Goal: Task Accomplishment & Management: Use online tool/utility

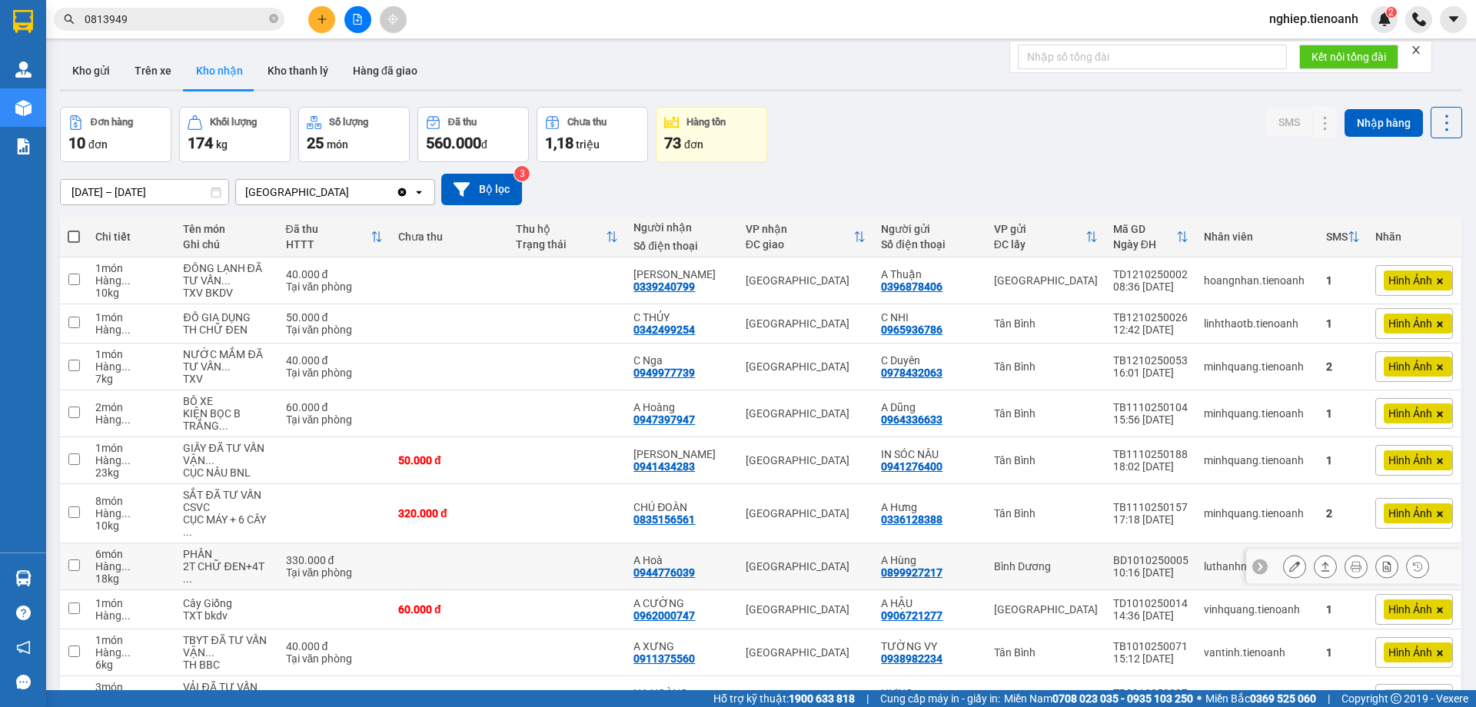
scroll to position [96, 0]
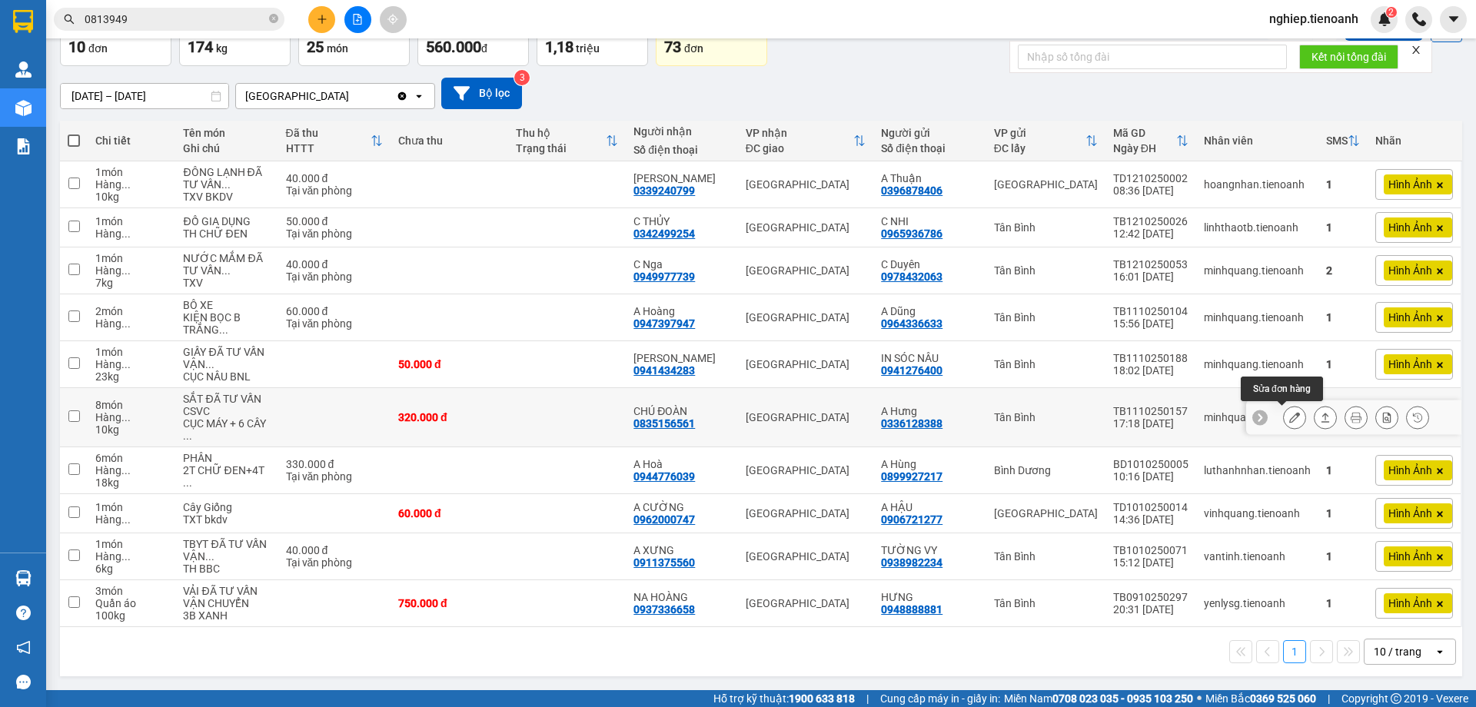
click at [1289, 422] on icon at bounding box center [1294, 417] width 11 height 11
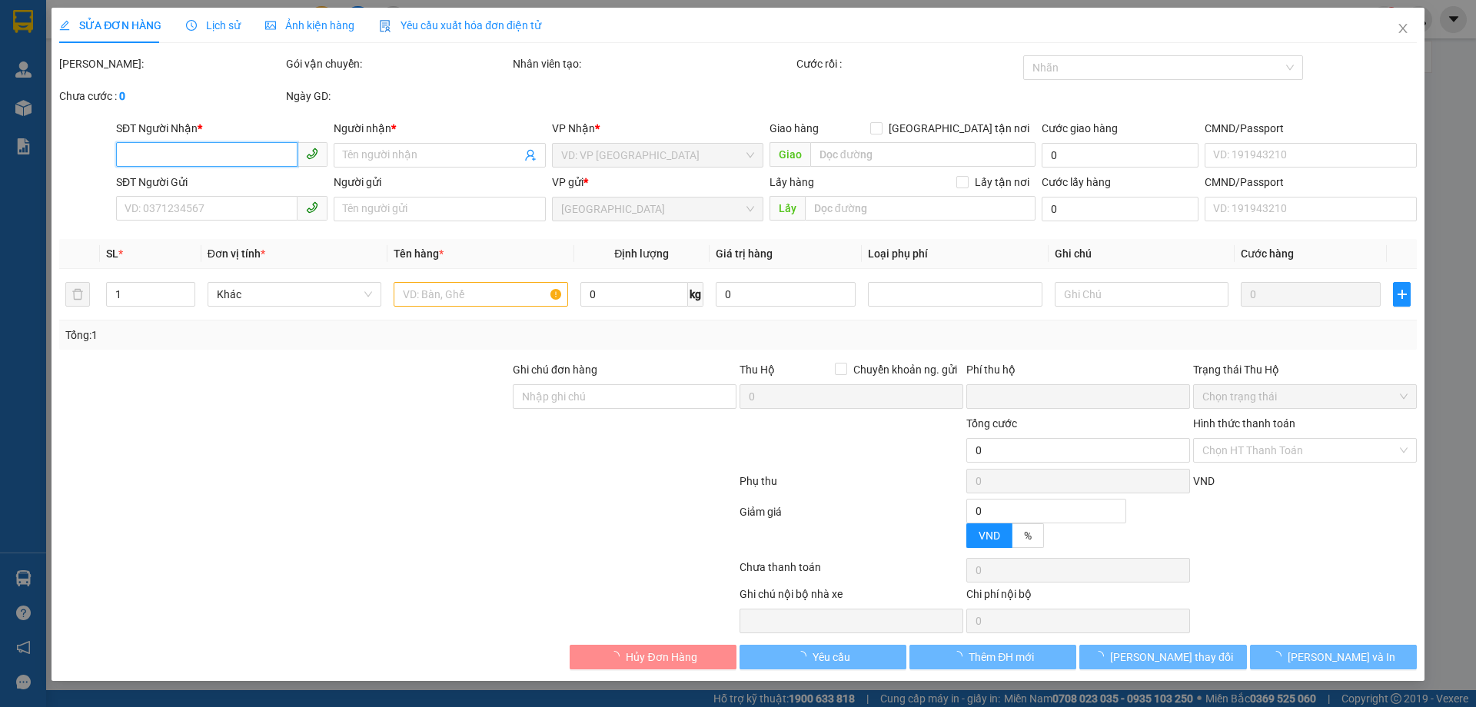
type input "0835156561"
type input "CHÚ ĐOÀN"
type input "0336128388"
type input "A Hưng"
type input "0"
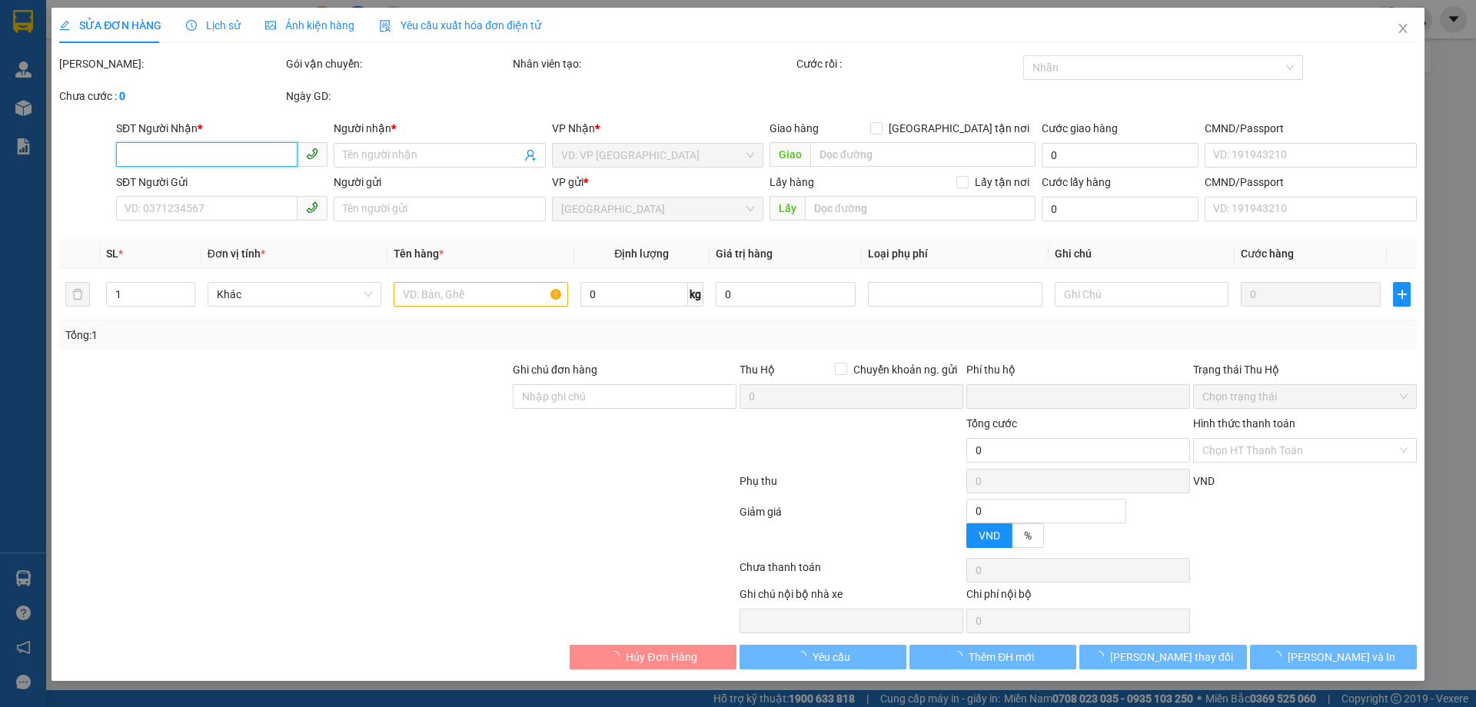
type input "320.000"
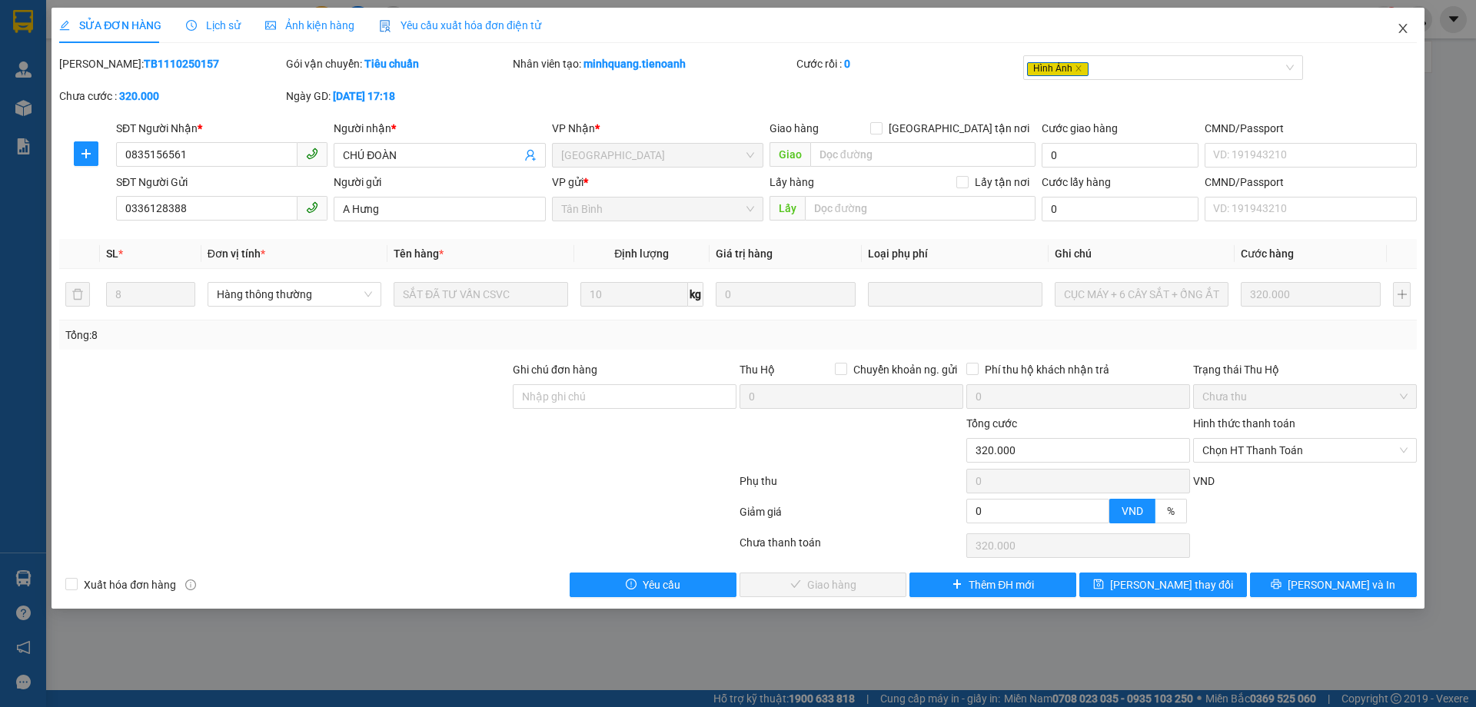
click at [1395, 25] on span "Close" at bounding box center [1402, 29] width 43 height 43
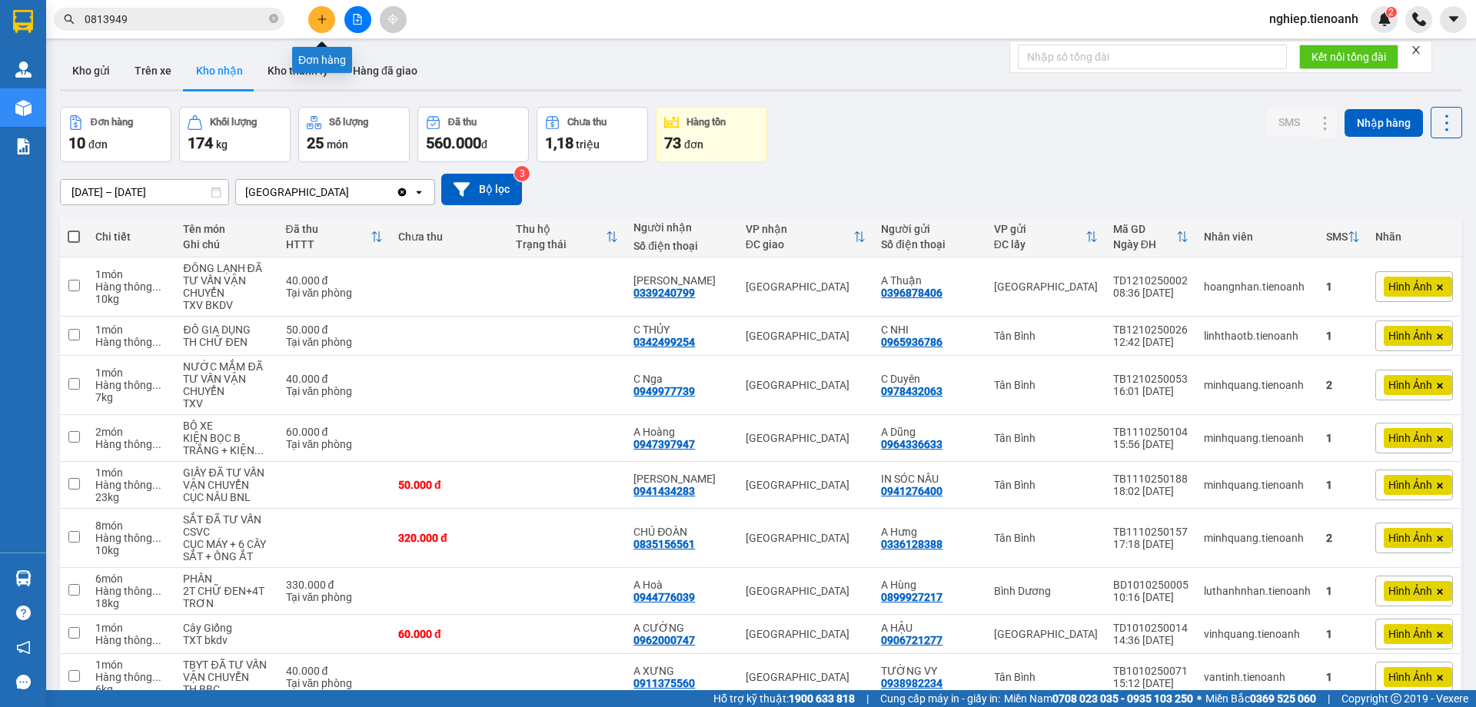
click at [320, 23] on button at bounding box center [321, 19] width 27 height 27
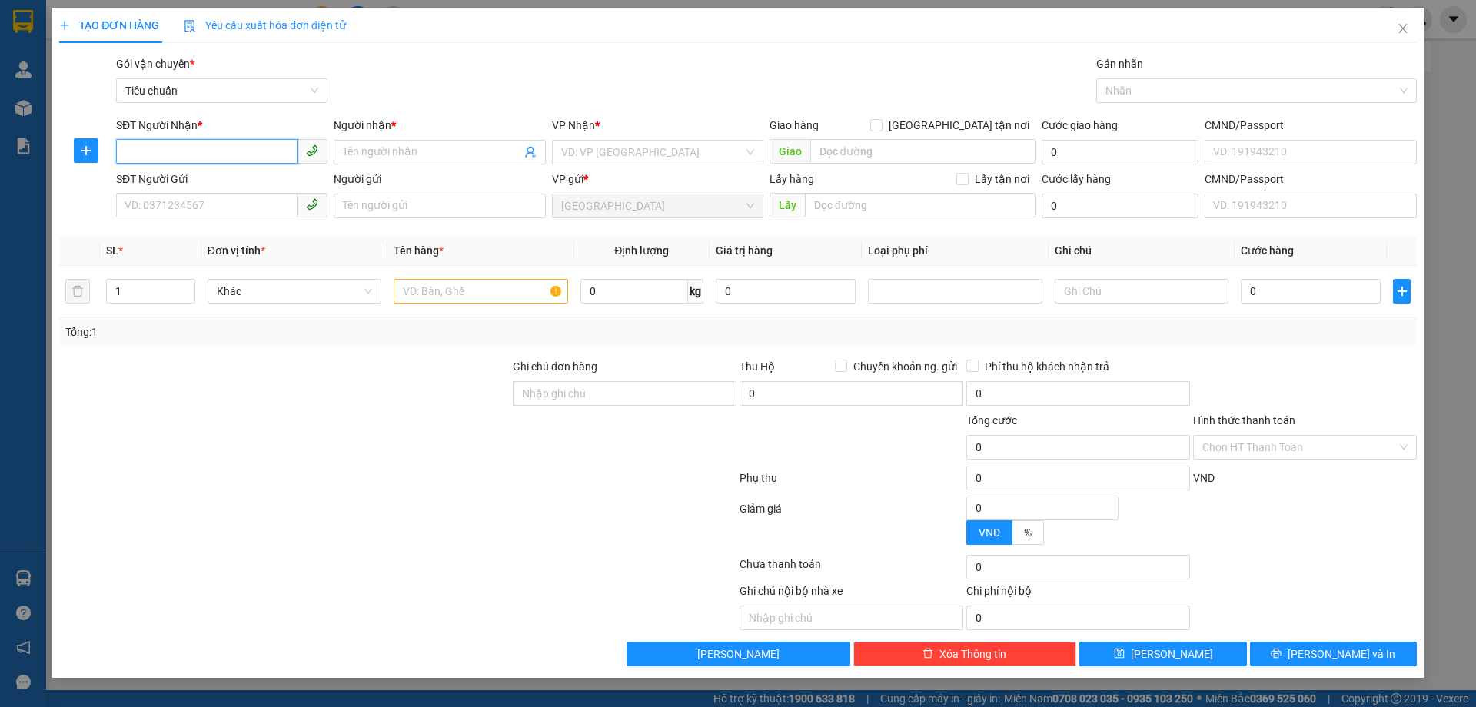
drag, startPoint x: 170, startPoint y: 155, endPoint x: 185, endPoint y: 134, distance: 26.0
click at [172, 153] on input "SĐT Người Nhận *" at bounding box center [206, 151] width 181 height 25
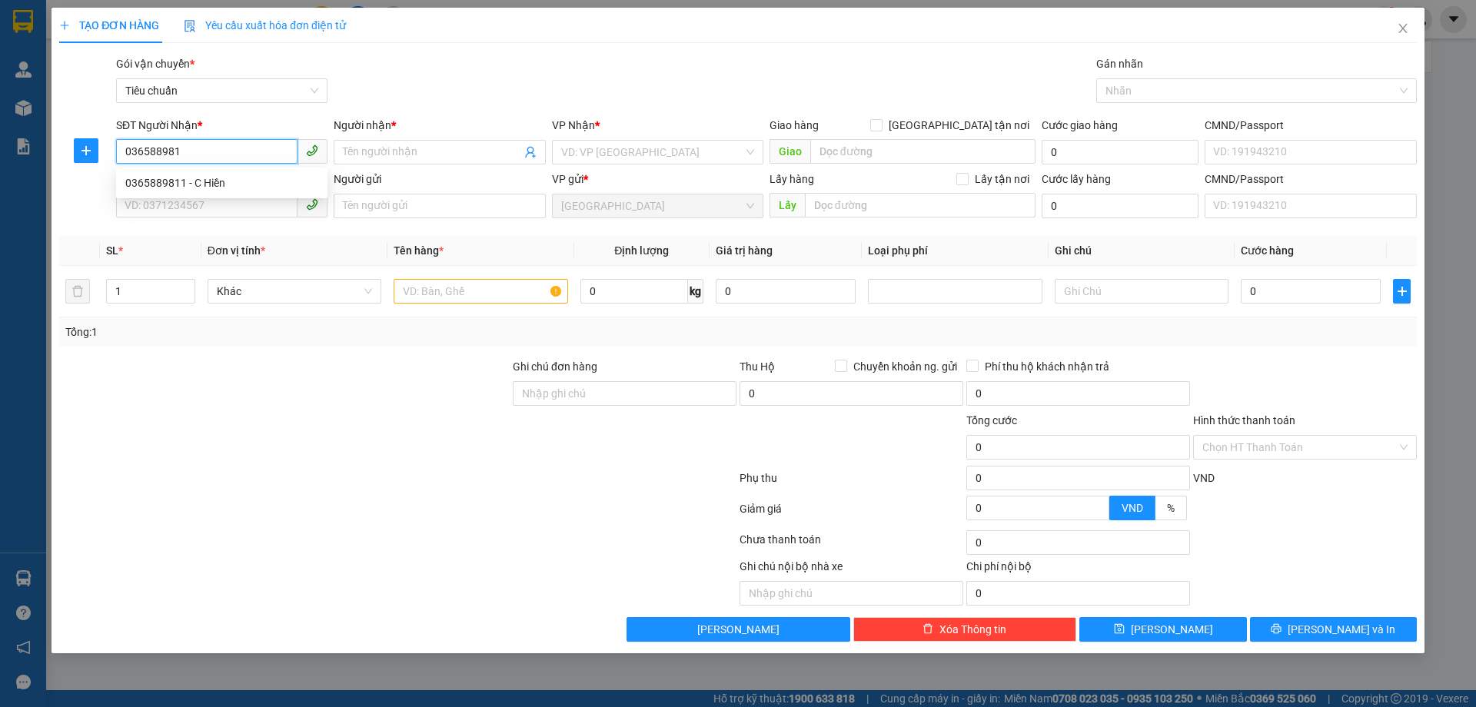
type input "0365889811"
click at [176, 185] on div "0365889811 - C Hiền" at bounding box center [221, 183] width 193 height 17
type input "C Hiền"
type input "ng gởi là ng nhận"
type input "60.000"
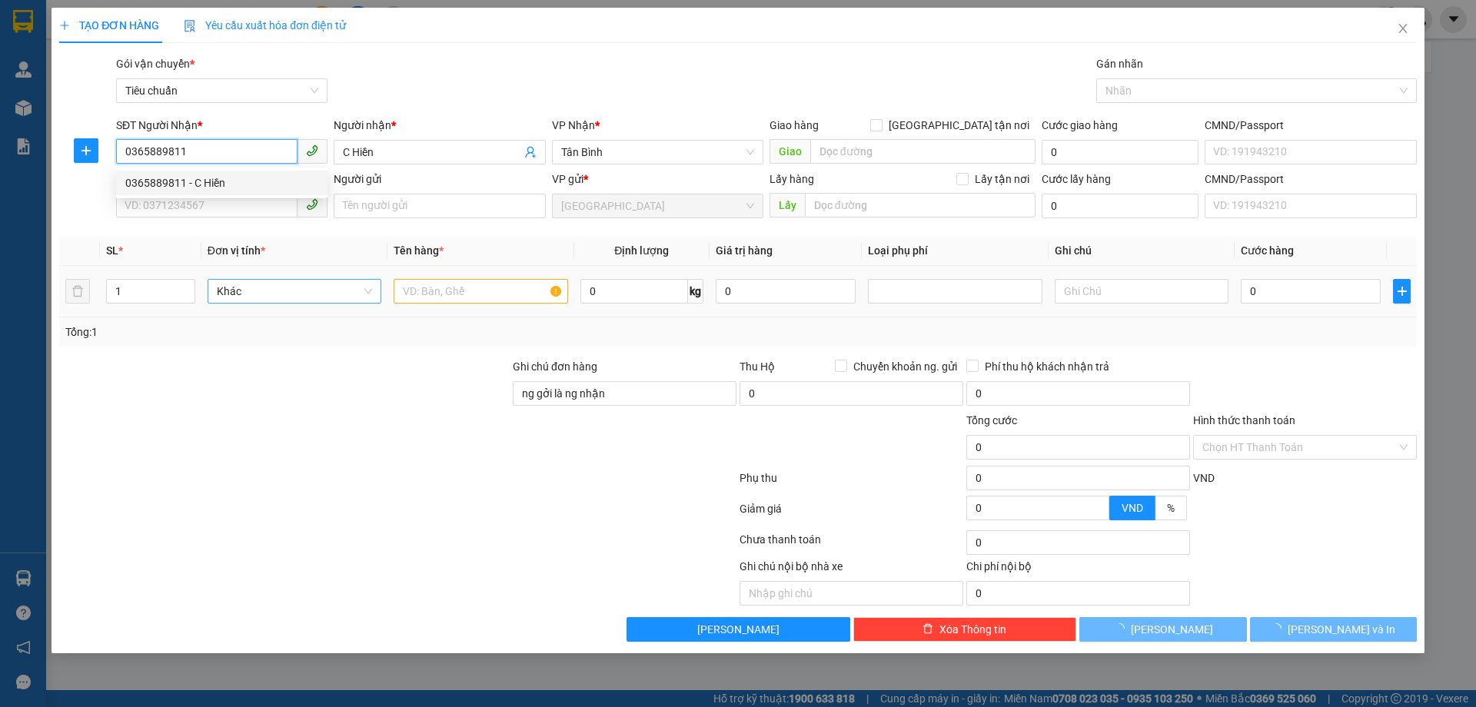
type input "60.000"
type input "0365889811"
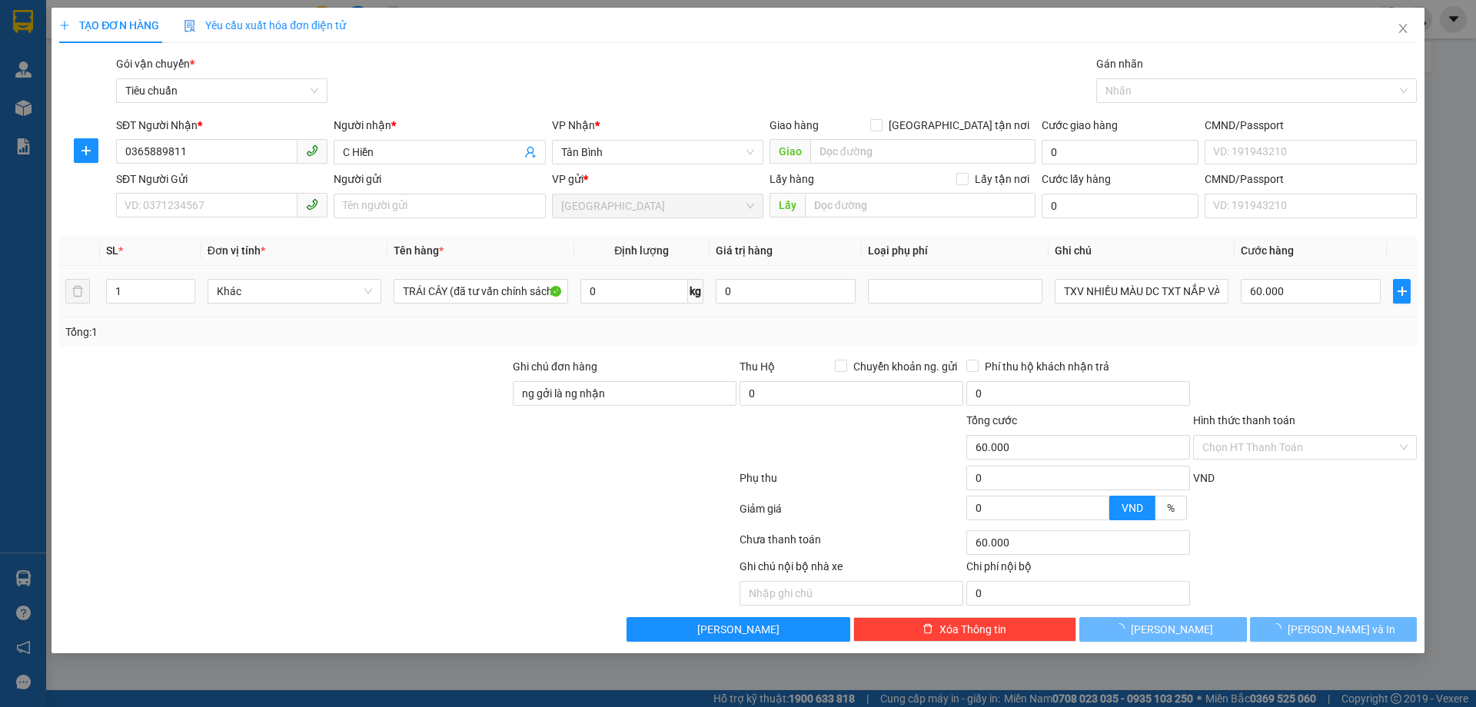
drag, startPoint x: 278, startPoint y: 400, endPoint x: 585, endPoint y: 192, distance: 371.0
click at [299, 381] on div at bounding box center [285, 385] width 454 height 54
click at [320, 367] on div at bounding box center [285, 385] width 454 height 54
click at [643, 162] on div "VP Nhận * Tân Bình" at bounding box center [657, 144] width 211 height 54
click at [643, 162] on span "Tân Bình" at bounding box center [657, 152] width 193 height 23
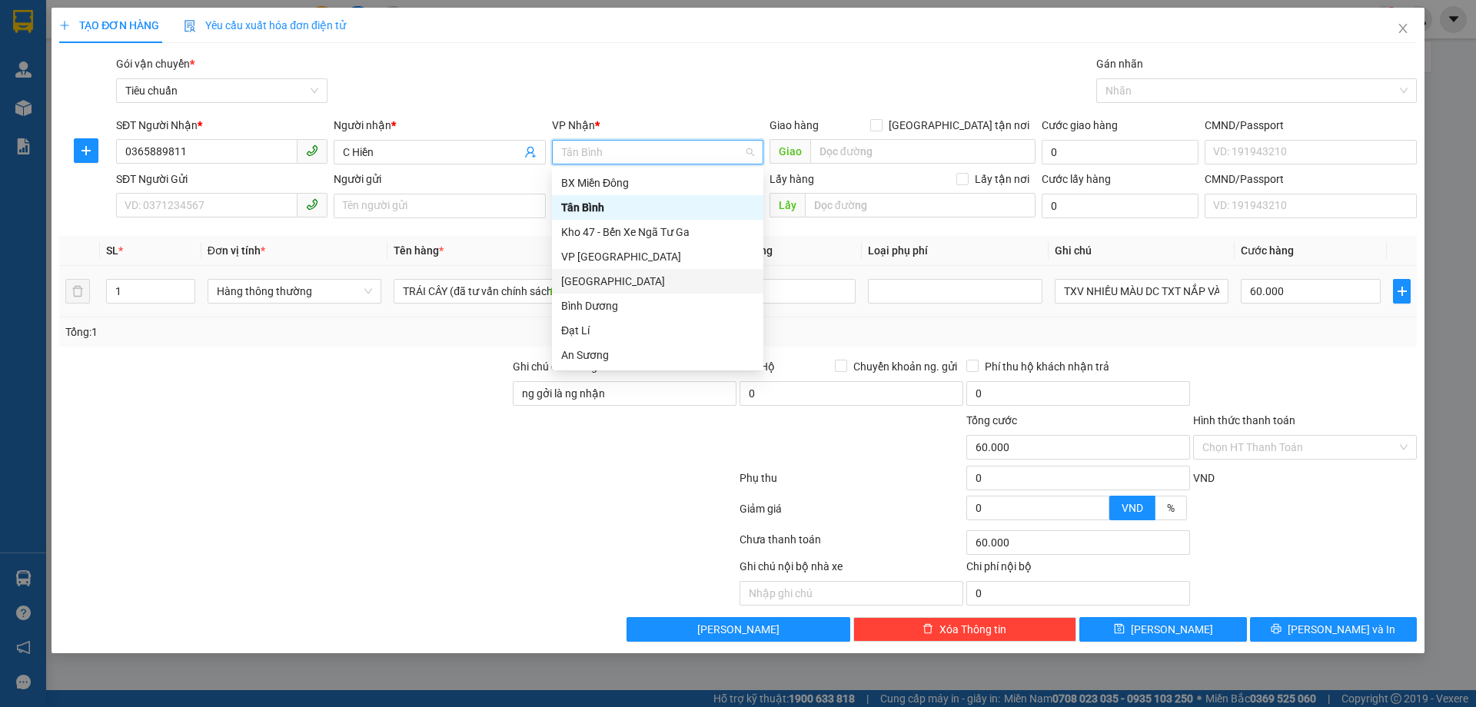
click at [593, 275] on div "[GEOGRAPHIC_DATA]" at bounding box center [657, 281] width 193 height 17
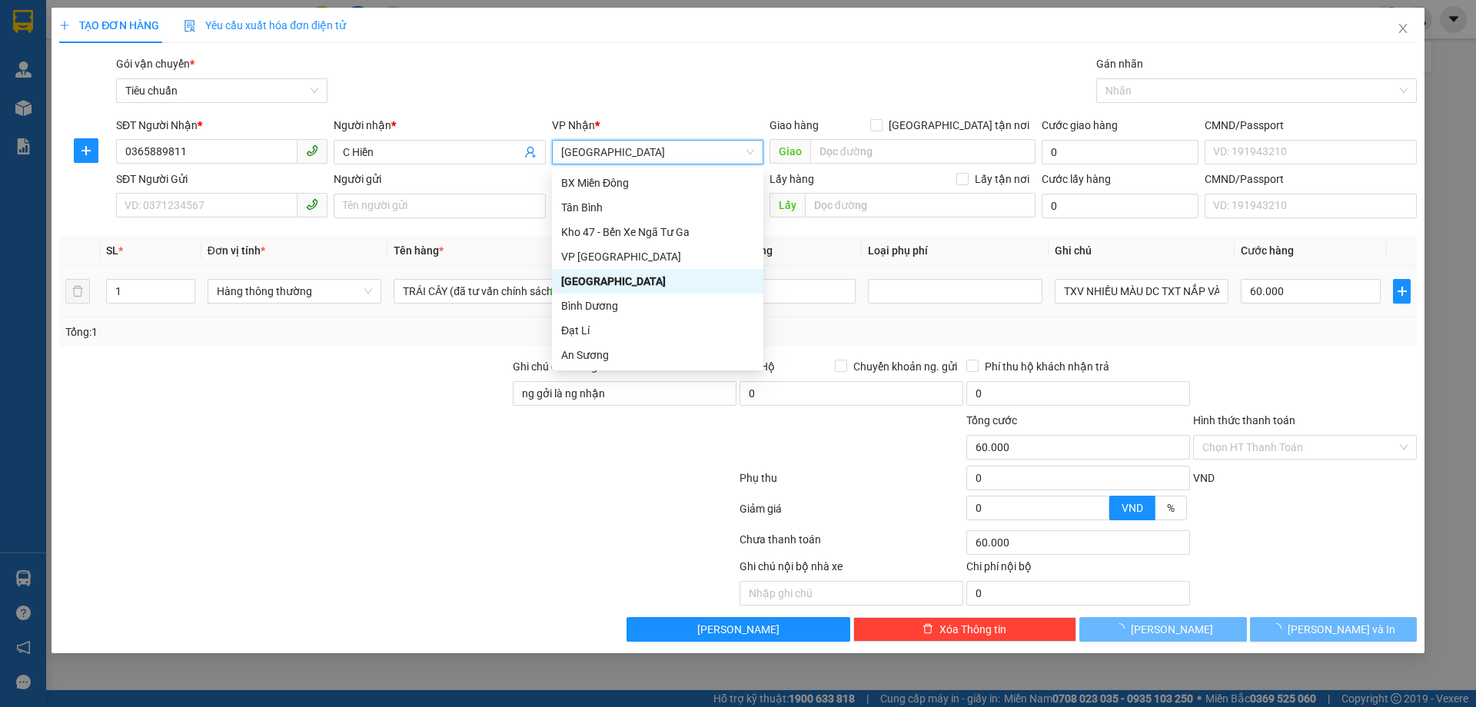
drag, startPoint x: 351, startPoint y: 429, endPoint x: 346, endPoint y: 414, distance: 15.3
click at [347, 420] on div at bounding box center [285, 439] width 454 height 54
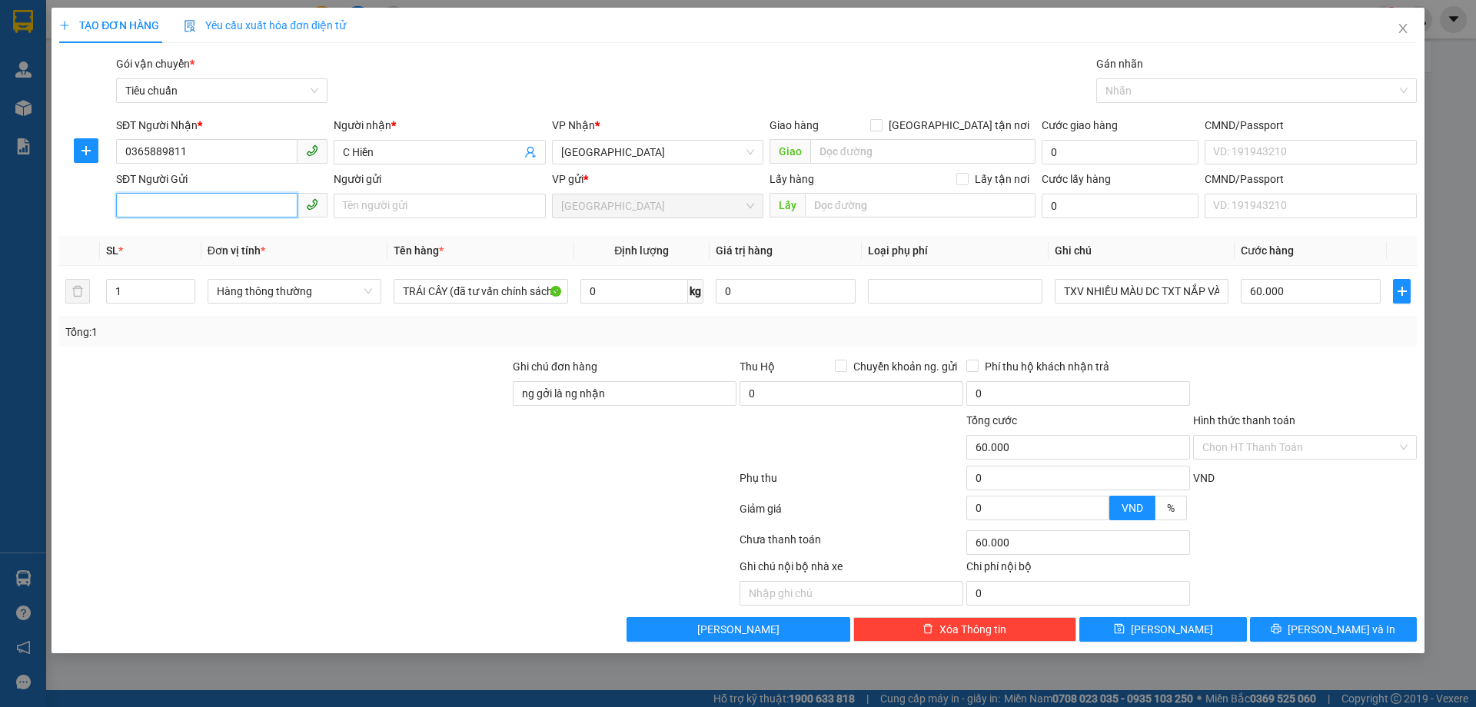
click at [212, 202] on input "SĐT Người Gửi" at bounding box center [206, 205] width 181 height 25
click at [221, 208] on input "SĐT Người Gửi" at bounding box center [206, 205] width 181 height 25
click at [231, 211] on input "SĐT Người Gửi" at bounding box center [206, 205] width 181 height 25
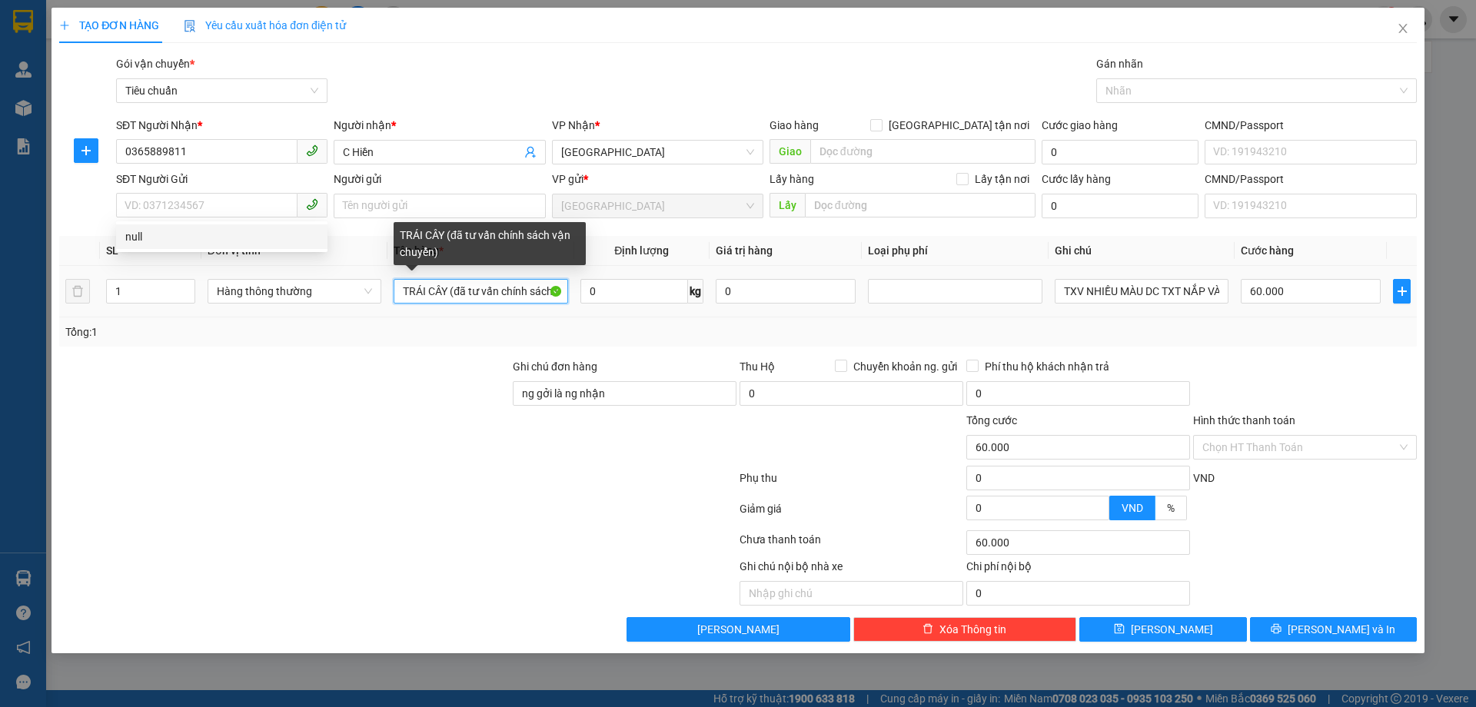
click at [559, 296] on input "TRÁI CÂY (đã tư vấn chính sách vận chuyển)" at bounding box center [481, 291] width 174 height 25
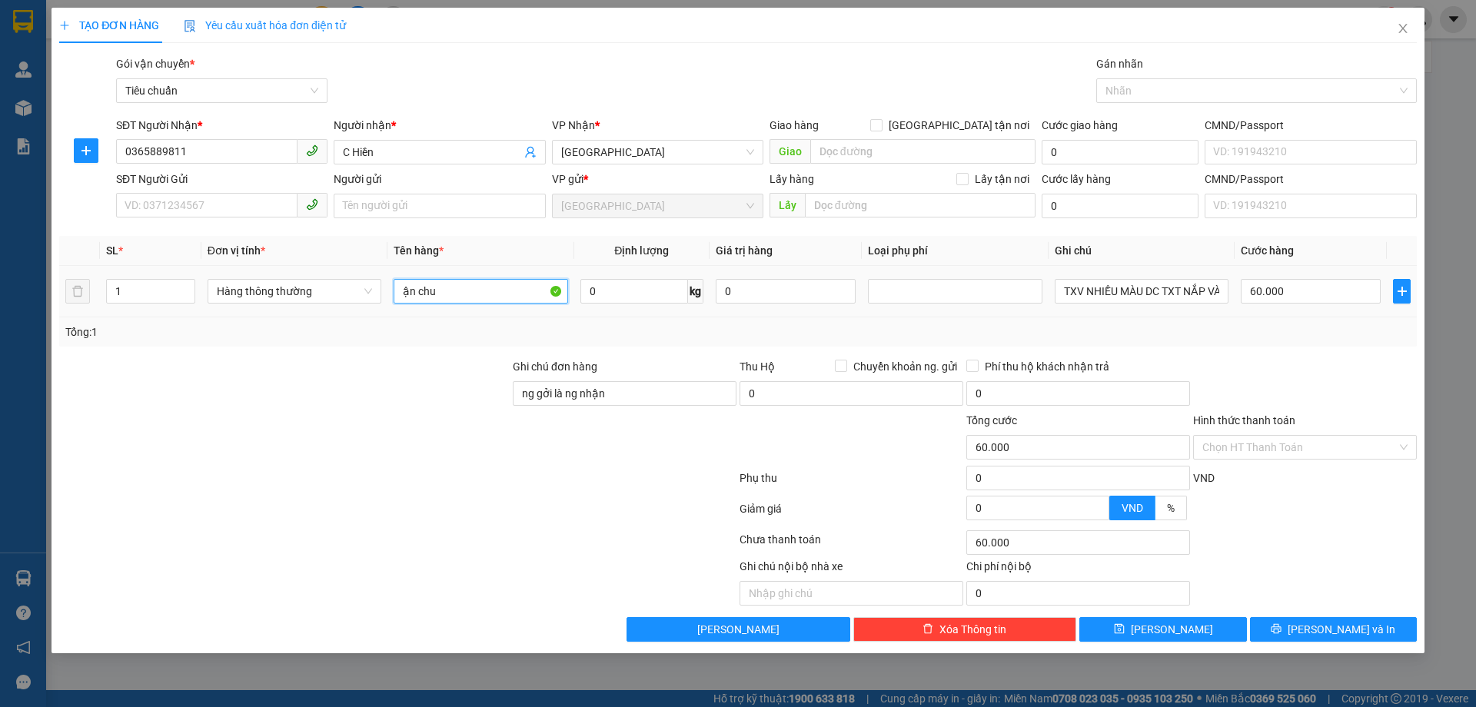
click at [545, 294] on input "ận chu" at bounding box center [481, 291] width 174 height 25
type input "ậ"
click at [546, 294] on input "text" at bounding box center [481, 291] width 174 height 25
type input "SẦU RIÊNG"
click at [655, 289] on input "0" at bounding box center [634, 291] width 108 height 25
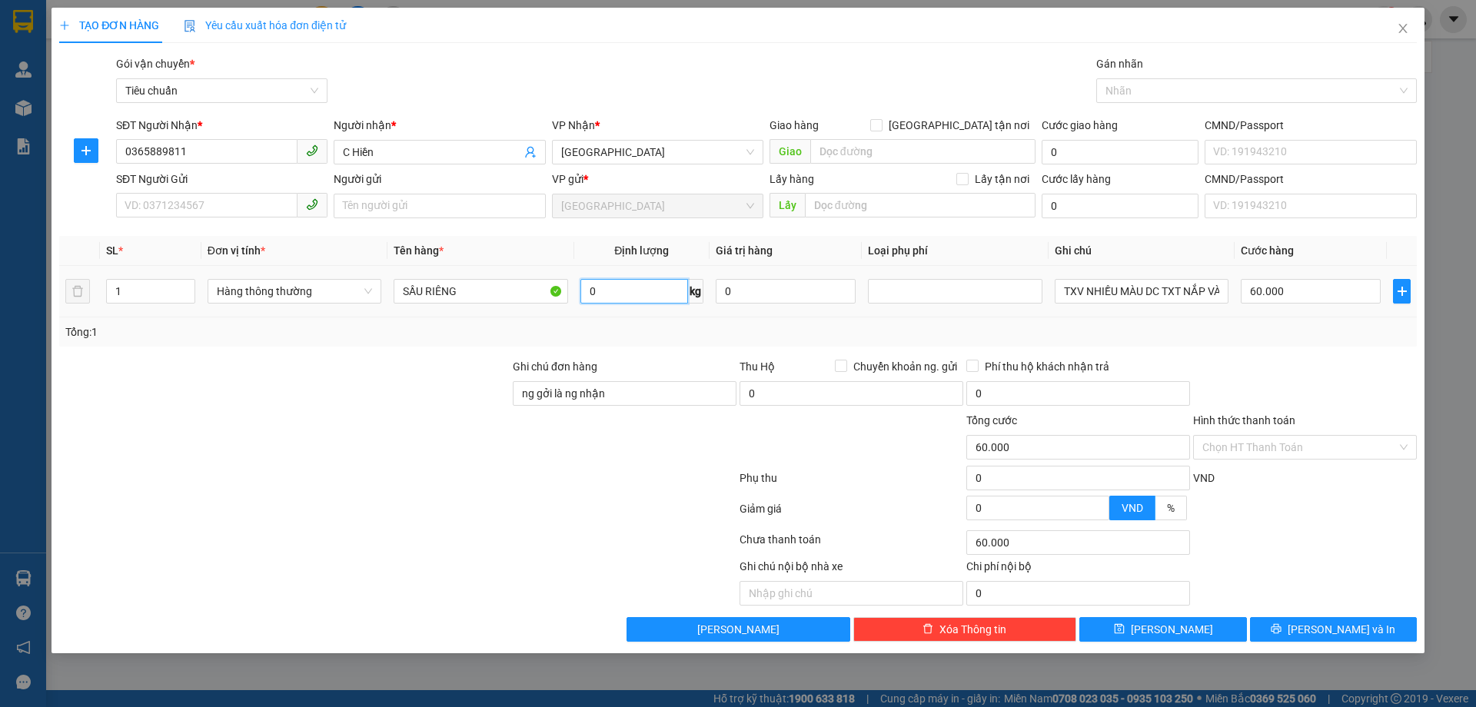
click at [655, 289] on input "0" at bounding box center [634, 291] width 108 height 25
type input "22"
drag, startPoint x: 553, startPoint y: 501, endPoint x: 1175, endPoint y: 303, distance: 652.8
click at [559, 499] on div at bounding box center [398, 512] width 680 height 31
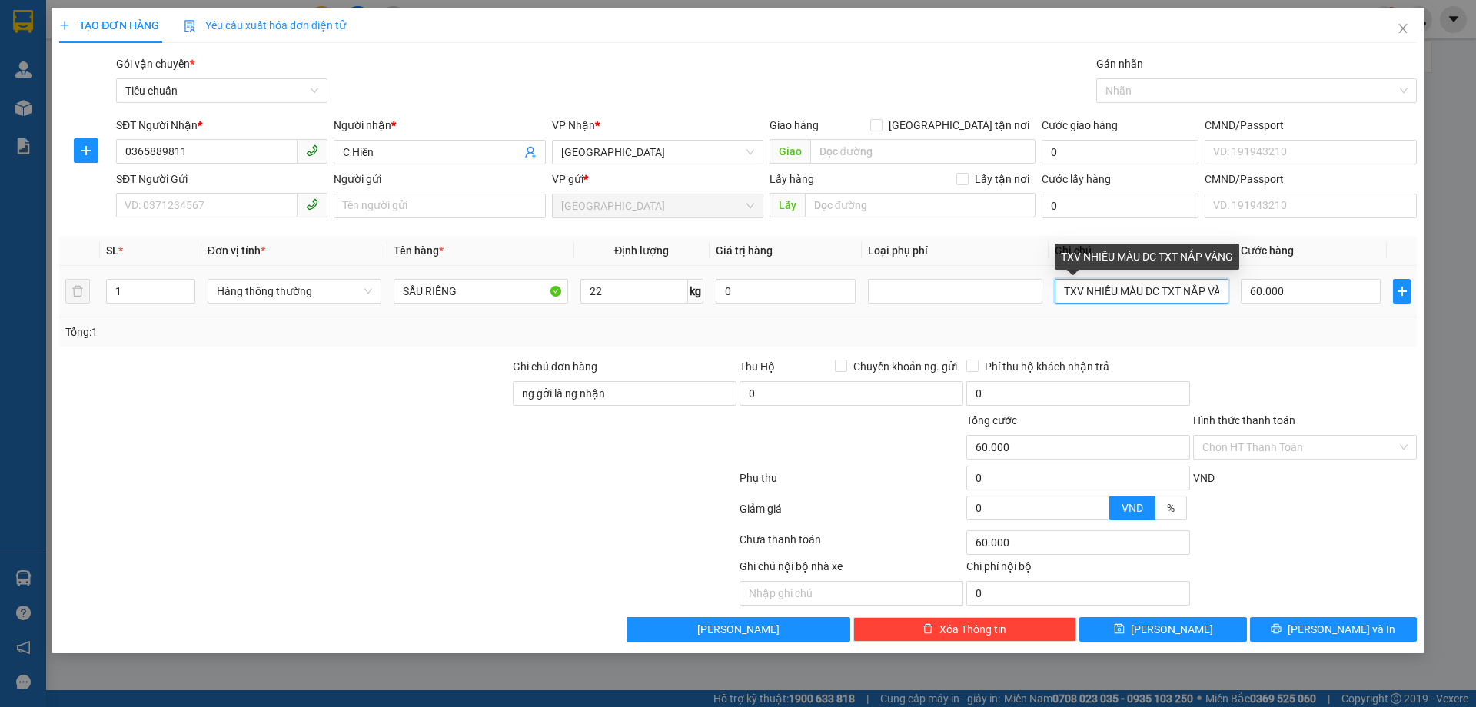
click at [1227, 293] on input "TXV NHIỀU MÀU DC TXT NẮP VÀNG" at bounding box center [1142, 291] width 174 height 25
type input "G"
click at [1213, 294] on input "text" at bounding box center [1142, 291] width 174 height 25
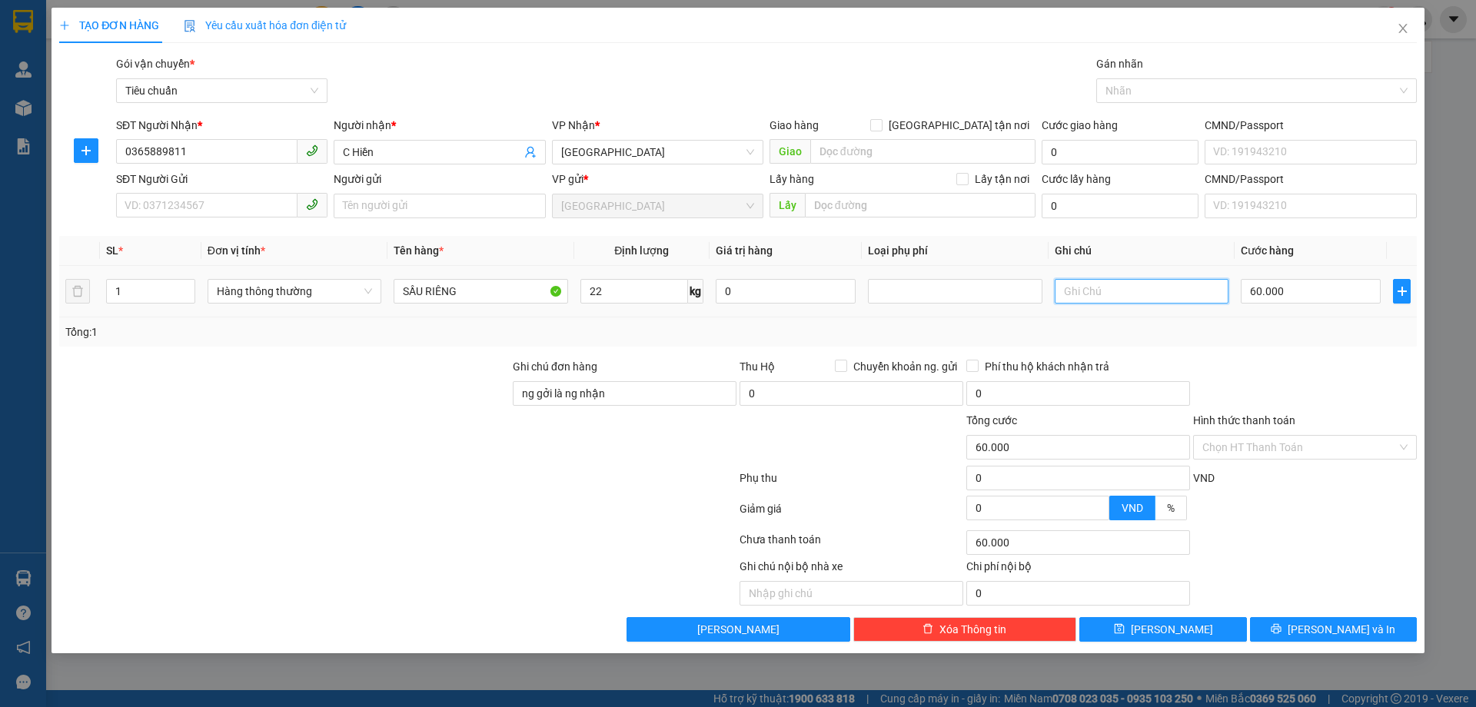
scroll to position [0, 0]
type input "TH CON NGỰA ĐỎ"
drag, startPoint x: 1298, startPoint y: 450, endPoint x: 1297, endPoint y: 461, distance: 10.9
click at [1299, 450] on input "Hình thức thanh toán" at bounding box center [1299, 447] width 194 height 23
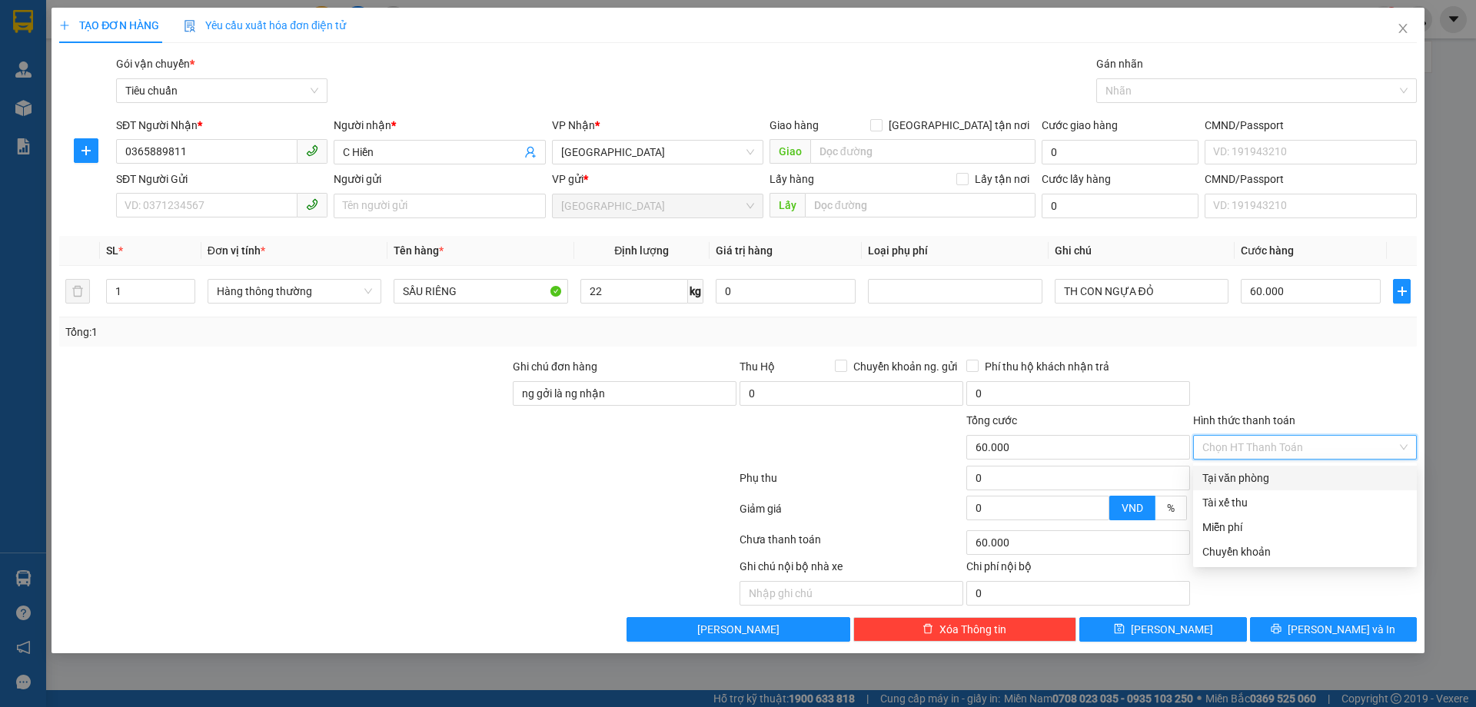
click at [1284, 477] on div "Tại văn phòng" at bounding box center [1304, 478] width 205 height 17
type input "0"
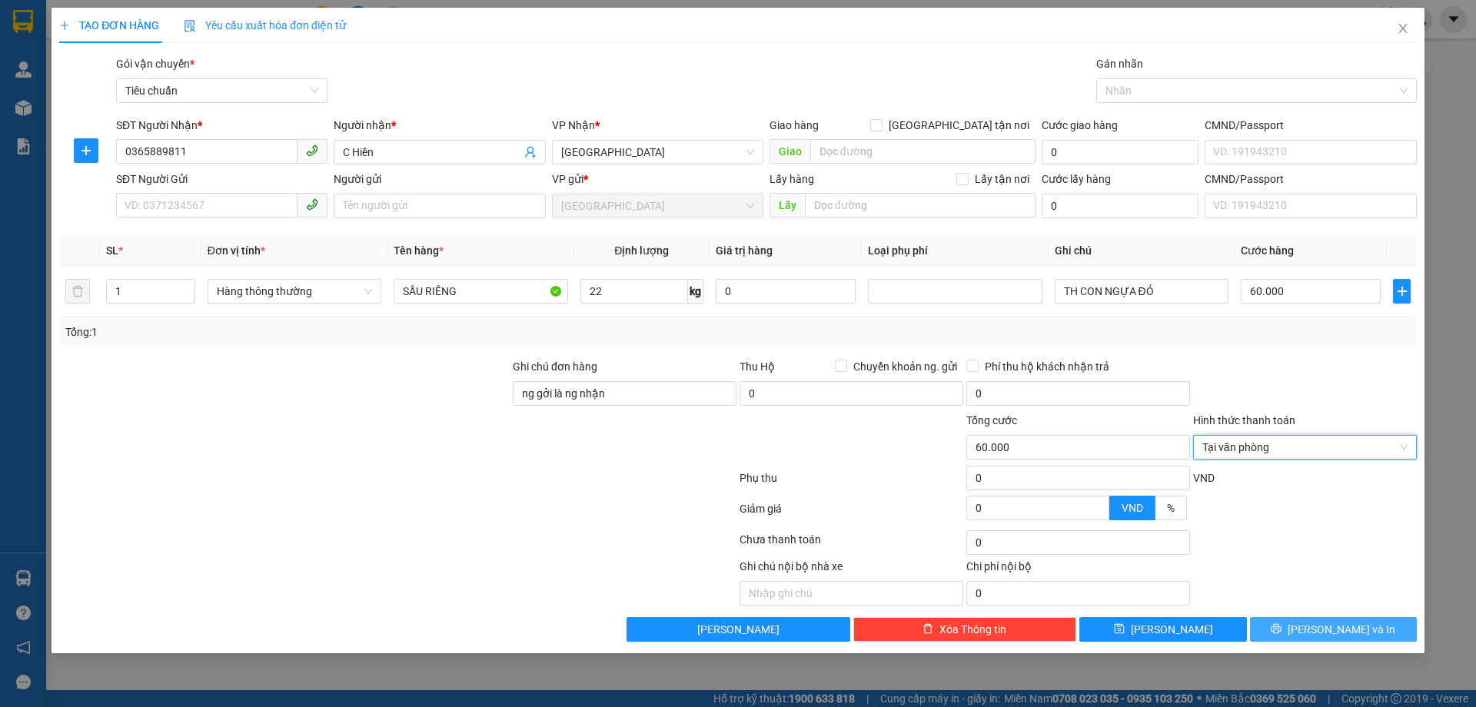
click at [1312, 623] on button "[PERSON_NAME] và In" at bounding box center [1333, 629] width 167 height 25
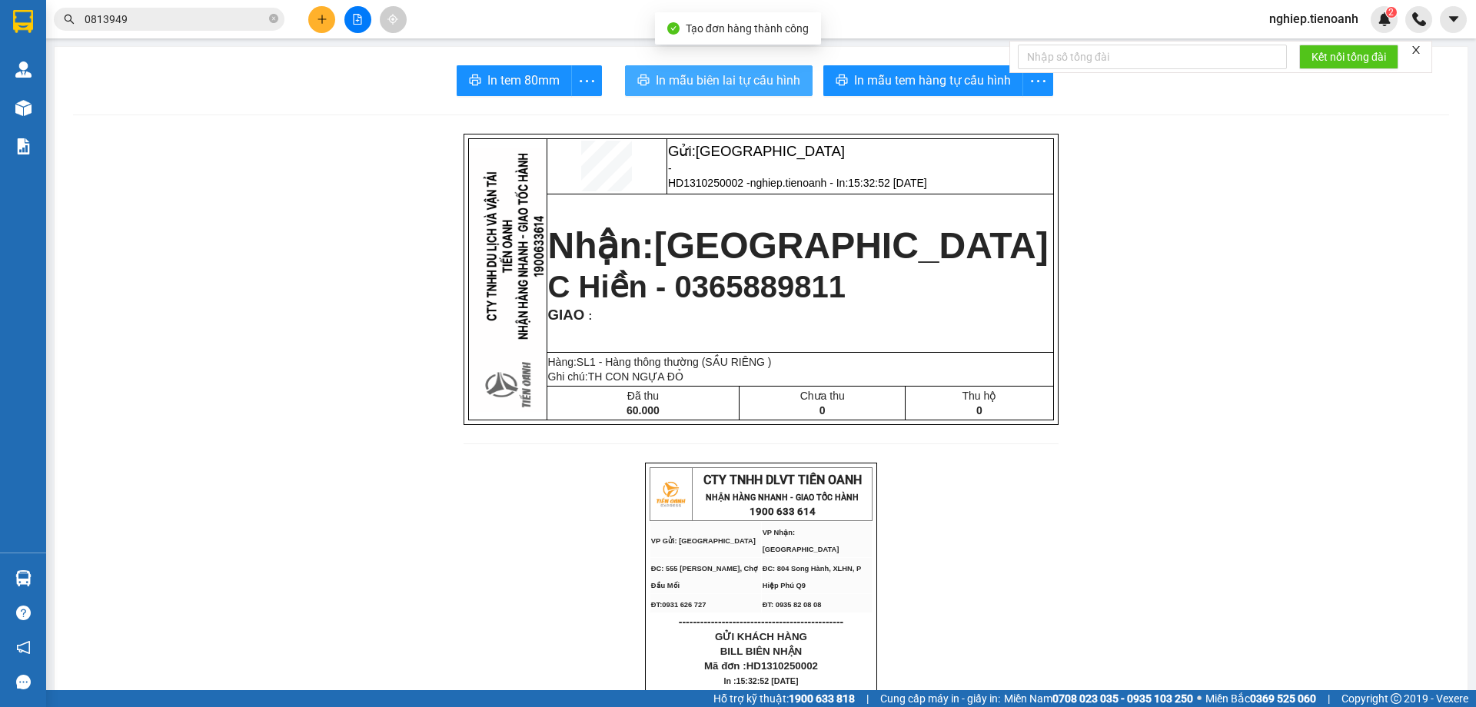
click at [763, 81] on span "In mẫu biên lai tự cấu hình" at bounding box center [728, 80] width 145 height 19
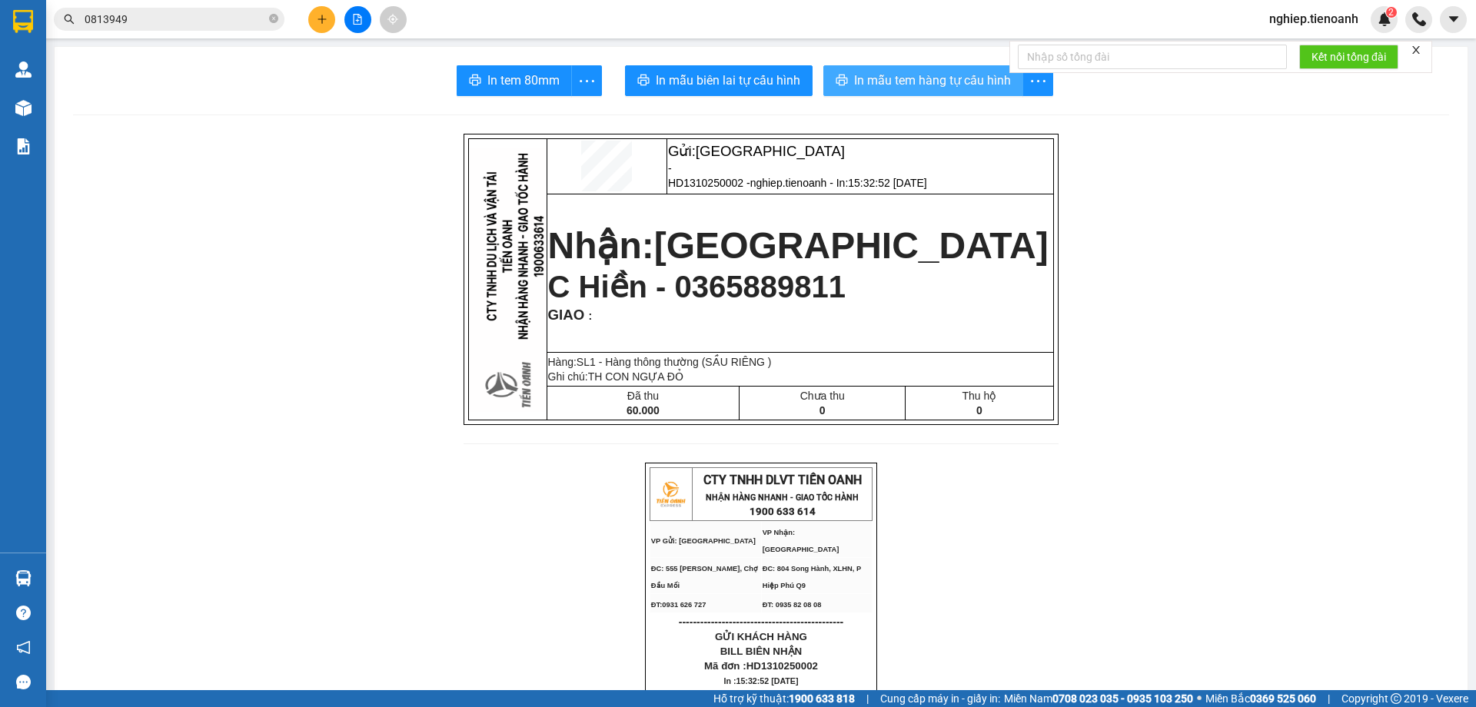
click at [919, 75] on span "In mẫu tem hàng tự cấu hình" at bounding box center [932, 80] width 157 height 19
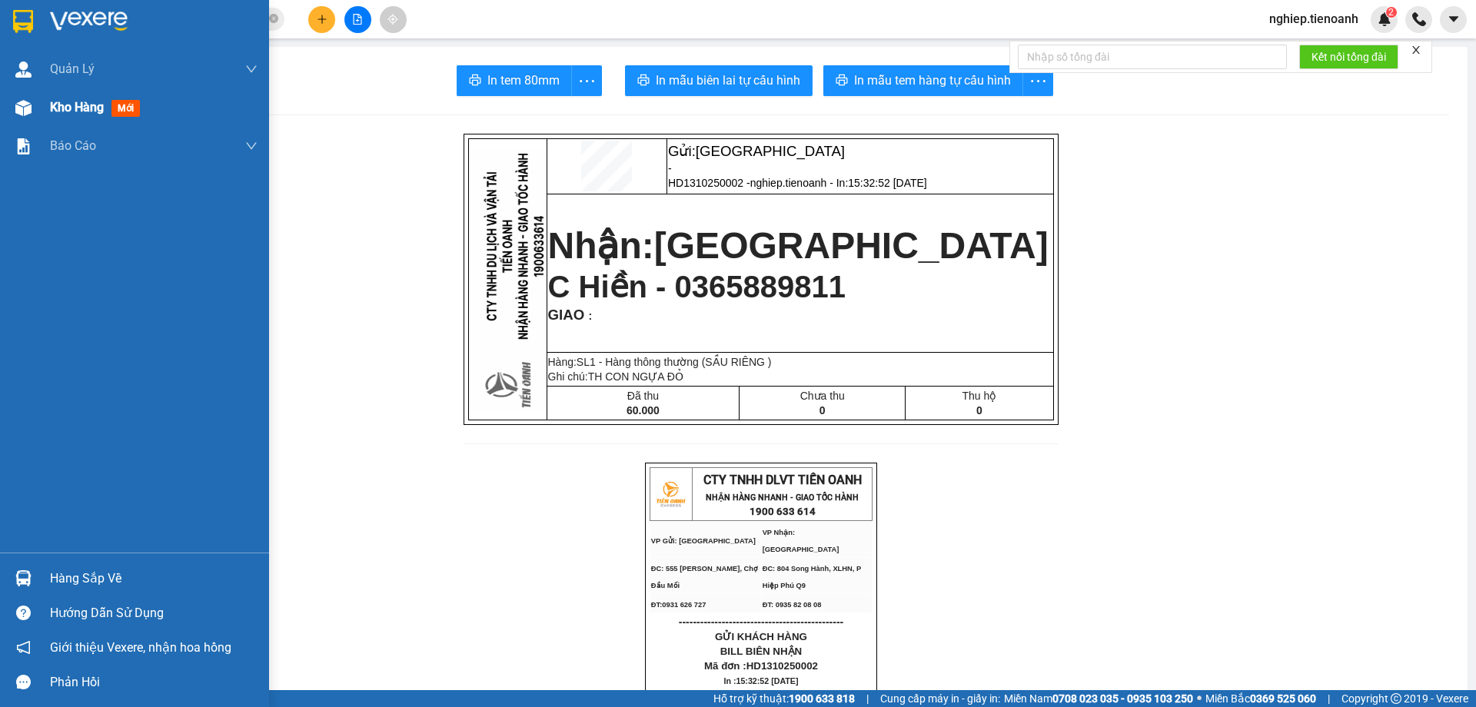
click at [67, 117] on div "Kho hàng mới" at bounding box center [98, 107] width 96 height 19
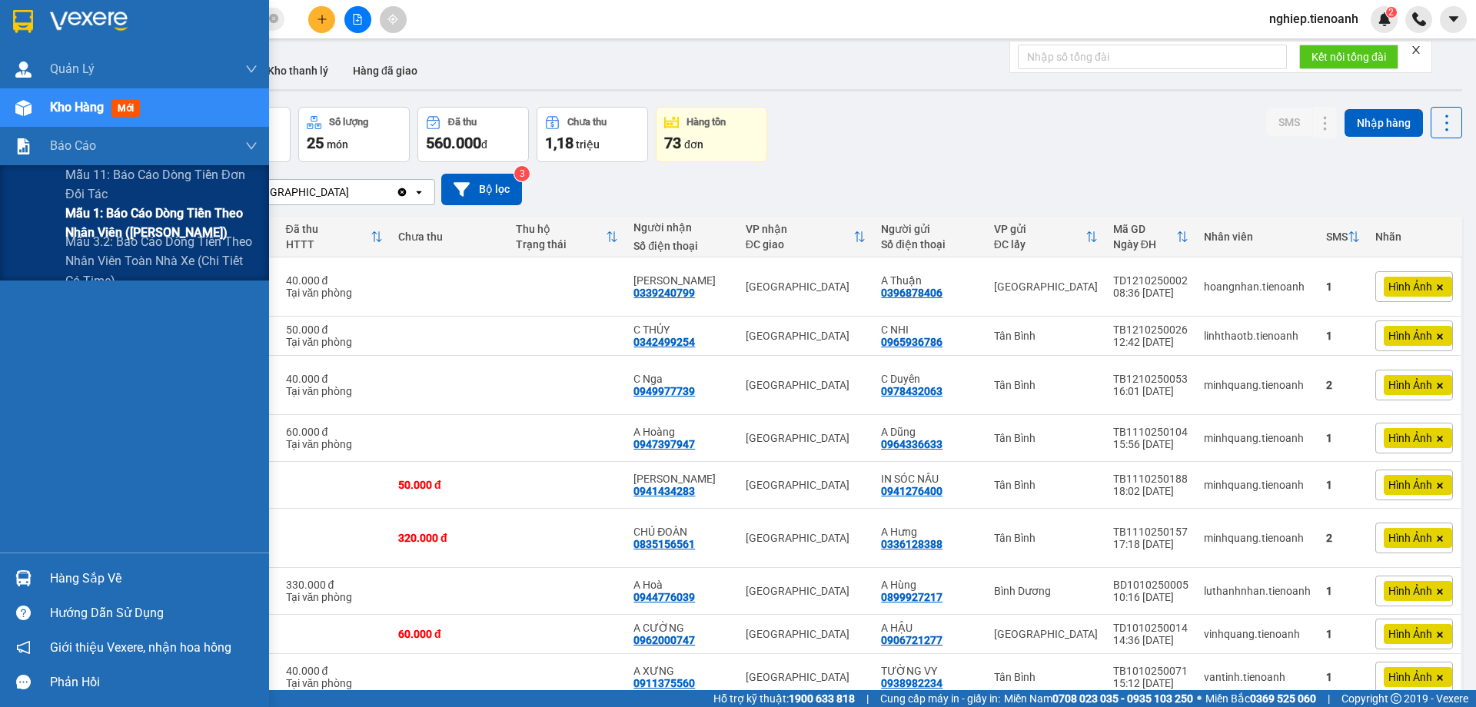
drag, startPoint x: 85, startPoint y: 222, endPoint x: 136, endPoint y: 203, distance: 54.3
click at [86, 222] on span "Mẫu 1: Báo cáo dòng tiền theo nhân viên ([PERSON_NAME])" at bounding box center [161, 223] width 192 height 38
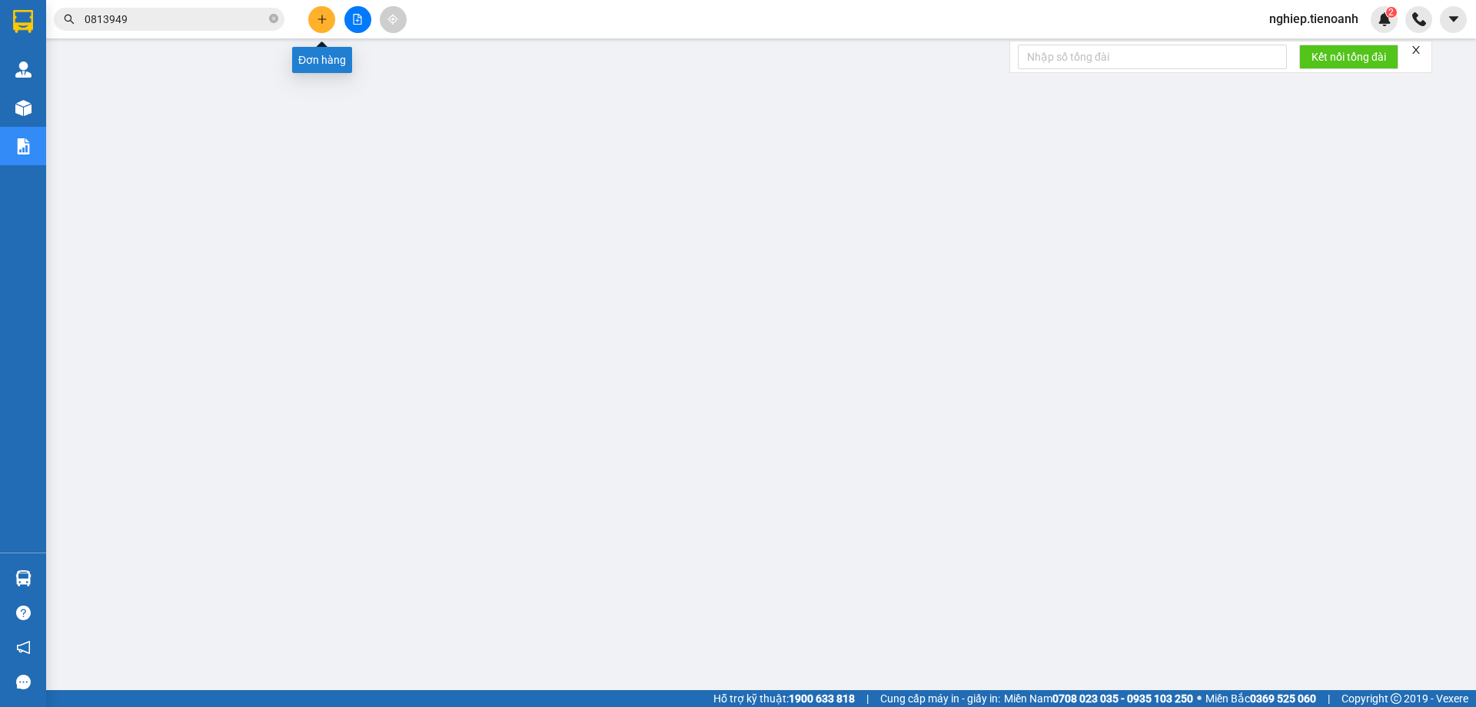
click at [329, 27] on button at bounding box center [321, 19] width 27 height 27
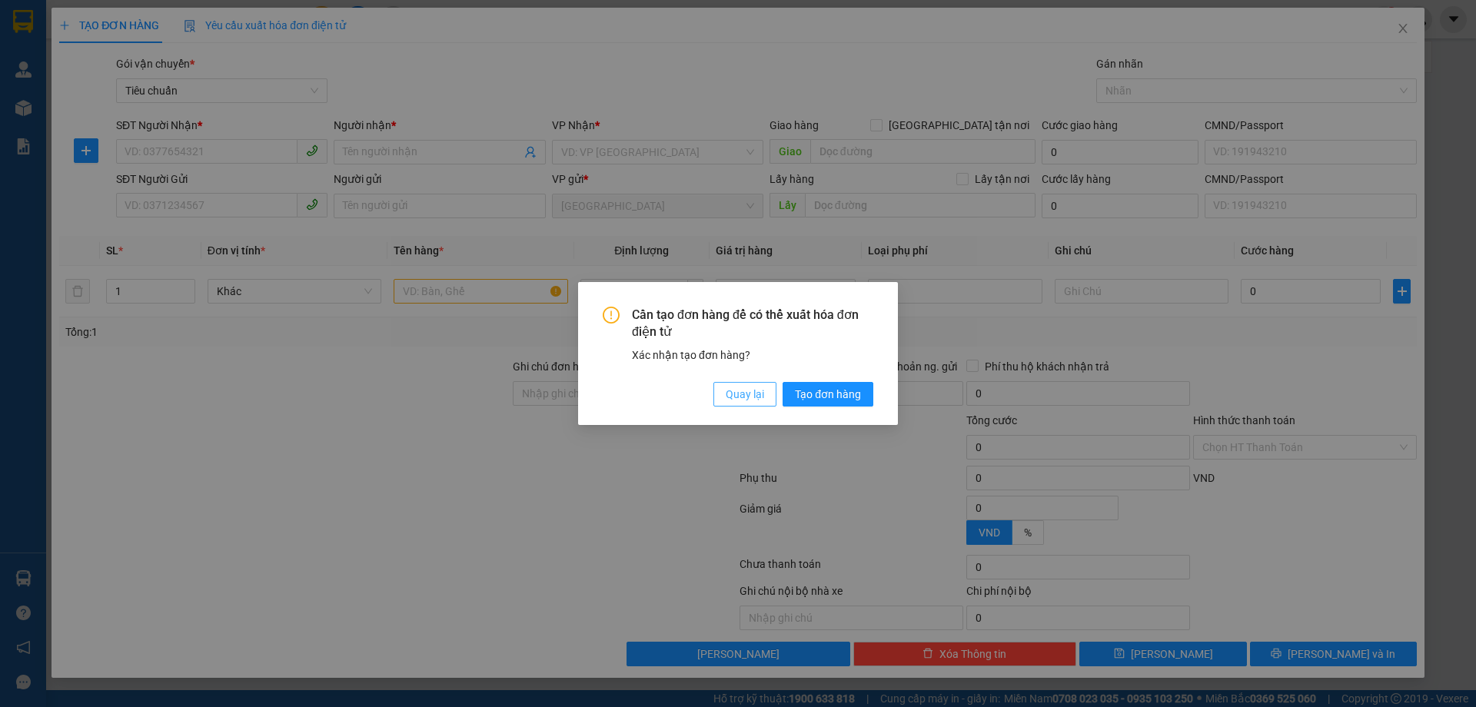
click at [750, 399] on span "Quay lại" at bounding box center [745, 394] width 38 height 17
drag, startPoint x: 750, startPoint y: 399, endPoint x: 414, endPoint y: 286, distance: 355.2
click at [750, 397] on span "Quay lại" at bounding box center [745, 394] width 38 height 17
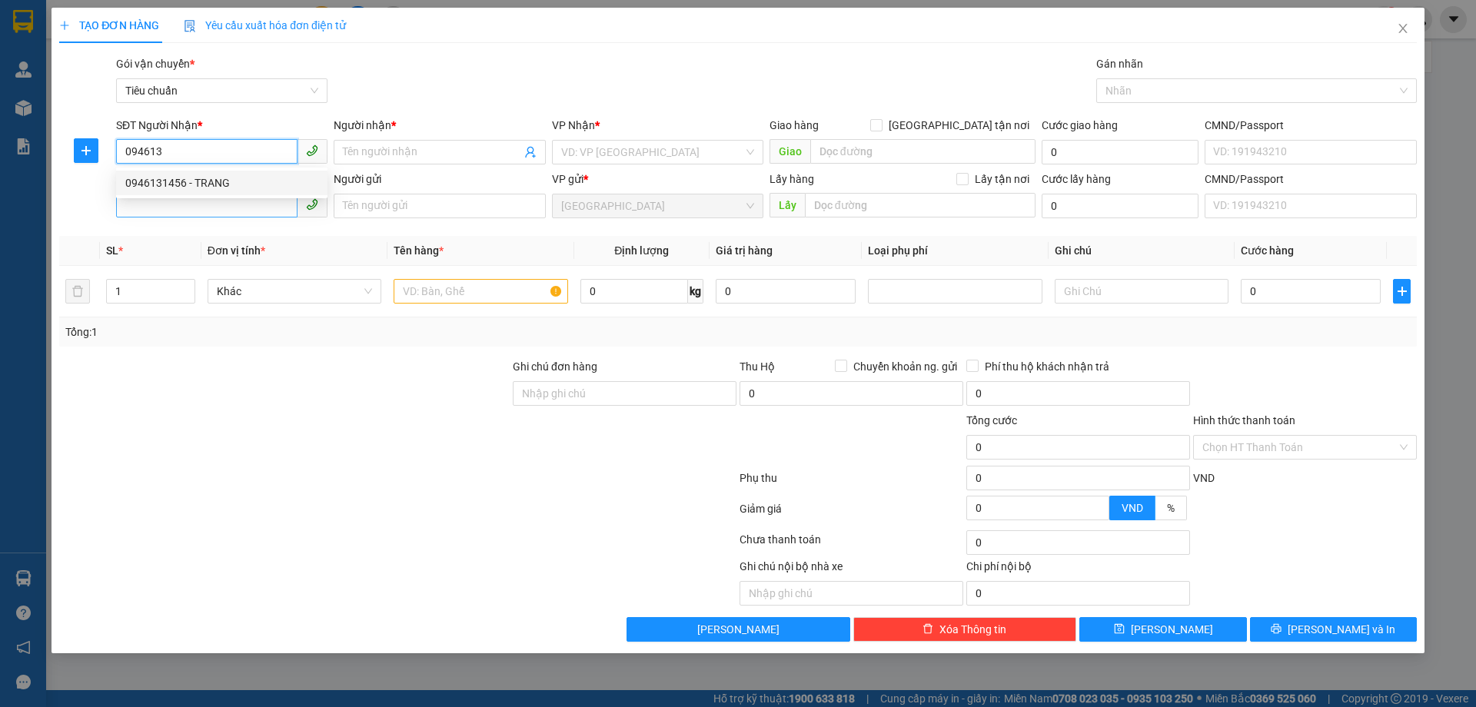
drag, startPoint x: 200, startPoint y: 180, endPoint x: 211, endPoint y: 201, distance: 24.1
click at [200, 181] on div "0946131456 - TRANG" at bounding box center [221, 183] width 193 height 17
type input "0946131456"
type input "TRANG"
type input "100.000"
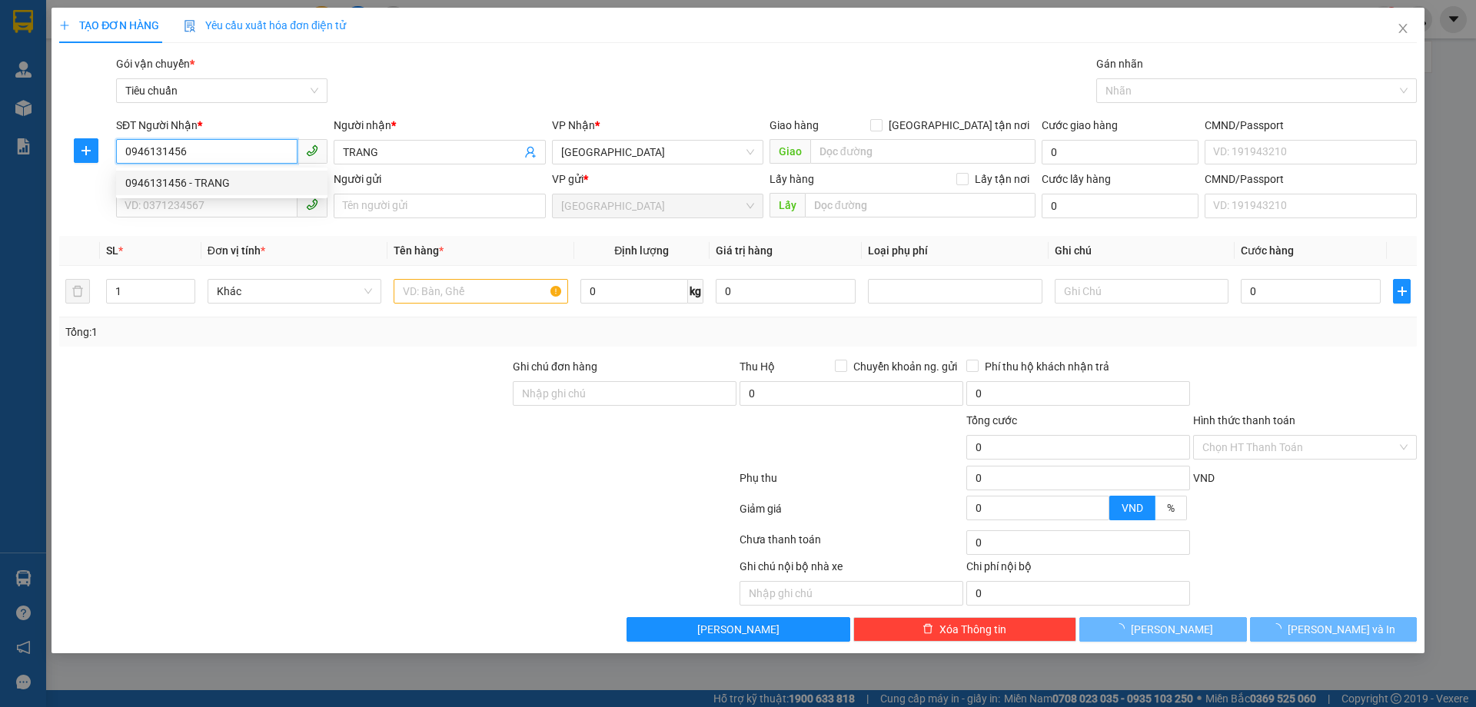
type input "100.000"
type input "0946131456"
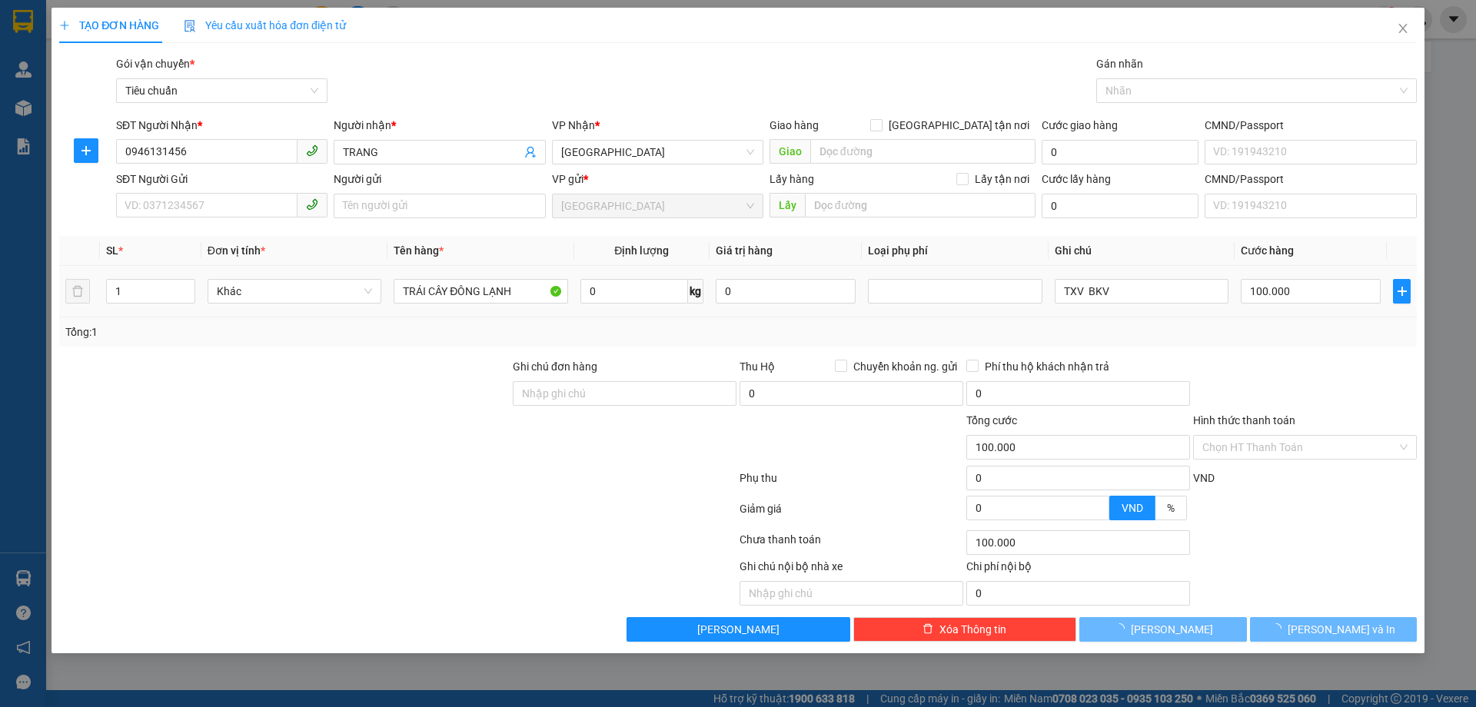
drag, startPoint x: 301, startPoint y: 402, endPoint x: 178, endPoint y: 268, distance: 182.3
click at [301, 398] on div at bounding box center [285, 385] width 454 height 54
click at [283, 372] on div at bounding box center [285, 385] width 454 height 54
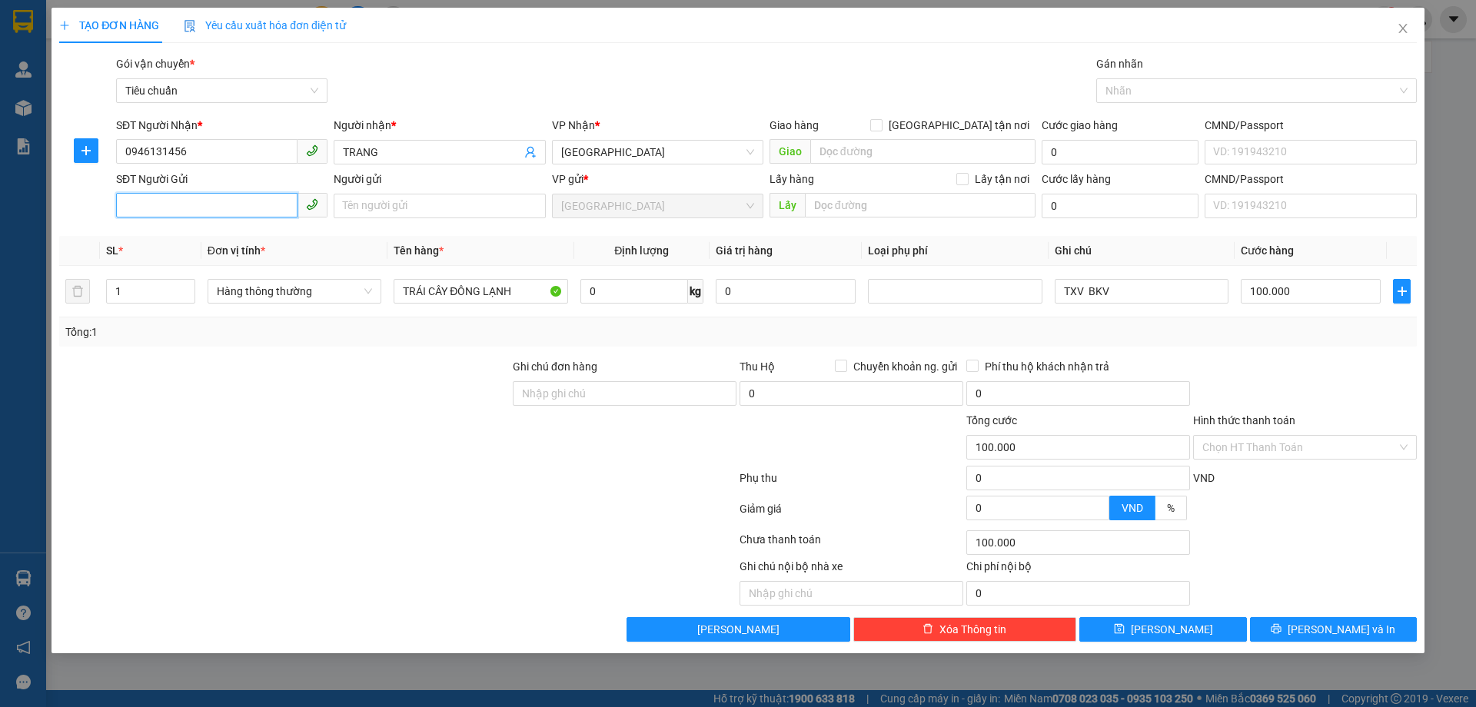
click at [173, 208] on input "SĐT Người Gửi" at bounding box center [206, 205] width 181 height 25
drag, startPoint x: 211, startPoint y: 265, endPoint x: 248, endPoint y: 310, distance: 57.4
click at [211, 266] on div "0857603691 - Thủy" at bounding box center [221, 261] width 193 height 17
type input "0857603691"
type input "Thủy"
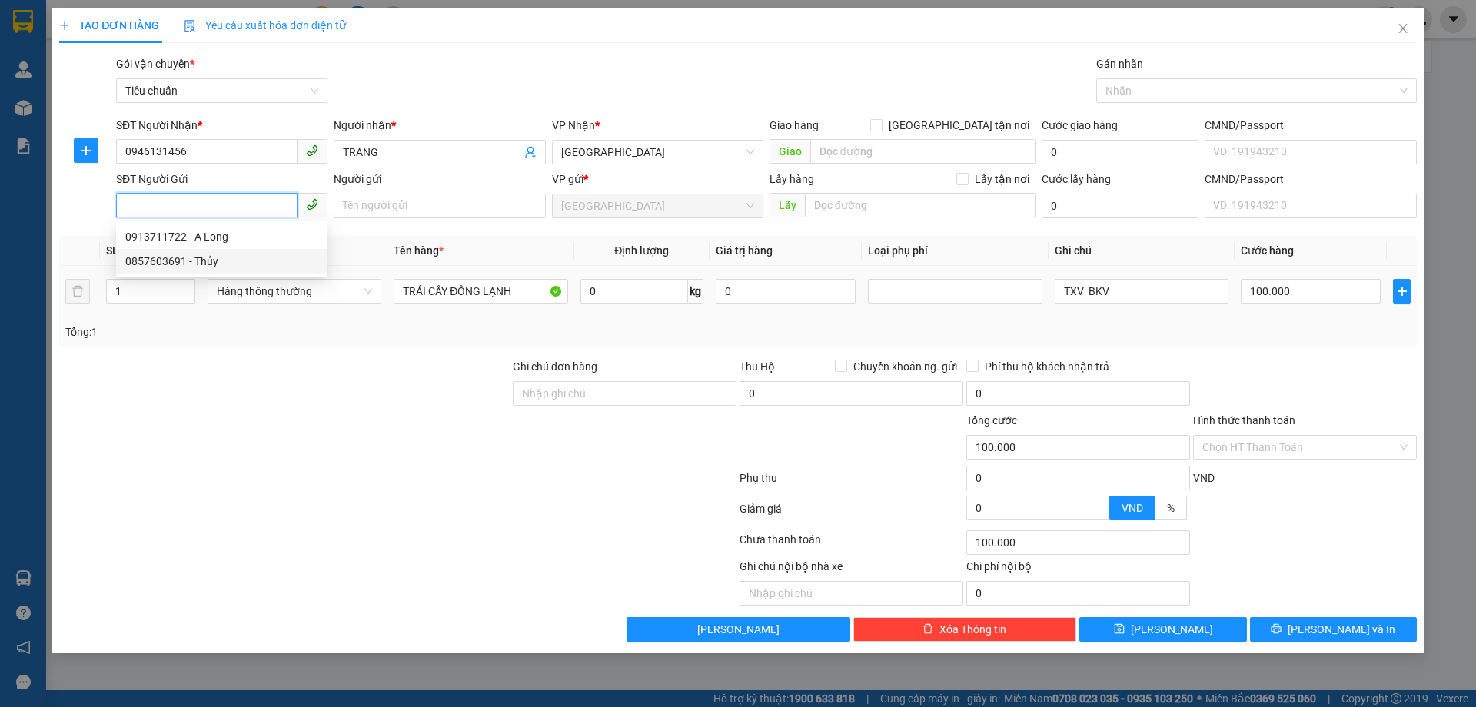
type input "240895304"
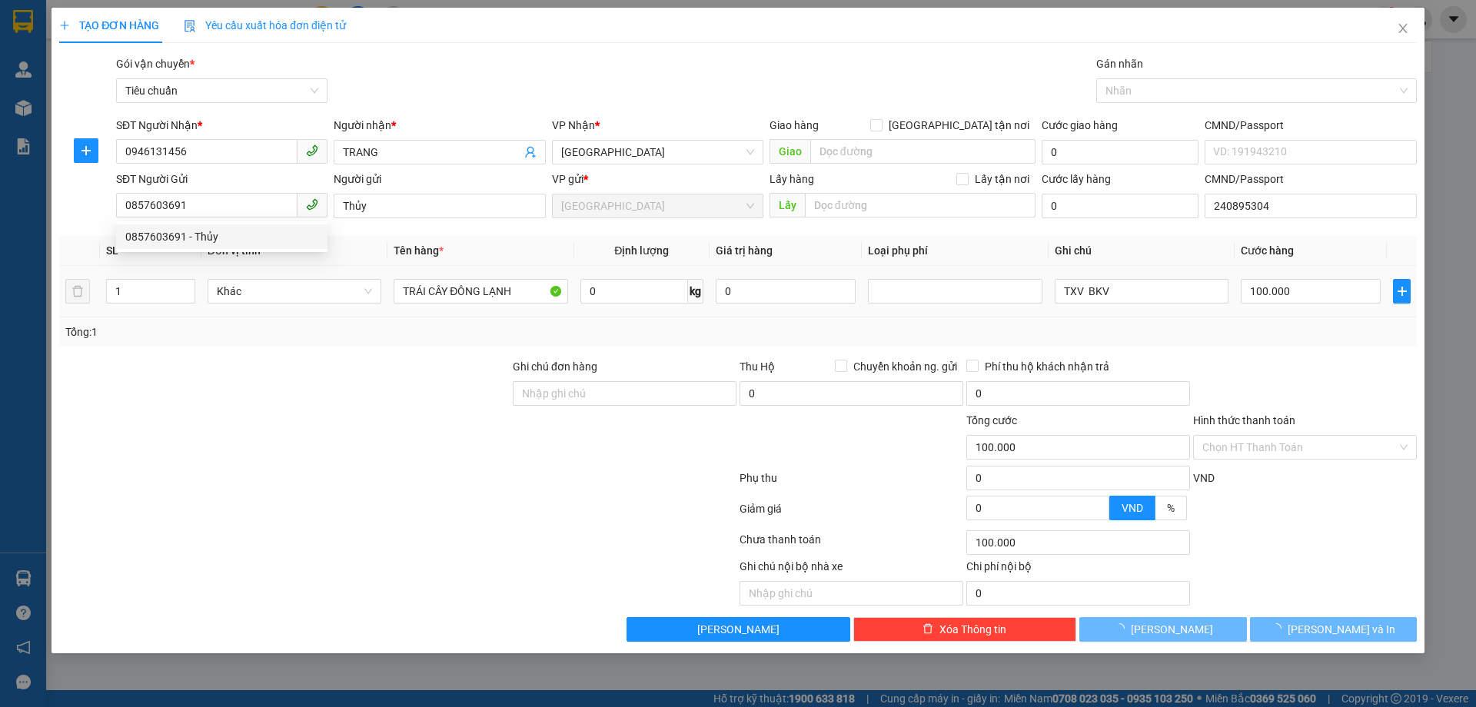
drag, startPoint x: 292, startPoint y: 389, endPoint x: 597, endPoint y: 311, distance: 314.9
click at [294, 387] on div at bounding box center [285, 385] width 454 height 54
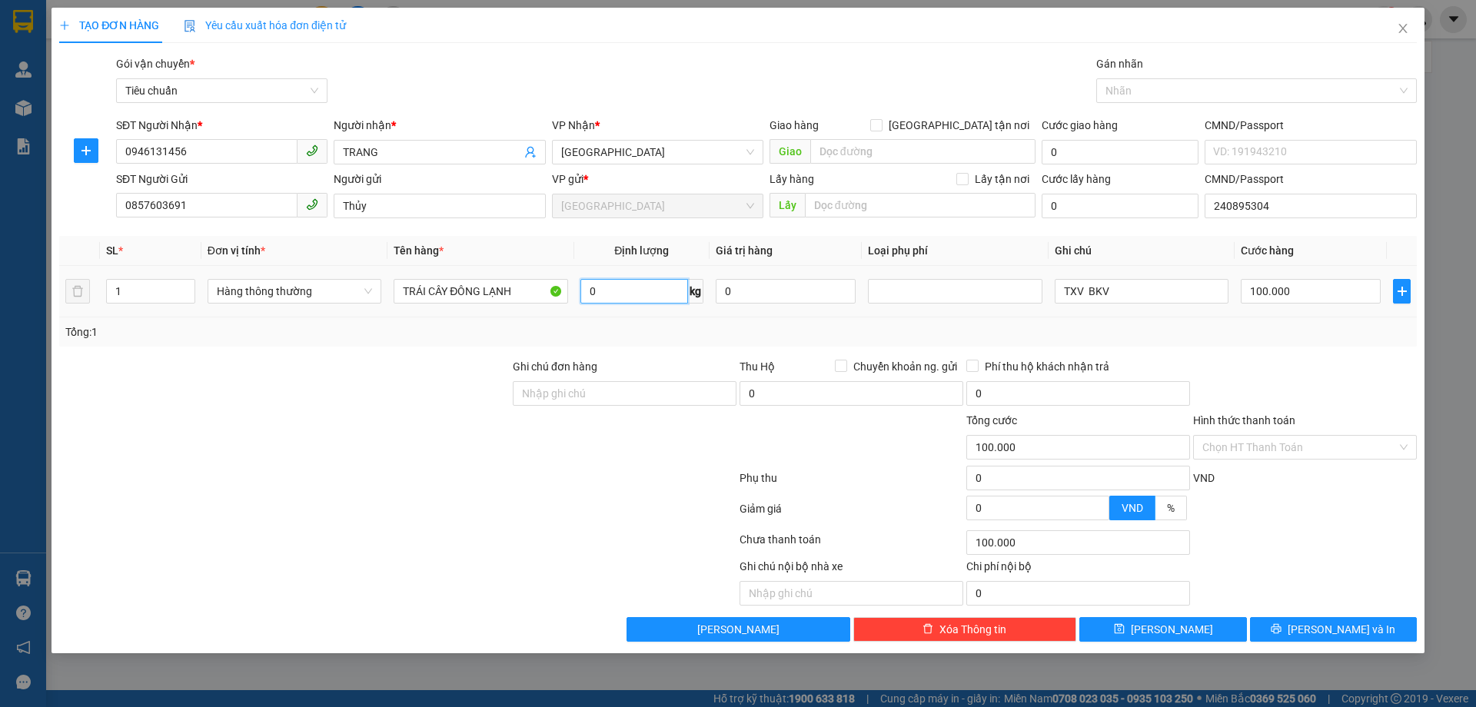
click at [620, 296] on input "0" at bounding box center [634, 291] width 108 height 25
type input "54"
drag, startPoint x: 408, startPoint y: 567, endPoint x: 1216, endPoint y: 298, distance: 851.8
click at [424, 560] on div at bounding box center [256, 582] width 397 height 48
click at [1321, 640] on button "[PERSON_NAME] và In" at bounding box center [1333, 629] width 167 height 25
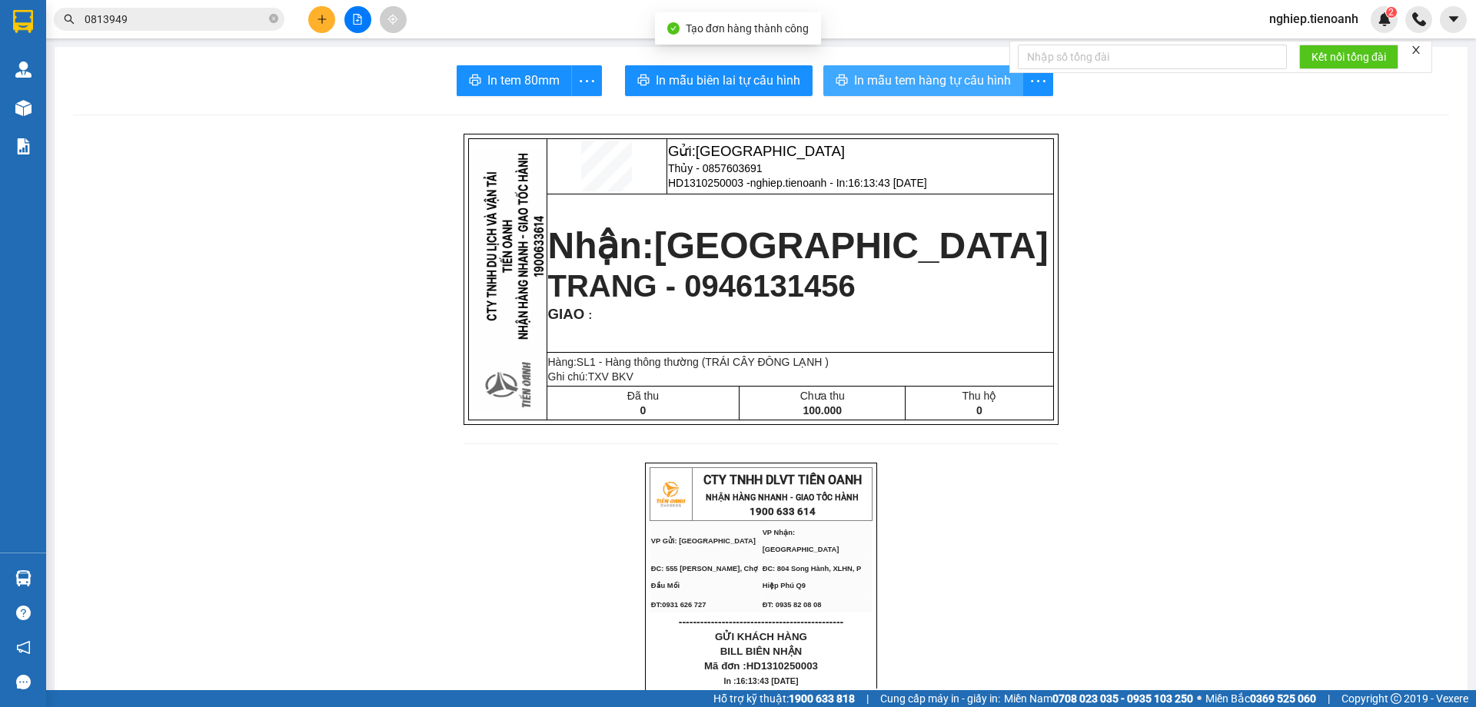
drag, startPoint x: 865, startPoint y: 85, endPoint x: 885, endPoint y: 120, distance: 40.6
click at [865, 85] on span "In mẫu tem hàng tự cấu hình" at bounding box center [932, 80] width 157 height 19
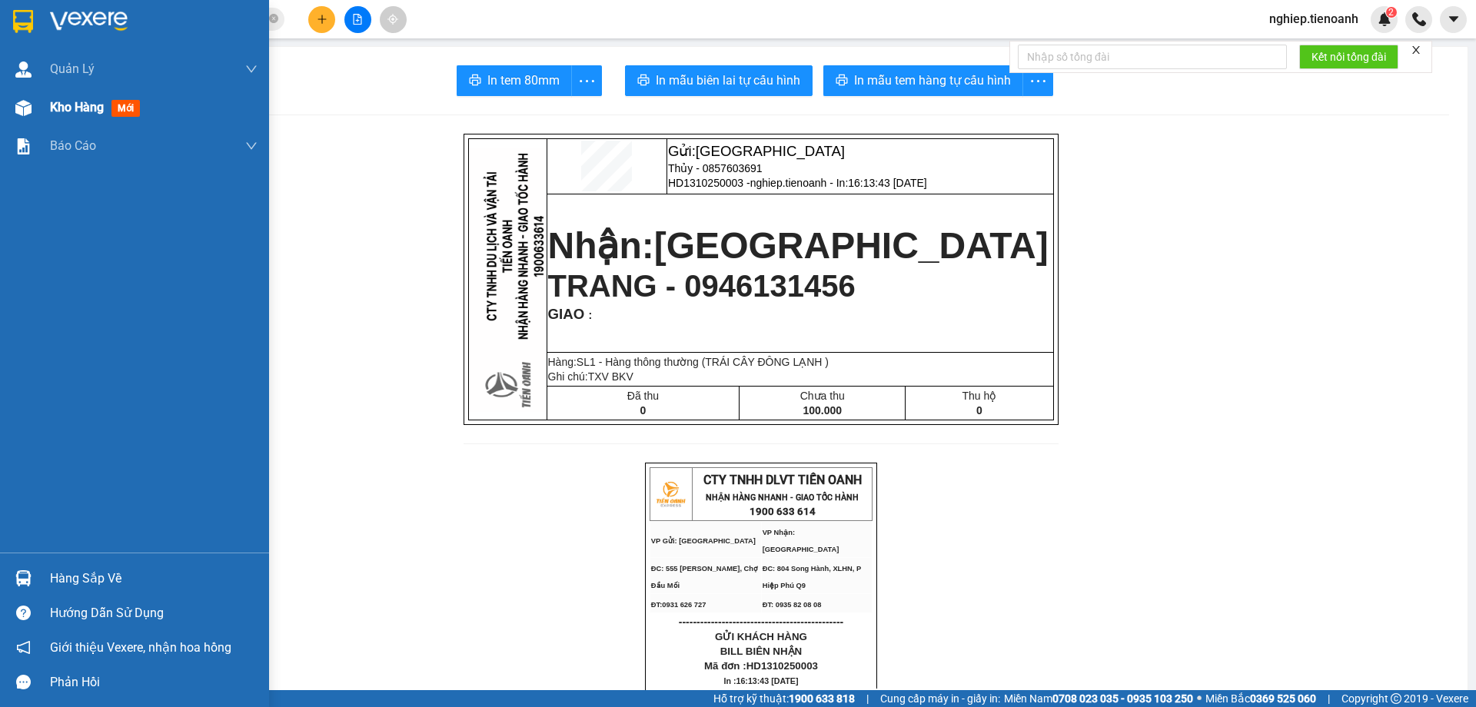
click at [68, 114] on span "Kho hàng" at bounding box center [77, 107] width 54 height 15
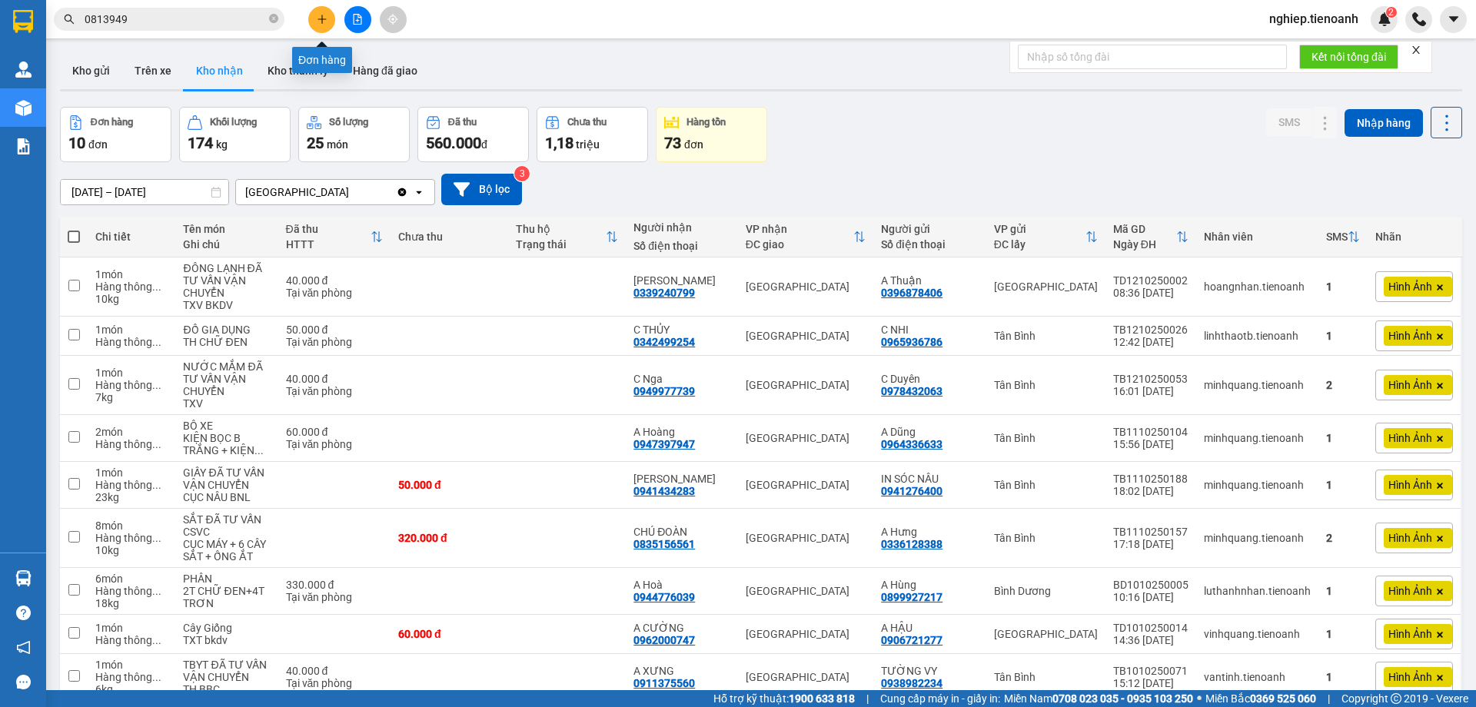
click at [319, 22] on icon "plus" at bounding box center [322, 19] width 11 height 11
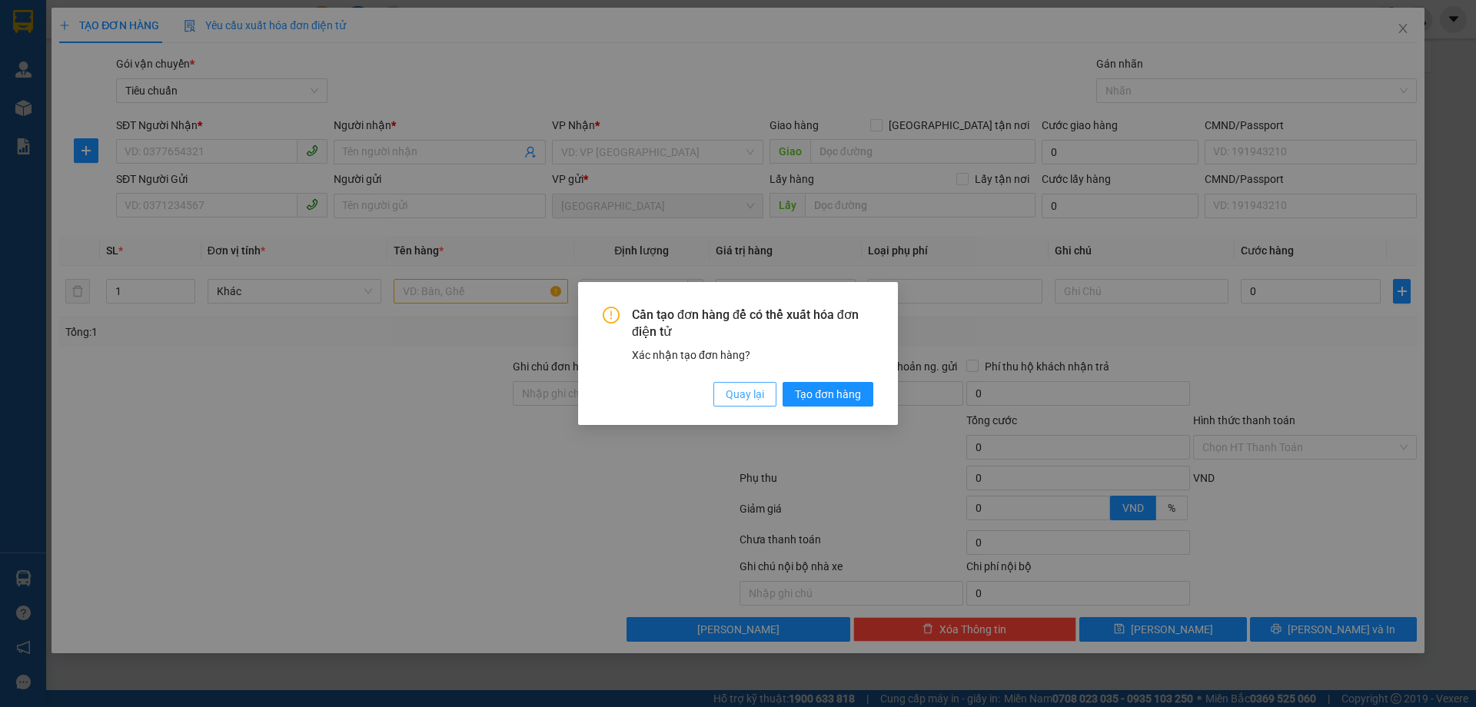
click at [753, 398] on span "Quay lại" at bounding box center [745, 394] width 38 height 17
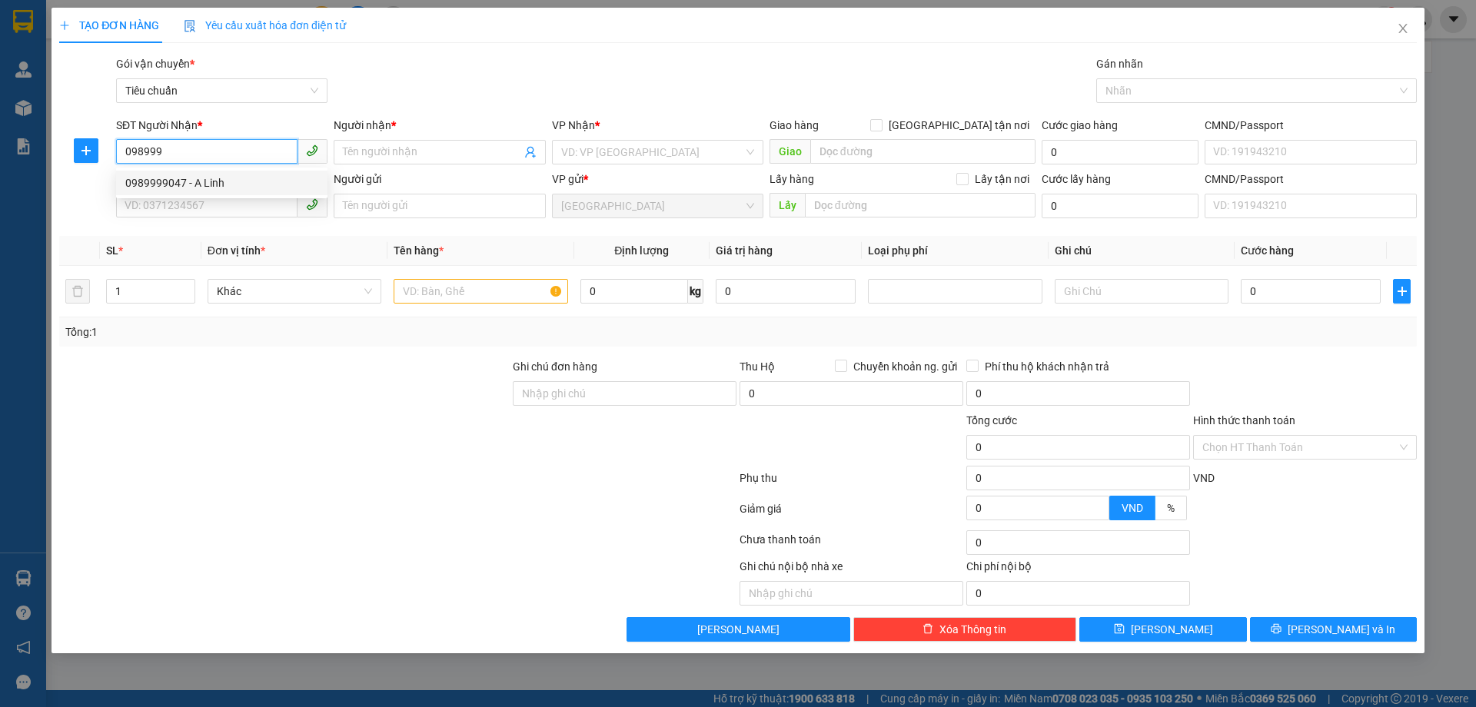
click at [199, 186] on div "0989999047 - A Linh" at bounding box center [221, 183] width 193 height 17
type input "0989999047"
type input "A Linh"
type input "240745918"
type input "0989999047"
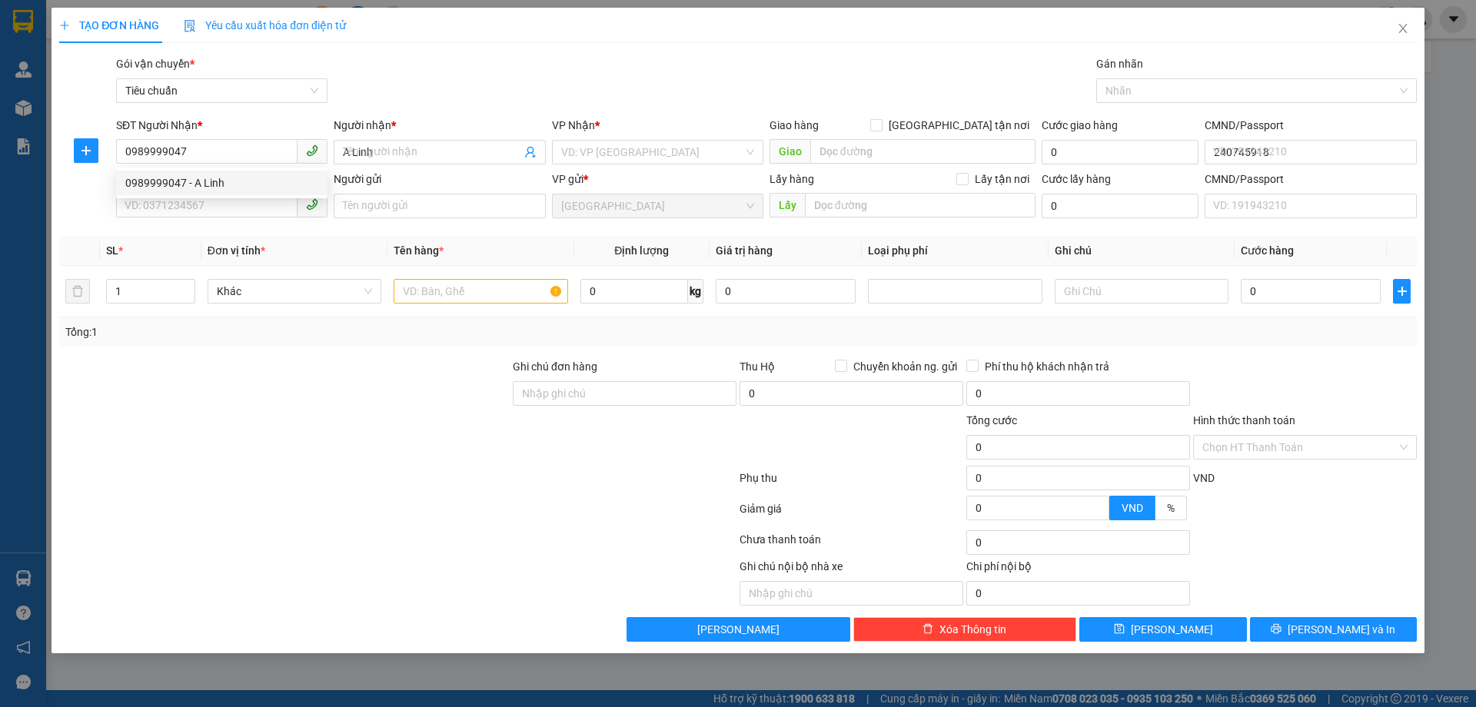
type input "50.000"
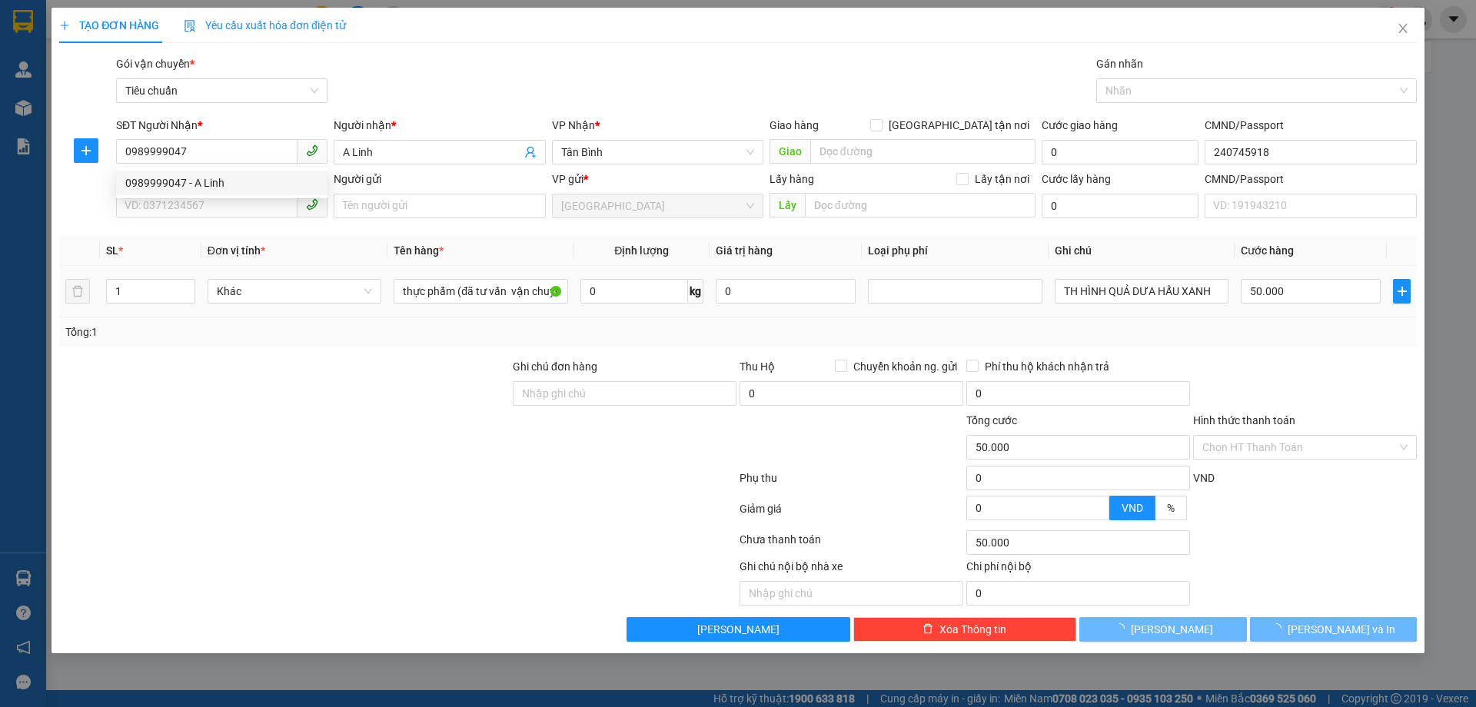
drag, startPoint x: 229, startPoint y: 358, endPoint x: 199, endPoint y: 245, distance: 116.9
click at [231, 348] on div "Transit Pickup Surcharge Ids Transit Deliver Surcharge Ids Transit Deliver Surc…" at bounding box center [738, 348] width 1358 height 587
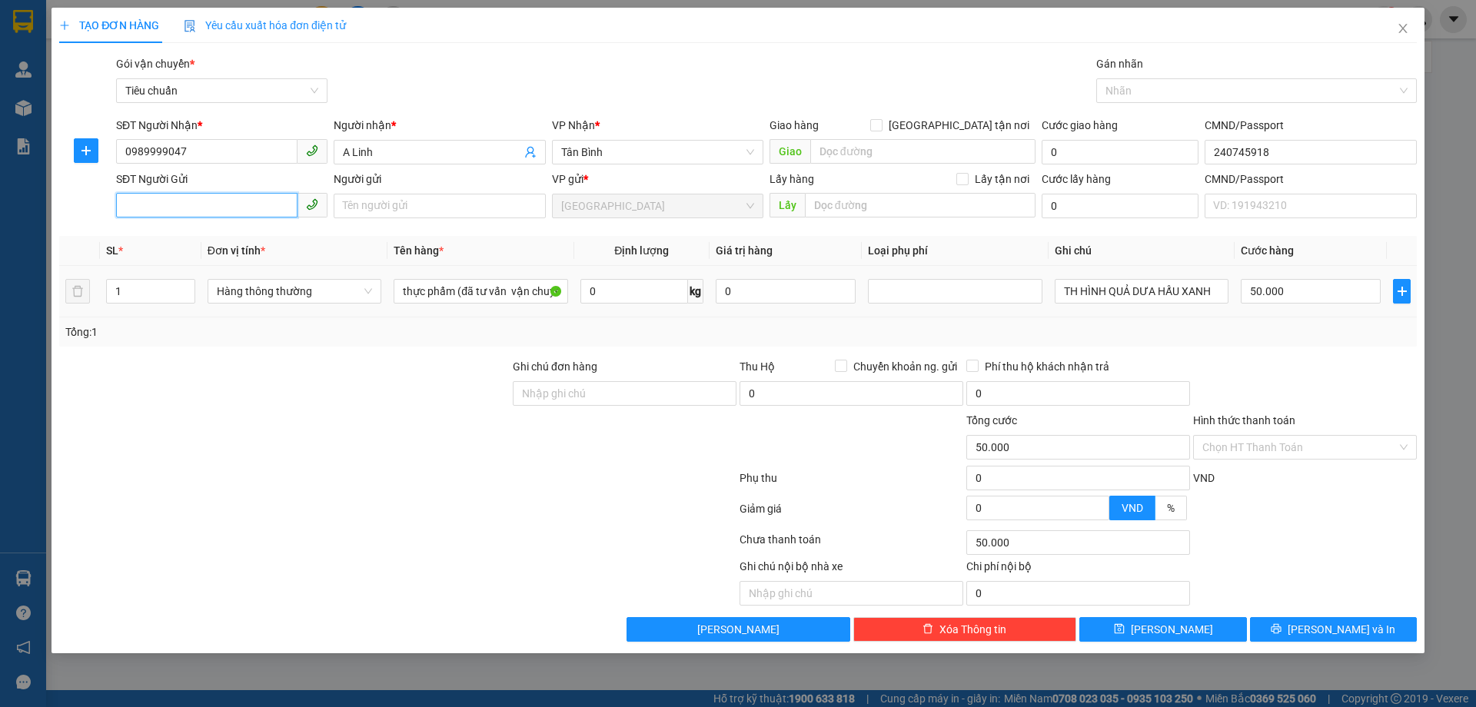
click at [208, 204] on input "SĐT Người Gửi" at bounding box center [206, 205] width 181 height 25
drag, startPoint x: 201, startPoint y: 230, endPoint x: 264, endPoint y: 314, distance: 105.0
click at [199, 241] on div "0983012553 - Cô Tùng" at bounding box center [221, 236] width 193 height 17
type input "0983012553"
type input "Cô Tùng"
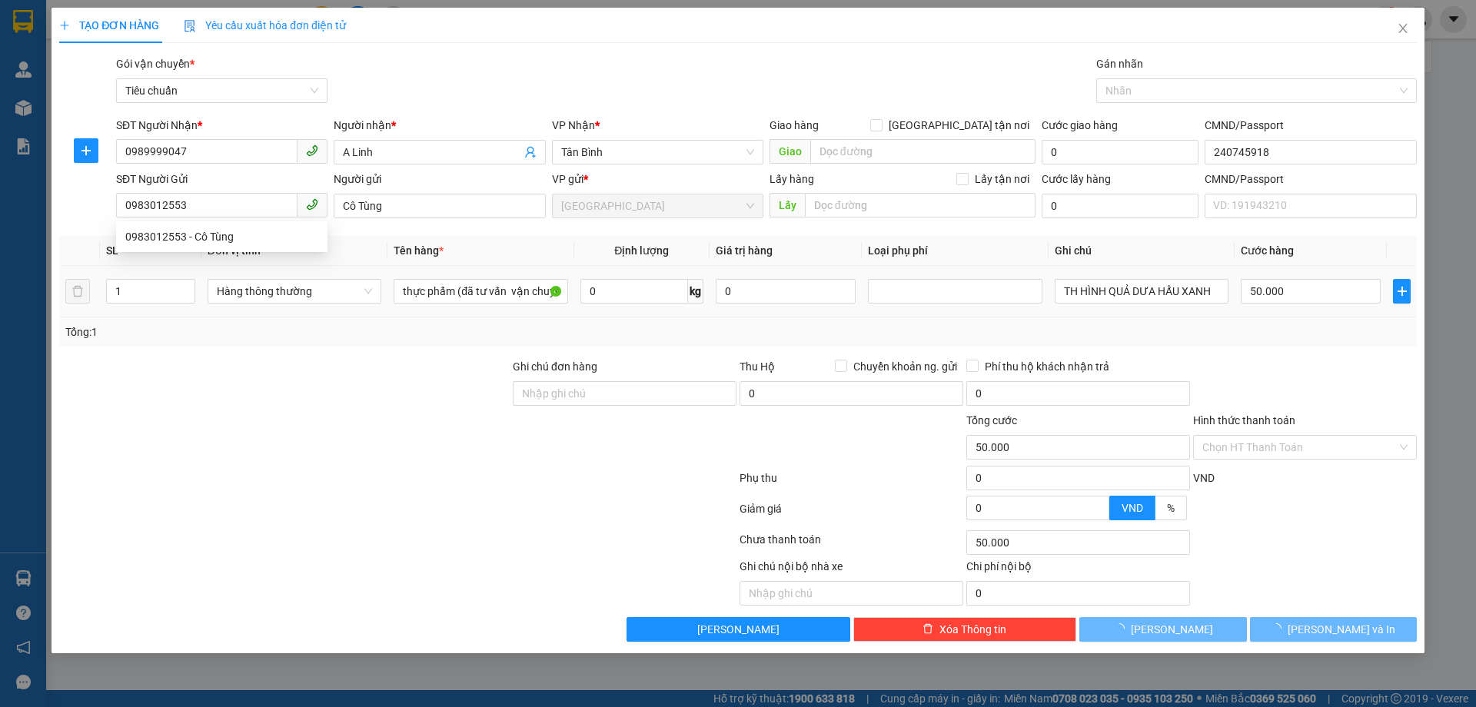
click at [311, 361] on div at bounding box center [285, 385] width 454 height 54
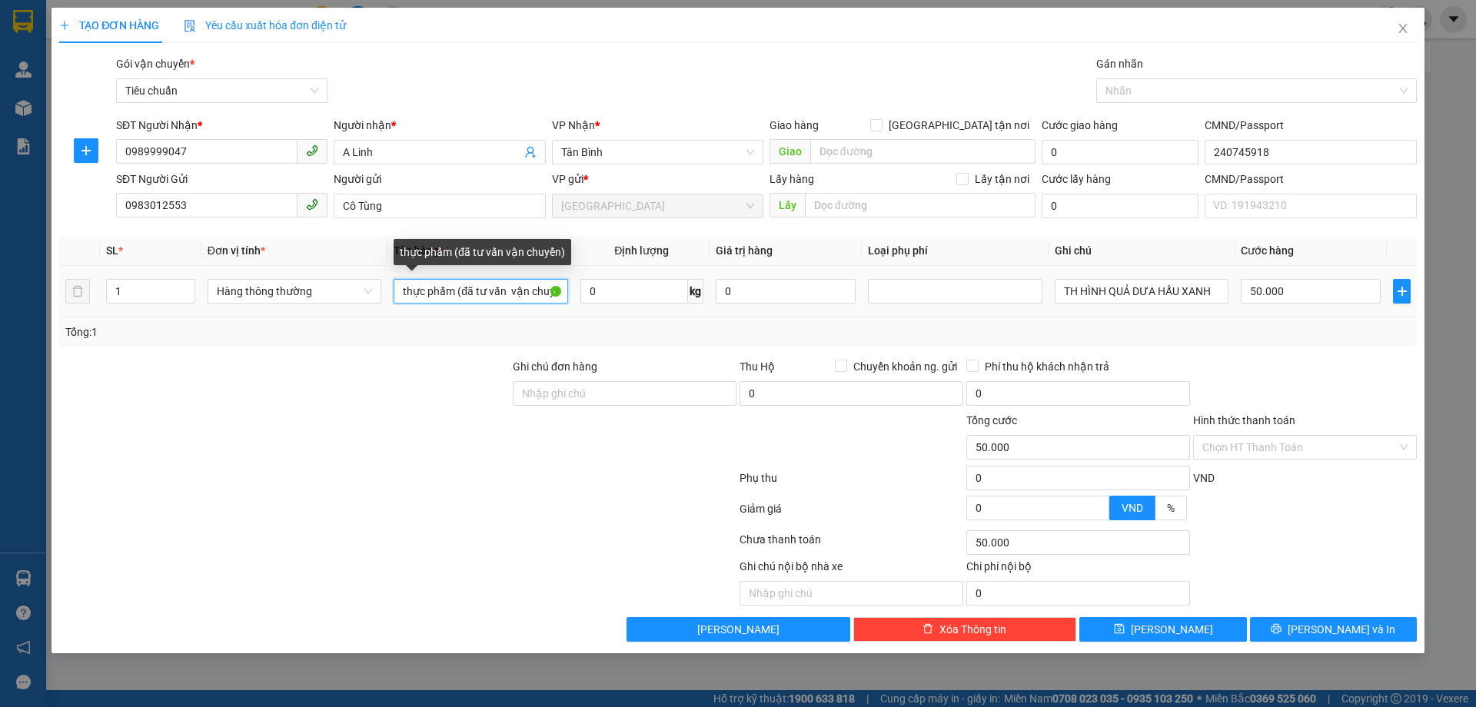
click at [550, 288] on input "thực phẩm (đã tư vấn vận chuyển)" at bounding box center [481, 291] width 174 height 25
type input "u"
click at [551, 294] on input "text" at bounding box center [481, 291] width 174 height 25
type input "CFE+TRÁI CÂY"
click at [624, 276] on span "0 kg" at bounding box center [641, 290] width 123 height 28
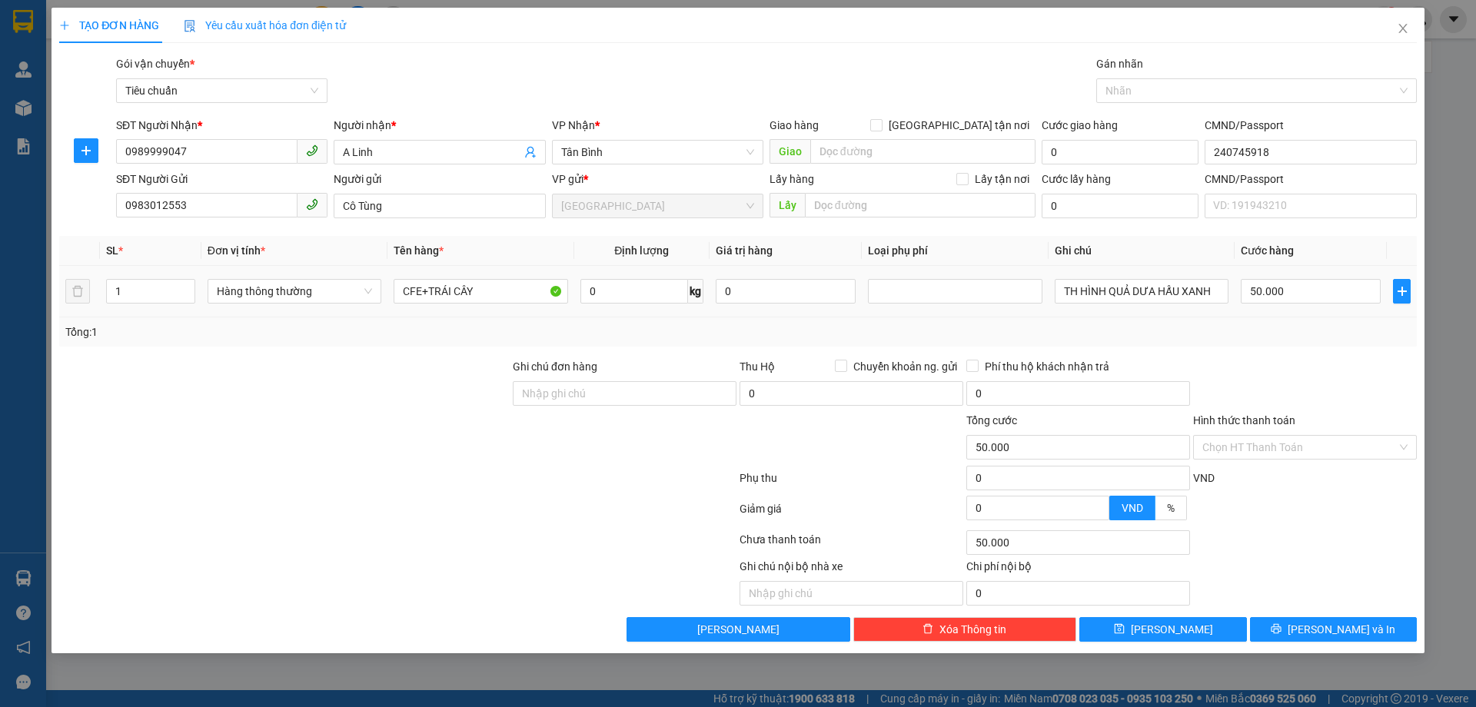
click at [624, 276] on span "0 kg" at bounding box center [641, 290] width 123 height 28
click at [630, 285] on input "0" at bounding box center [634, 291] width 108 height 25
type input "14"
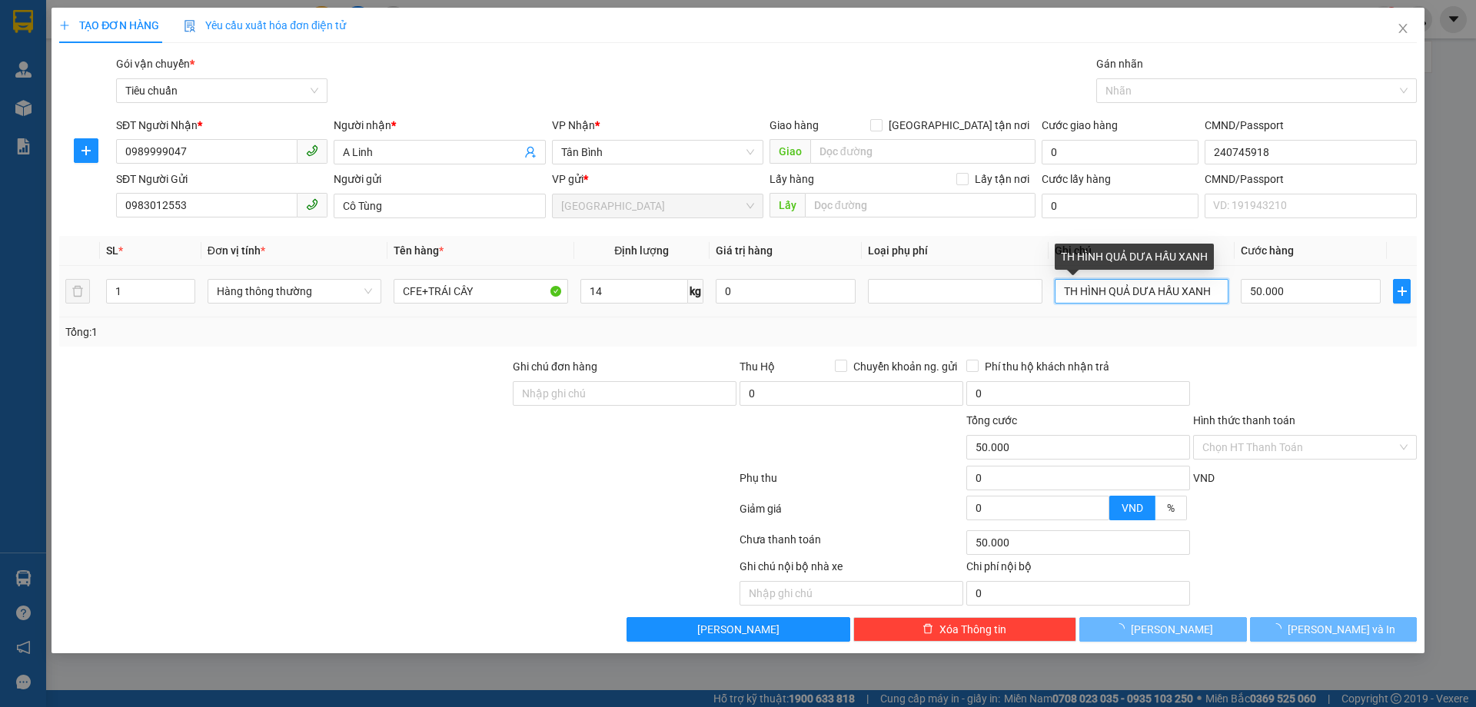
click at [1215, 292] on input "TH HÌNH QUẢ DƯA HẤU XANH" at bounding box center [1142, 291] width 174 height 25
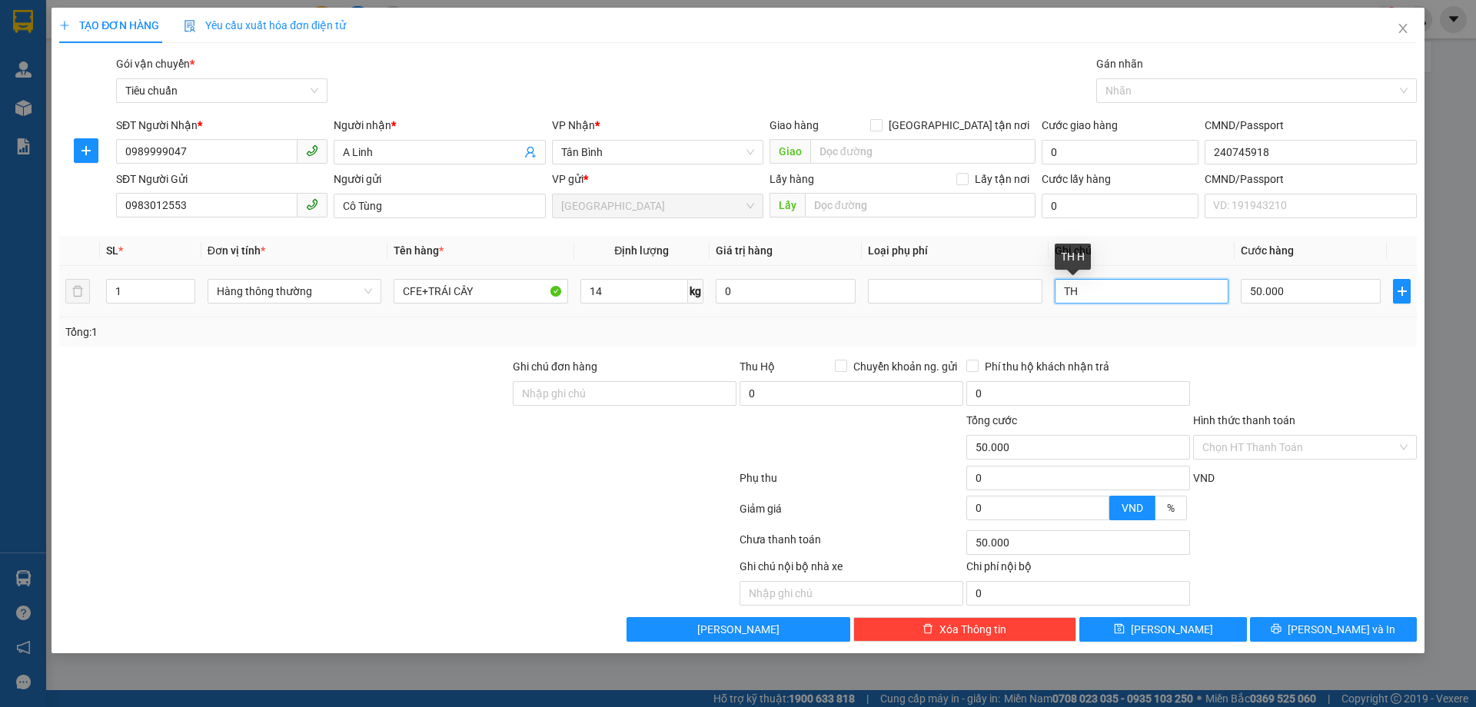
type input "T"
type input "TH CHỮ ĐEN"
click at [1307, 331] on div "Tổng: 1" at bounding box center [737, 332] width 1345 height 17
click at [1325, 633] on span "[PERSON_NAME] và In" at bounding box center [1342, 629] width 108 height 17
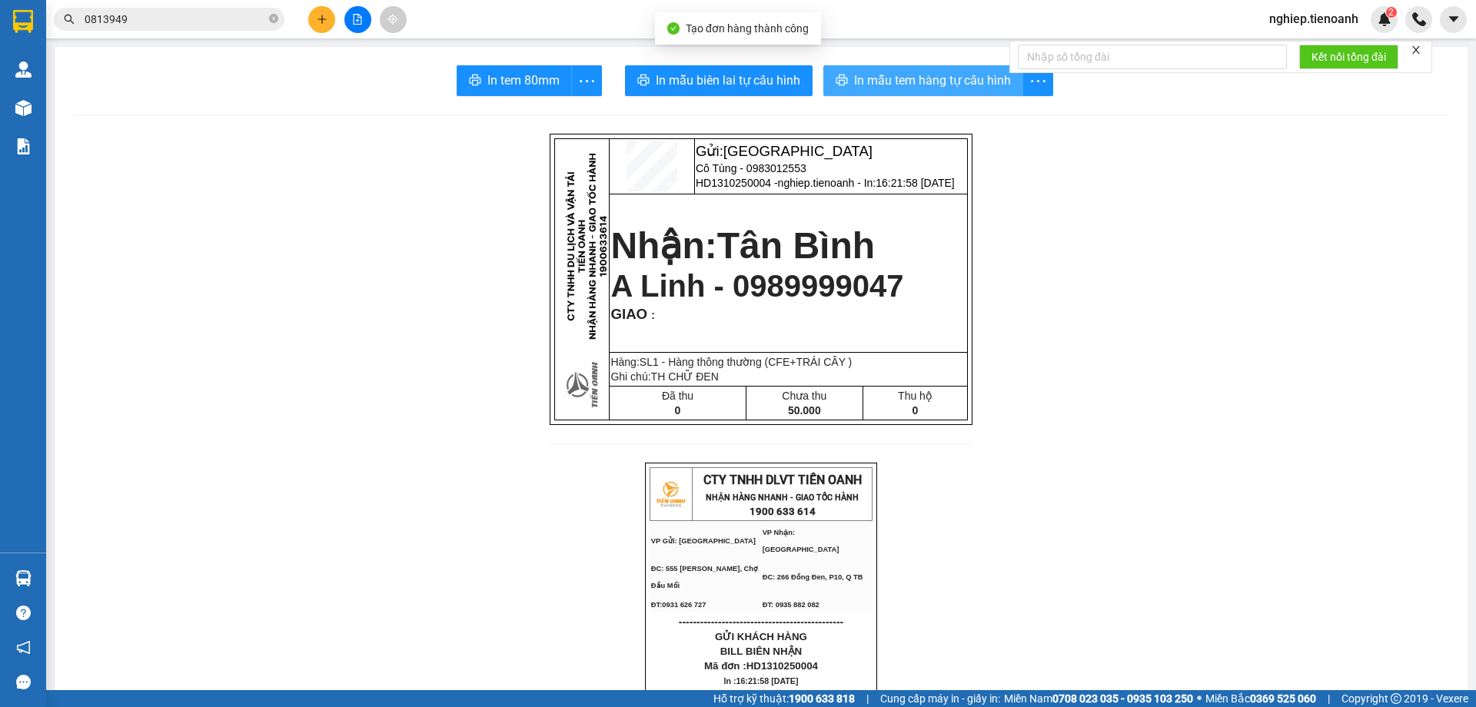
click at [859, 71] on span "In mẫu tem hàng tự cấu hình" at bounding box center [932, 80] width 157 height 19
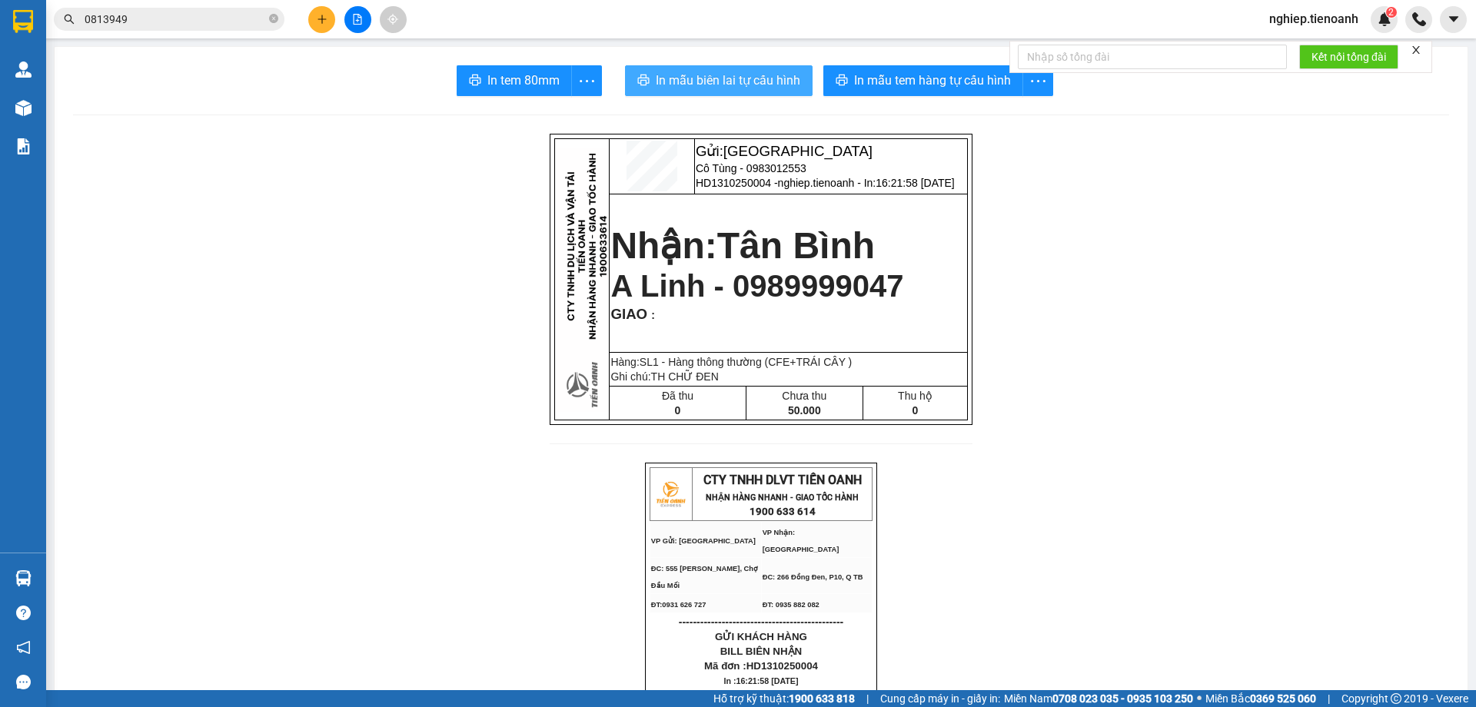
click at [728, 74] on span "In mẫu biên lai tự cấu hình" at bounding box center [728, 80] width 145 height 19
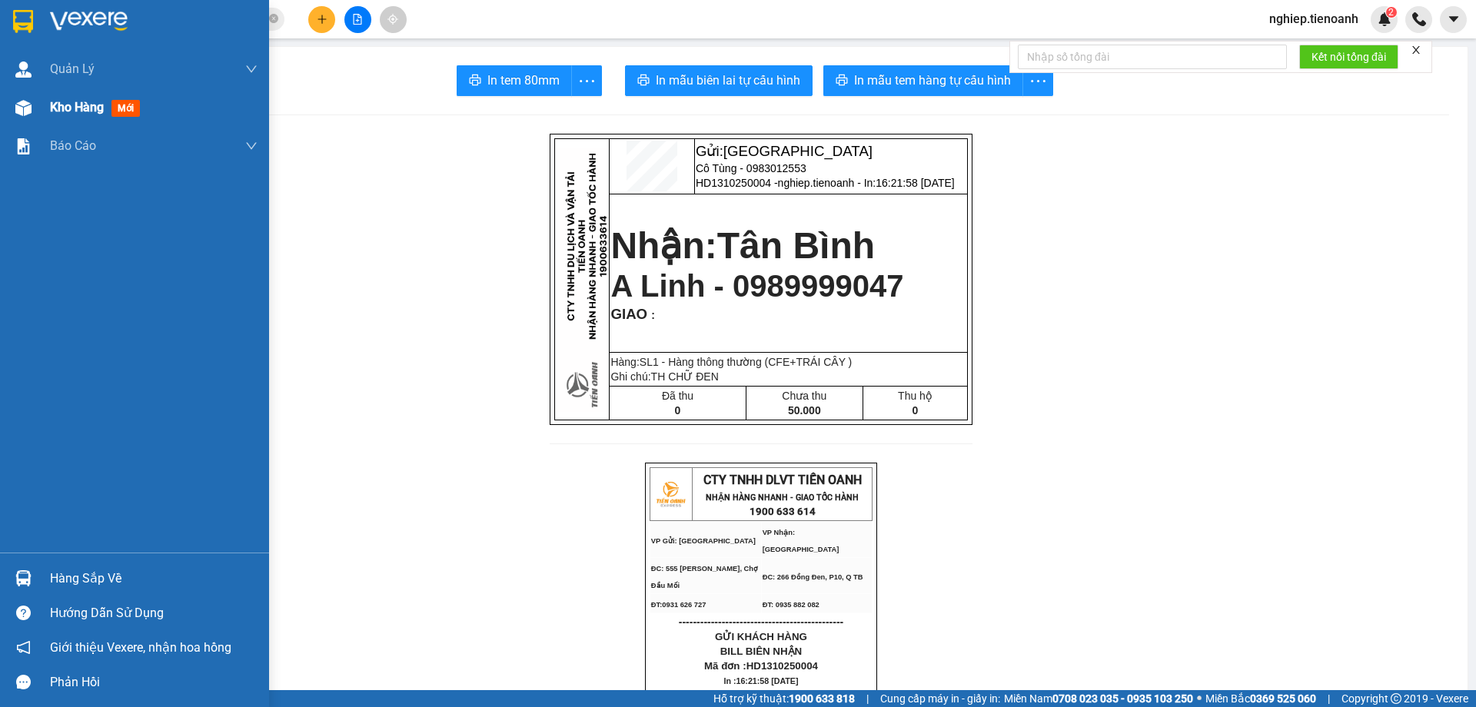
click at [68, 105] on span "Kho hàng" at bounding box center [77, 107] width 54 height 15
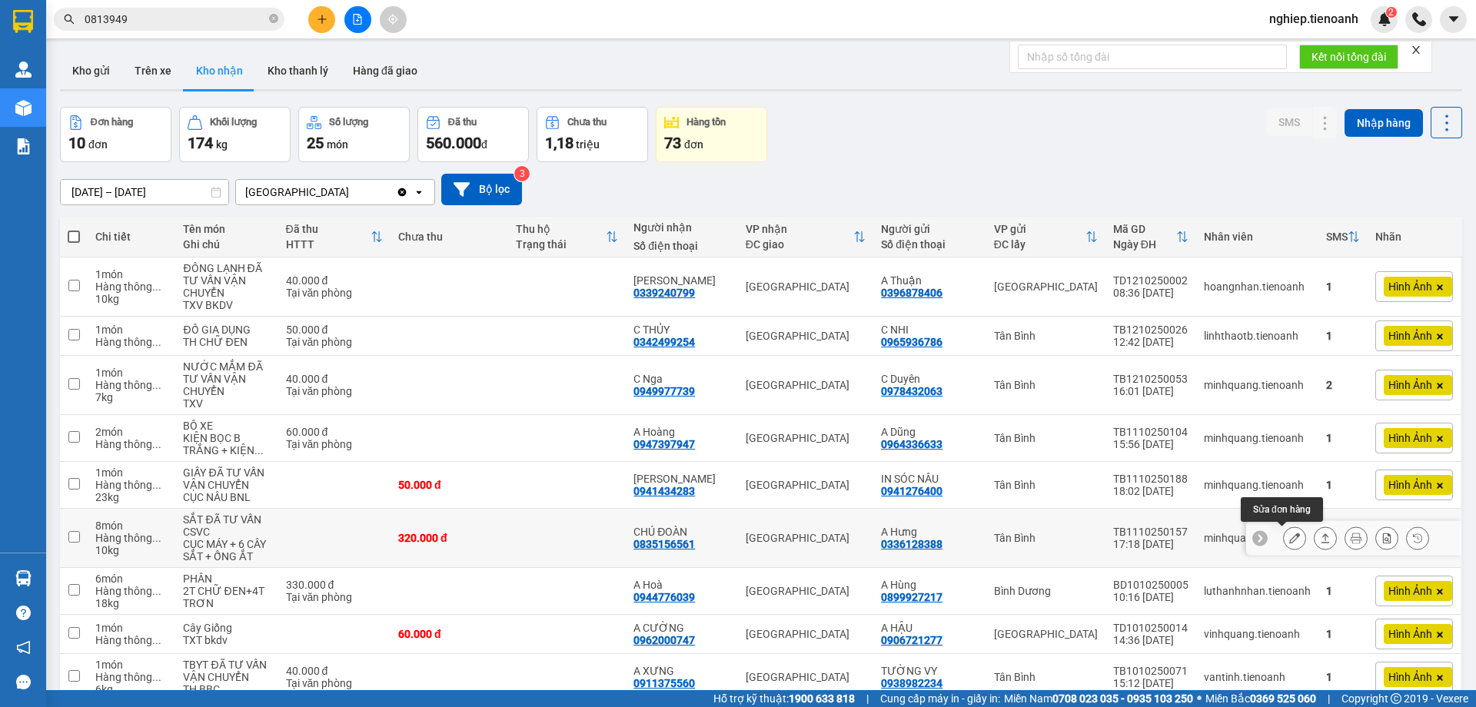
click at [1284, 525] on button at bounding box center [1295, 538] width 22 height 27
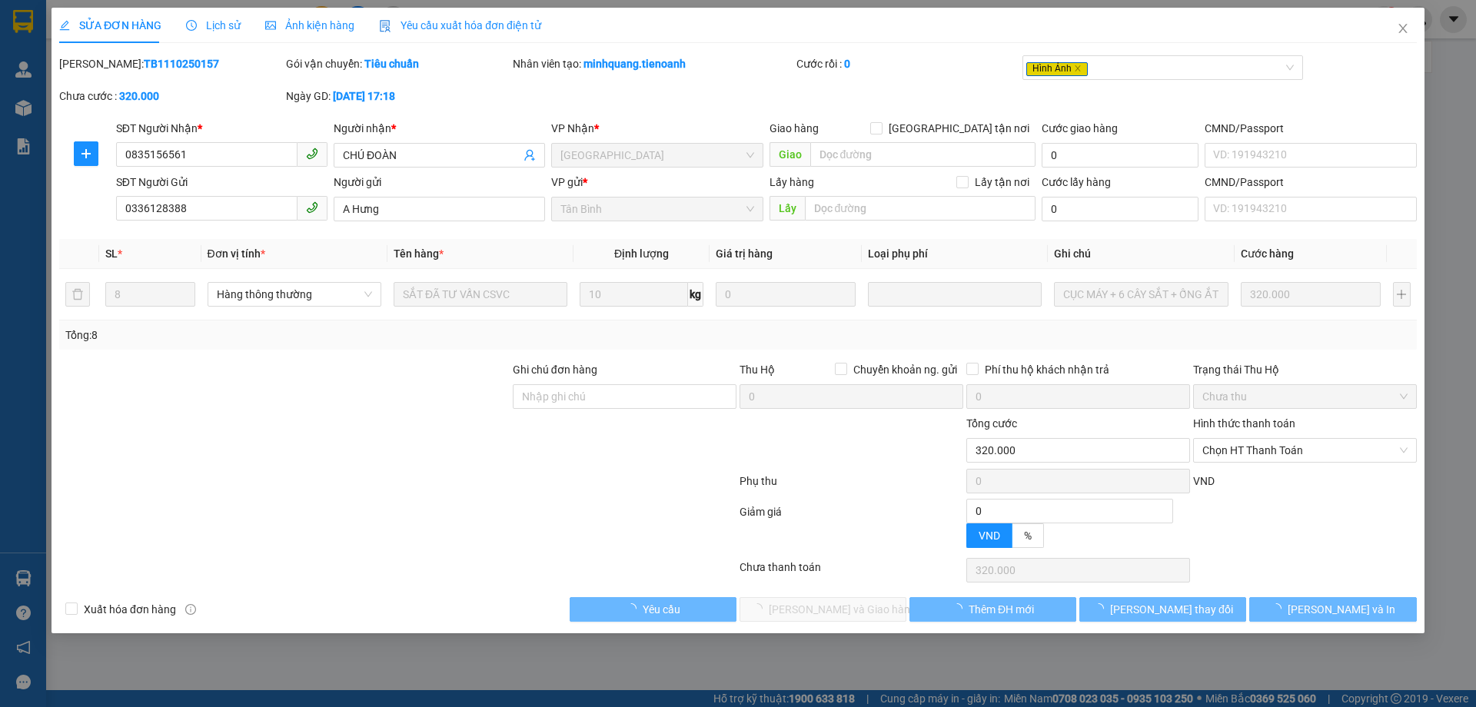
type input "0835156561"
type input "CHÚ ĐOÀN"
type input "0336128388"
type input "A Hưng"
type input "0"
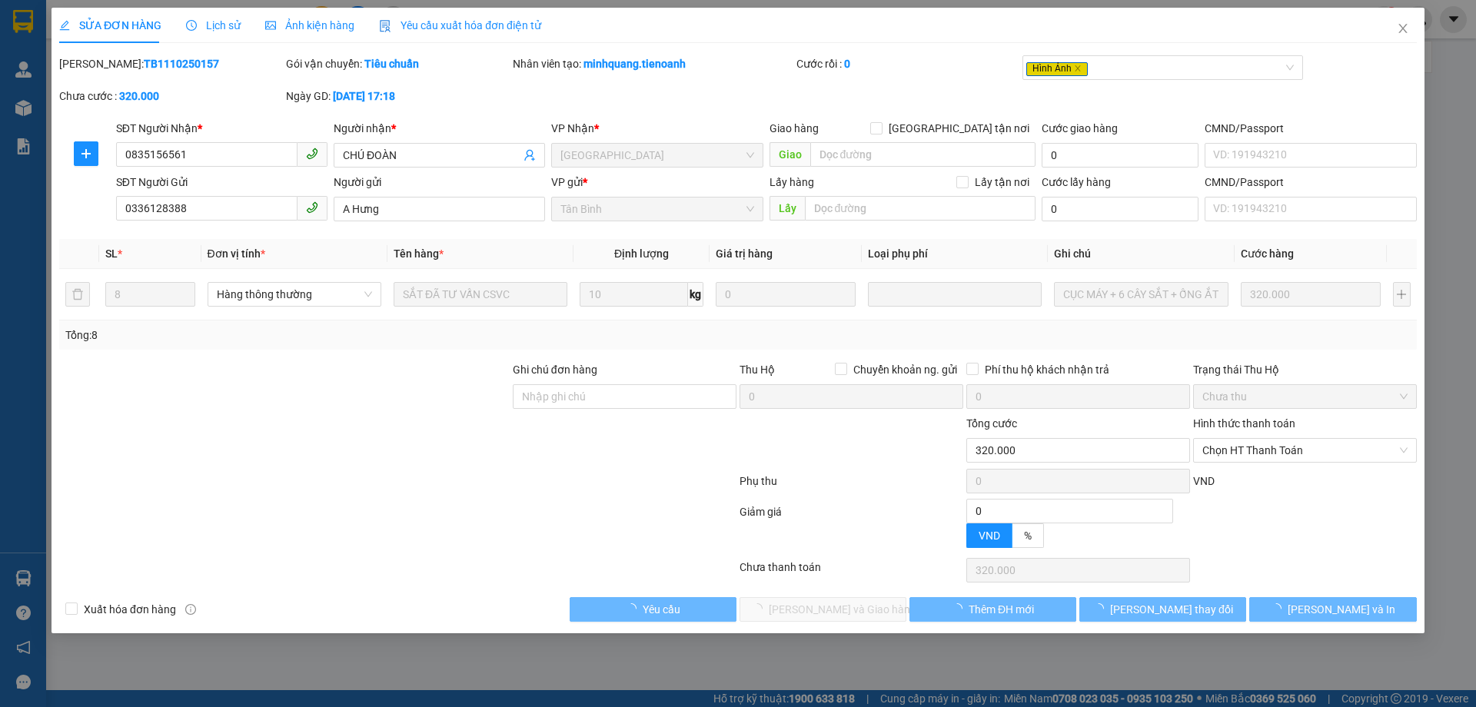
type input "320.000"
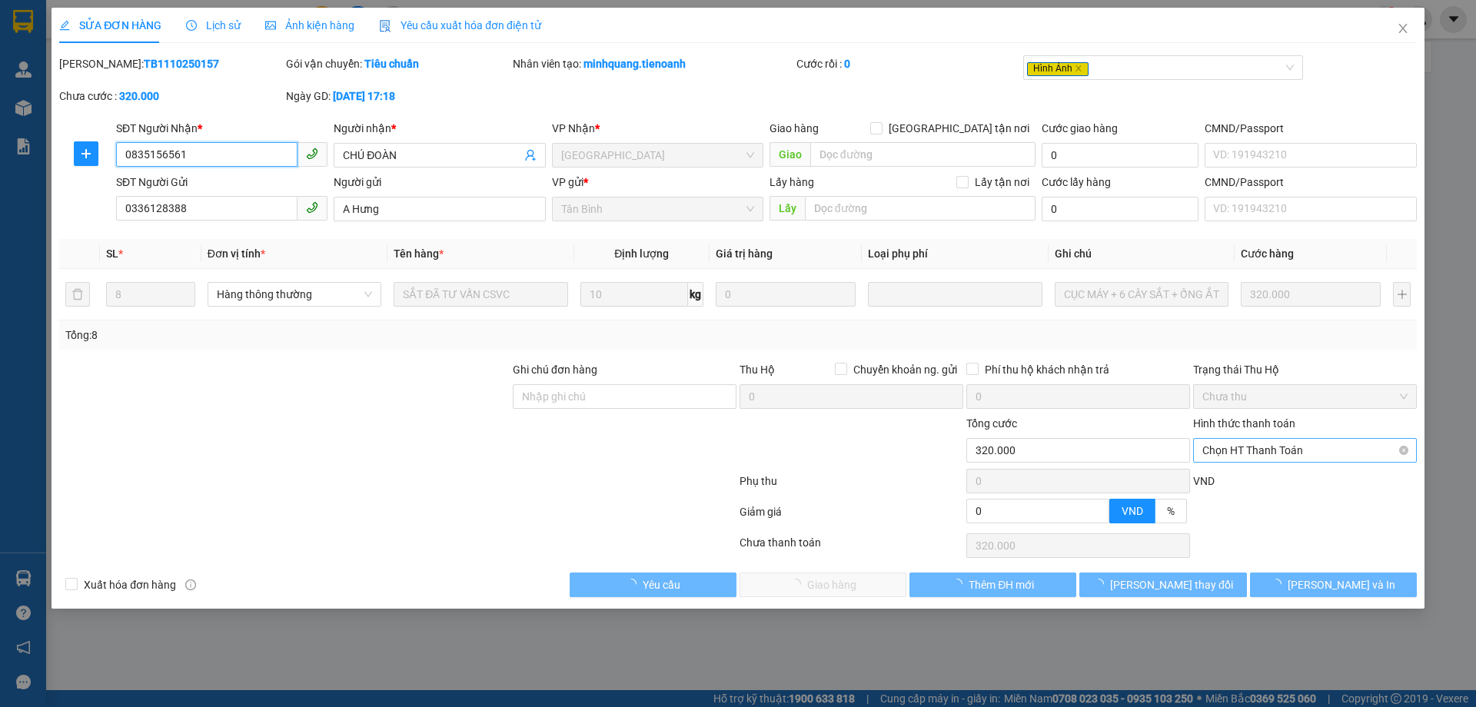
click at [1260, 456] on span "Chọn HT Thanh Toán" at bounding box center [1304, 450] width 205 height 23
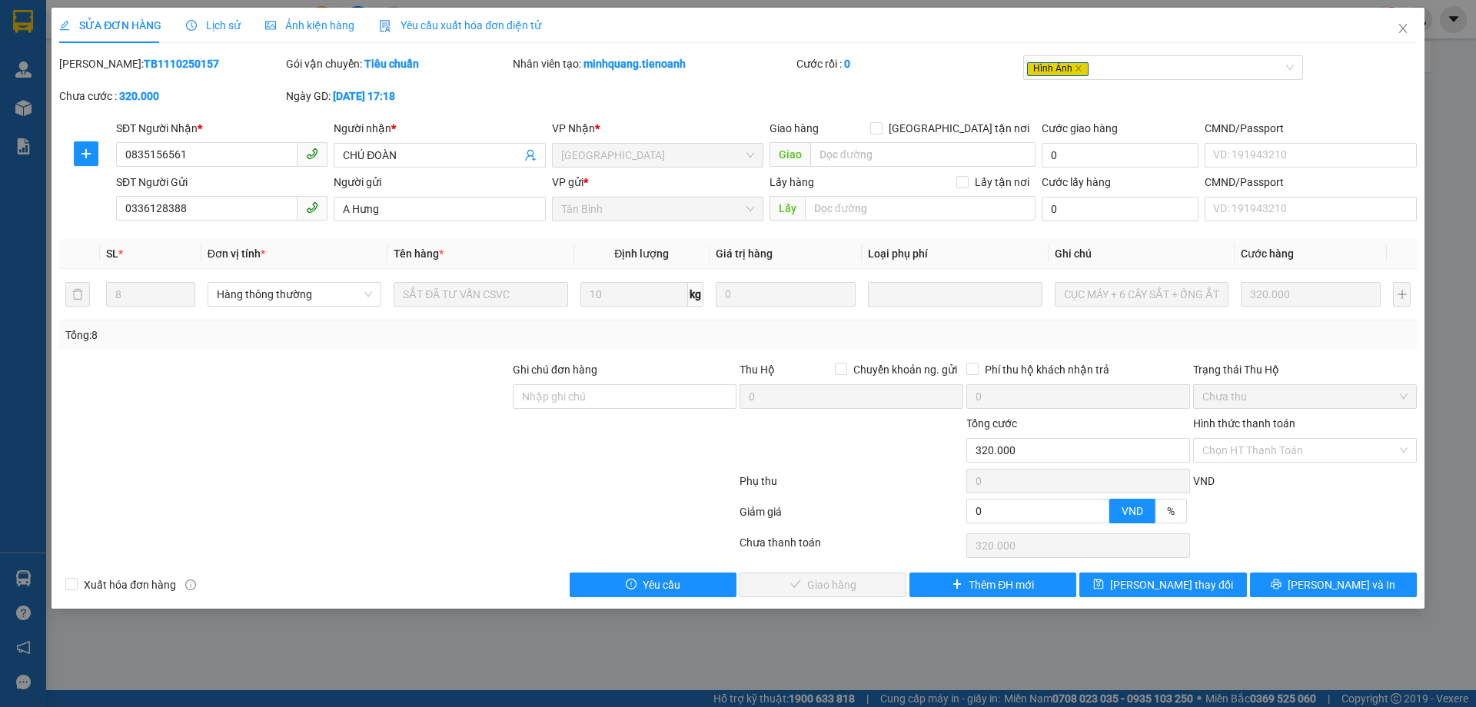
click at [1240, 477] on div "Tại văn phòng" at bounding box center [1304, 481] width 205 height 17
click at [1240, 477] on div "VND" at bounding box center [1305, 486] width 227 height 27
type input "0"
drag, startPoint x: 874, startPoint y: 587, endPoint x: 989, endPoint y: 417, distance: 206.0
click at [873, 587] on button "Lưu và Giao hàng" at bounding box center [823, 585] width 167 height 25
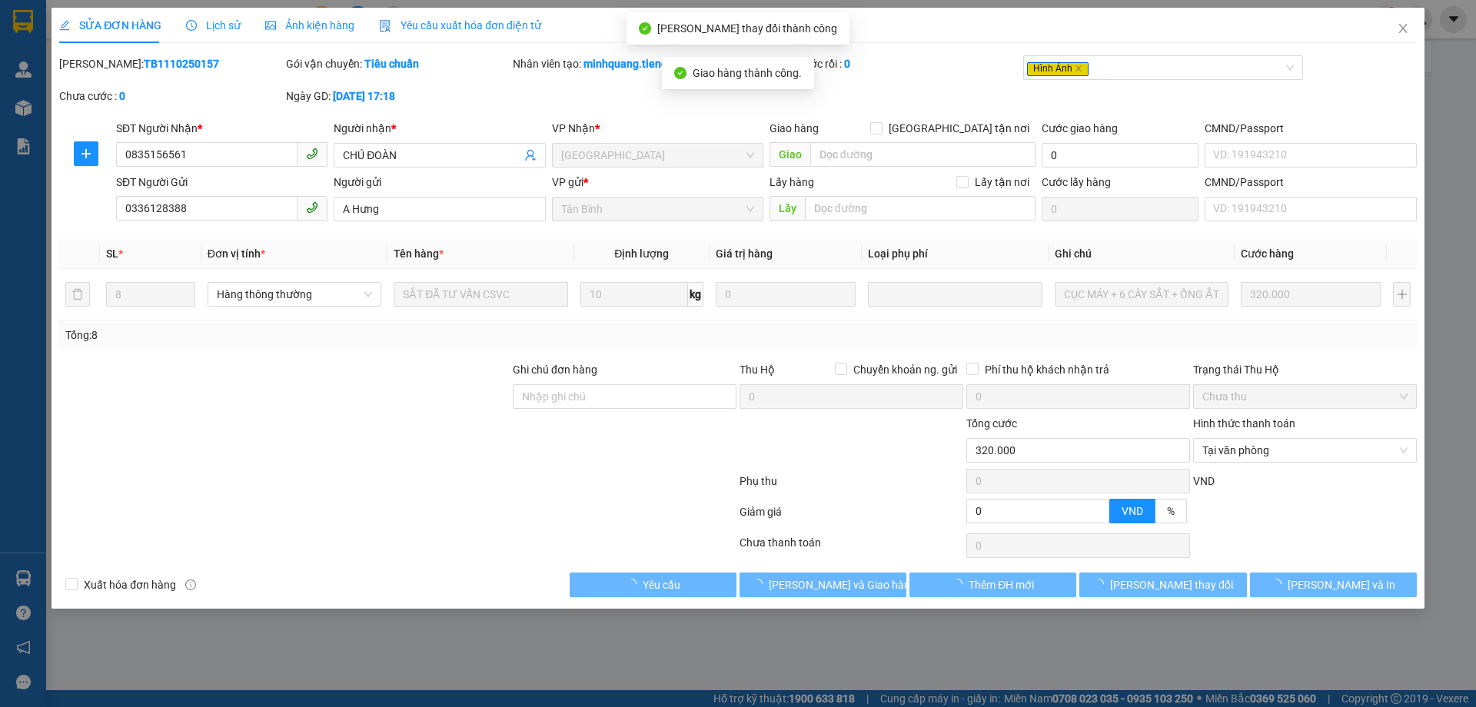
click at [1401, 25] on icon "close" at bounding box center [1403, 28] width 12 height 12
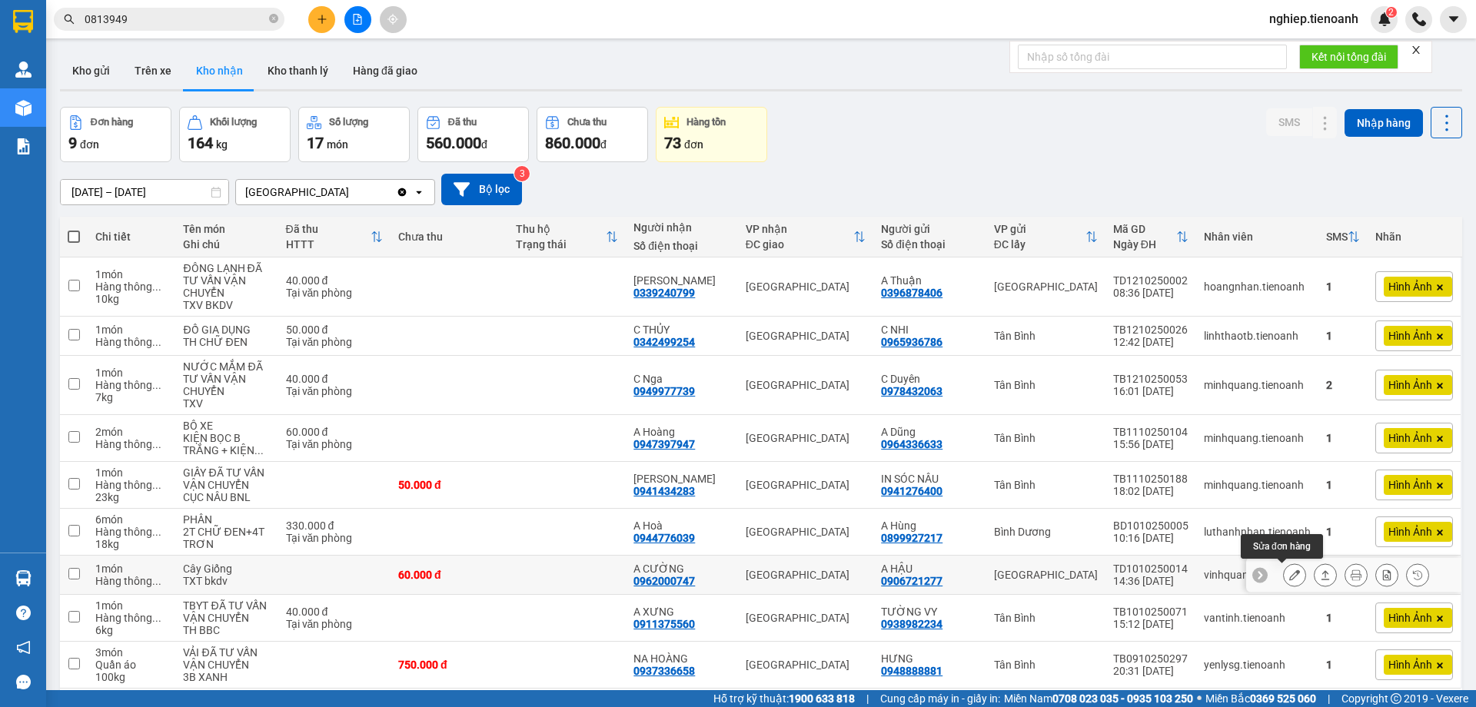
click at [1289, 570] on icon at bounding box center [1294, 575] width 11 height 11
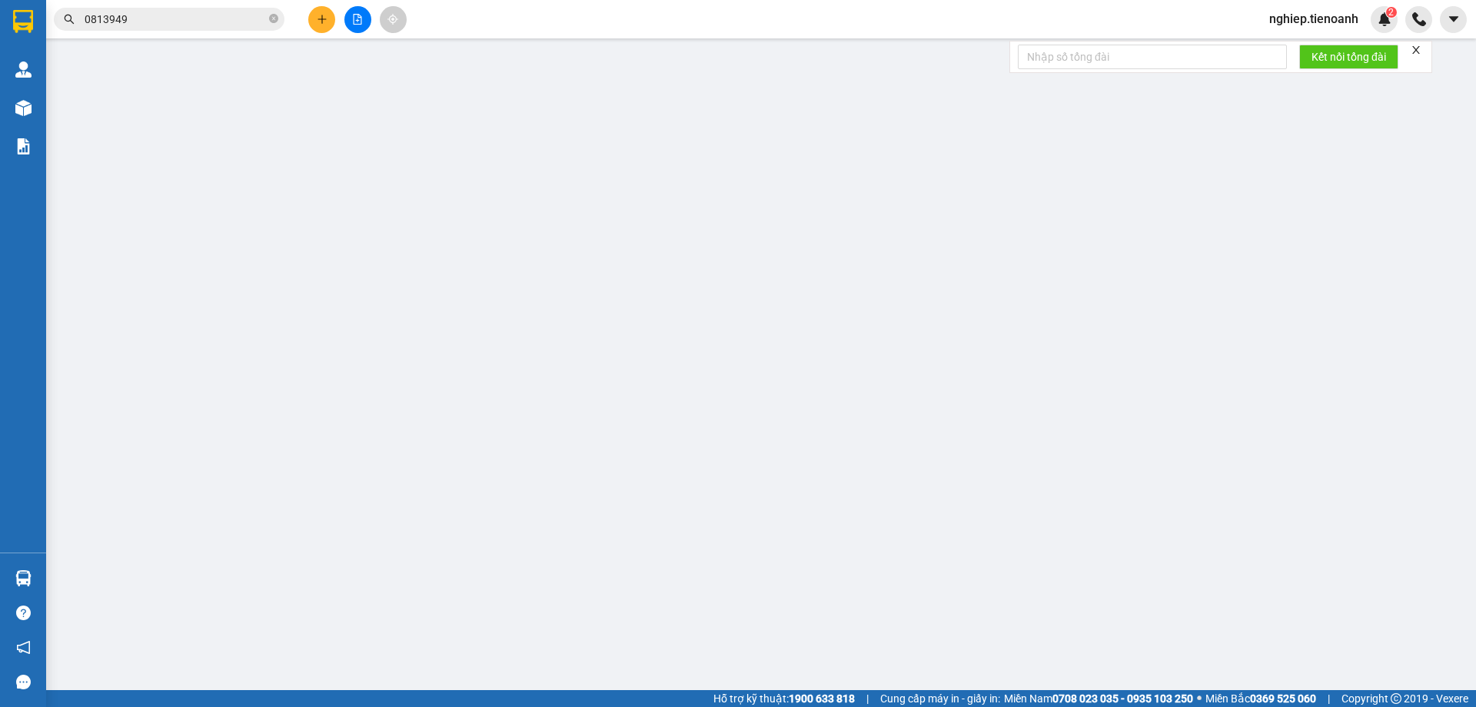
type input "0962000747"
type input "A CƯỜNG"
type input "0906721277"
type input "A HẬU"
type input "(ĐÃ TƯ VẤN VẬN CHUYỂN)"
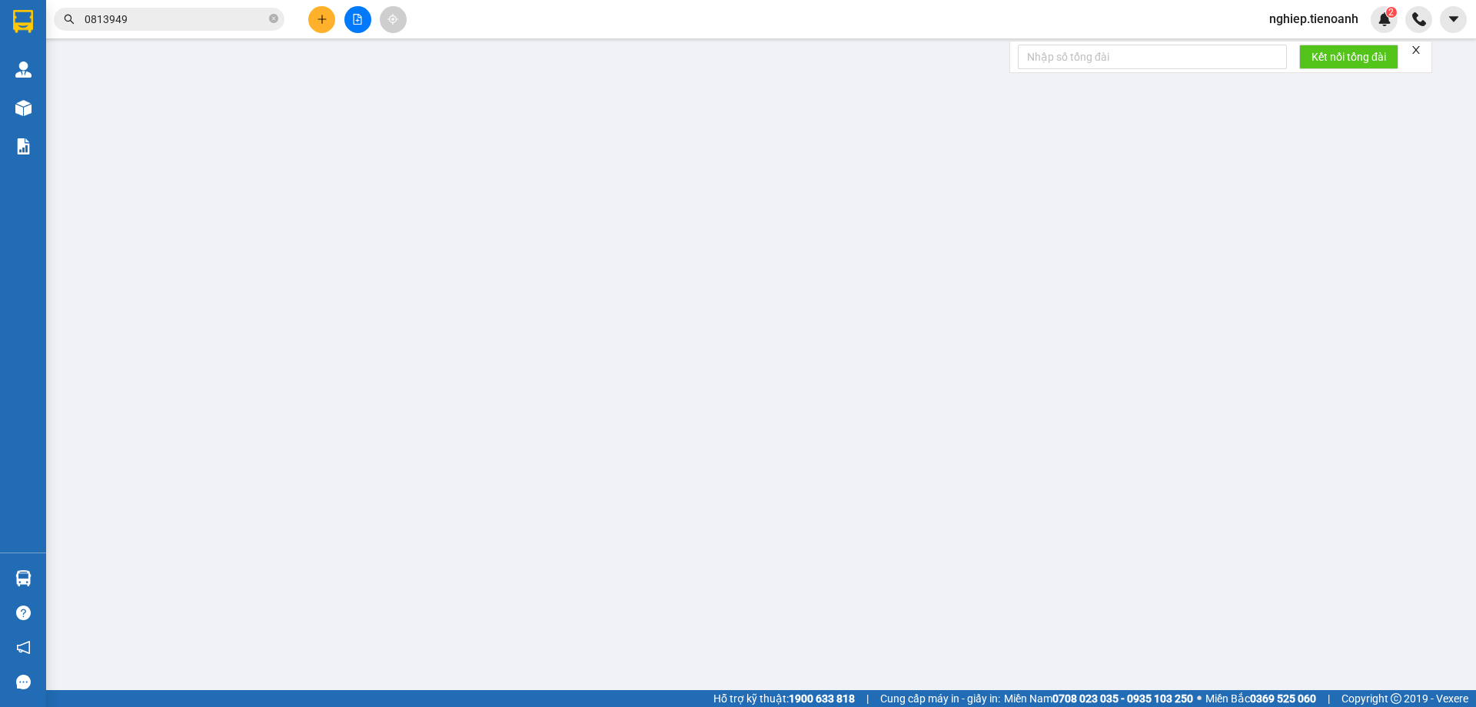
type input "0"
type input "60.000"
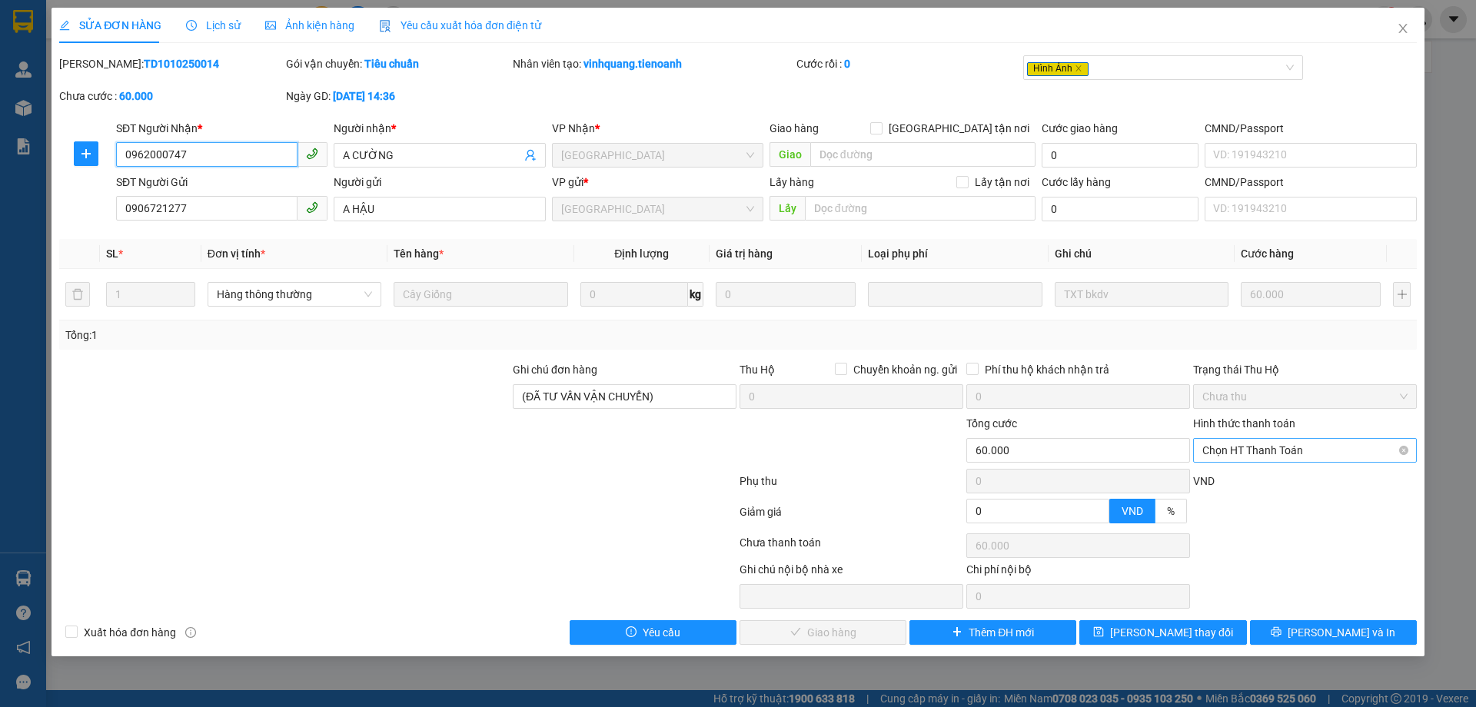
click at [1247, 454] on span "Chọn HT Thanh Toán" at bounding box center [1304, 450] width 205 height 23
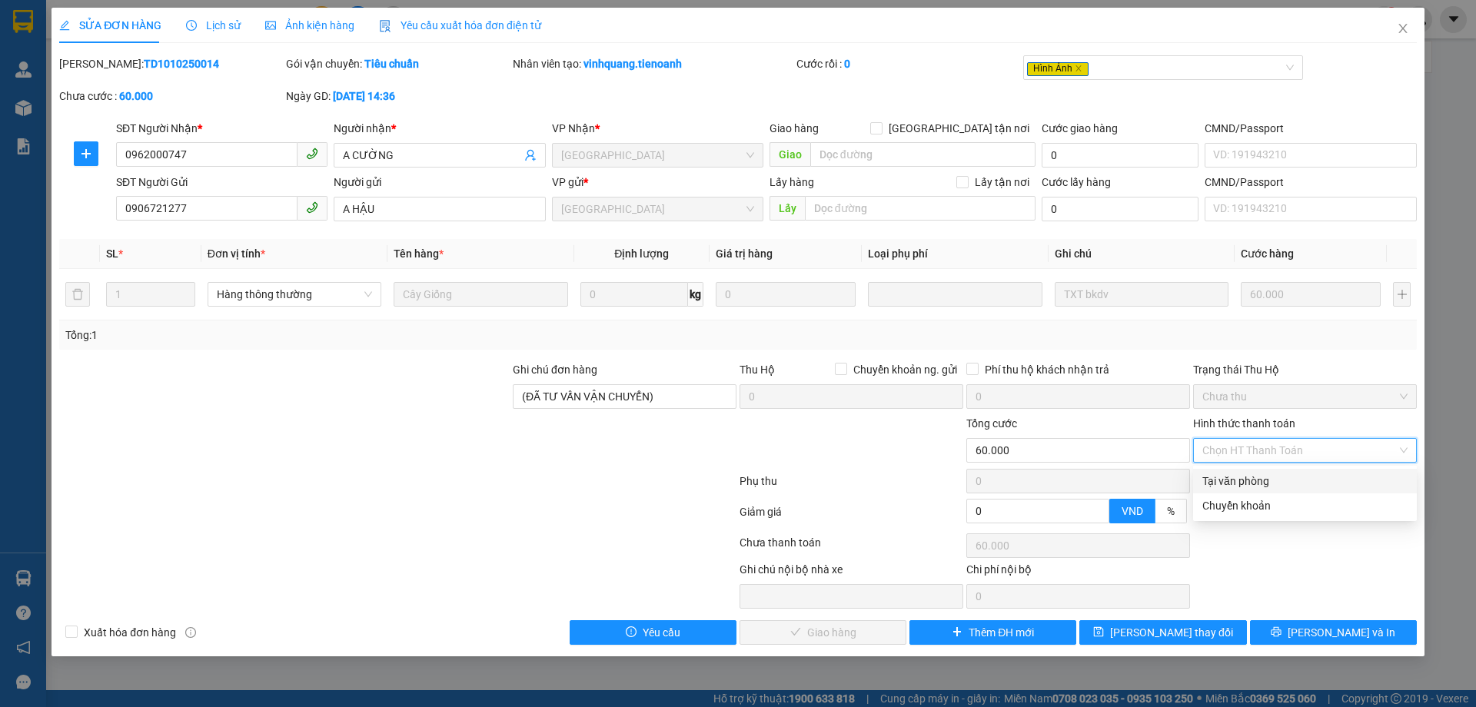
click at [1229, 478] on div "Tại văn phòng" at bounding box center [1304, 481] width 205 height 17
type input "0"
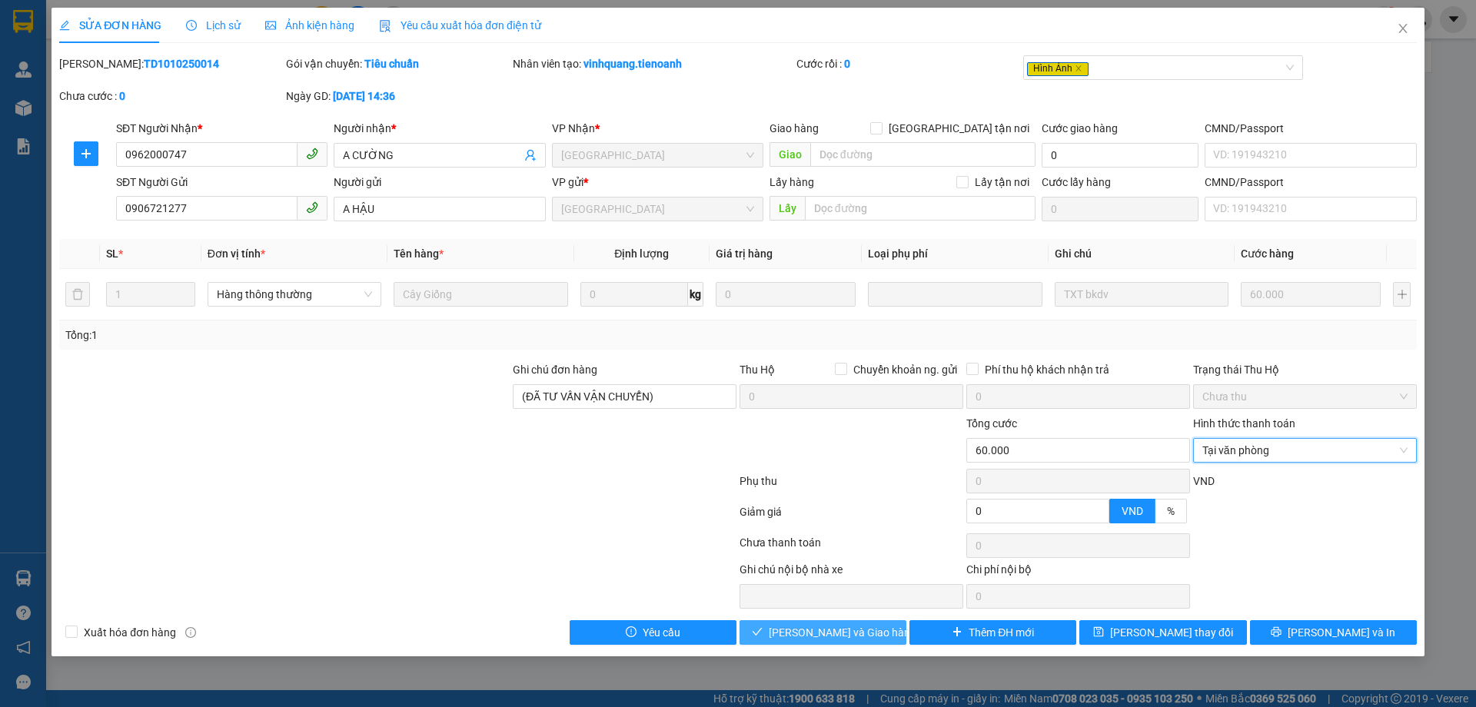
click at [849, 633] on span "Lưu và Giao hàng" at bounding box center [843, 632] width 148 height 17
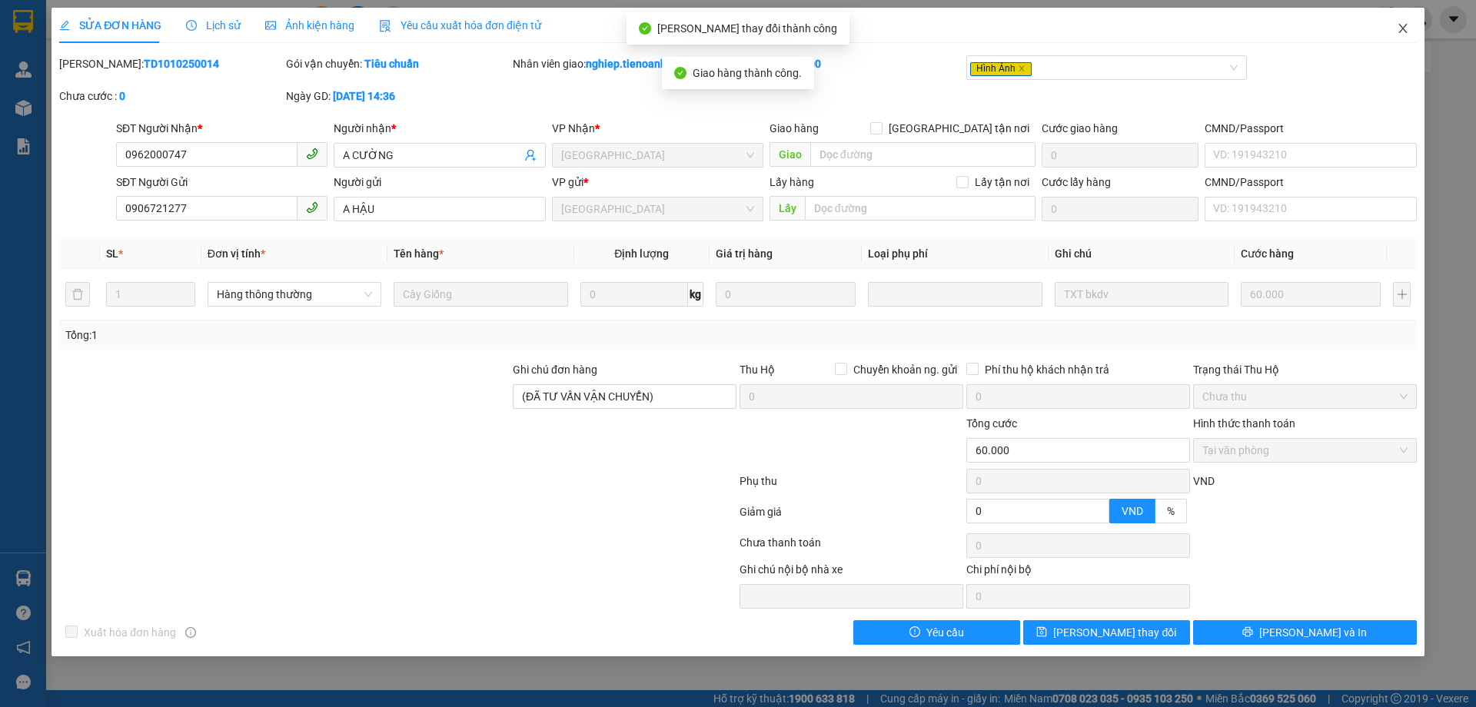
click at [1401, 23] on icon "close" at bounding box center [1403, 28] width 12 height 12
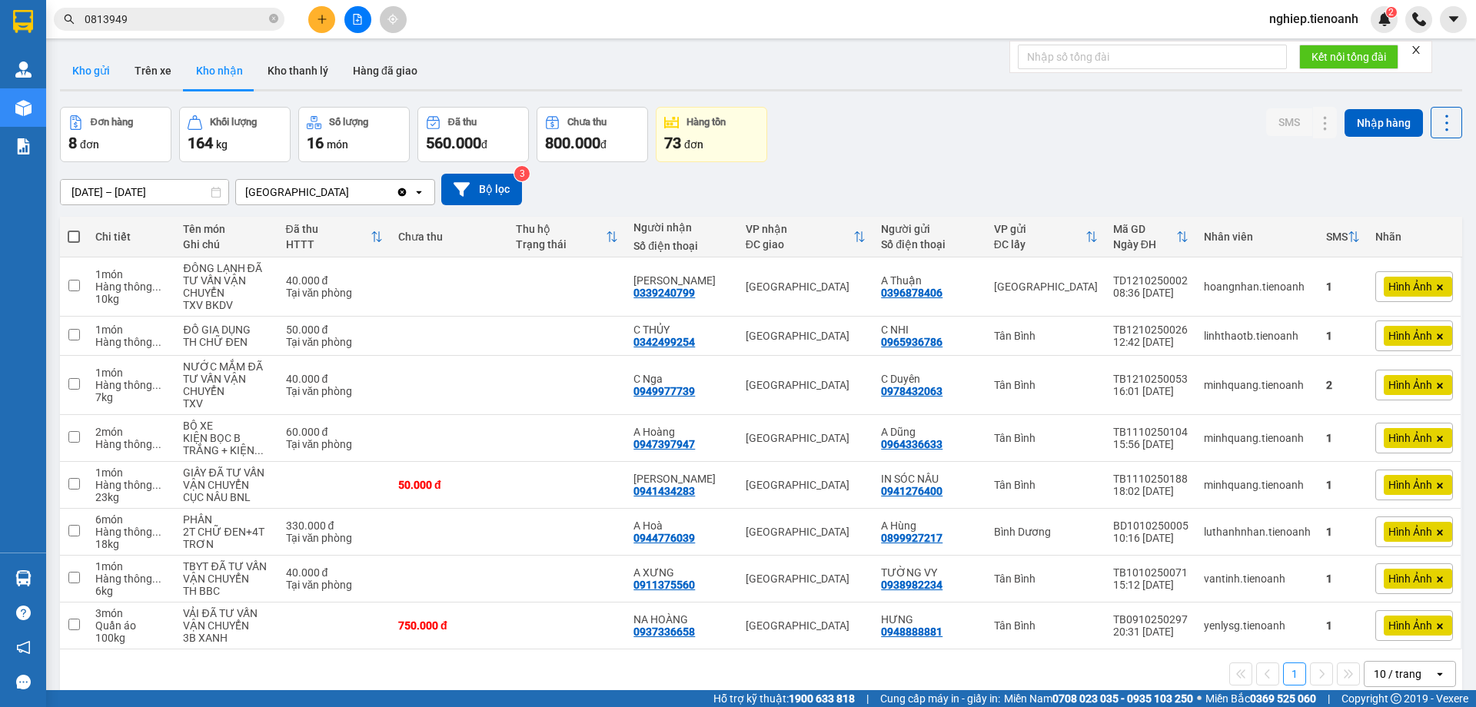
click at [85, 73] on button "Kho gửi" at bounding box center [91, 70] width 62 height 37
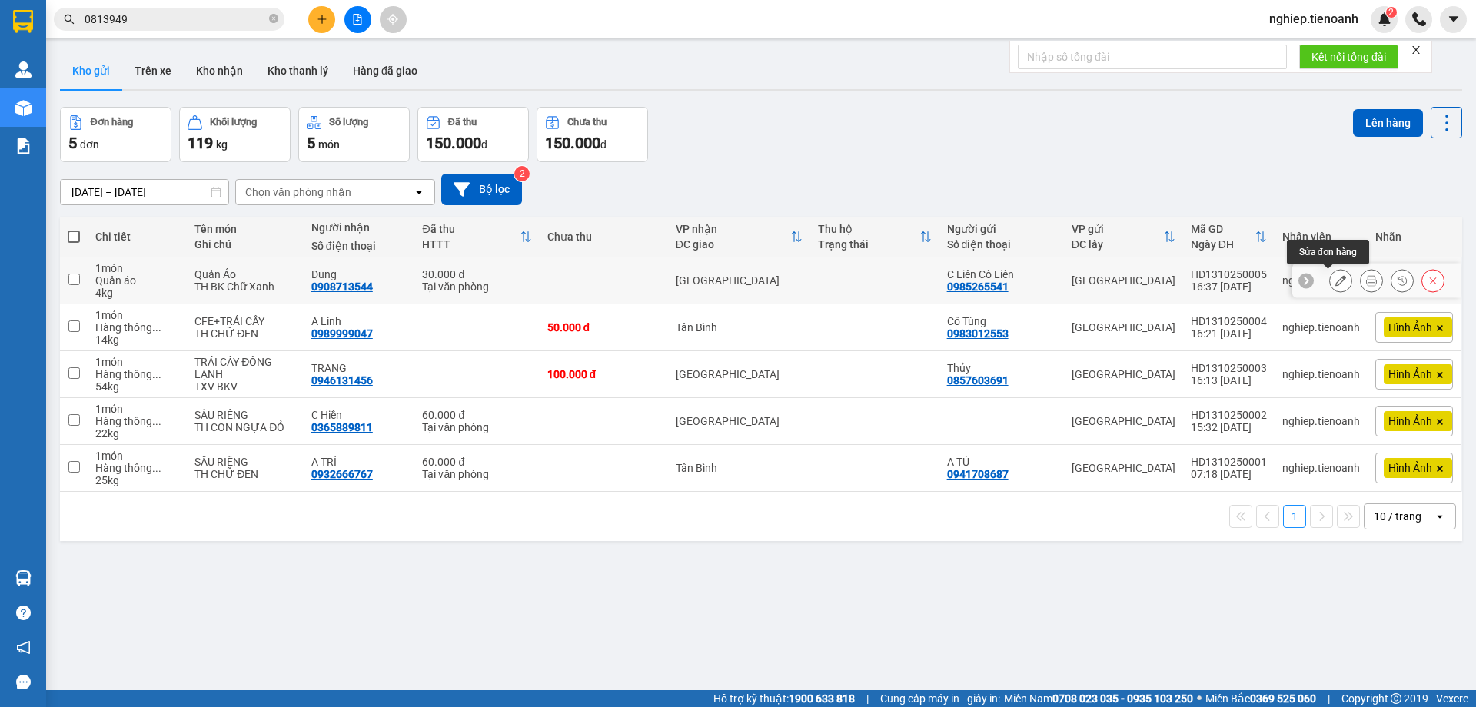
click at [1335, 282] on icon at bounding box center [1340, 280] width 11 height 11
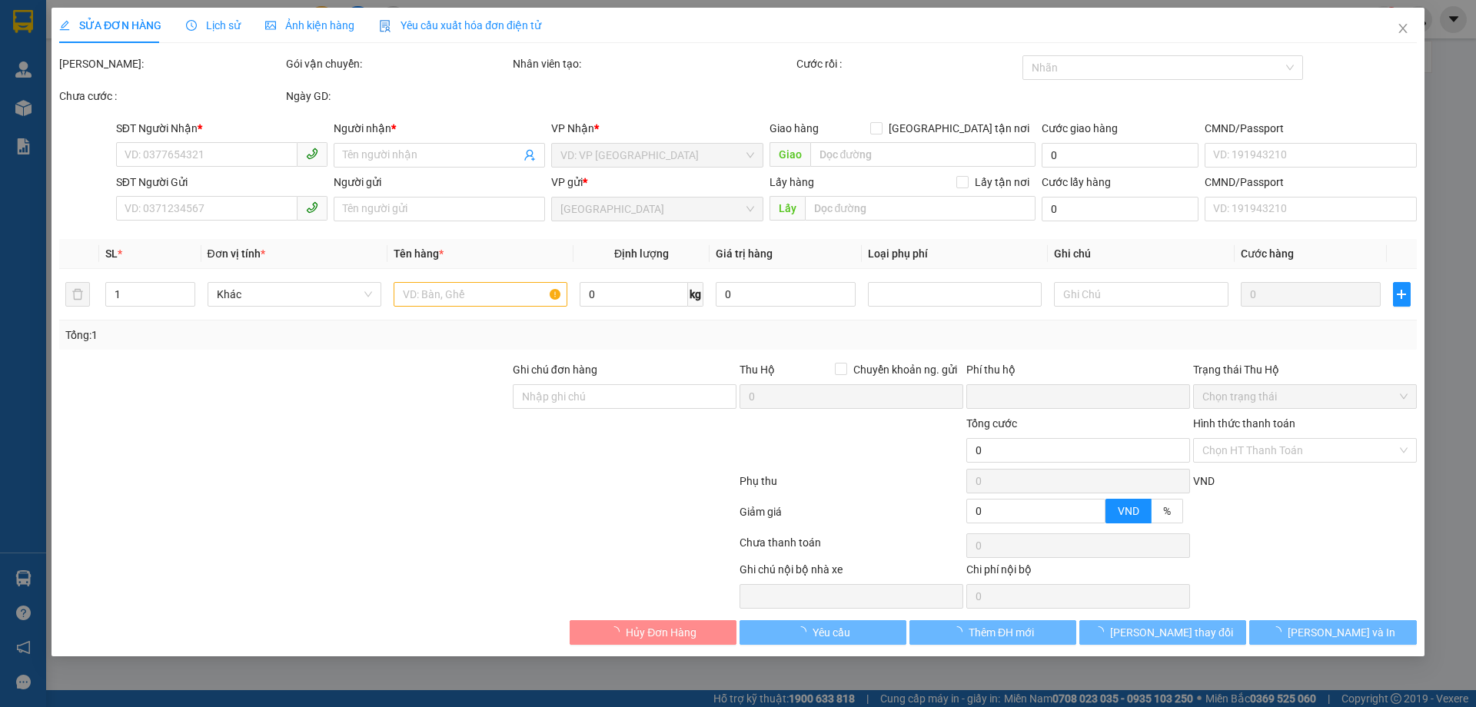
type input "0908713544"
type input "Dung"
type input "0985265541"
type input "C Liên Cô Liên"
type input "0"
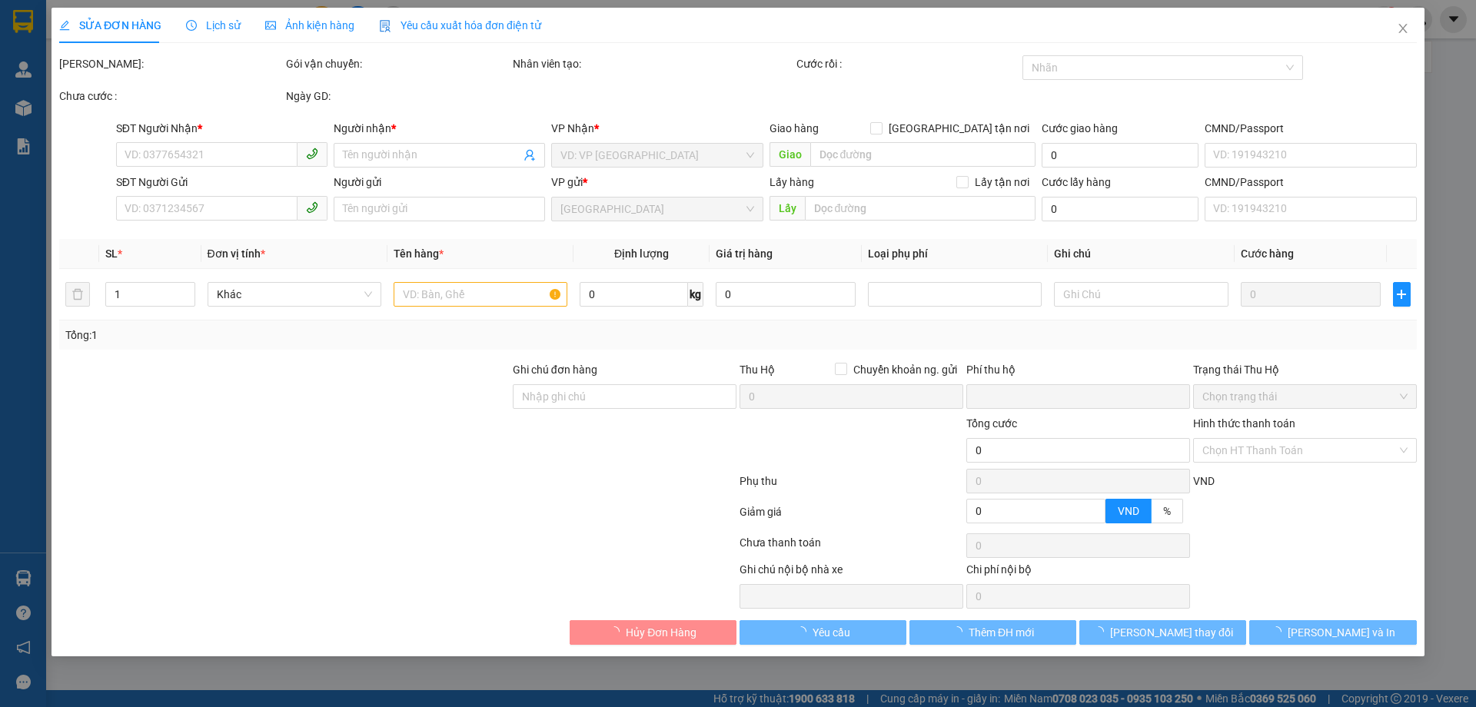
type input "30.000"
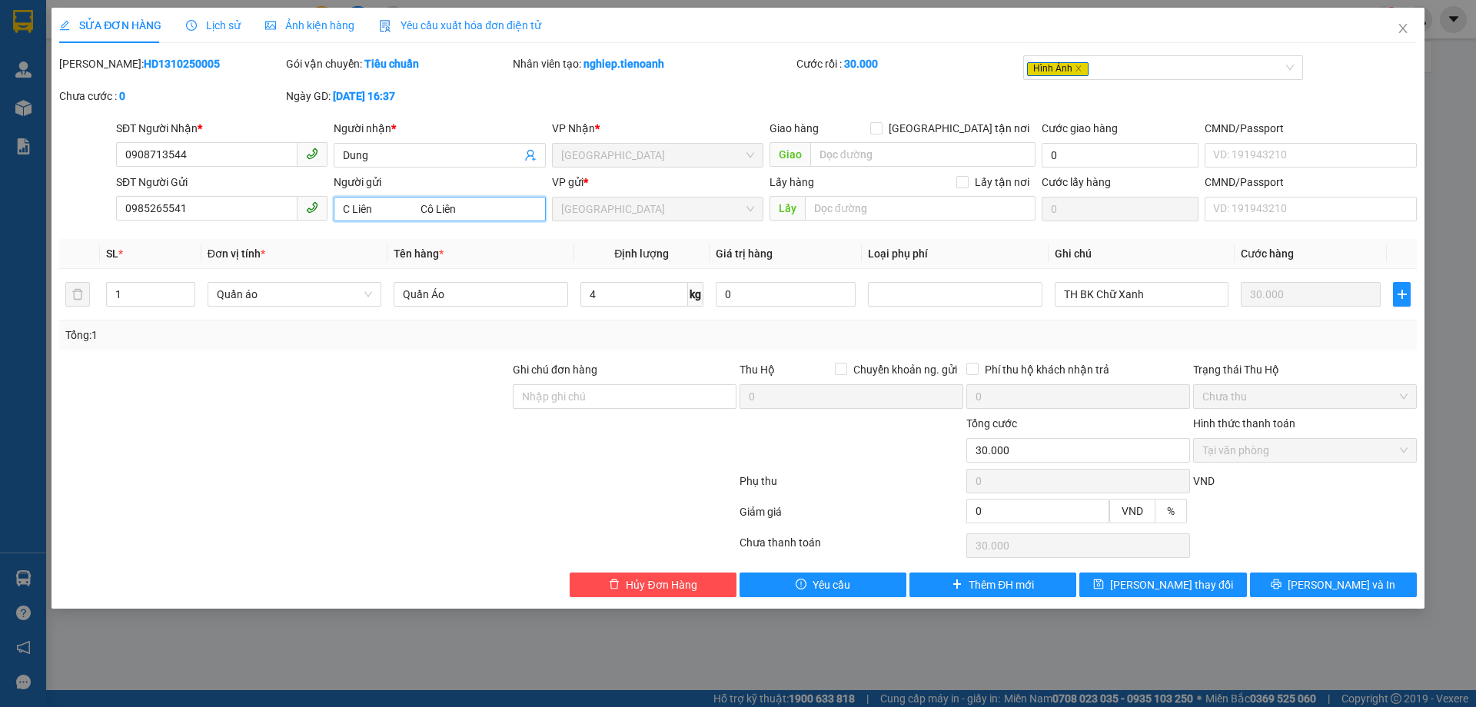
click at [494, 212] on input "C Liên Cô Liên" at bounding box center [439, 209] width 211 height 25
type input "C Liên Cô Liê"
type input "0"
type input "C Liên"
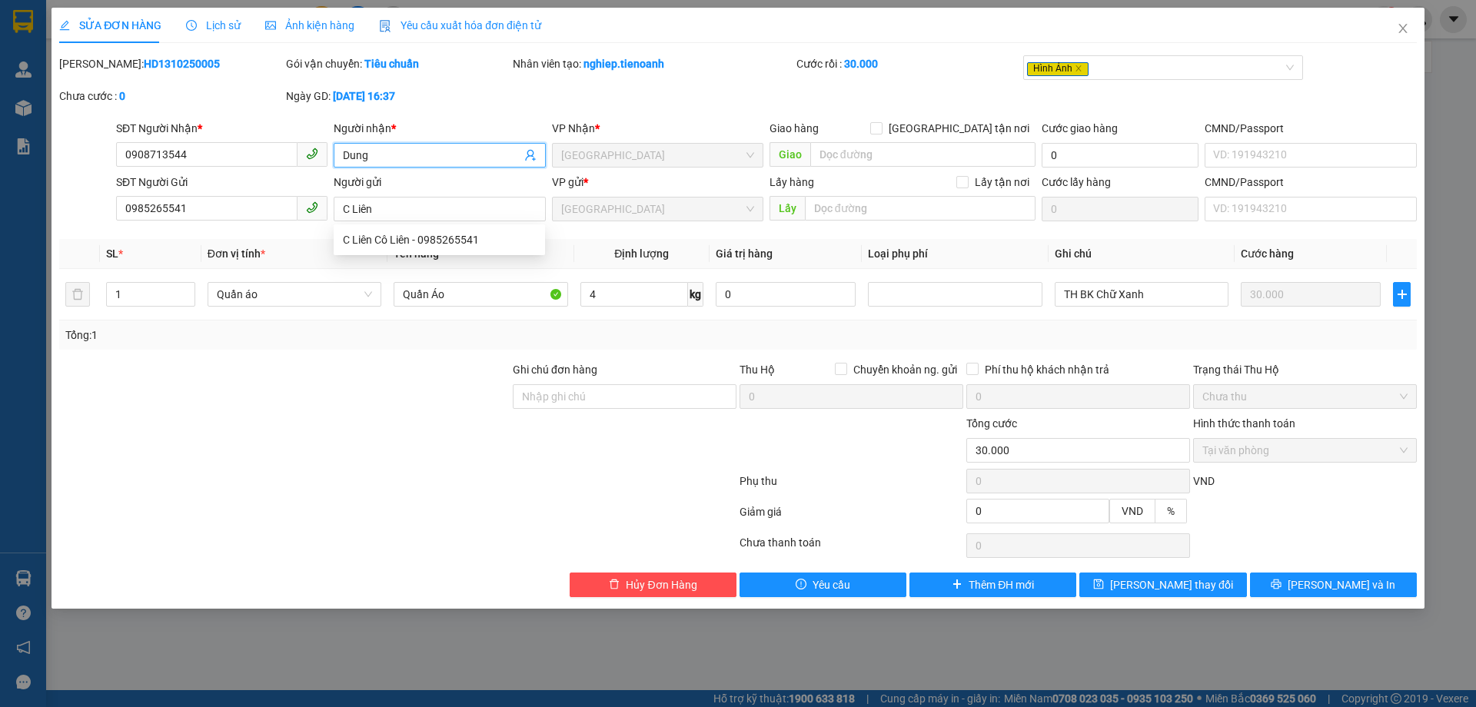
click at [342, 151] on span "Dung" at bounding box center [439, 155] width 211 height 25
click at [344, 155] on input "Dung" at bounding box center [432, 155] width 178 height 17
click at [381, 155] on input "Dung" at bounding box center [432, 155] width 178 height 17
type input "D"
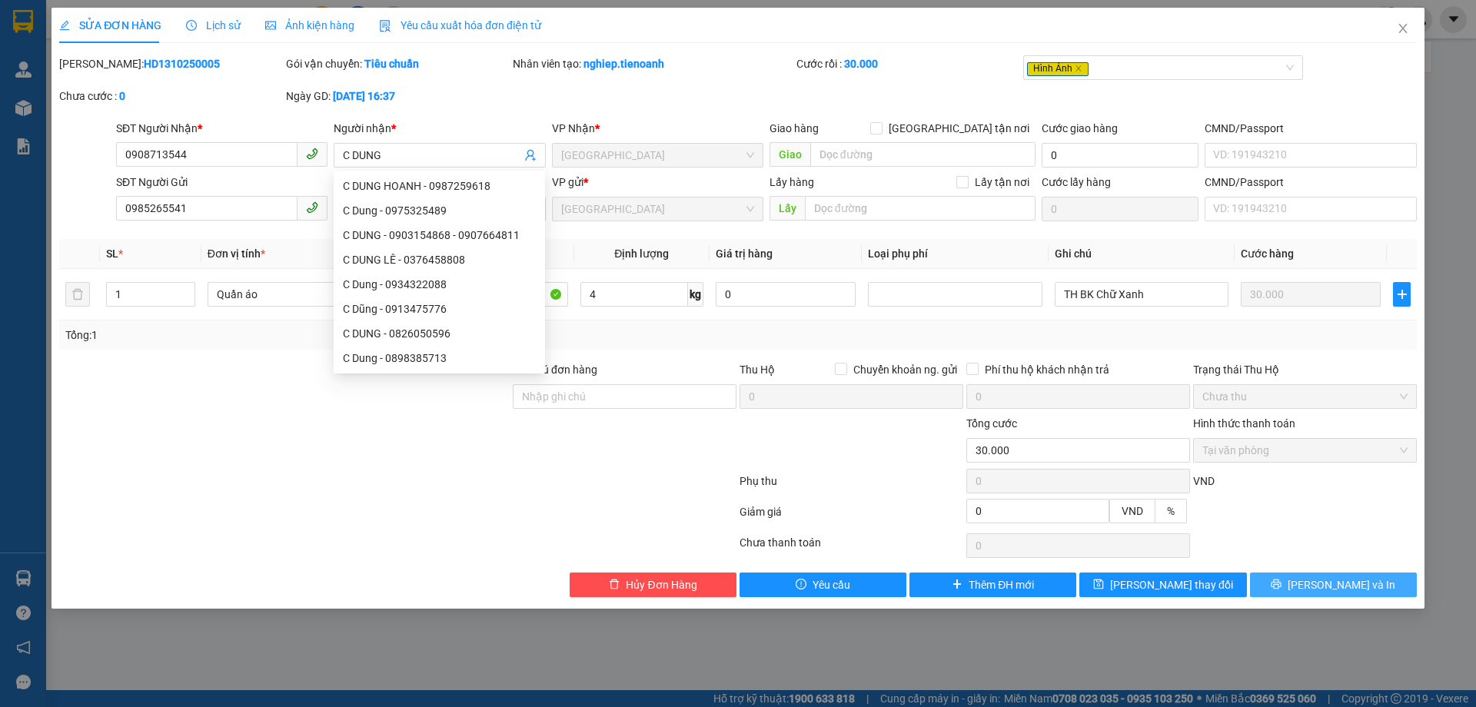
click at [1301, 587] on button "[PERSON_NAME] và In" at bounding box center [1333, 585] width 167 height 25
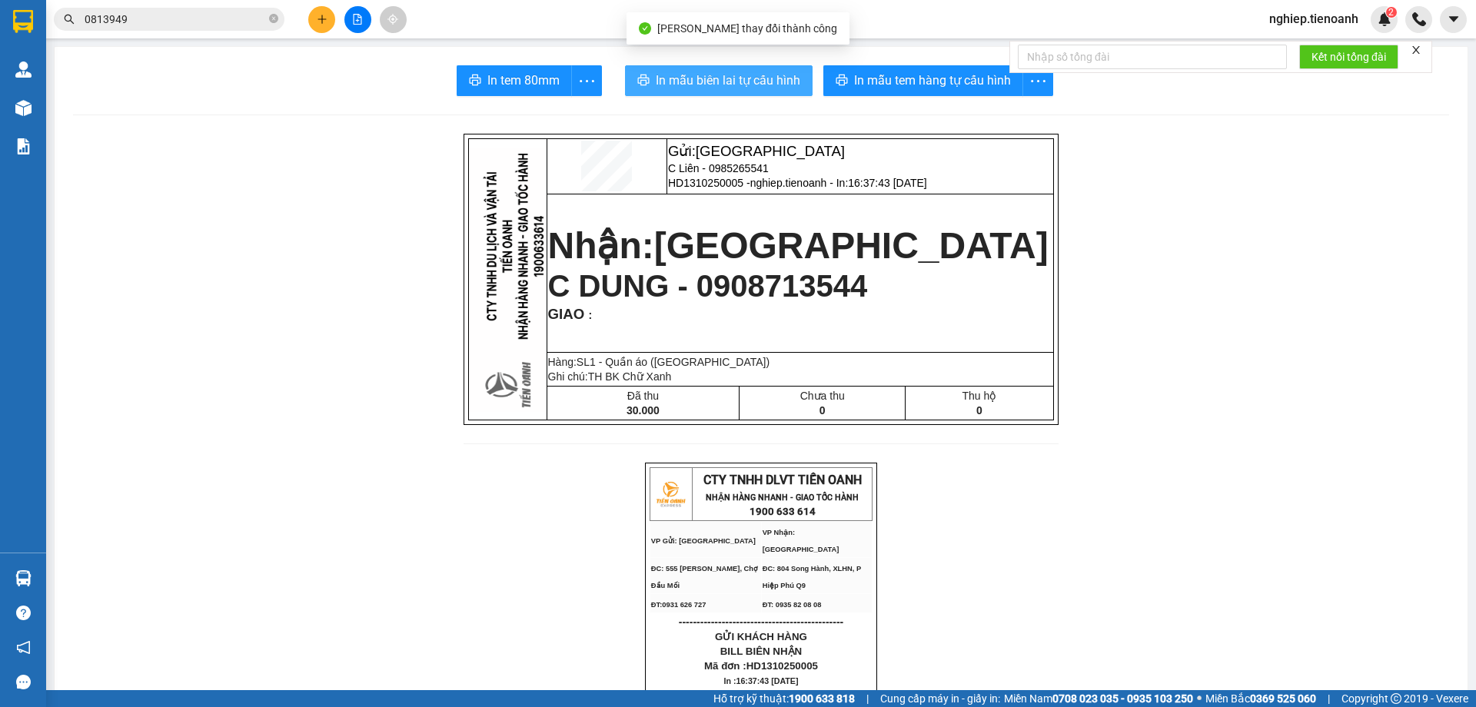
click at [725, 73] on span "In mẫu biên lai tự cấu hình" at bounding box center [728, 80] width 145 height 19
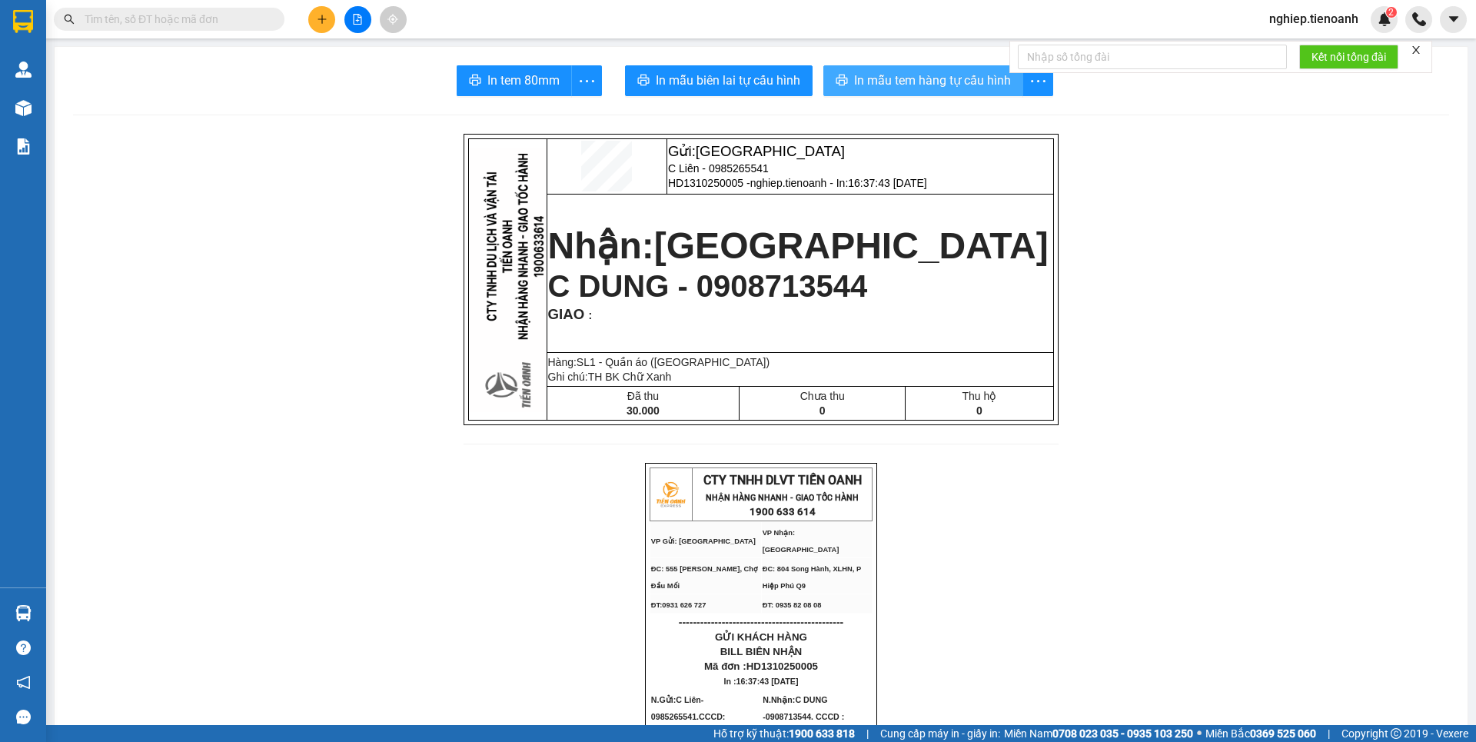
click at [893, 82] on span "In mẫu tem hàng tự cấu hình" at bounding box center [932, 80] width 157 height 19
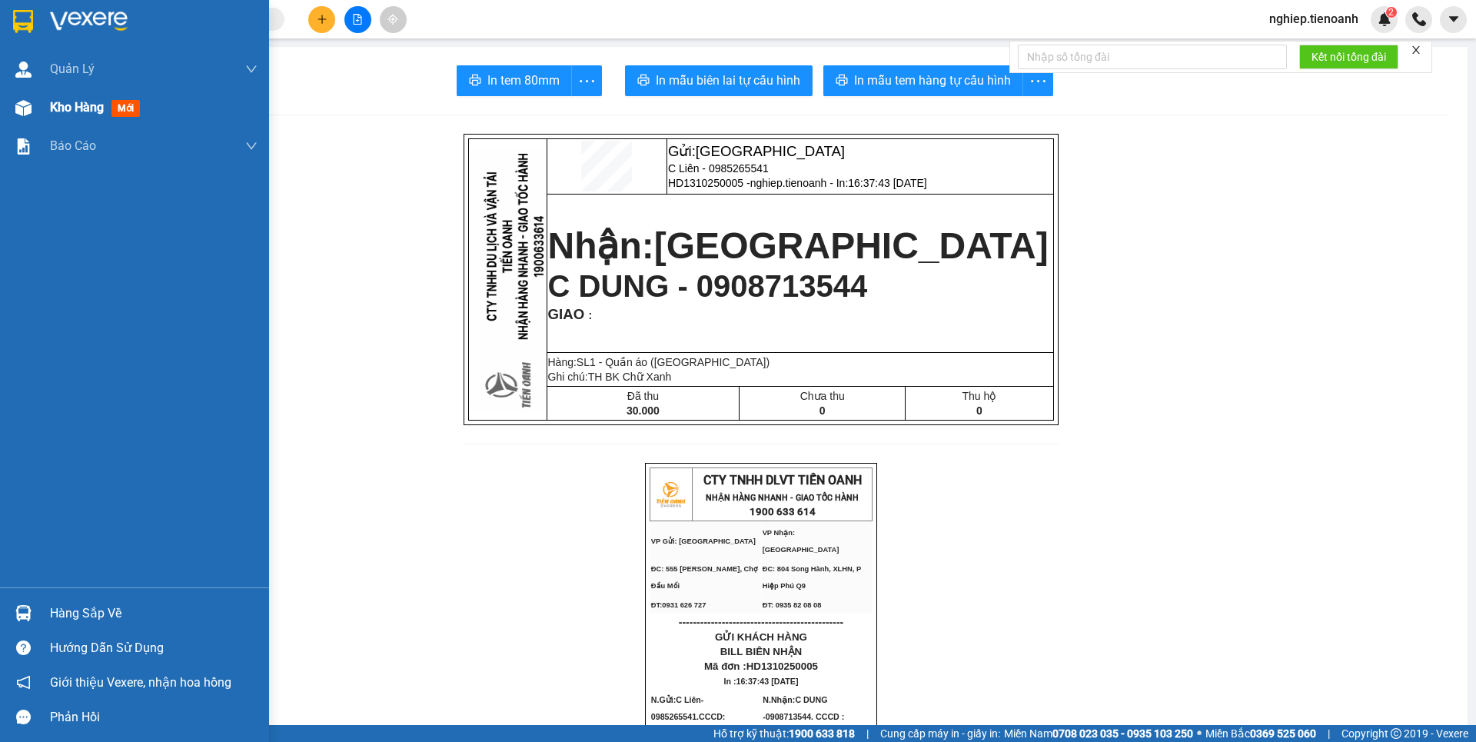
click at [83, 113] on span "Kho hàng" at bounding box center [77, 107] width 54 height 15
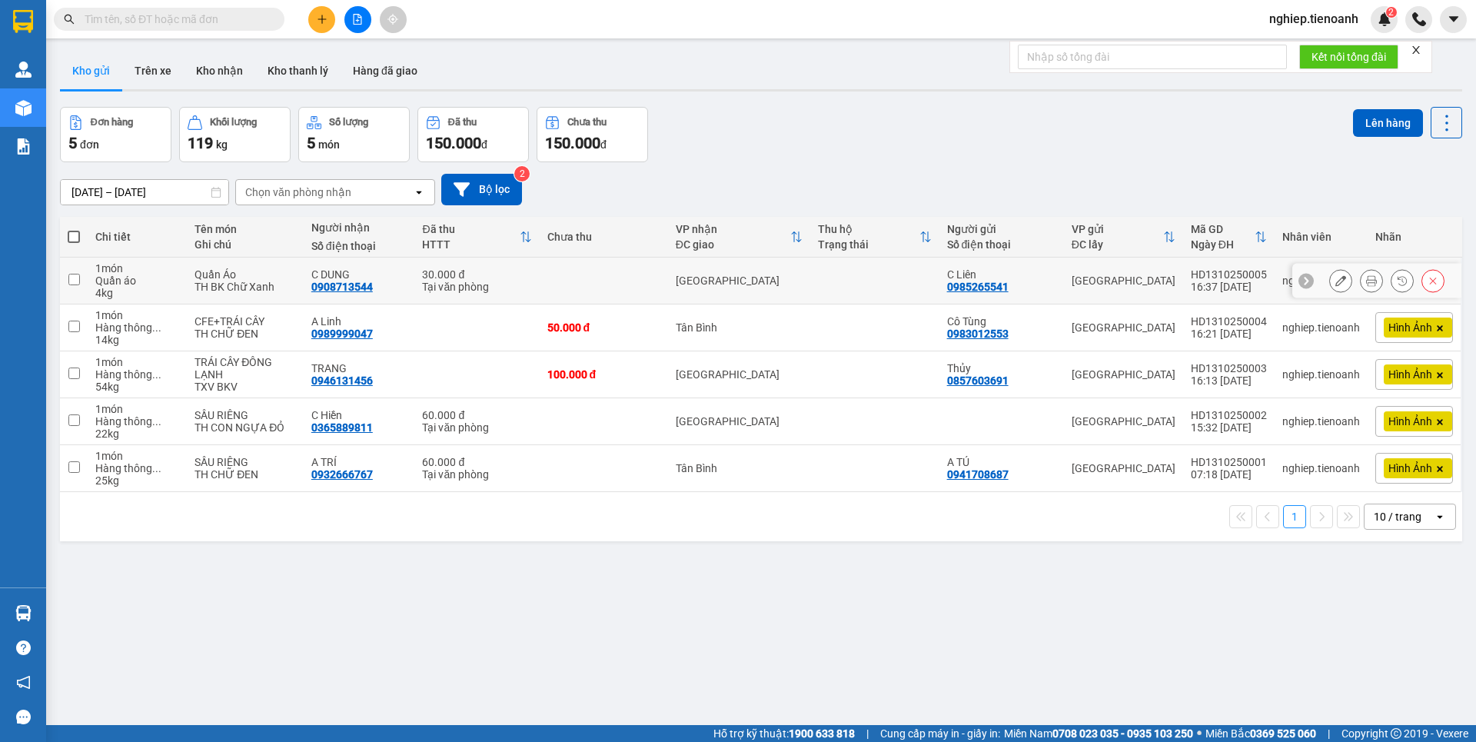
click at [1335, 283] on icon at bounding box center [1340, 280] width 11 height 11
drag, startPoint x: 1323, startPoint y: 283, endPoint x: 1308, endPoint y: 279, distance: 15.8
click at [1322, 283] on main "ver 1.8.146 Kho gửi Trên xe Kho nhận Kho thanh [PERSON_NAME] đã giao Đơn hàng 5…" at bounding box center [738, 362] width 1476 height 725
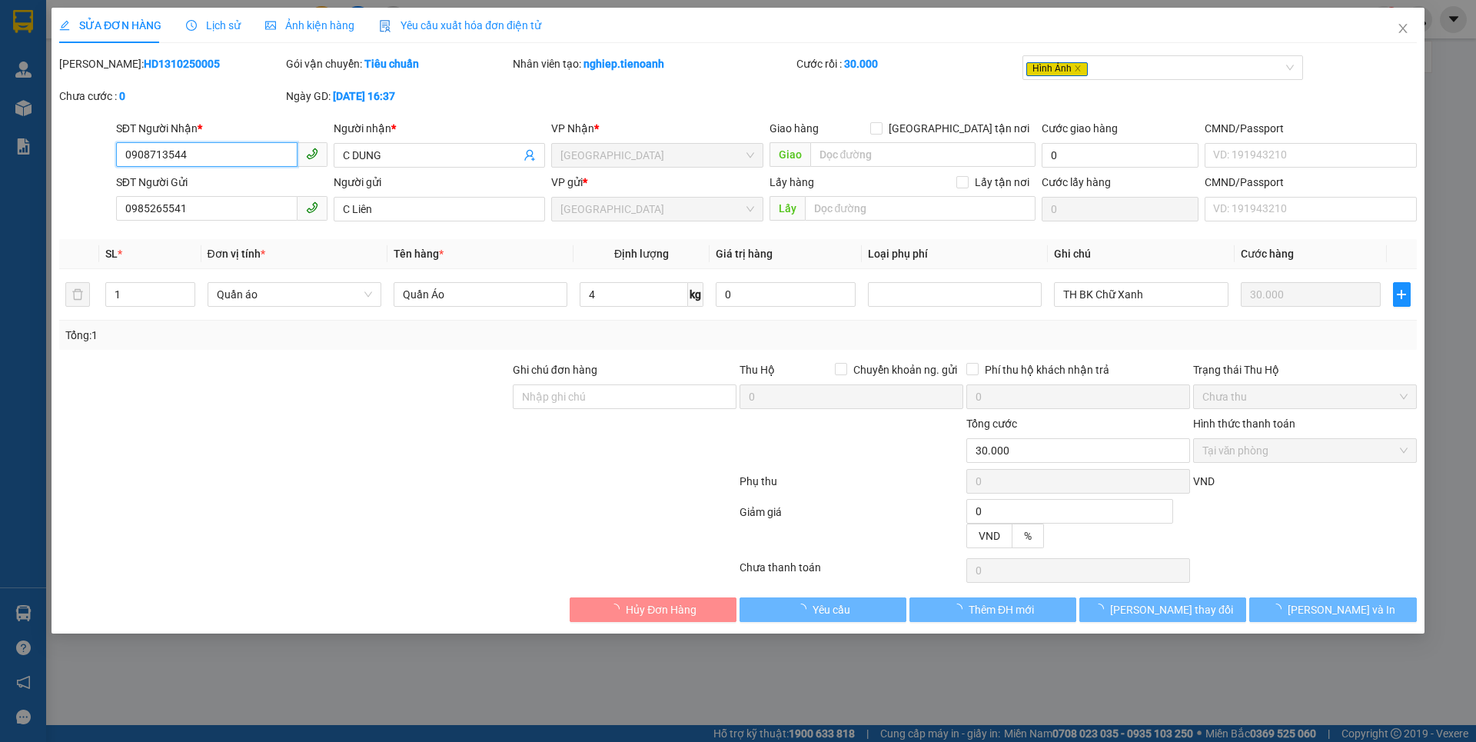
type input "0908713544"
type input "C DUNG"
type input "0985265541"
type input "C Liên"
type input "0"
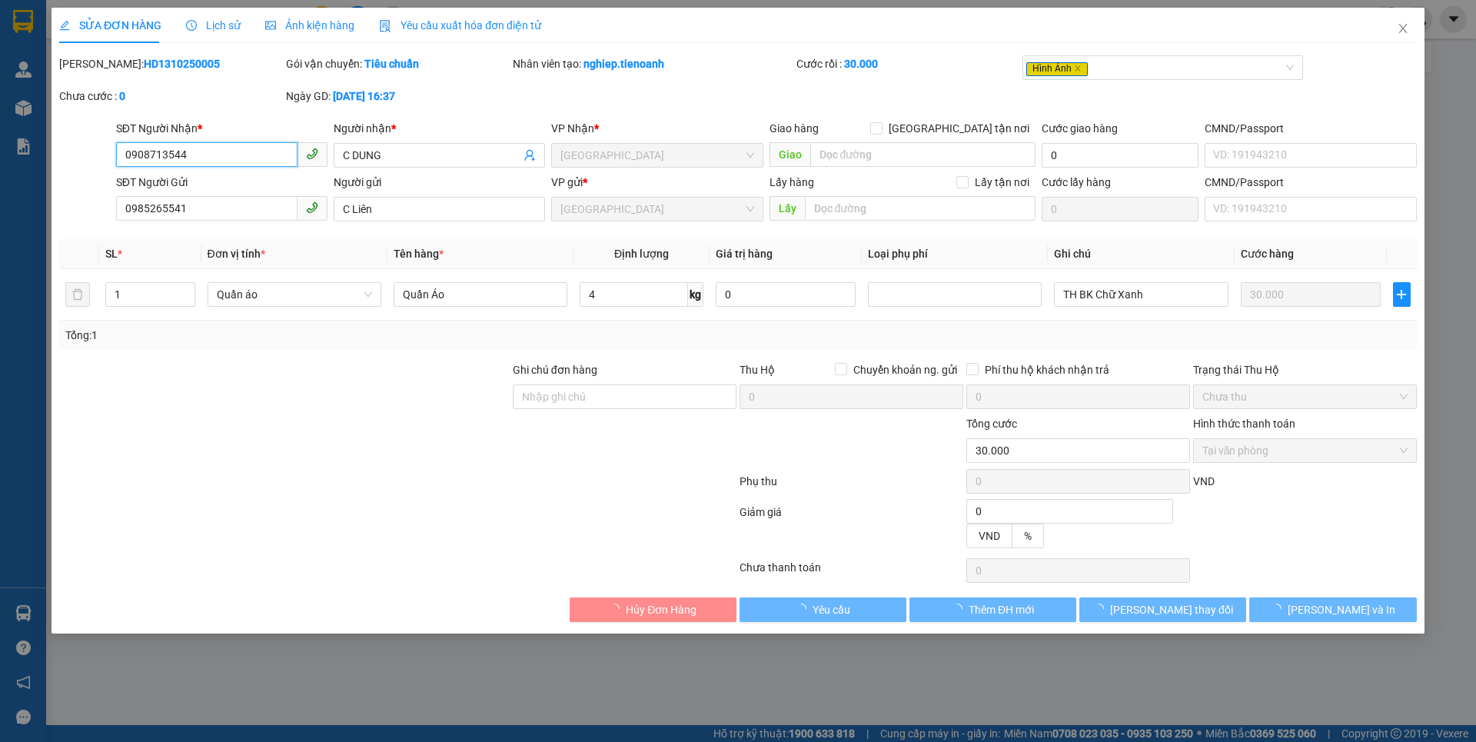
type input "30.000"
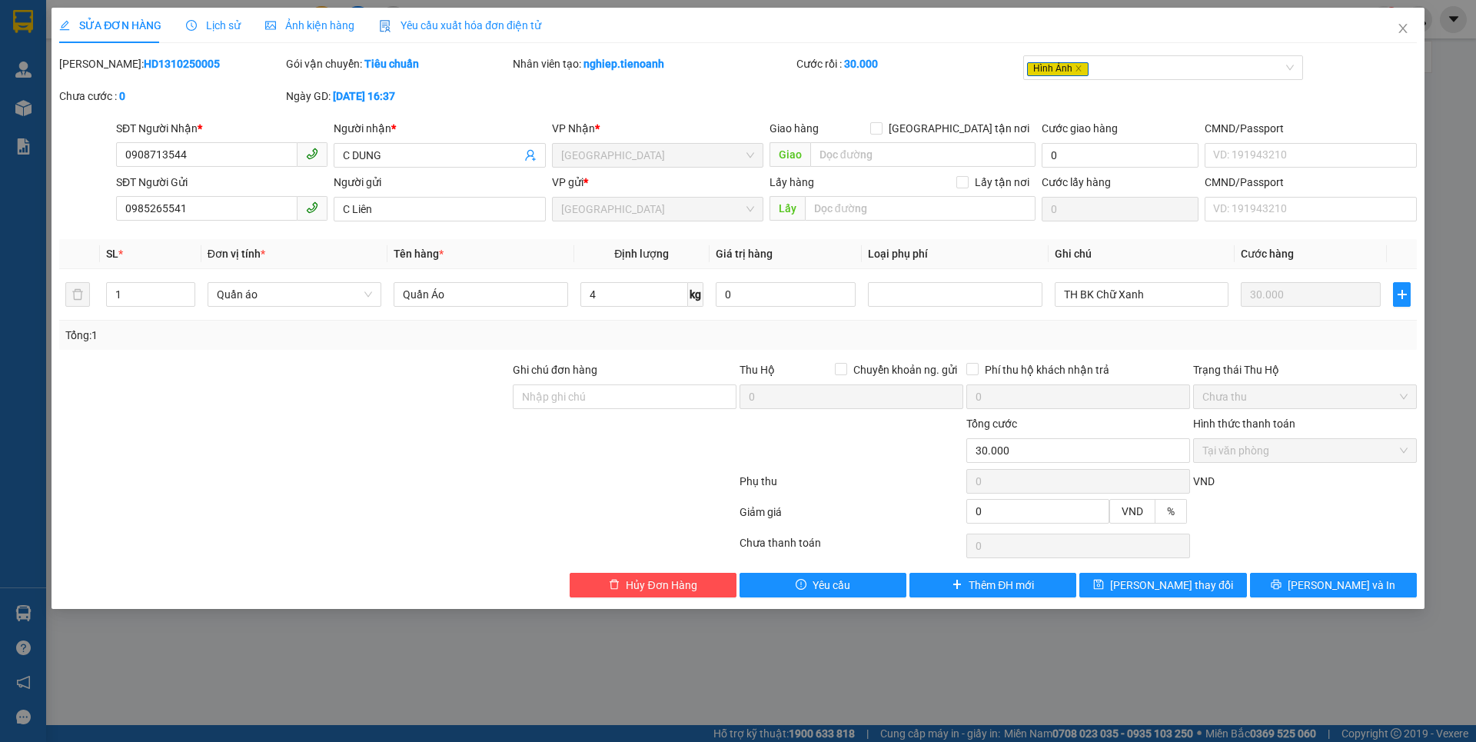
click at [326, 22] on span "Ảnh kiện hàng" at bounding box center [309, 25] width 89 height 12
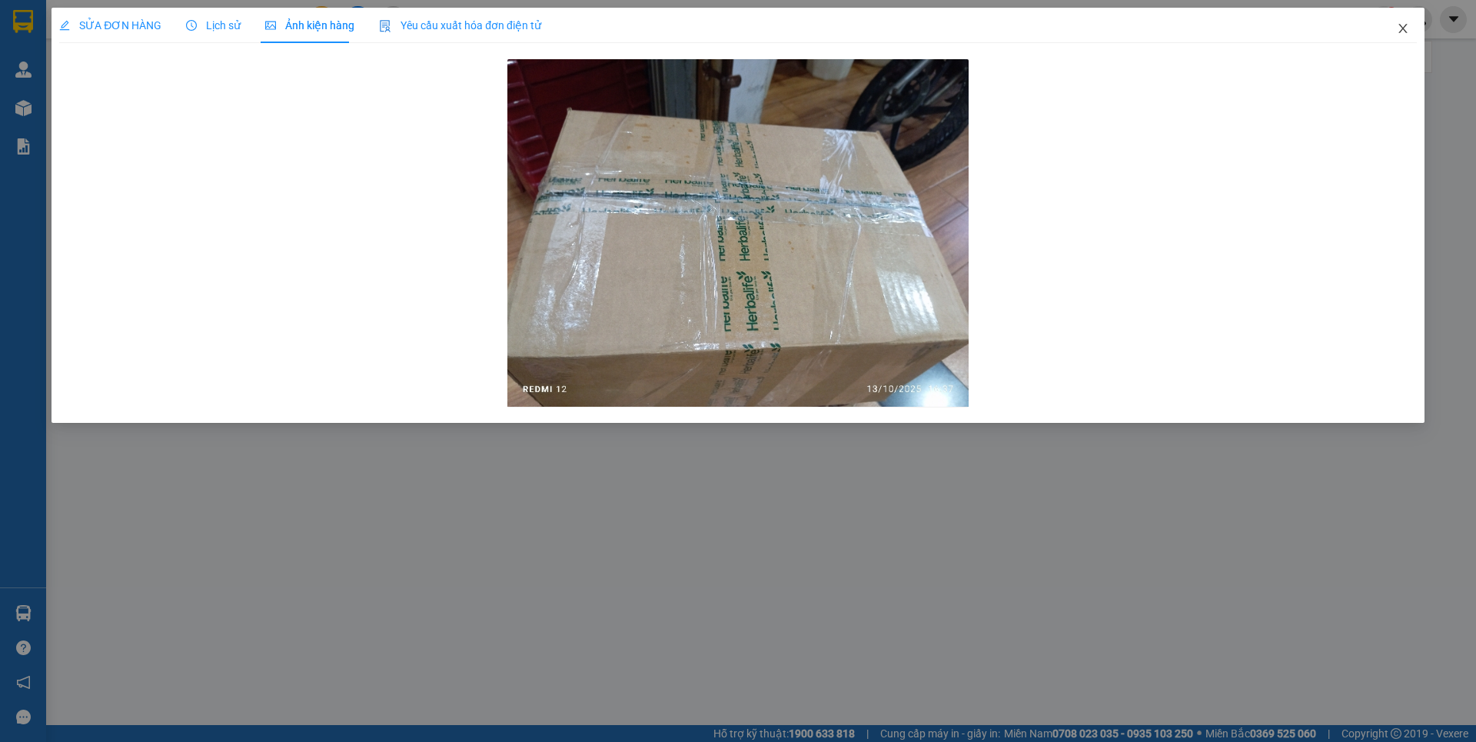
click at [1400, 29] on icon "close" at bounding box center [1403, 28] width 12 height 12
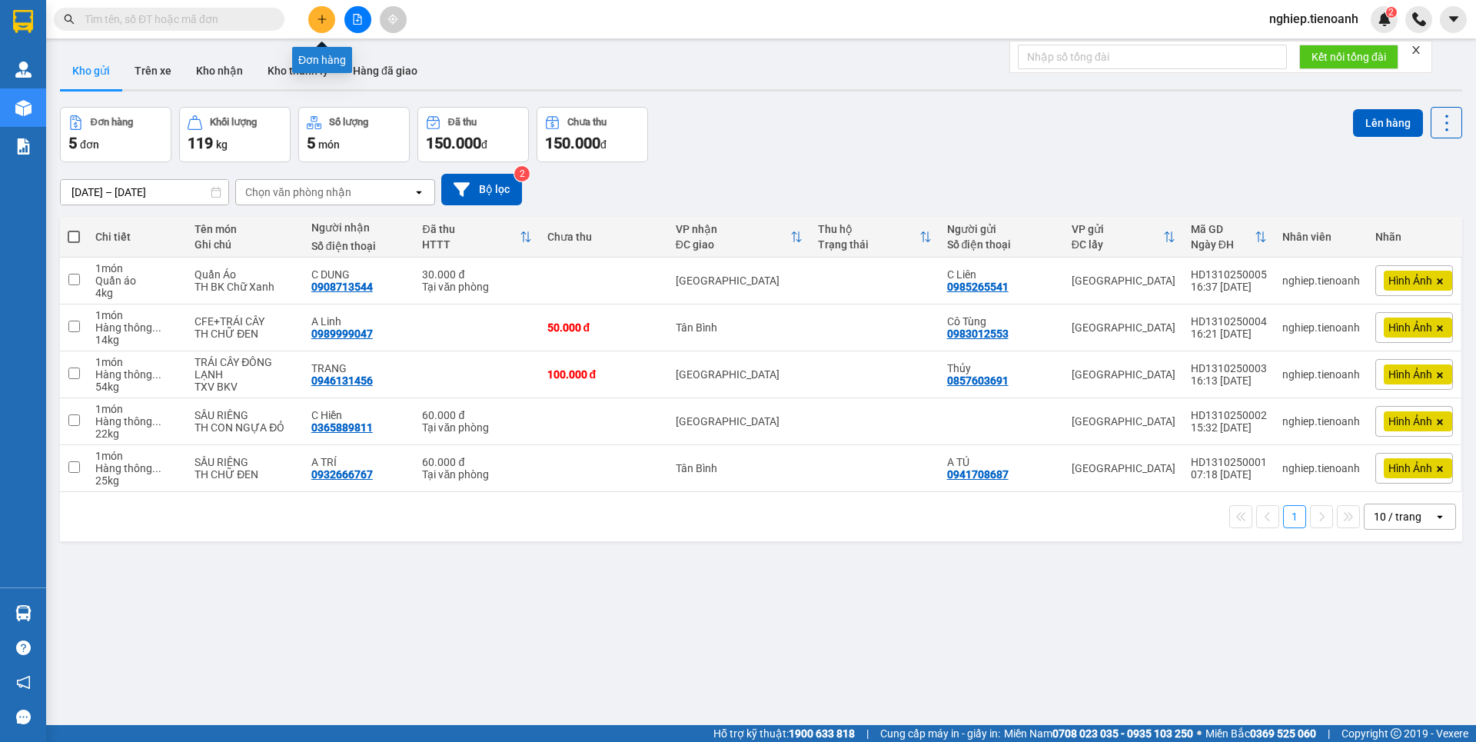
click at [319, 25] on button at bounding box center [321, 19] width 27 height 27
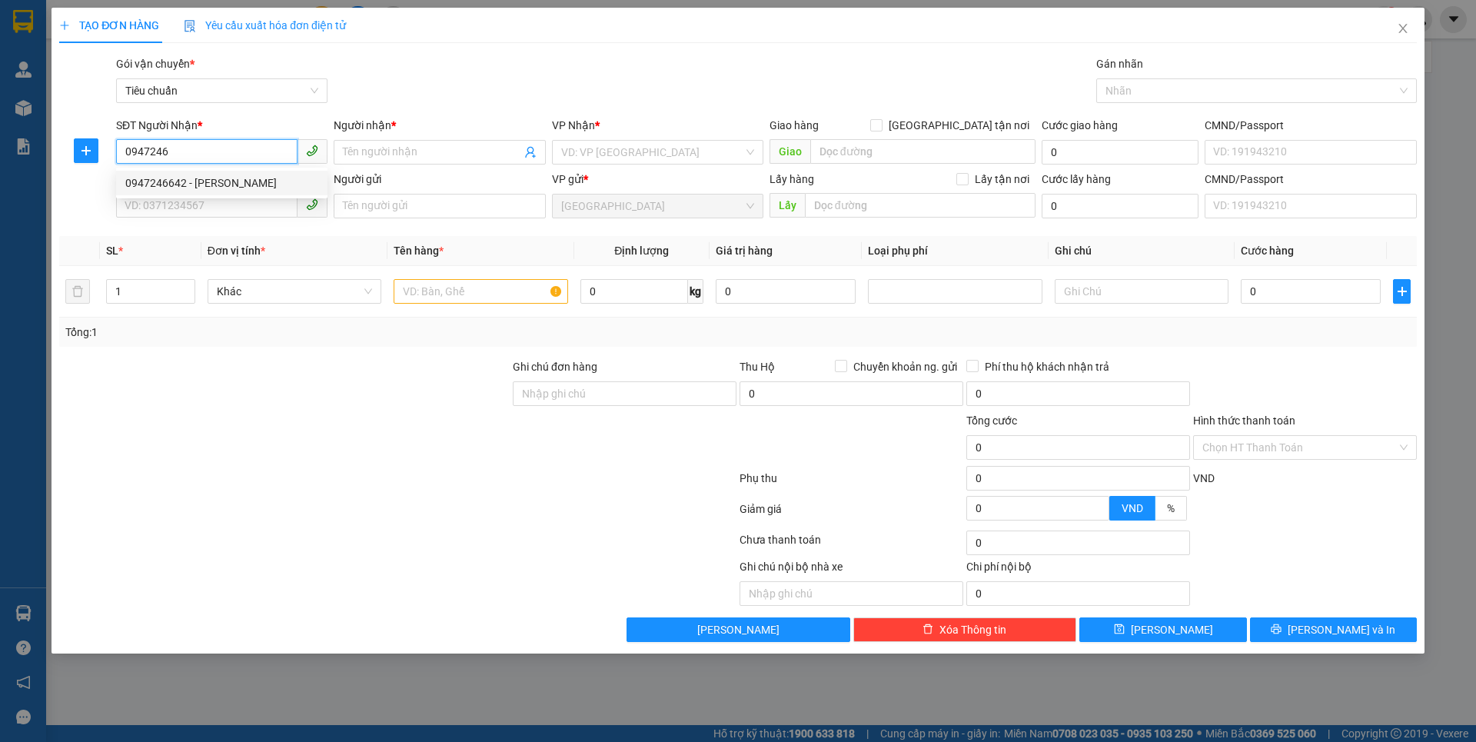
click at [203, 184] on div "0947246642 - [PERSON_NAME]" at bounding box center [221, 183] width 193 height 17
type input "0947246642"
type input "C Tuyền"
checkbox input "true"
type input "[STREET_ADDRESS]"
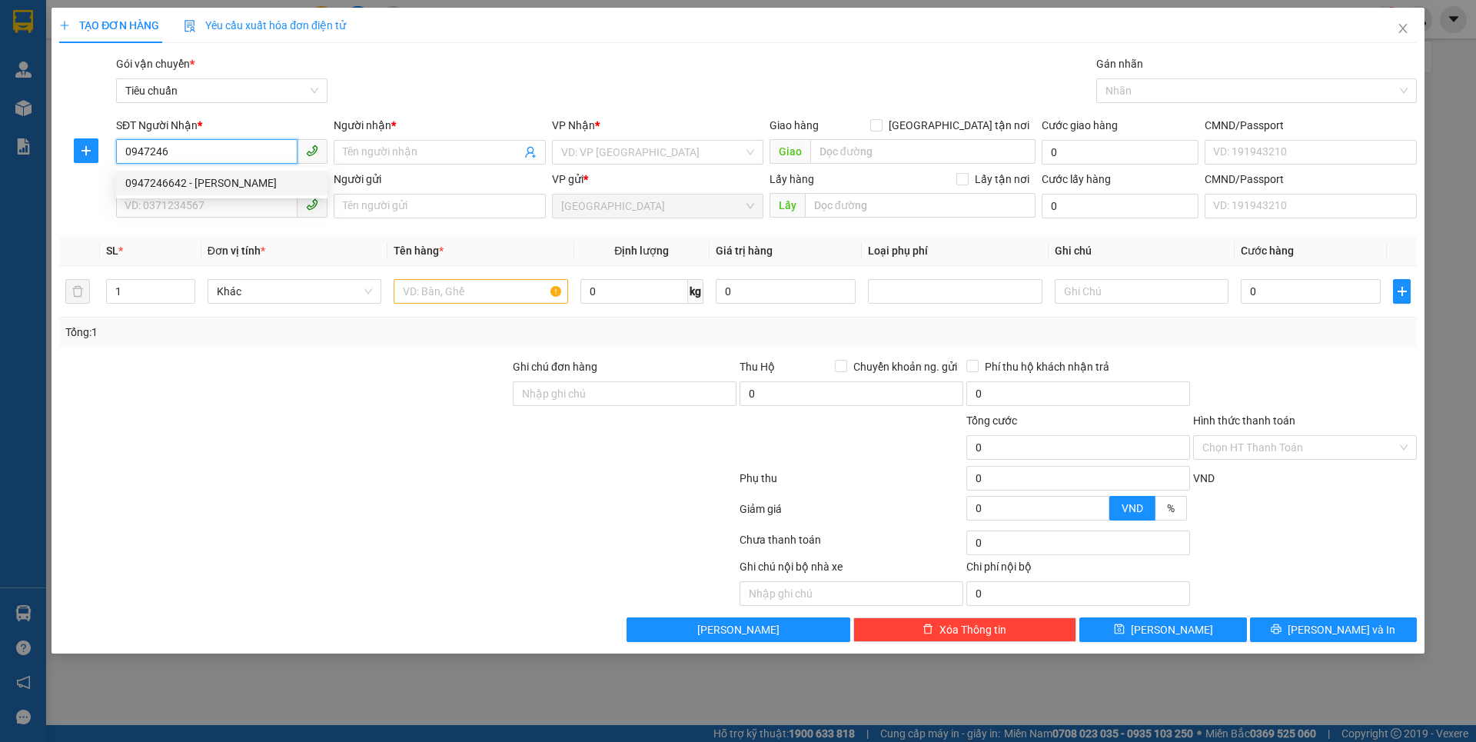
type input "40.000"
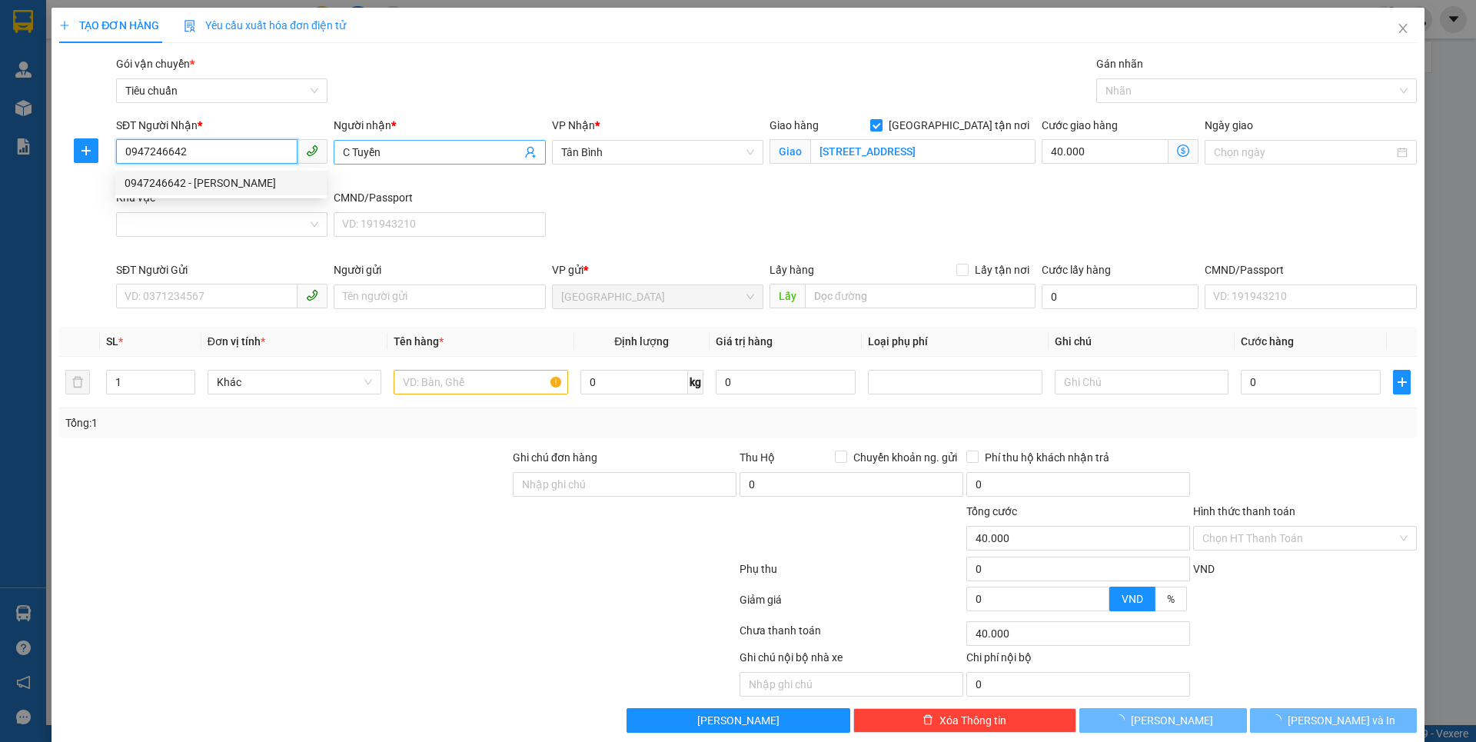
type input "100.000"
type input "0947246642"
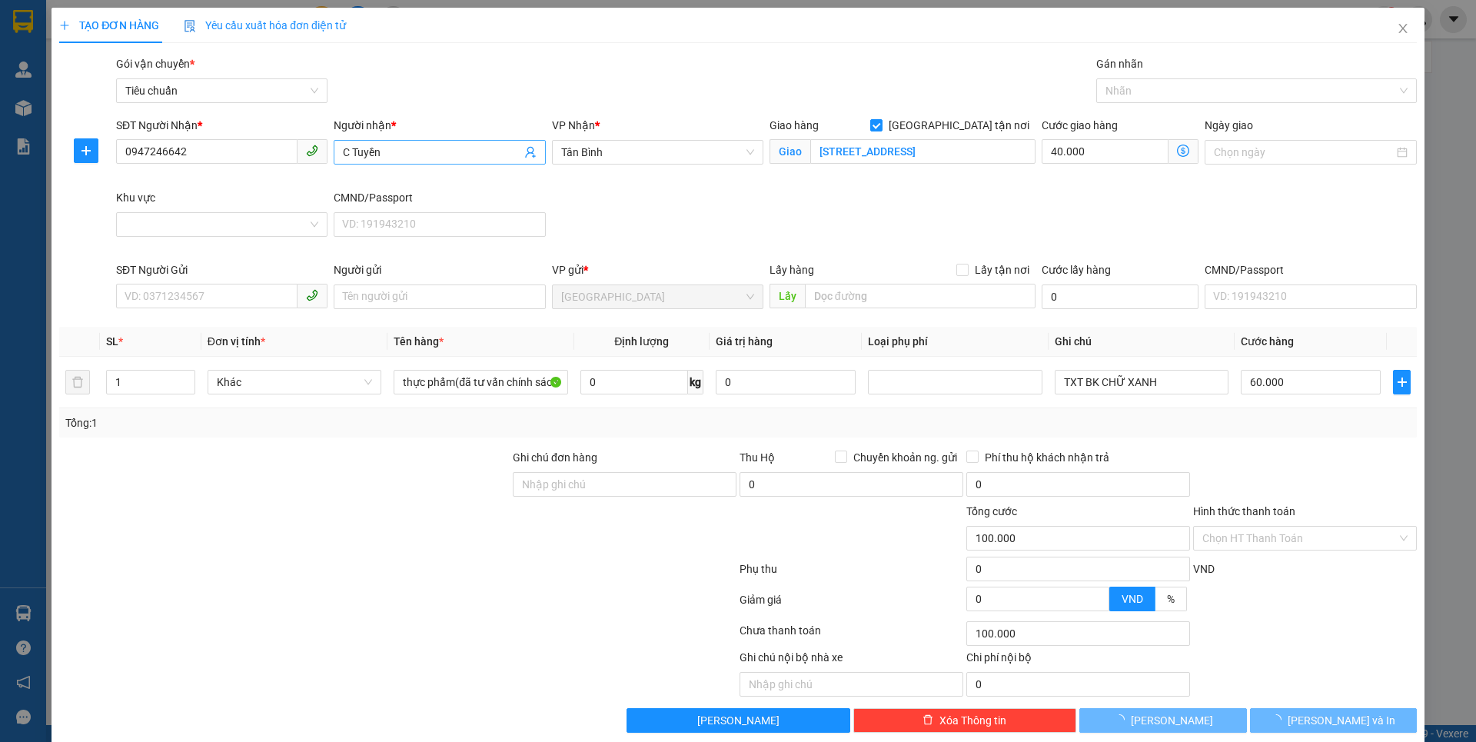
click at [411, 157] on input "C Tuyền" at bounding box center [432, 152] width 178 height 17
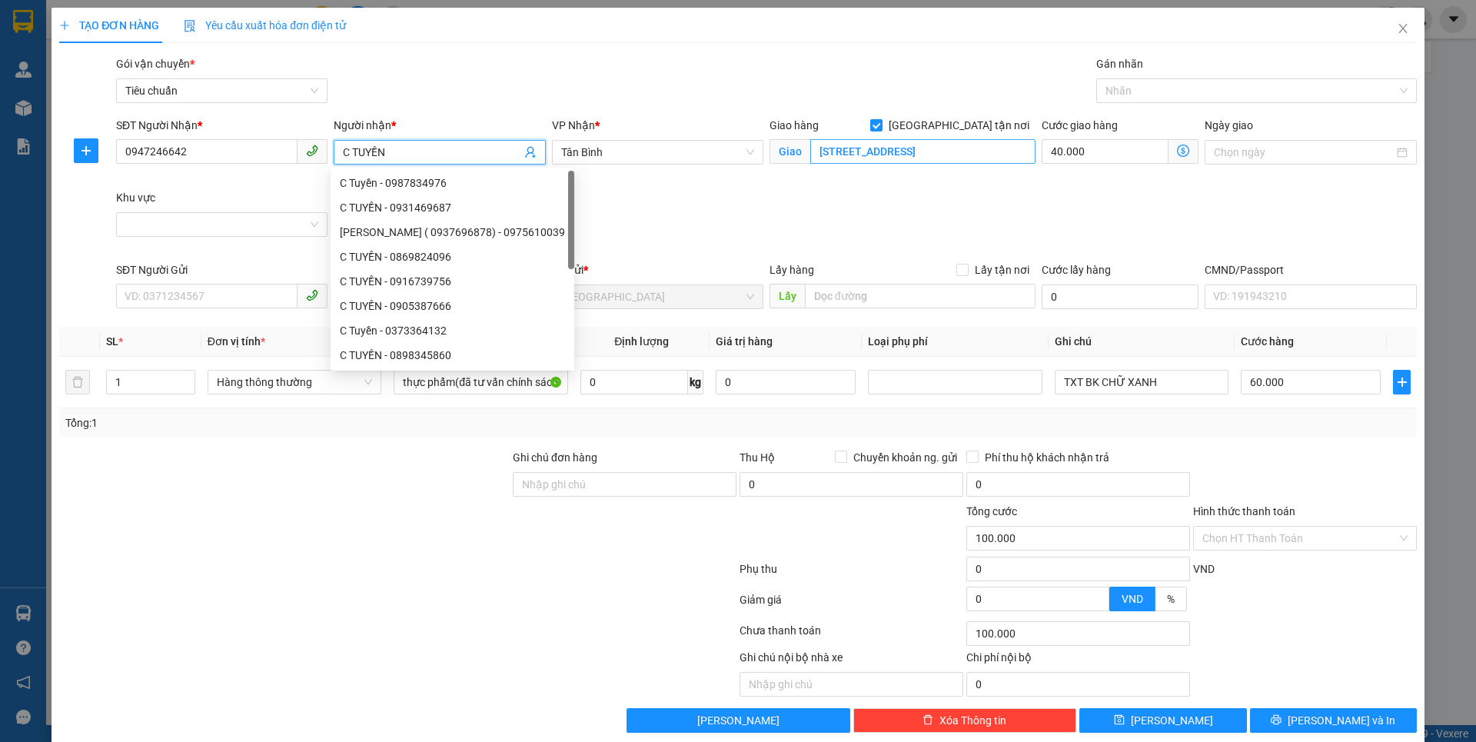
type input "C TUYỀN"
click at [945, 154] on input "[STREET_ADDRESS]" at bounding box center [922, 151] width 225 height 25
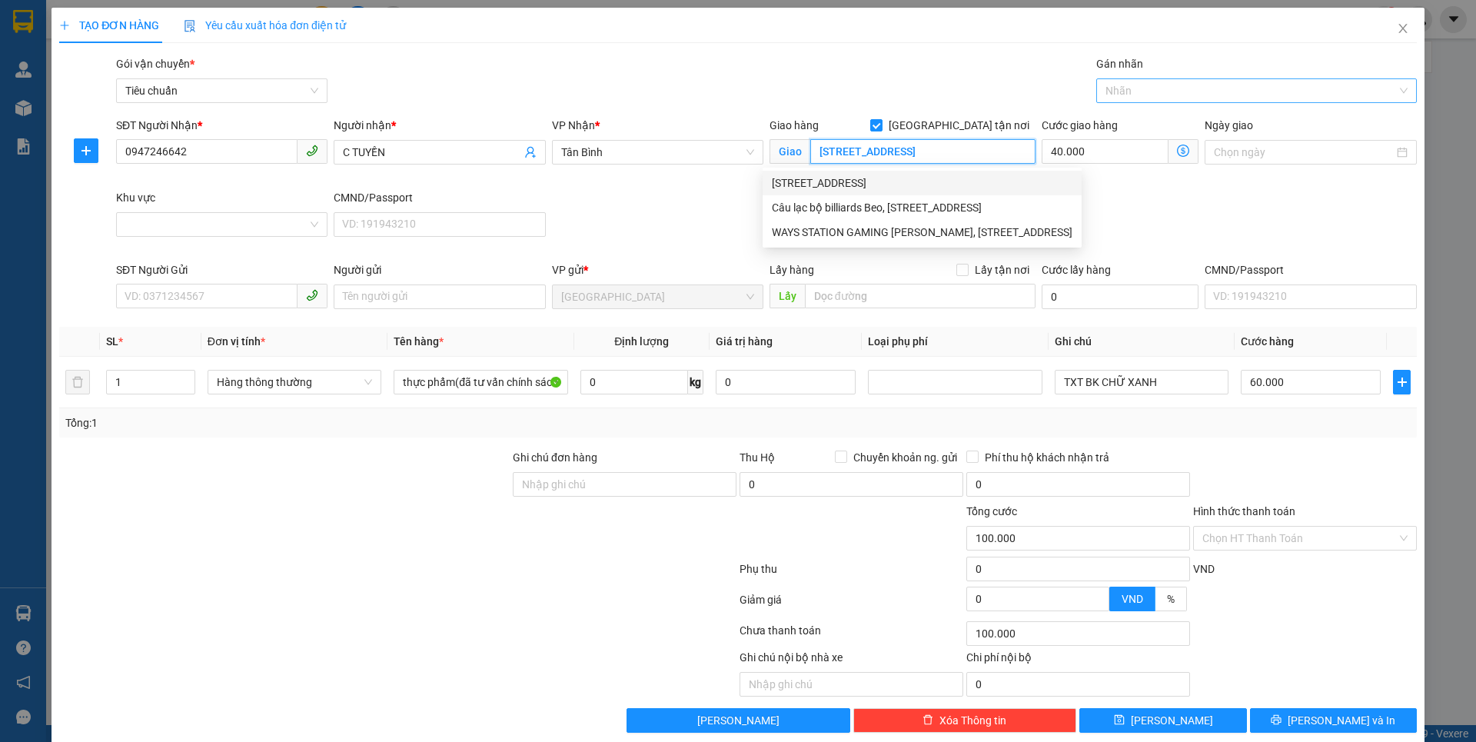
click at [1131, 101] on div "Nhãn" at bounding box center [1256, 90] width 321 height 25
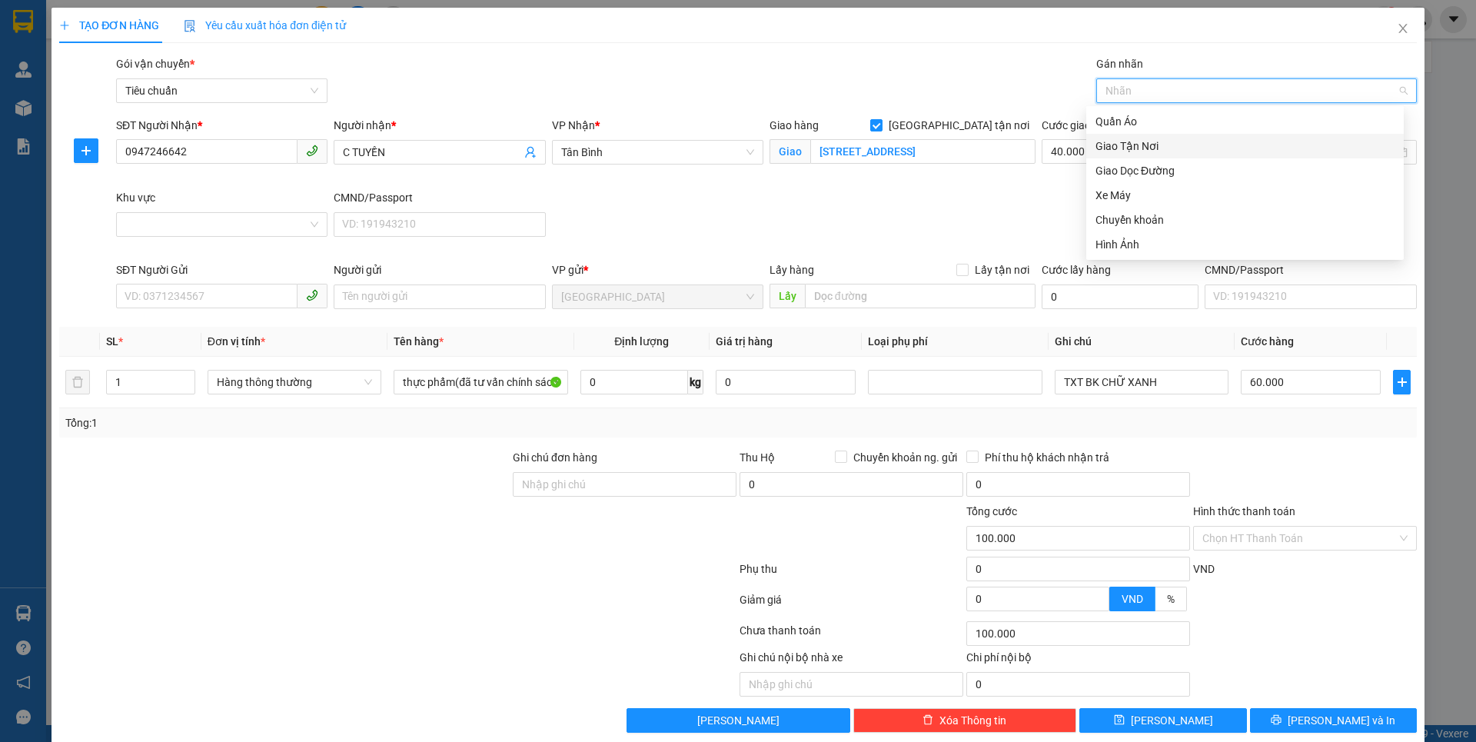
click at [1127, 143] on div "Giao Tận Nơi" at bounding box center [1244, 146] width 299 height 17
click at [1022, 241] on div "SĐT Người Nhận * 0947246642 Người nhận * C TUYỀN VP Nhận * [GEOGRAPHIC_DATA] hà…" at bounding box center [766, 189] width 1307 height 145
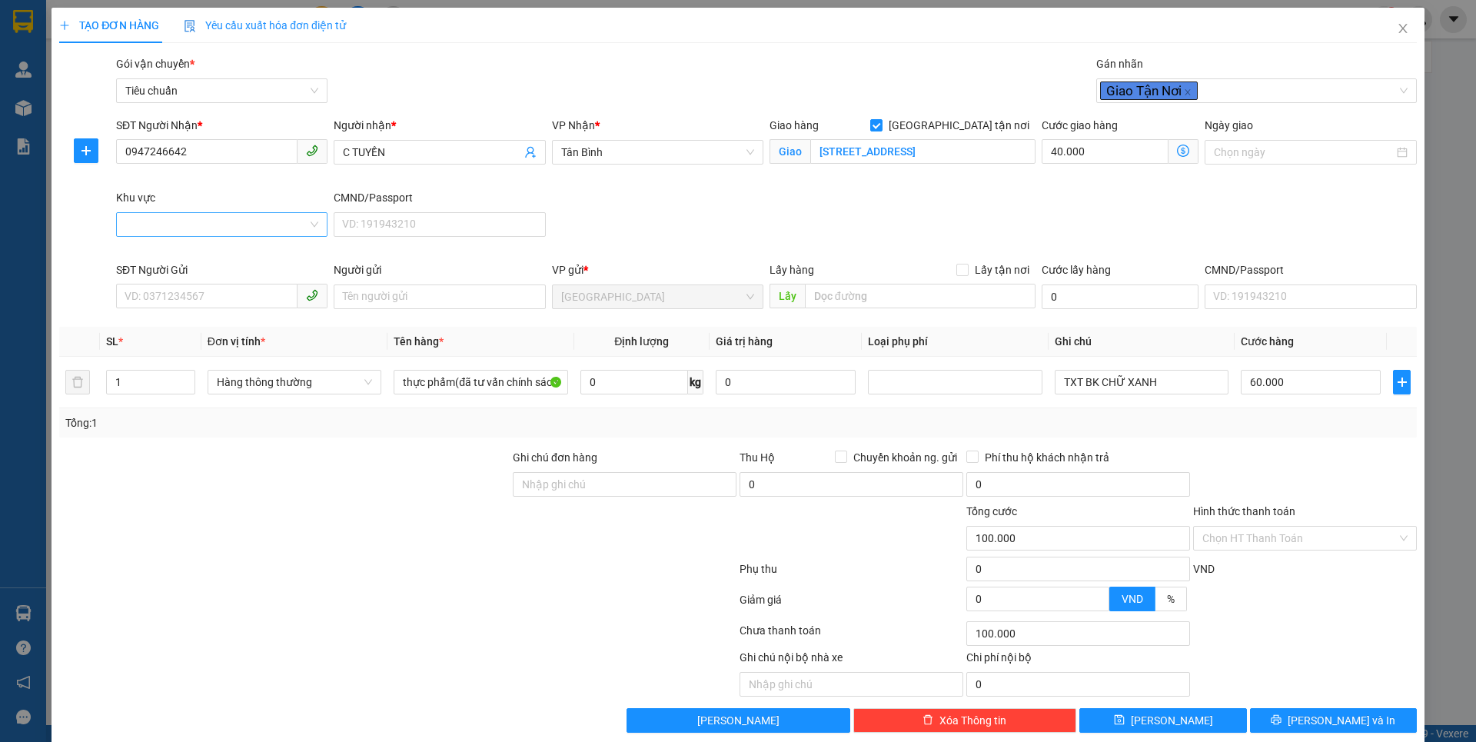
click at [232, 226] on input "Khu vực" at bounding box center [216, 224] width 182 height 23
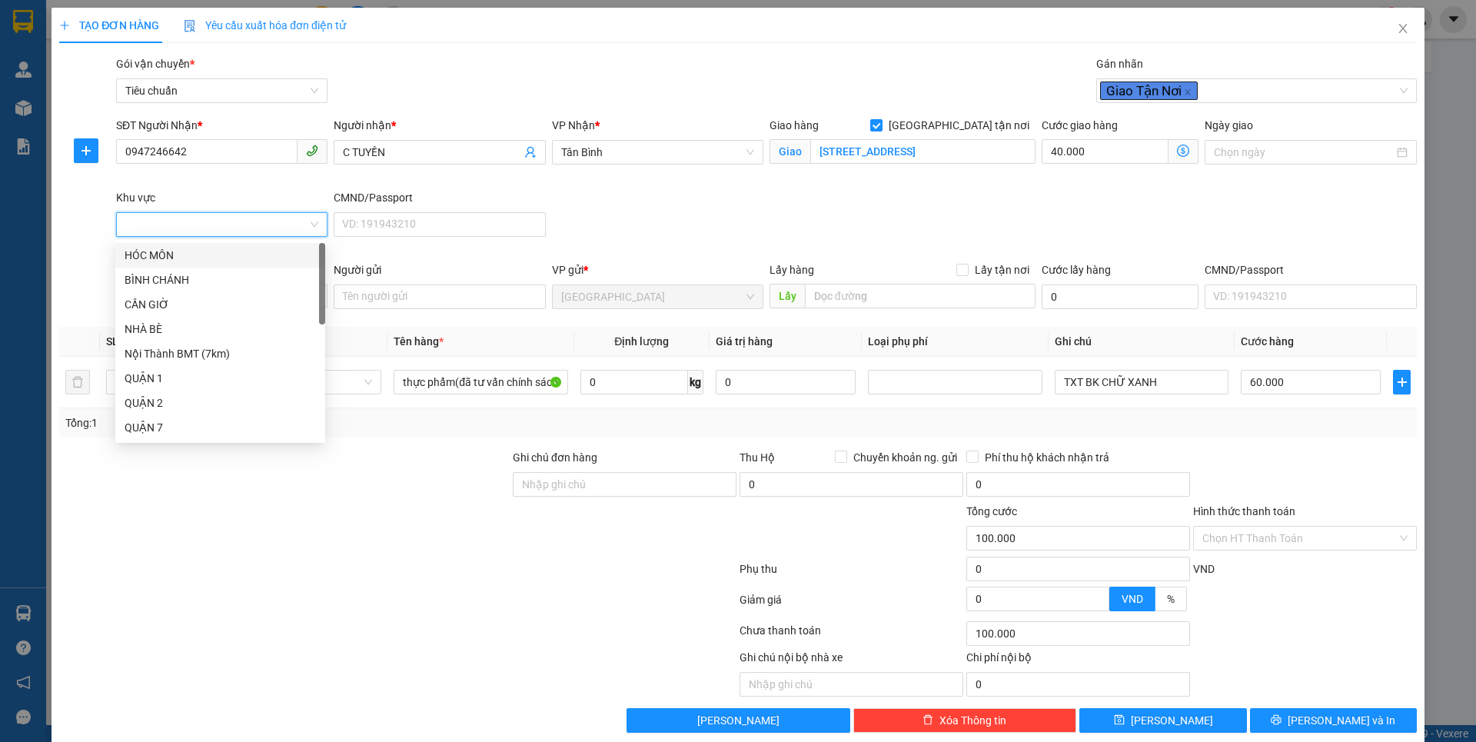
click at [232, 226] on input "Khu vực" at bounding box center [216, 224] width 182 height 23
drag, startPoint x: 167, startPoint y: 381, endPoint x: 161, endPoint y: 373, distance: 9.4
click at [161, 373] on div "GÒ VẤP" at bounding box center [220, 365] width 191 height 17
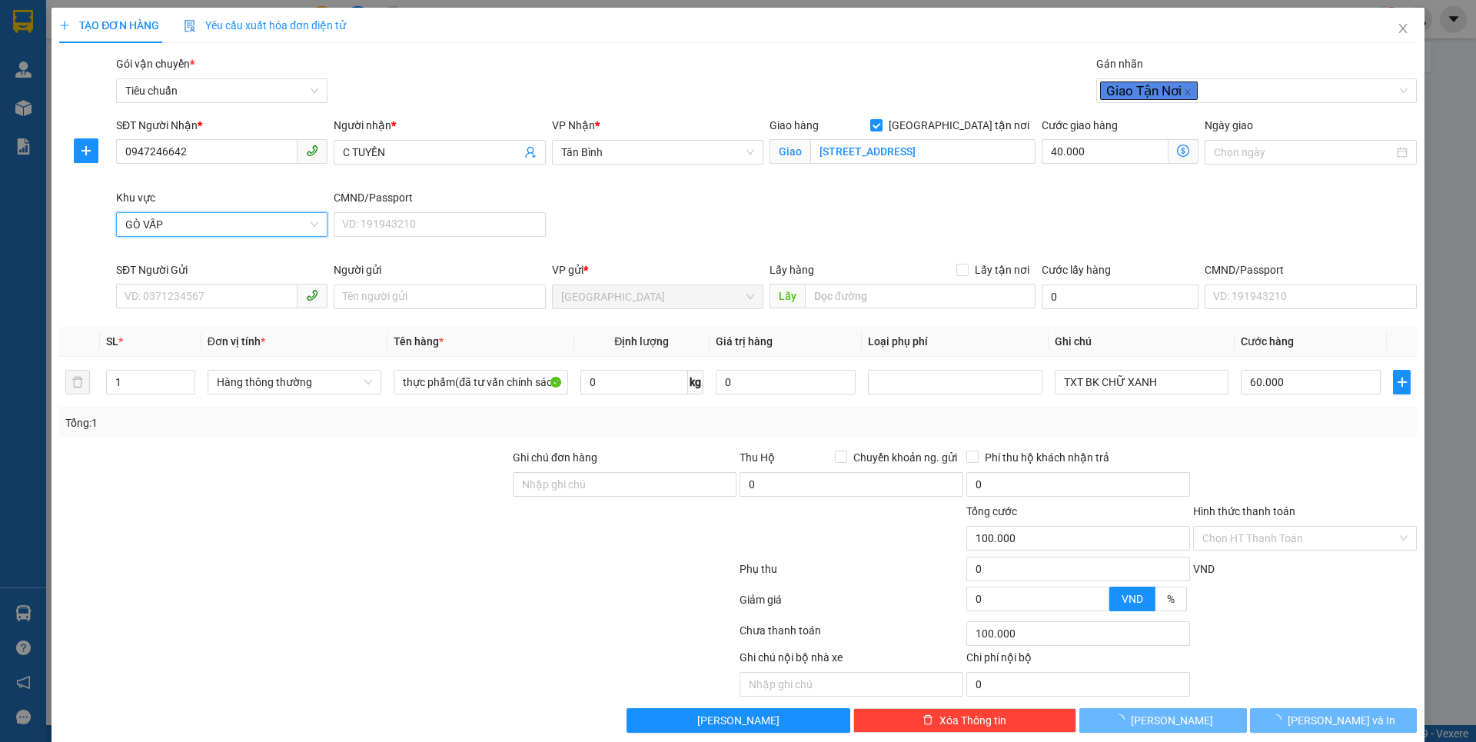
type input "60.000"
type input "0"
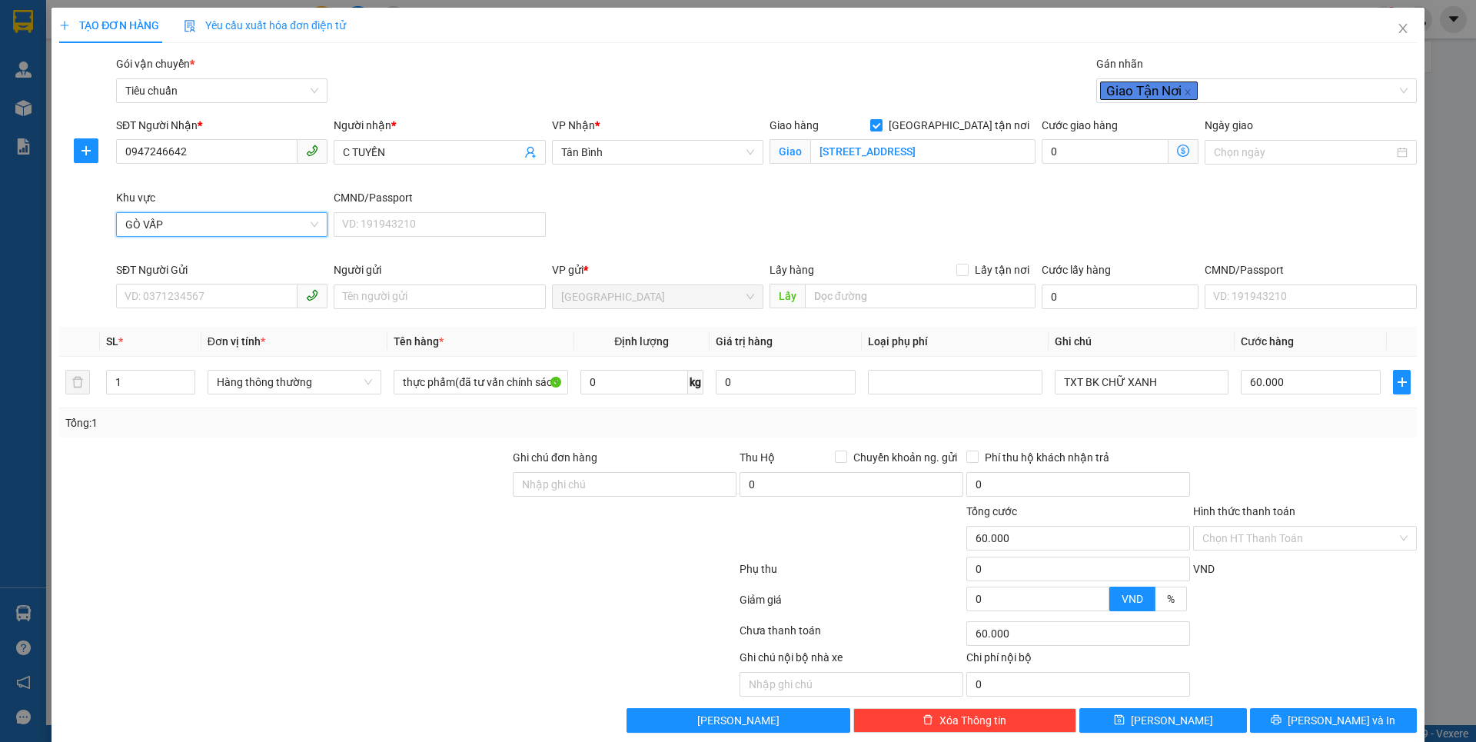
click at [182, 222] on span "GÒ VẤP" at bounding box center [221, 224] width 193 height 23
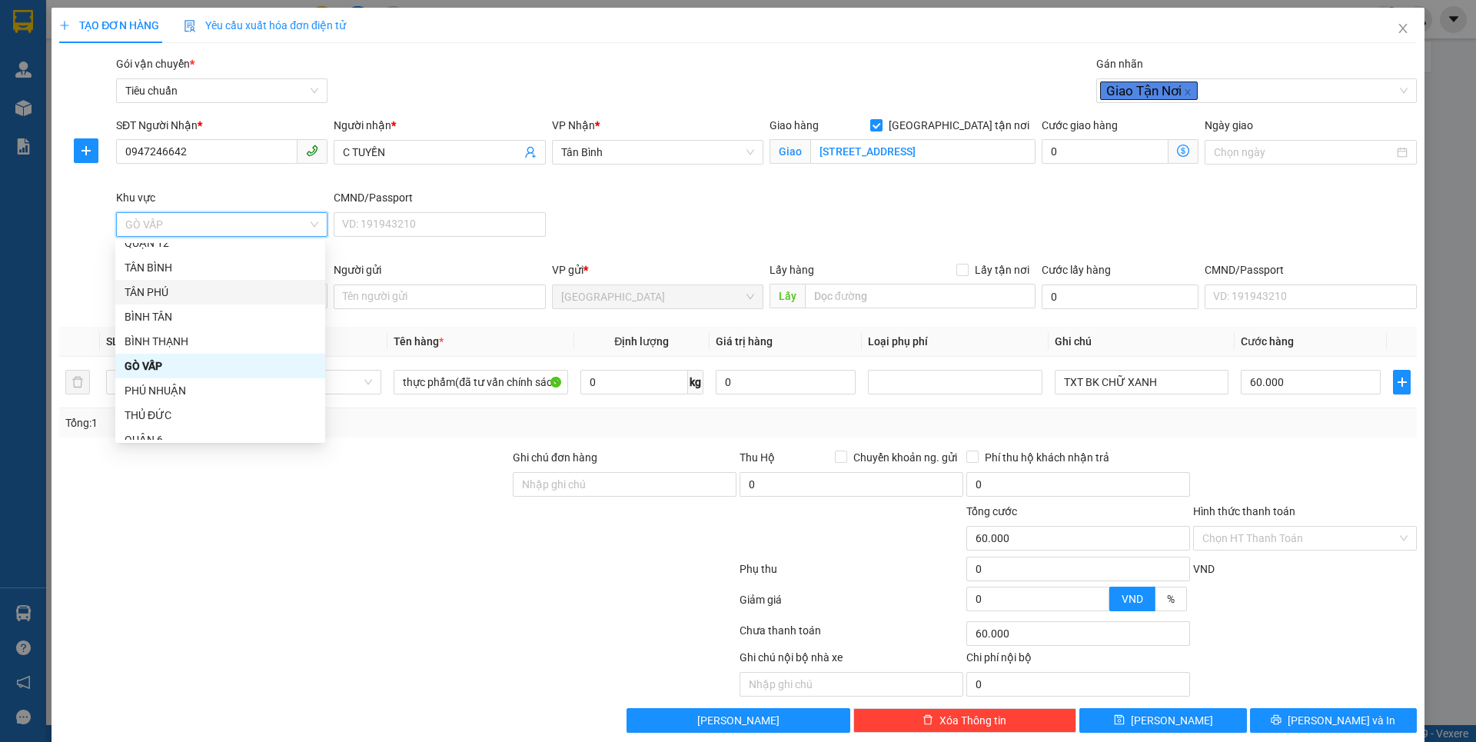
click at [160, 293] on div "TÂN PHÚ" at bounding box center [220, 292] width 191 height 17
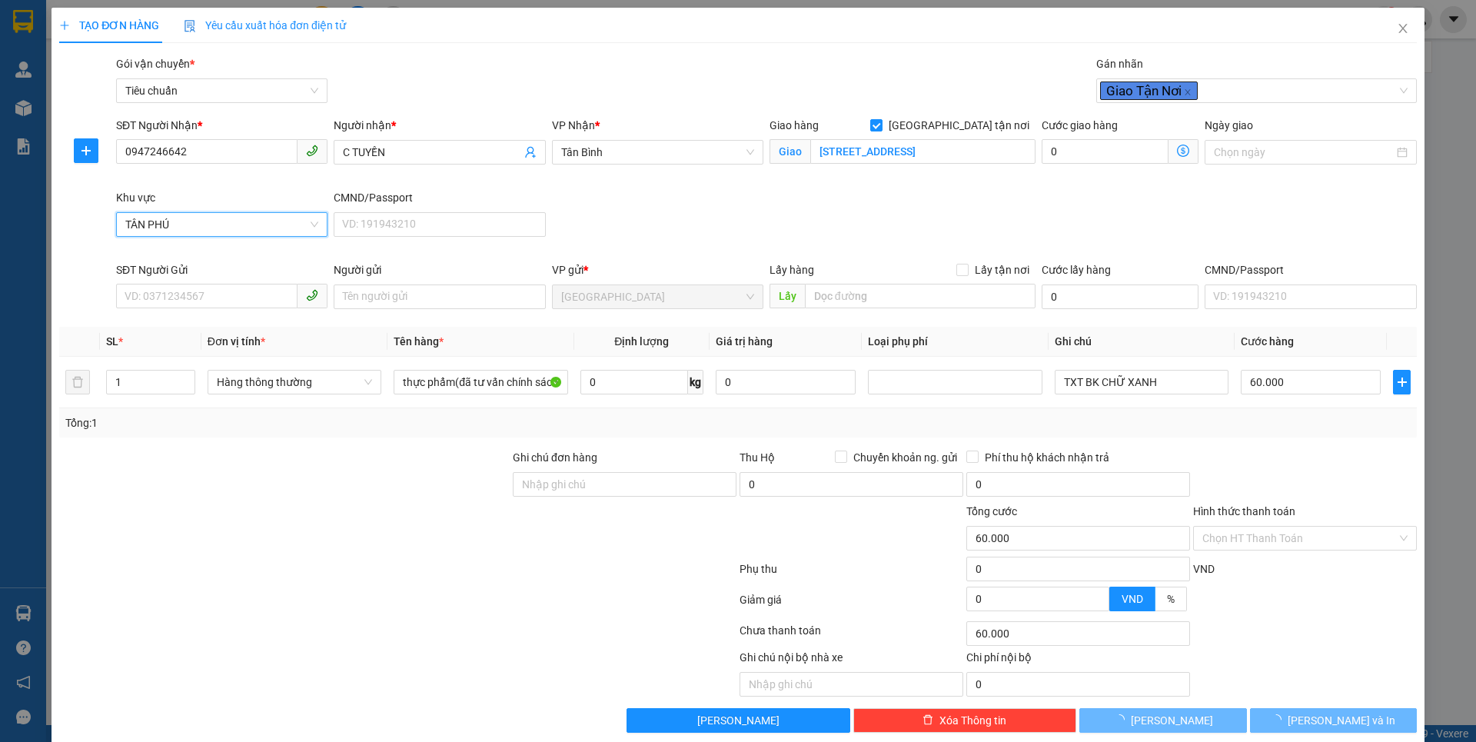
drag, startPoint x: 211, startPoint y: 460, endPoint x: 241, endPoint y: 331, distance: 133.5
click at [211, 455] on div at bounding box center [285, 476] width 454 height 54
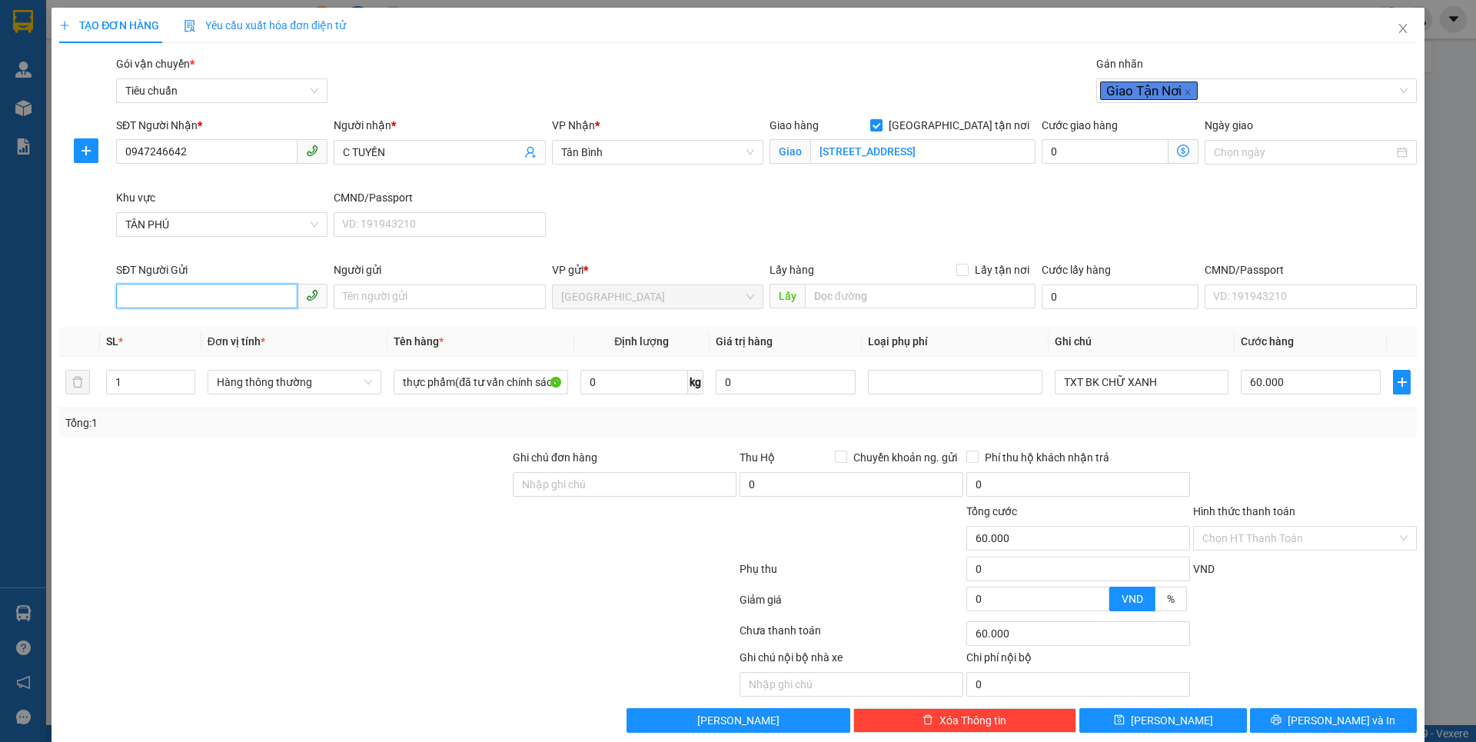
drag, startPoint x: 224, startPoint y: 298, endPoint x: 223, endPoint y: 308, distance: 10.1
click at [224, 298] on input "SĐT Người Gửi" at bounding box center [206, 296] width 181 height 25
click at [213, 328] on div "0942142425 - C Hân" at bounding box center [220, 327] width 191 height 17
type input "0942142425"
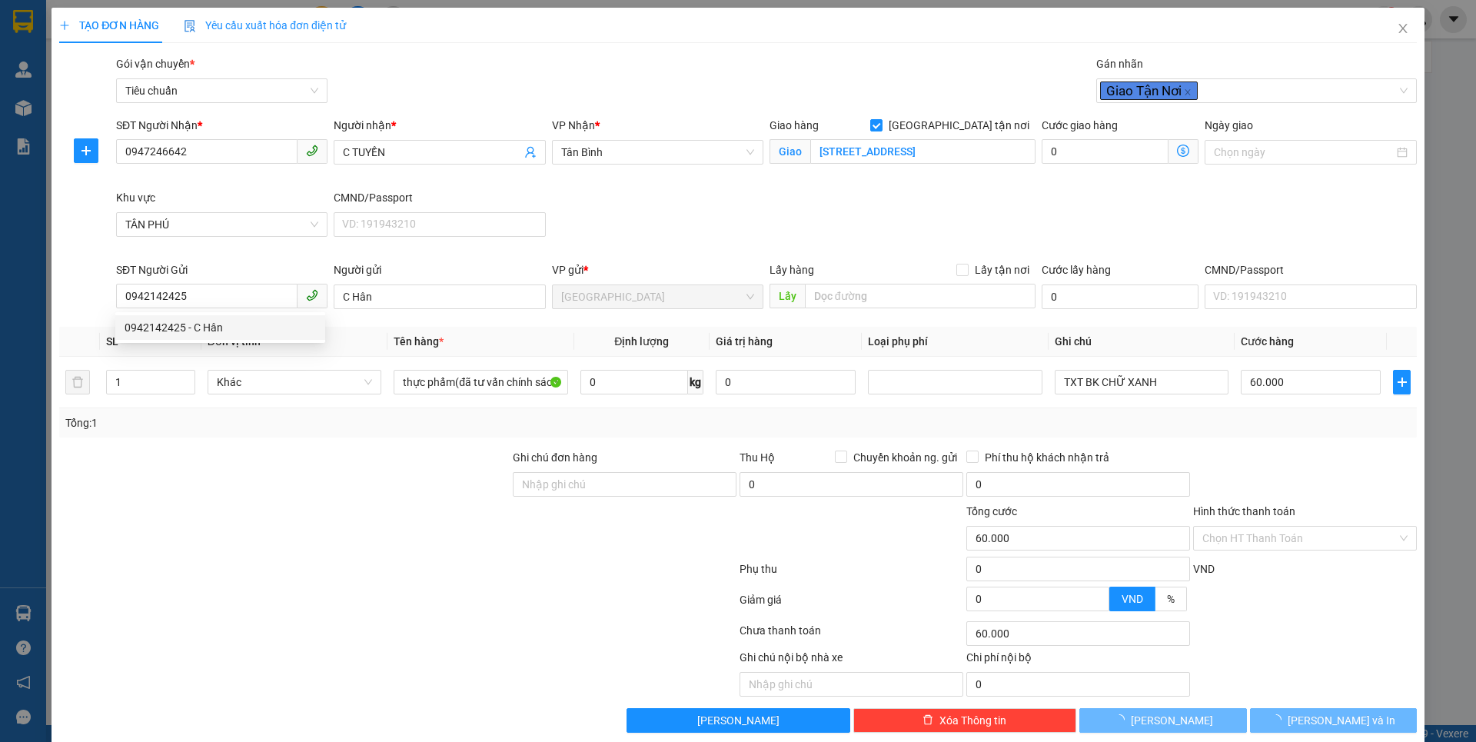
drag, startPoint x: 234, startPoint y: 430, endPoint x: 327, endPoint y: 322, distance: 142.3
click at [236, 427] on div "Tổng: 1" at bounding box center [317, 422] width 504 height 17
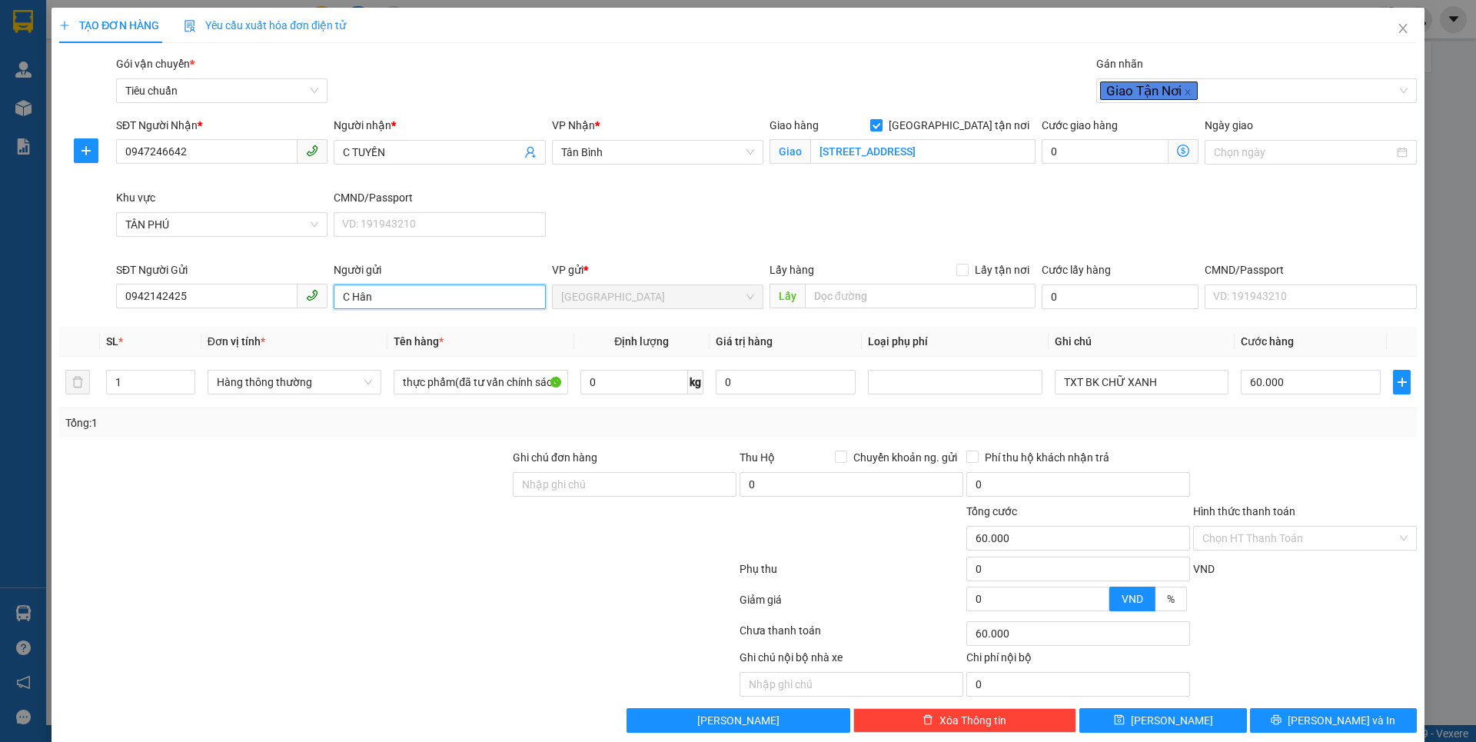
click at [374, 300] on input "C Hân" at bounding box center [439, 296] width 211 height 25
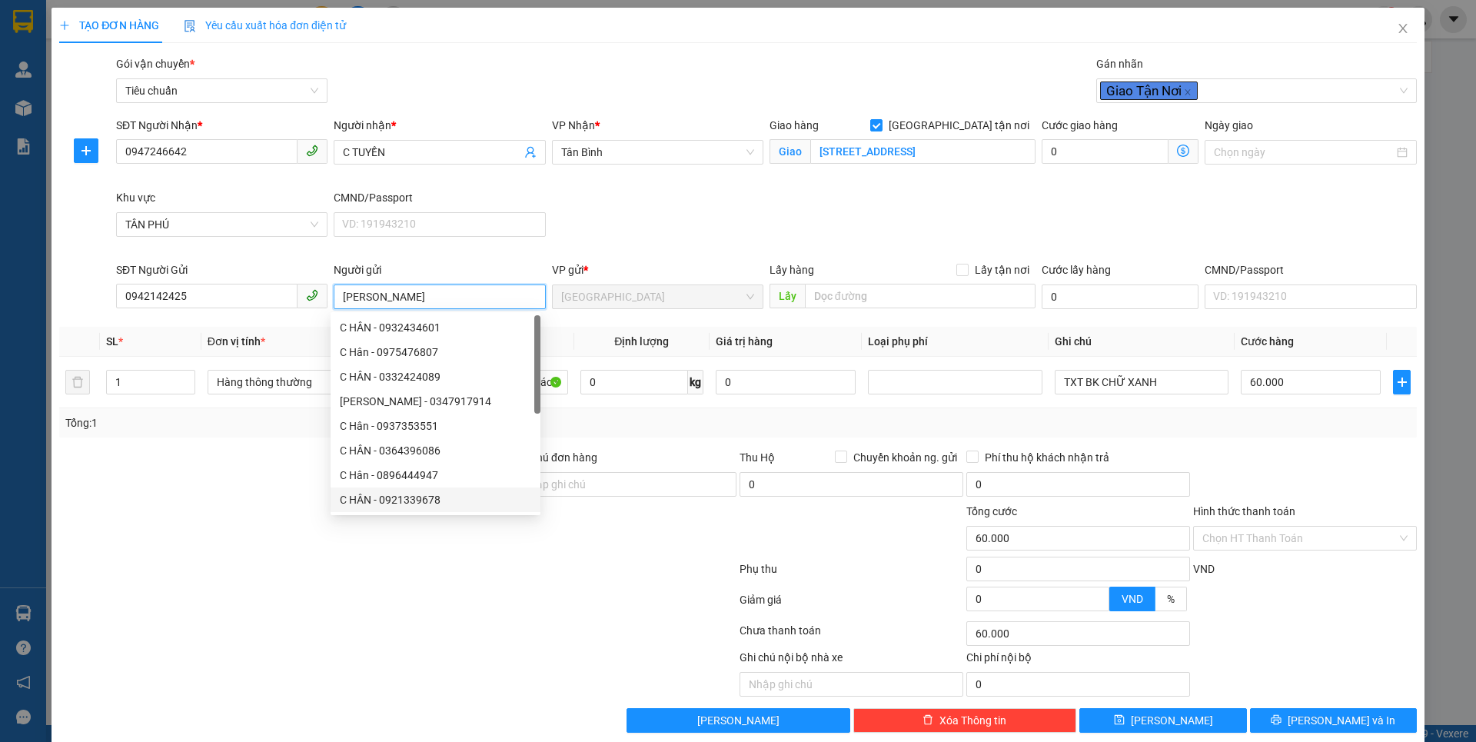
type input "[PERSON_NAME]"
click at [308, 576] on div at bounding box center [398, 572] width 680 height 31
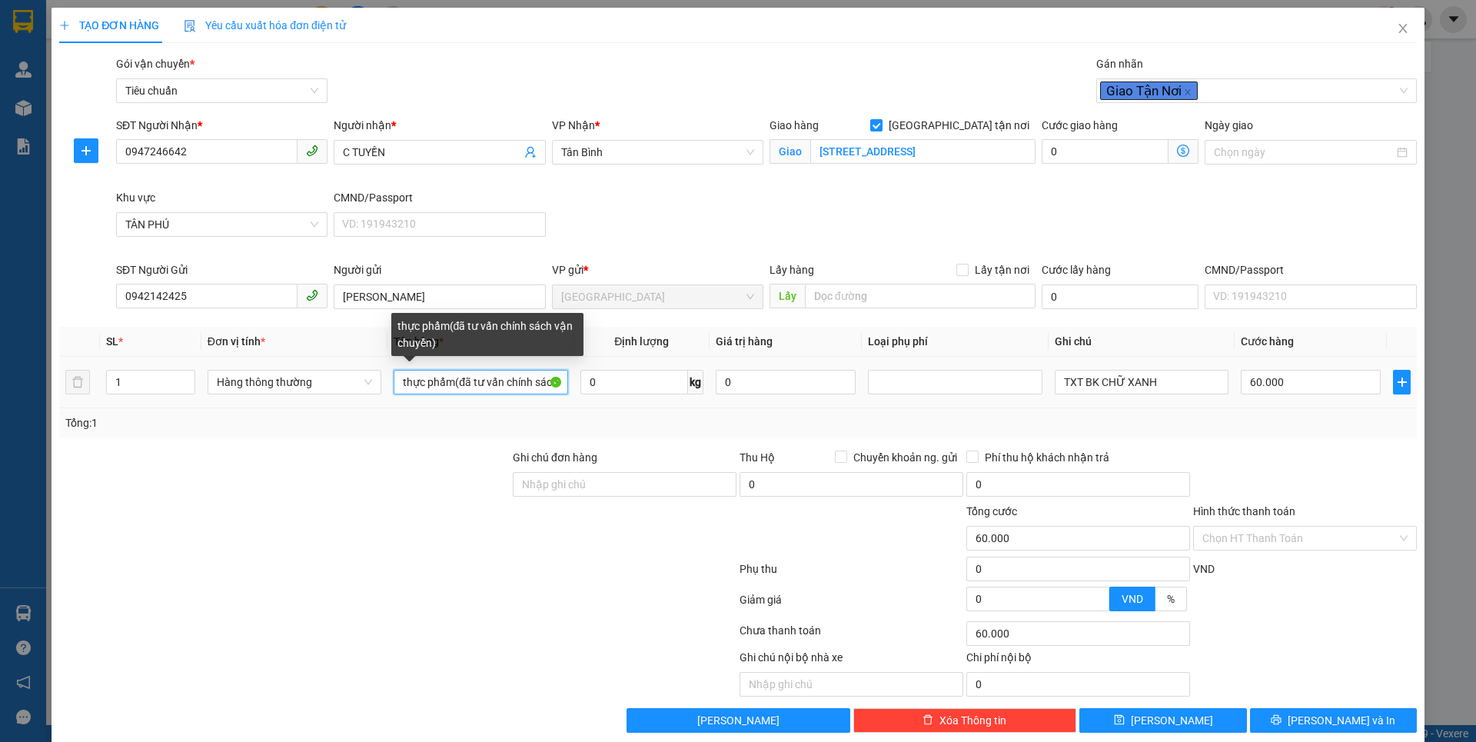
click at [562, 384] on input "thực phẩm(đã tư vấn chính sách vận chuyển)" at bounding box center [481, 382] width 174 height 25
click at [551, 382] on input "thựcận chuy" at bounding box center [481, 382] width 174 height 25
click at [551, 382] on input "thựcận" at bounding box center [481, 382] width 174 height 25
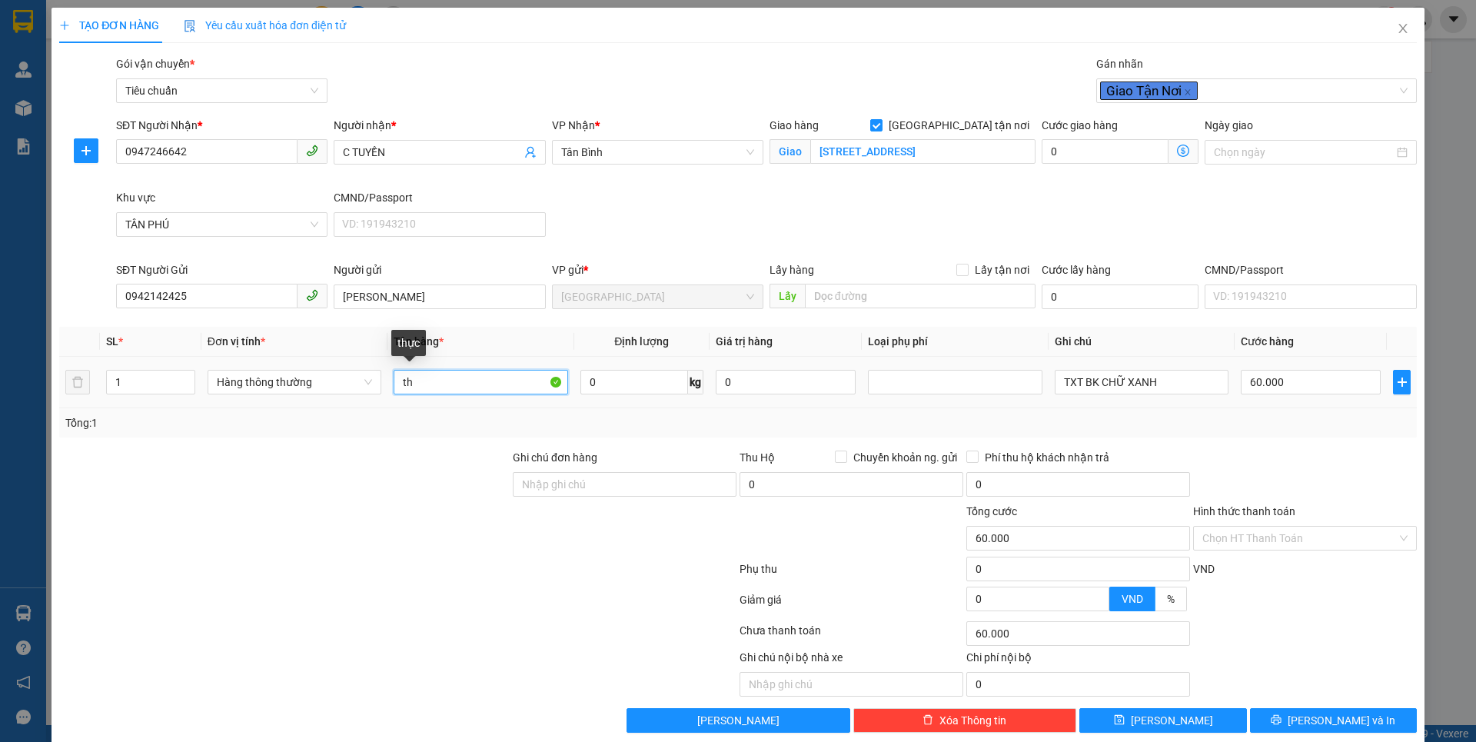
type input "t"
click at [550, 382] on input "text" at bounding box center [481, 382] width 174 height 25
type input "THỰC PHẨM"
click at [656, 383] on input "0" at bounding box center [634, 382] width 108 height 25
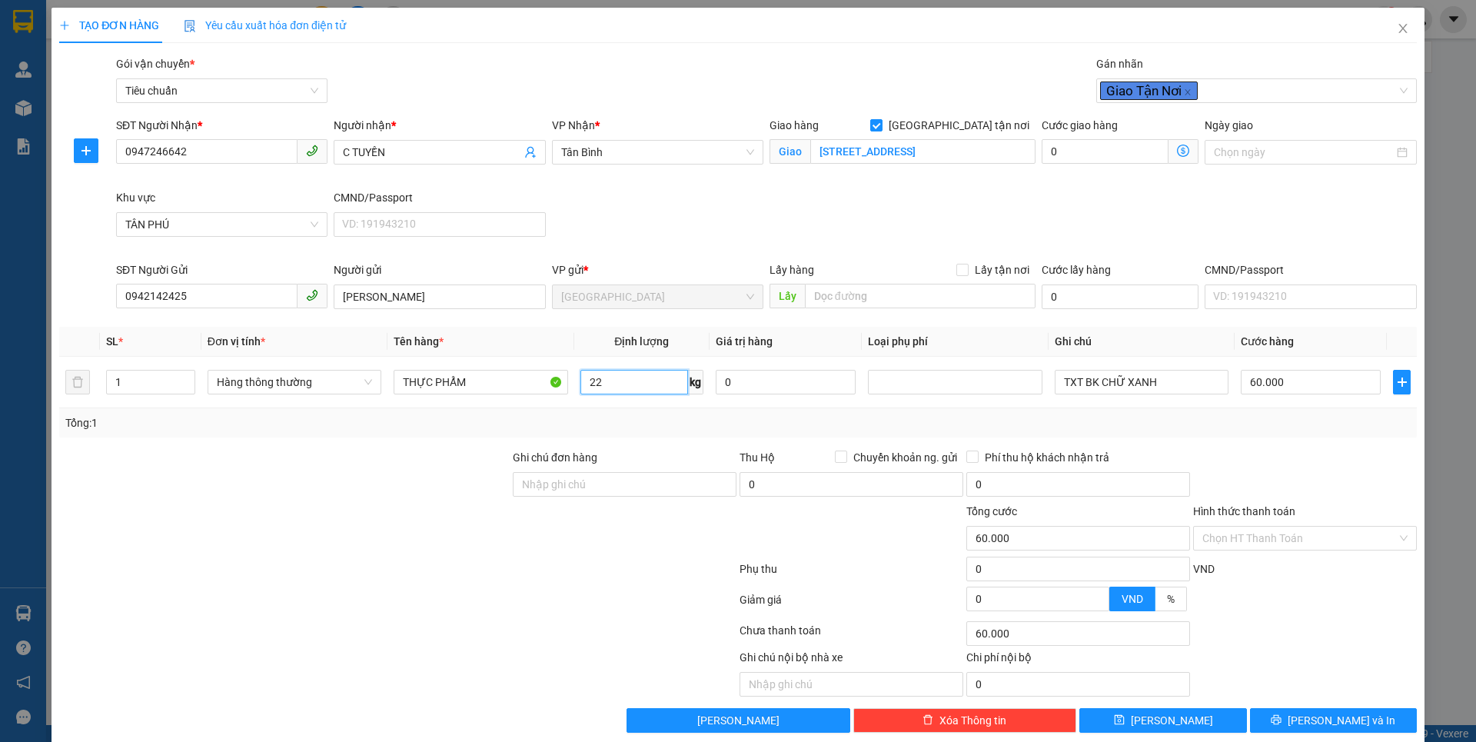
type input "22"
click at [361, 573] on div at bounding box center [398, 572] width 680 height 31
type input "115.000"
type input "55.000"
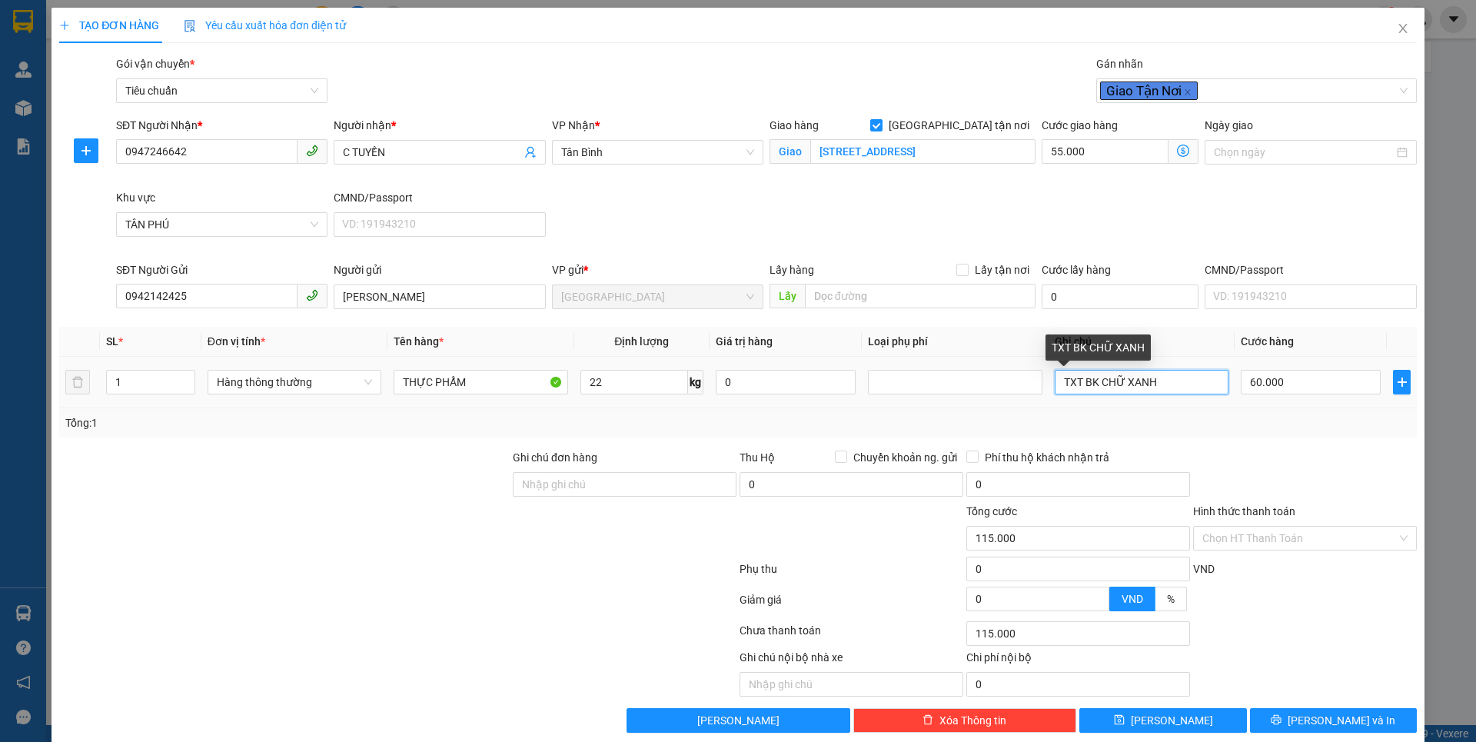
click at [1143, 383] on input "TXT BK CHỮ XANH" at bounding box center [1142, 382] width 174 height 25
type input "TXT BK TÍM"
click at [1177, 151] on icon "dollar-circle" at bounding box center [1183, 151] width 12 height 12
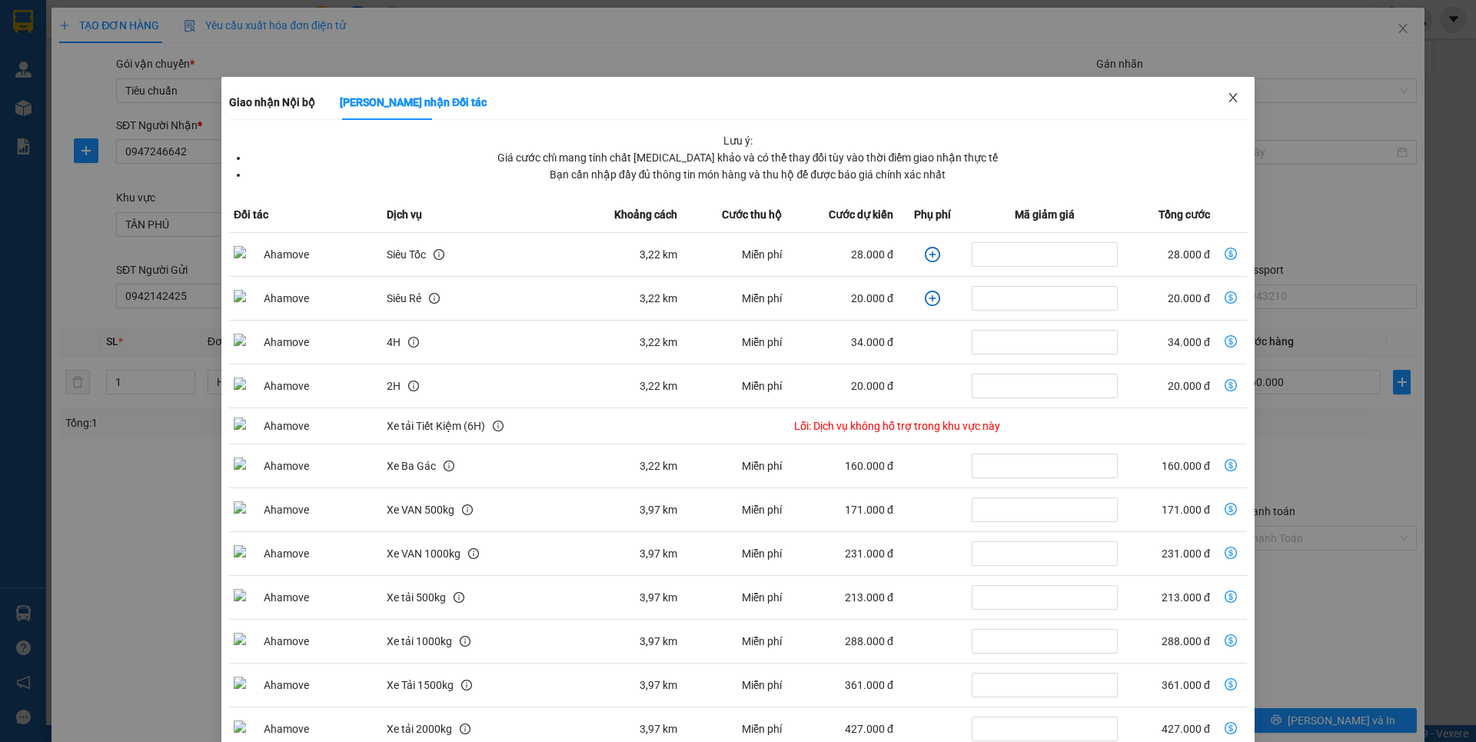
click at [1227, 100] on icon "close" at bounding box center [1233, 97] width 12 height 12
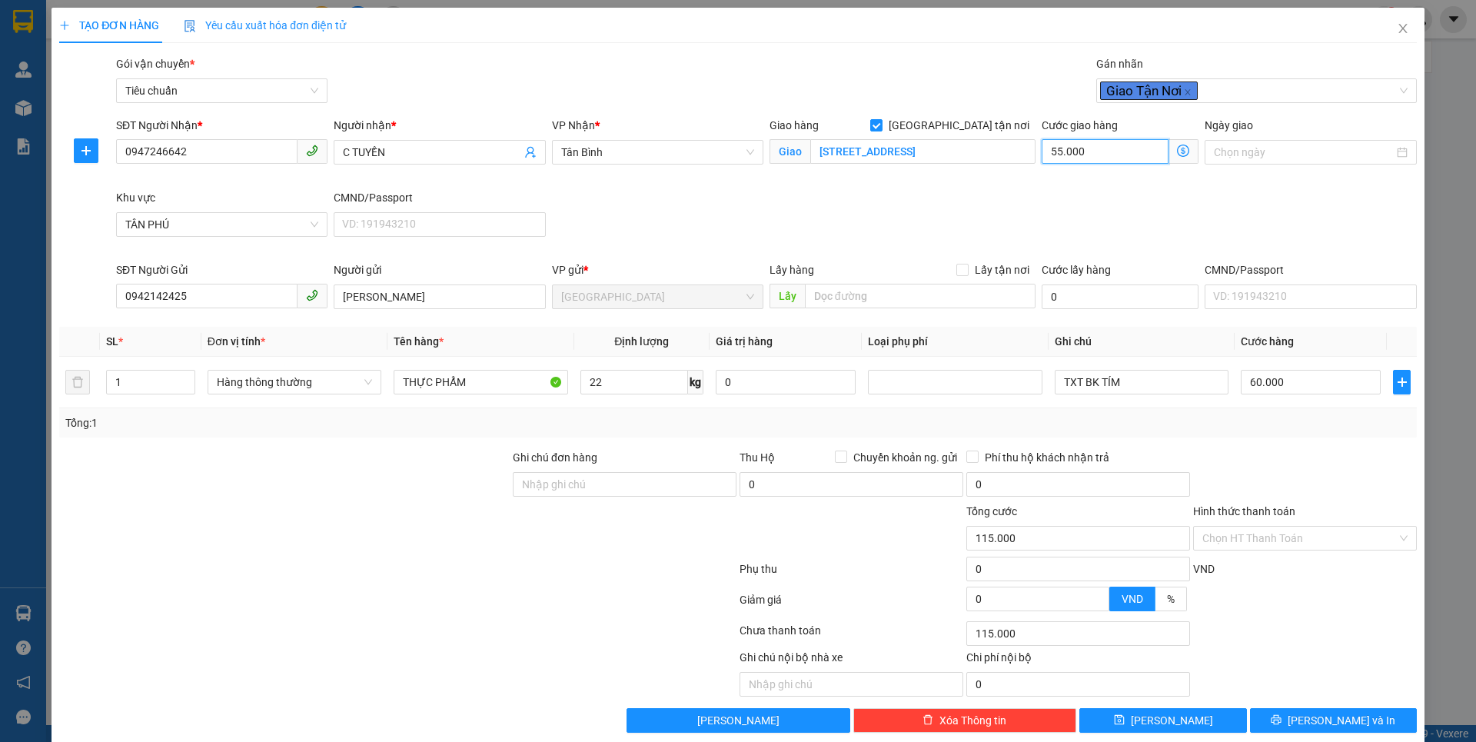
type input "4"
type input "60.004"
type input "40"
type input "60.040"
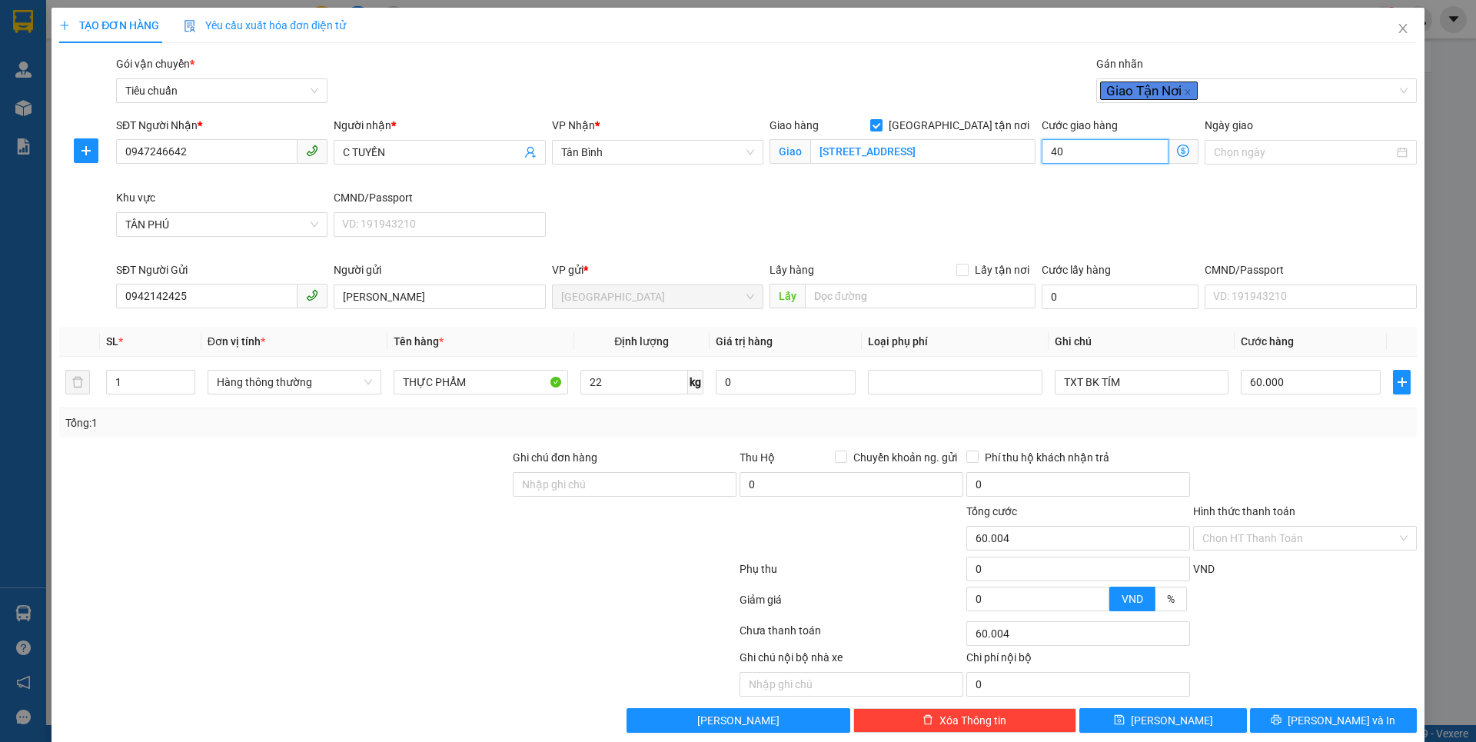
type input "60.040"
type input "40"
type input "100.000"
type input "40.000"
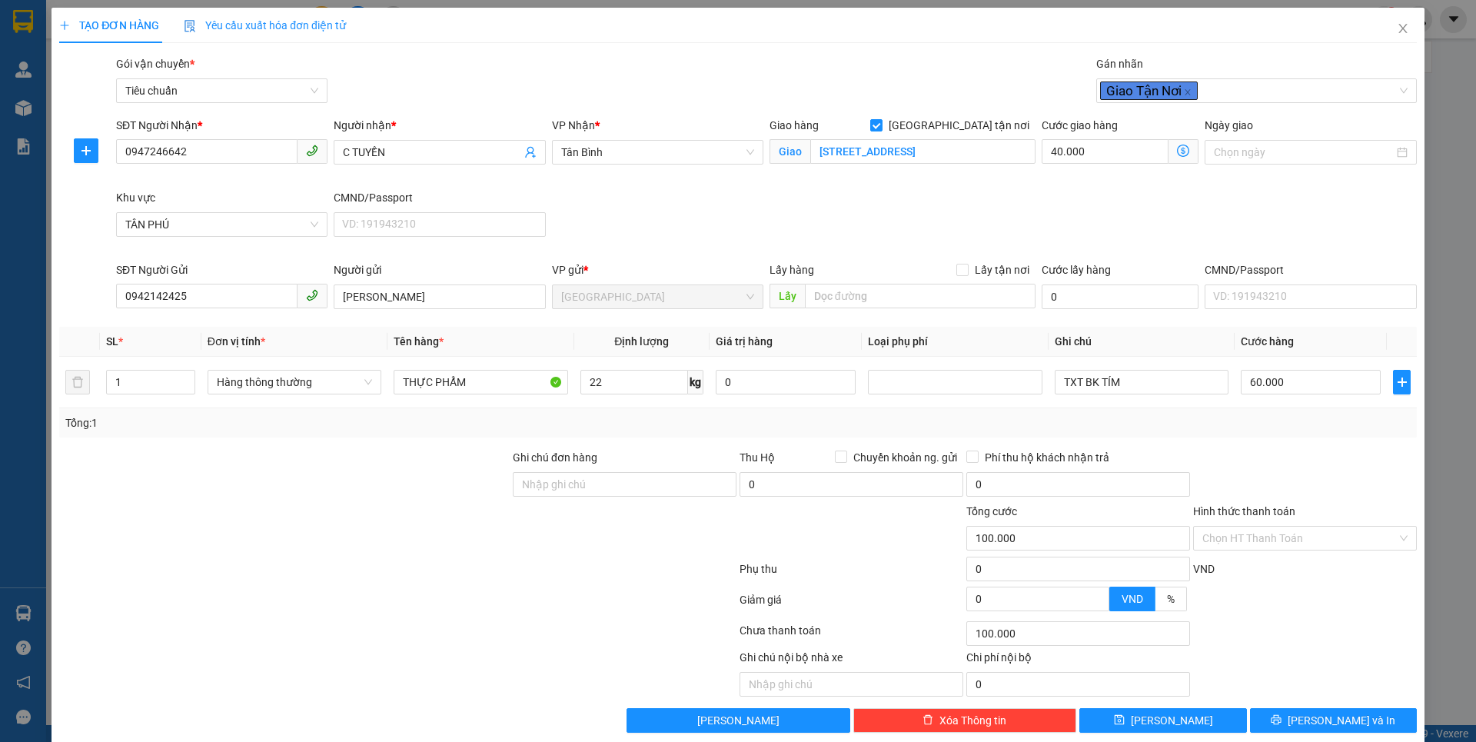
click at [1151, 214] on div "SĐT Người Nhận * 0947246642 Người nhận * C TUYỀN VP Nhận * [GEOGRAPHIC_DATA] hà…" at bounding box center [766, 189] width 1307 height 145
click at [1298, 536] on input "Hình thức thanh toán" at bounding box center [1299, 538] width 194 height 23
click at [1267, 454] on div at bounding box center [1305, 476] width 227 height 54
drag, startPoint x: 1290, startPoint y: 536, endPoint x: 1286, endPoint y: 546, distance: 10.7
click at [1289, 537] on input "Hình thức thanh toán" at bounding box center [1299, 538] width 194 height 23
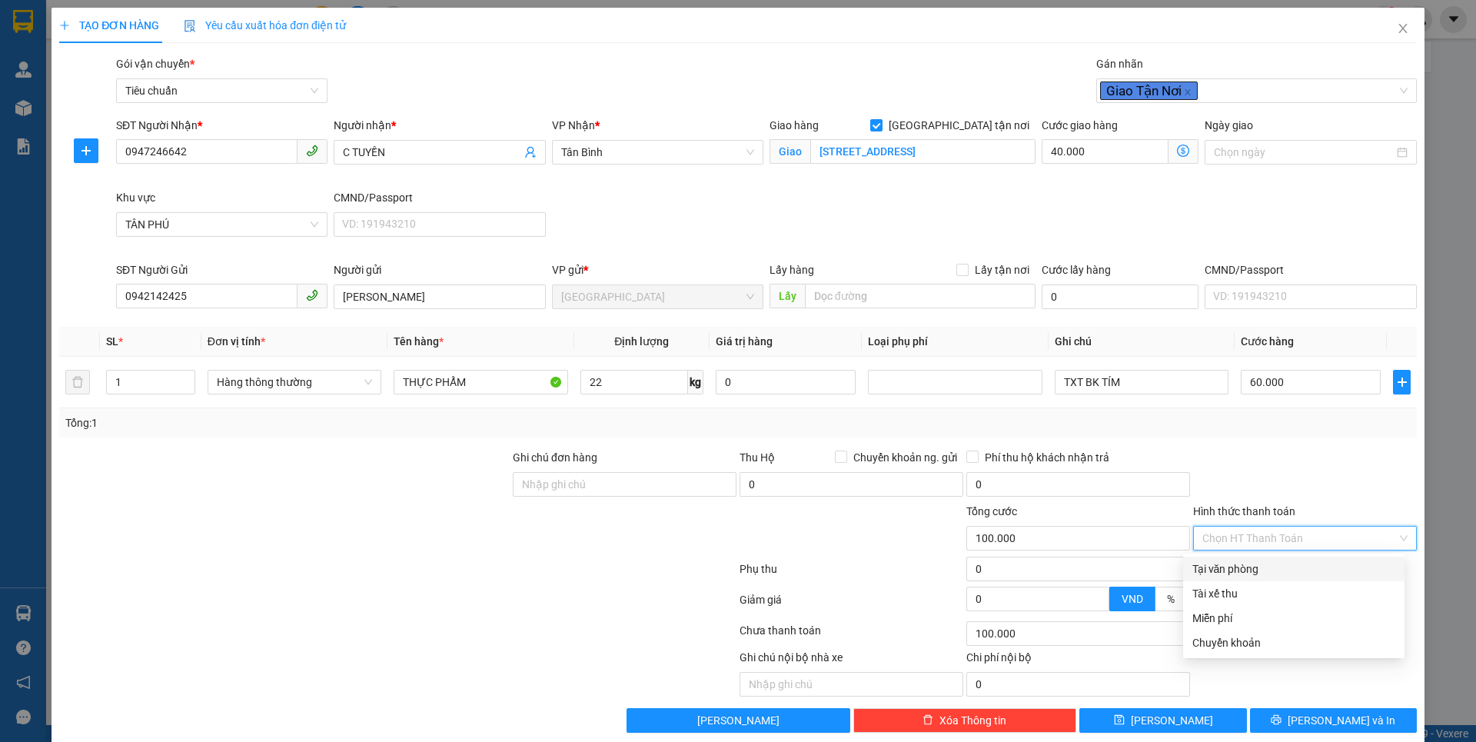
click at [1268, 567] on div "Tại văn phòng" at bounding box center [1293, 568] width 203 height 17
type input "0"
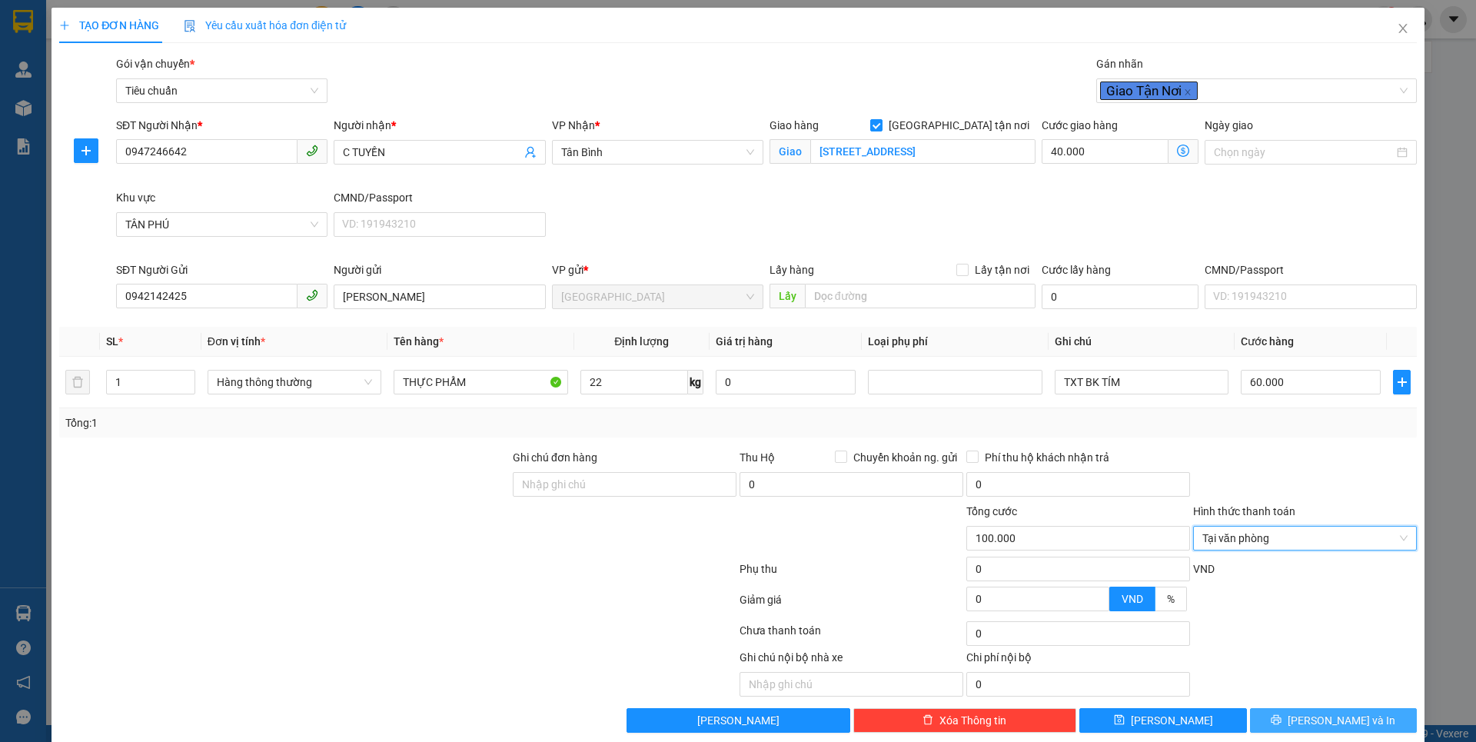
click at [1308, 720] on span "[PERSON_NAME] và In" at bounding box center [1342, 720] width 108 height 17
click at [1306, 717] on button "[PERSON_NAME] và In" at bounding box center [1333, 720] width 167 height 25
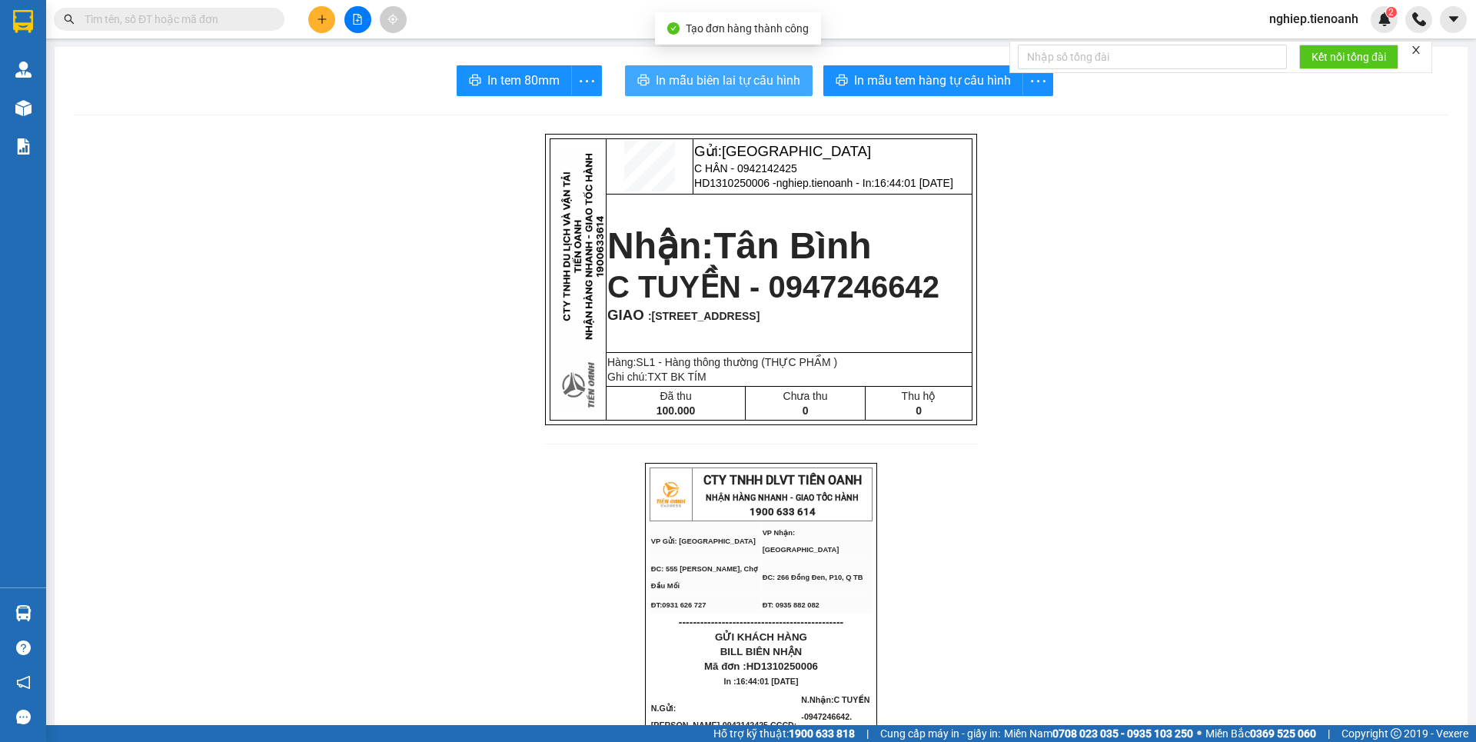
drag, startPoint x: 699, startPoint y: 80, endPoint x: 751, endPoint y: 123, distance: 67.7
click at [700, 80] on span "In mẫu biên lai tự cấu hình" at bounding box center [728, 80] width 145 height 19
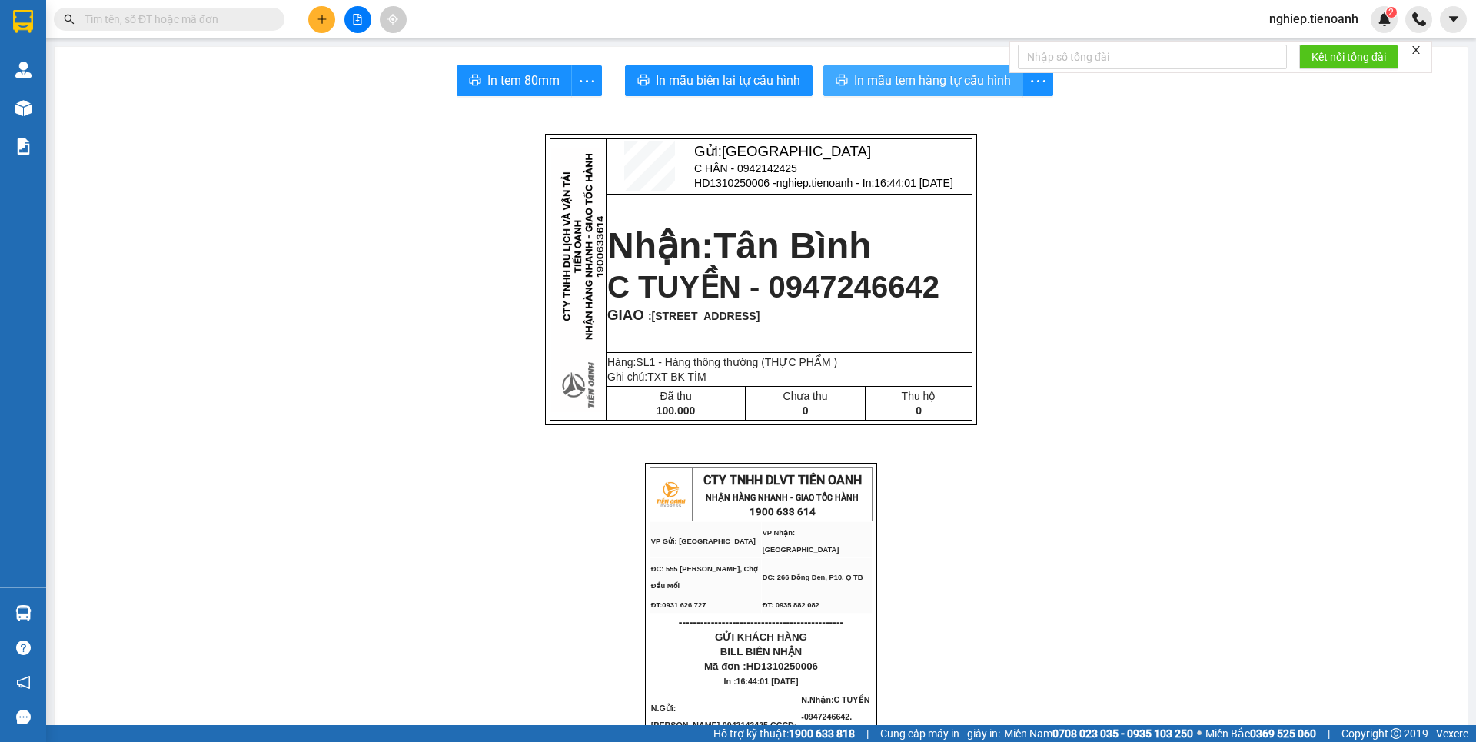
click at [904, 74] on span "In mẫu tem hàng tự cấu hình" at bounding box center [932, 80] width 157 height 19
click at [322, 22] on icon "plus" at bounding box center [321, 19] width 1 height 8
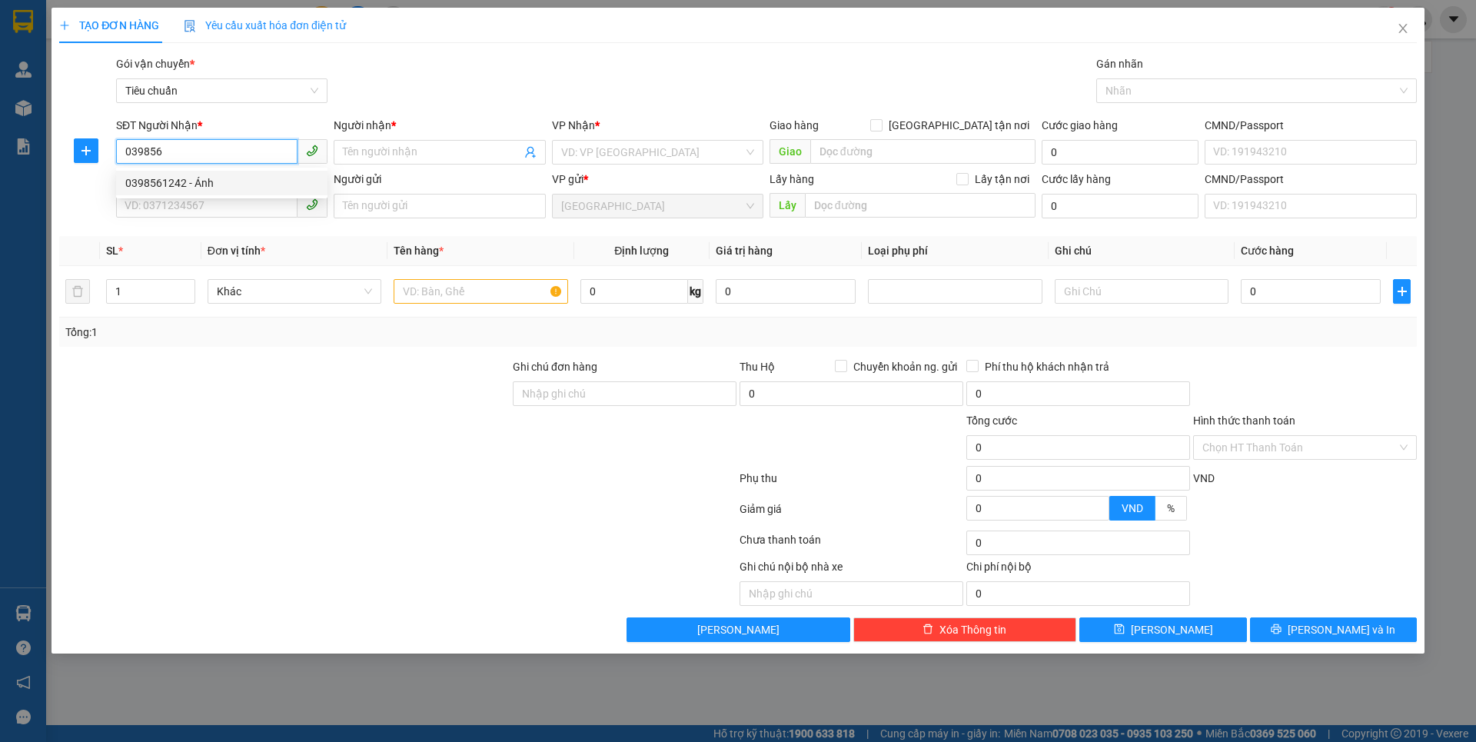
click at [176, 177] on div "0398561242 - Ánh" at bounding box center [221, 183] width 193 height 17
type input "0398561242"
type input "Ánh"
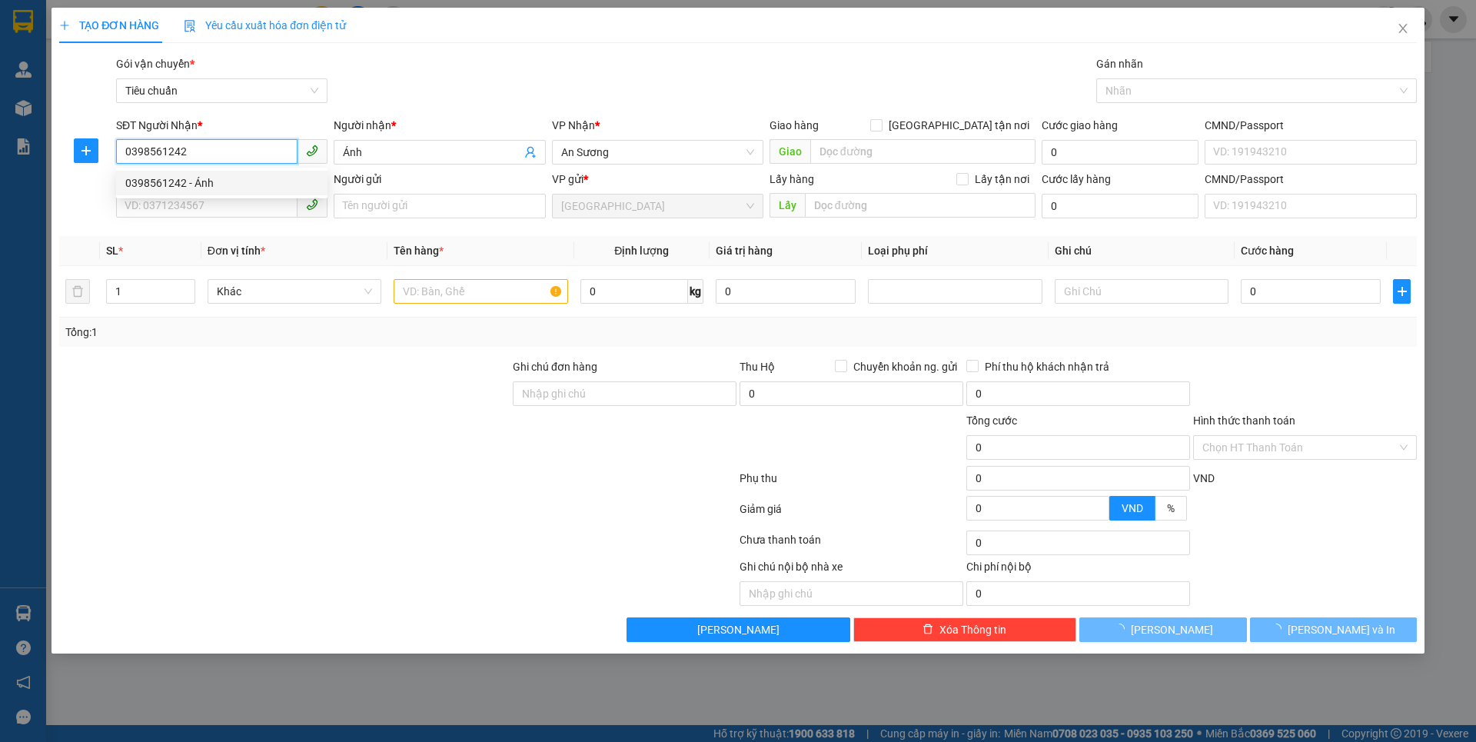
type input "90.000"
type input "0398561242"
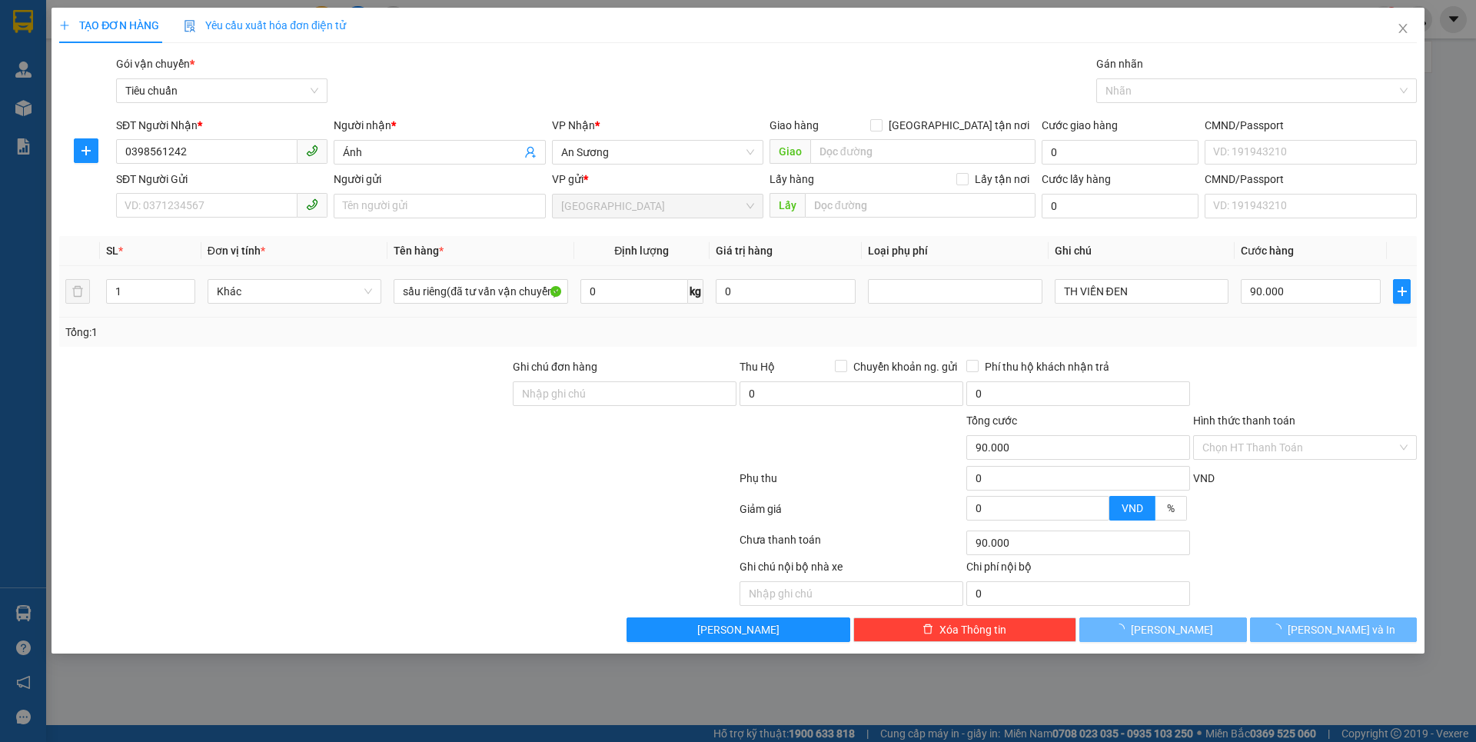
drag, startPoint x: 245, startPoint y: 428, endPoint x: 182, endPoint y: 327, distance: 118.8
click at [244, 428] on div at bounding box center [285, 439] width 454 height 54
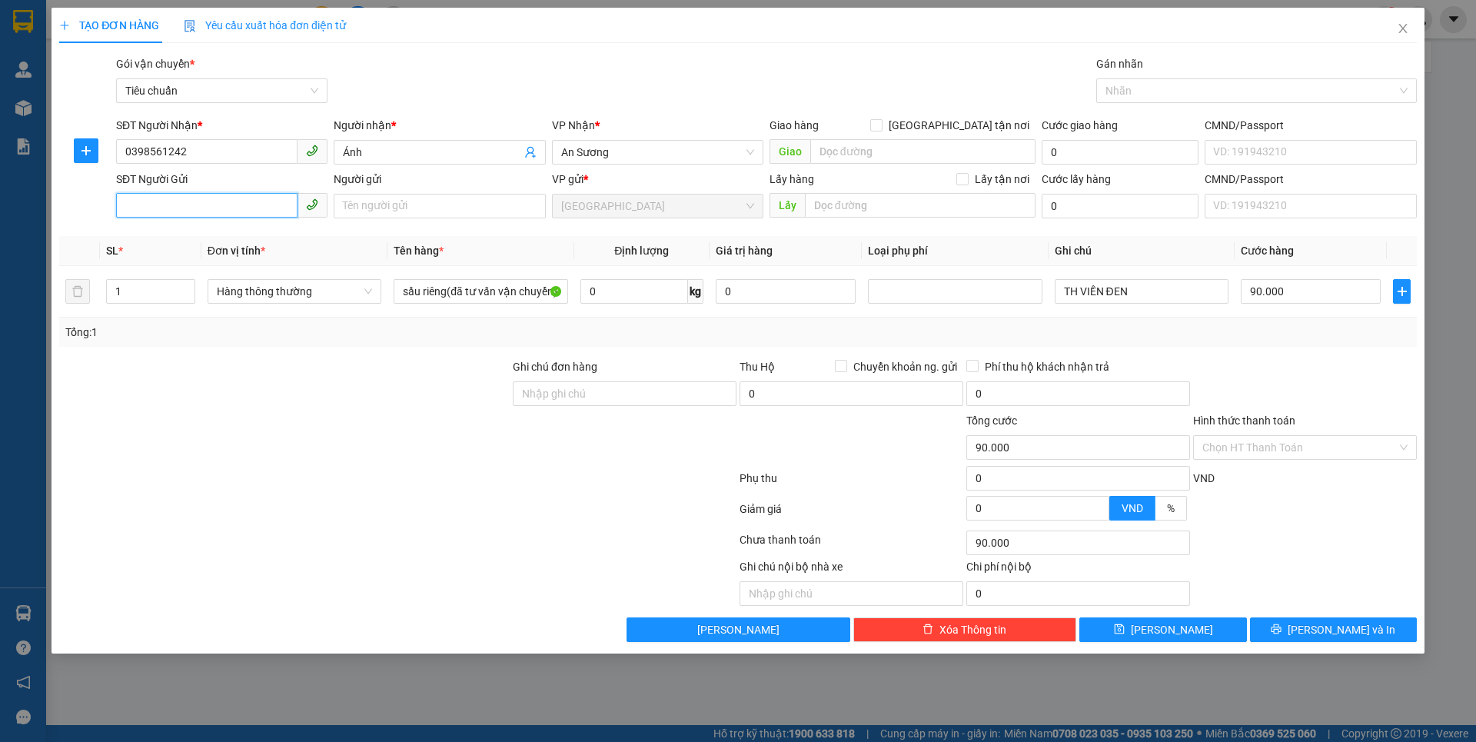
click at [203, 206] on input "SĐT Người Gửi" at bounding box center [206, 205] width 181 height 25
click at [199, 240] on div "0388056159 - [GEOGRAPHIC_DATA]" at bounding box center [221, 236] width 193 height 17
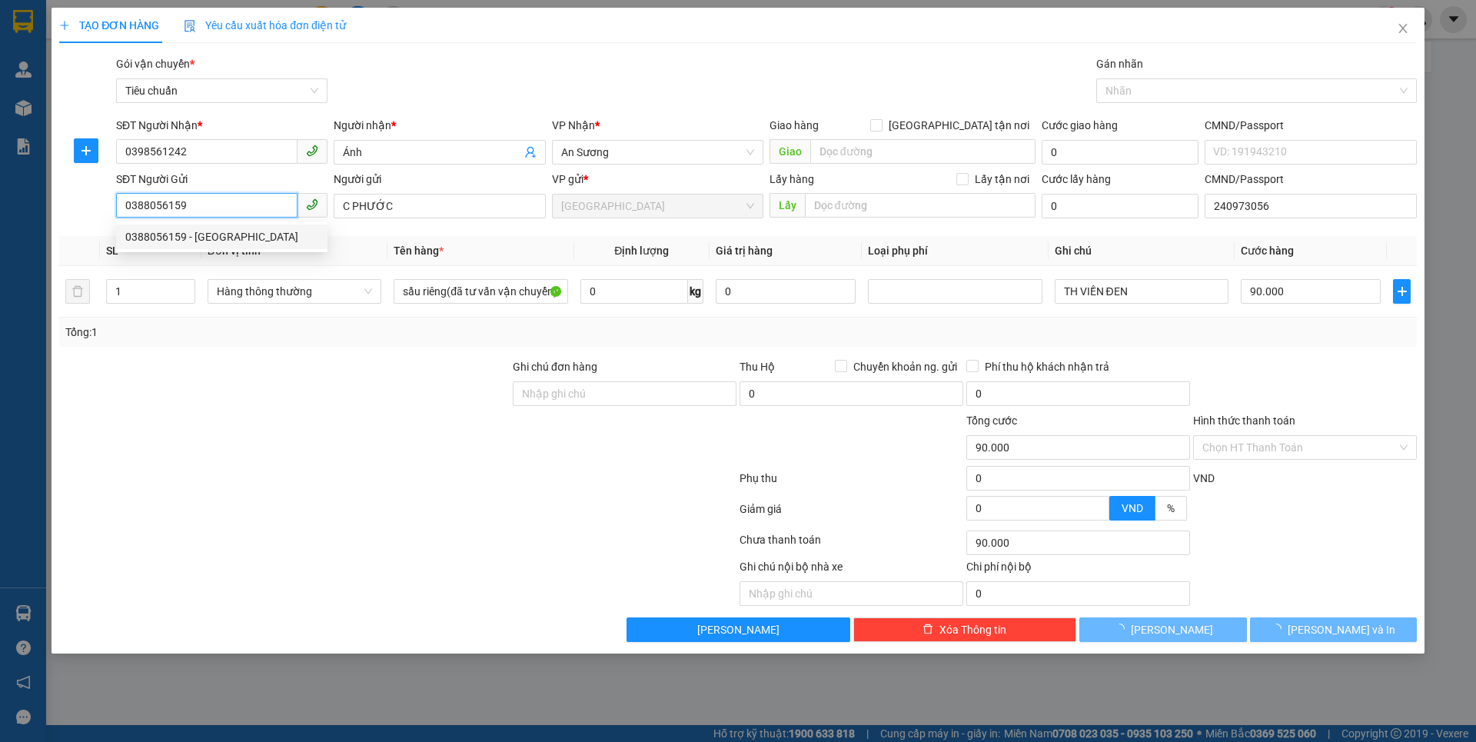
type input "0388056159"
type input "C PHƯỚC"
type input "240973056"
drag, startPoint x: 259, startPoint y: 354, endPoint x: 485, endPoint y: 310, distance: 230.2
click at [261, 354] on div "Transit Pickup Surcharge Ids Transit Deliver Surcharge Ids Transit Deliver Surc…" at bounding box center [738, 348] width 1358 height 587
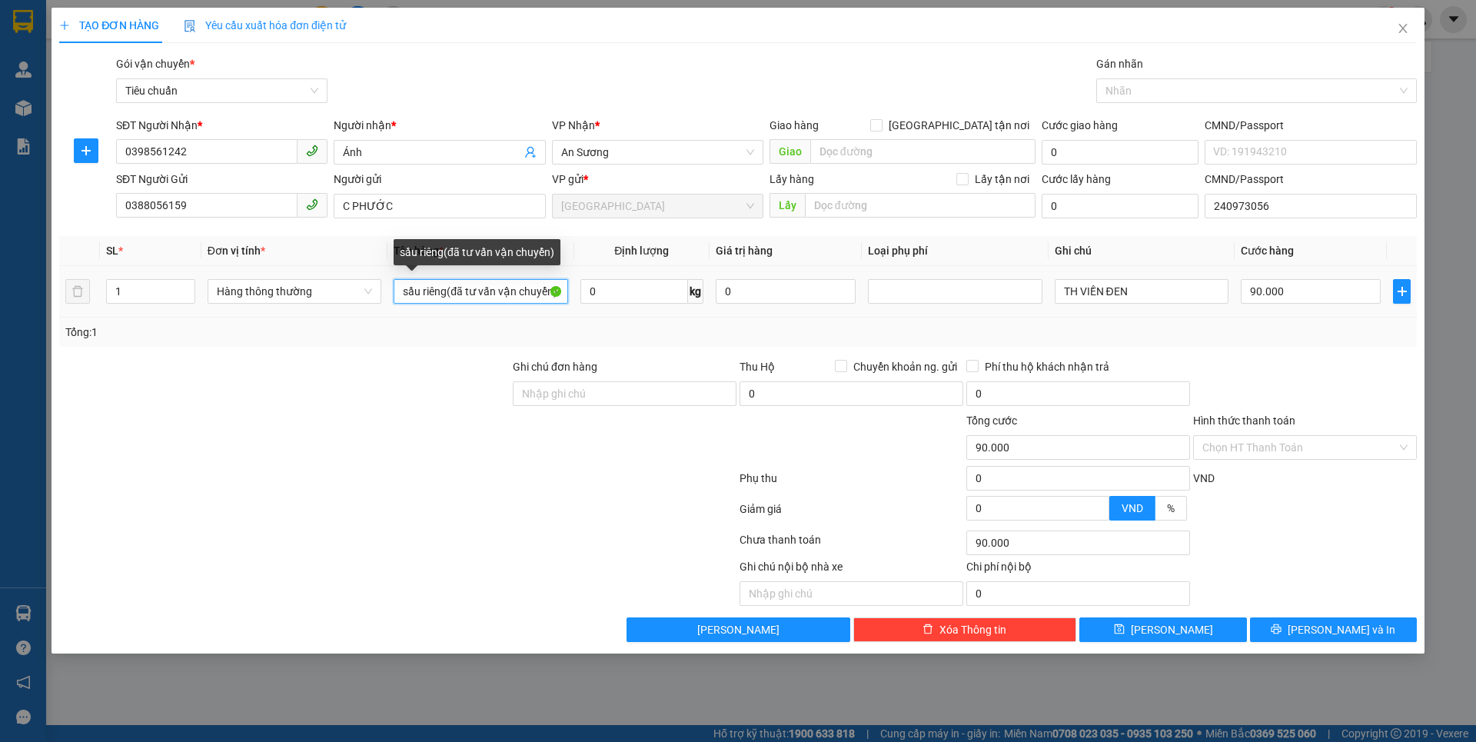
click at [557, 293] on input "sầu riêng(đã tư vấn vận chuyển)" at bounding box center [481, 291] width 174 height 25
type input "s"
type input "TRÁI CÂY+THỰC PHẨM ĐÔNG LẠNH"
click at [658, 295] on input "0" at bounding box center [634, 291] width 108 height 25
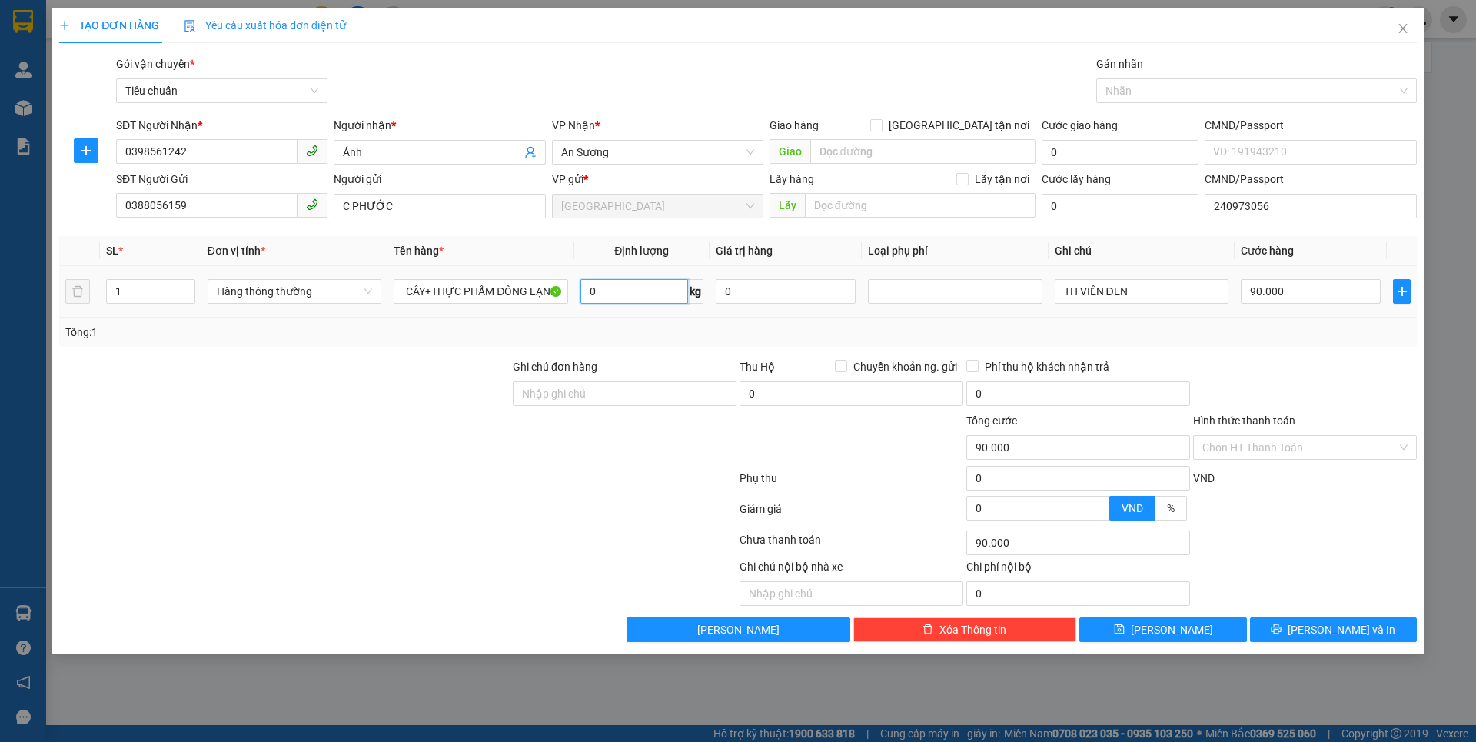
scroll to position [0, 0]
type input "20"
drag, startPoint x: 530, startPoint y: 474, endPoint x: 694, endPoint y: 433, distance: 169.7
click at [540, 470] on div at bounding box center [398, 481] width 680 height 31
type input "55.000"
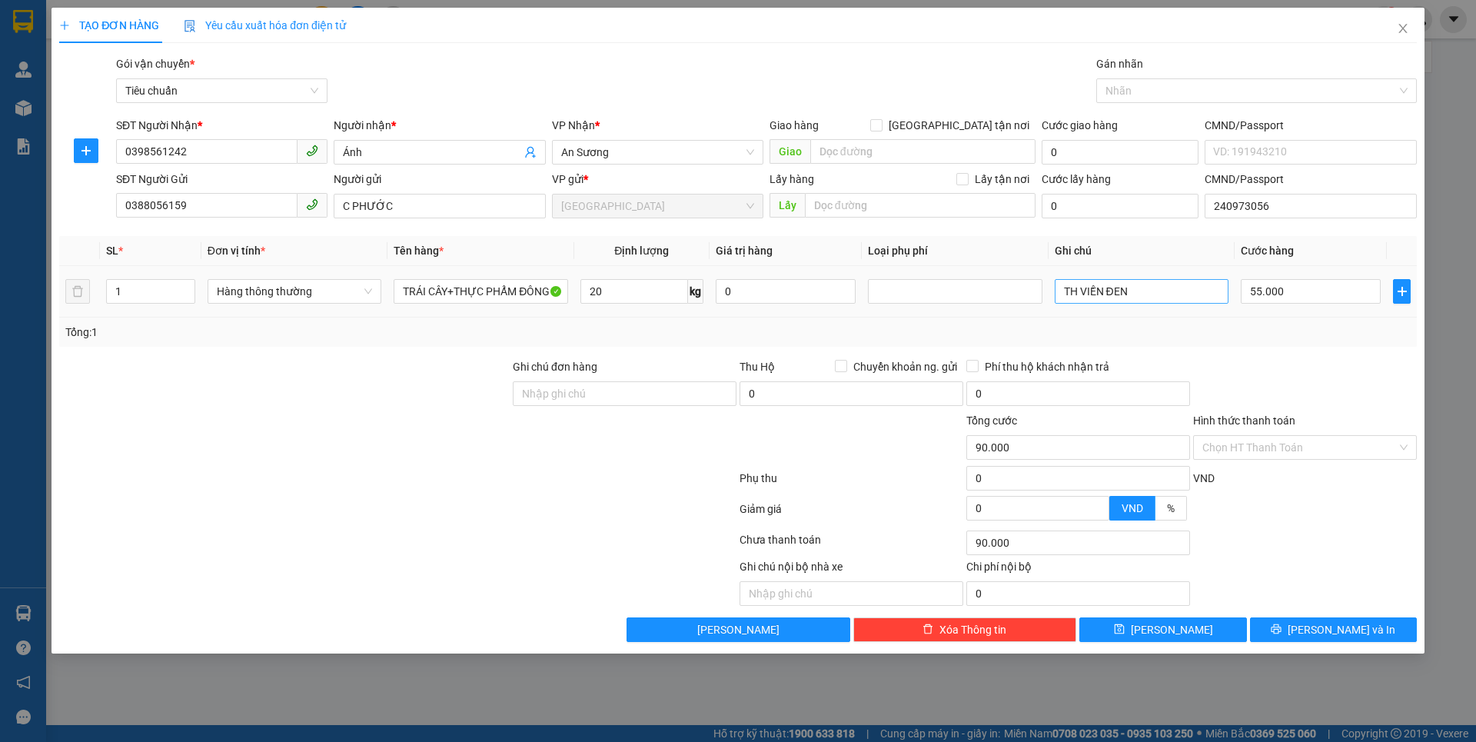
type input "55.000"
click at [1152, 300] on input "TH VIỀN ĐEN" at bounding box center [1142, 291] width 174 height 25
type input "T"
type input "TXT DC TXV"
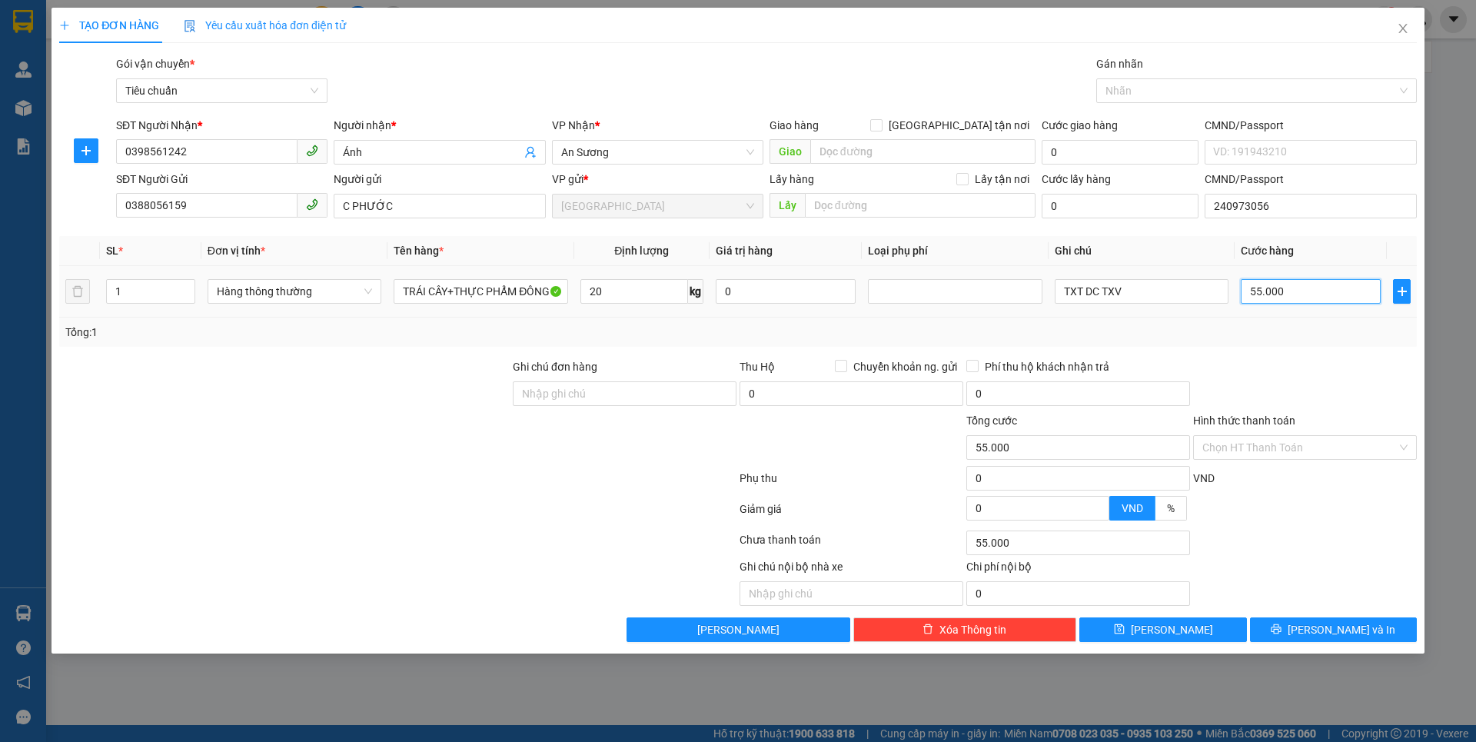
click at [1334, 294] on input "55.000" at bounding box center [1311, 291] width 140 height 25
type input "6"
type input "60"
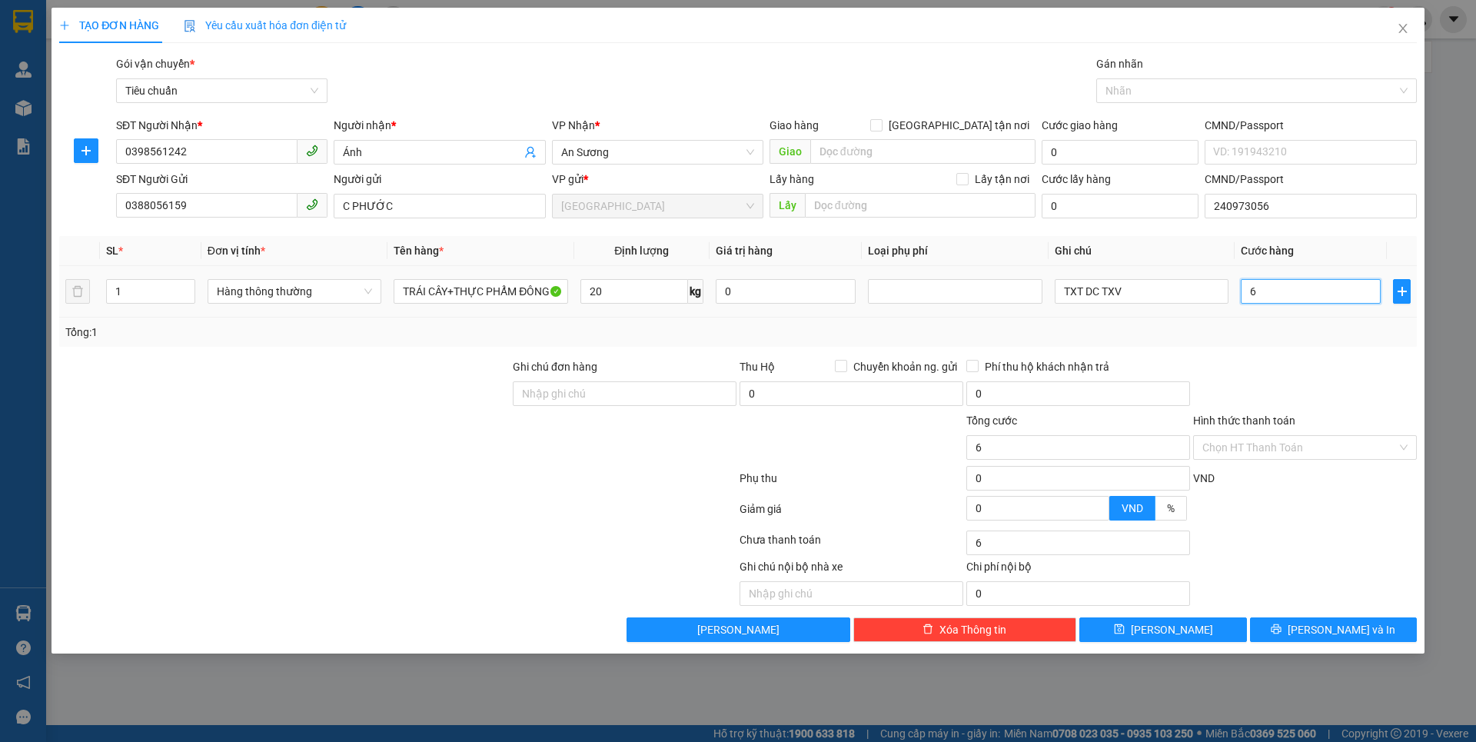
type input "60"
type input "60.000"
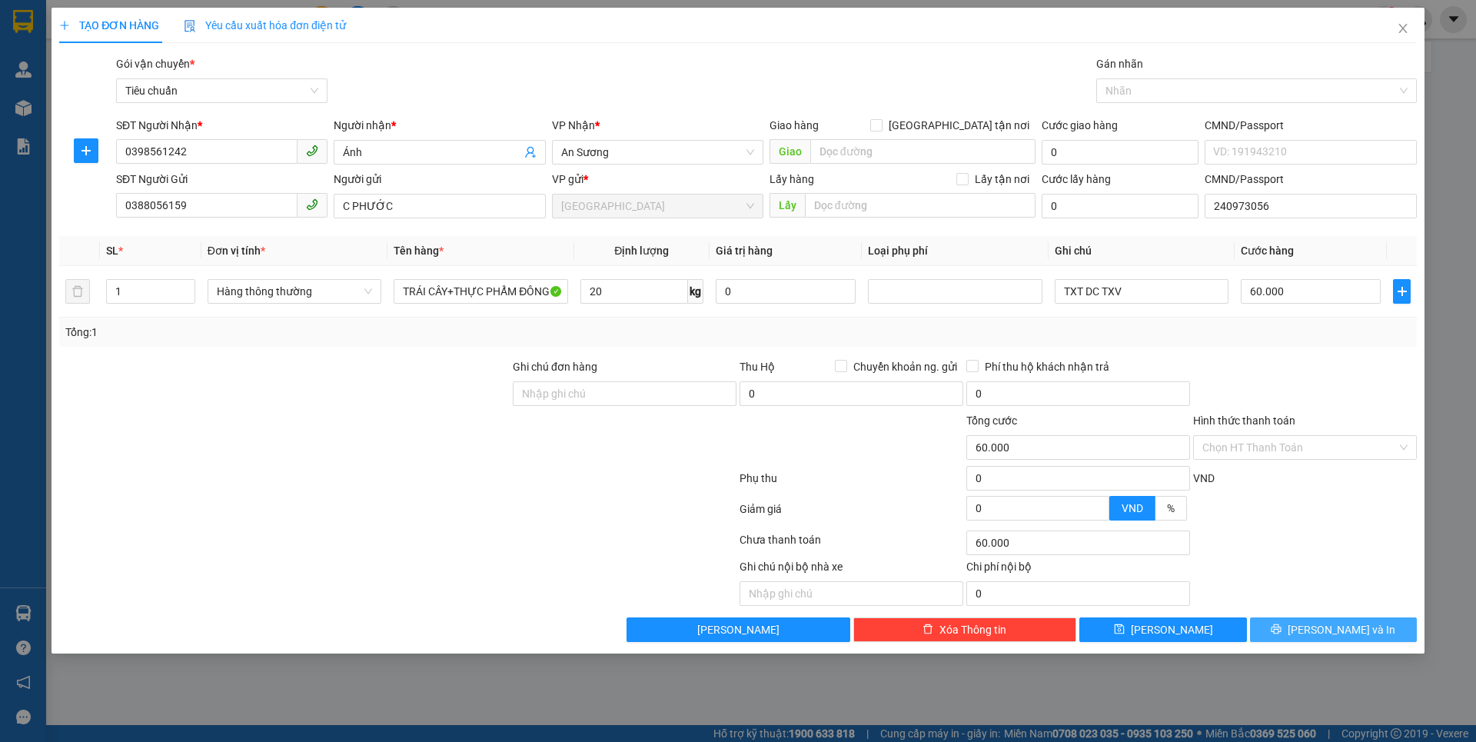
drag, startPoint x: 1337, startPoint y: 633, endPoint x: 1339, endPoint y: 613, distance: 20.1
click at [1337, 632] on span "[PERSON_NAME] và In" at bounding box center [1342, 629] width 108 height 17
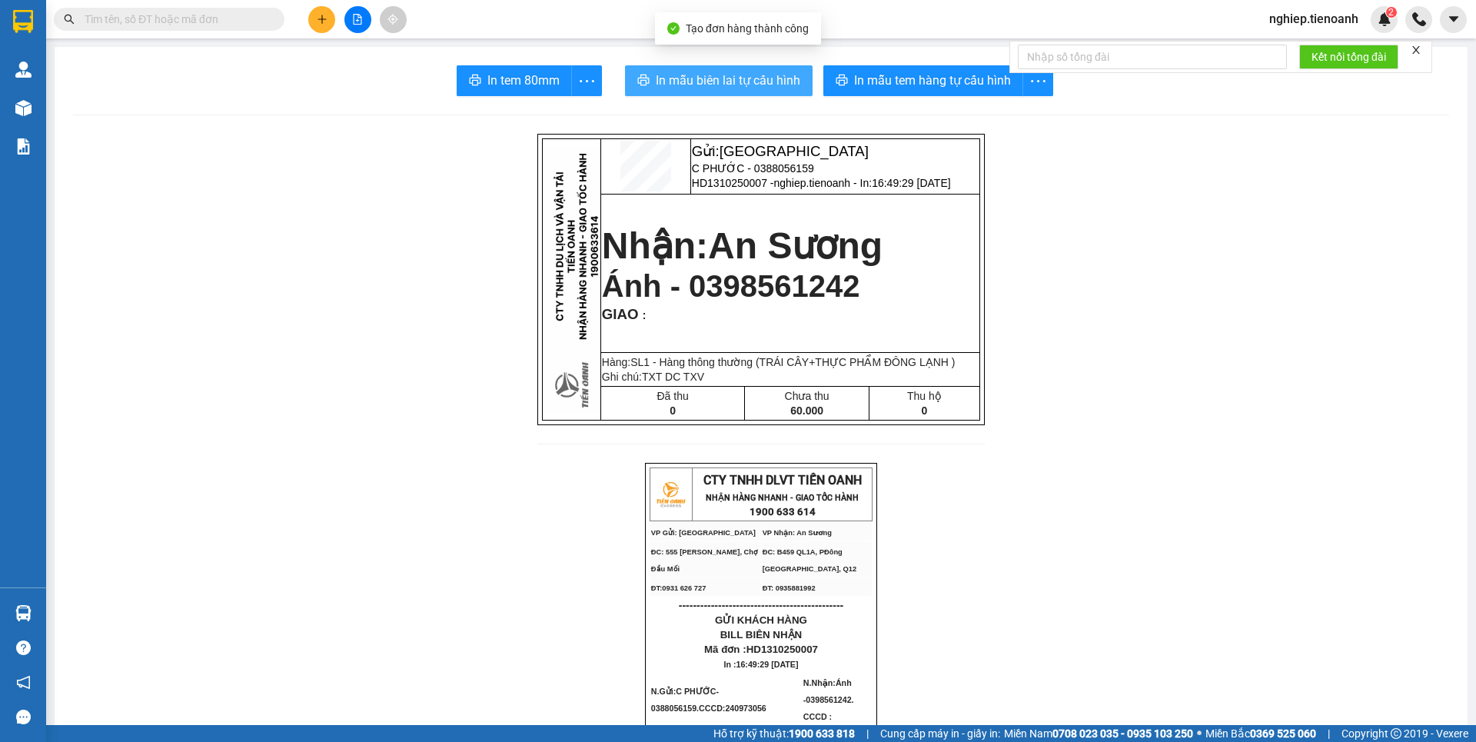
click at [757, 87] on span "In mẫu biên lai tự cấu hình" at bounding box center [728, 80] width 145 height 19
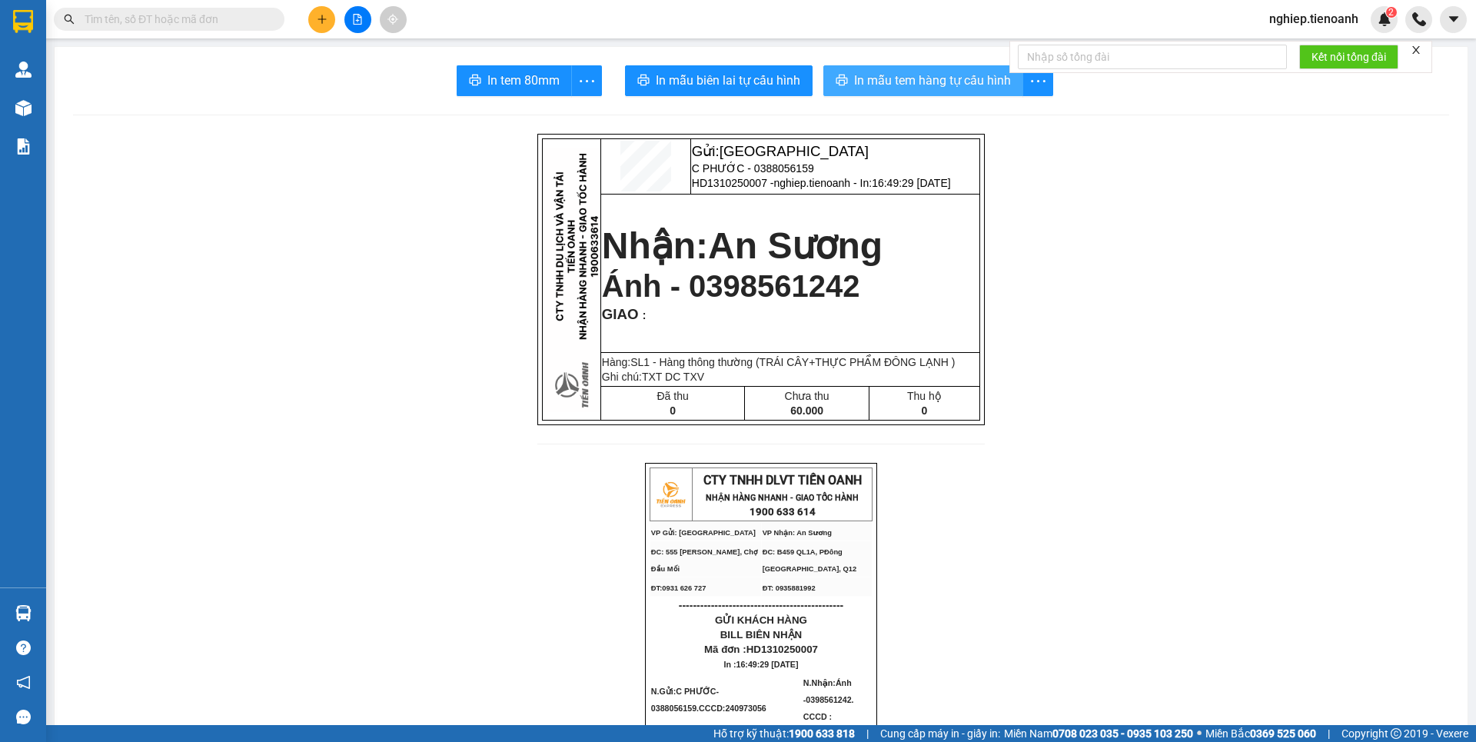
drag, startPoint x: 969, startPoint y: 81, endPoint x: 962, endPoint y: 70, distance: 13.1
click at [970, 79] on span "In mẫu tem hàng tự cấu hình" at bounding box center [932, 80] width 157 height 19
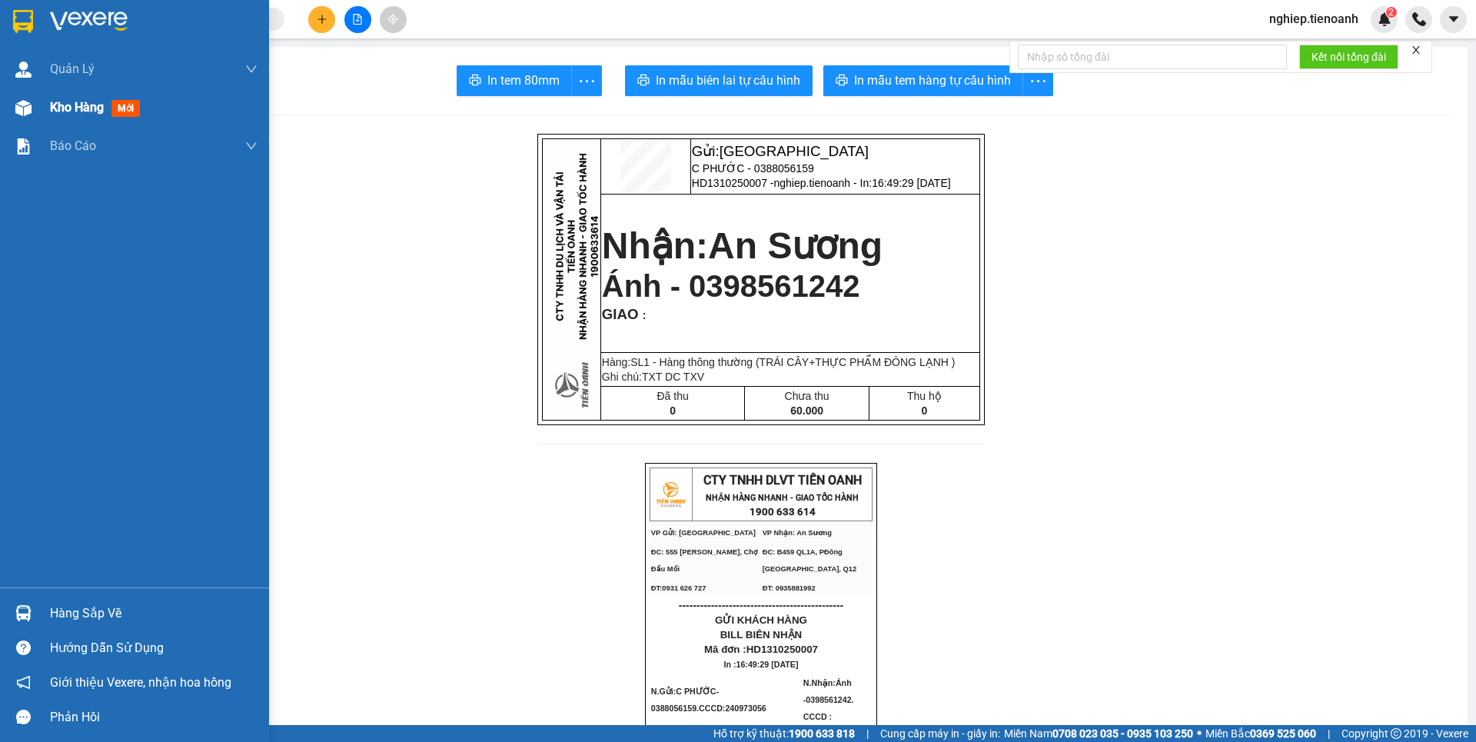
click at [65, 108] on span "Kho hàng" at bounding box center [77, 107] width 54 height 15
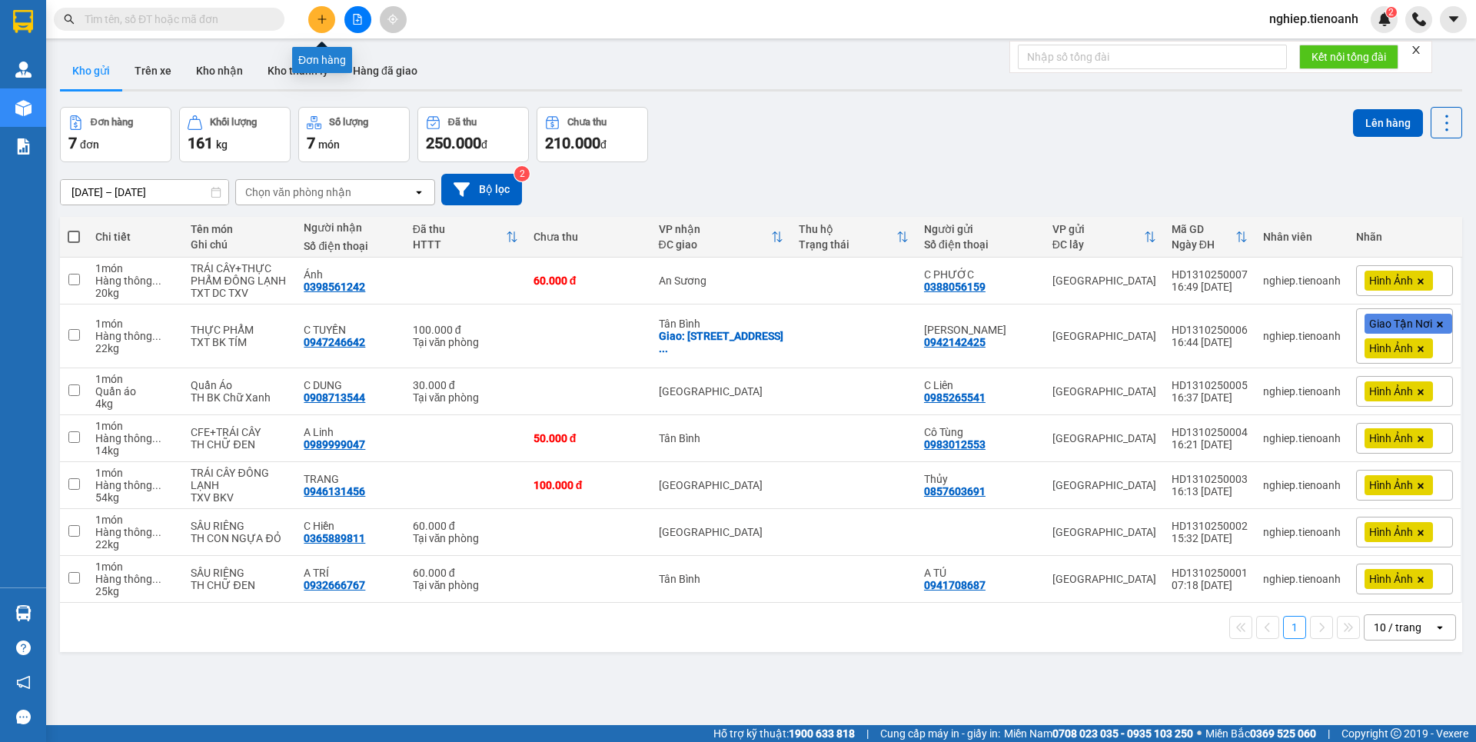
click at [327, 26] on button at bounding box center [321, 19] width 27 height 27
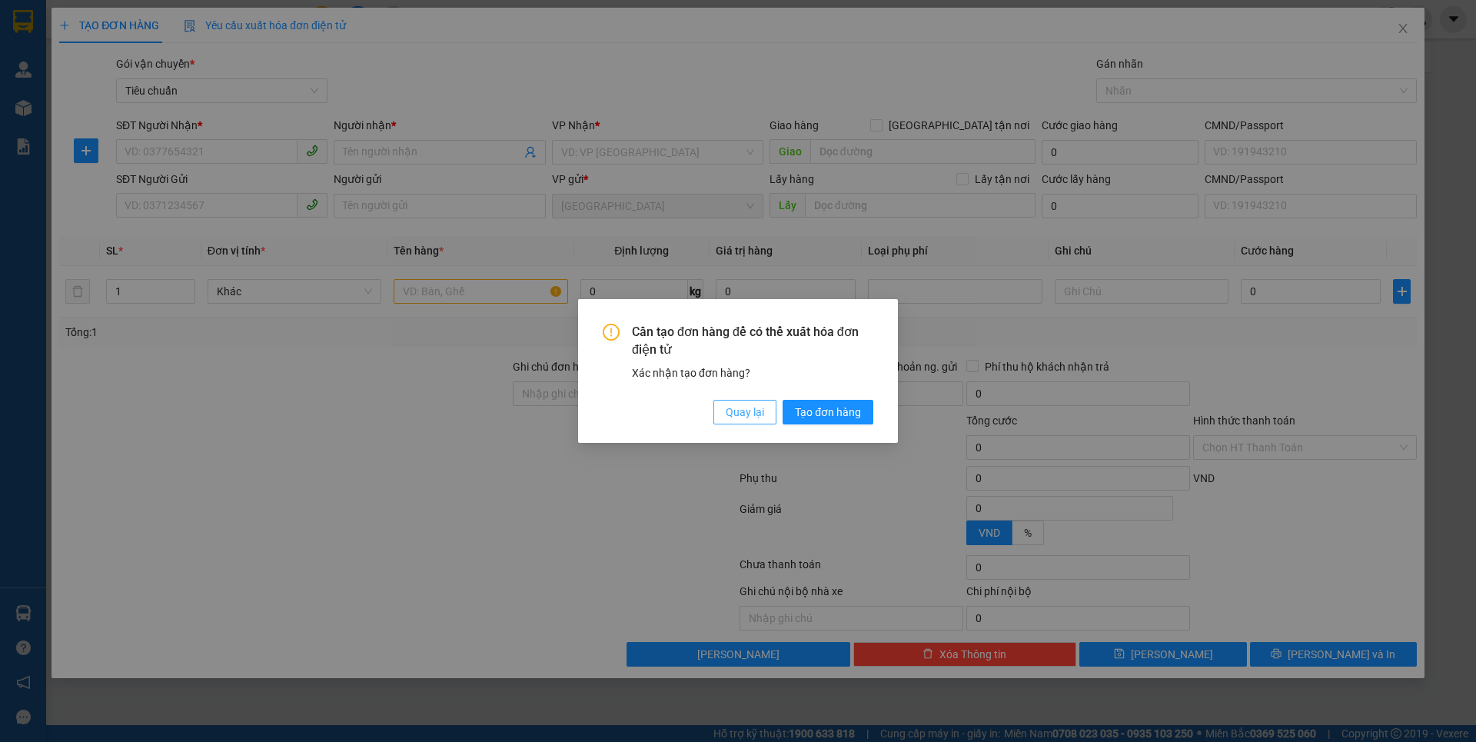
click at [753, 411] on span "Quay lại" at bounding box center [745, 412] width 38 height 17
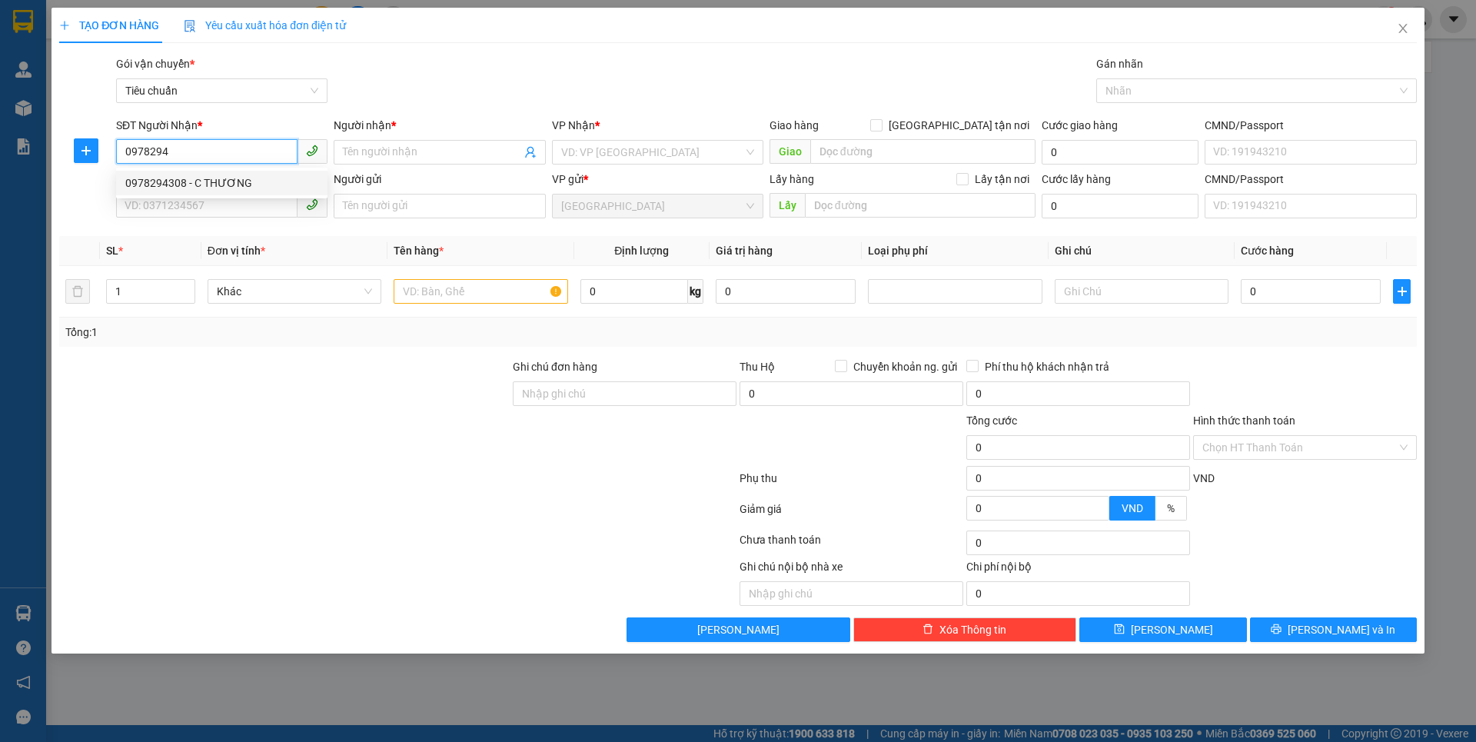
drag, startPoint x: 156, startPoint y: 180, endPoint x: 181, endPoint y: 223, distance: 49.6
click at [156, 180] on div "0978294308 - C THƯƠNG" at bounding box center [221, 183] width 193 height 17
type input "0978294308"
type input "C THƯƠNG"
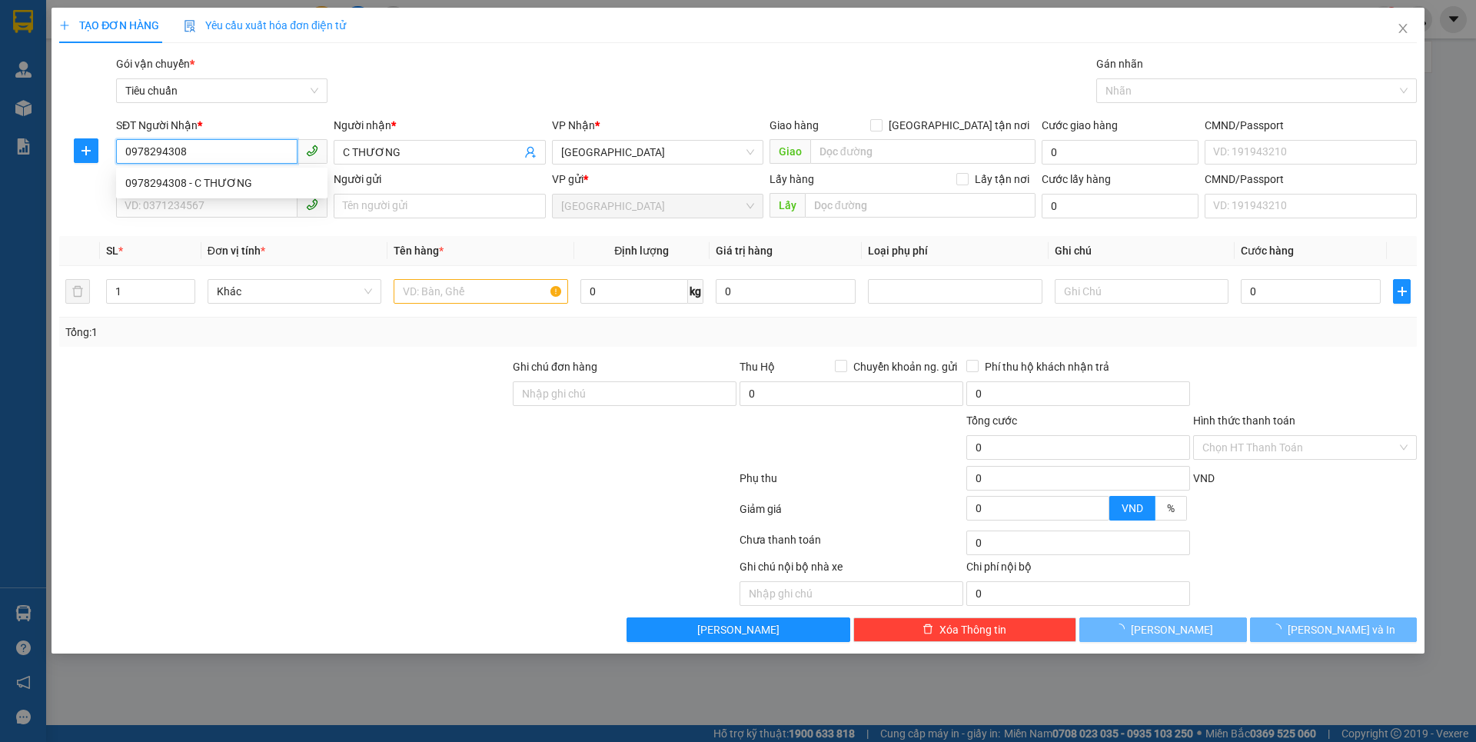
type input "0978294308"
click at [255, 364] on div at bounding box center [285, 385] width 454 height 54
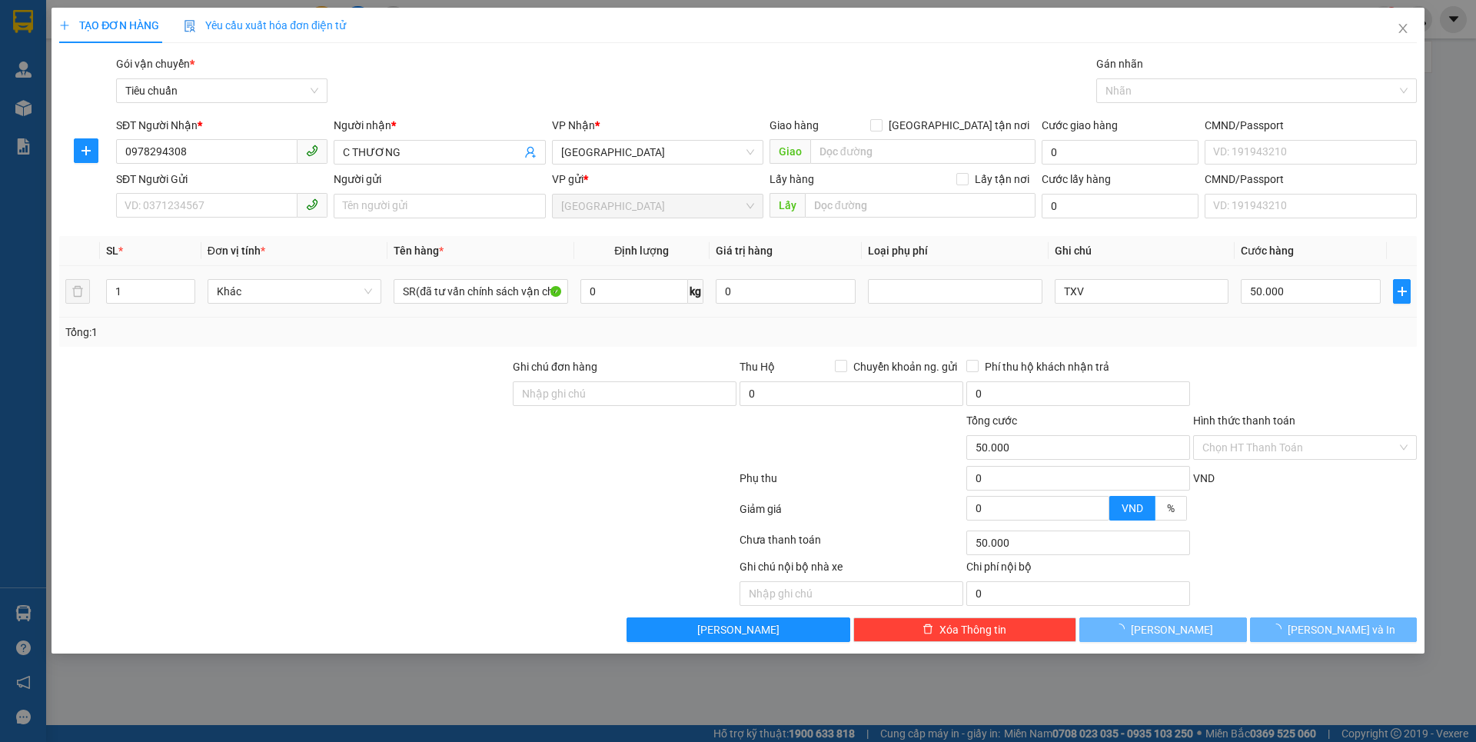
type input "50.000"
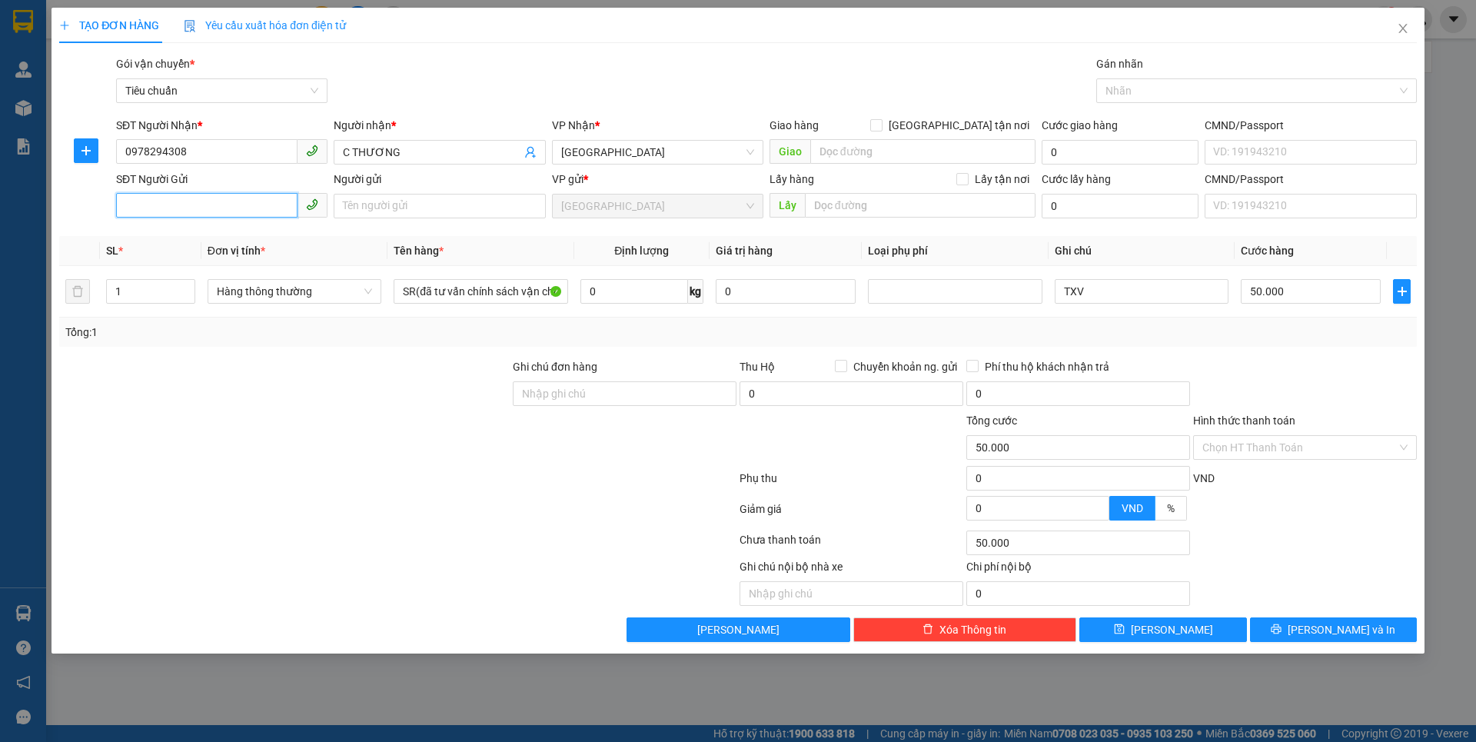
click at [191, 202] on input "SĐT Người Gửi" at bounding box center [206, 205] width 181 height 25
drag, startPoint x: 198, startPoint y: 240, endPoint x: 215, endPoint y: 305, distance: 67.7
click at [198, 241] on div "0869084957 - A Thái" at bounding box center [221, 236] width 193 height 17
type input "0869084957"
type input "A Thái"
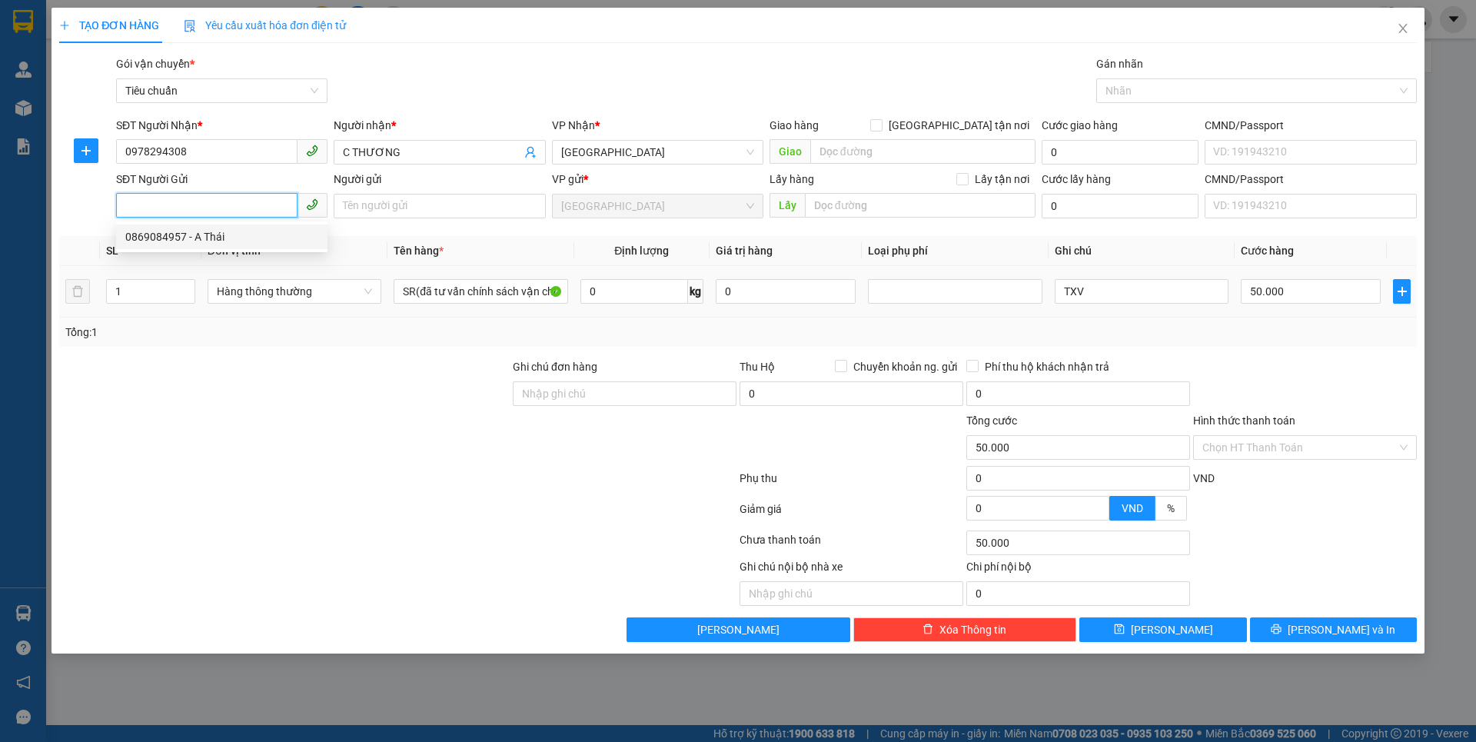
type input "066054001751"
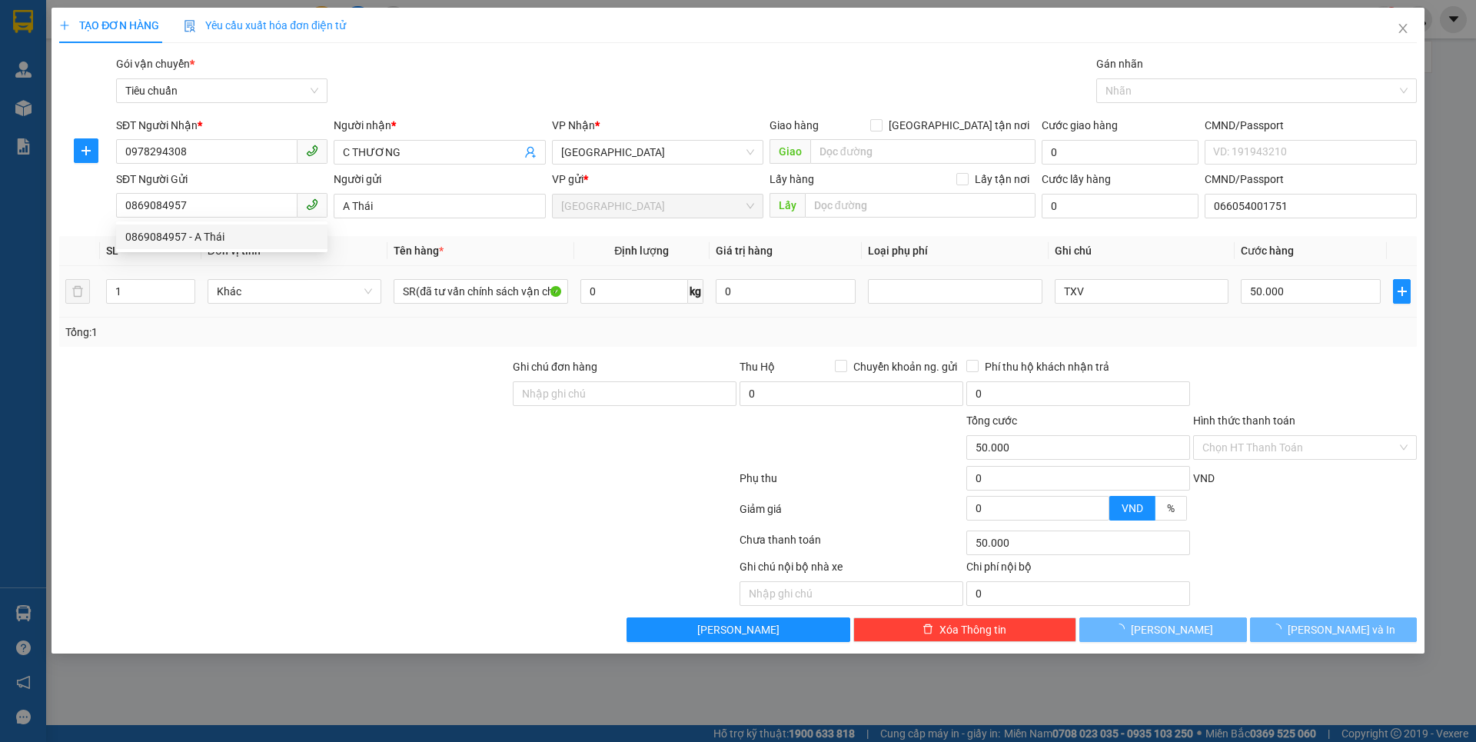
drag, startPoint x: 239, startPoint y: 354, endPoint x: 497, endPoint y: 271, distance: 271.1
click at [241, 351] on div "Transit Pickup Surcharge Ids Transit Deliver Surcharge Ids Transit Deliver Surc…" at bounding box center [738, 348] width 1358 height 587
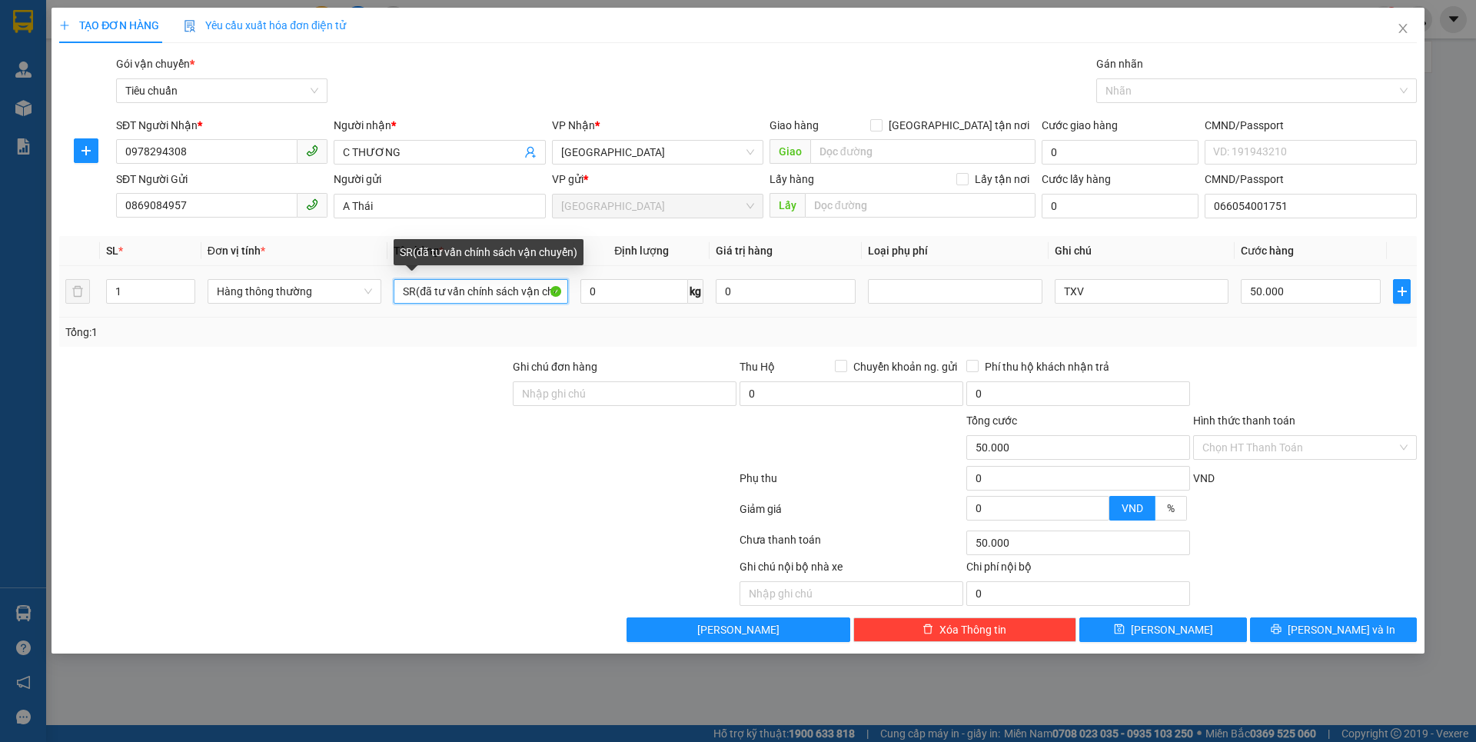
click at [562, 292] on input "SR(đã tư vấn chính sách vận chuyển)" at bounding box center [481, 291] width 174 height 25
click at [544, 290] on input "SR" at bounding box center [481, 291] width 174 height 25
type input "S"
type input "CHẢ NEM"
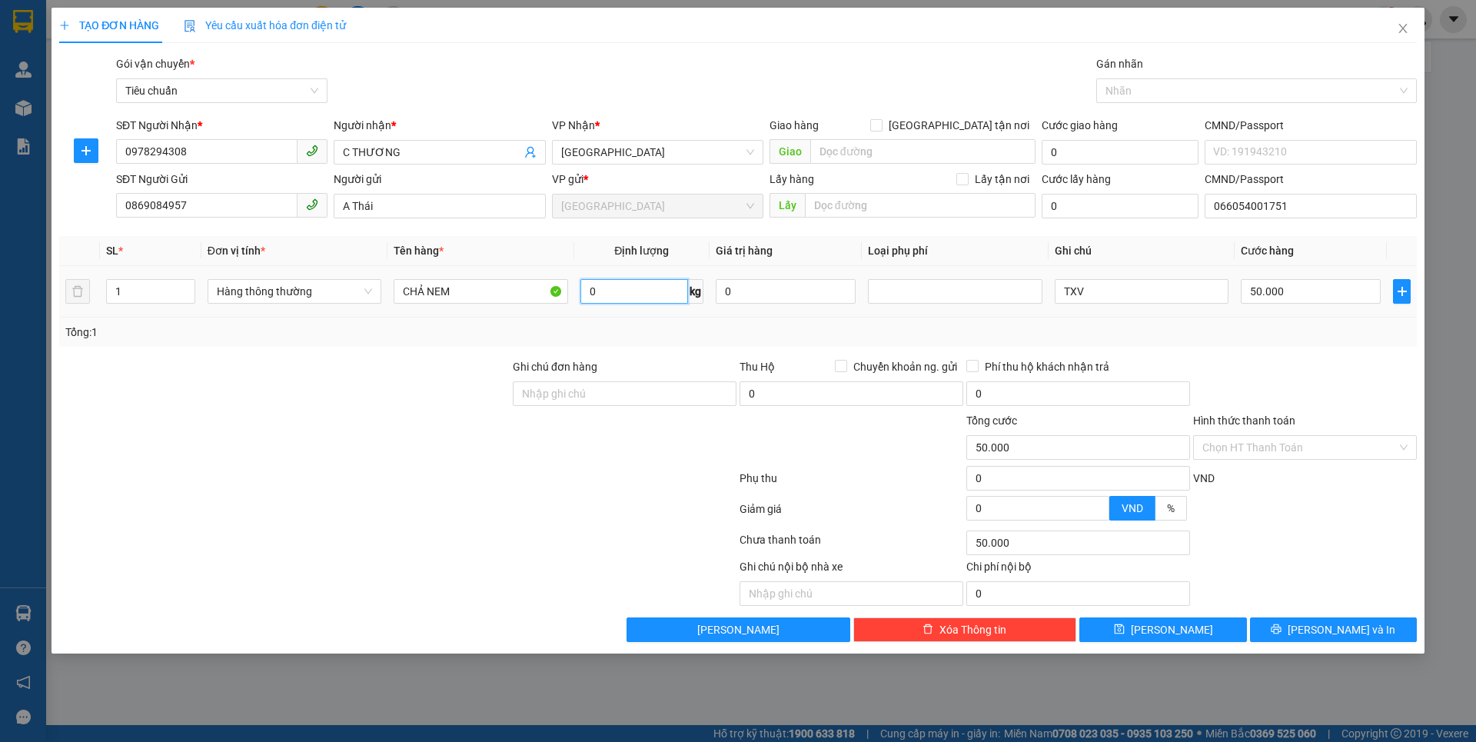
click at [670, 294] on input "0" at bounding box center [634, 291] width 108 height 25
type input "3"
drag, startPoint x: 454, startPoint y: 497, endPoint x: 1089, endPoint y: 298, distance: 664.5
click at [470, 492] on form "Ghi chú đơn hàng Thu Hộ Chuyển khoản ng. gửi 0 Phí thu hộ khách nhận trả 0 Tổng…" at bounding box center [738, 442] width 1358 height 169
type input "30.000"
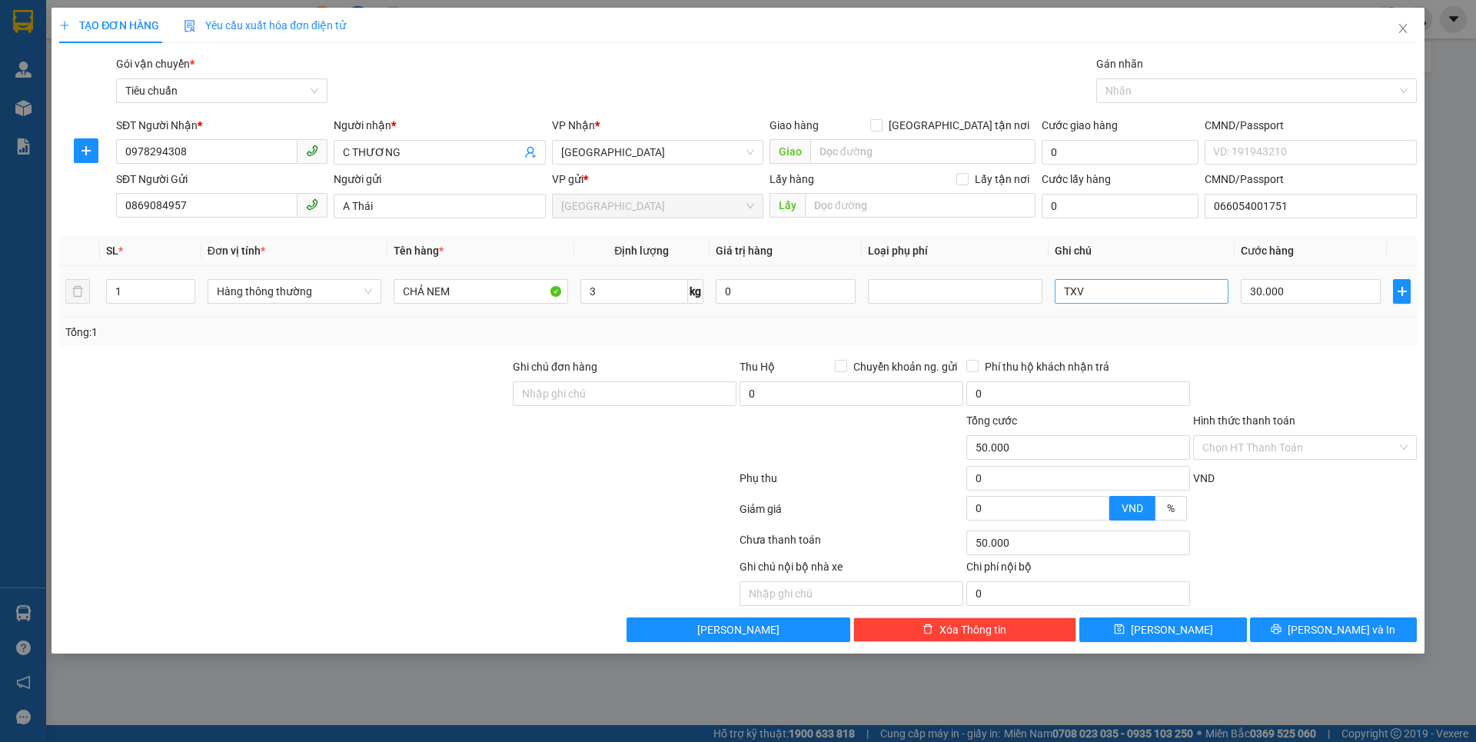
type input "30.000"
click at [1090, 298] on input "TXV" at bounding box center [1142, 291] width 174 height 25
click at [1293, 336] on div "Tổng: 1" at bounding box center [737, 332] width 1345 height 17
click at [1263, 450] on input "Hình thức thanh toán" at bounding box center [1299, 447] width 194 height 23
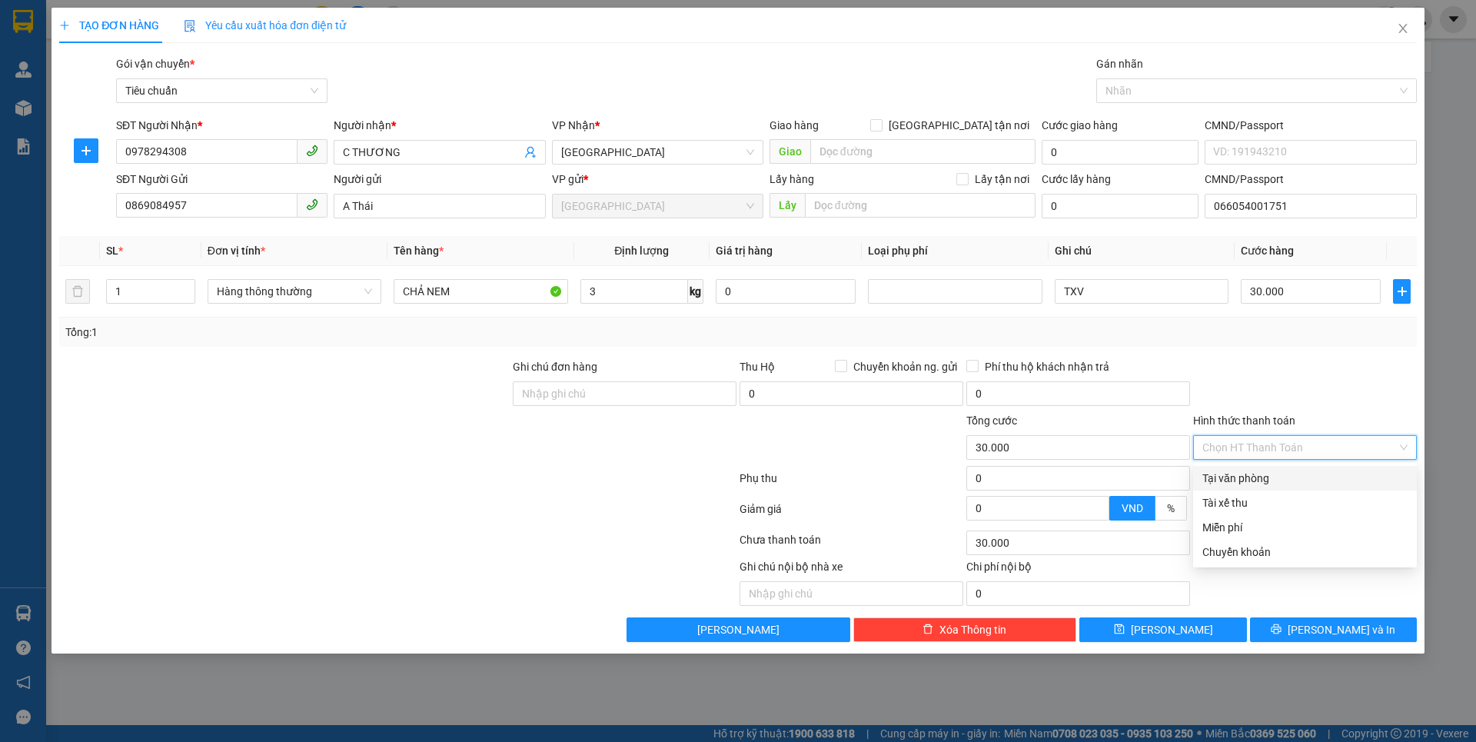
click at [1254, 476] on div "Tại văn phòng" at bounding box center [1304, 478] width 205 height 17
type input "0"
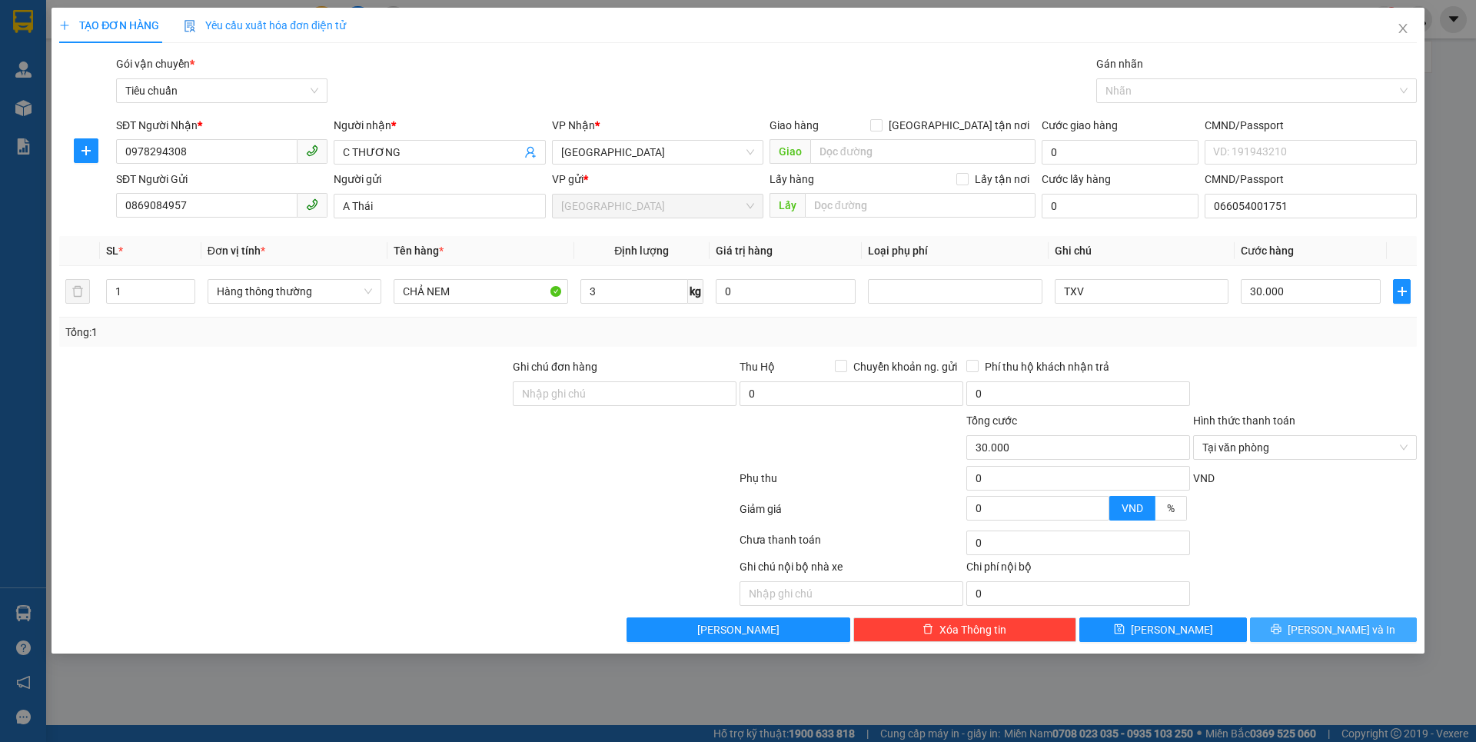
click at [1292, 623] on button "[PERSON_NAME] và In" at bounding box center [1333, 629] width 167 height 25
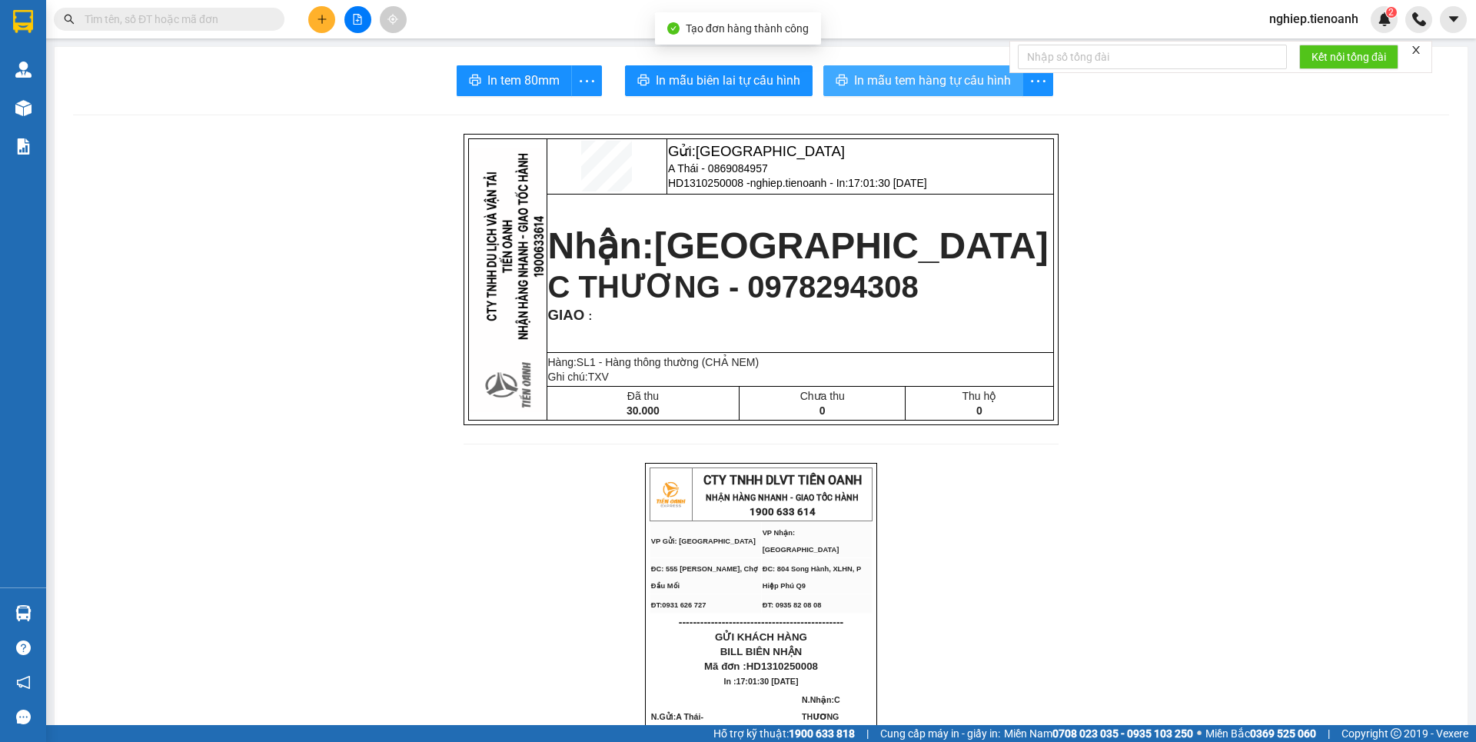
click at [854, 91] on button "In mẫu tem hàng tự cấu hình" at bounding box center [923, 80] width 200 height 31
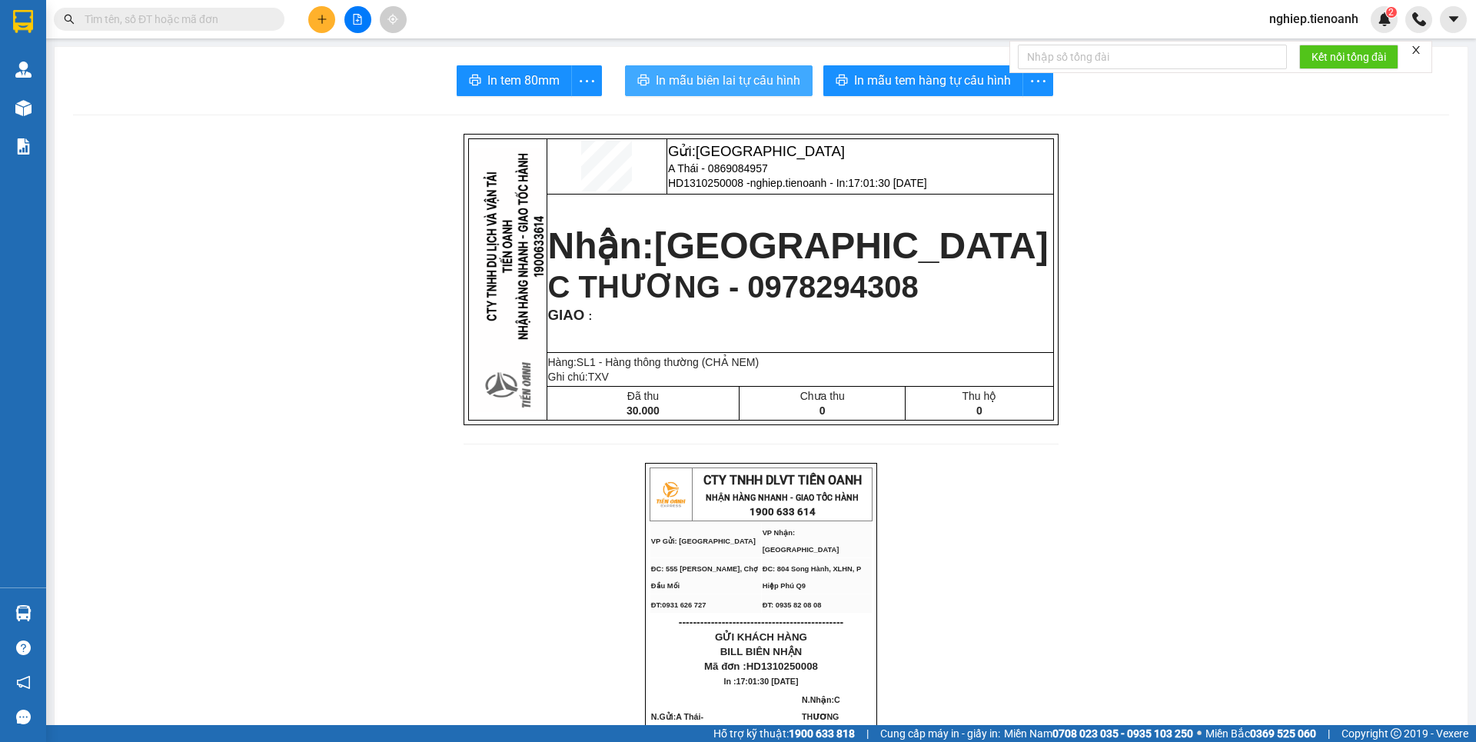
click at [690, 75] on span "In mẫu biên lai tự cấu hình" at bounding box center [728, 80] width 145 height 19
click at [326, 16] on icon "plus" at bounding box center [322, 19] width 11 height 11
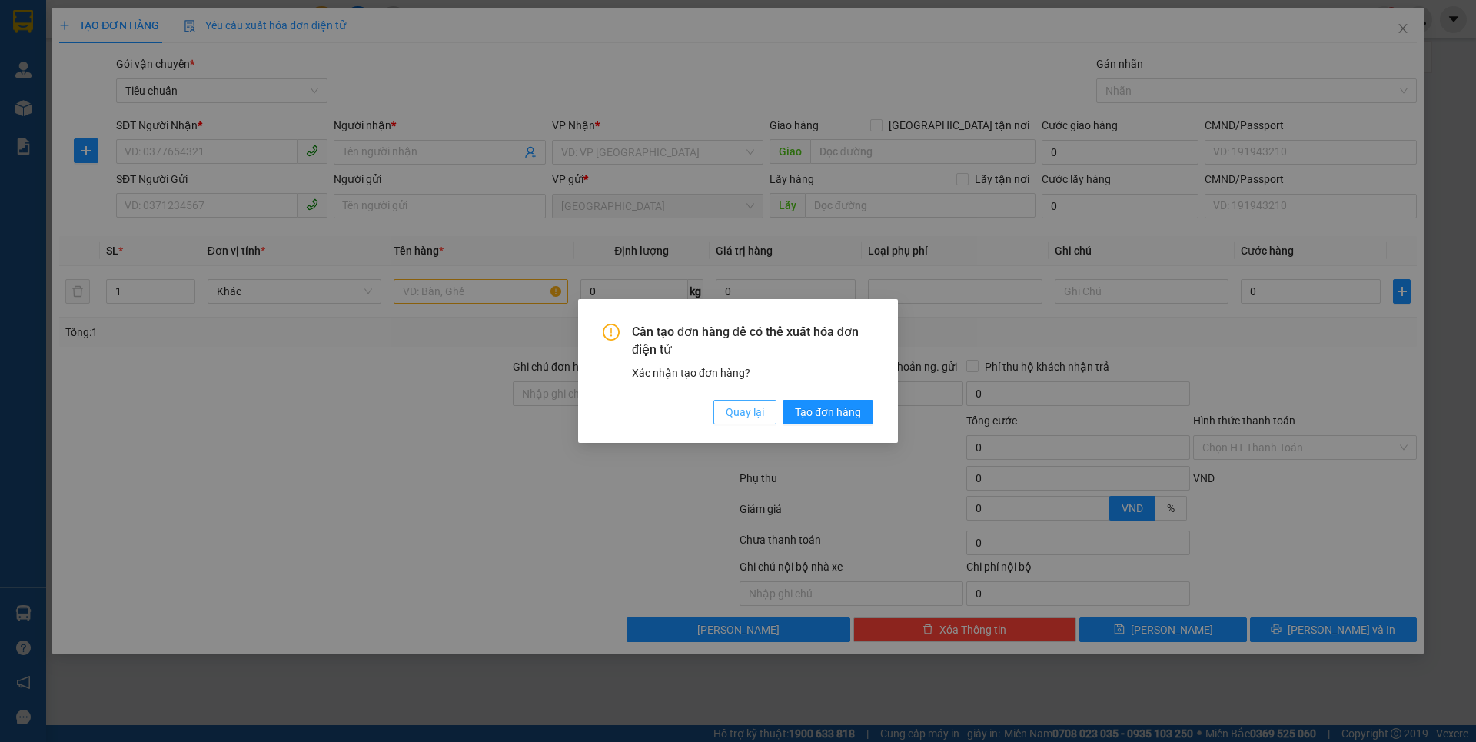
click at [750, 411] on span "Quay lại" at bounding box center [745, 412] width 38 height 17
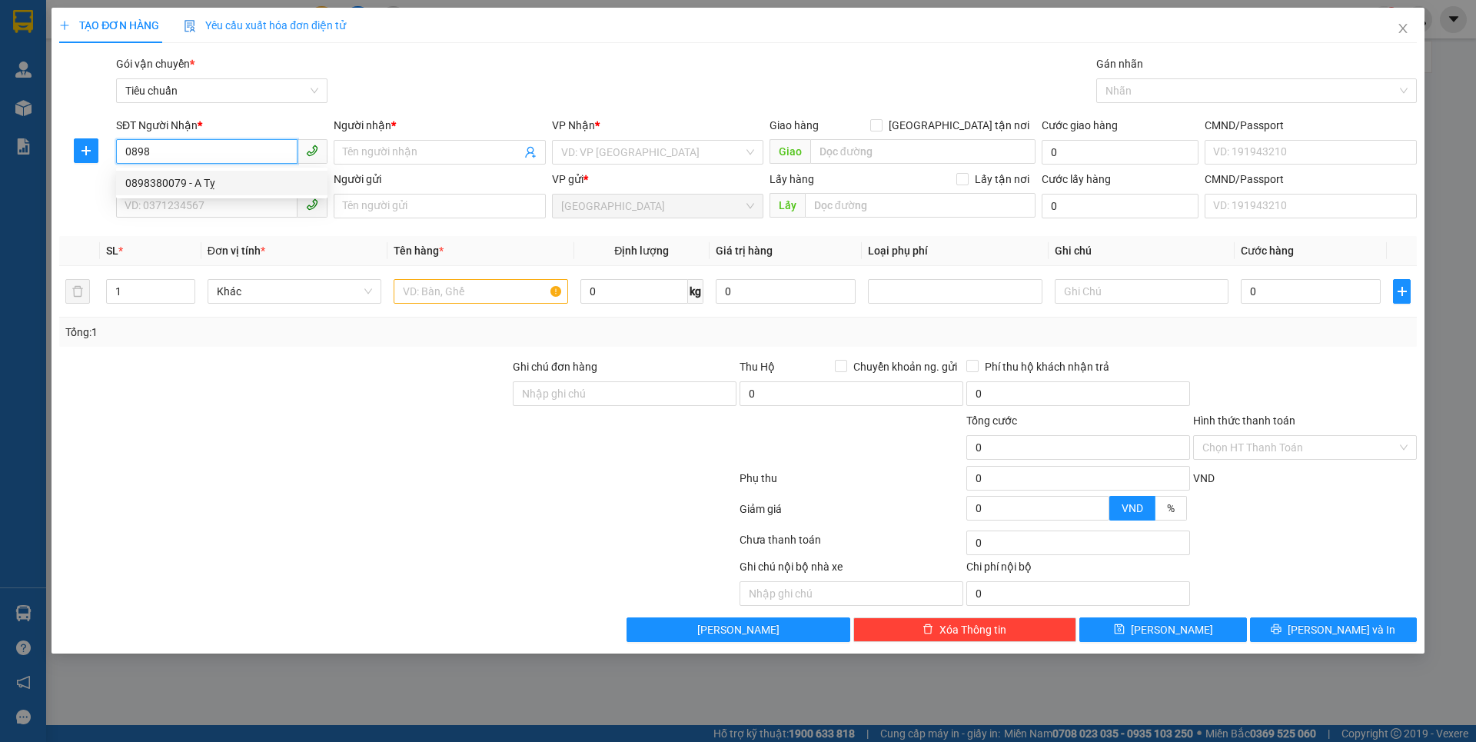
click at [195, 183] on div "0898380079 - A Tỵ" at bounding box center [221, 183] width 193 height 17
type input "0898380079"
type input "A Tỵ"
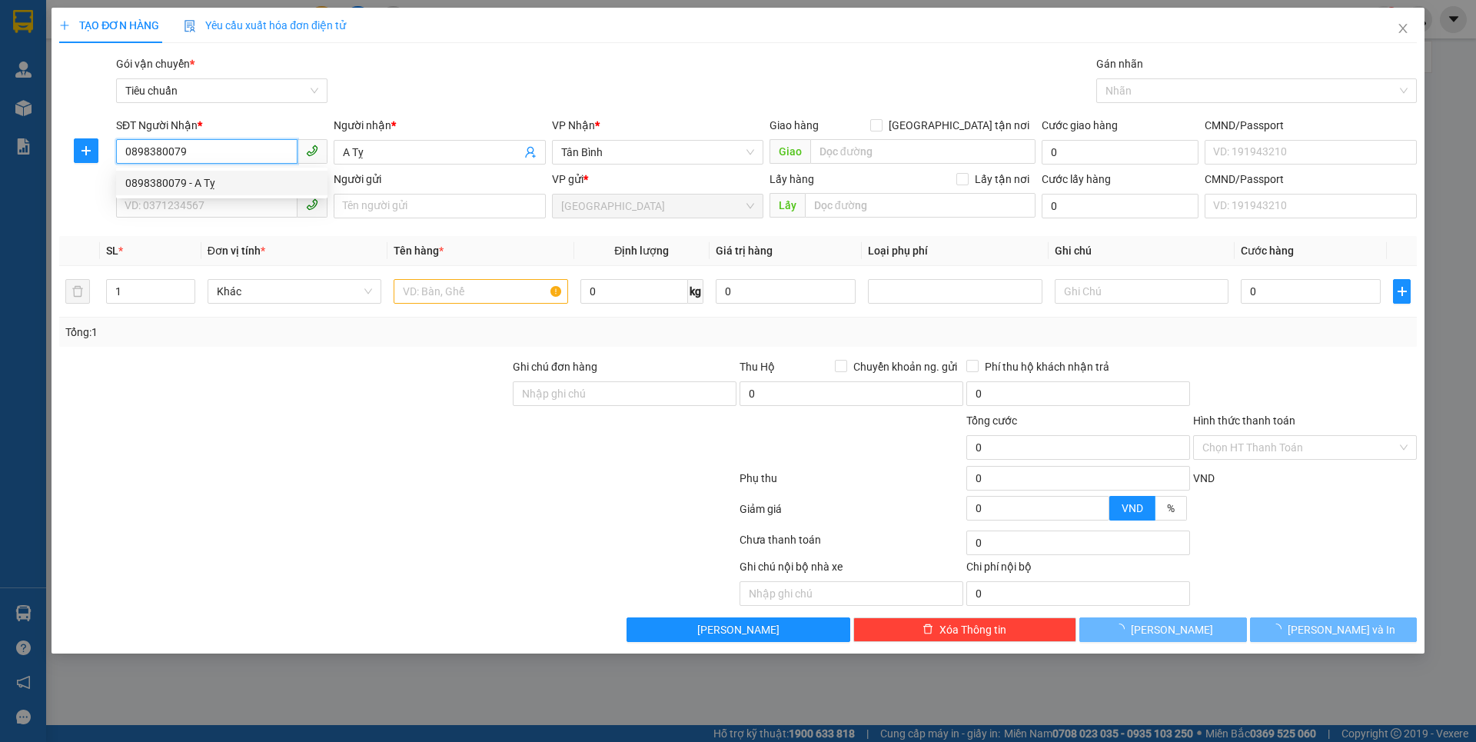
type input "60.000"
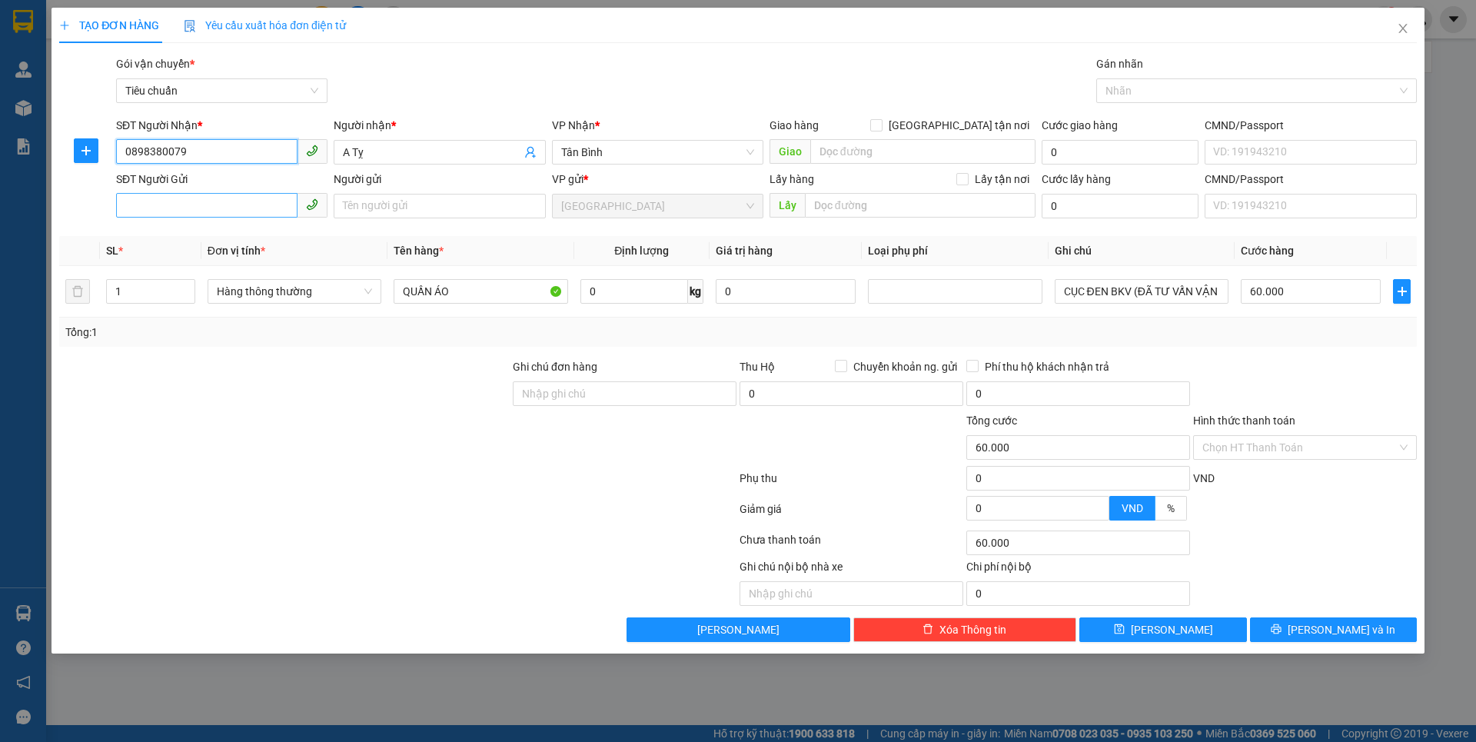
type input "0898380079"
click at [231, 213] on input "SĐT Người Gửi" at bounding box center [206, 205] width 181 height 25
click at [233, 247] on div "0903628258 - [PERSON_NAME]" at bounding box center [221, 236] width 211 height 25
type input "0903628258"
type input "[PERSON_NAME]"
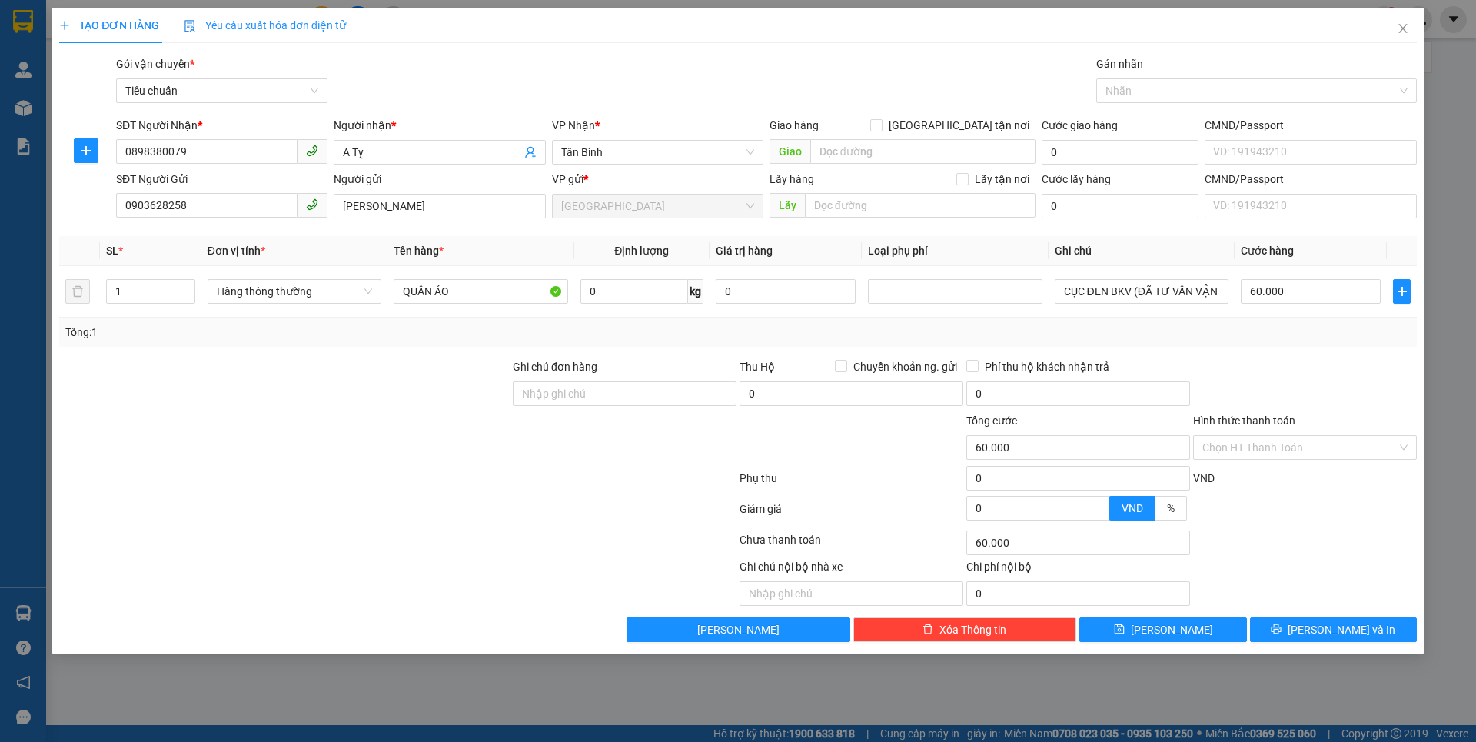
click at [282, 369] on div at bounding box center [285, 385] width 454 height 54
click at [301, 301] on span "Hàng thông thường" at bounding box center [294, 291] width 155 height 23
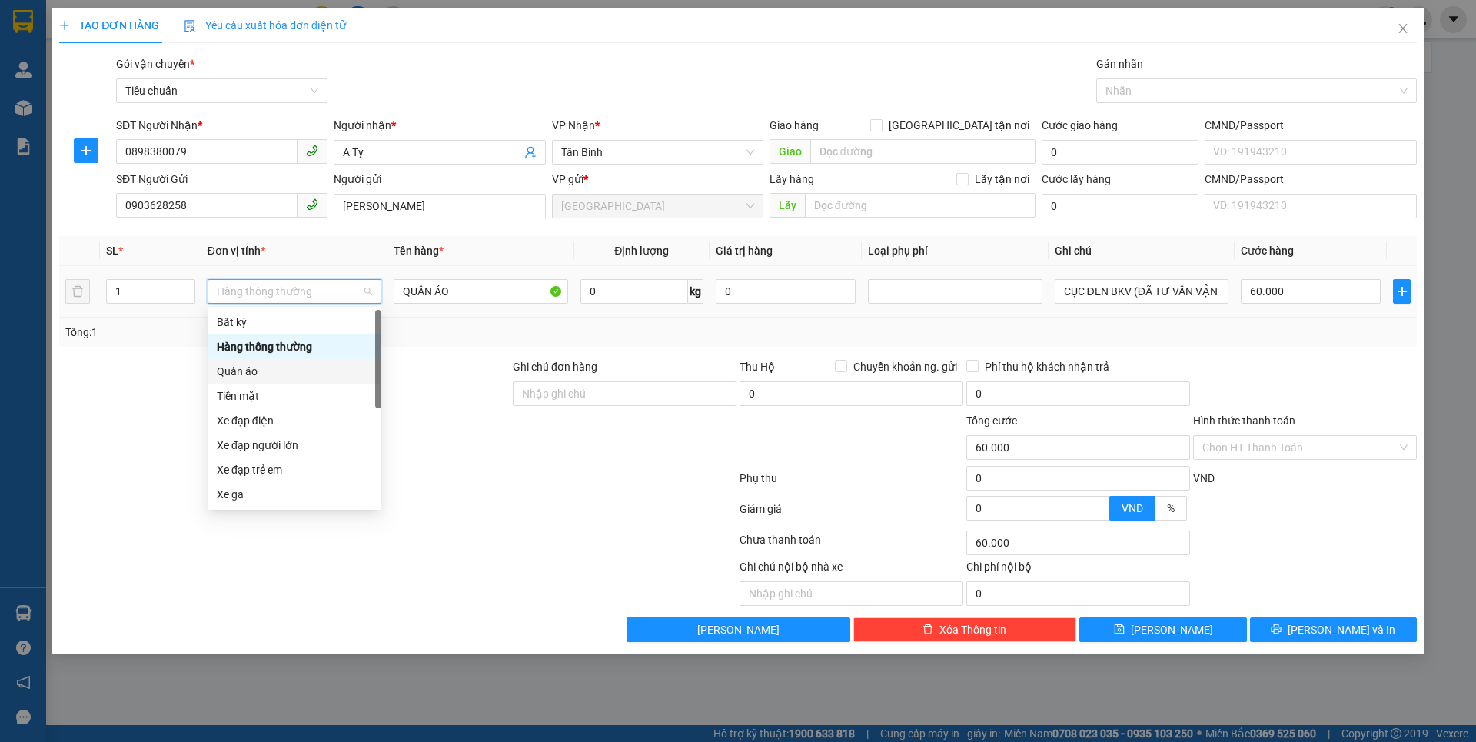
click at [246, 371] on div "Quần áo" at bounding box center [294, 371] width 155 height 17
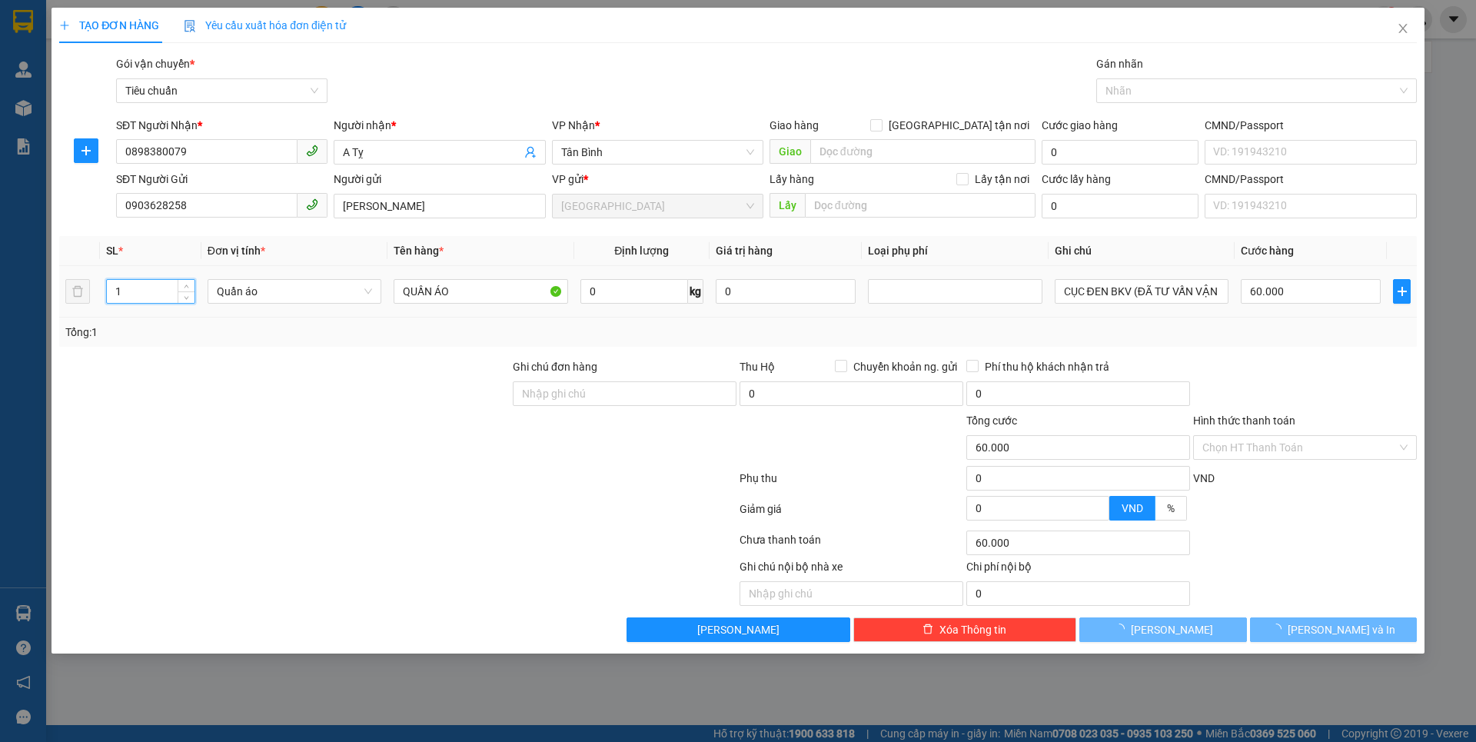
click at [157, 293] on input "1" at bounding box center [151, 291] width 88 height 23
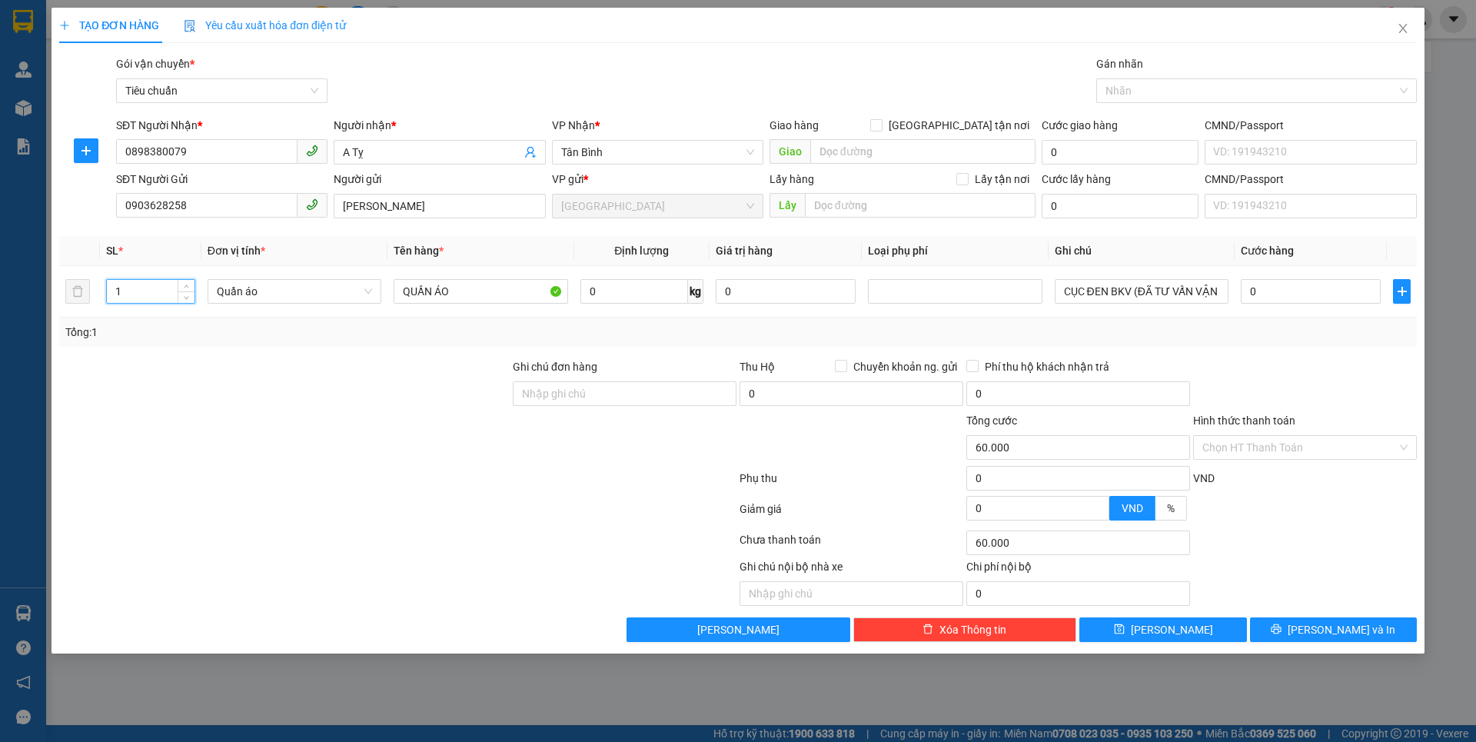
type input "0"
type input "2"
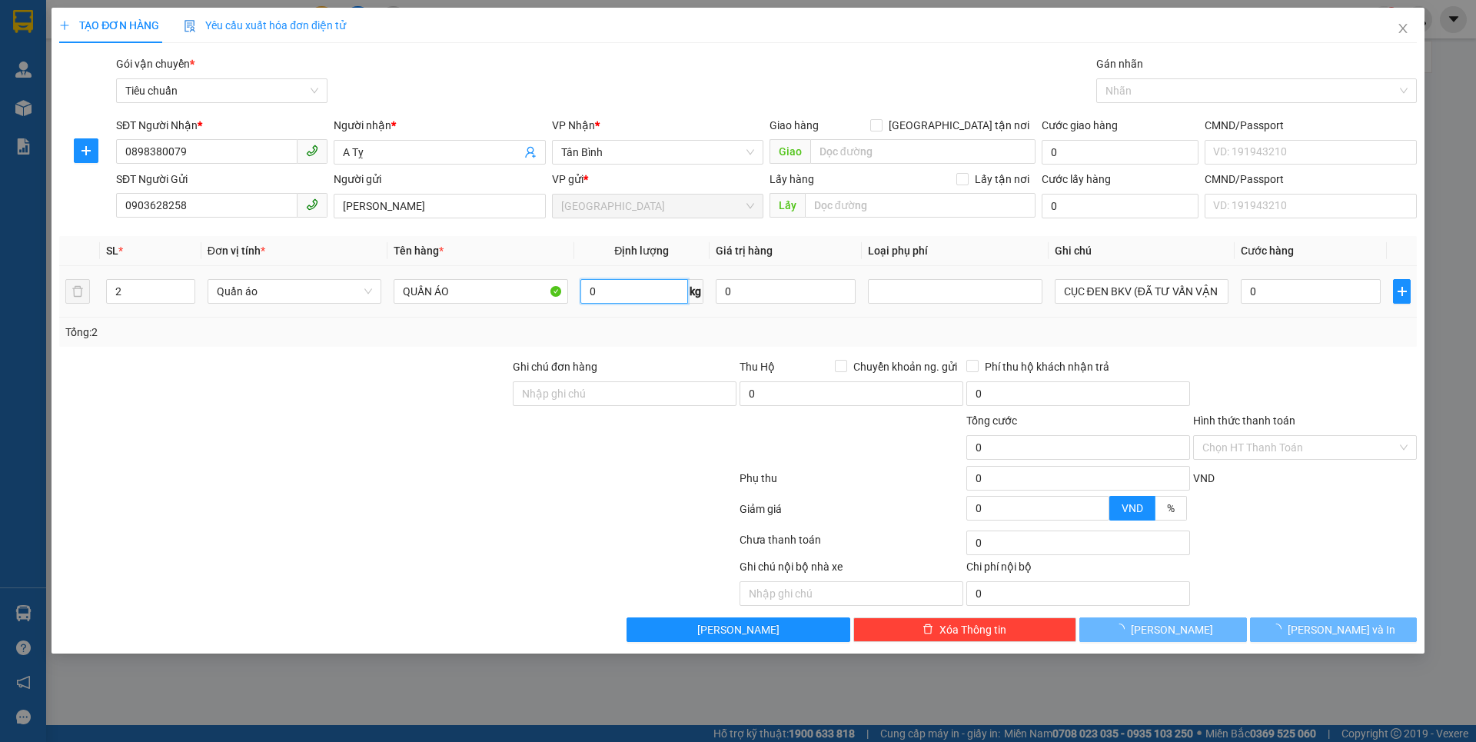
click at [643, 299] on input "0" at bounding box center [634, 291] width 108 height 25
type input "30"
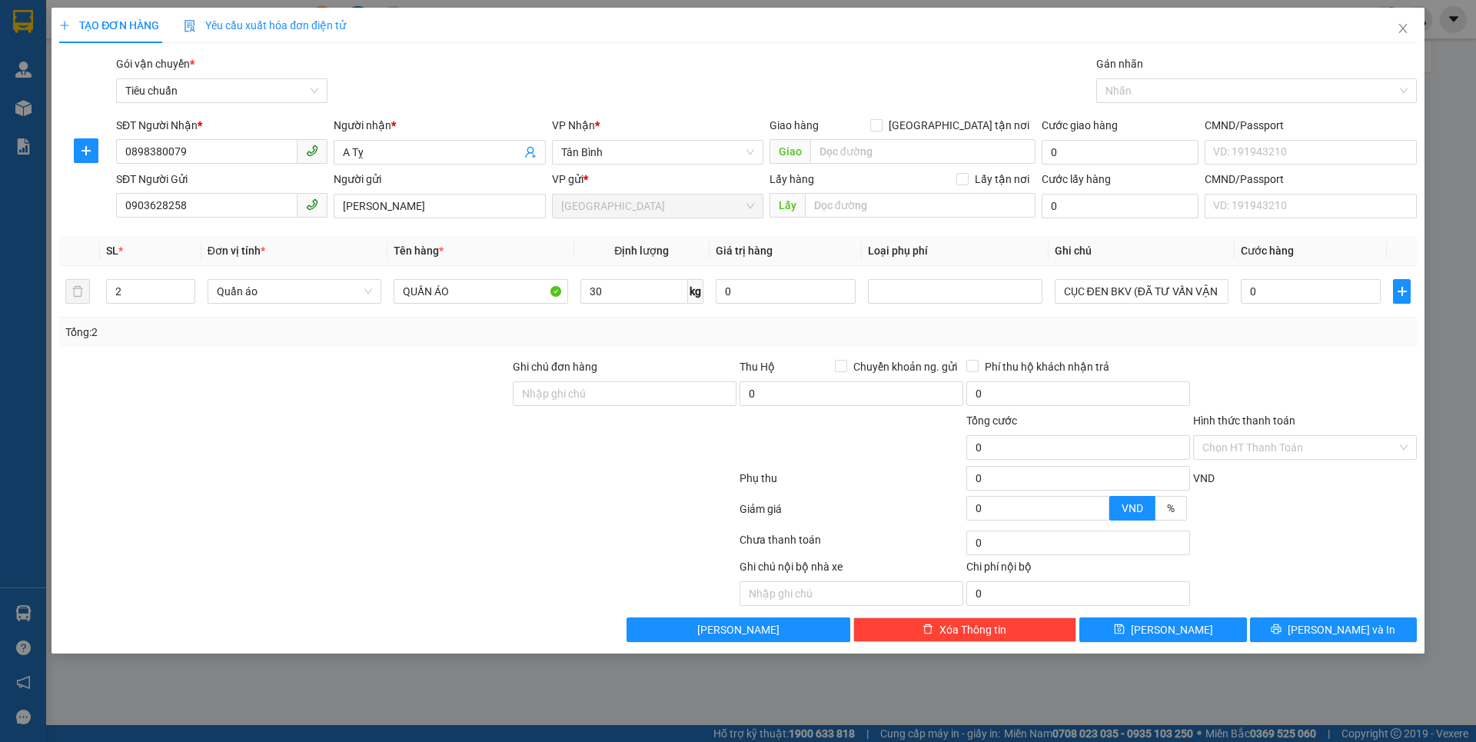
drag, startPoint x: 480, startPoint y: 553, endPoint x: 1117, endPoint y: 318, distance: 679.1
click at [486, 547] on div at bounding box center [398, 542] width 680 height 31
type input "70.000"
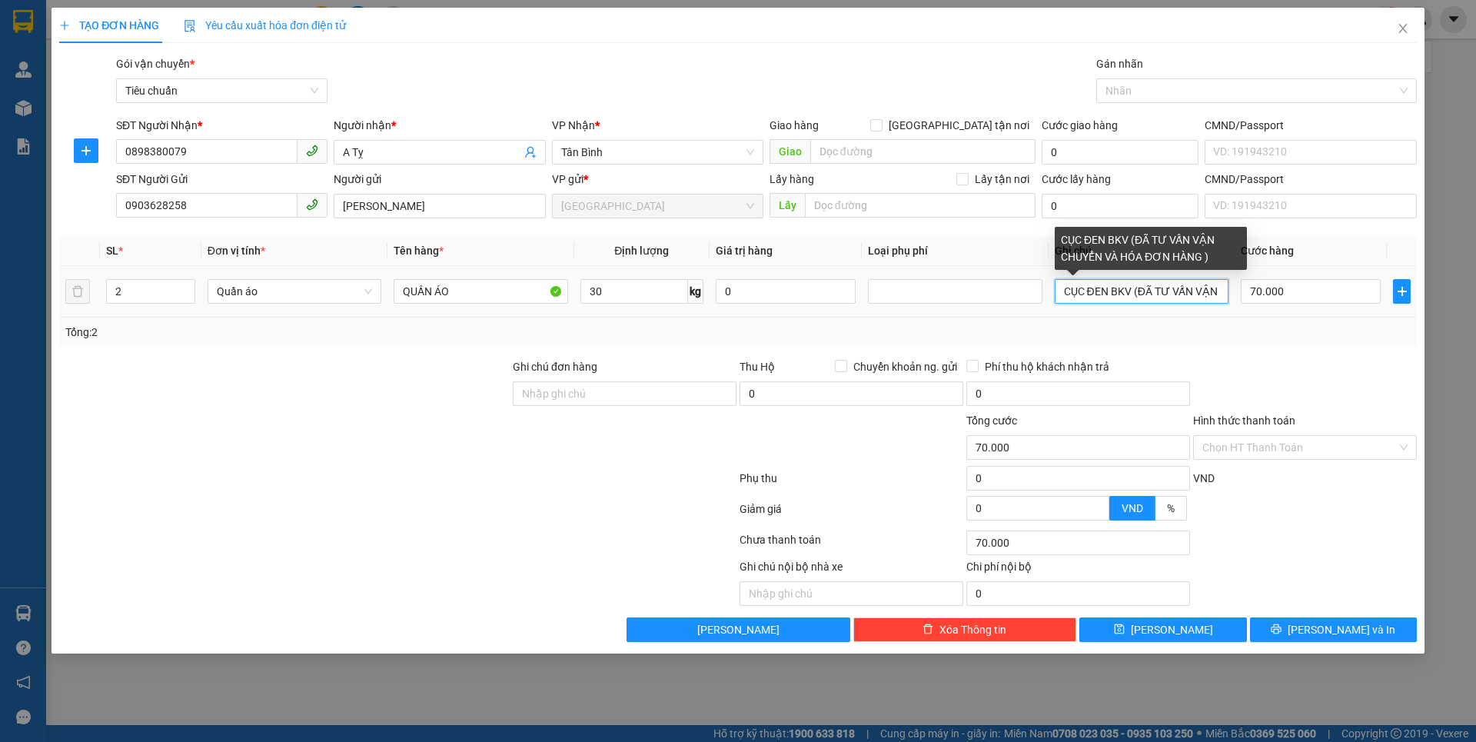
click at [1063, 296] on input "CỤC ĐEN BKV (ĐÃ TƯ VẤN VẬN CHUYỂN VÀ HÓA ĐƠN HÀNG )" at bounding box center [1142, 291] width 174 height 25
type input "2 CỤC ĐEN BKV (ĐÃ TƯ VẤN VẬN CHUYỂN VÀ HÓA ĐƠN HÀNG )"
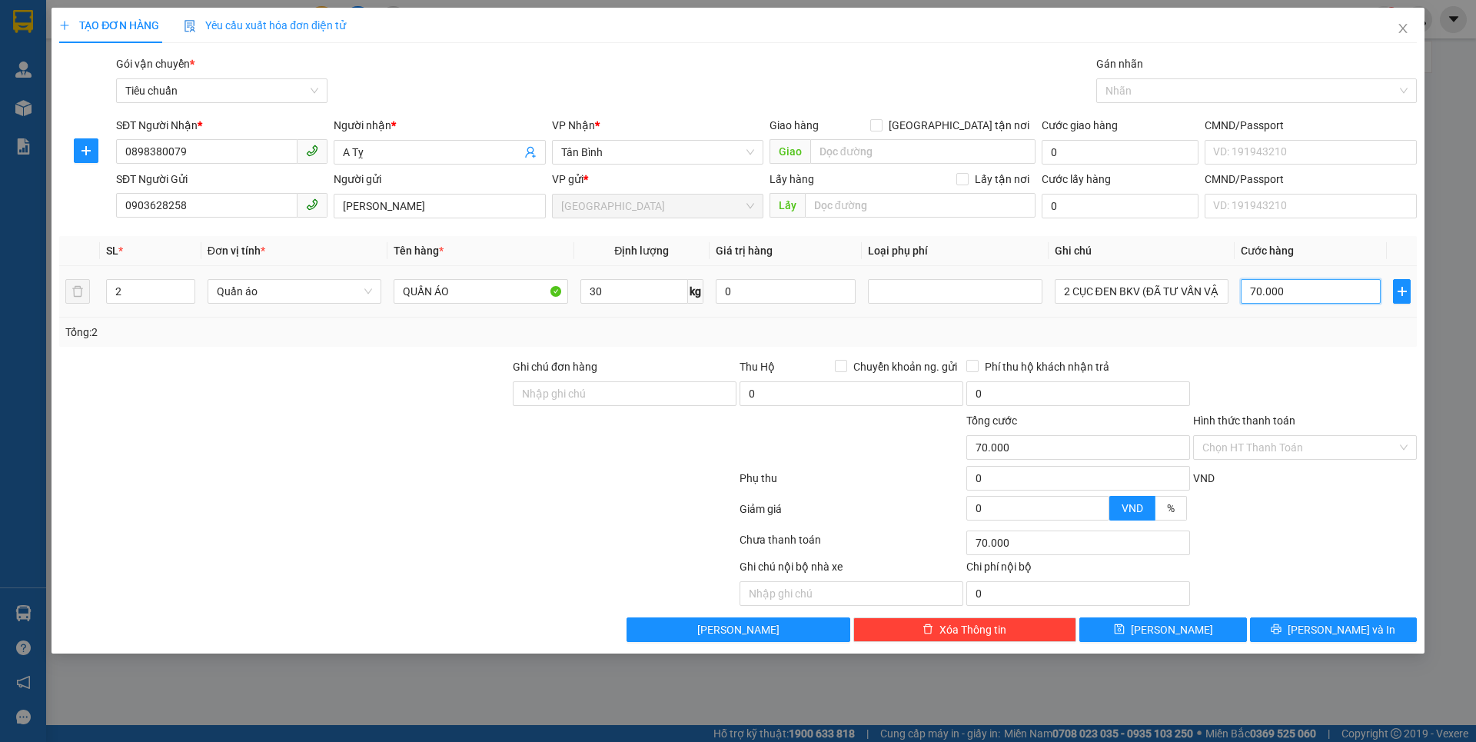
click at [1298, 298] on input "70.000" at bounding box center [1311, 291] width 140 height 25
type input "1"
type input "14"
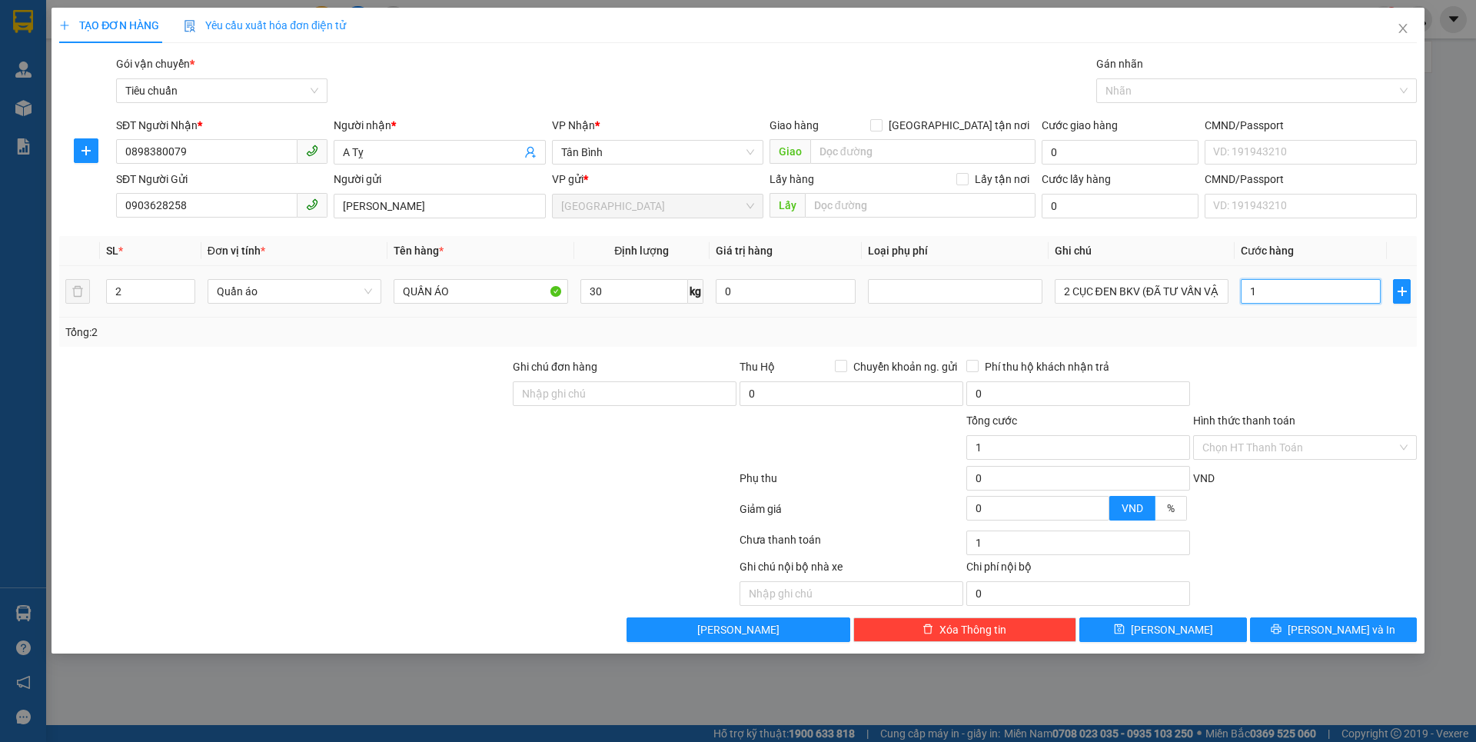
type input "14"
type input "140"
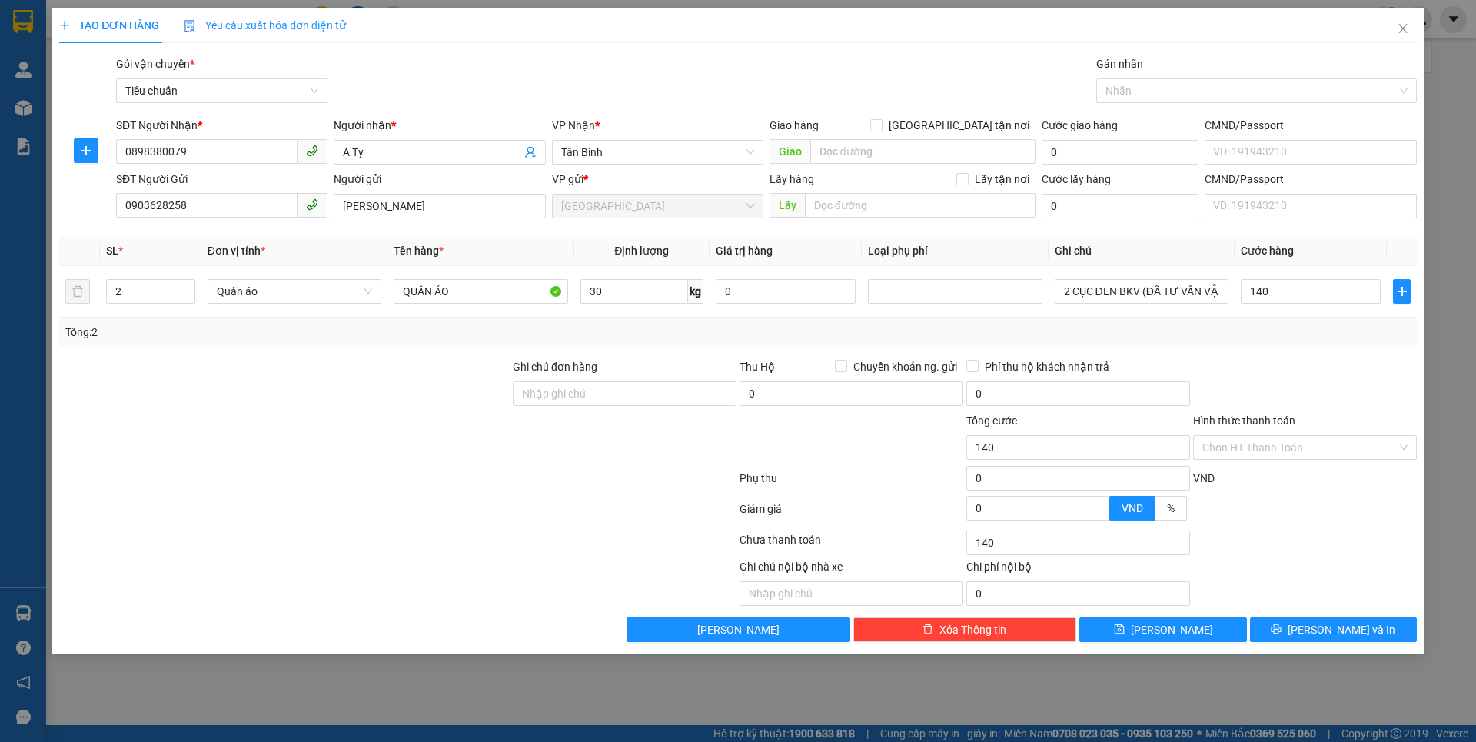
type input "140.000"
click at [1288, 350] on div "Transit Pickup Surcharge Ids Transit Deliver Surcharge Ids Transit Deliver Surc…" at bounding box center [738, 348] width 1358 height 587
click at [1248, 448] on input "Hình thức thanh toán" at bounding box center [1299, 447] width 194 height 23
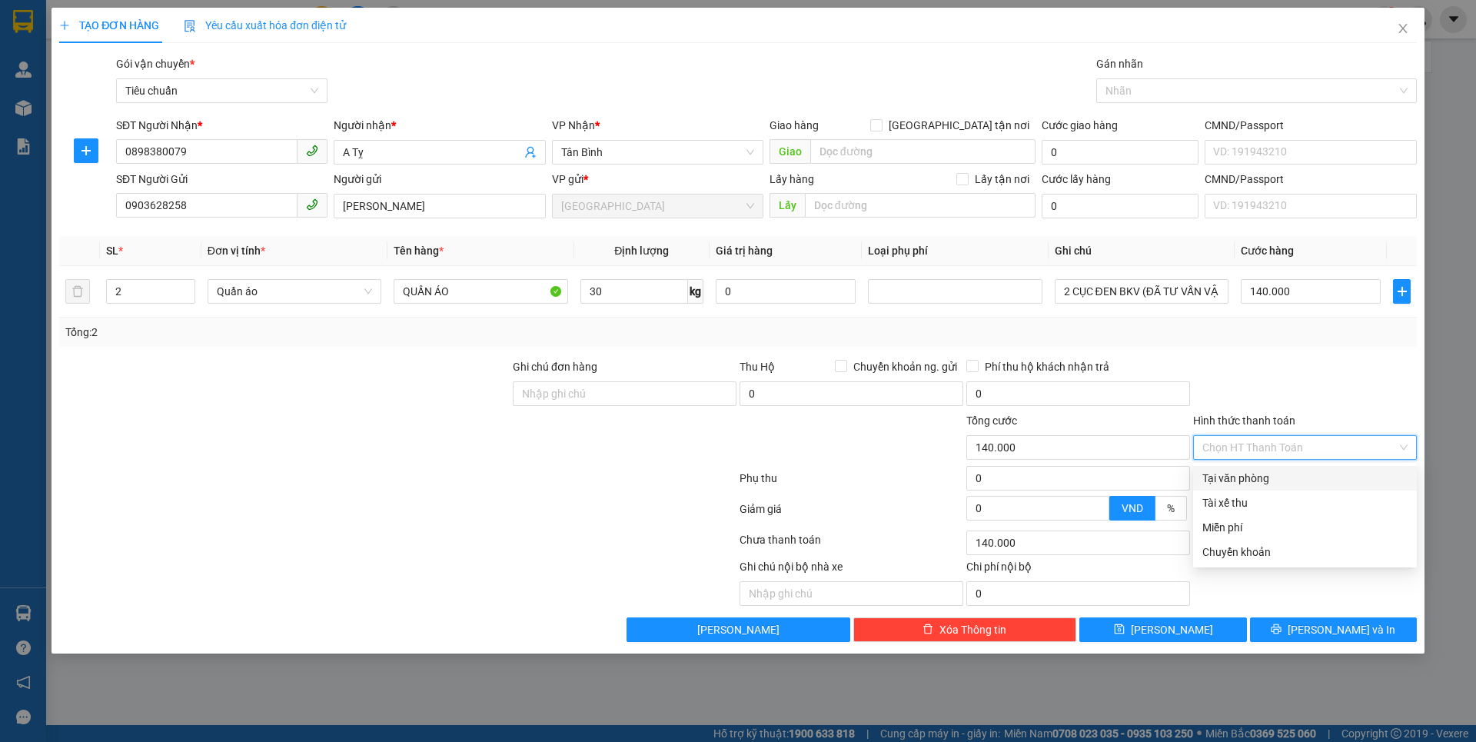
click at [1248, 477] on div "Tại văn phòng" at bounding box center [1304, 478] width 205 height 17
type input "0"
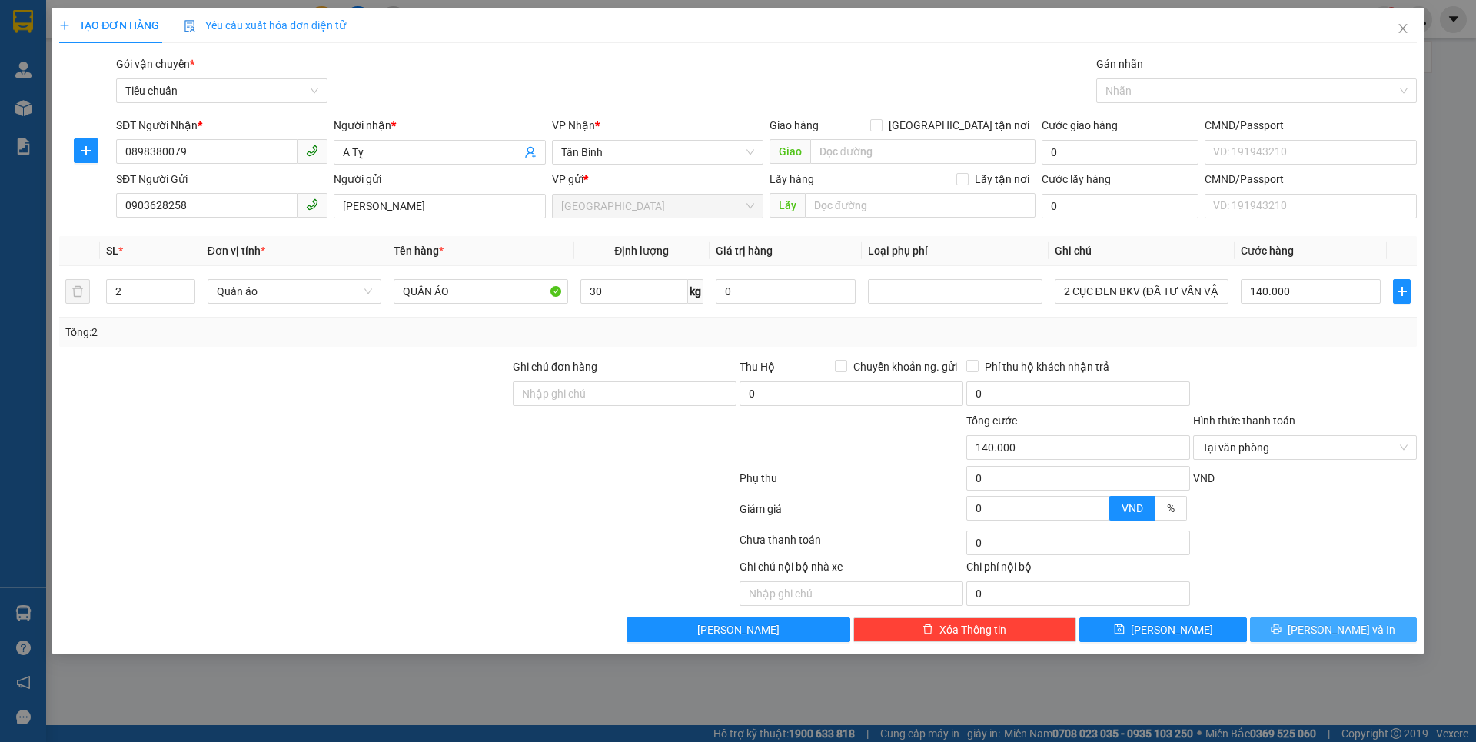
click at [1288, 624] on button "[PERSON_NAME] và In" at bounding box center [1333, 629] width 167 height 25
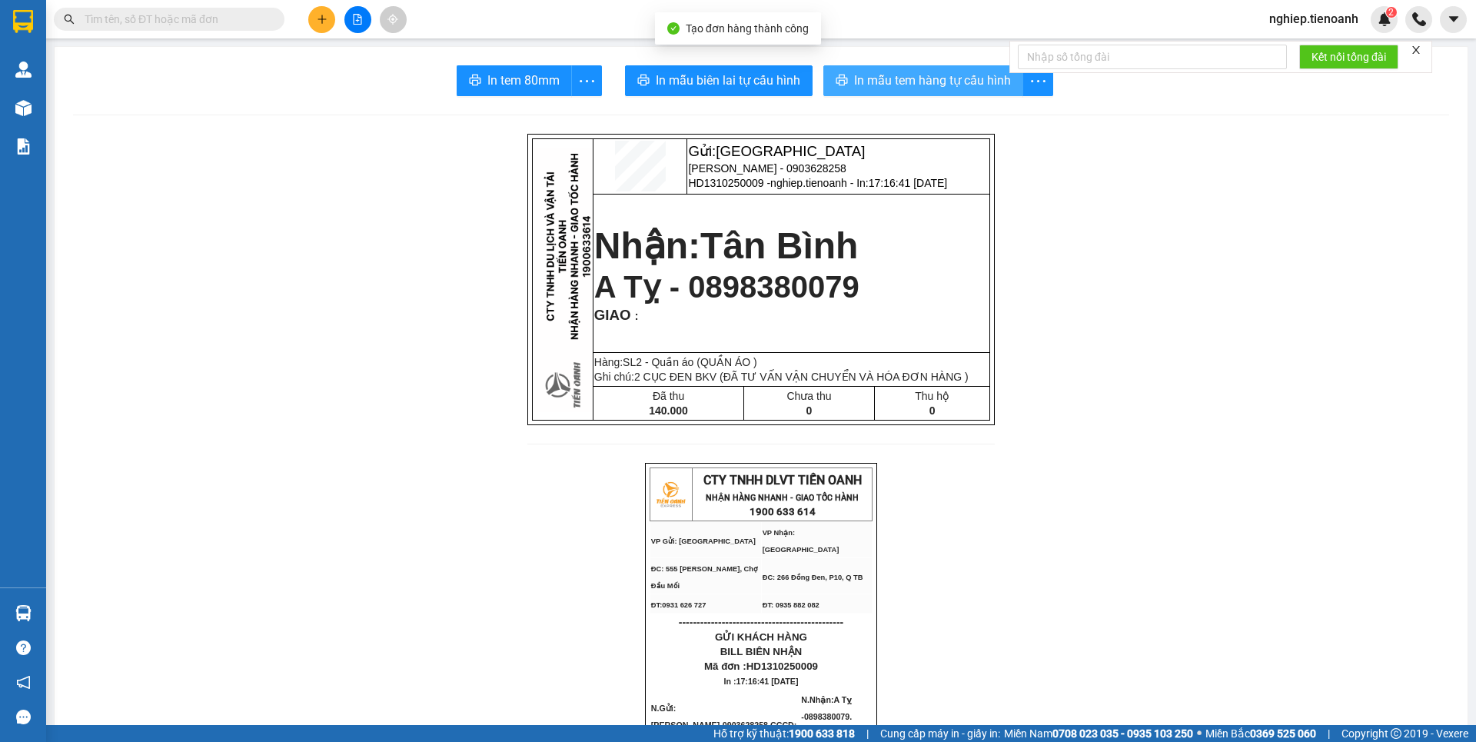
click at [888, 75] on span "In mẫu tem hàng tự cấu hình" at bounding box center [932, 80] width 157 height 19
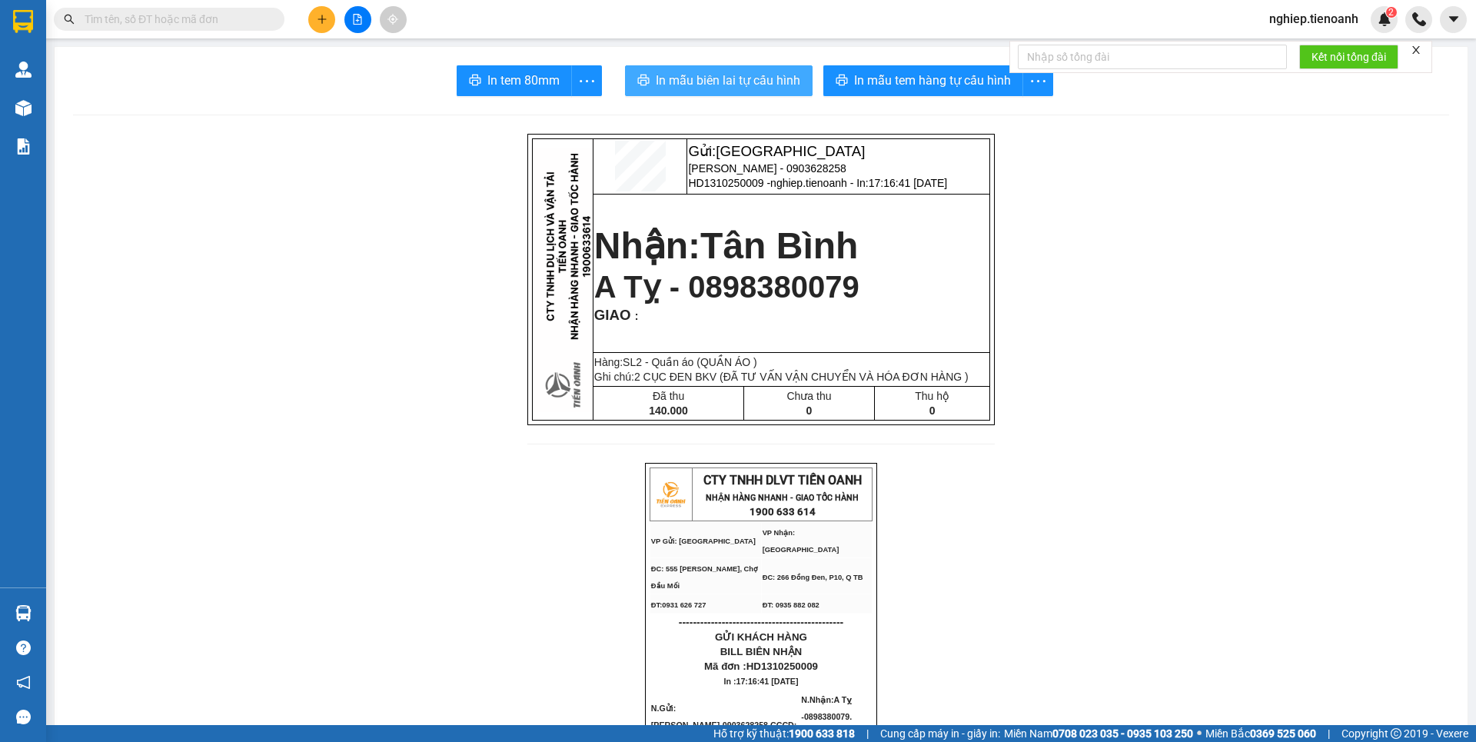
click at [703, 66] on button "In mẫu biên lai tự cấu hình" at bounding box center [719, 80] width 188 height 31
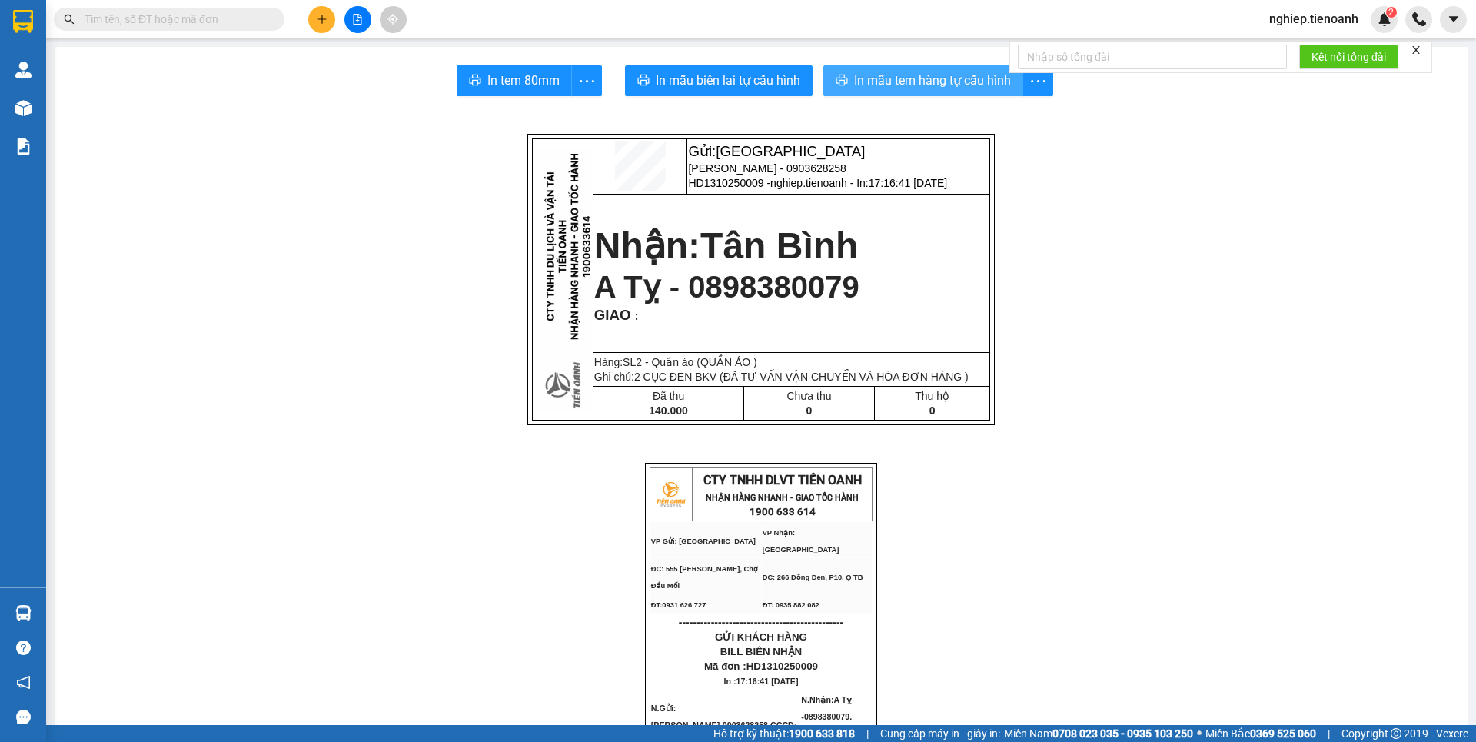
click at [913, 80] on span "In mẫu tem hàng tự cấu hình" at bounding box center [932, 80] width 157 height 19
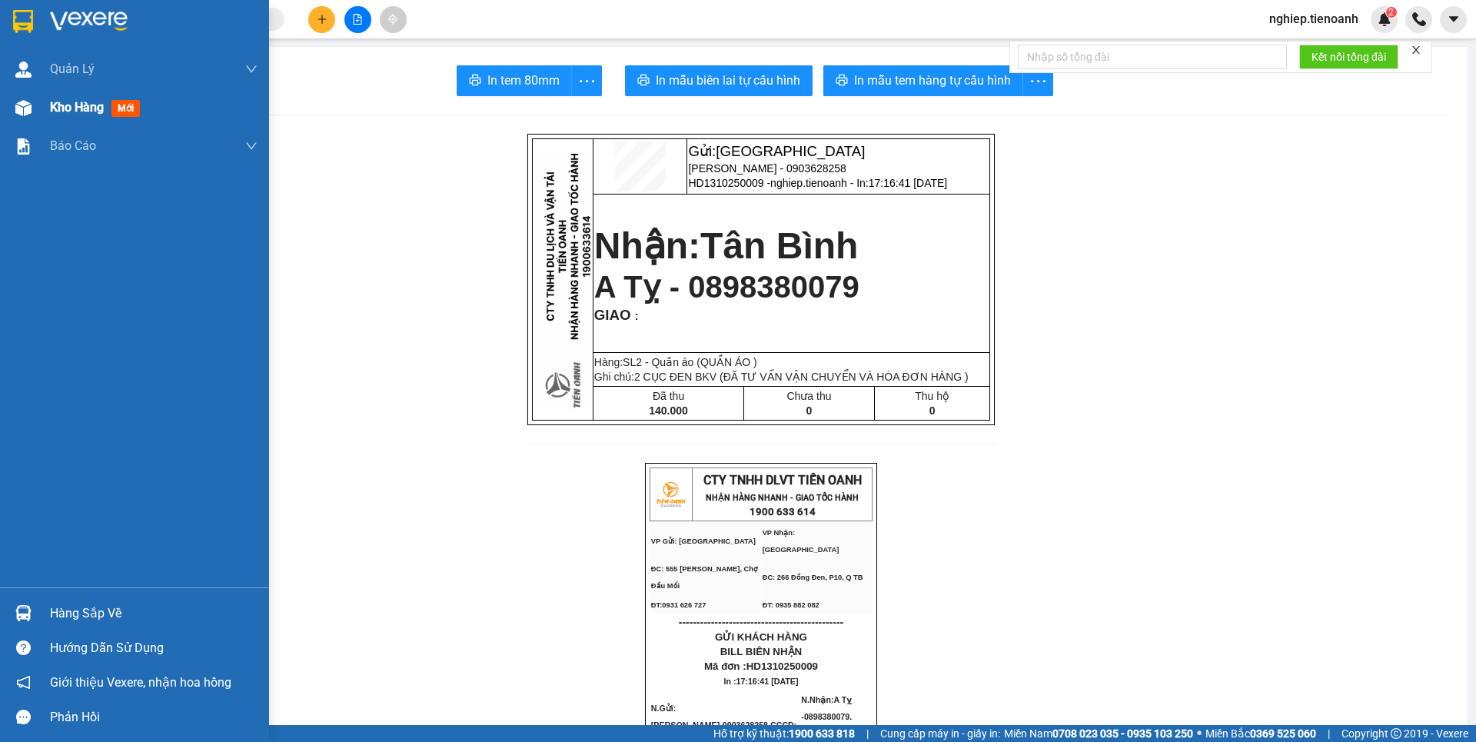
click at [96, 105] on span "Kho hàng" at bounding box center [77, 107] width 54 height 15
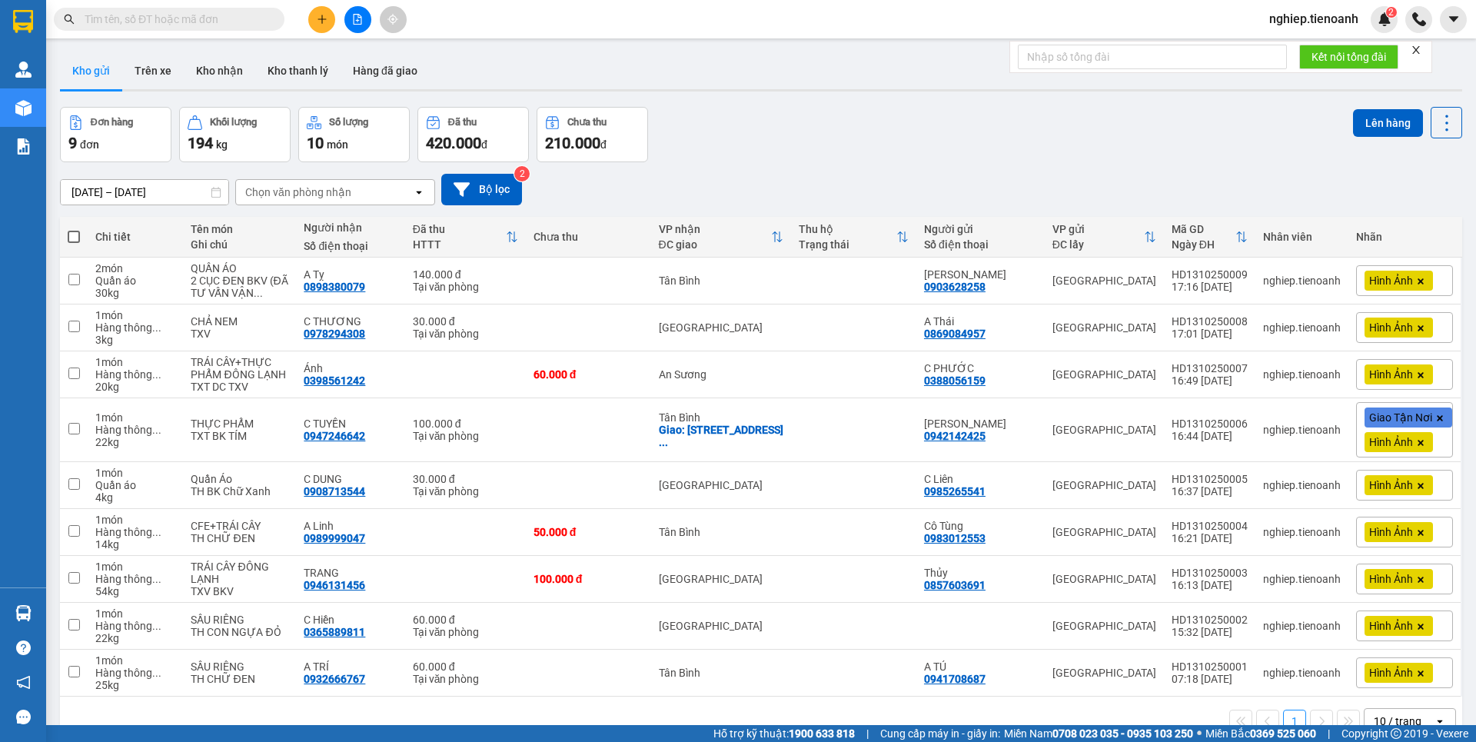
click at [321, 20] on icon "plus" at bounding box center [322, 19] width 11 height 11
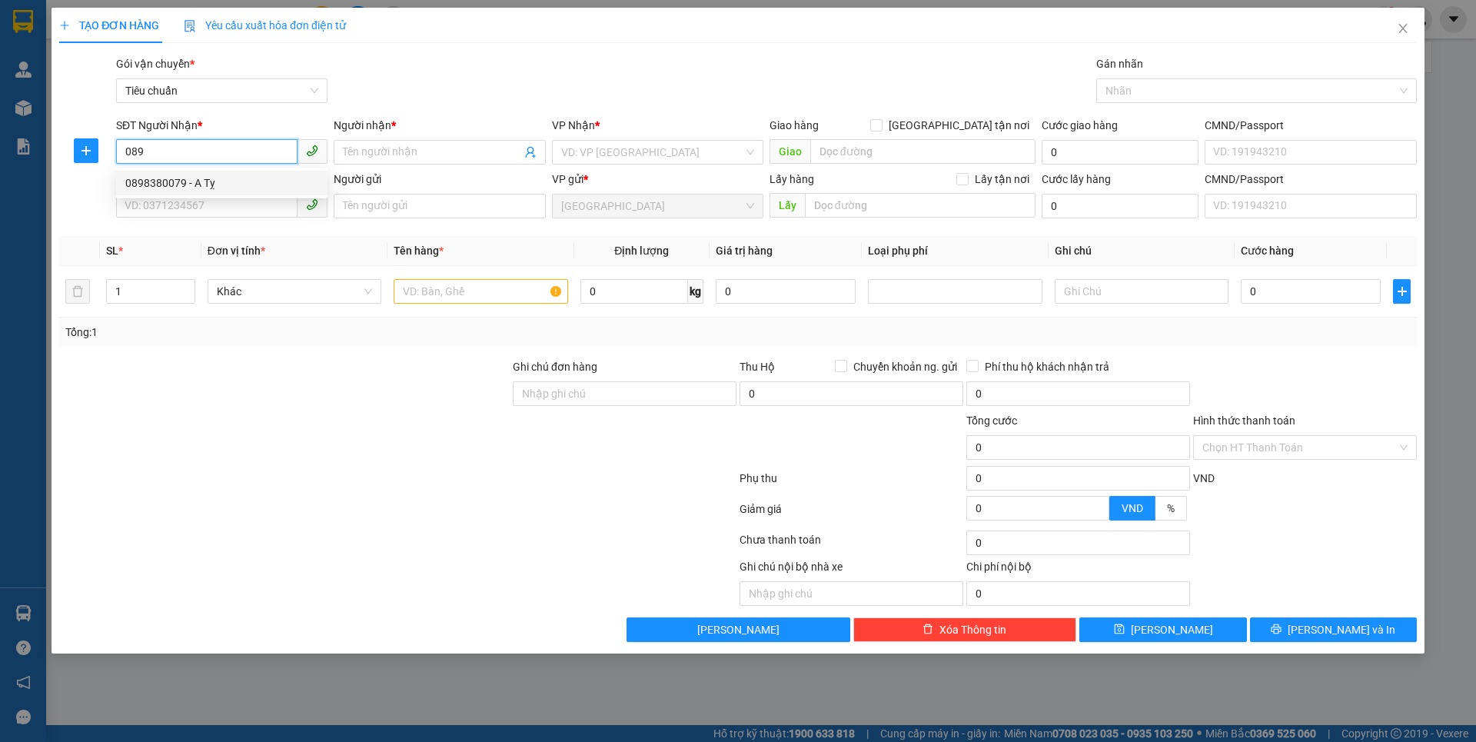
drag, startPoint x: 185, startPoint y: 179, endPoint x: 213, endPoint y: 184, distance: 28.1
click at [185, 180] on div "0898380079 - A Tỵ" at bounding box center [221, 183] width 193 height 17
type input "0898380079"
type input "A Tỵ"
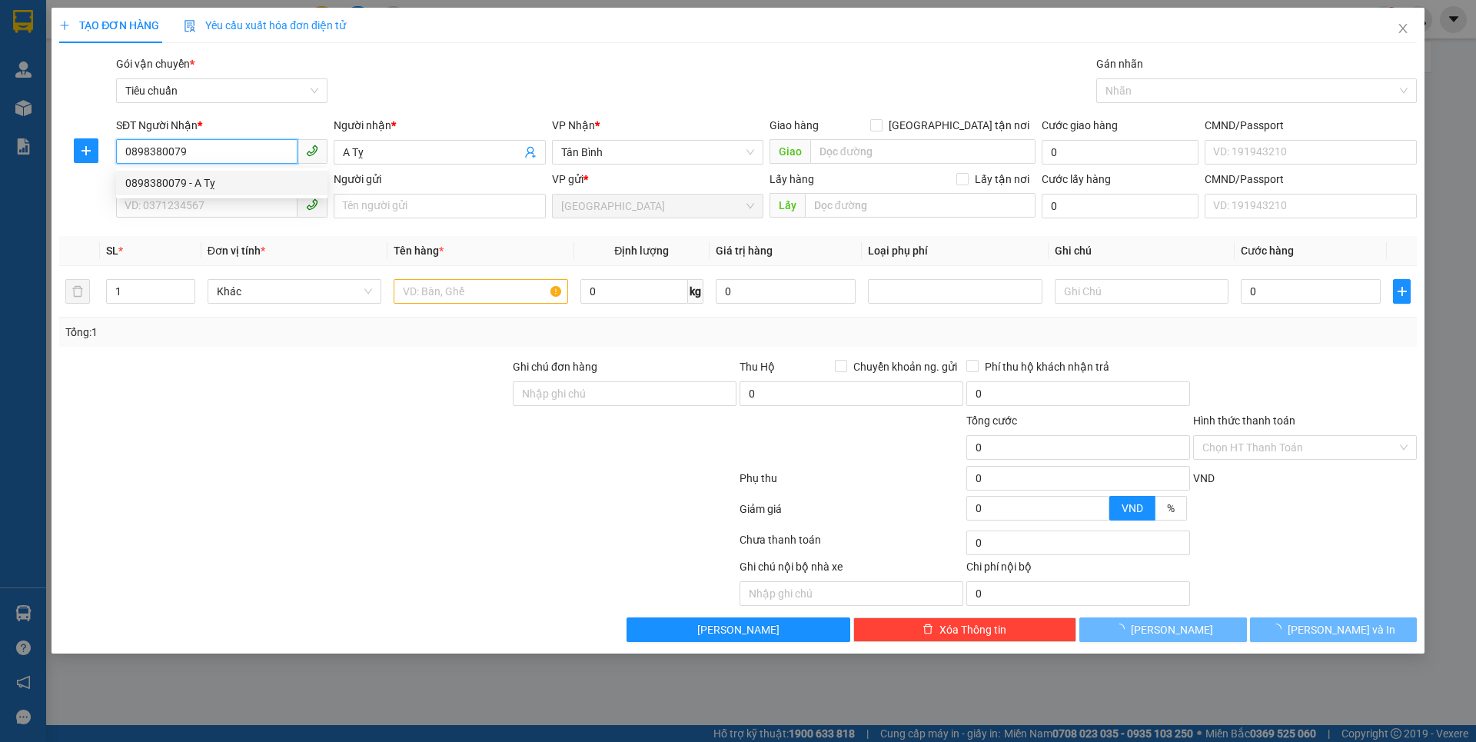
type input "140.000"
type input "0898380079"
click at [221, 341] on div "Transit Pickup Surcharge Ids Transit Deliver Surcharge Ids Transit Deliver Surc…" at bounding box center [738, 348] width 1358 height 587
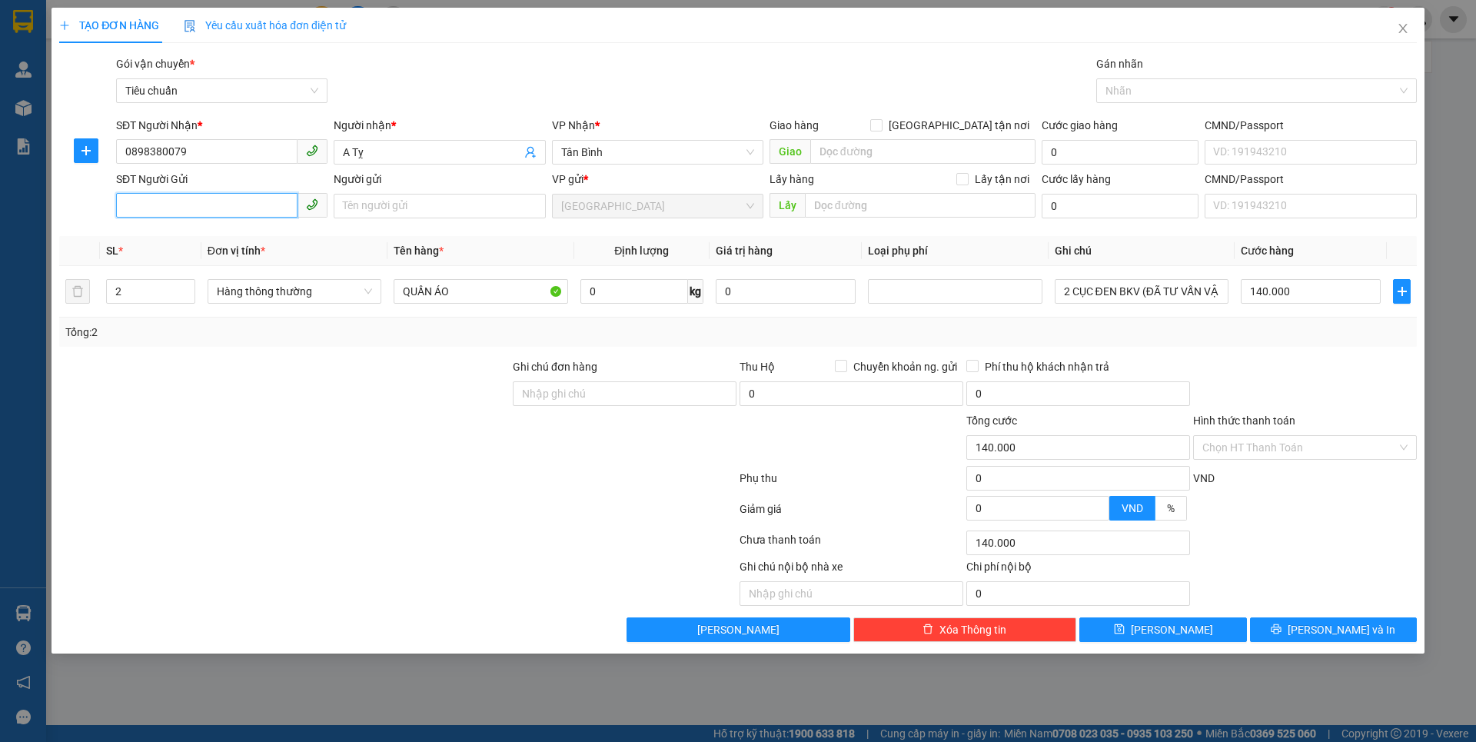
click at [206, 205] on input "SĐT Người Gửi" at bounding box center [206, 205] width 181 height 25
drag, startPoint x: 204, startPoint y: 241, endPoint x: 261, endPoint y: 370, distance: 140.7
click at [204, 242] on div "0903628258 - [PERSON_NAME]" at bounding box center [221, 236] width 193 height 17
type input "0903628258"
type input "[PERSON_NAME]"
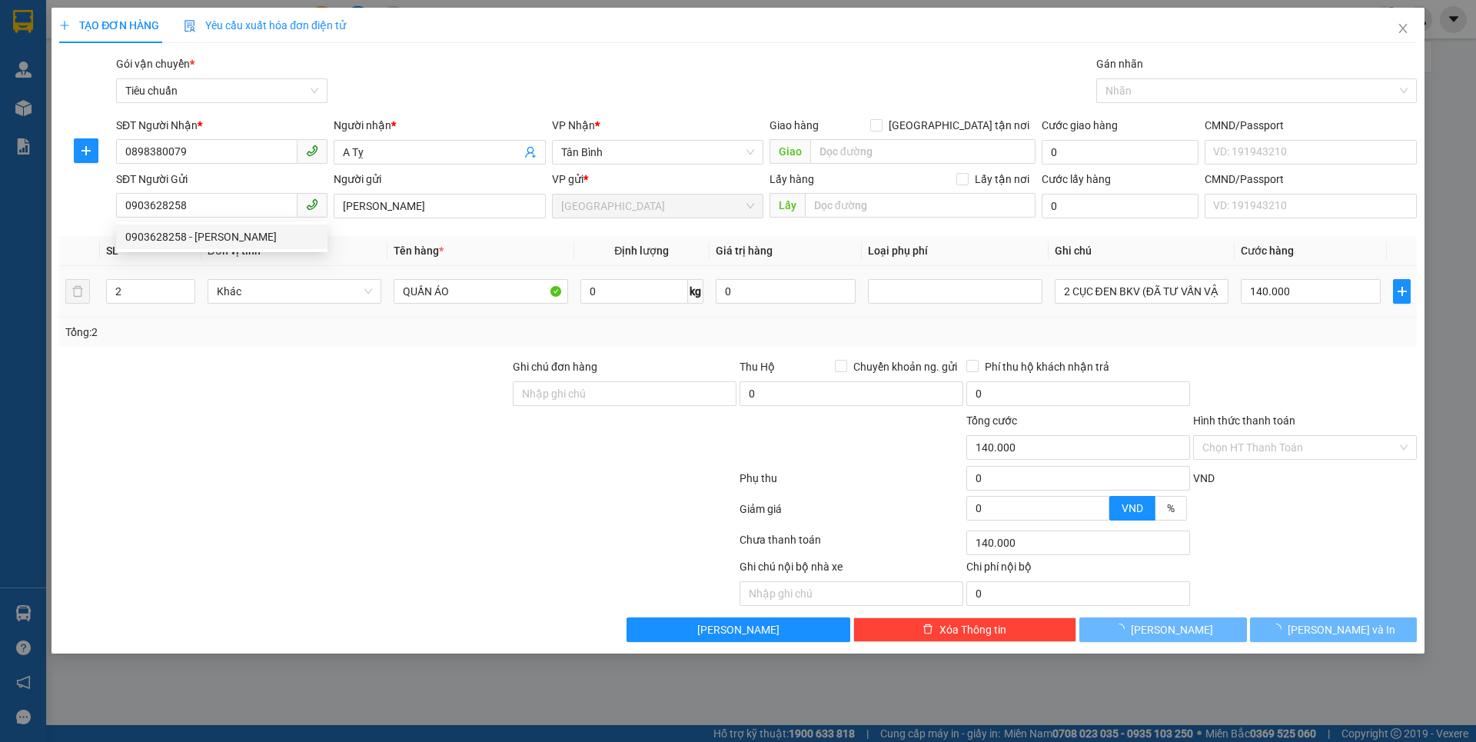
drag, startPoint x: 261, startPoint y: 370, endPoint x: 268, endPoint y: 304, distance: 66.4
click at [266, 367] on div at bounding box center [285, 385] width 454 height 54
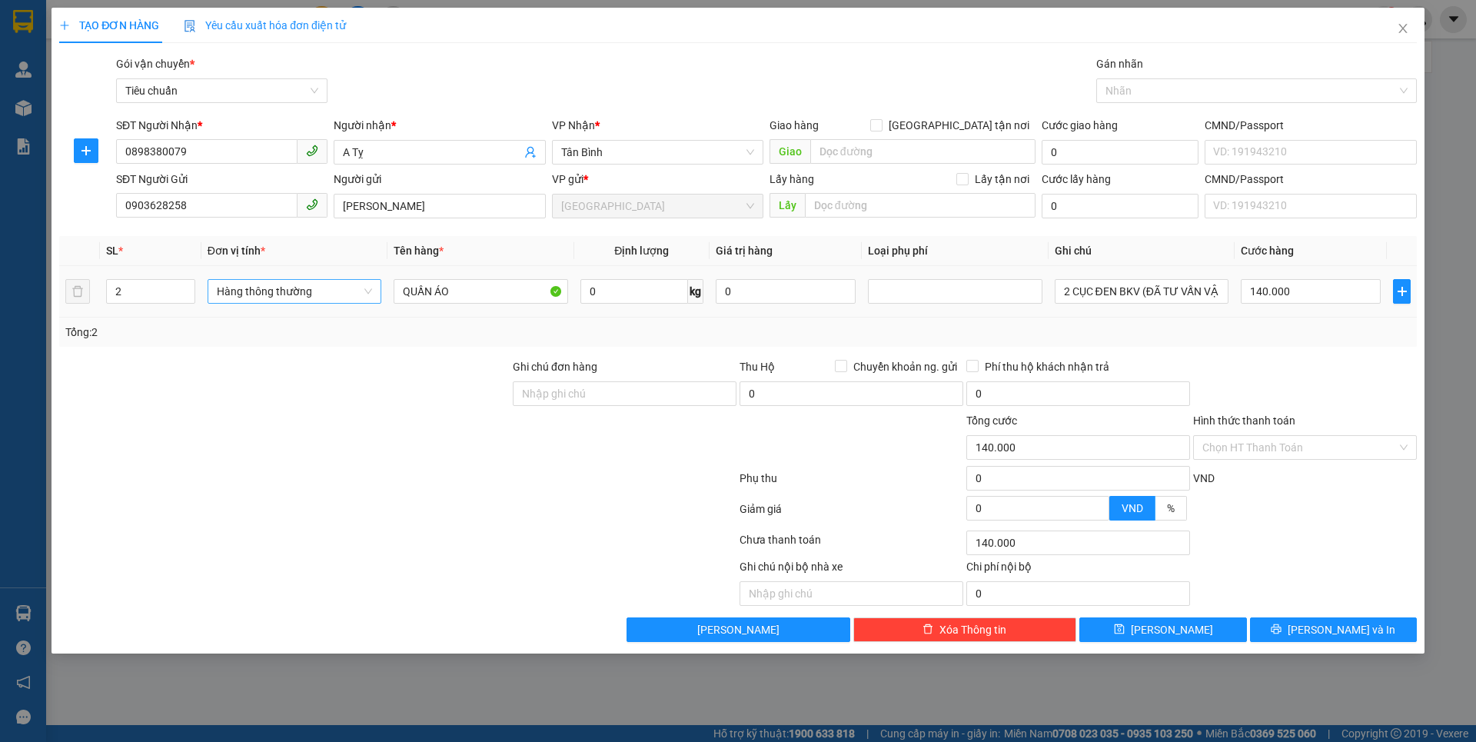
click at [268, 295] on span "Hàng thông thường" at bounding box center [294, 291] width 155 height 23
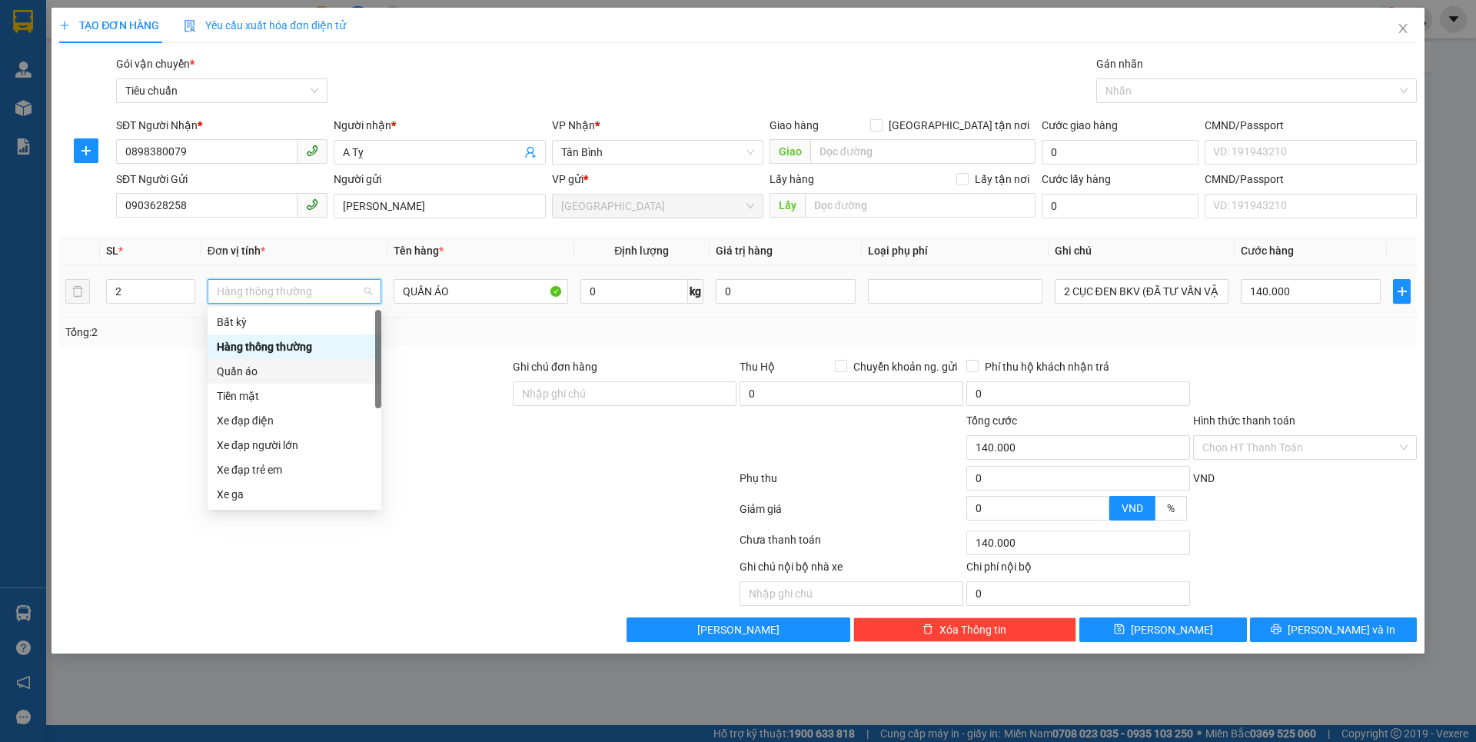
drag, startPoint x: 258, startPoint y: 371, endPoint x: 442, endPoint y: 341, distance: 186.8
click at [261, 371] on div "Quần áo" at bounding box center [294, 371] width 155 height 17
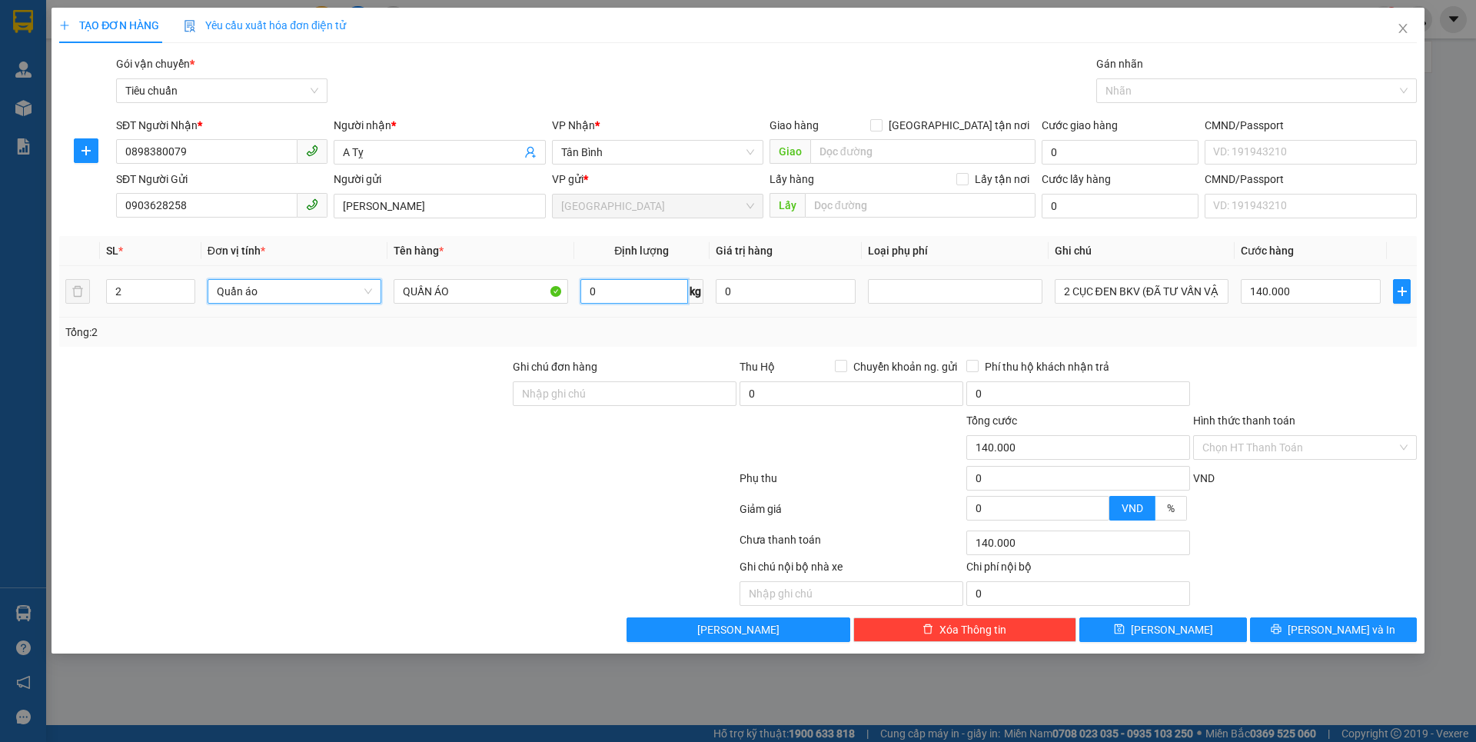
click at [646, 291] on input "0" at bounding box center [634, 291] width 108 height 25
type input "0"
type input "7"
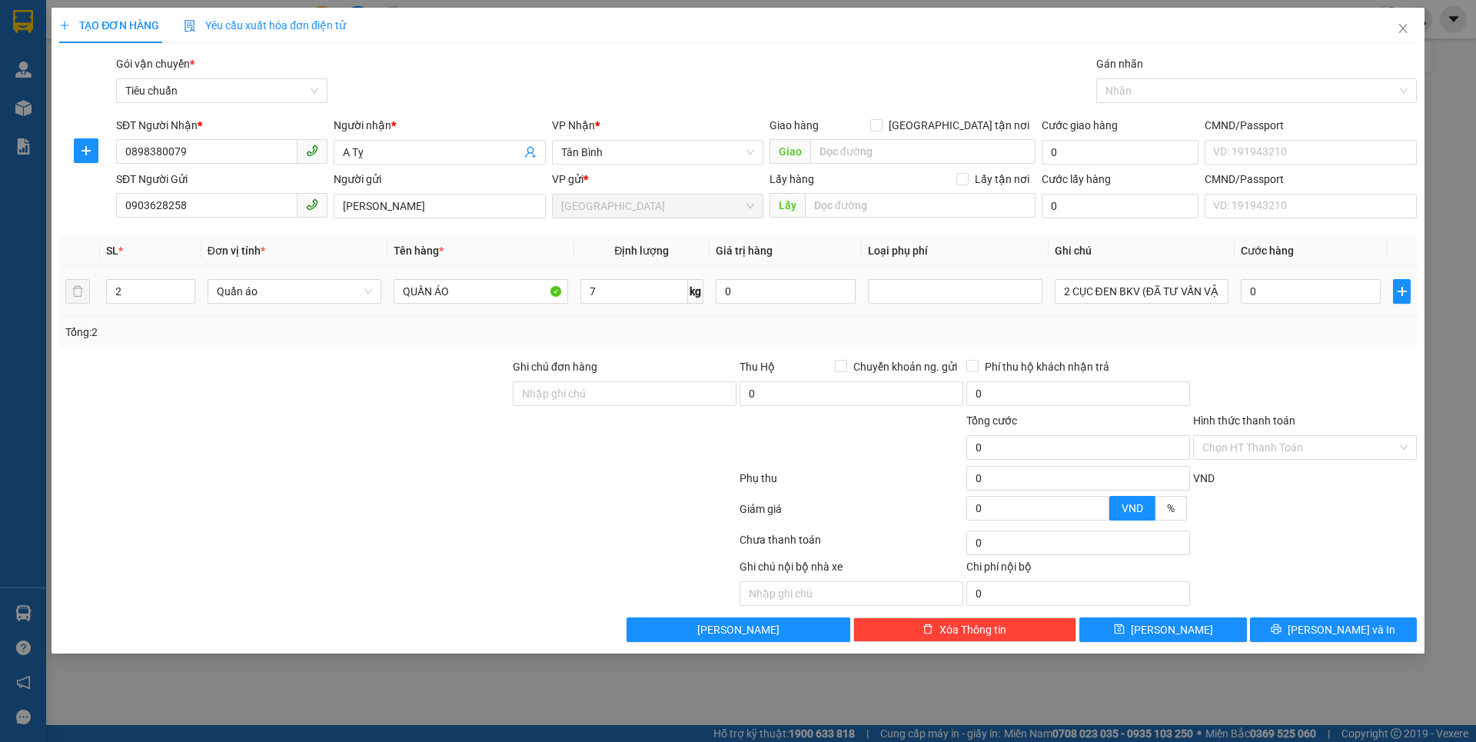
drag, startPoint x: 469, startPoint y: 512, endPoint x: 1125, endPoint y: 314, distance: 685.8
click at [492, 500] on div at bounding box center [398, 512] width 680 height 31
type input "40.000"
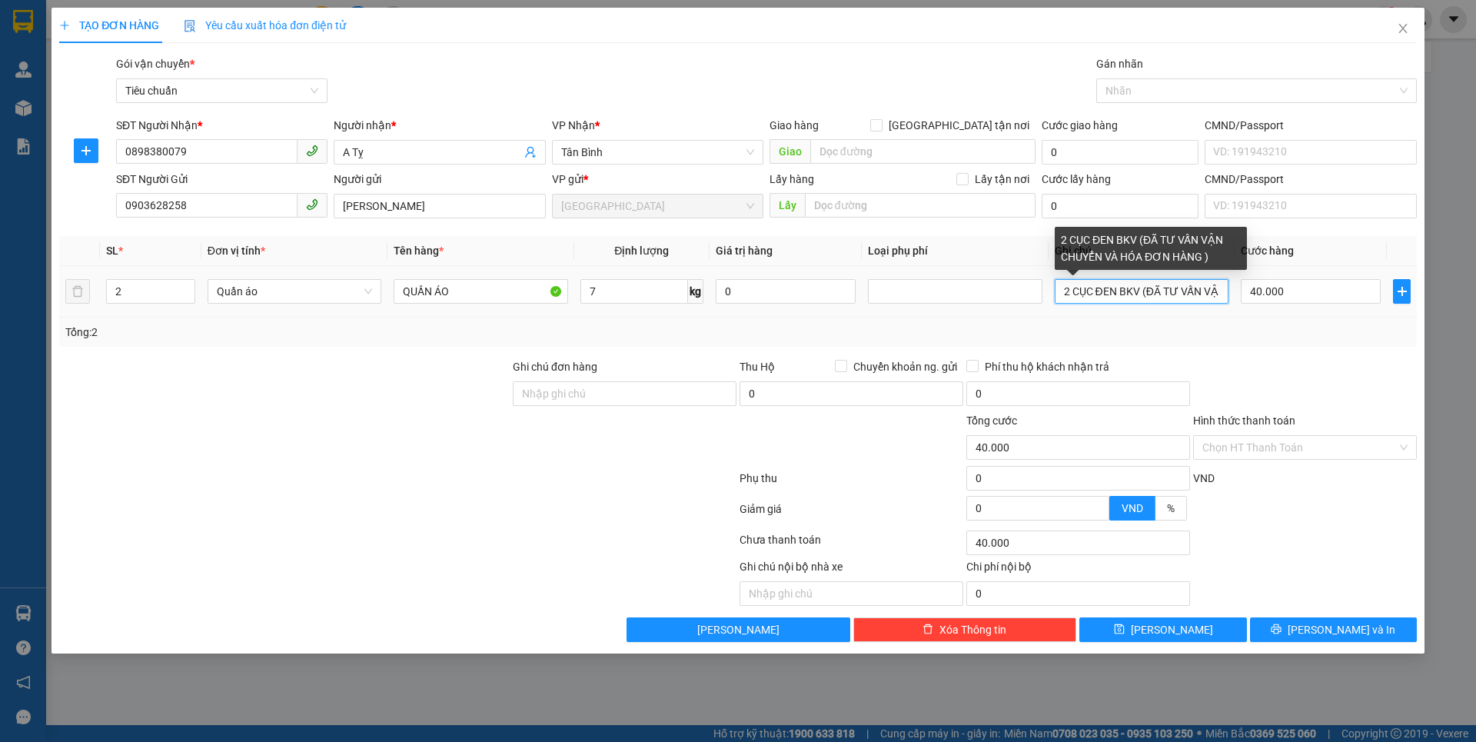
click at [1068, 294] on input "2 CỤC ĐEN BKV (ĐÃ TƯ VẤN VẬN CHUYỂN VÀ HÓA ĐƠN HÀNG )" at bounding box center [1142, 291] width 174 height 25
type input "CỤC ĐEN BKV (ĐÃ TƯ VẤN VẬN CHUYỂN VÀ HÓA ĐƠN HÀNG )"
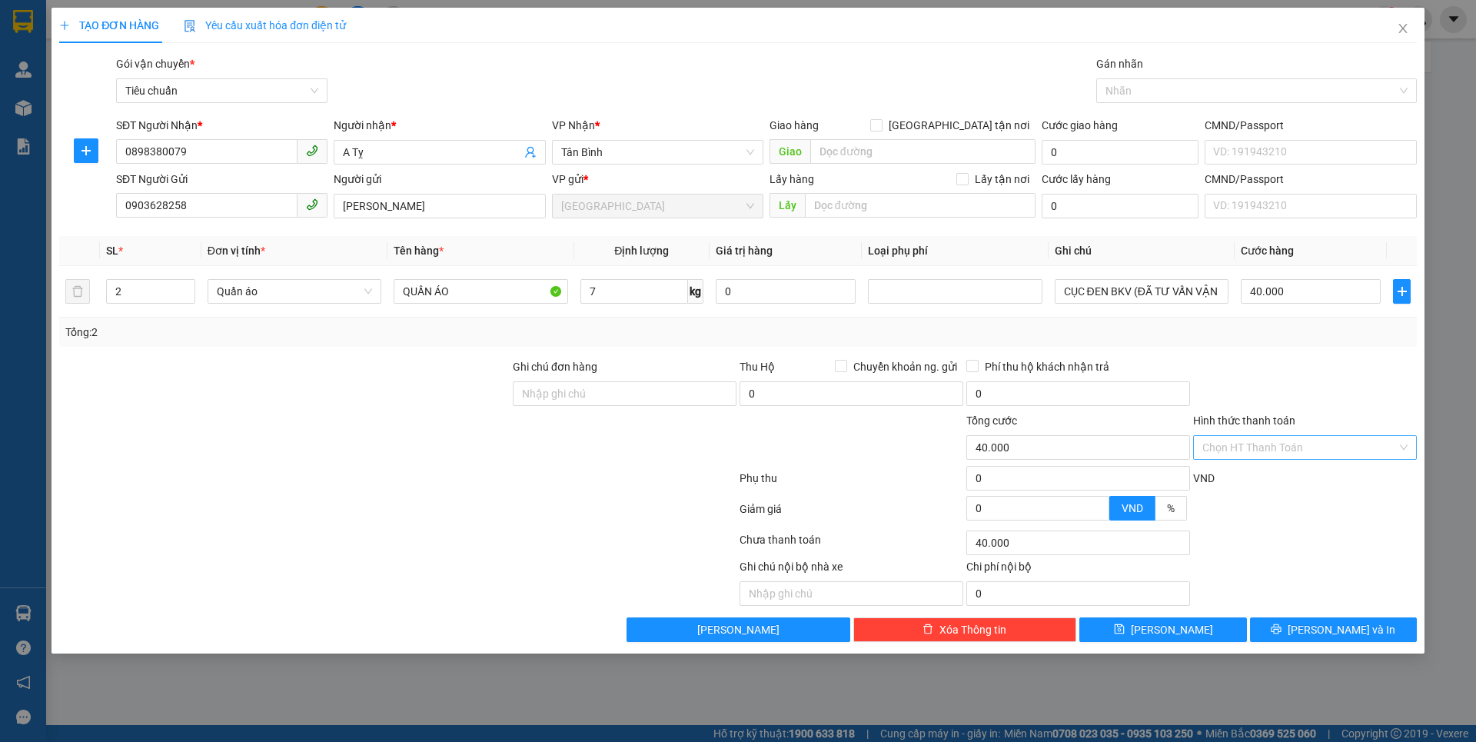
click at [1288, 457] on input "Hình thức thanh toán" at bounding box center [1299, 447] width 194 height 23
click at [1271, 484] on div "Tại văn phòng" at bounding box center [1304, 478] width 205 height 17
type input "0"
click at [1320, 627] on span "[PERSON_NAME] và In" at bounding box center [1342, 629] width 108 height 17
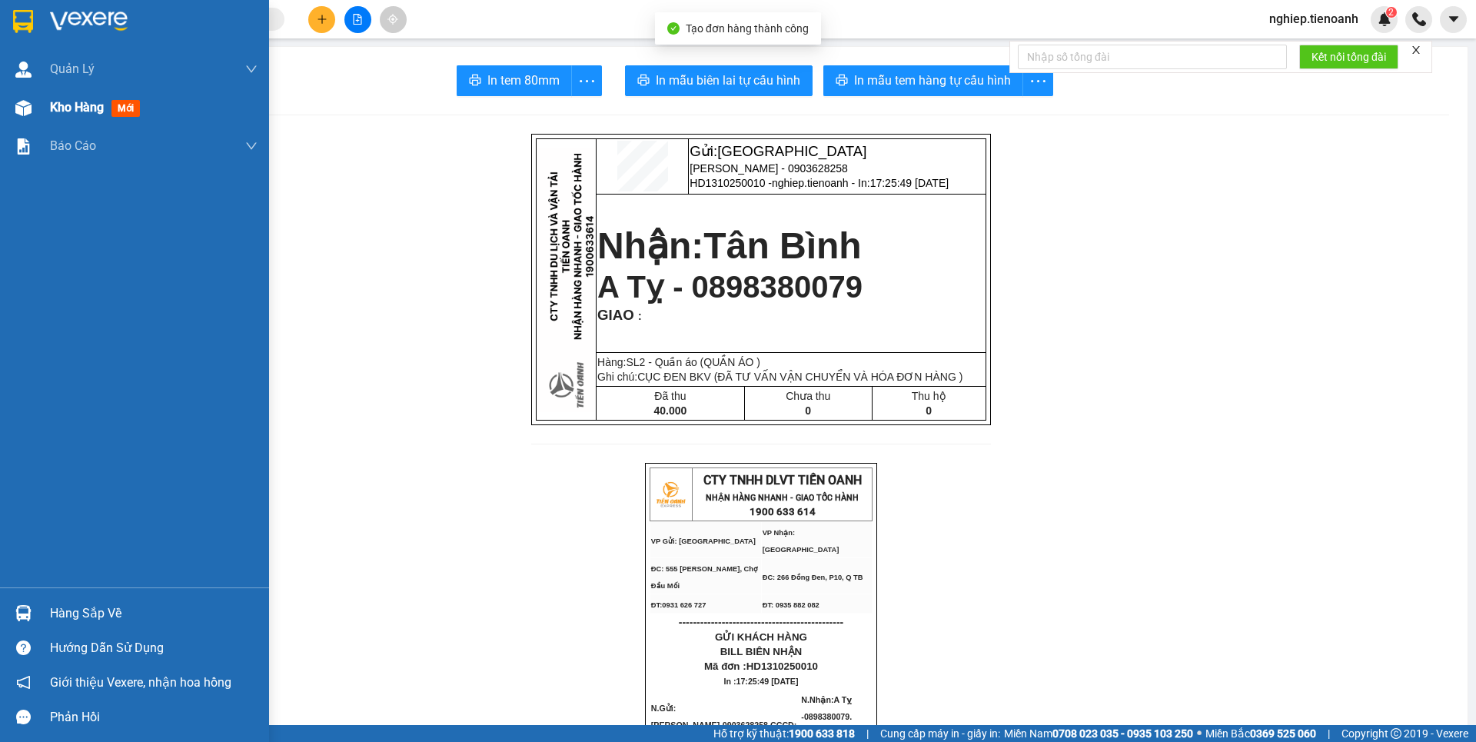
click at [53, 111] on span "Kho hàng" at bounding box center [77, 107] width 54 height 15
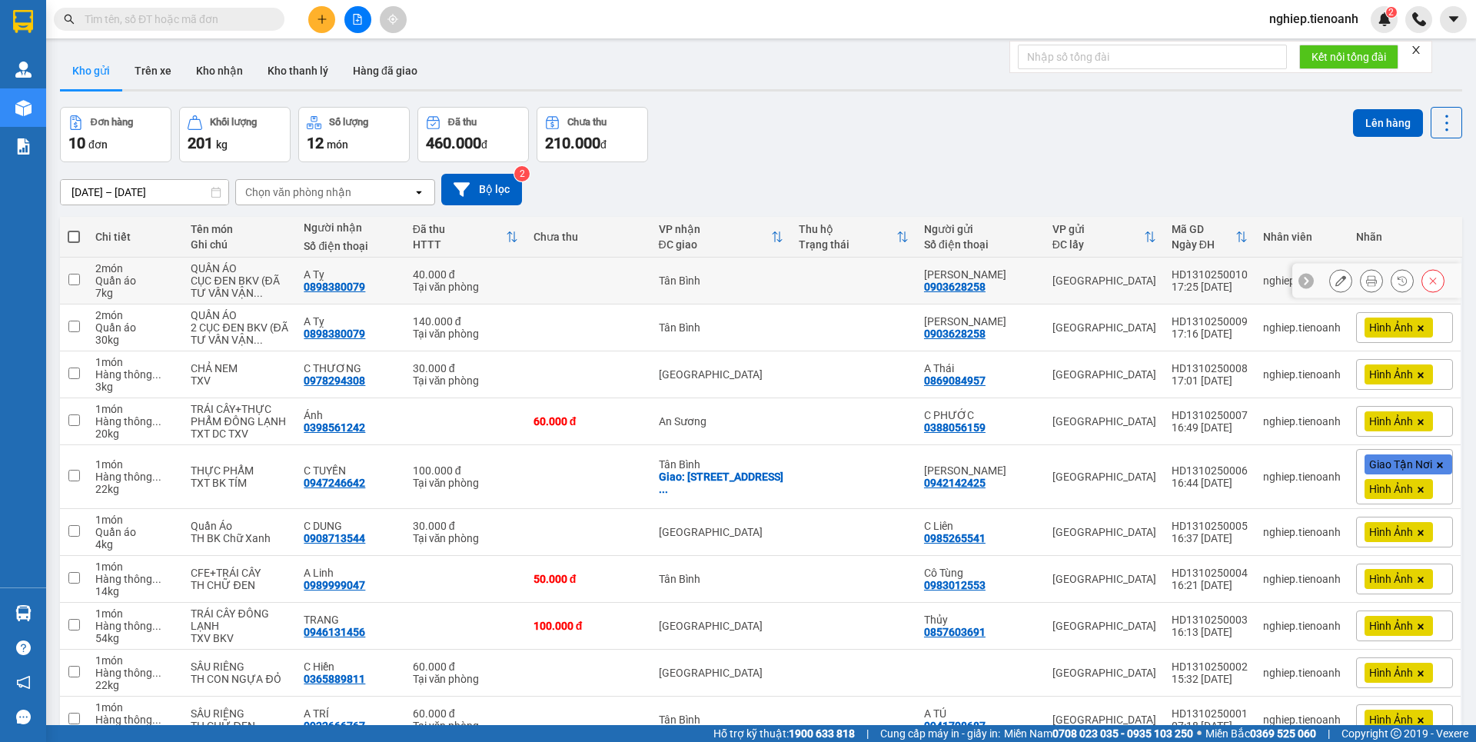
click at [1335, 279] on icon at bounding box center [1340, 280] width 11 height 11
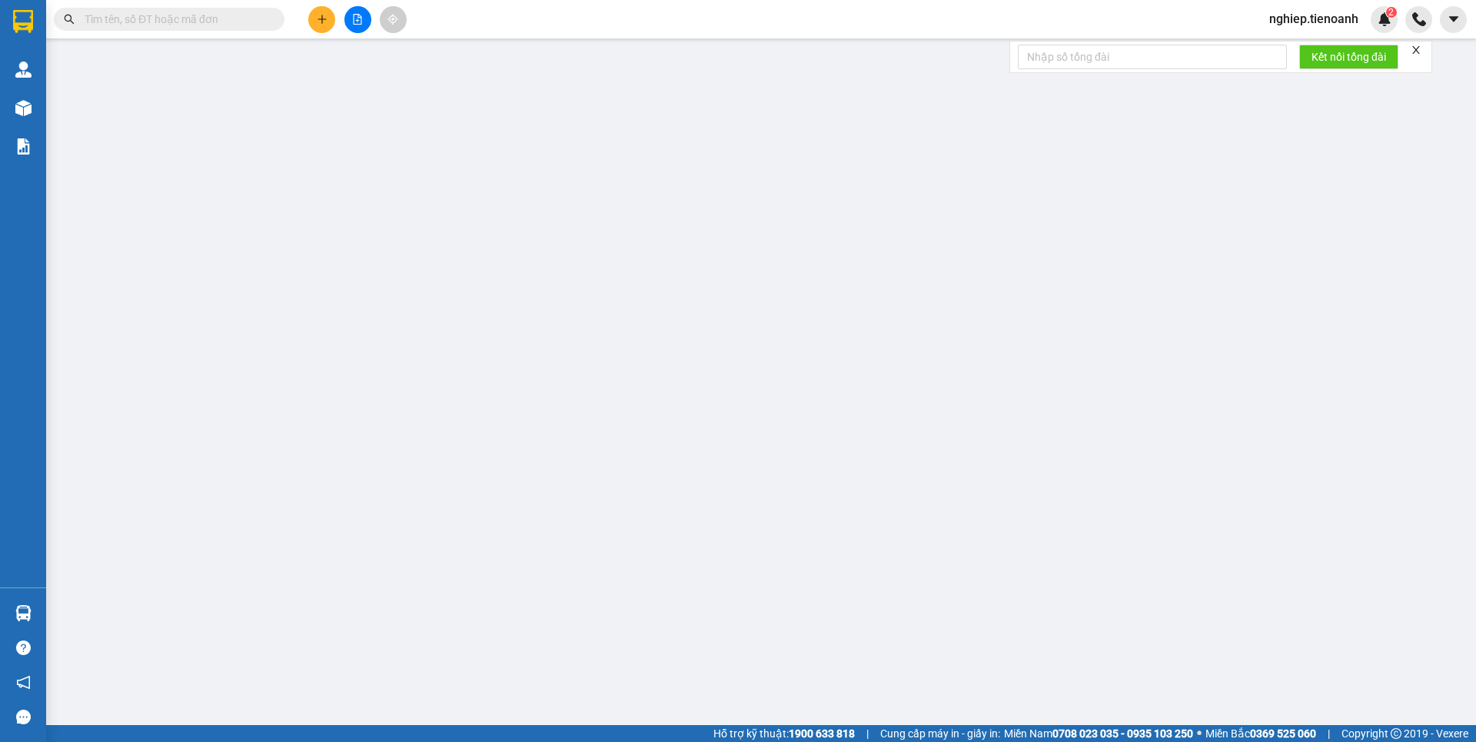
type input "0898380079"
type input "A Tỵ"
type input "0903628258"
type input "[PERSON_NAME]"
type input "0"
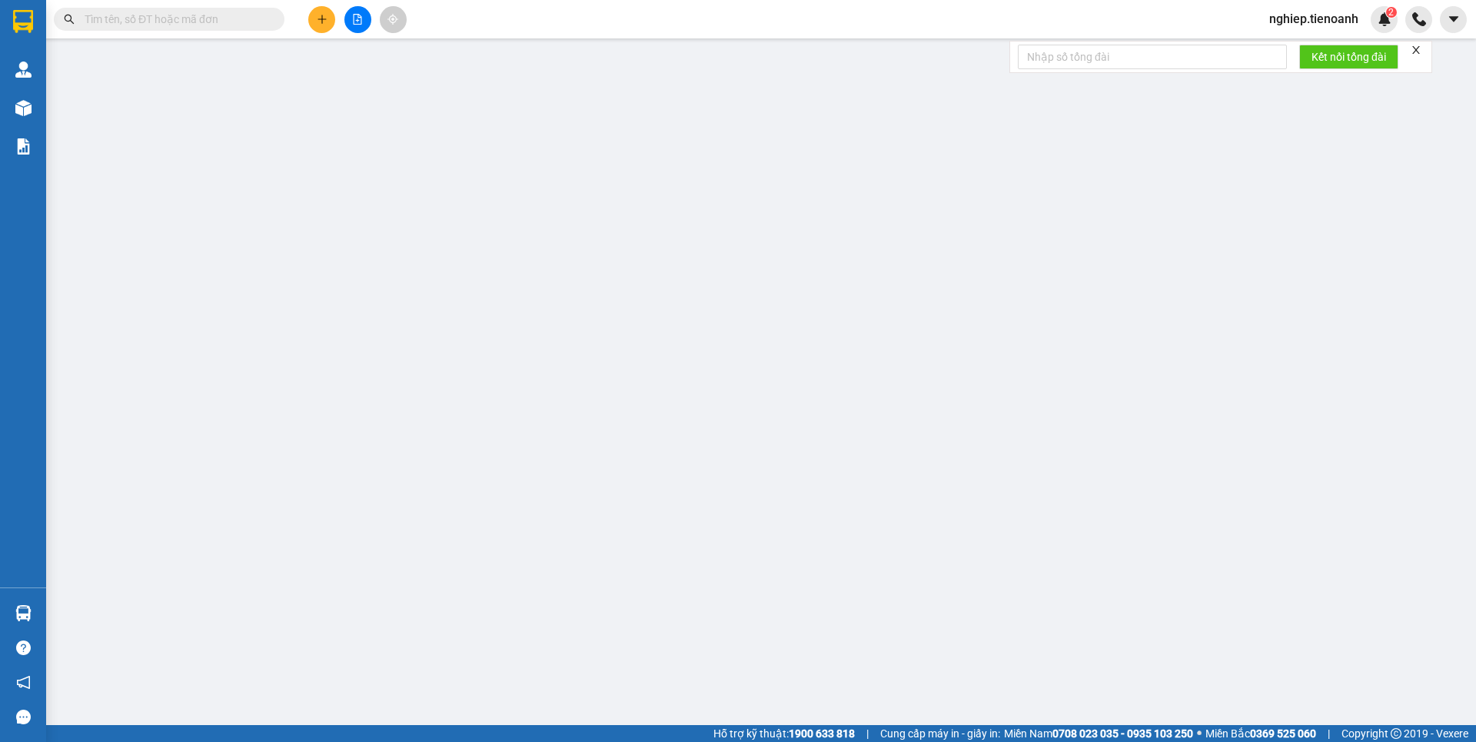
type input "40.000"
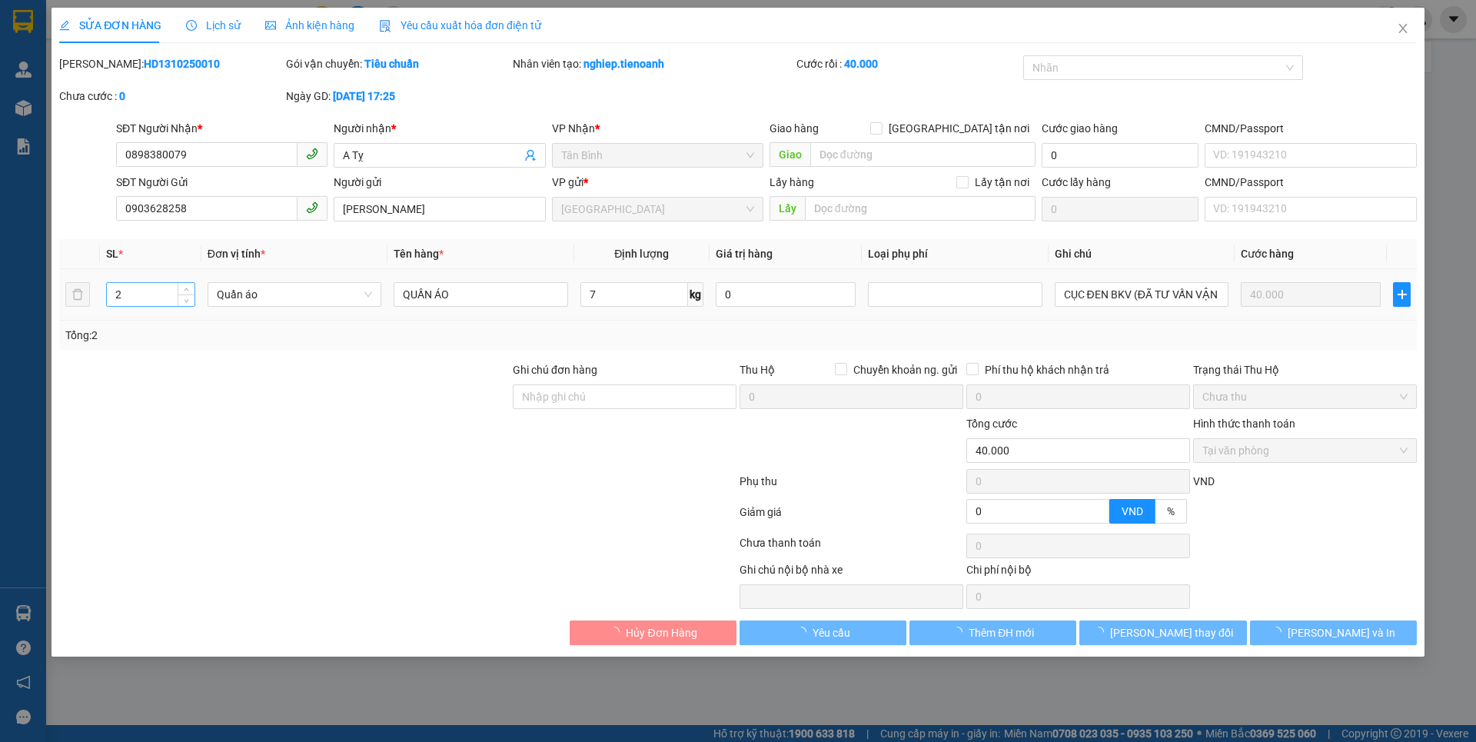
click at [148, 298] on input "2" at bounding box center [151, 294] width 88 height 23
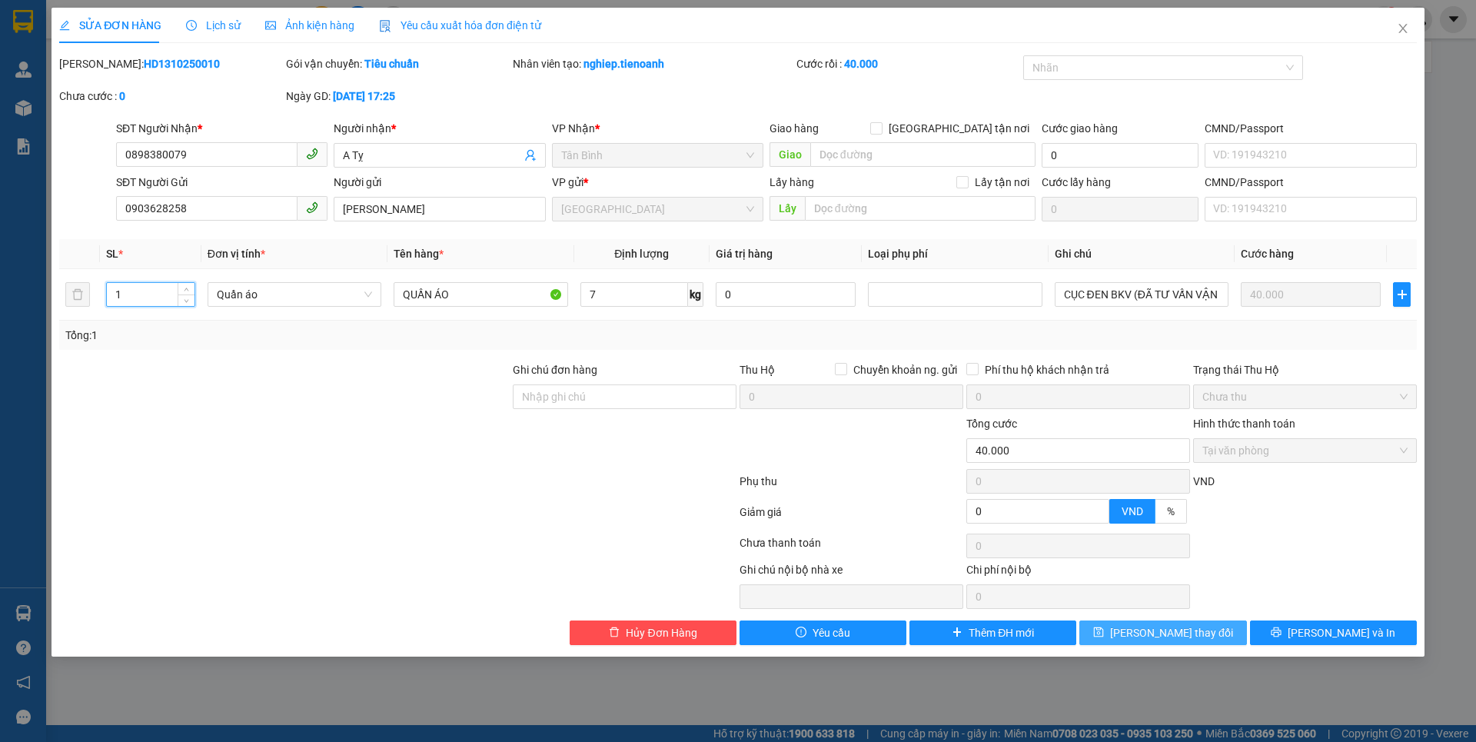
type input "1"
click at [1179, 634] on span "[PERSON_NAME] thay đổi" at bounding box center [1171, 632] width 123 height 17
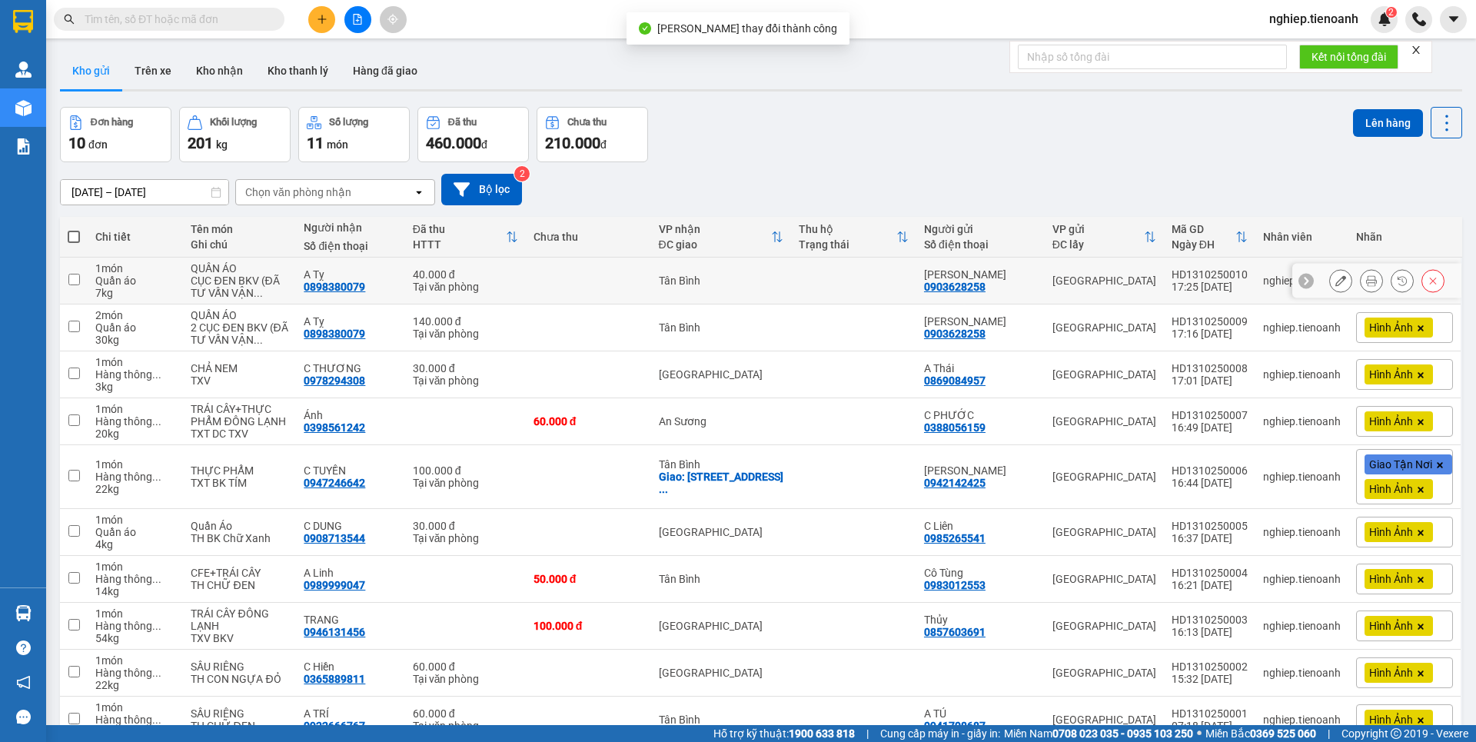
click at [1366, 284] on icon at bounding box center [1371, 280] width 11 height 11
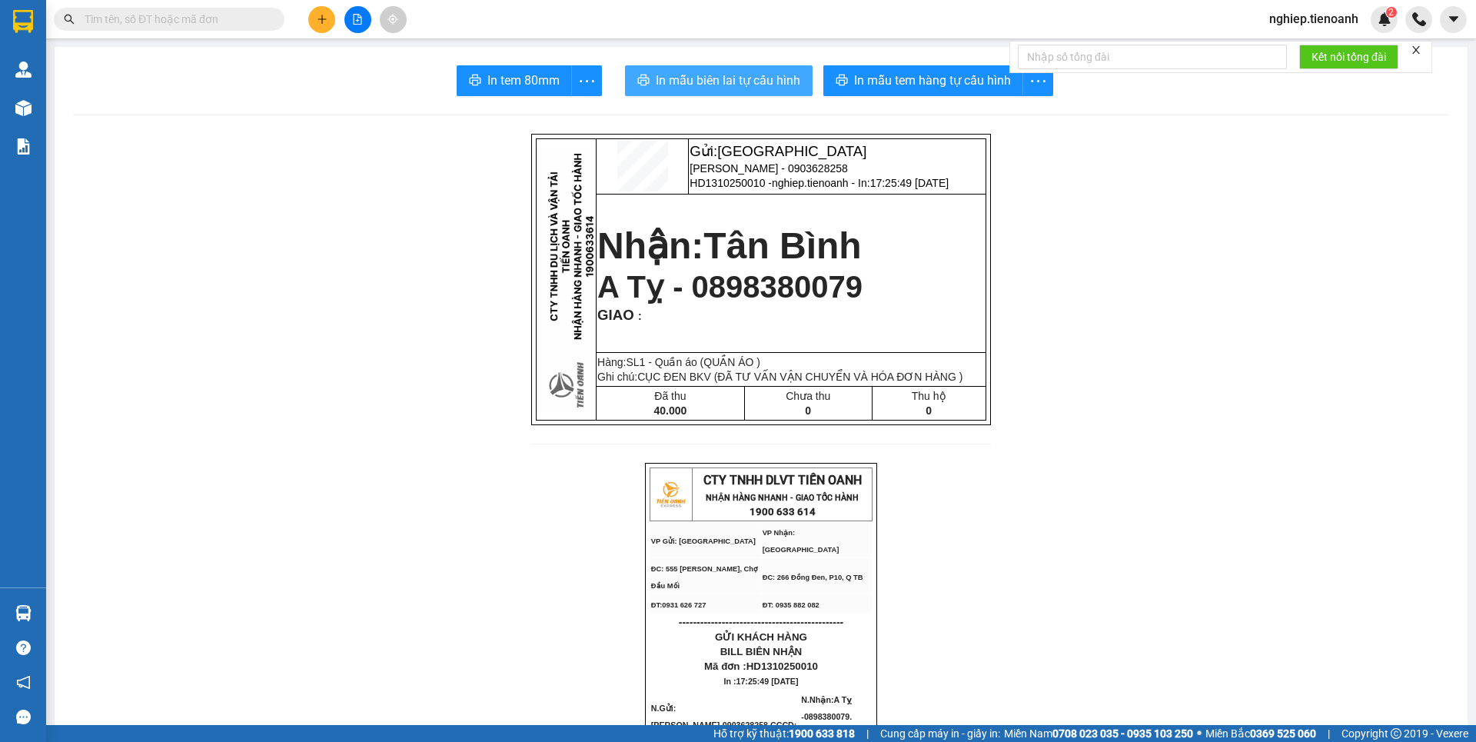
click at [743, 71] on span "In mẫu biên lai tự cấu hình" at bounding box center [728, 80] width 145 height 19
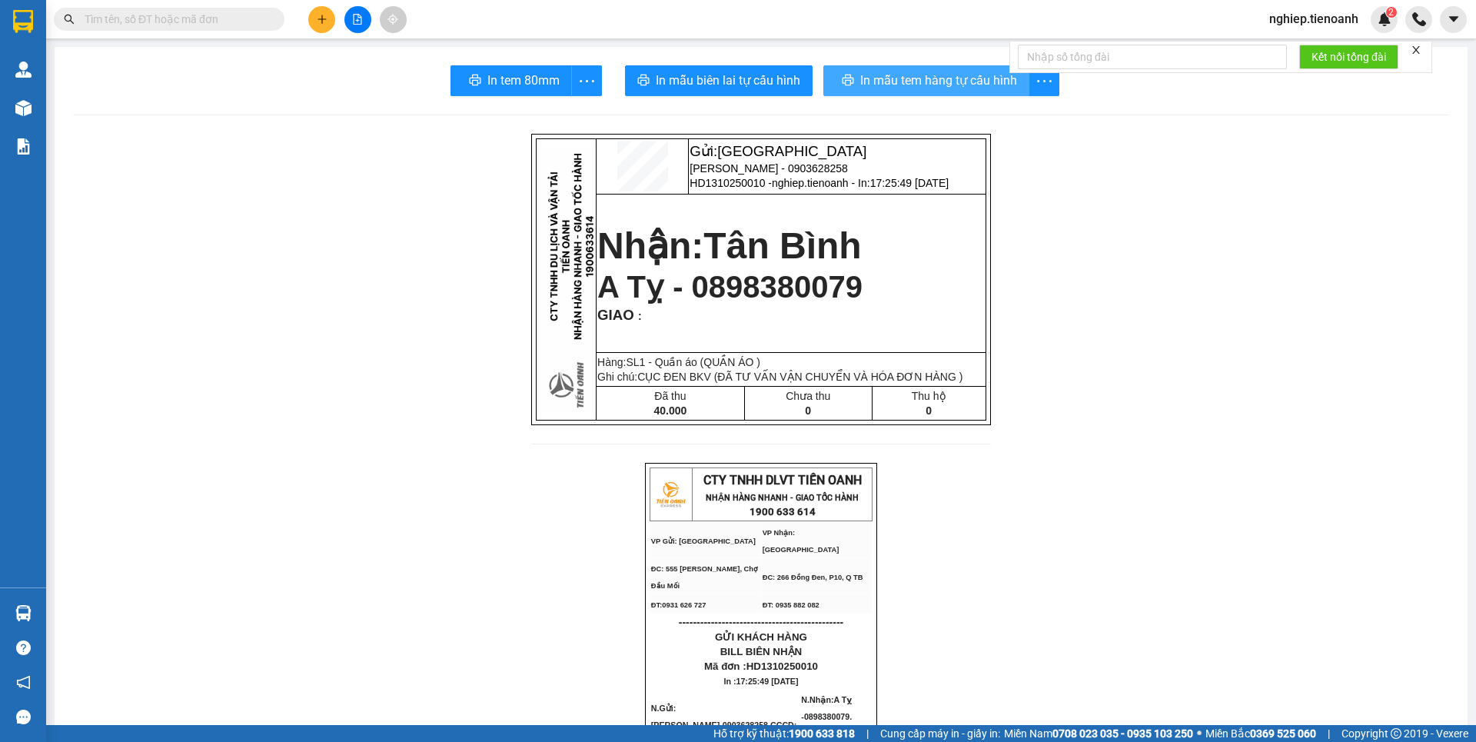
click at [942, 84] on span "In mẫu tem hàng tự cấu hình" at bounding box center [938, 80] width 157 height 19
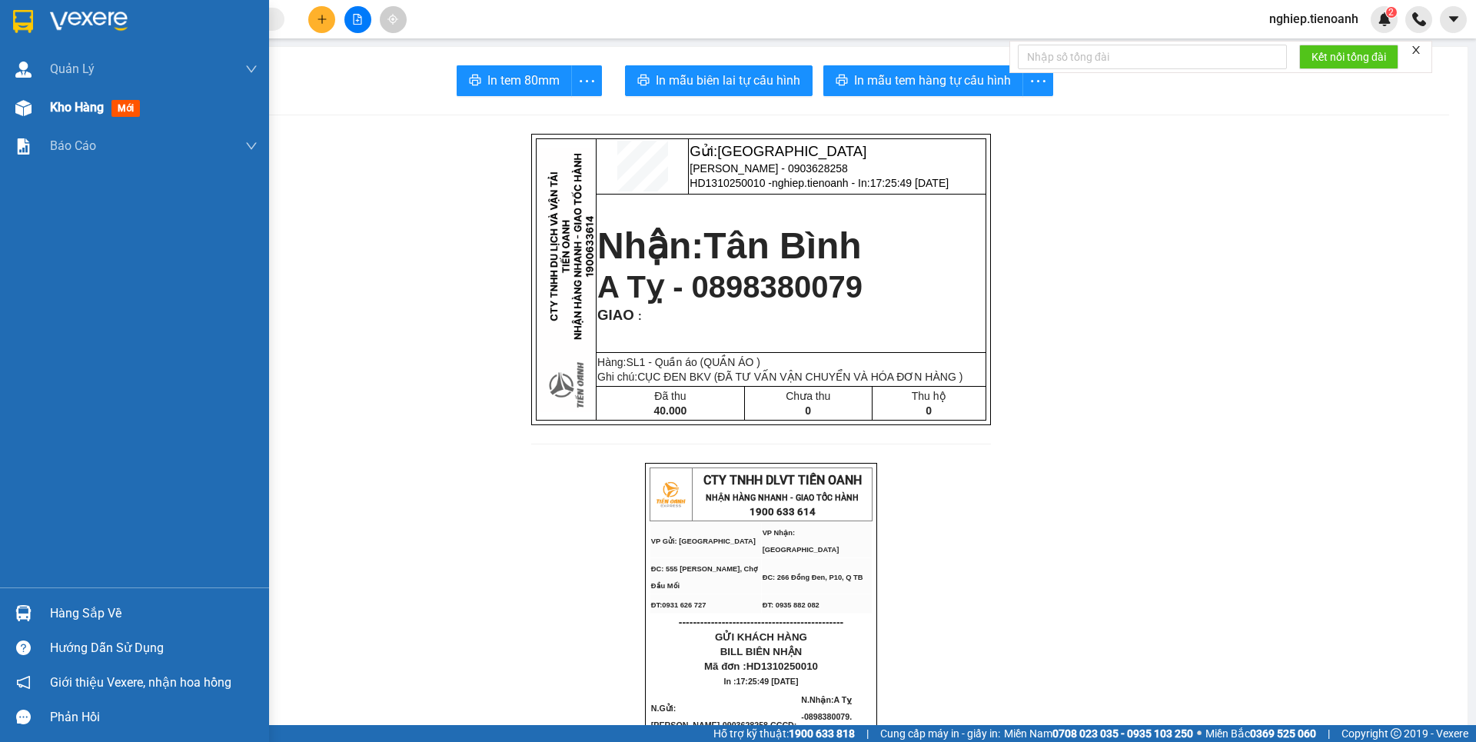
click at [47, 104] on div "Kho hàng mới" at bounding box center [134, 107] width 269 height 38
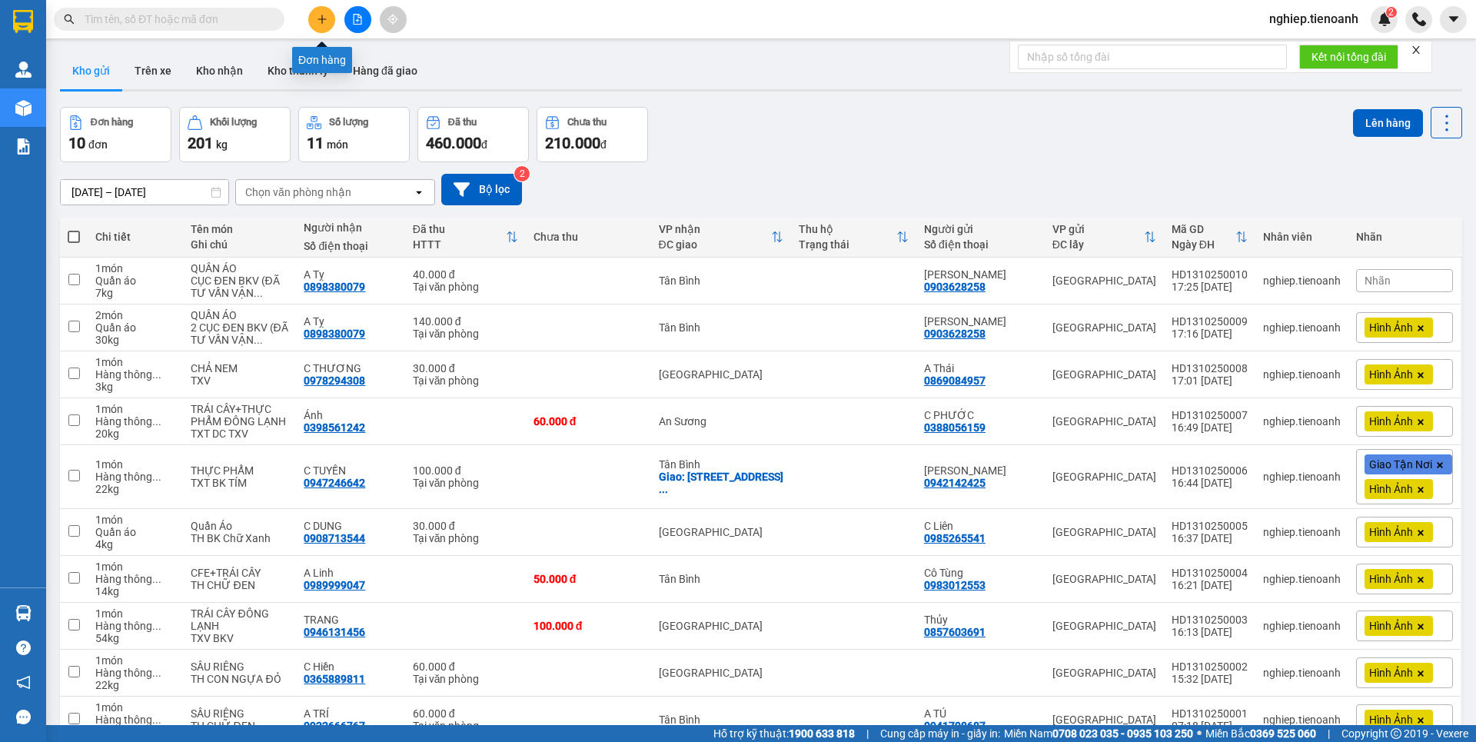
click at [318, 22] on icon "plus" at bounding box center [322, 19] width 11 height 11
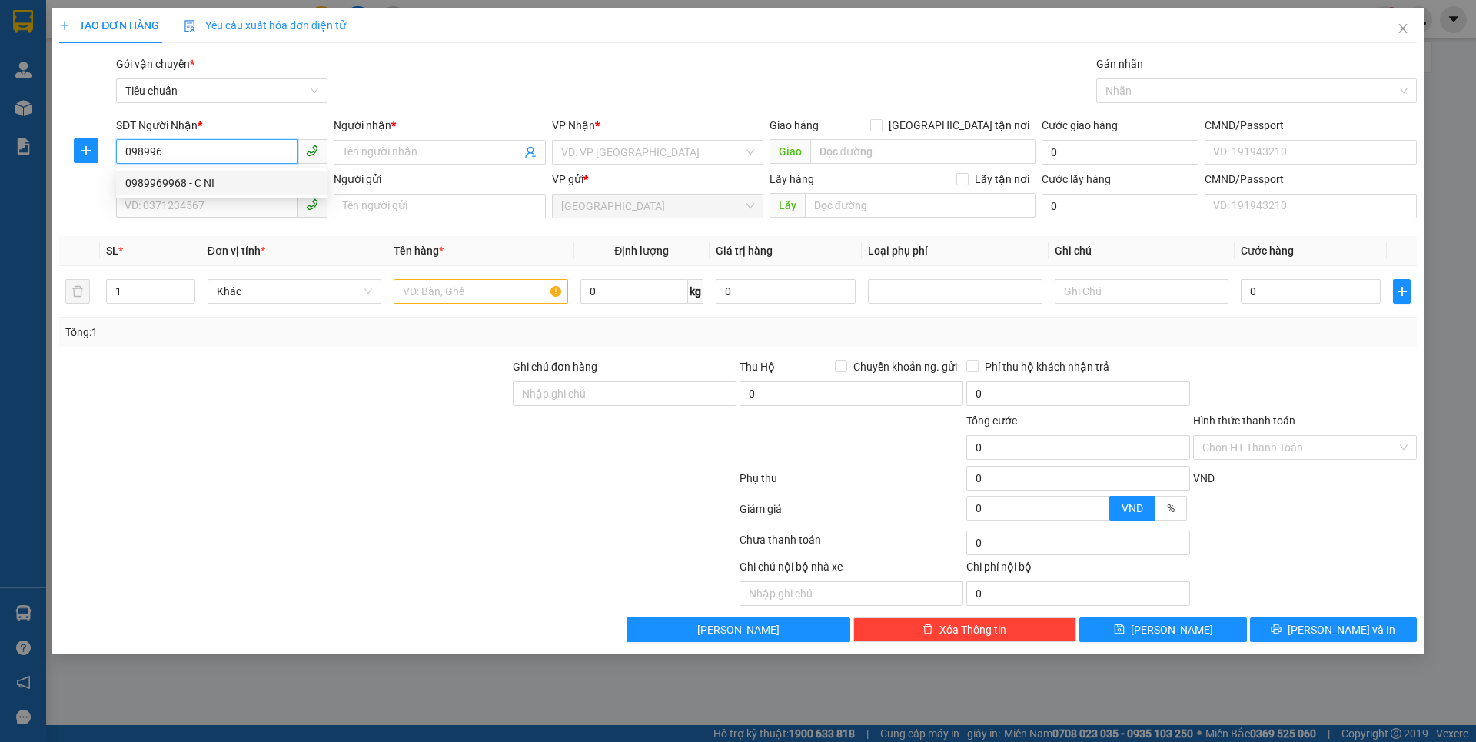
click at [200, 185] on div "0989969968 - C NI" at bounding box center [221, 183] width 193 height 17
type input "0989969968"
type input "C NI"
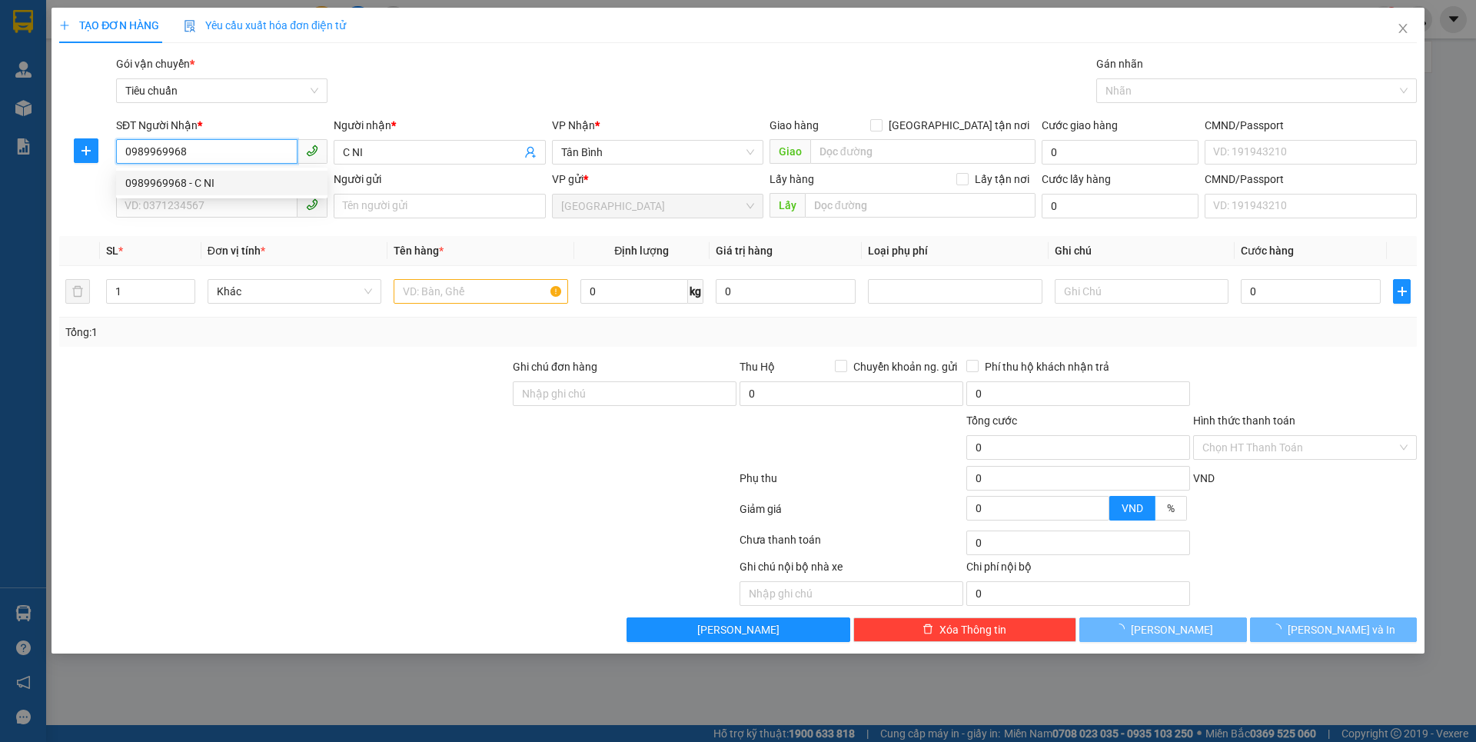
type input "0989969968"
type input "100.000"
click at [244, 377] on div at bounding box center [285, 385] width 454 height 54
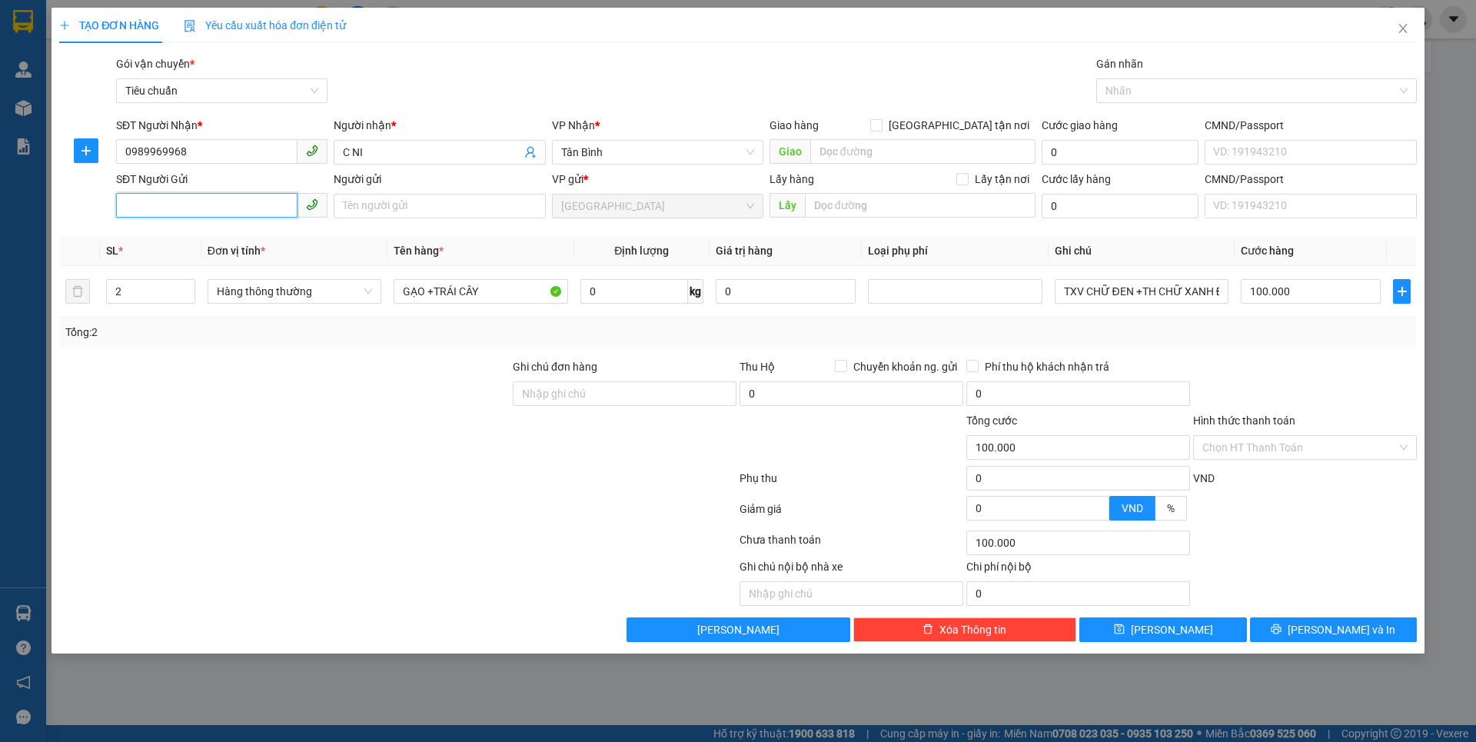
click at [175, 198] on input "SĐT Người Gửi" at bounding box center [206, 205] width 181 height 25
click at [193, 235] on div "0989969968 - C NI" at bounding box center [221, 236] width 193 height 17
type input "0989969968"
type input "C NI"
click at [278, 359] on div at bounding box center [285, 385] width 454 height 54
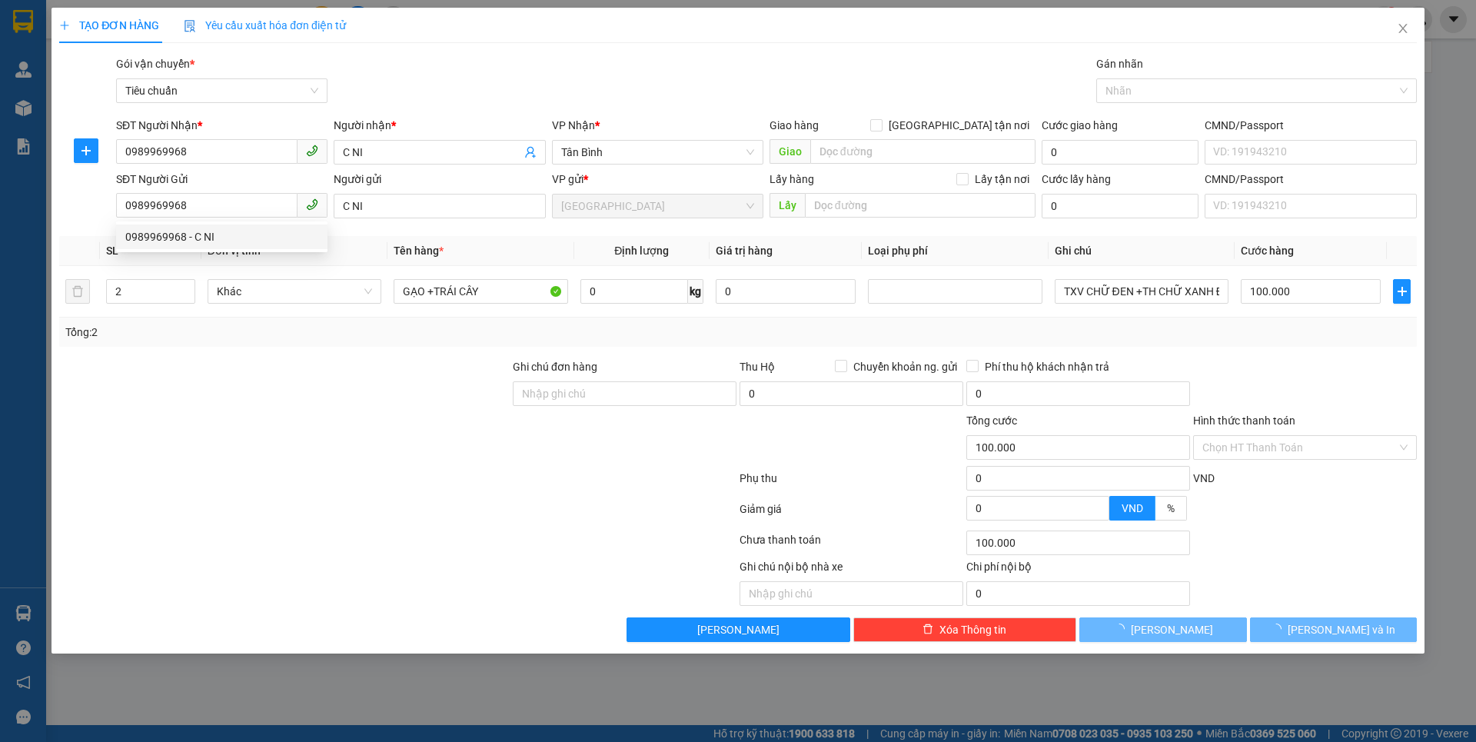
click at [278, 358] on div at bounding box center [285, 385] width 454 height 54
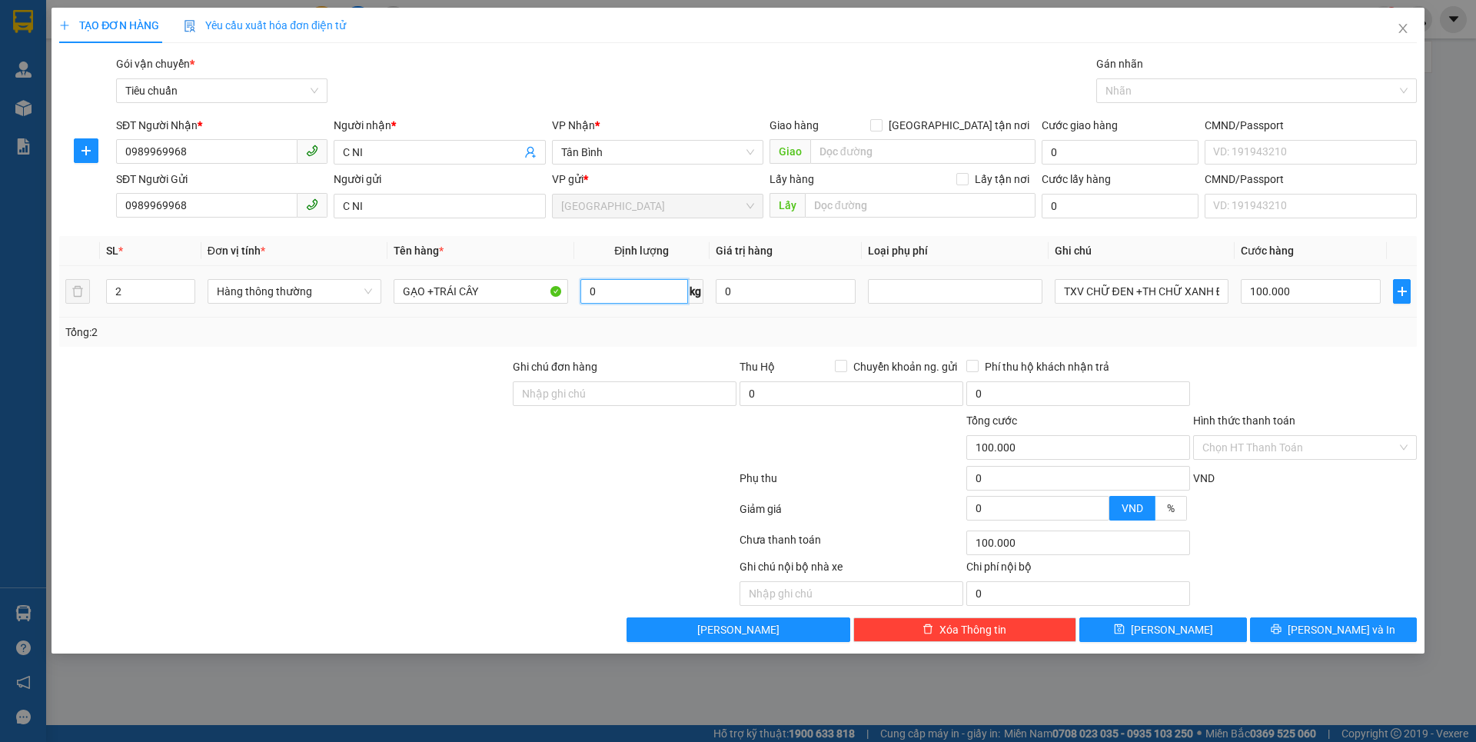
click at [621, 290] on input "0" at bounding box center [634, 291] width 108 height 25
type input "28"
drag, startPoint x: 437, startPoint y: 522, endPoint x: 1191, endPoint y: 304, distance: 784.9
click at [442, 517] on div at bounding box center [398, 512] width 680 height 31
type input "65.000"
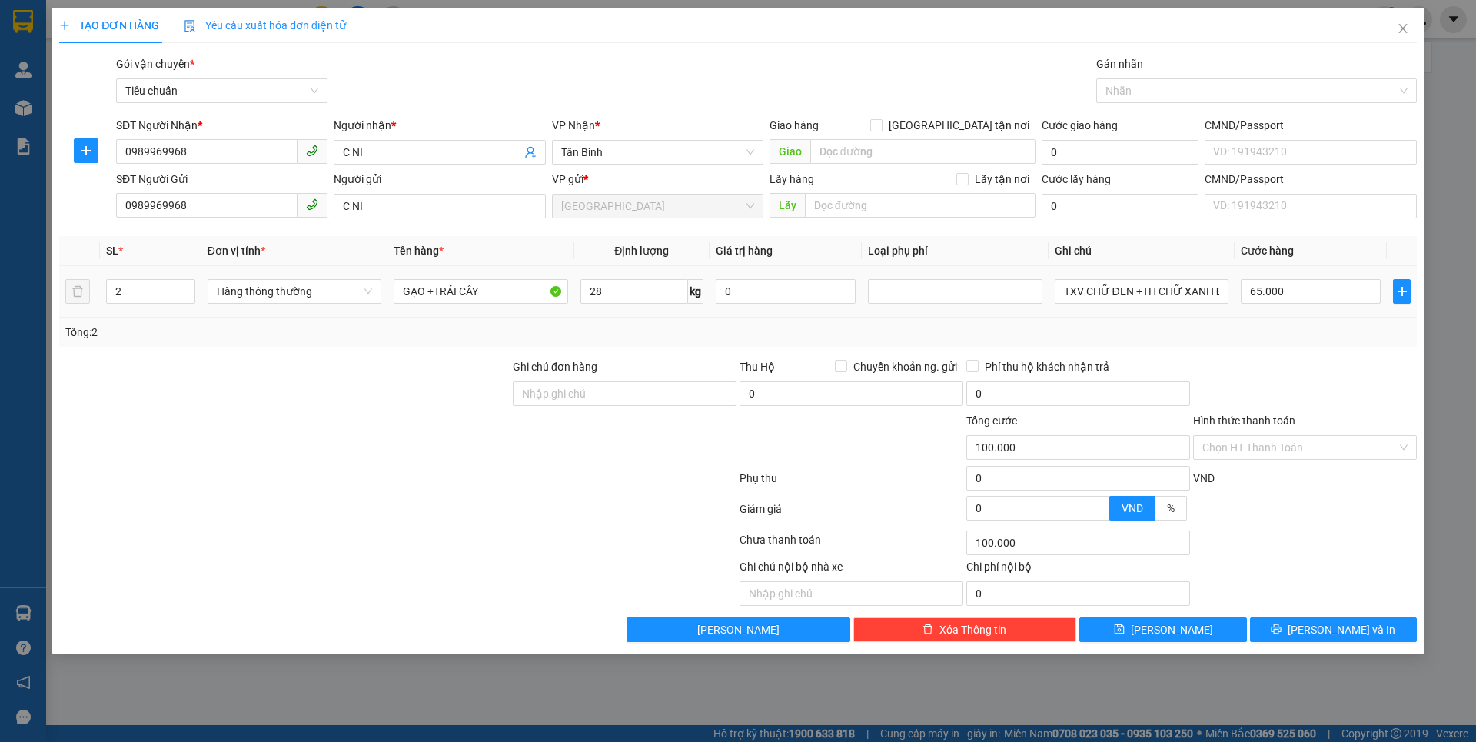
type input "65.000"
click at [1138, 297] on input "TXV CHỮ ĐEN +TH CHỮ XANH ĐỎ" at bounding box center [1142, 291] width 174 height 25
click at [1139, 296] on input "TXV CHỮ ĐEN +TH CHỮ XANH ĐỎ" at bounding box center [1142, 291] width 174 height 25
click at [1177, 294] on input "TH CHỮ XANH ĐỎ" at bounding box center [1142, 291] width 174 height 25
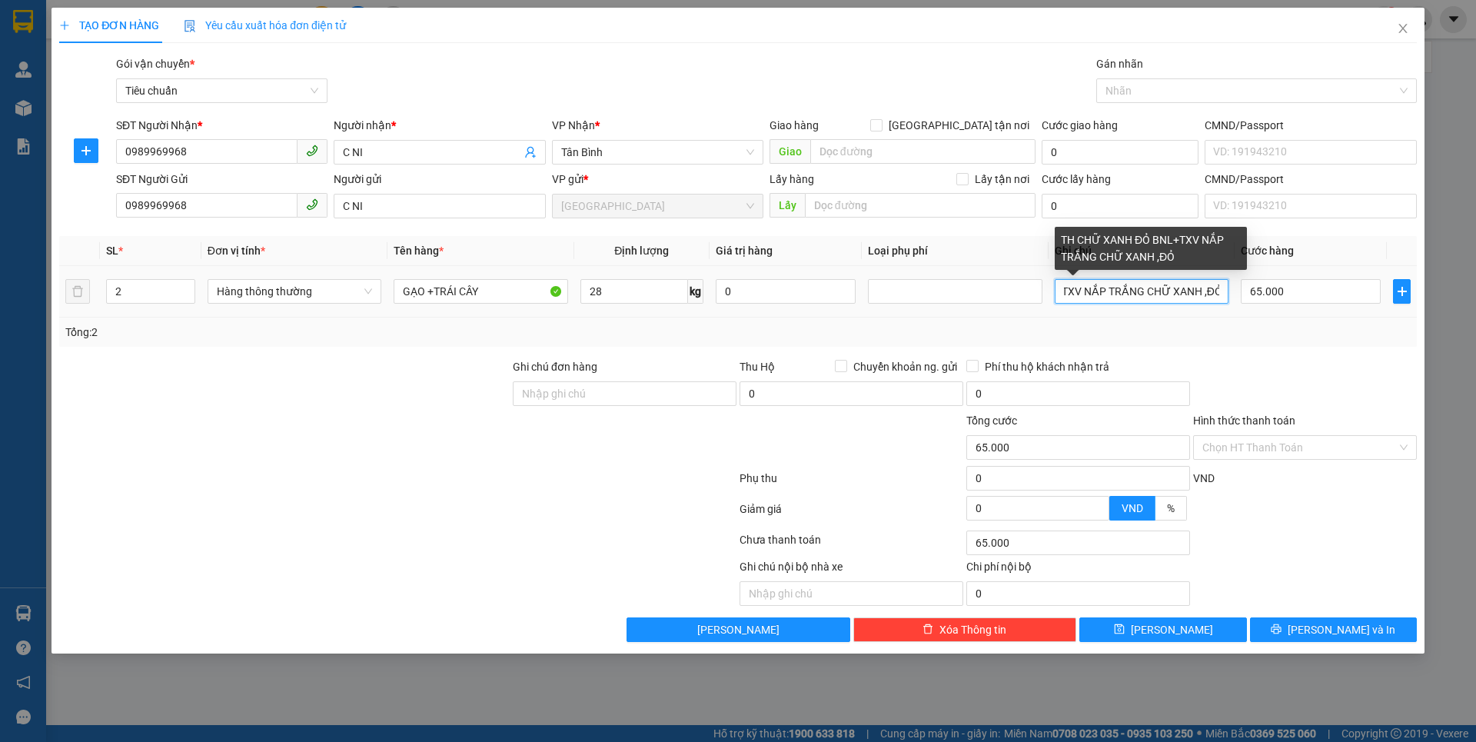
scroll to position [0, 123]
type input "TH CHỮ XANH ĐỎ BNL+TXV NẮP TRẮNG CHỮ XANH ,ĐỎ"
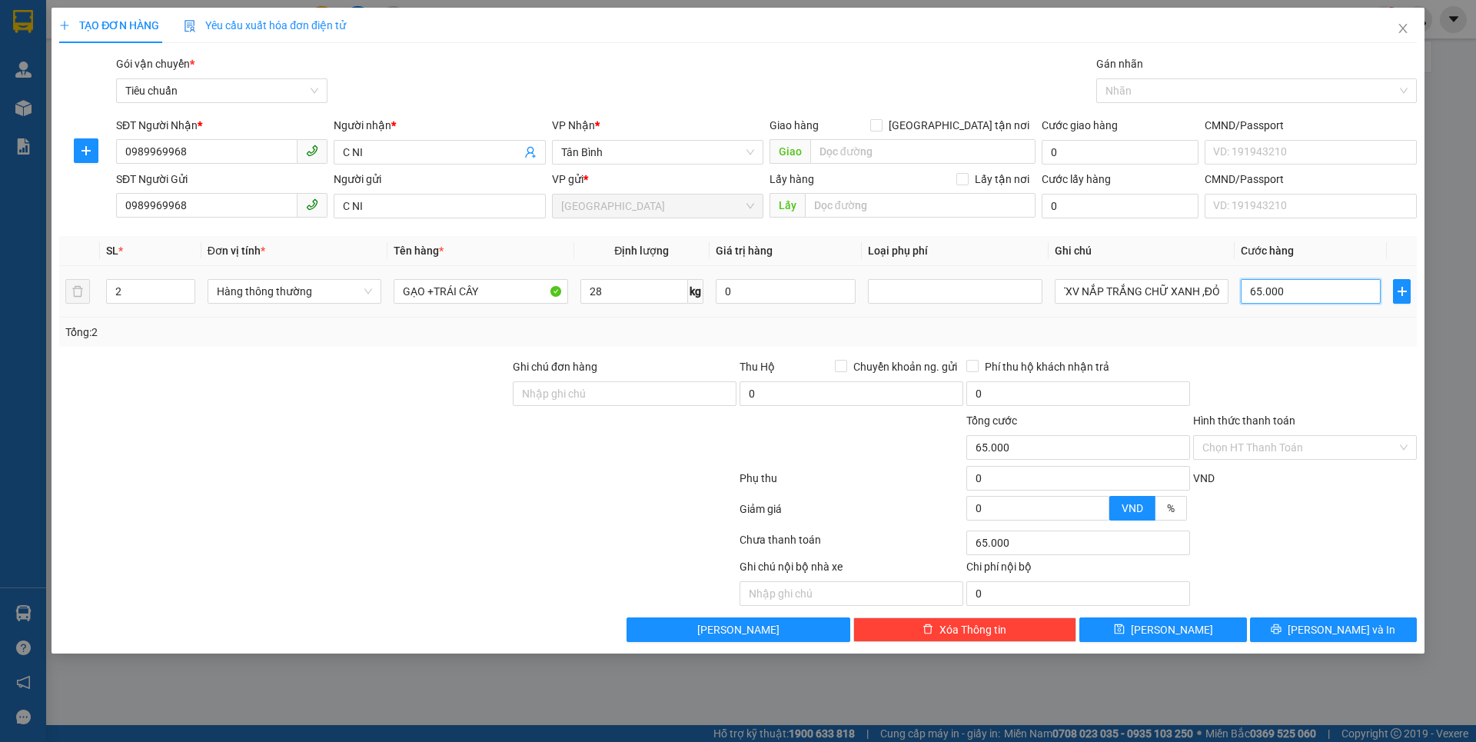
scroll to position [0, 0]
click at [1305, 288] on input "65.000" at bounding box center [1311, 291] width 140 height 25
type input "1"
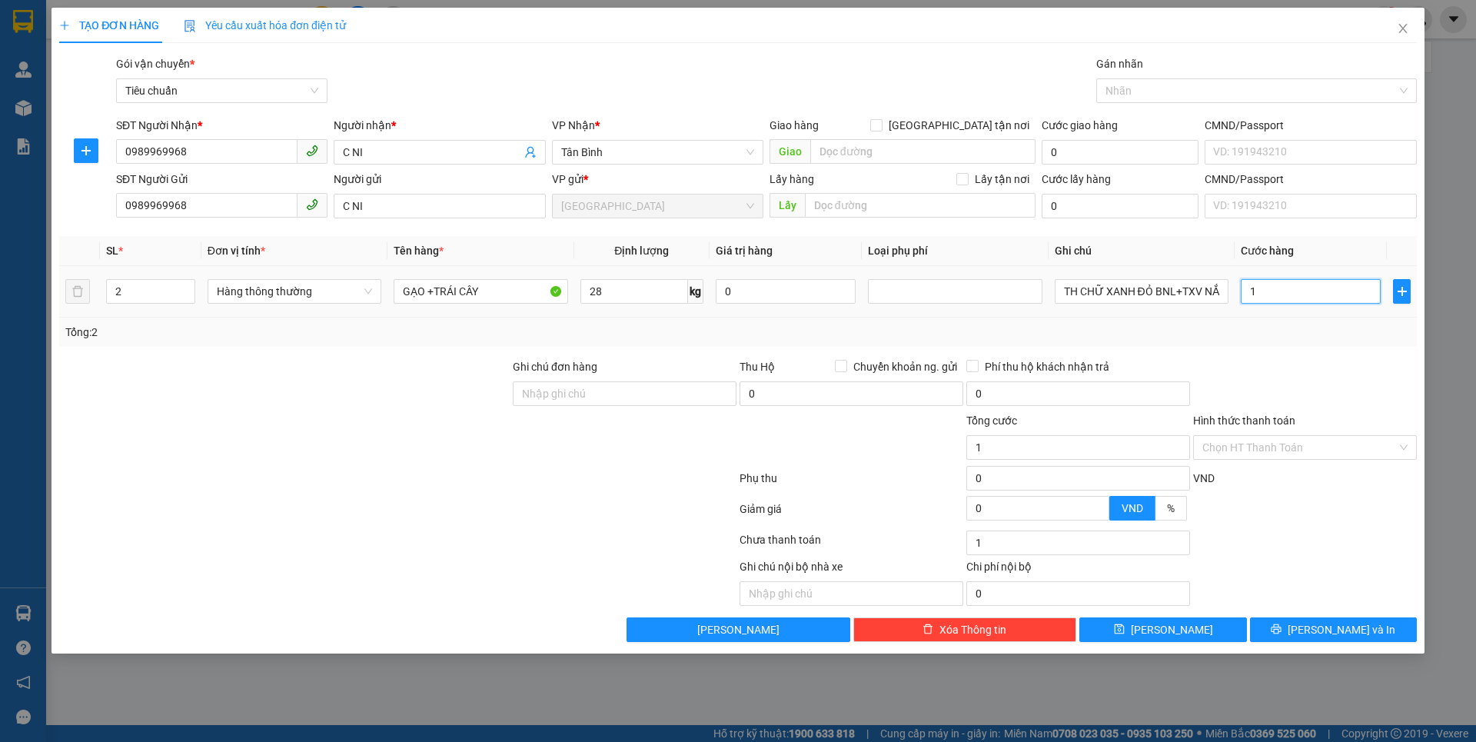
type input "14"
type input "140"
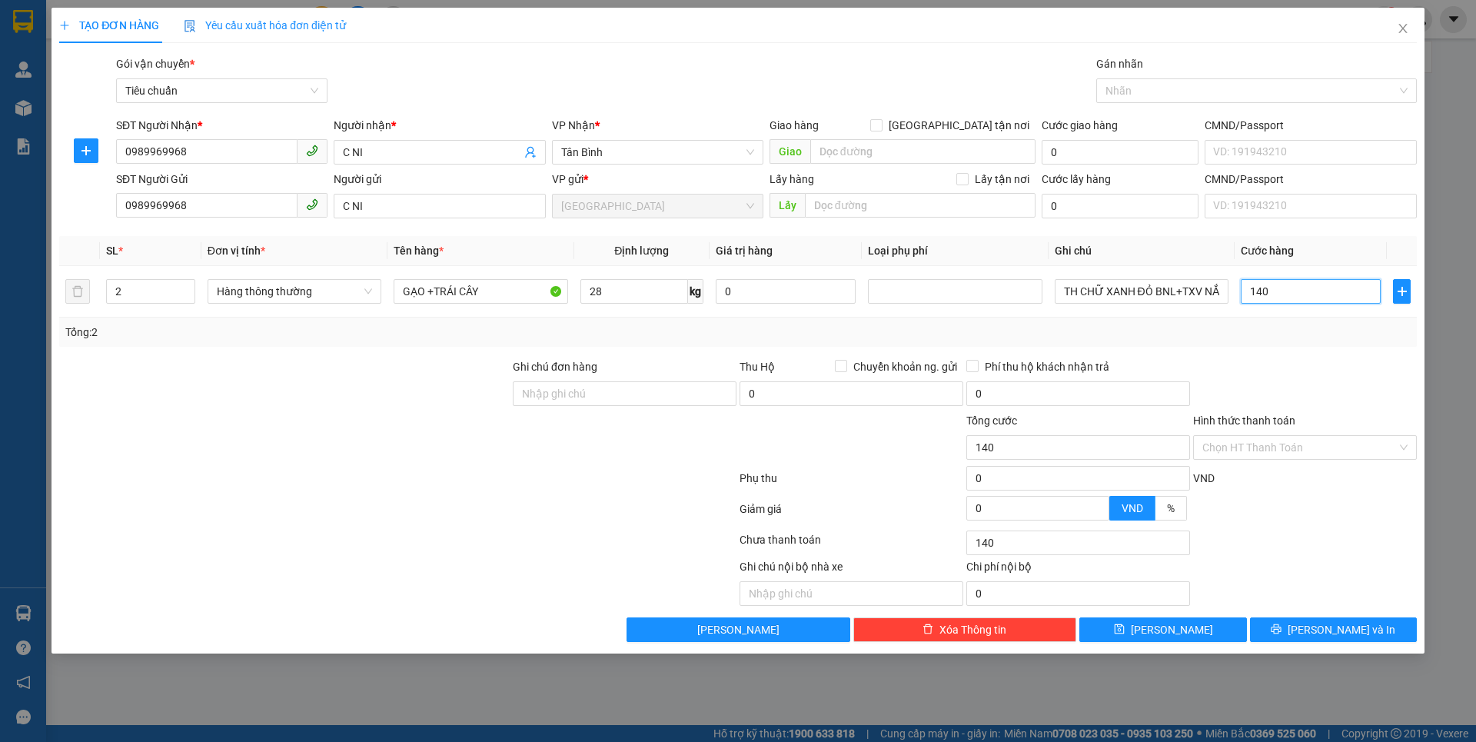
type input "140"
type input "140.000"
click at [1298, 377] on div at bounding box center [1305, 385] width 227 height 54
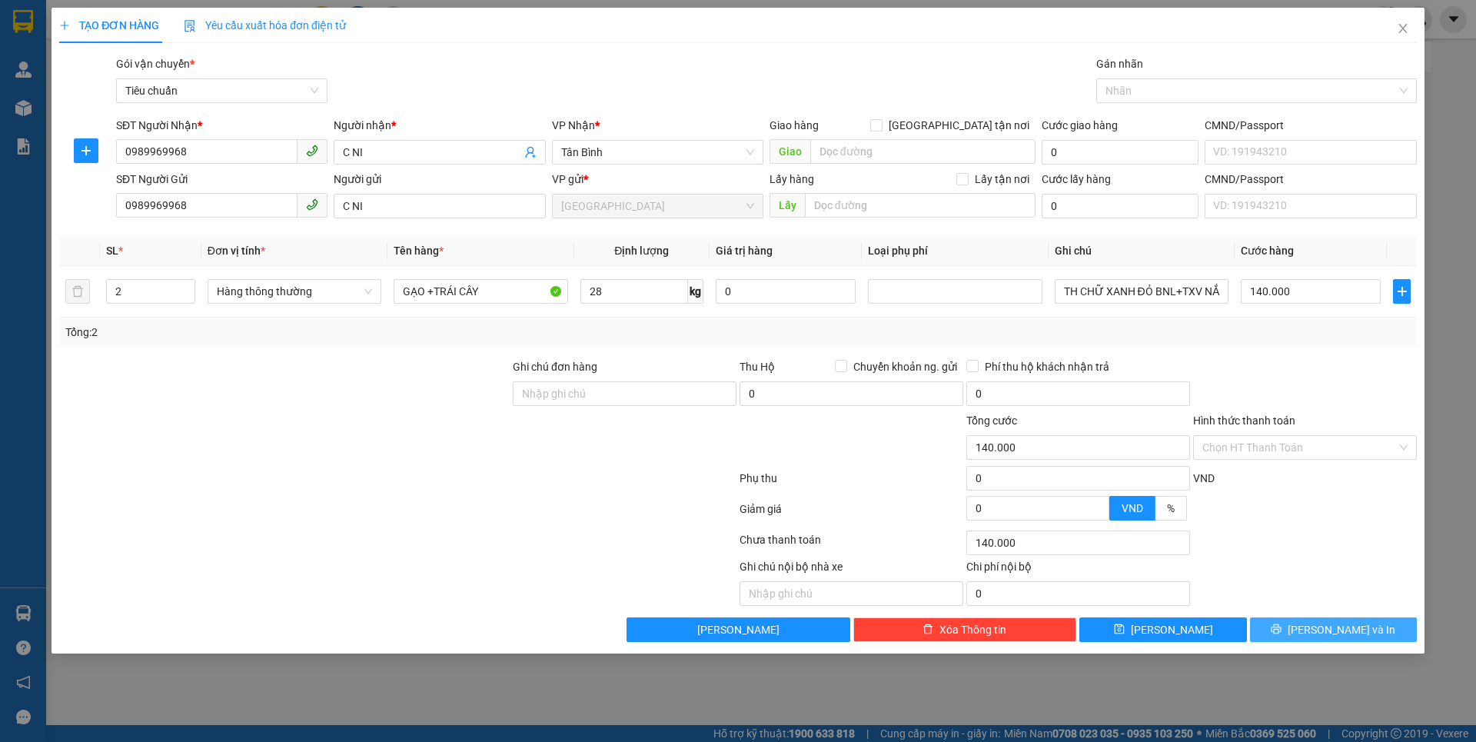
click at [1348, 631] on span "[PERSON_NAME] và In" at bounding box center [1342, 629] width 108 height 17
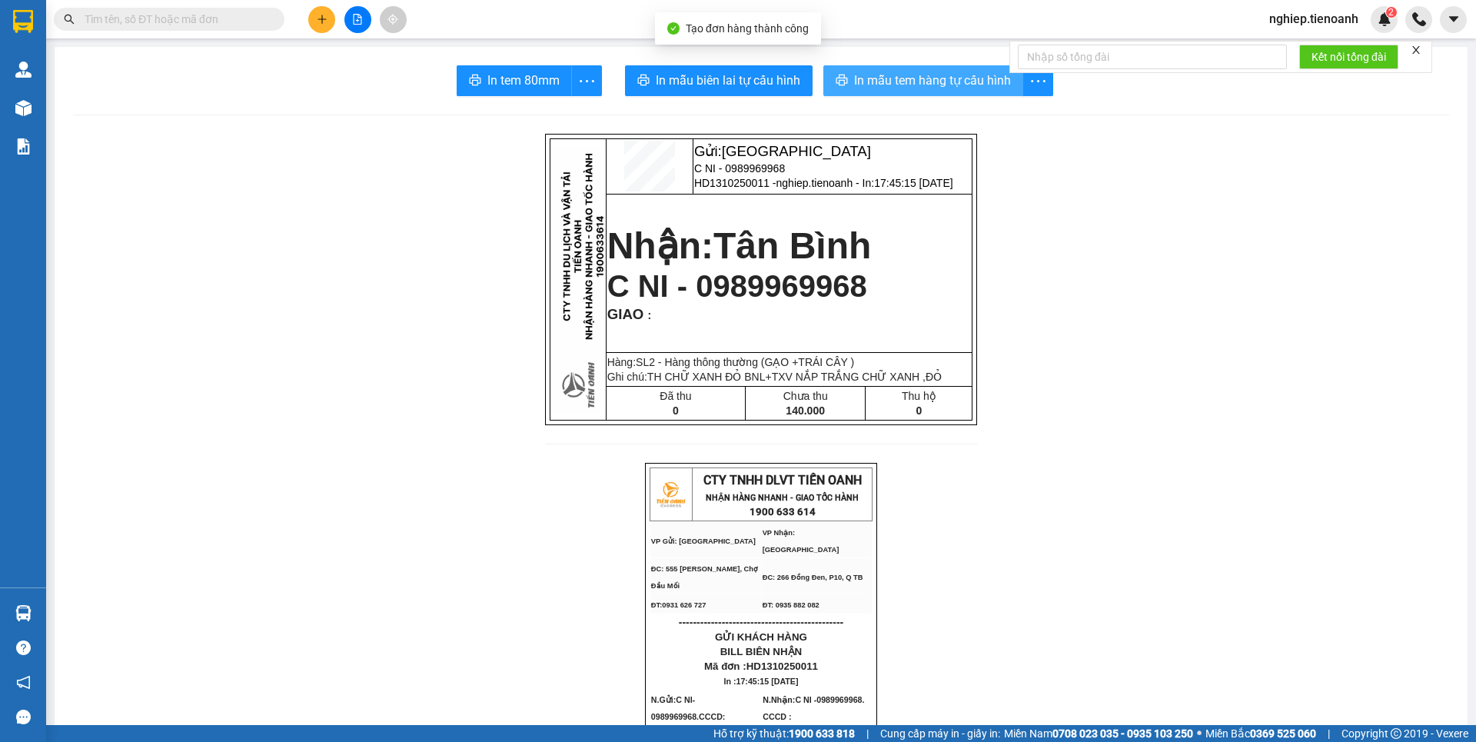
click at [868, 80] on span "In mẫu tem hàng tự cấu hình" at bounding box center [932, 80] width 157 height 19
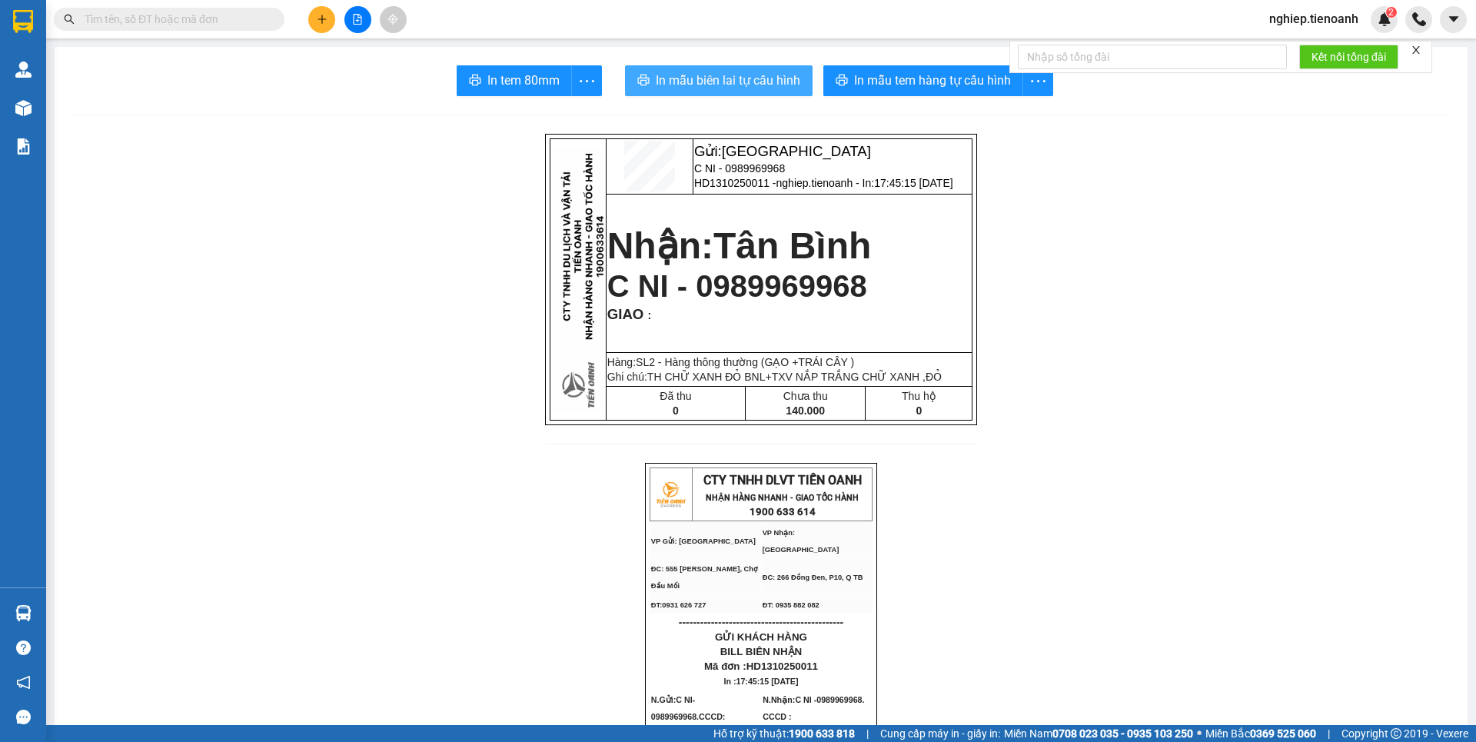
click at [759, 80] on span "In mẫu biên lai tự cấu hình" at bounding box center [728, 80] width 145 height 19
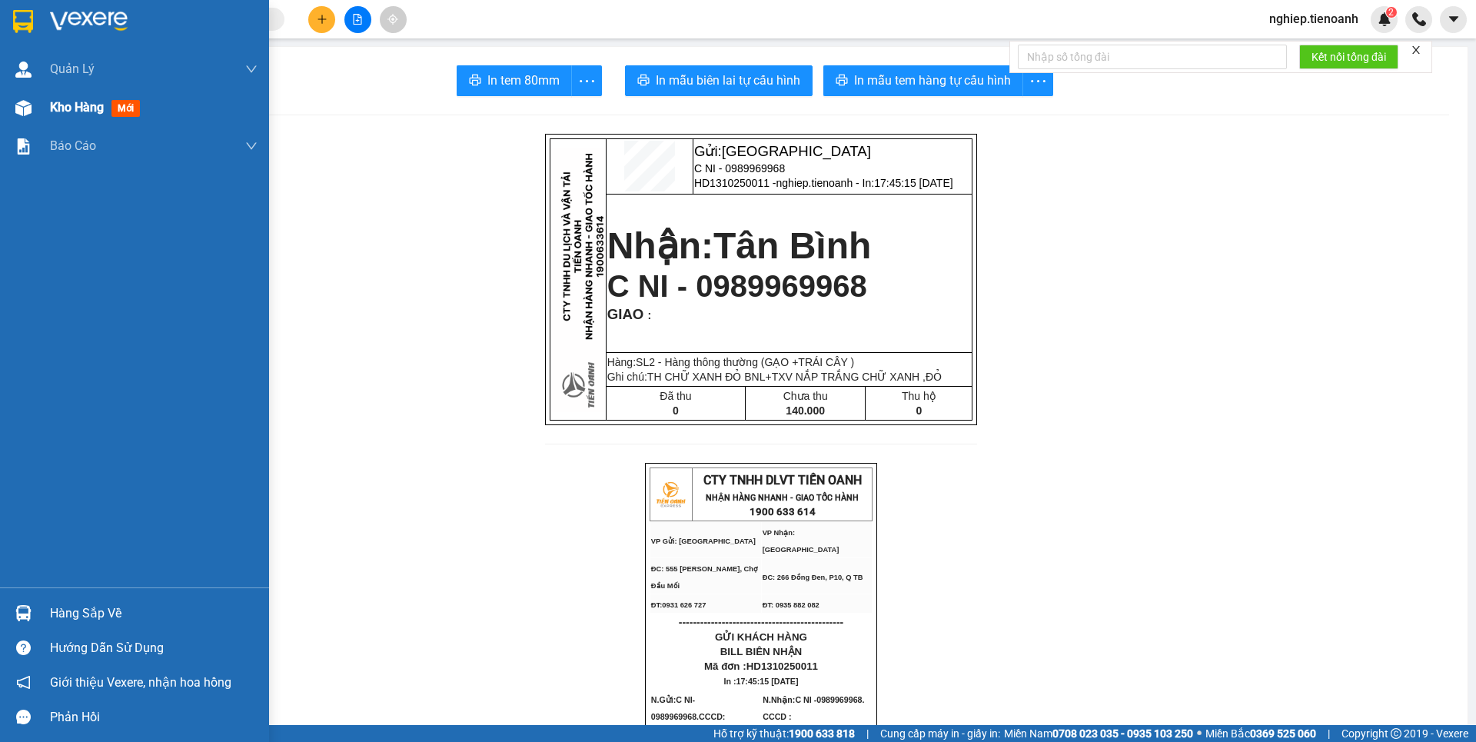
click at [72, 111] on span "Kho hàng" at bounding box center [77, 107] width 54 height 15
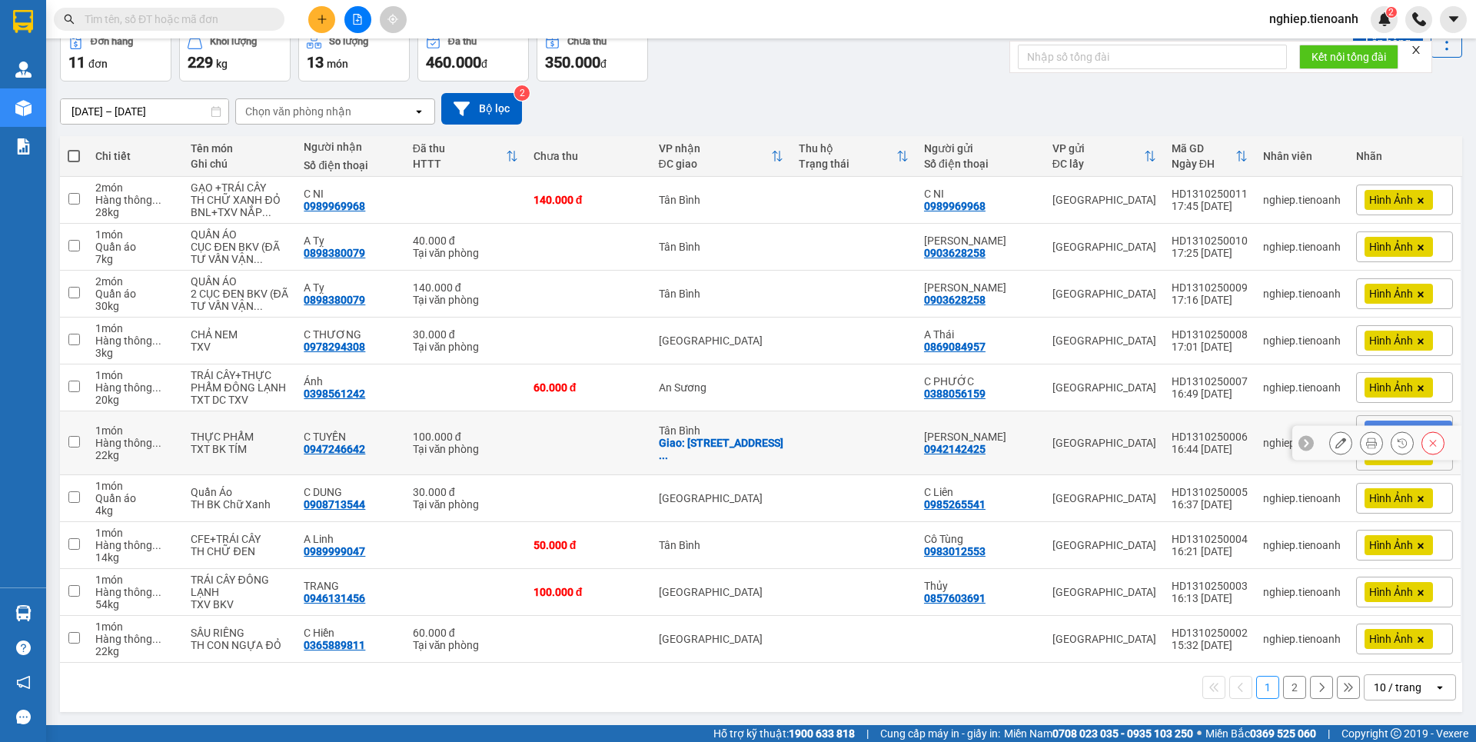
scroll to position [81, 0]
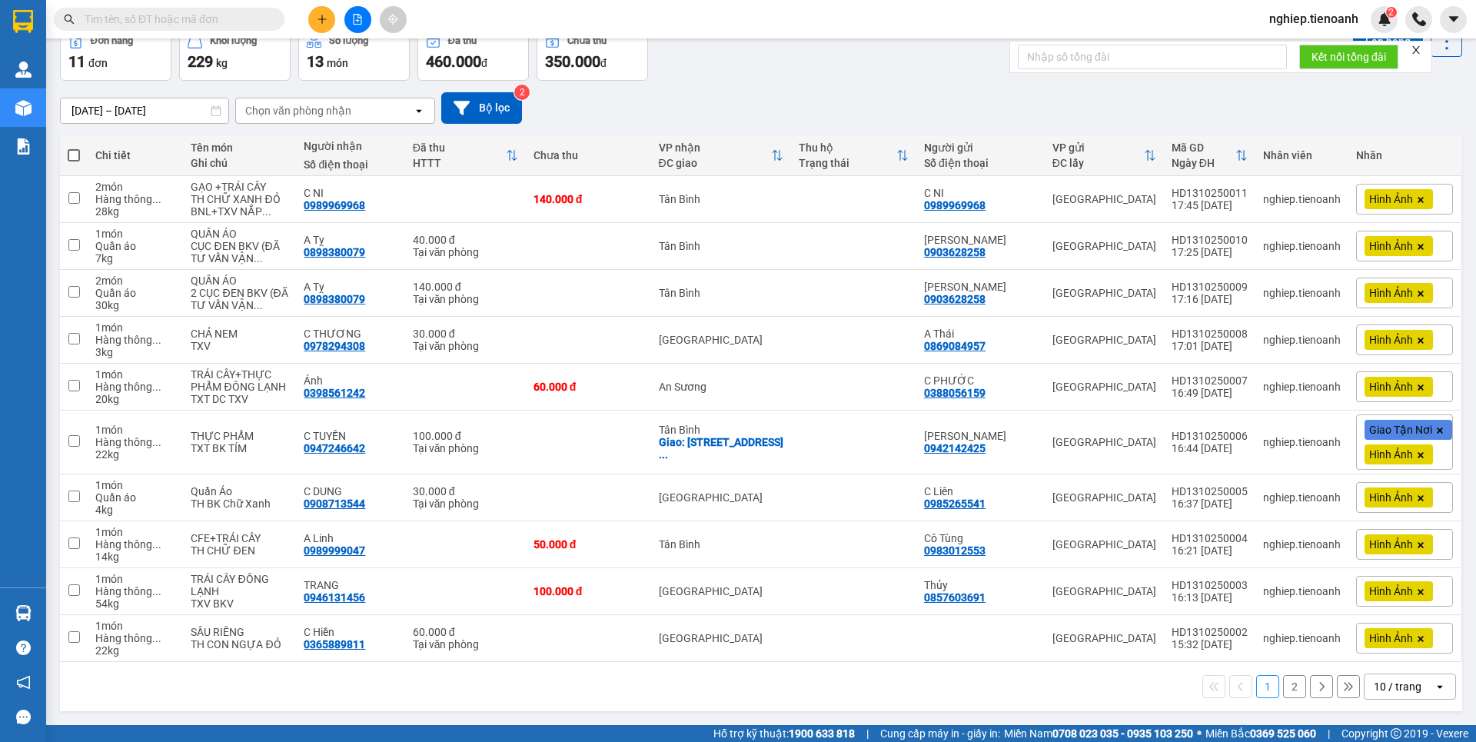
click at [1036, 93] on div "[DATE] – [DATE] Press the down arrow key to interact with the calendar and sele…" at bounding box center [761, 108] width 1402 height 32
click at [1283, 685] on button "2" at bounding box center [1294, 686] width 23 height 23
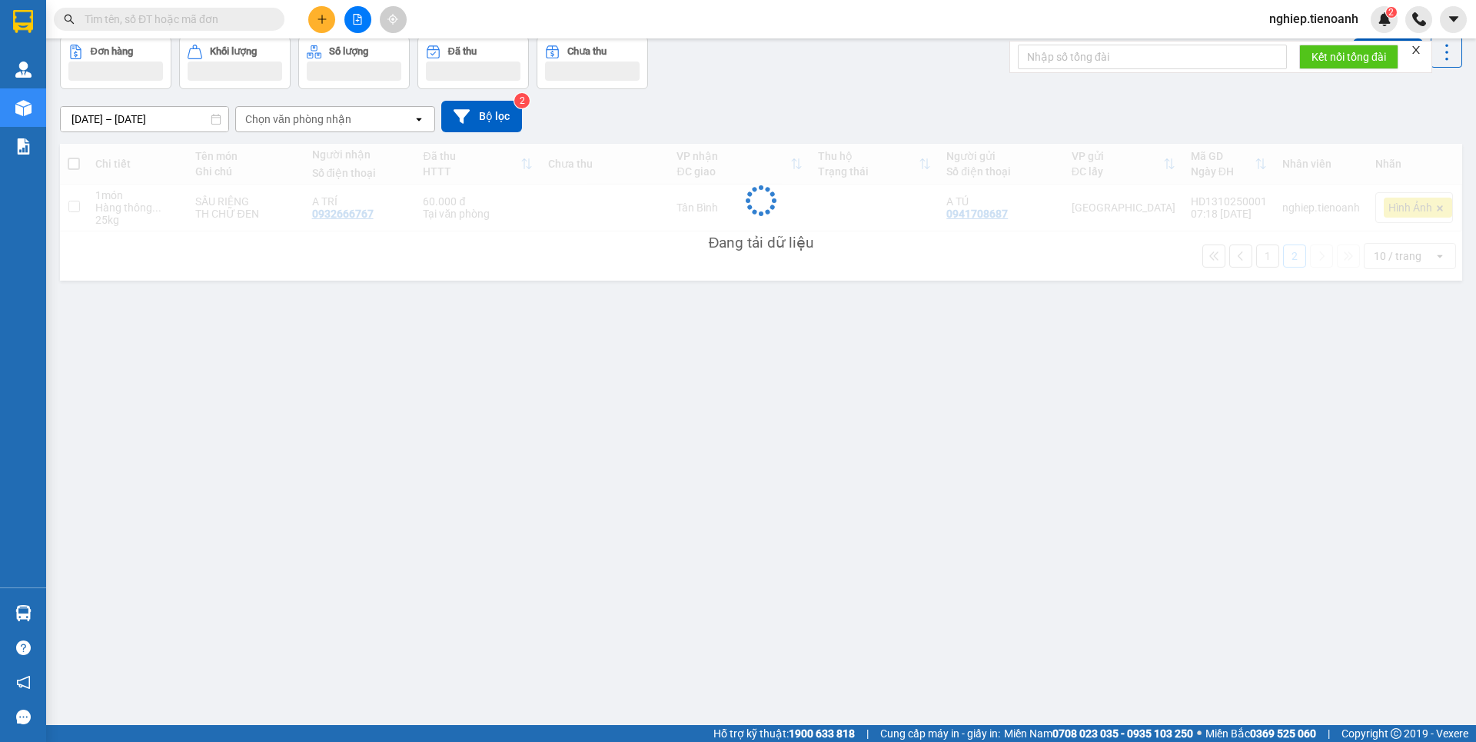
scroll to position [71, 0]
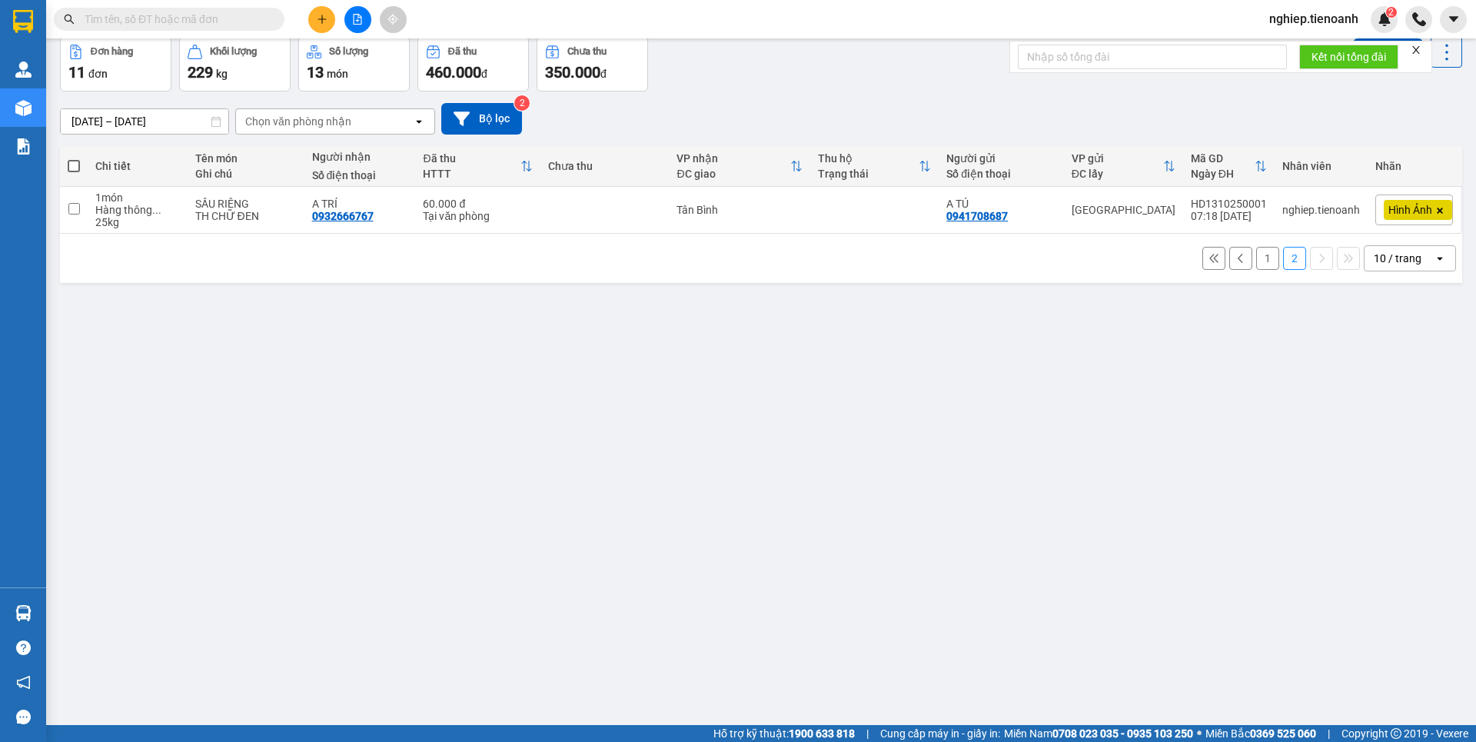
click at [1259, 262] on button "1" at bounding box center [1267, 258] width 23 height 23
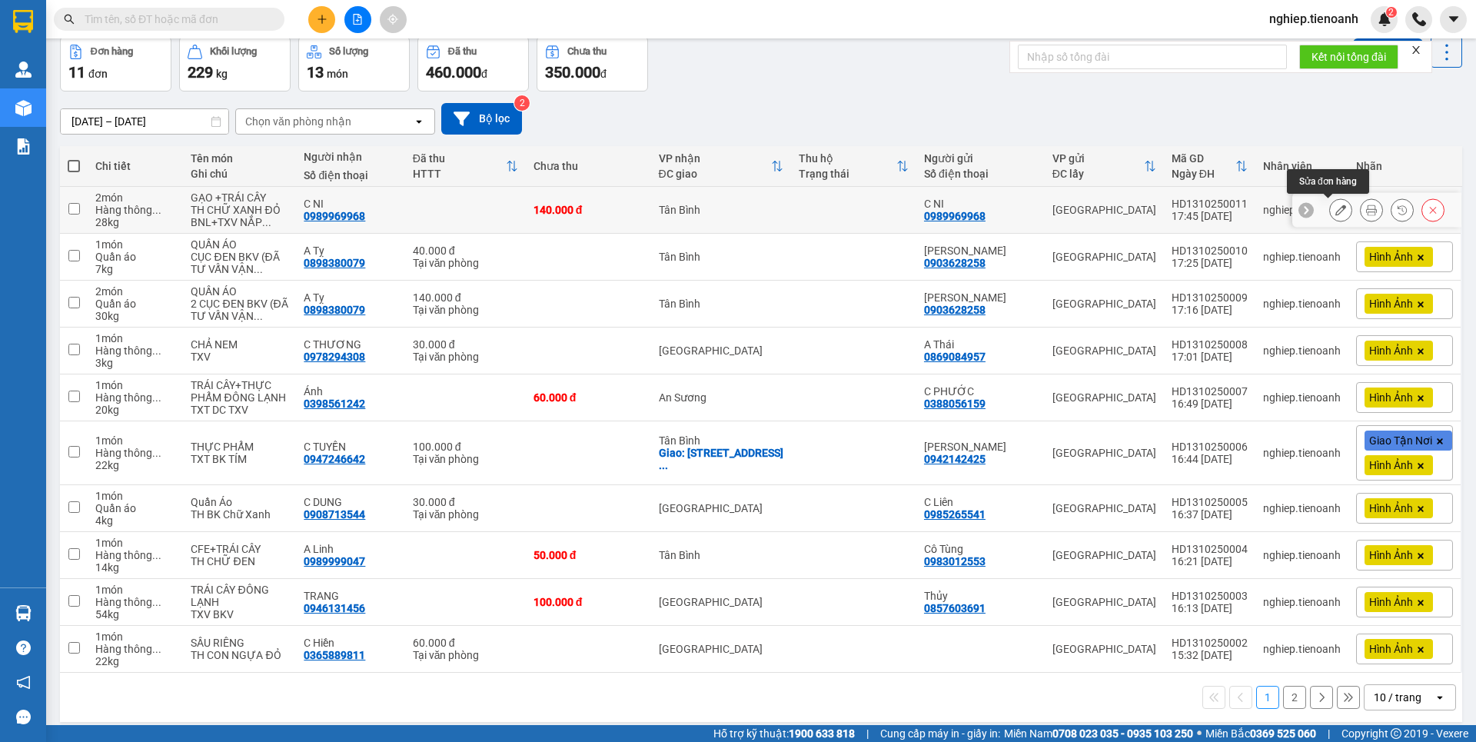
click at [1335, 213] on icon at bounding box center [1340, 209] width 11 height 11
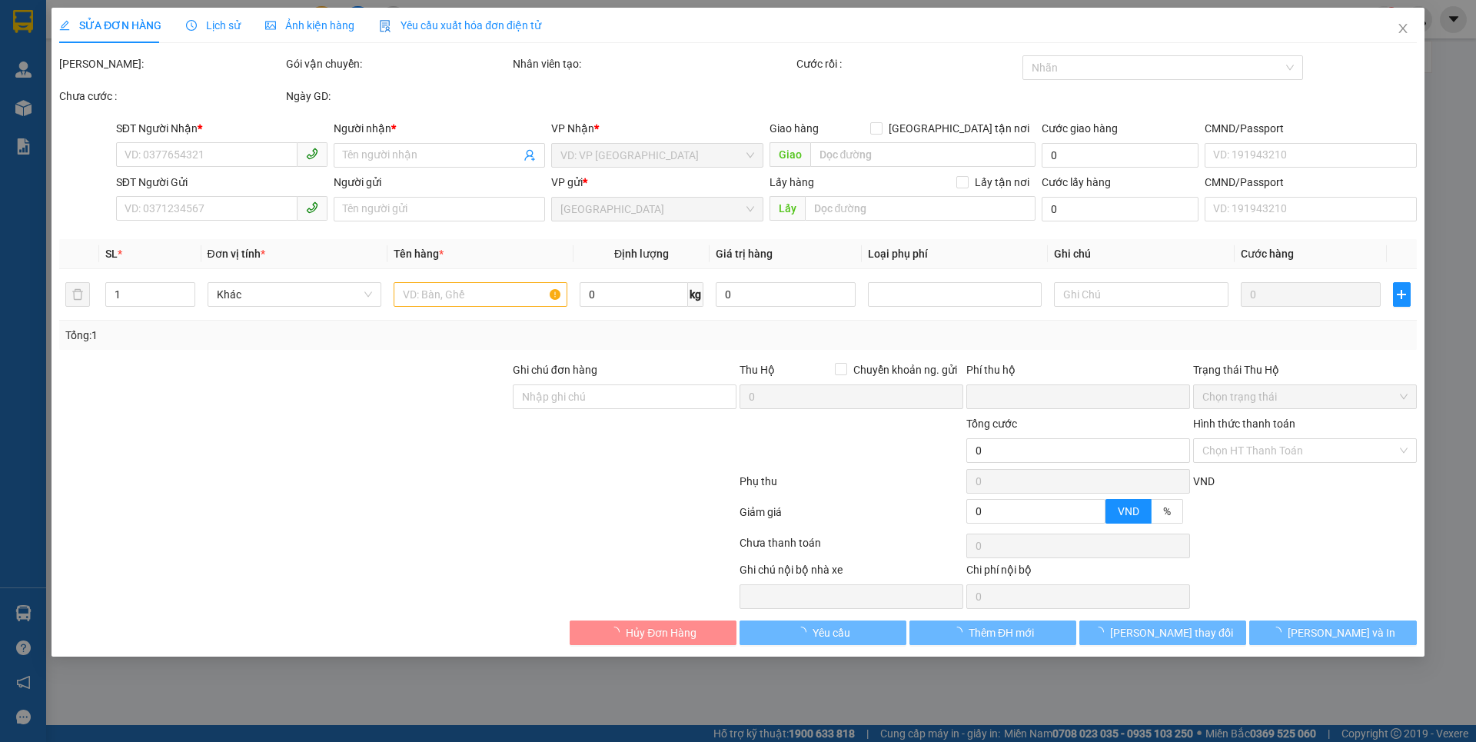
type input "0989969968"
type input "C NI"
type input "0989969968"
type input "C NI"
type input "0"
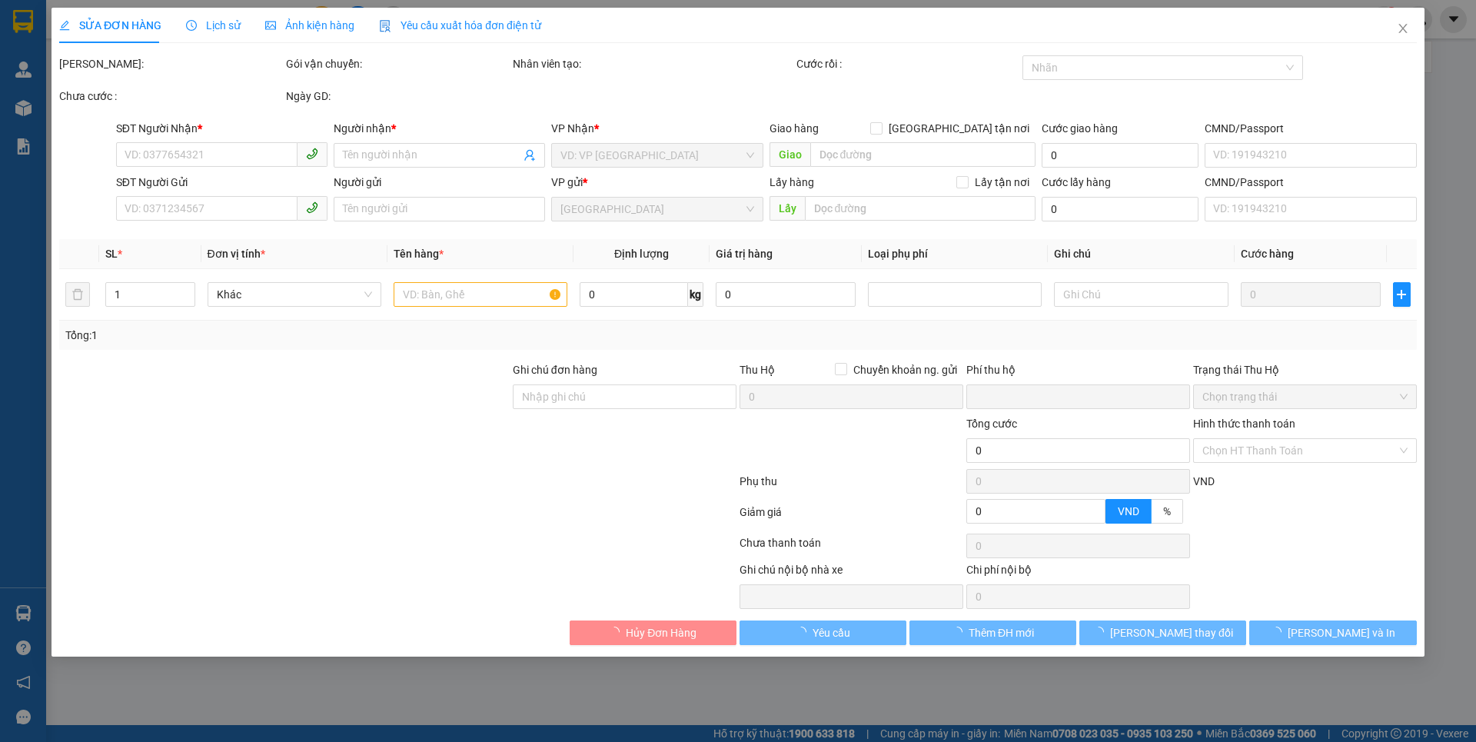
type input "140.000"
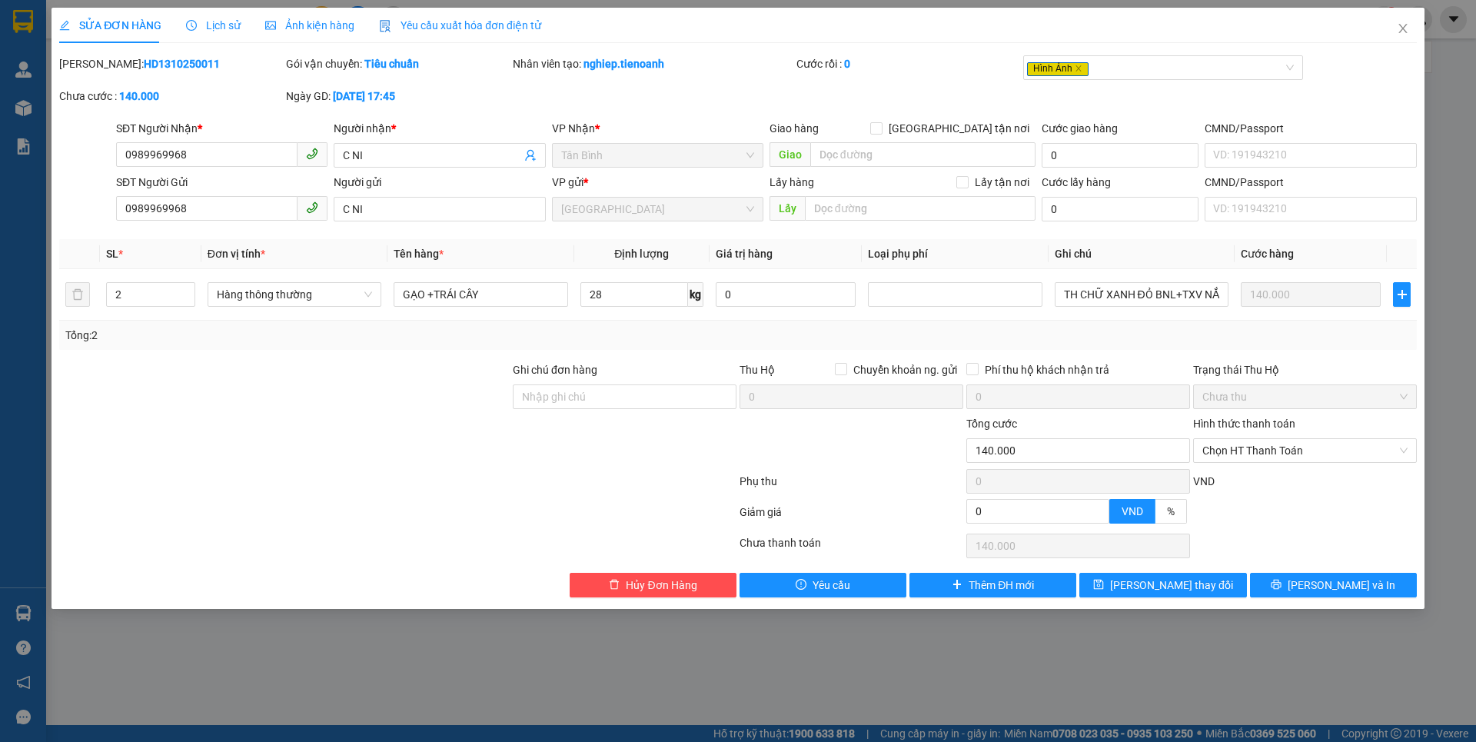
click at [298, 25] on span "Ảnh kiện hàng" at bounding box center [309, 25] width 89 height 12
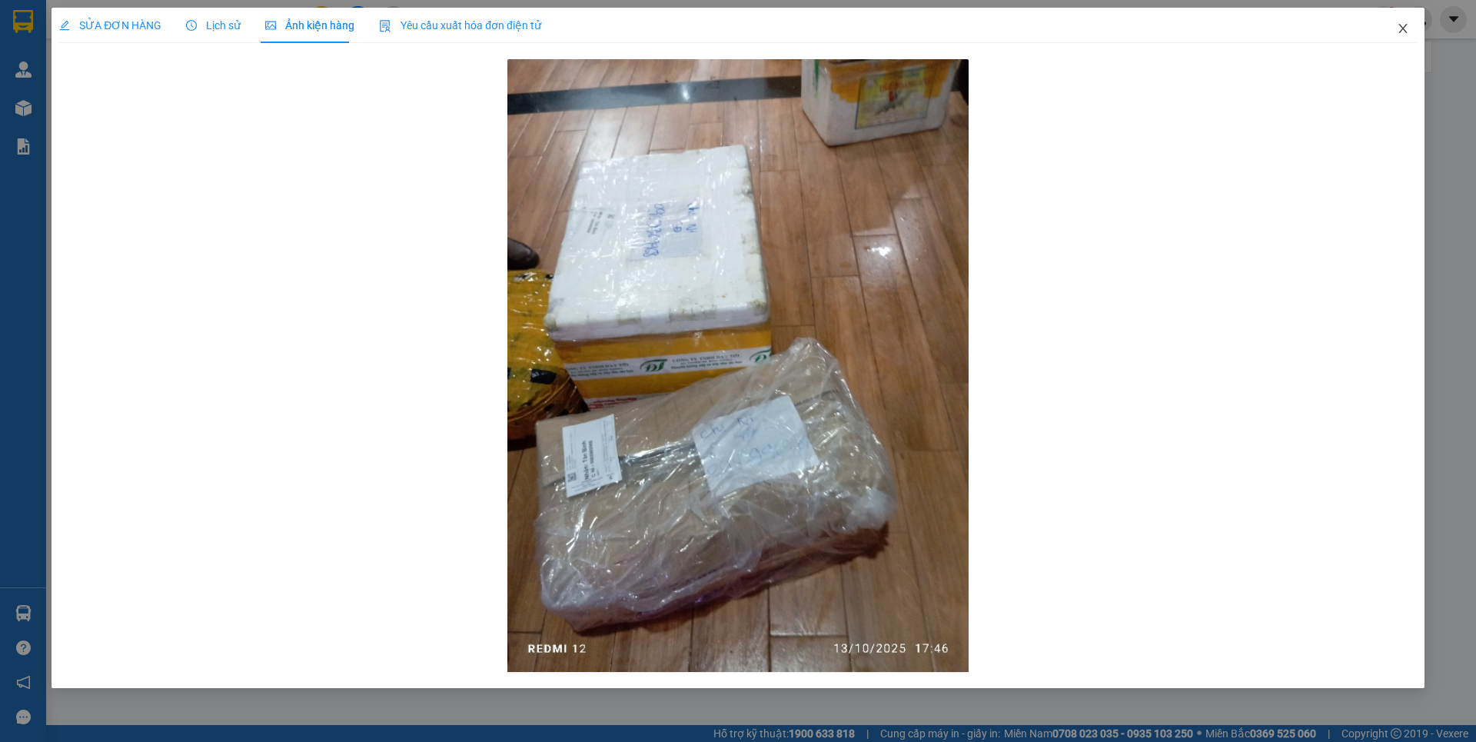
click at [1402, 32] on icon "close" at bounding box center [1403, 28] width 12 height 12
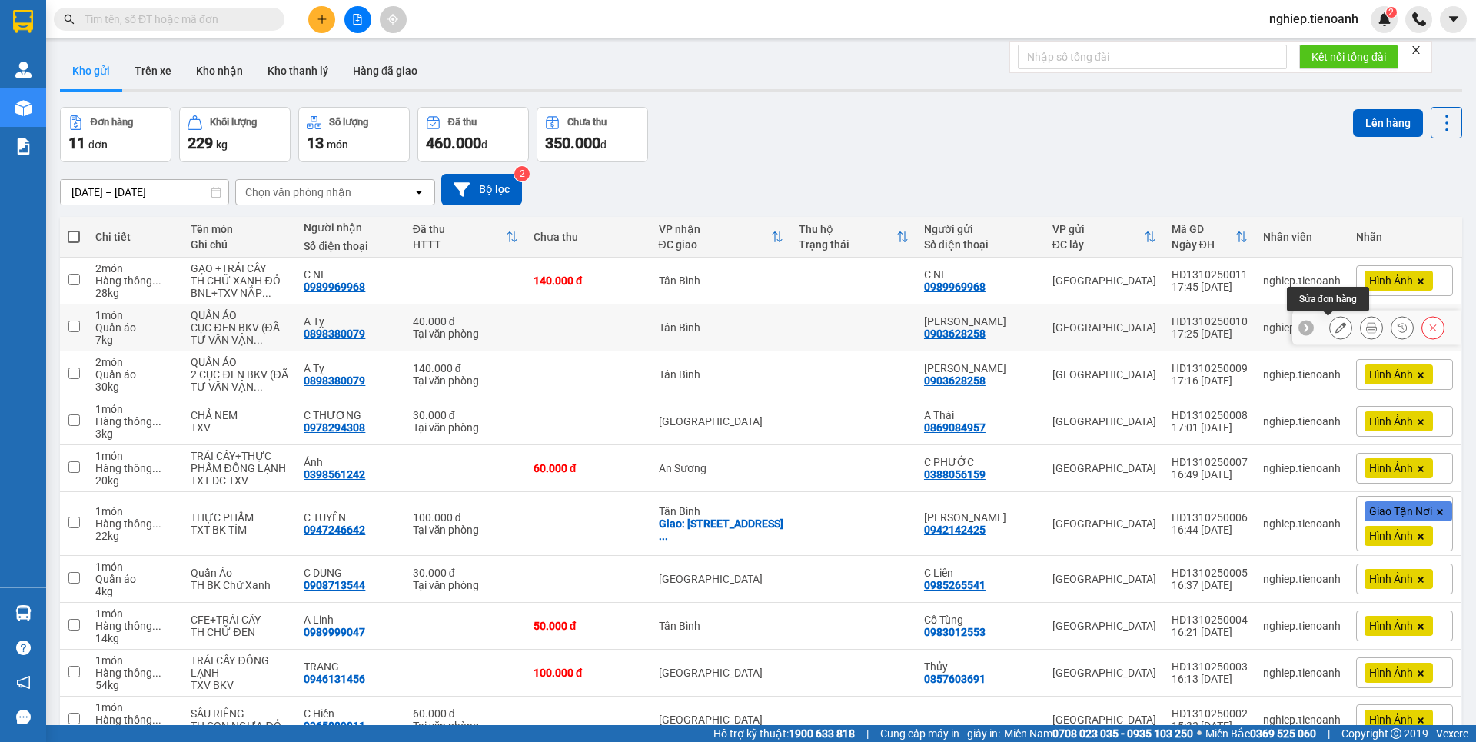
click at [1335, 327] on icon at bounding box center [1340, 327] width 11 height 11
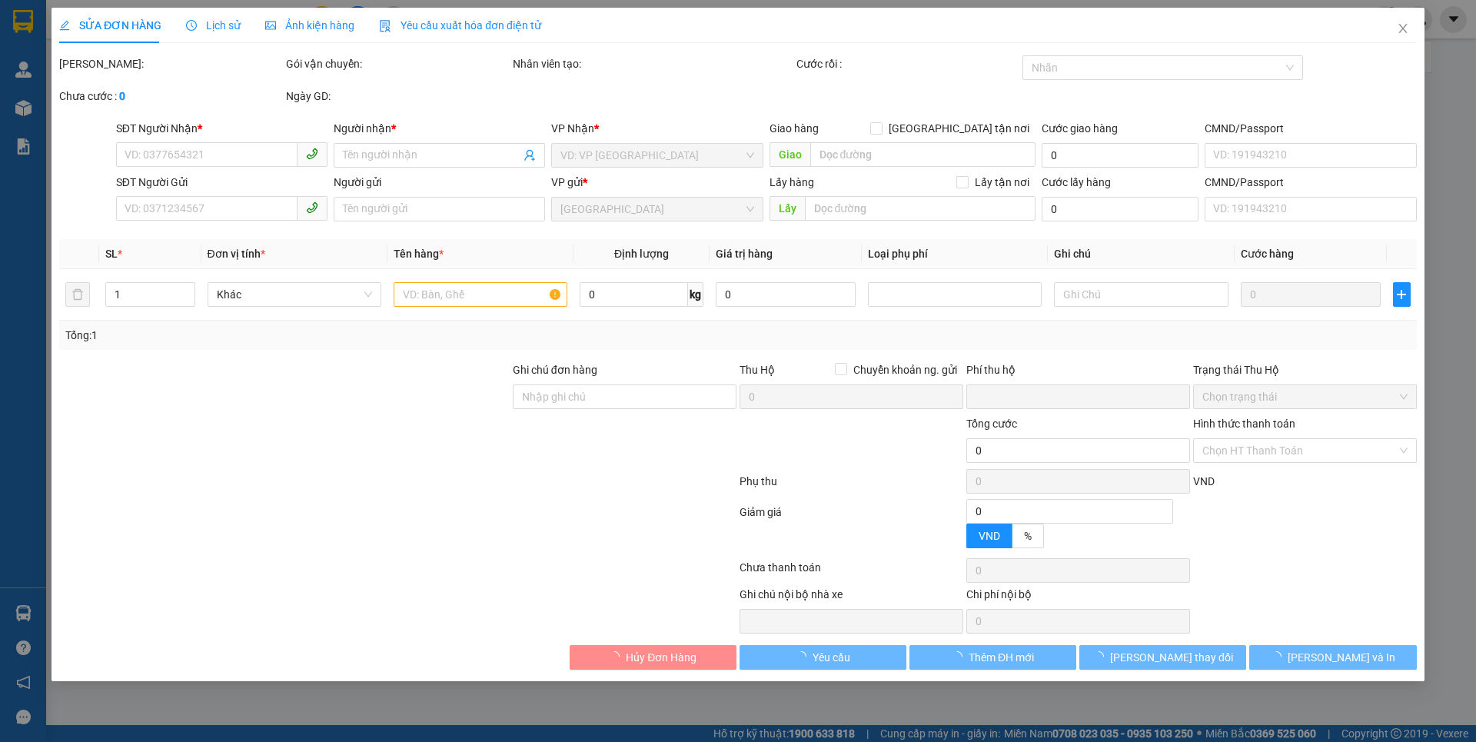
type input "0898380079"
type input "A Tỵ"
type input "0903628258"
type input "[PERSON_NAME]"
type input "0"
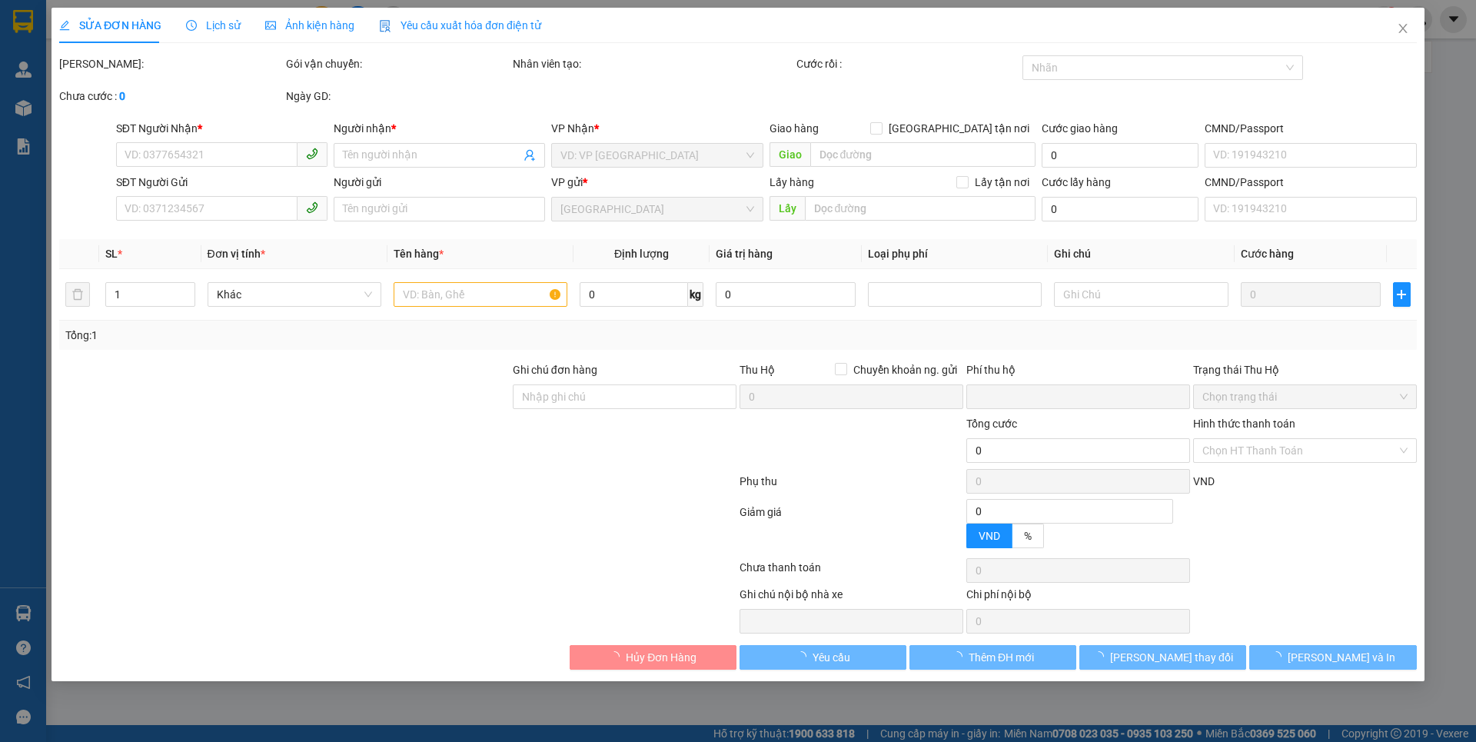
type input "40.000"
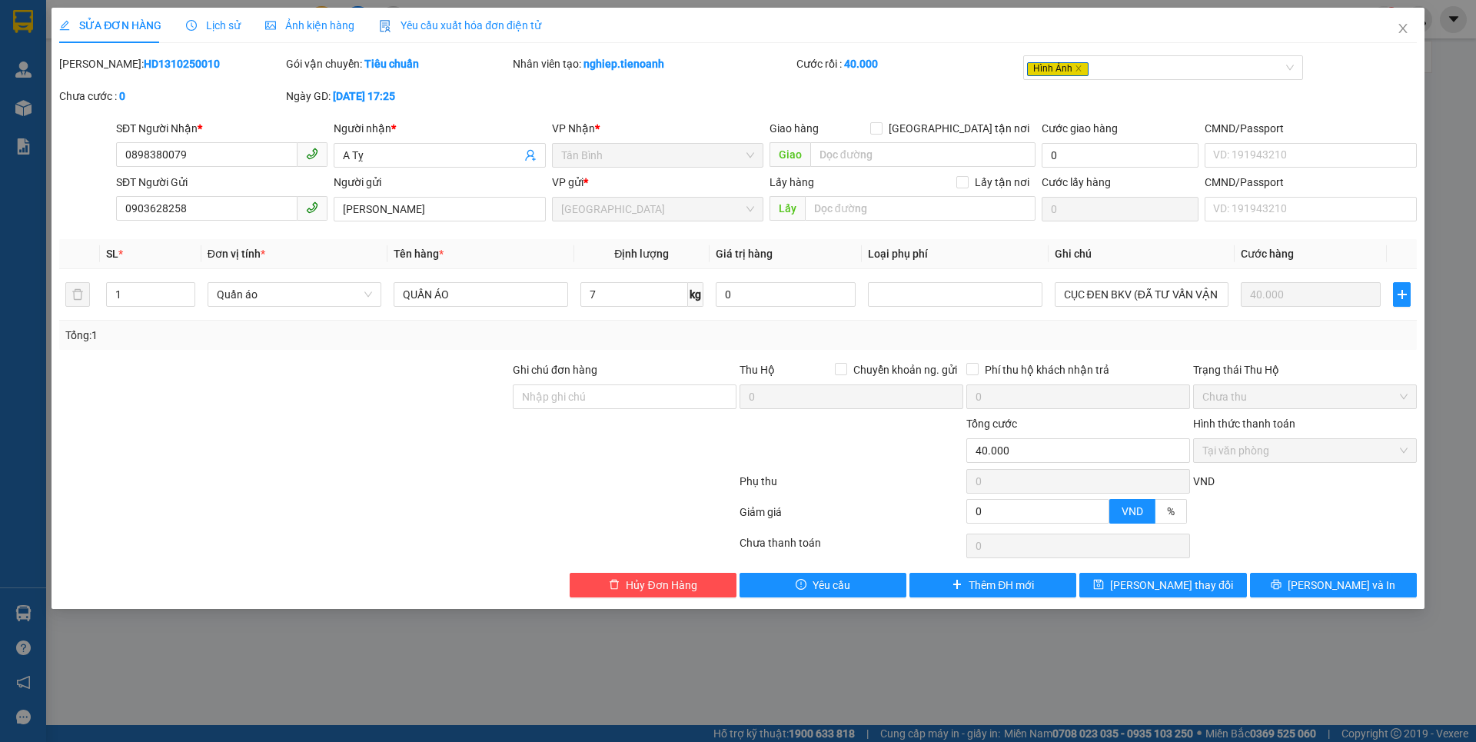
click at [321, 28] on span "Ảnh kiện hàng" at bounding box center [309, 25] width 89 height 12
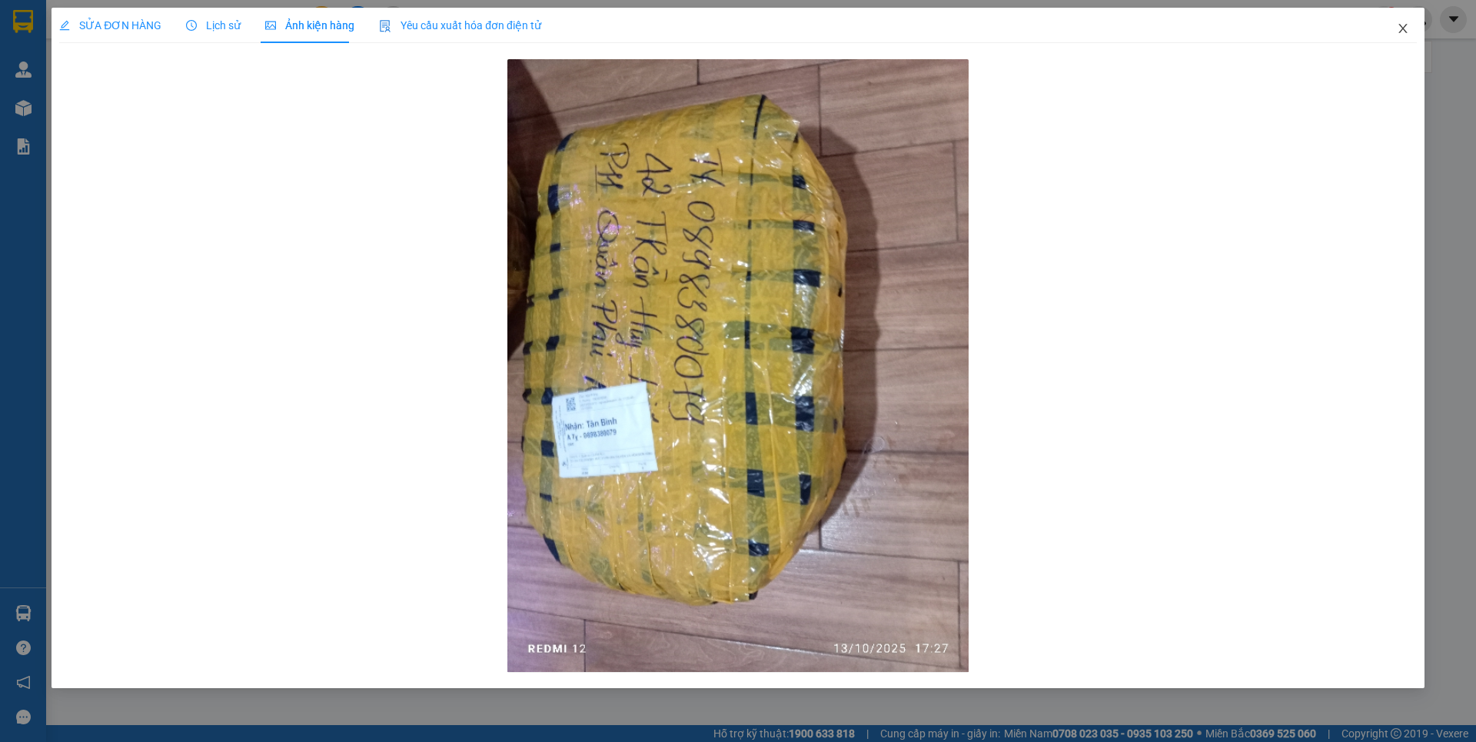
click at [1408, 23] on icon "close" at bounding box center [1403, 28] width 12 height 12
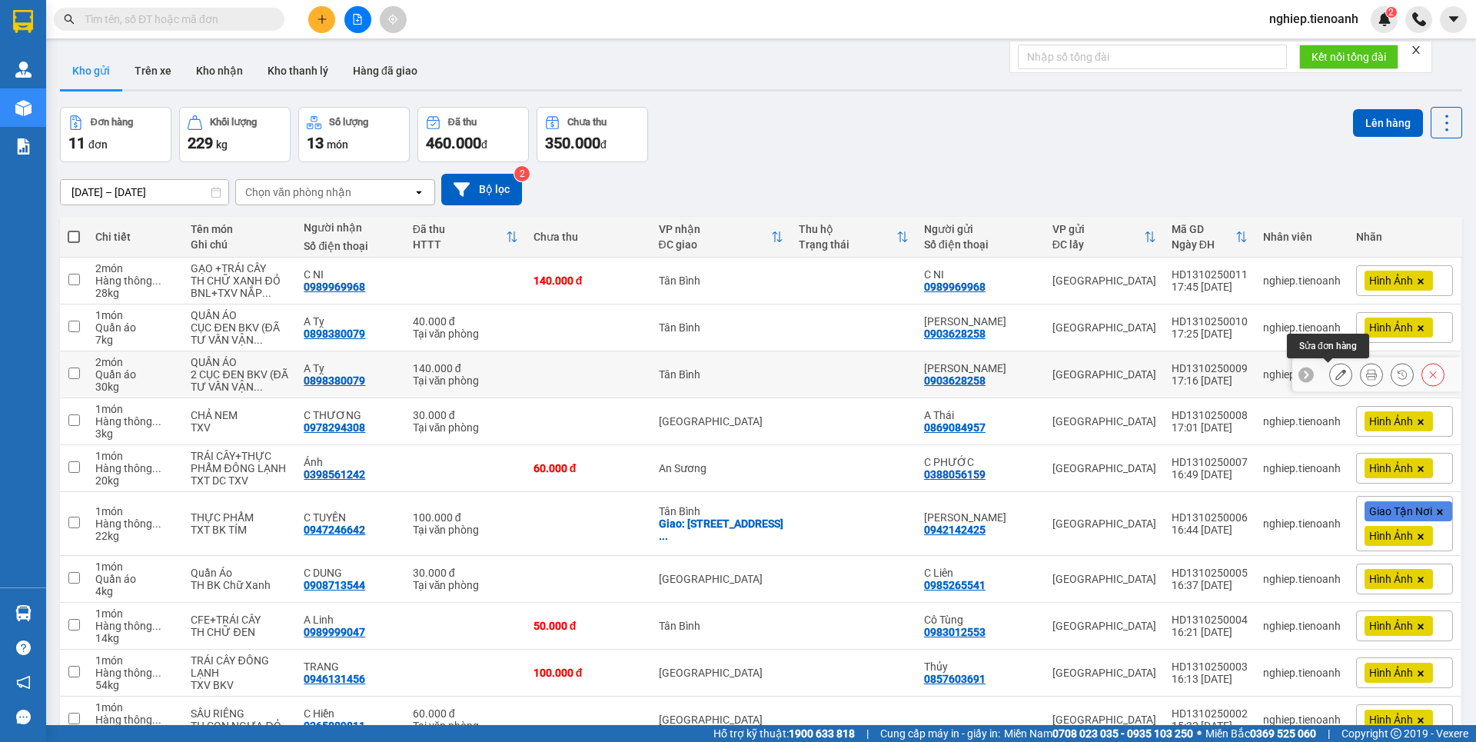
click at [1330, 381] on button at bounding box center [1341, 374] width 22 height 27
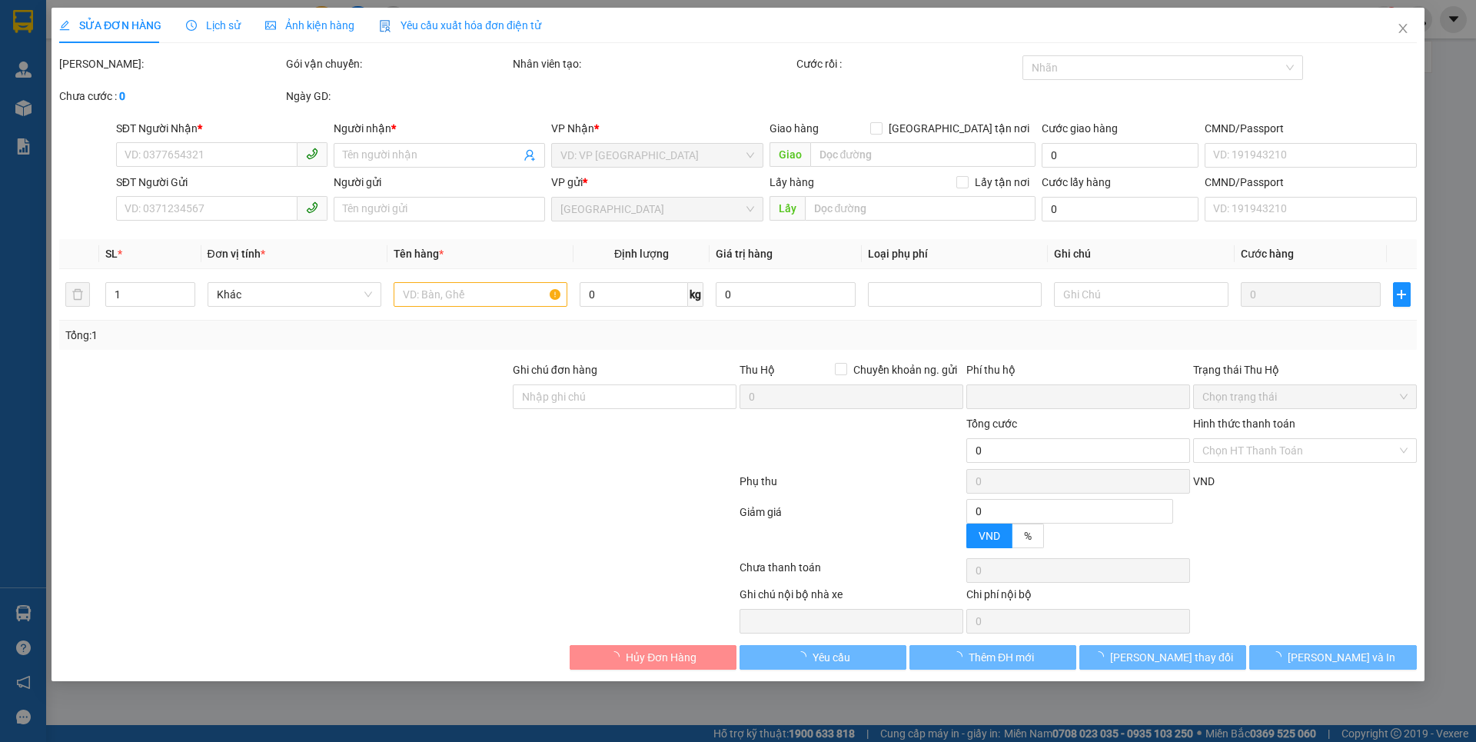
type input "0898380079"
type input "A Tỵ"
type input "0903628258"
type input "[PERSON_NAME]"
type input "0"
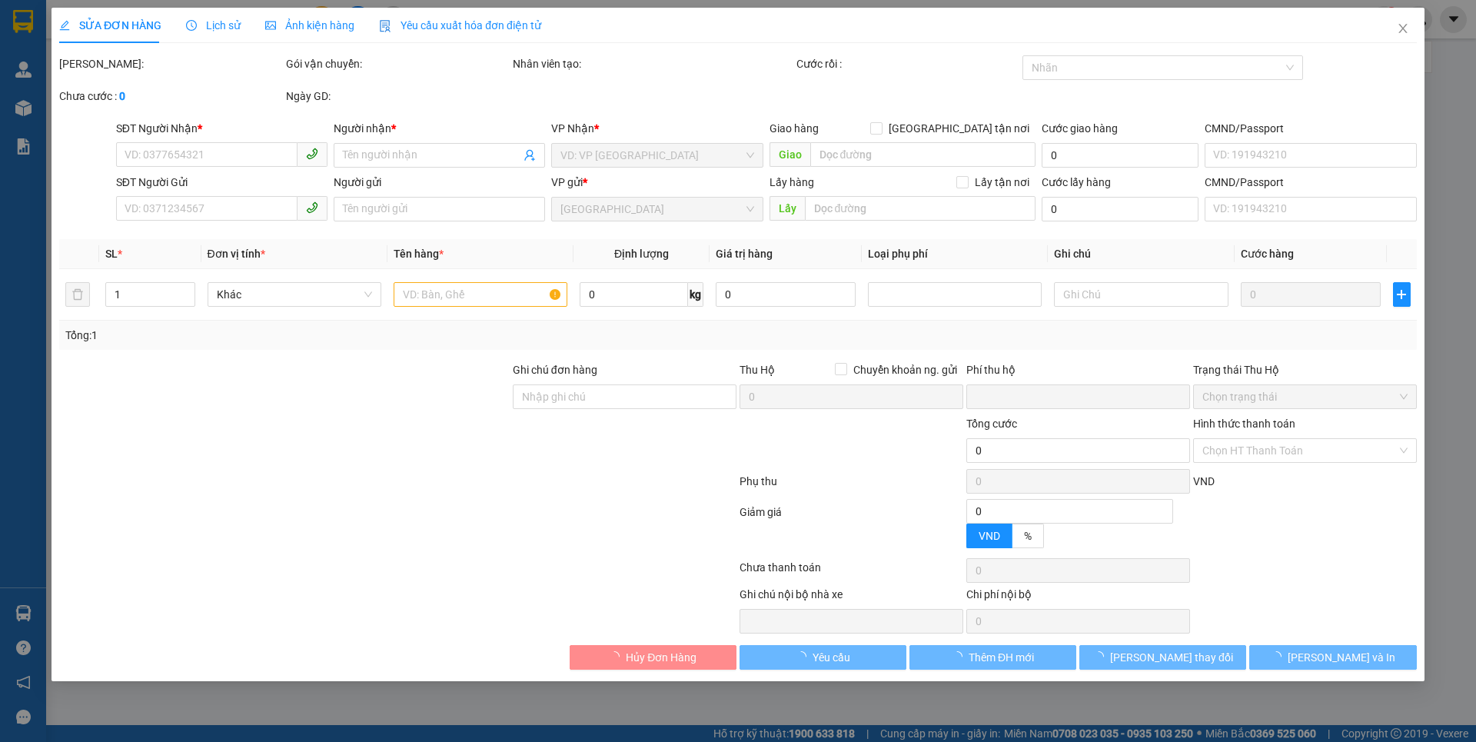
type input "140.000"
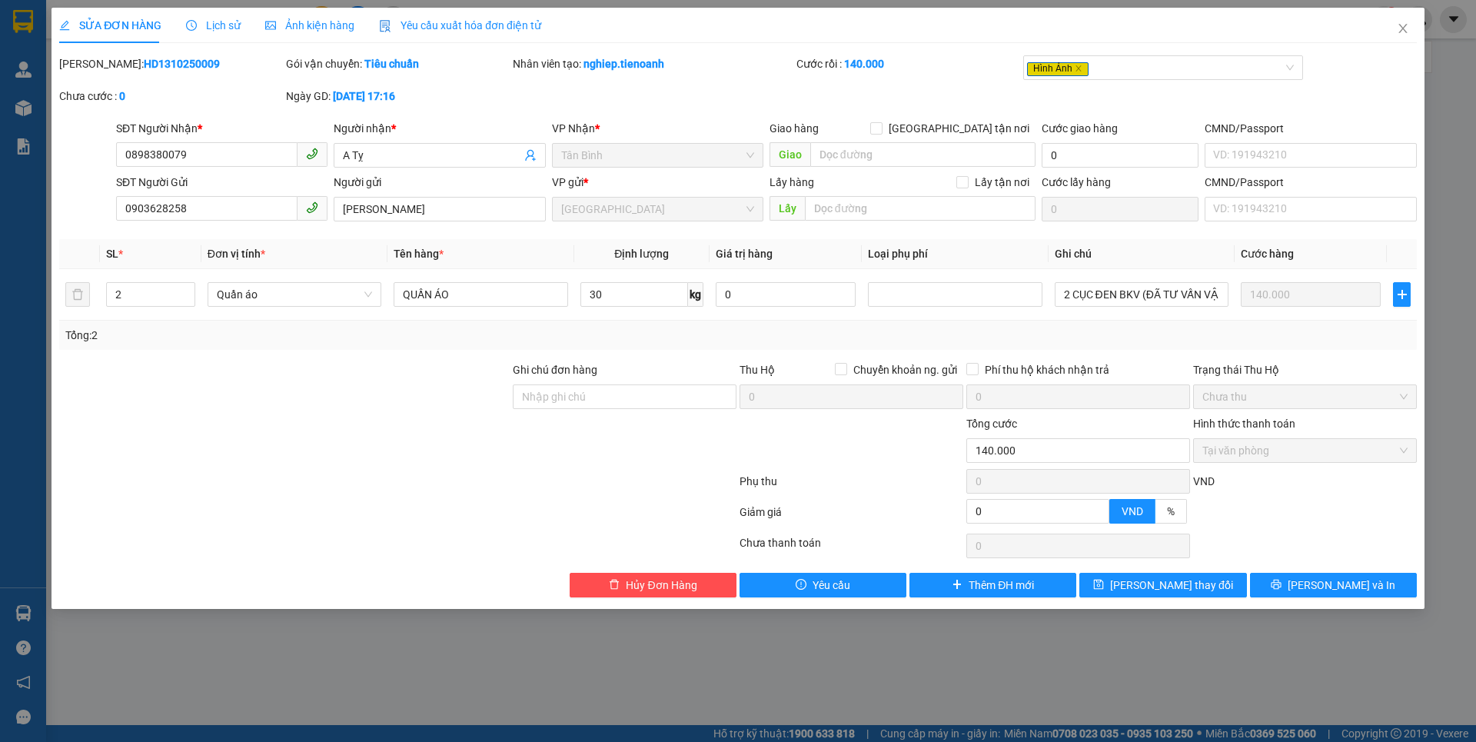
click at [321, 25] on span "Ảnh kiện hàng" at bounding box center [309, 25] width 89 height 12
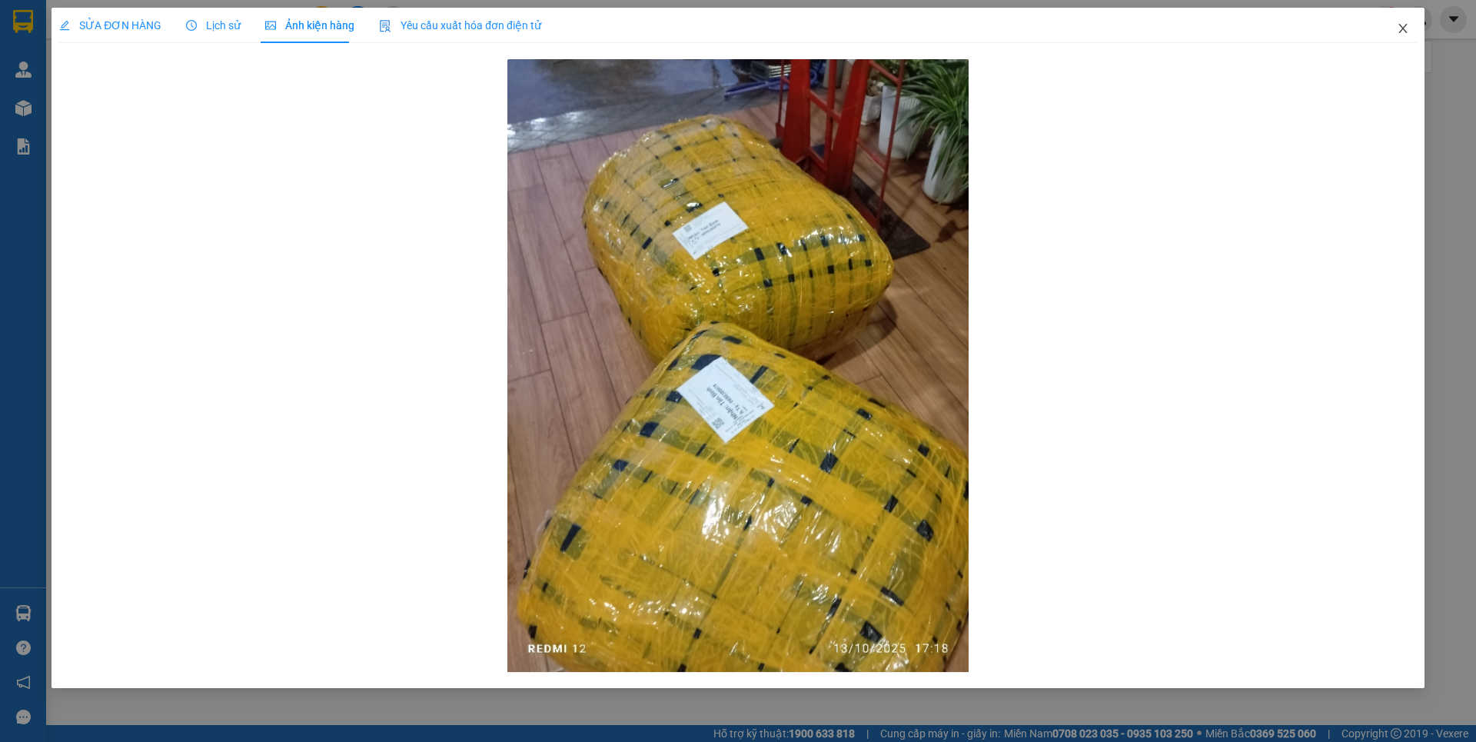
click at [1401, 31] on icon "close" at bounding box center [1403, 28] width 12 height 12
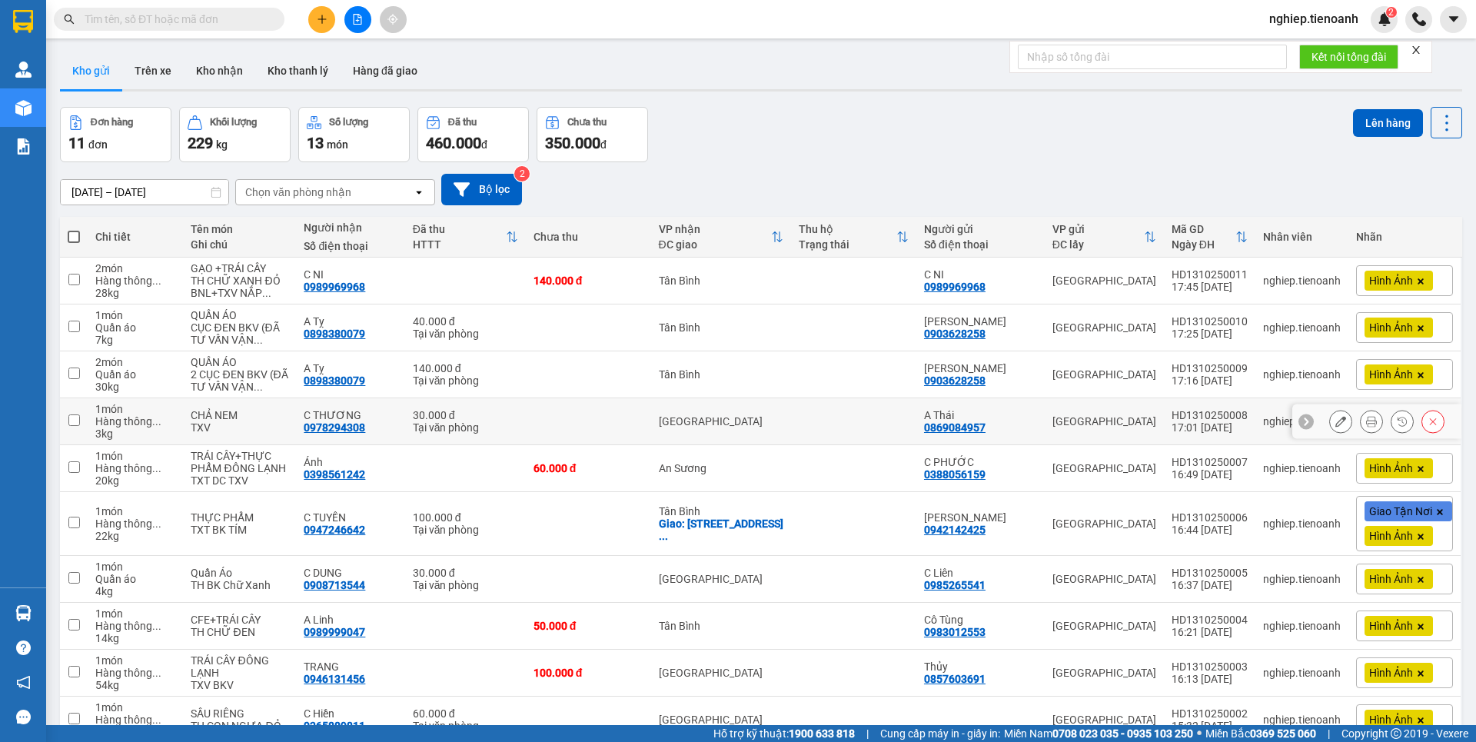
click at [1330, 420] on button at bounding box center [1341, 421] width 22 height 27
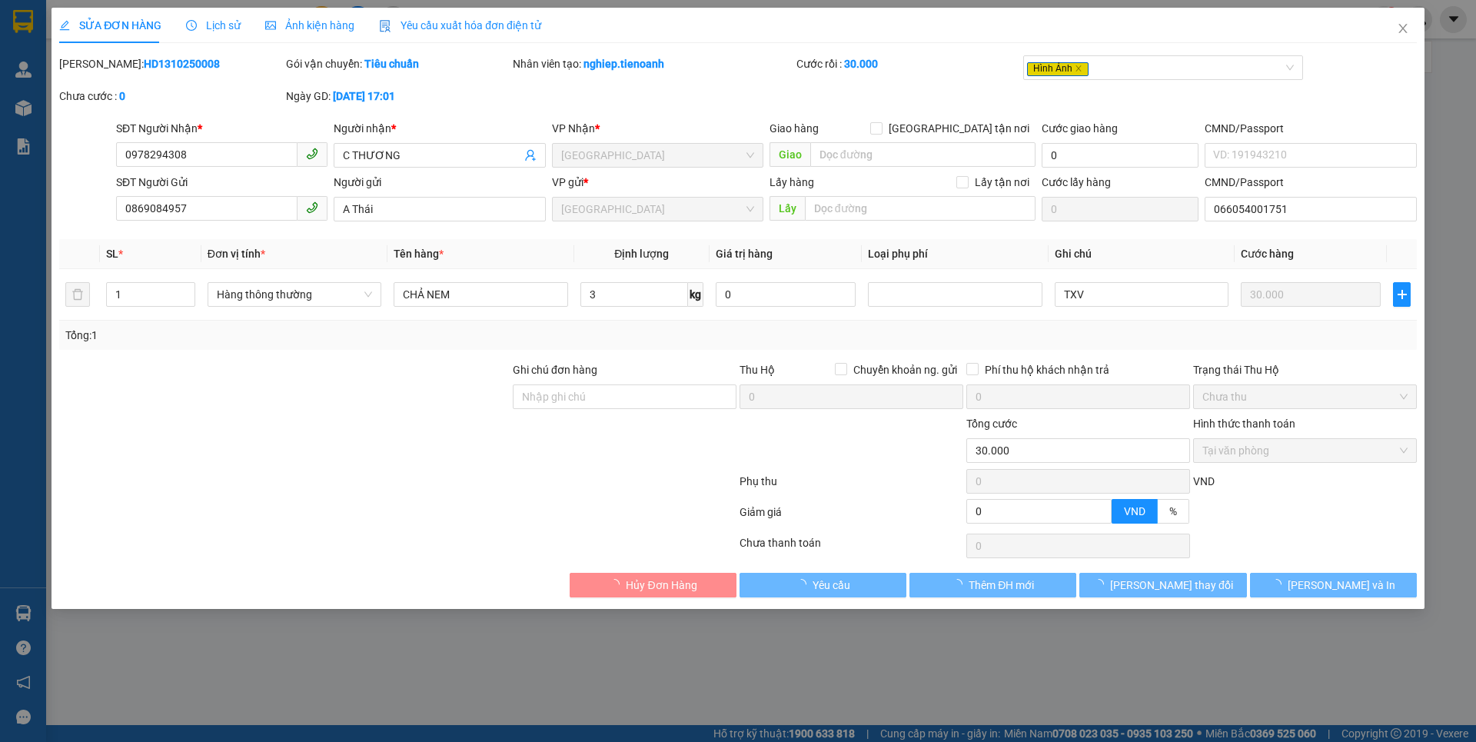
type input "0978294308"
type input "C THƯƠNG"
type input "0869084957"
type input "A Thái"
type input "066054001751"
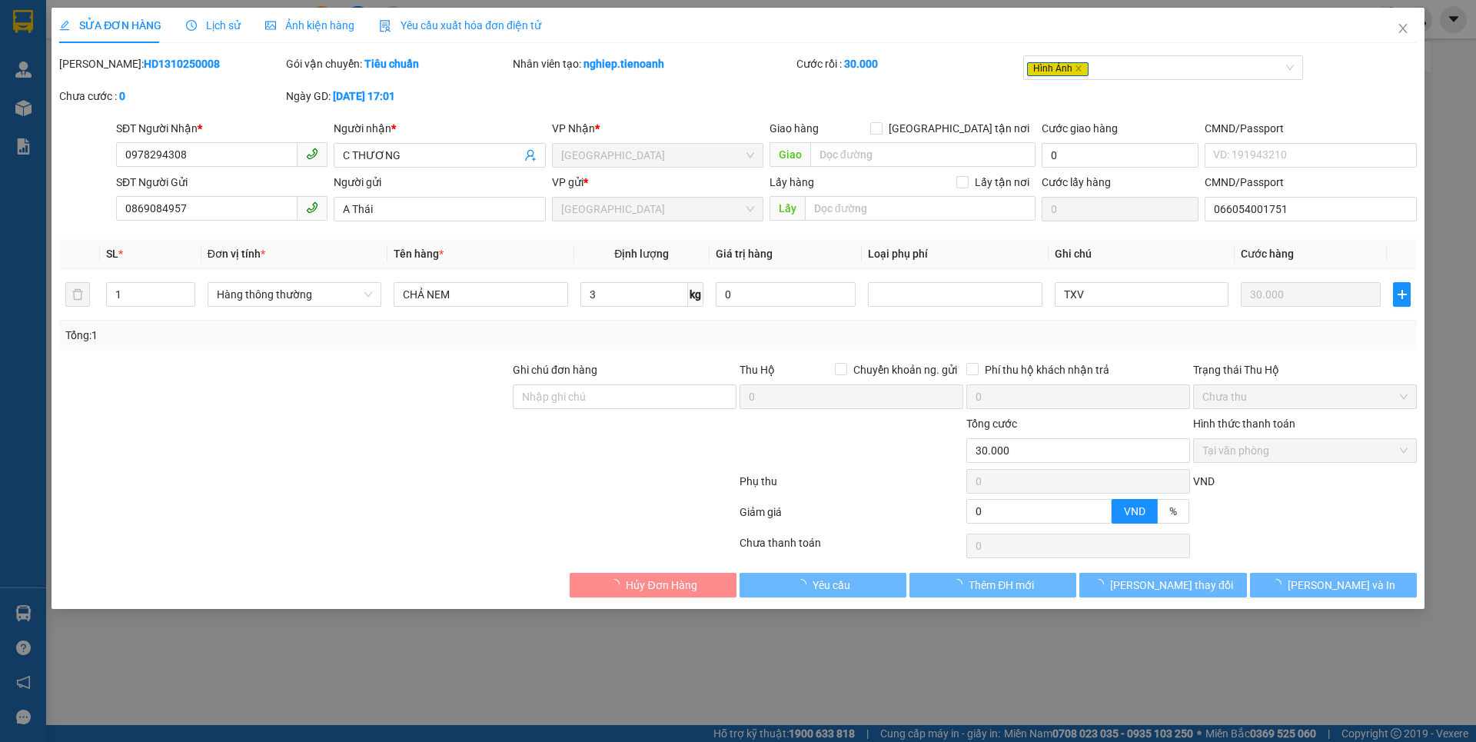
type input "0"
type input "30.000"
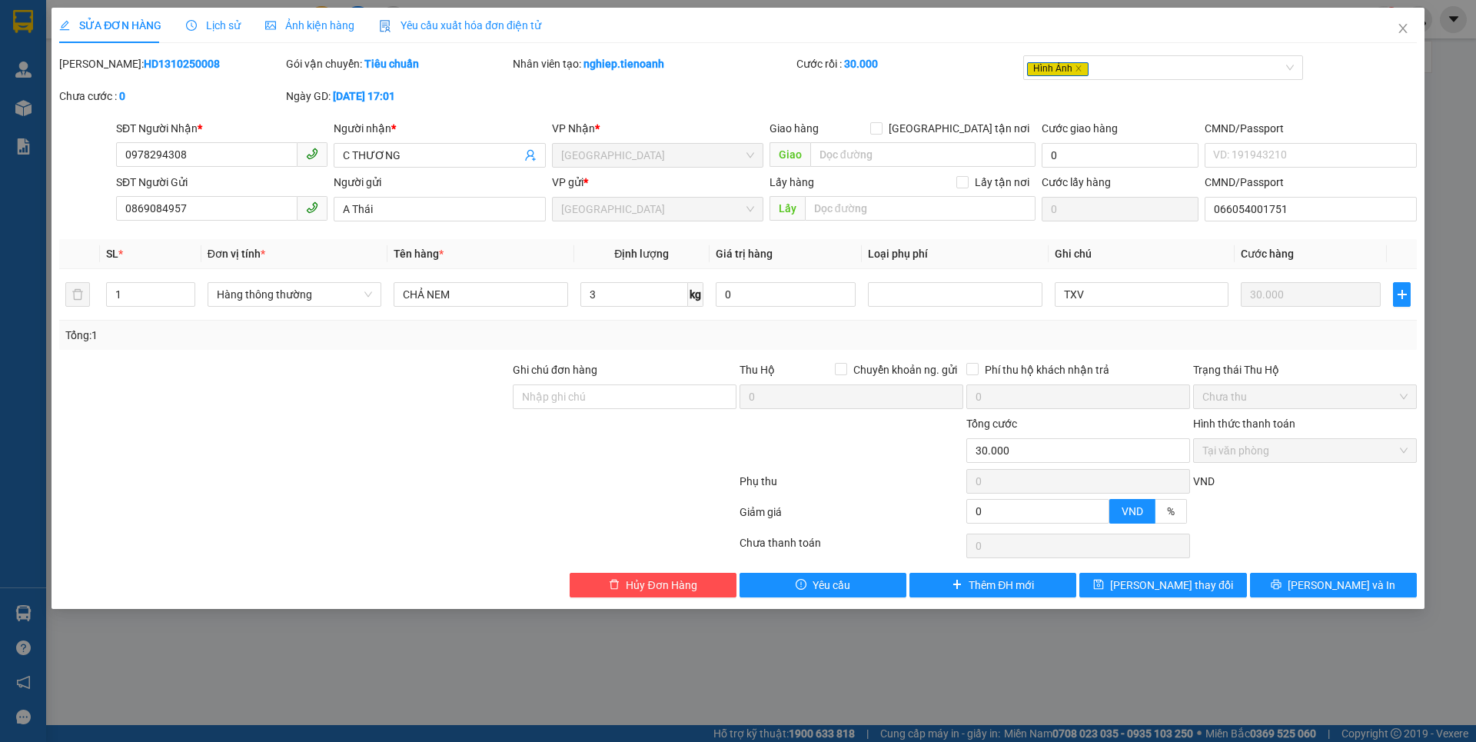
click at [315, 24] on span "Ảnh kiện hàng" at bounding box center [309, 25] width 89 height 12
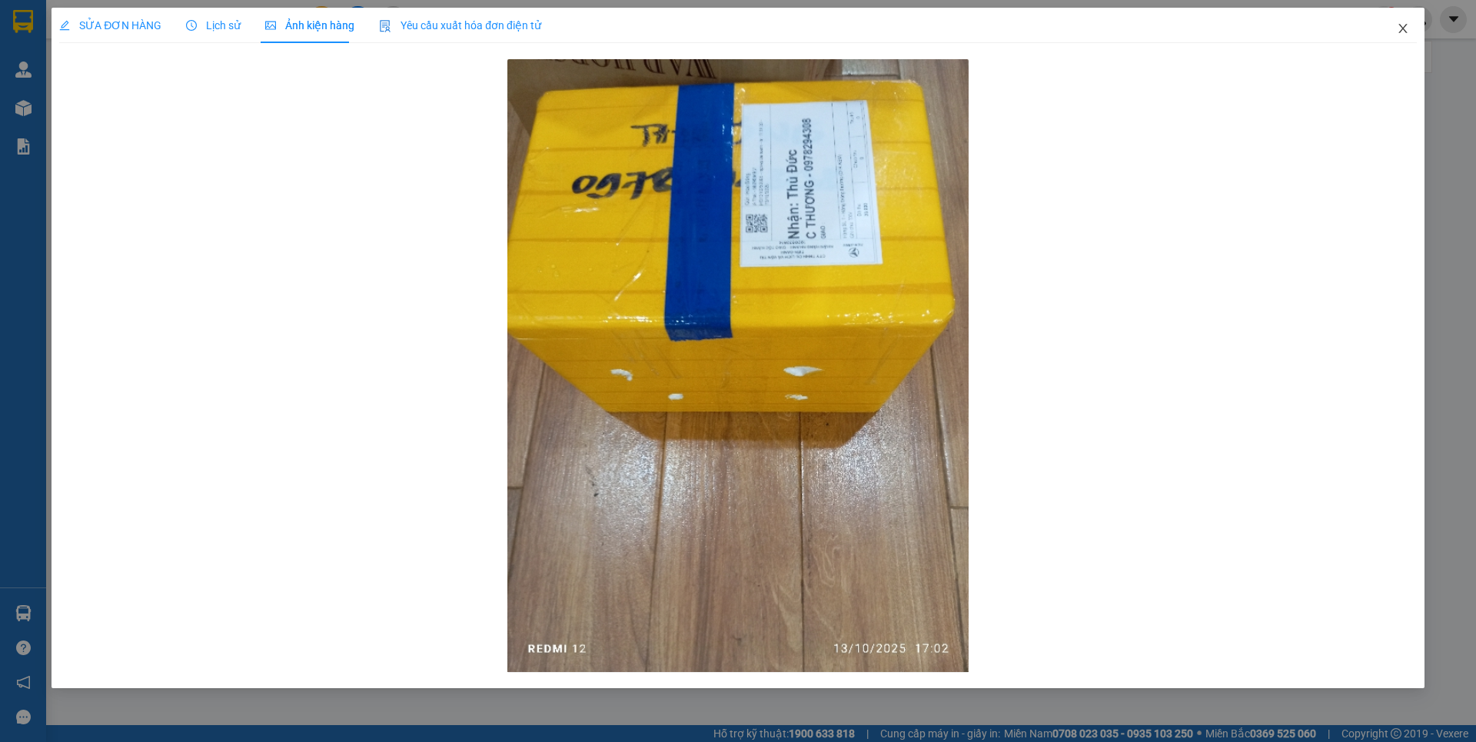
click at [1419, 32] on span "Close" at bounding box center [1402, 29] width 43 height 43
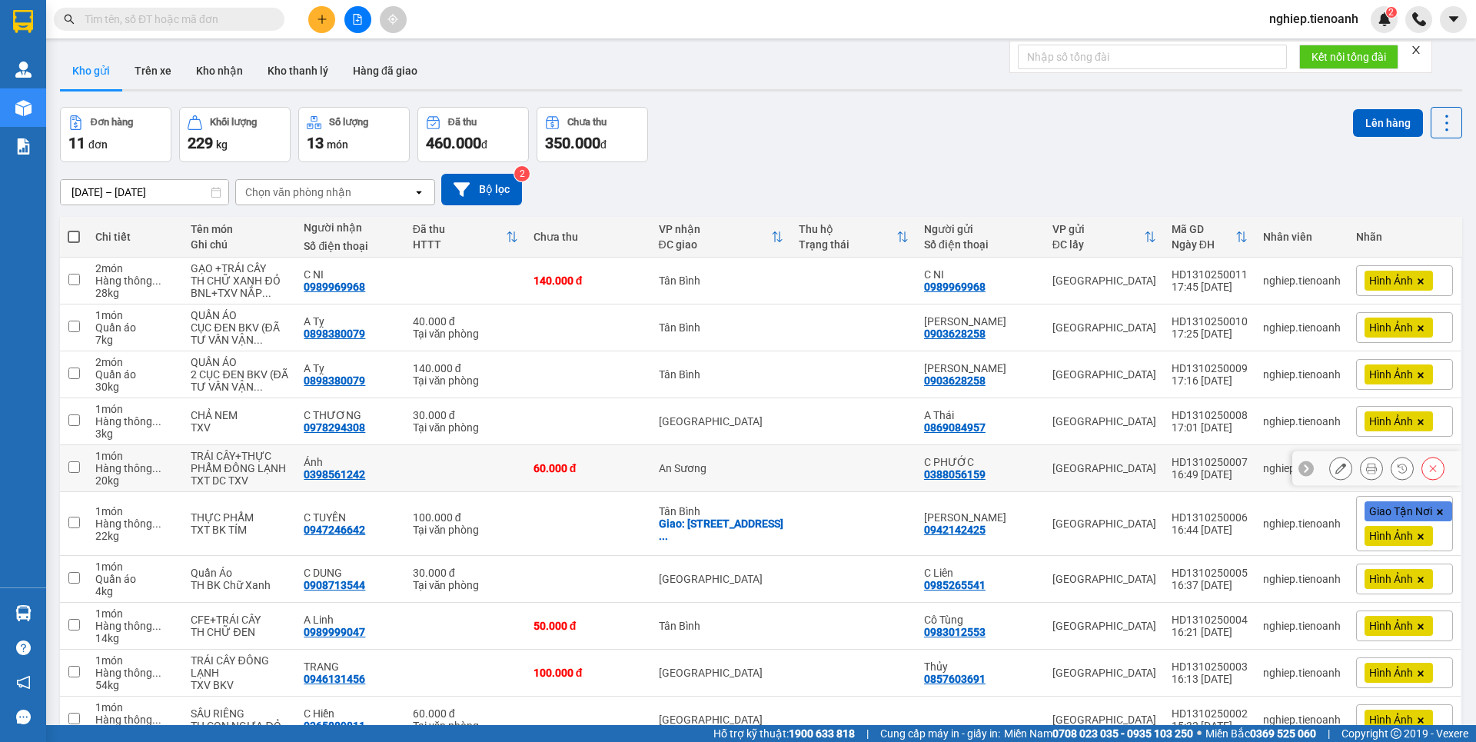
click at [1330, 466] on button at bounding box center [1341, 468] width 22 height 27
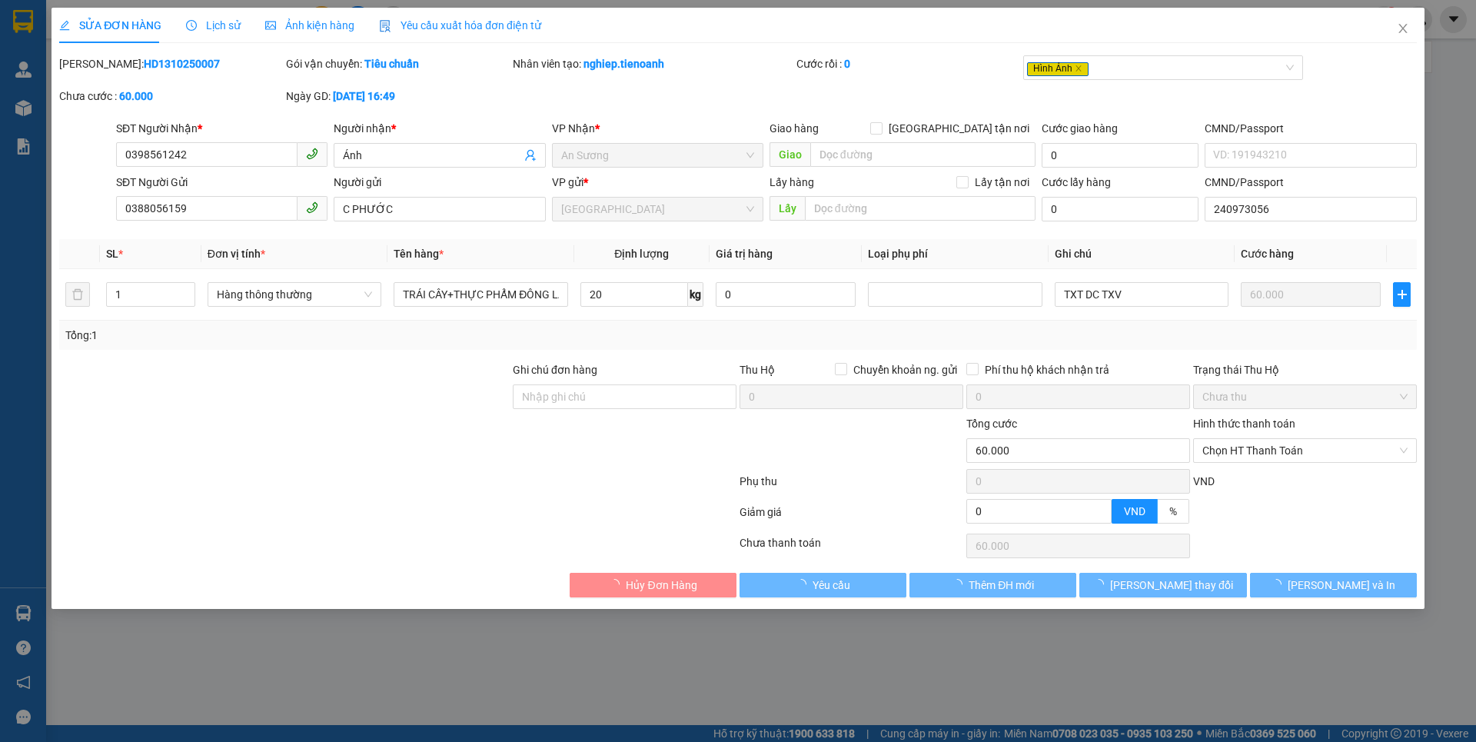
type input "0398561242"
type input "Ánh"
type input "0388056159"
type input "C PHƯỚC"
type input "240973056"
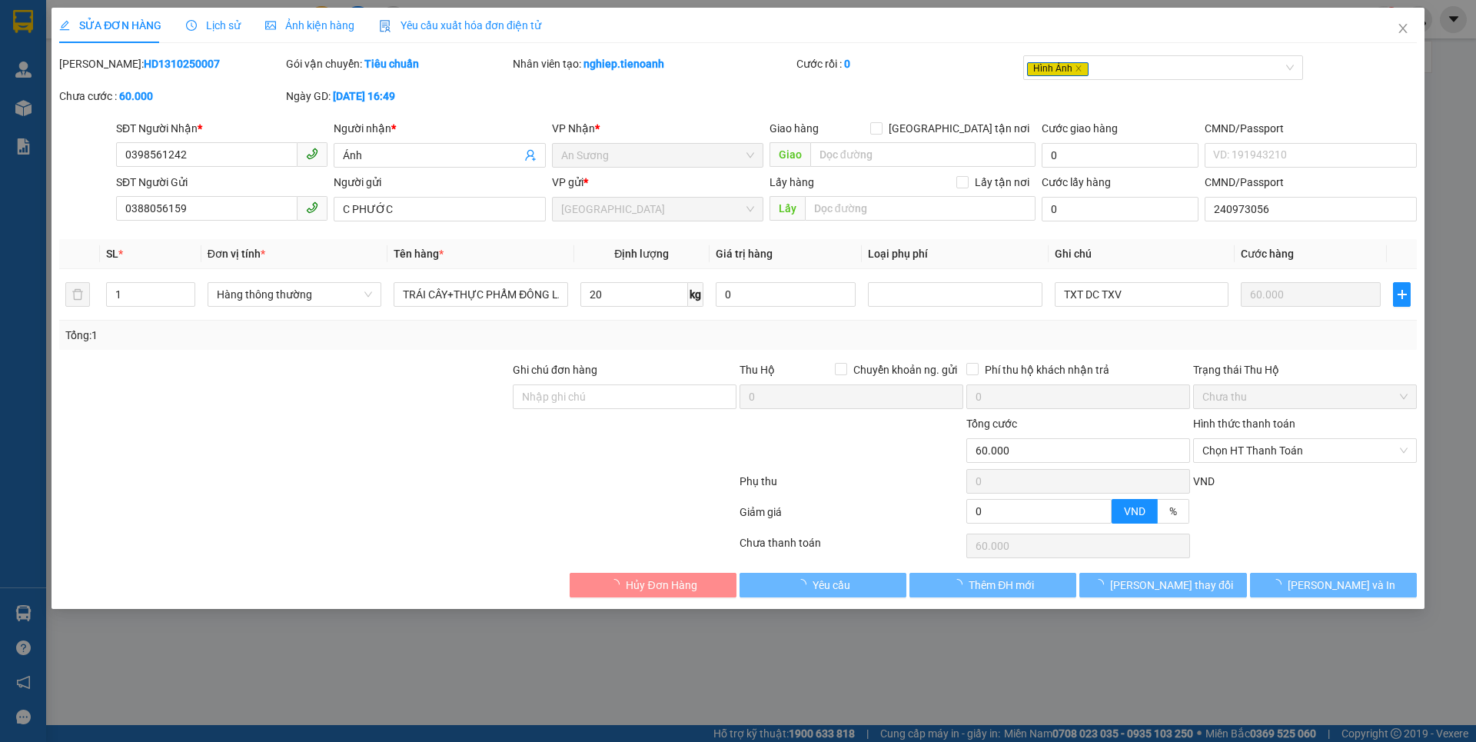
type input "0"
type input "60.000"
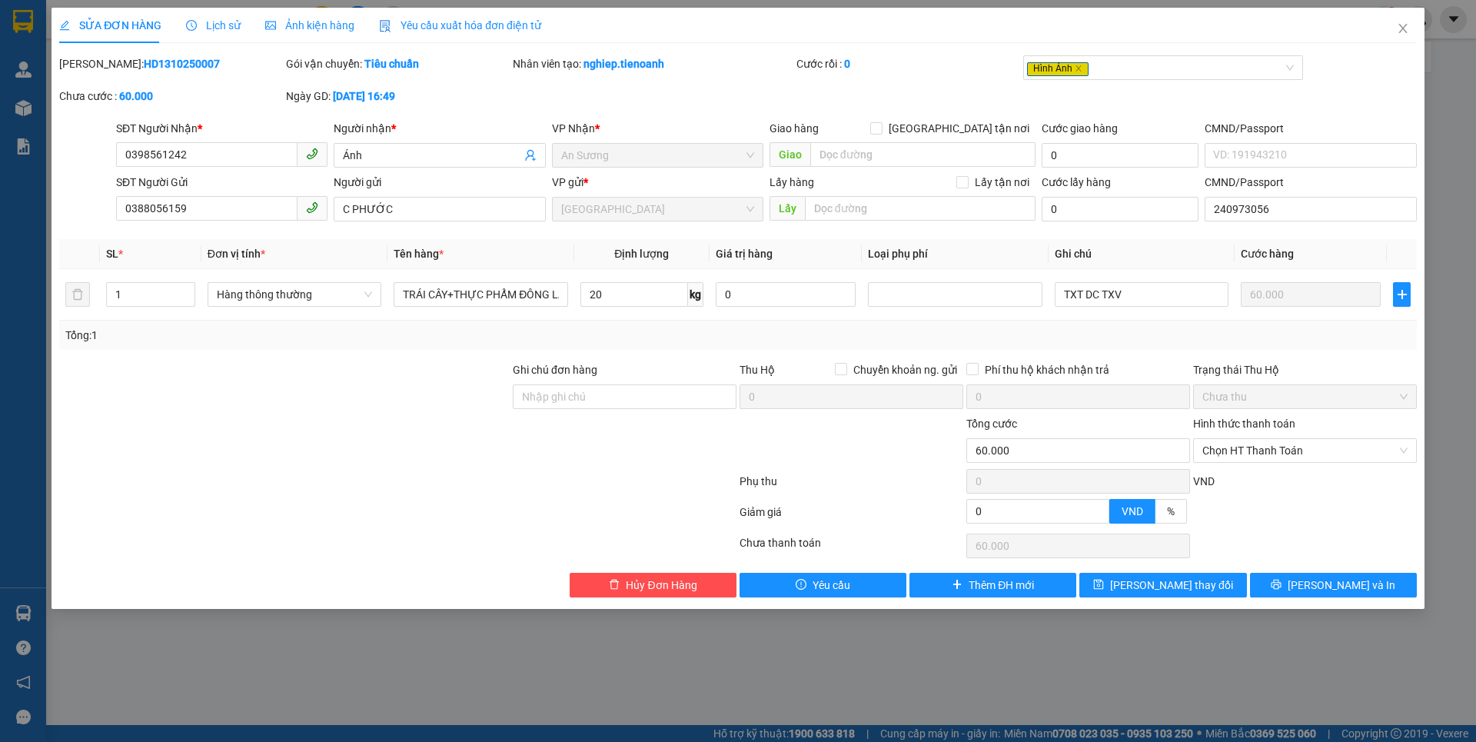
click at [322, 30] on span "Ảnh kiện hàng" at bounding box center [309, 25] width 89 height 12
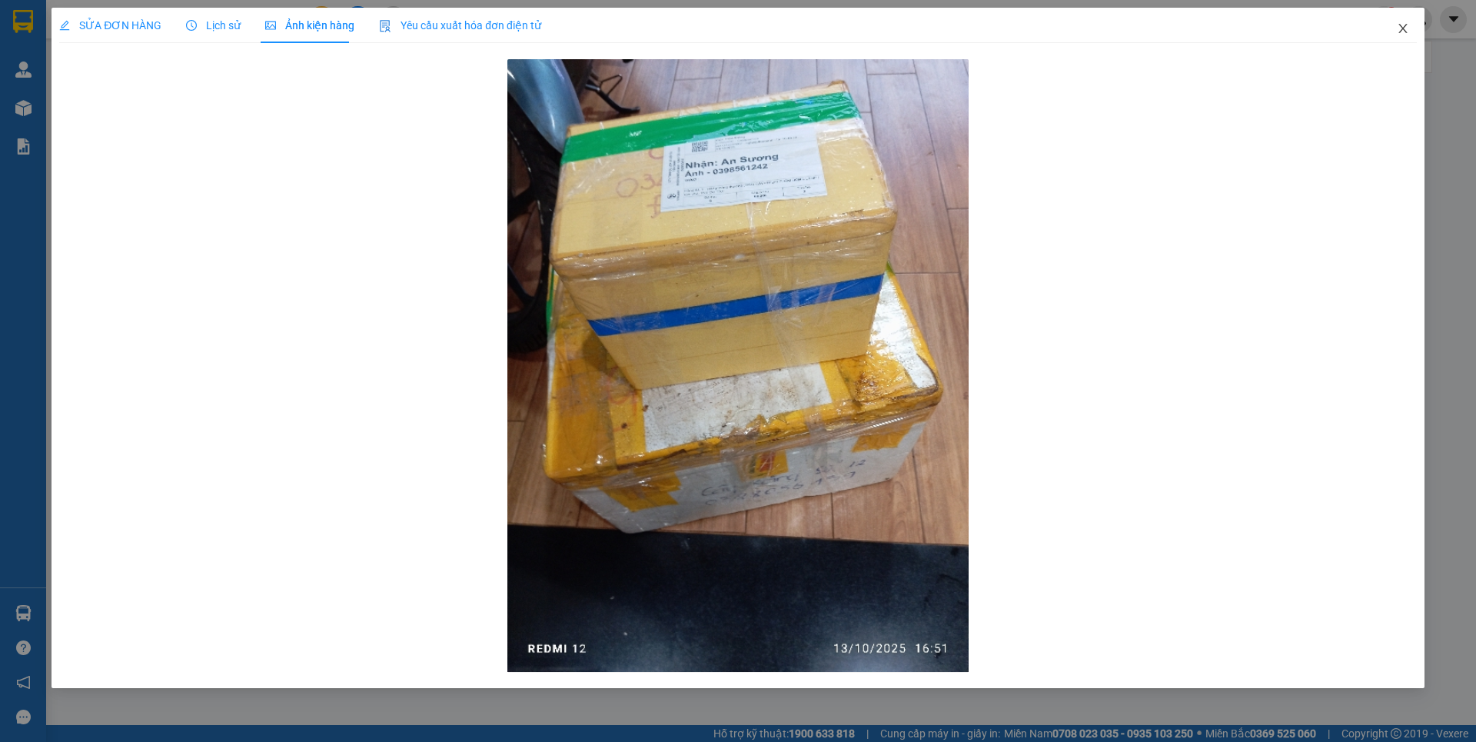
click at [1403, 25] on icon "close" at bounding box center [1403, 28] width 12 height 12
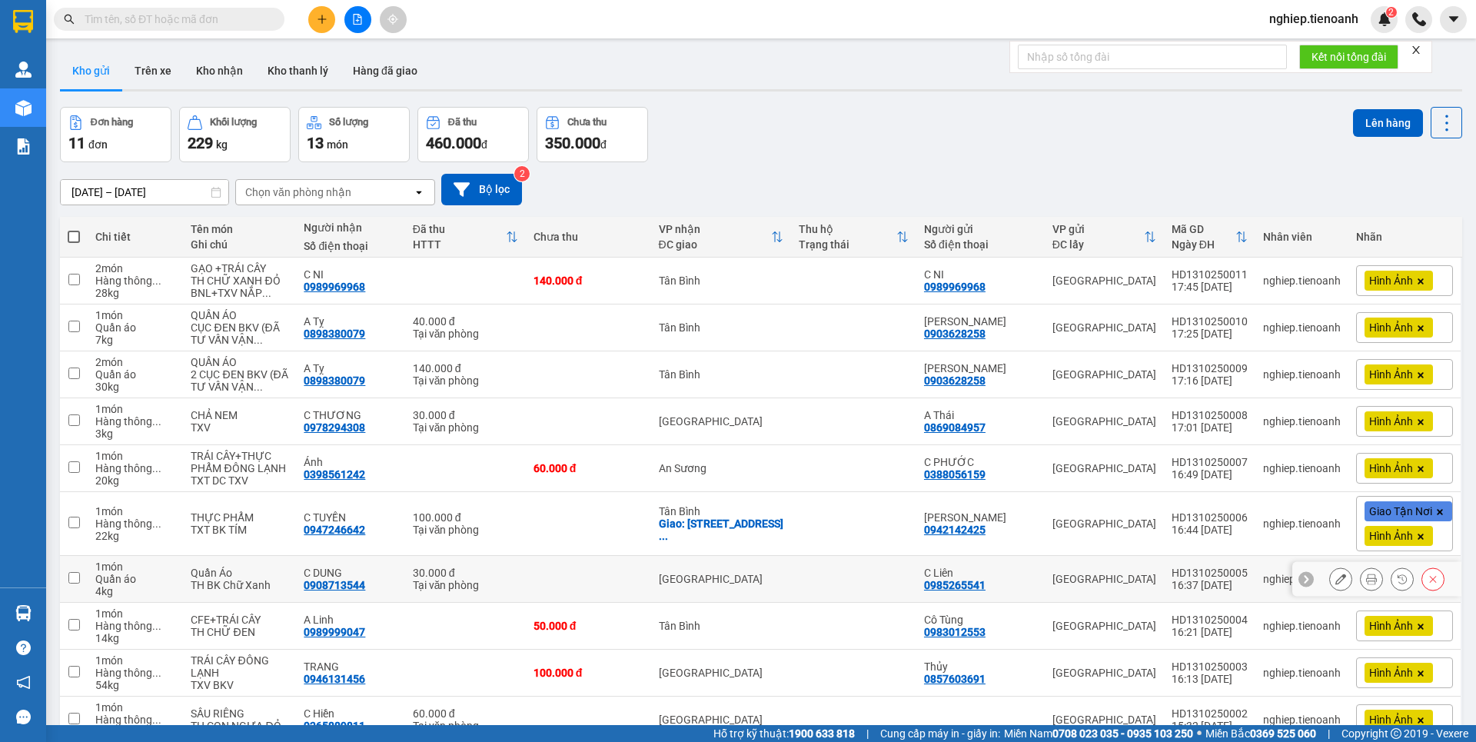
scroll to position [81, 0]
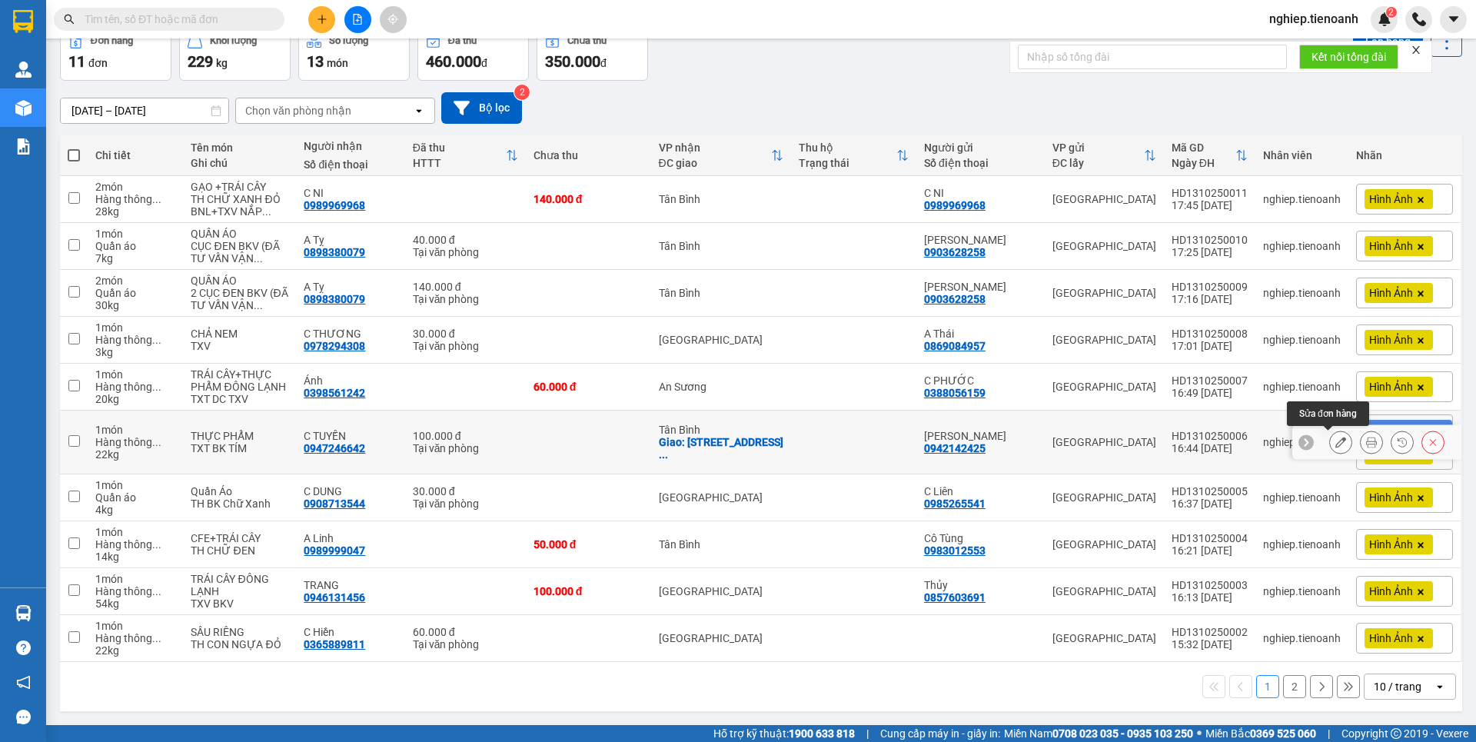
click at [1335, 444] on icon at bounding box center [1340, 442] width 11 height 11
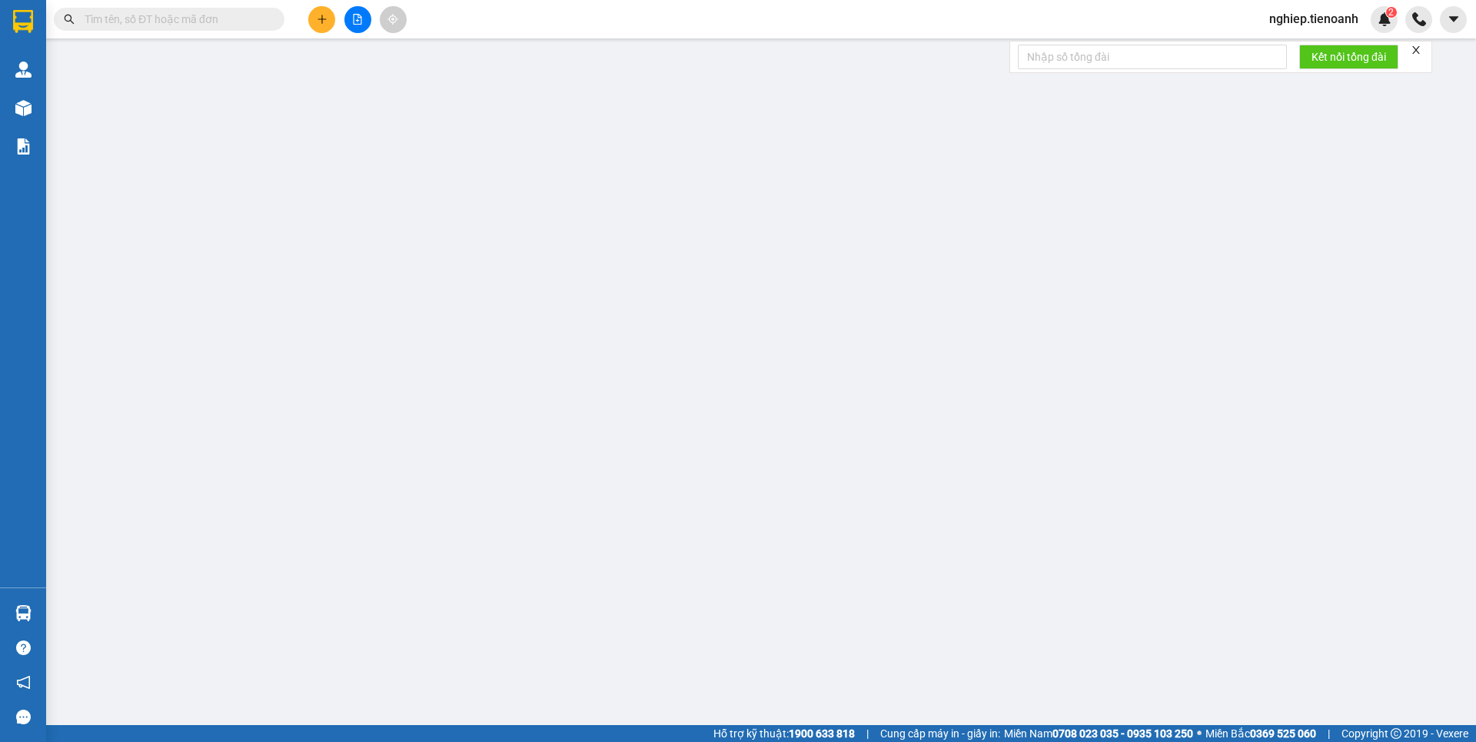
type input "0947246642"
type input "C TUYỀN"
checkbox input "true"
type input "[STREET_ADDRESS]"
type input "0942142425"
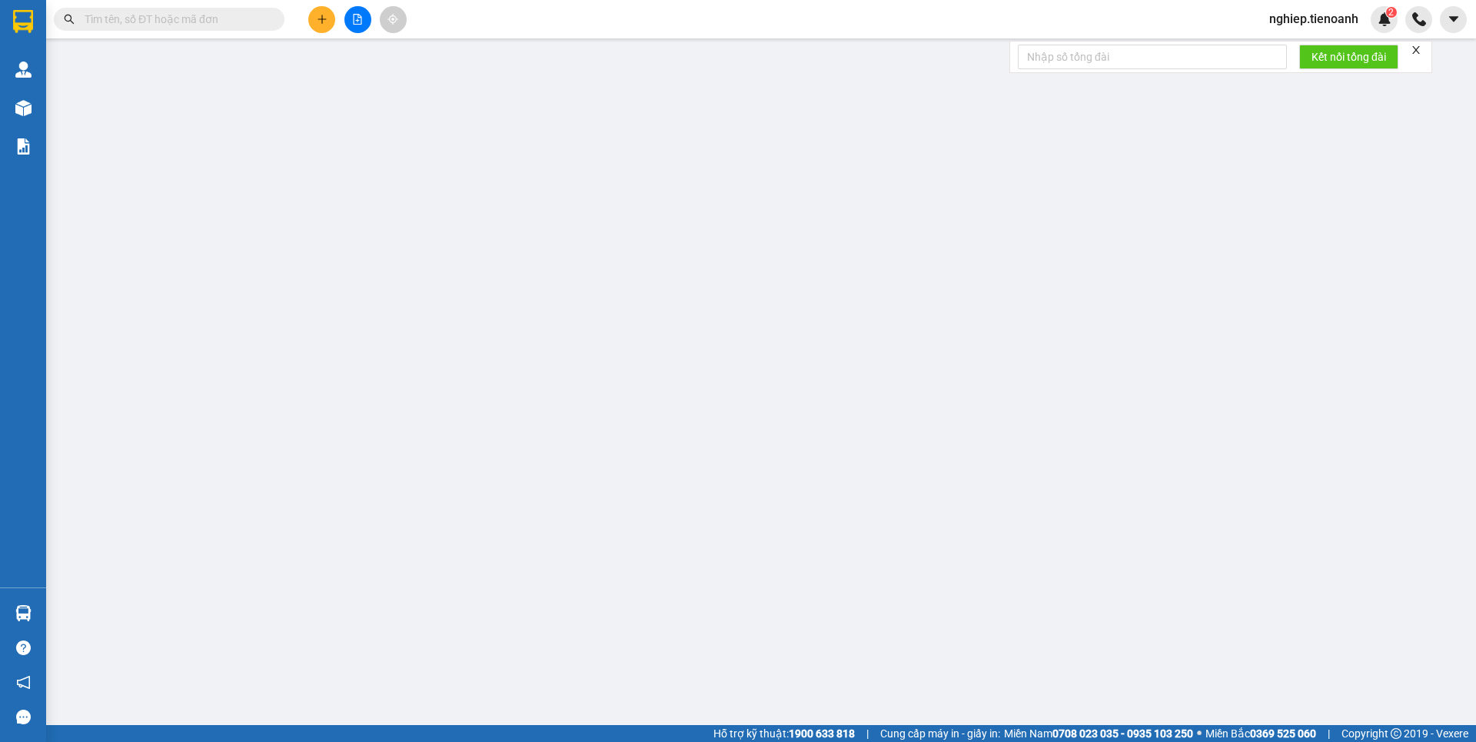
type input "[PERSON_NAME]"
type input "0"
type input "100.000"
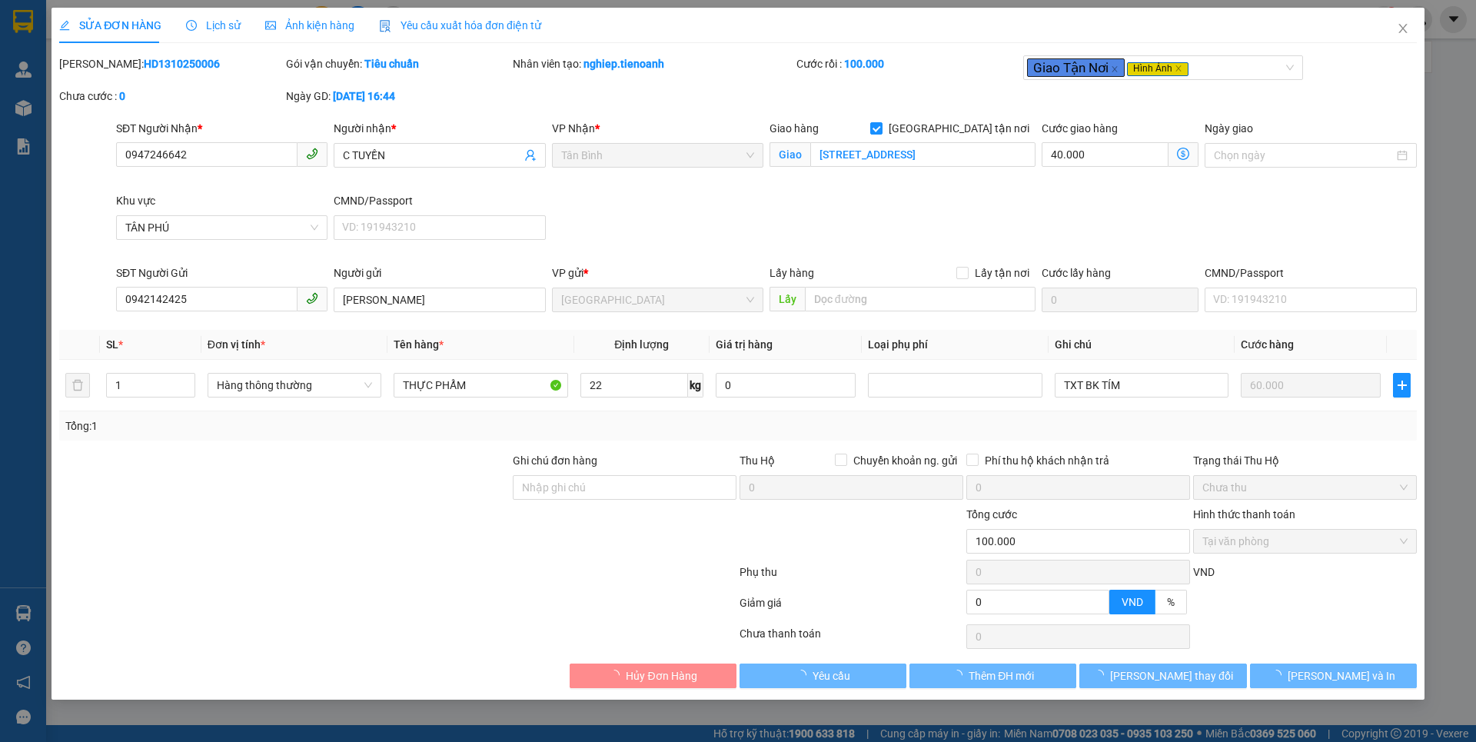
click at [311, 25] on span "Ảnh kiện hàng" at bounding box center [309, 25] width 89 height 12
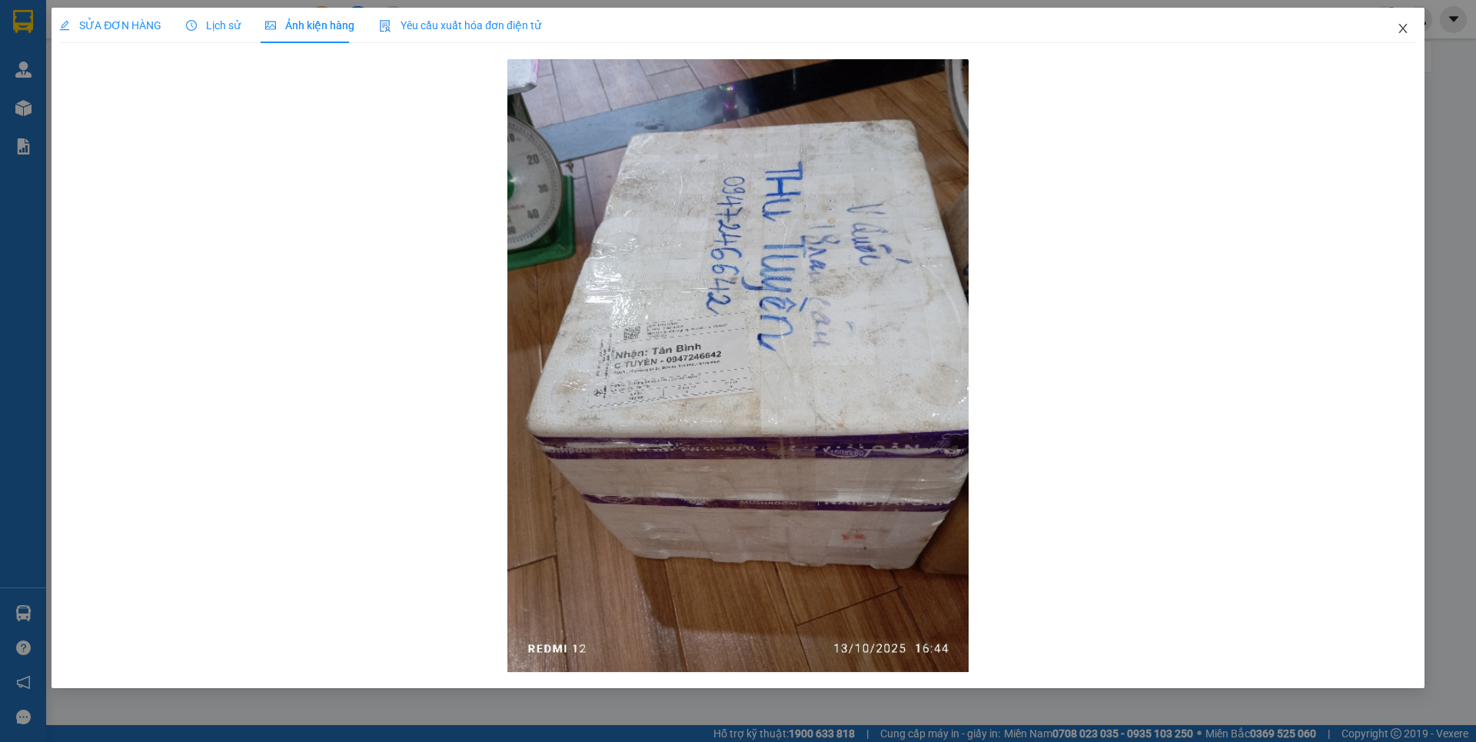
click at [1407, 28] on icon "close" at bounding box center [1403, 28] width 12 height 12
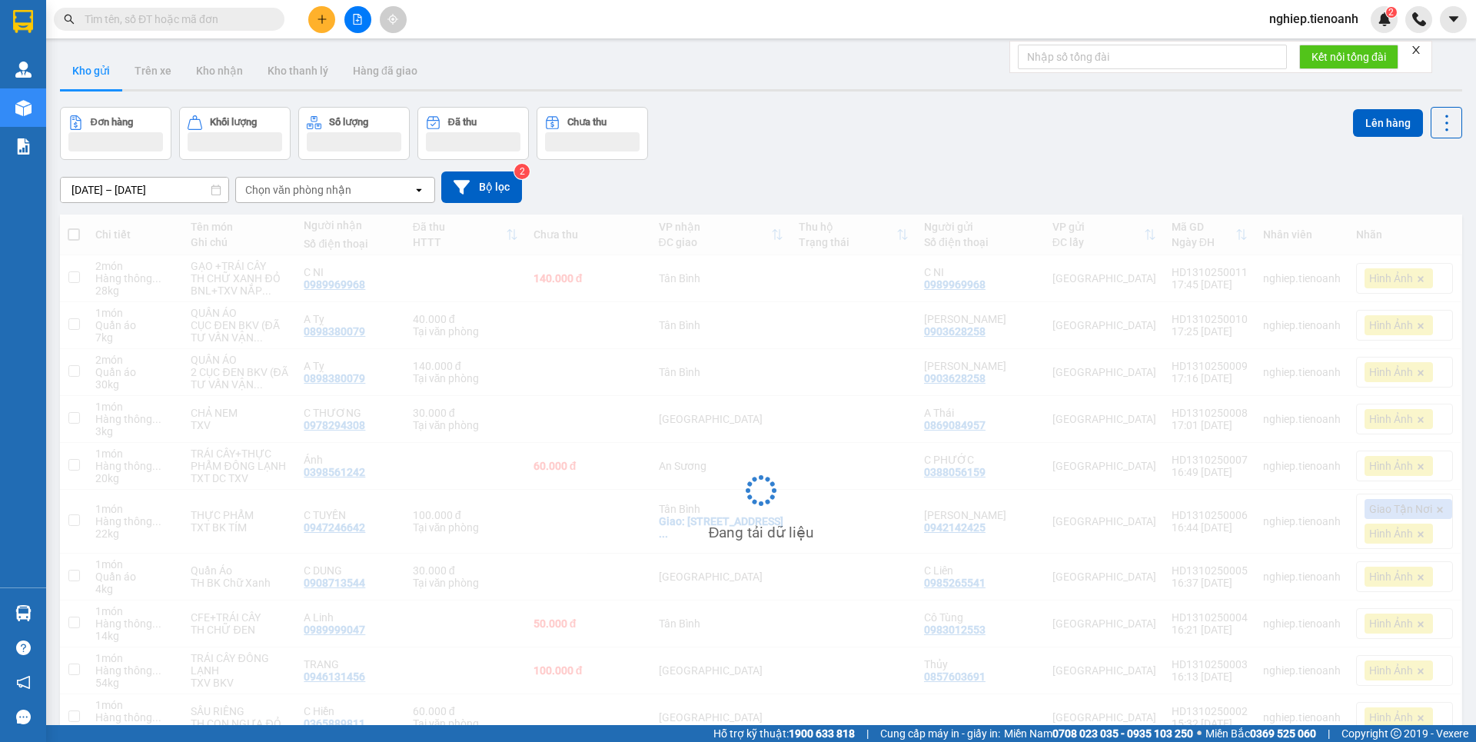
scroll to position [79, 0]
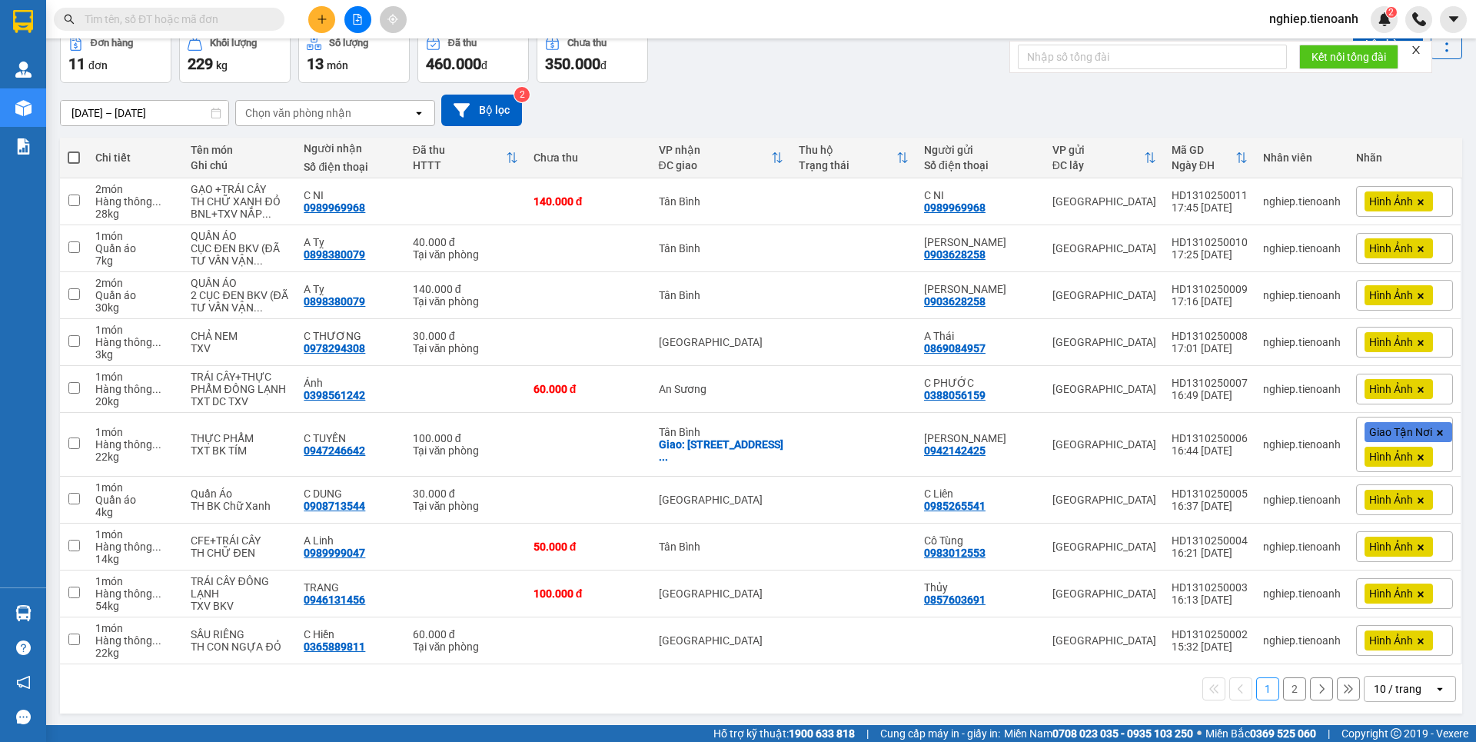
click at [72, 161] on span at bounding box center [74, 157] width 12 height 12
click at [74, 150] on input "checkbox" at bounding box center [74, 150] width 0 height 0
checkbox input "true"
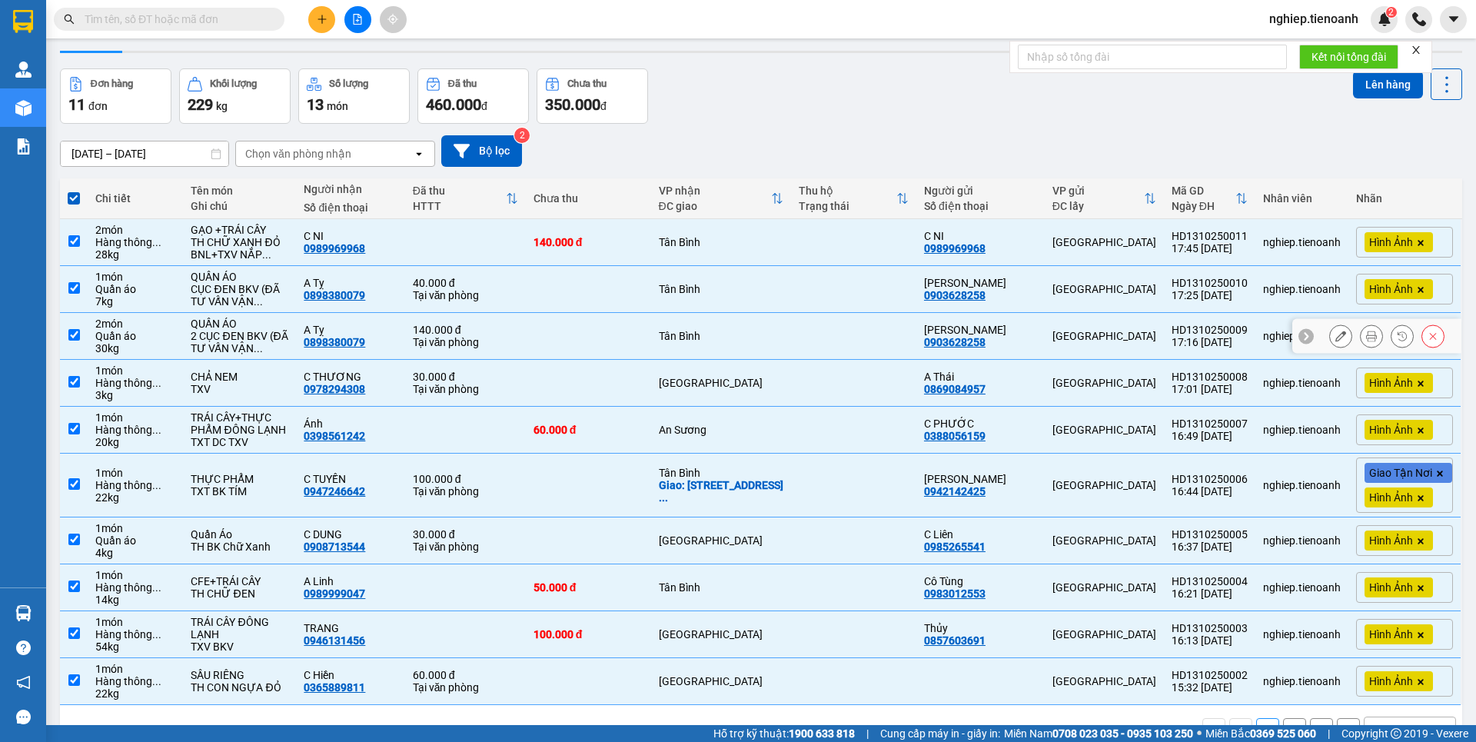
scroll to position [0, 0]
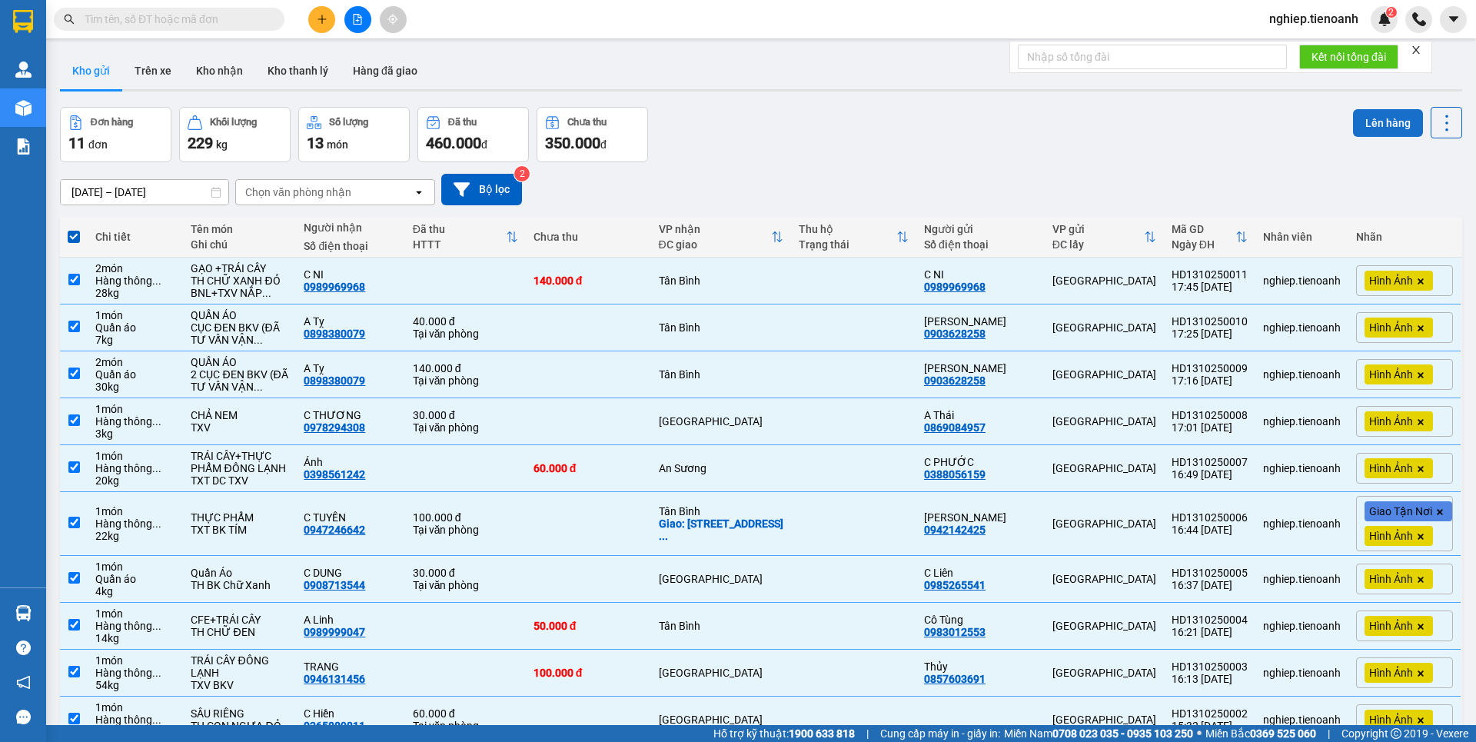
click at [1391, 124] on button "Lên hàng" at bounding box center [1388, 123] width 70 height 28
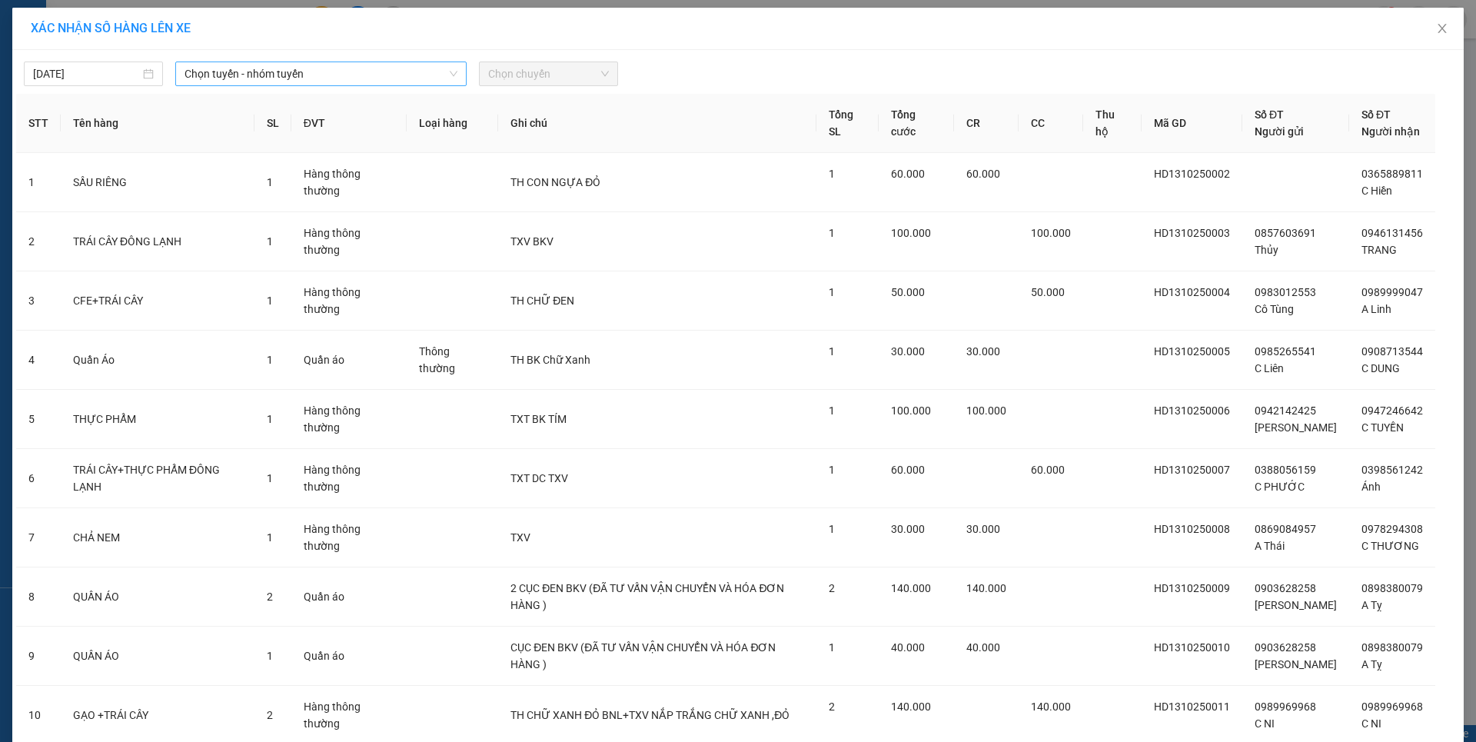
click at [221, 72] on span "Chọn tuyến - nhóm tuyến" at bounding box center [321, 73] width 273 height 23
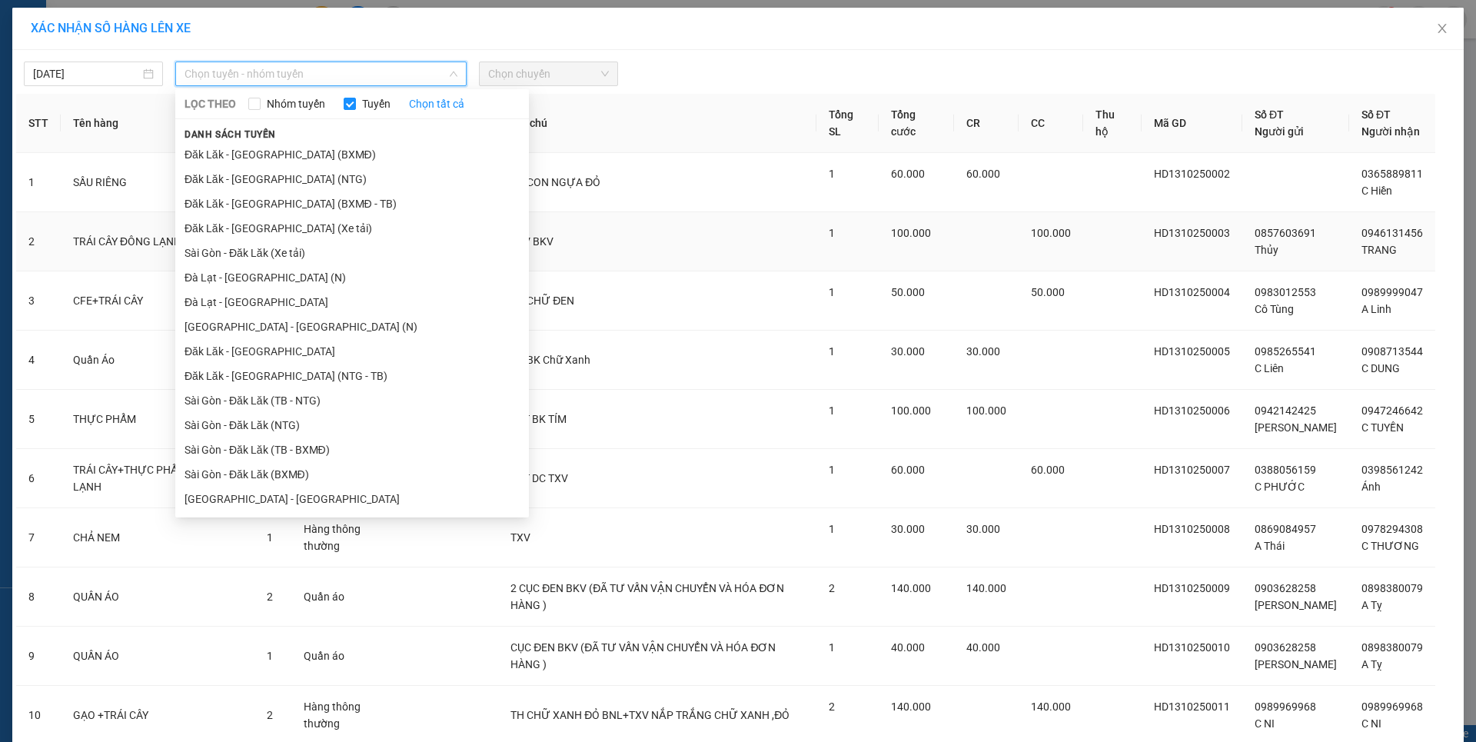
click at [246, 228] on li "Đăk Lăk - [GEOGRAPHIC_DATA] (Xe tải)" at bounding box center [352, 228] width 354 height 25
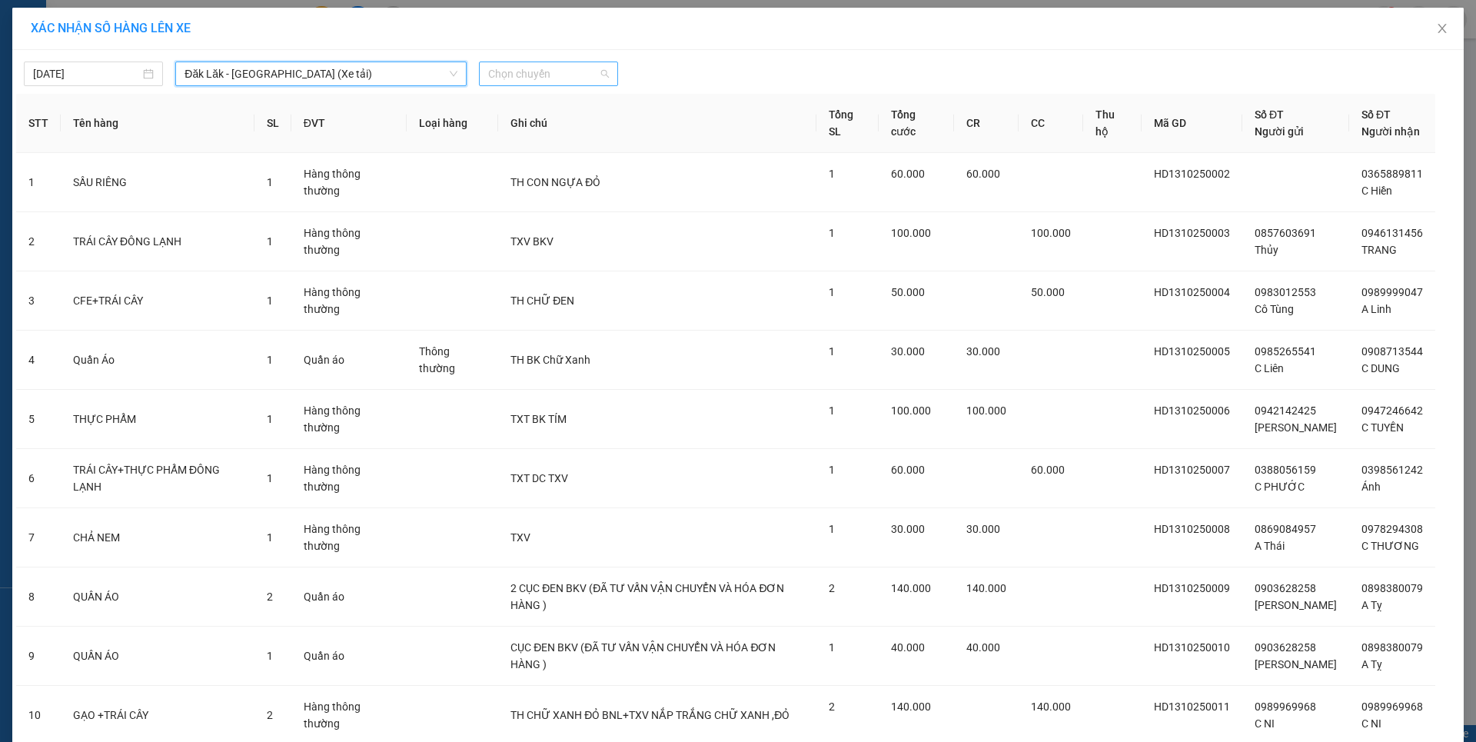
click at [533, 75] on span "Chọn chuyến" at bounding box center [548, 73] width 121 height 23
click at [697, 63] on div at bounding box center [921, 74] width 598 height 25
click at [531, 70] on span "Chọn chuyến" at bounding box center [548, 73] width 121 height 23
click at [509, 130] on div "21:00" at bounding box center [542, 129] width 120 height 17
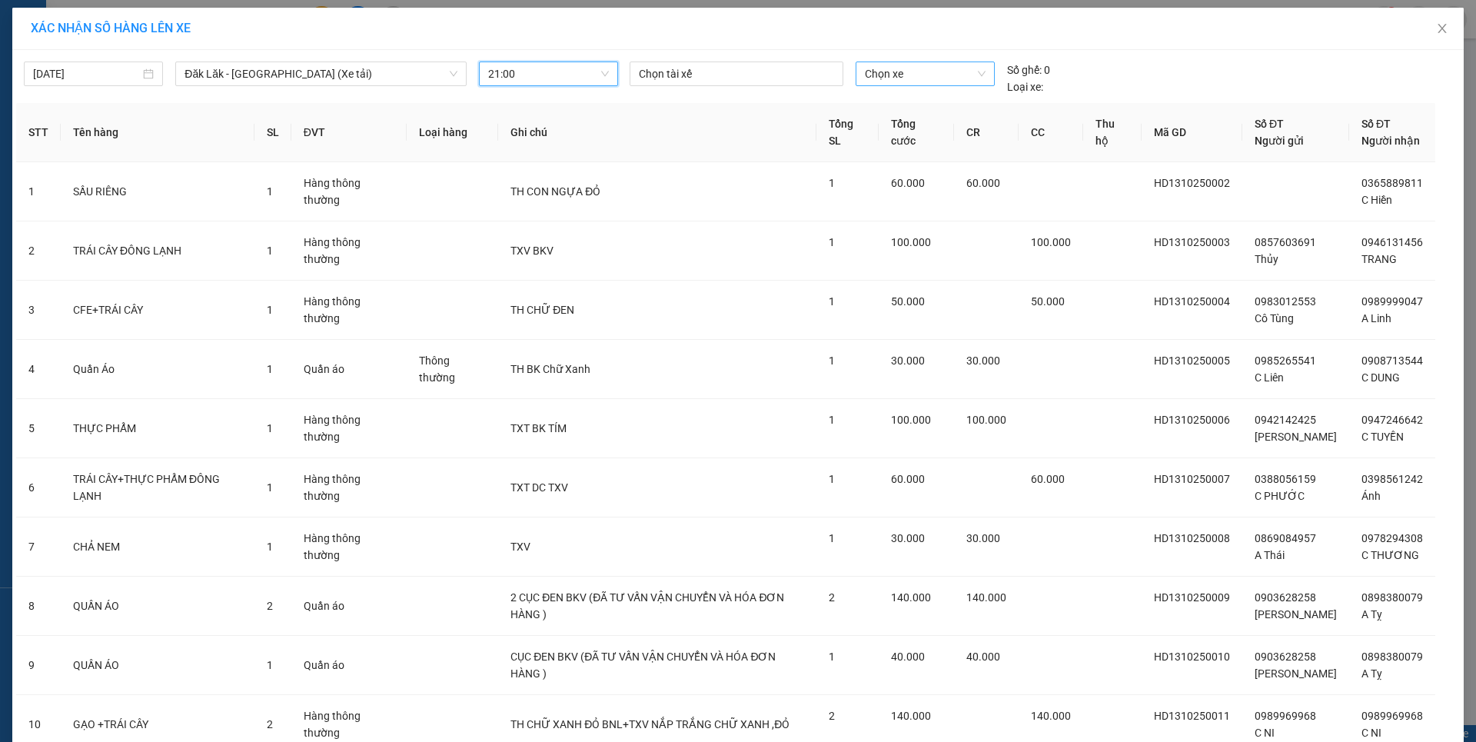
click at [914, 69] on span "Chọn xe" at bounding box center [925, 73] width 120 height 23
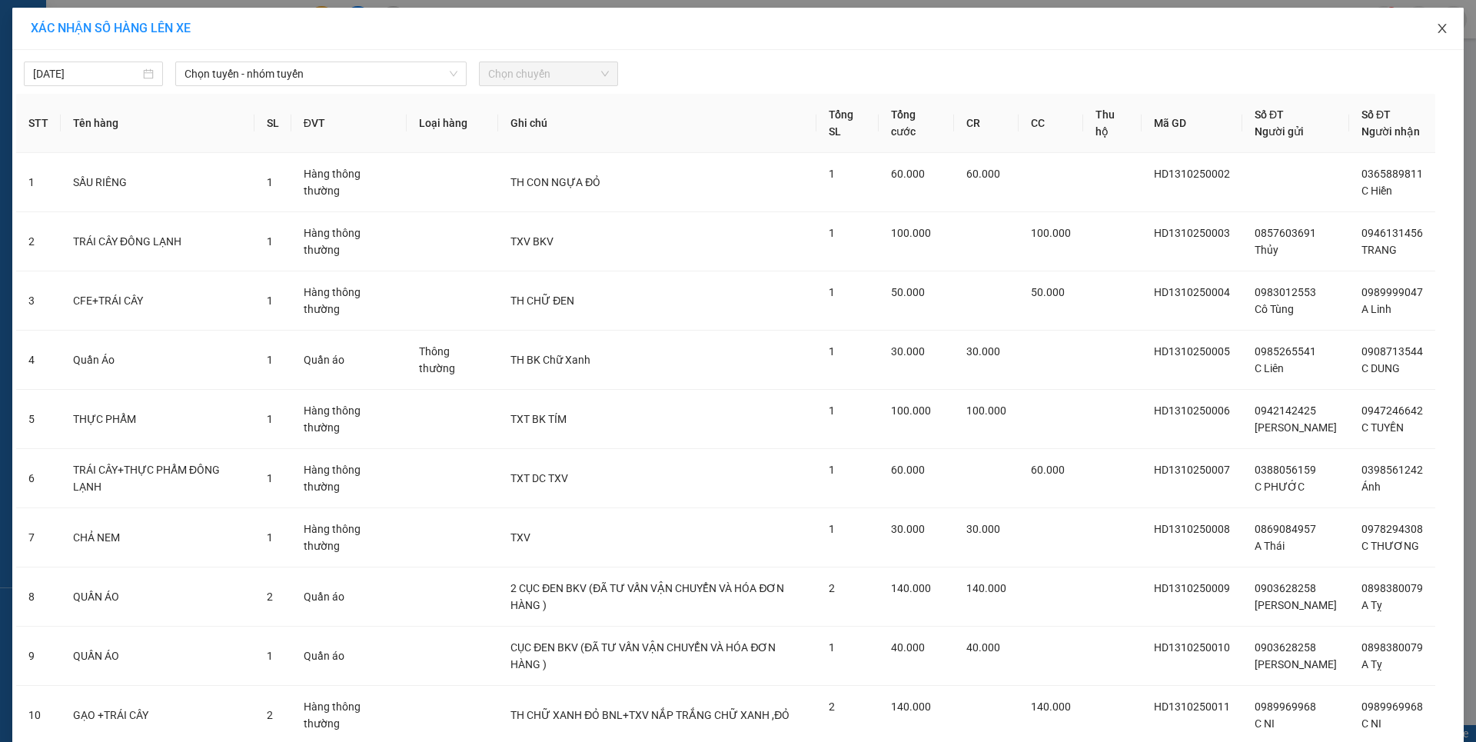
click at [1427, 30] on span "Close" at bounding box center [1442, 29] width 43 height 43
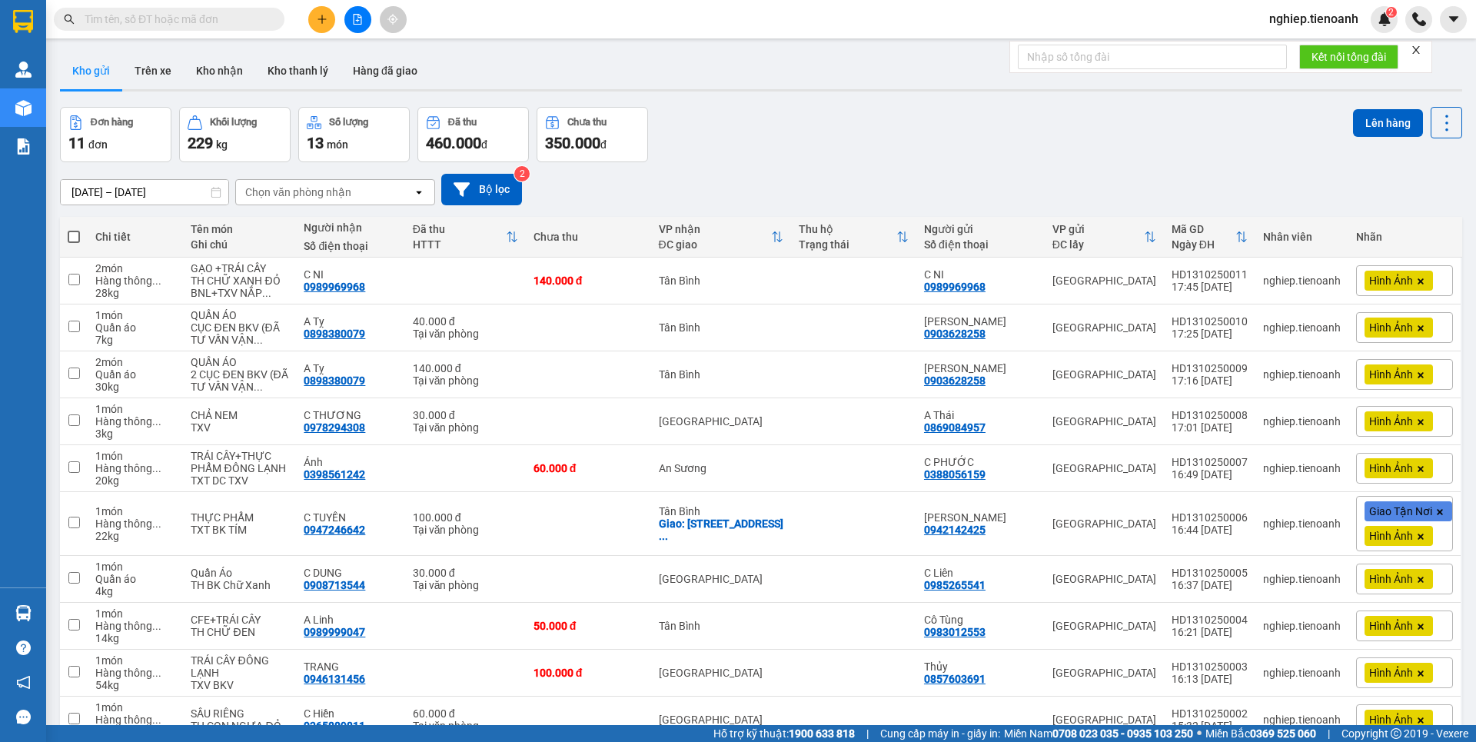
click at [74, 236] on span at bounding box center [74, 237] width 12 height 12
click at [74, 229] on input "checkbox" at bounding box center [74, 229] width 0 height 0
checkbox input "true"
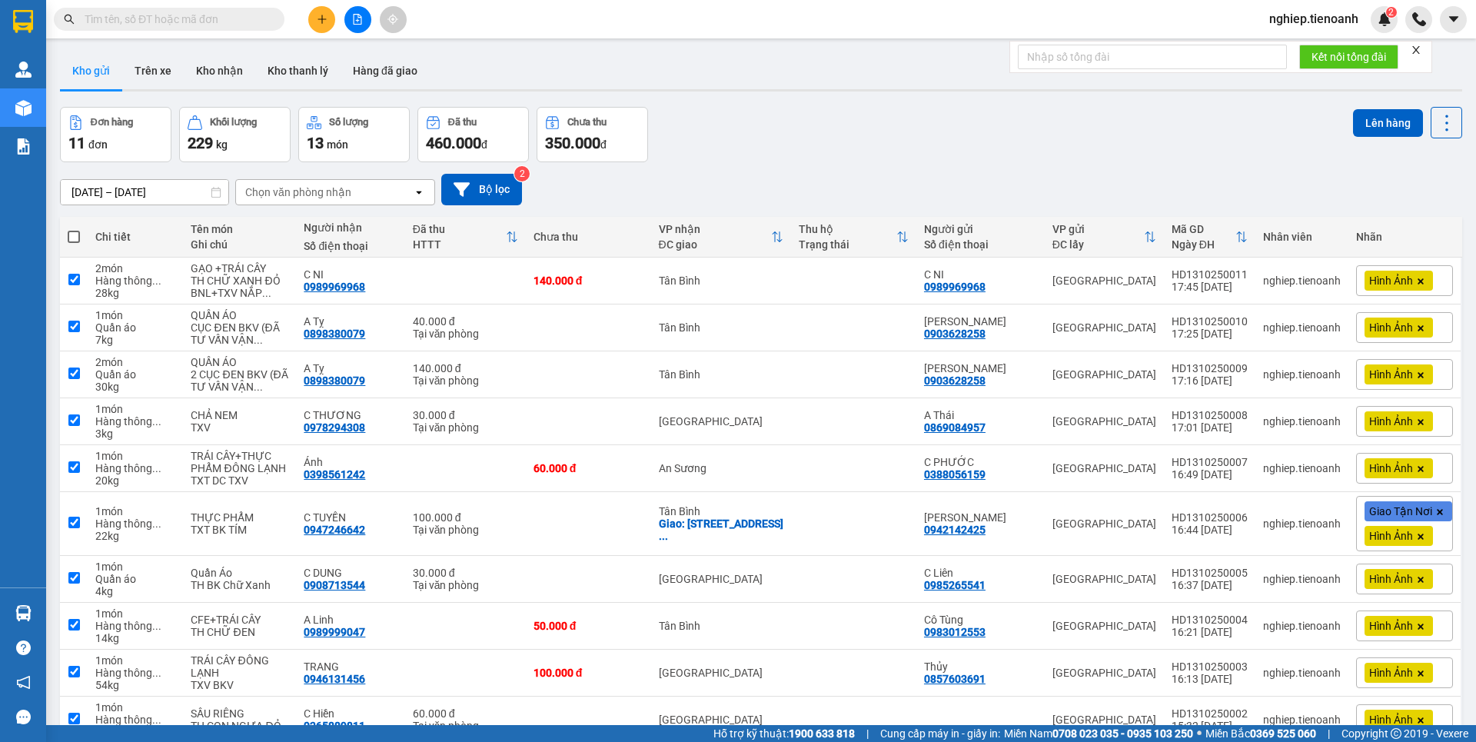
checkbox input "true"
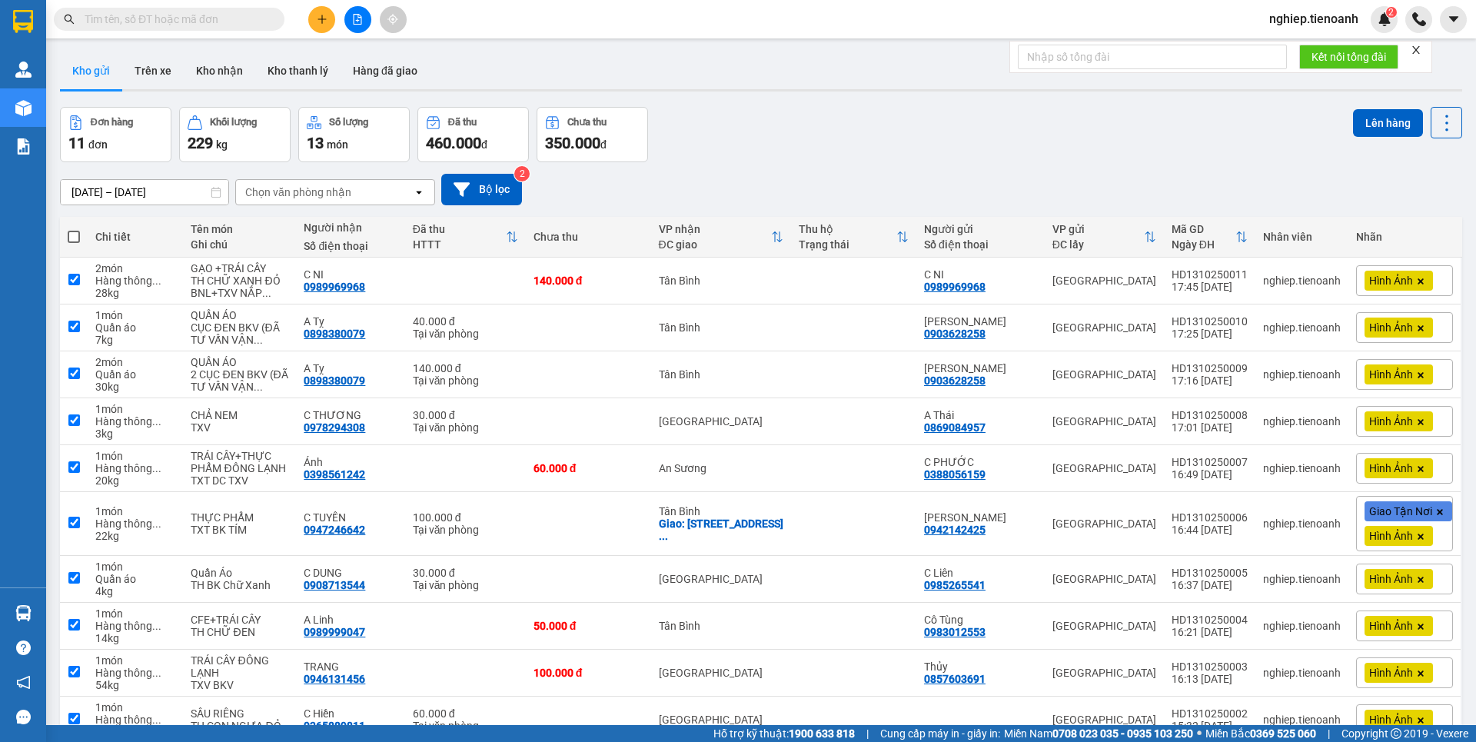
checkbox input "true"
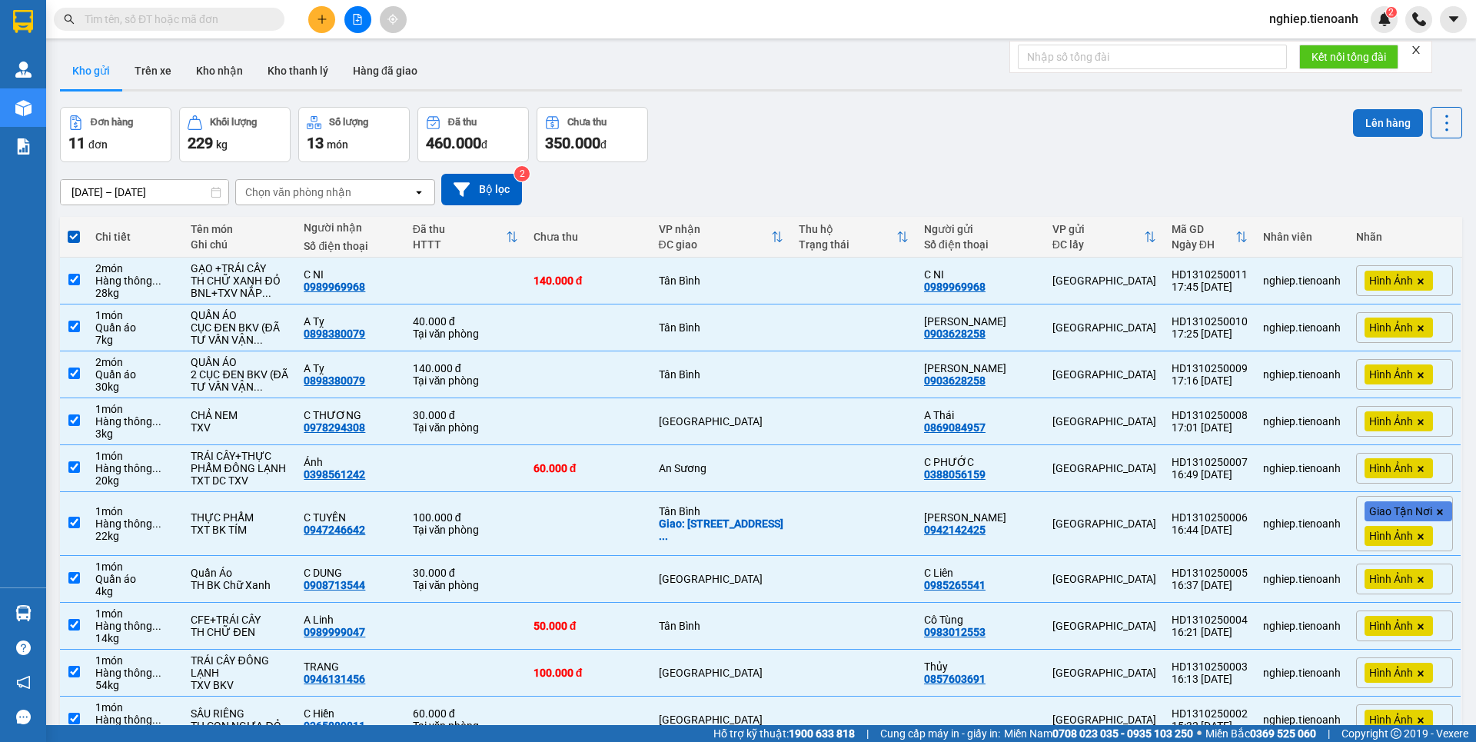
click at [1375, 129] on button "Lên hàng" at bounding box center [1388, 123] width 70 height 28
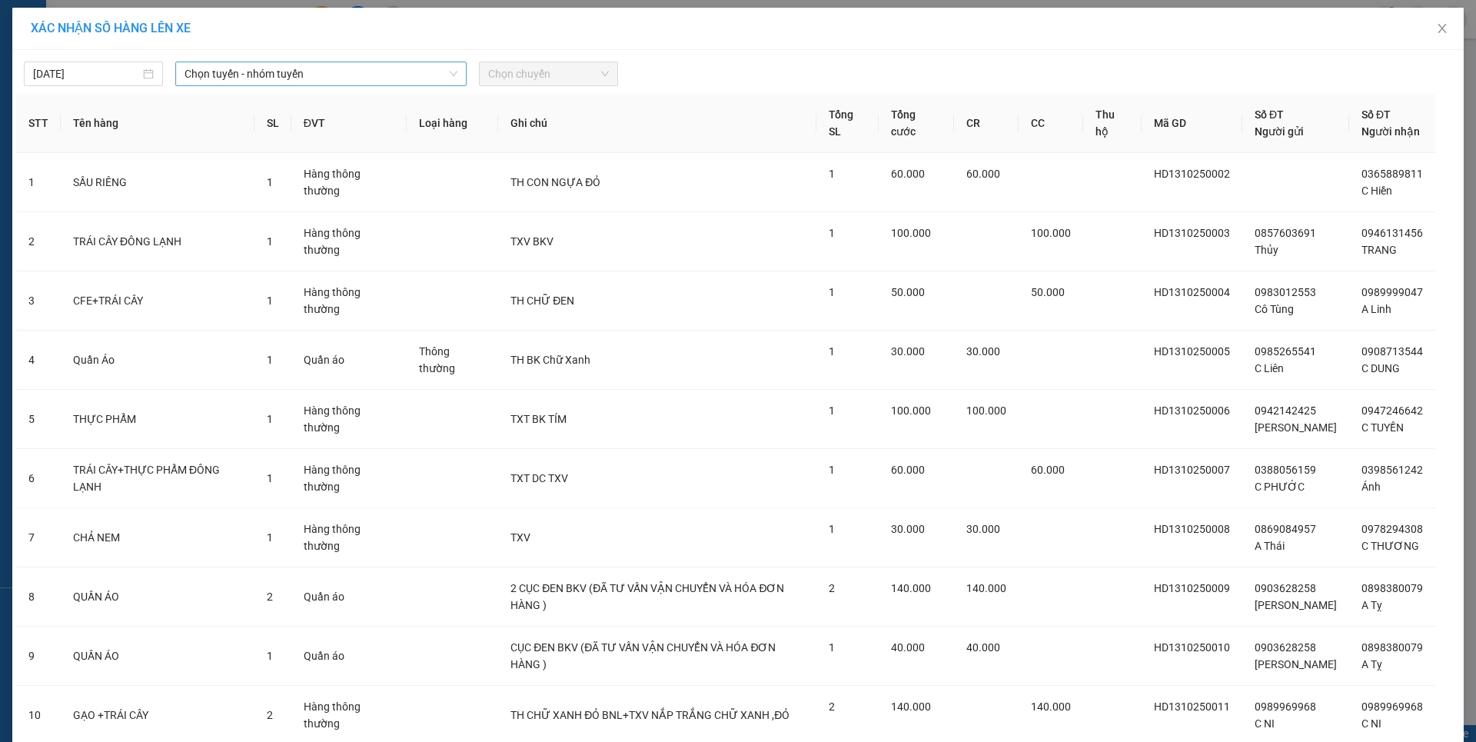
click at [288, 81] on span "Chọn tuyến - nhóm tuyến" at bounding box center [321, 73] width 273 height 23
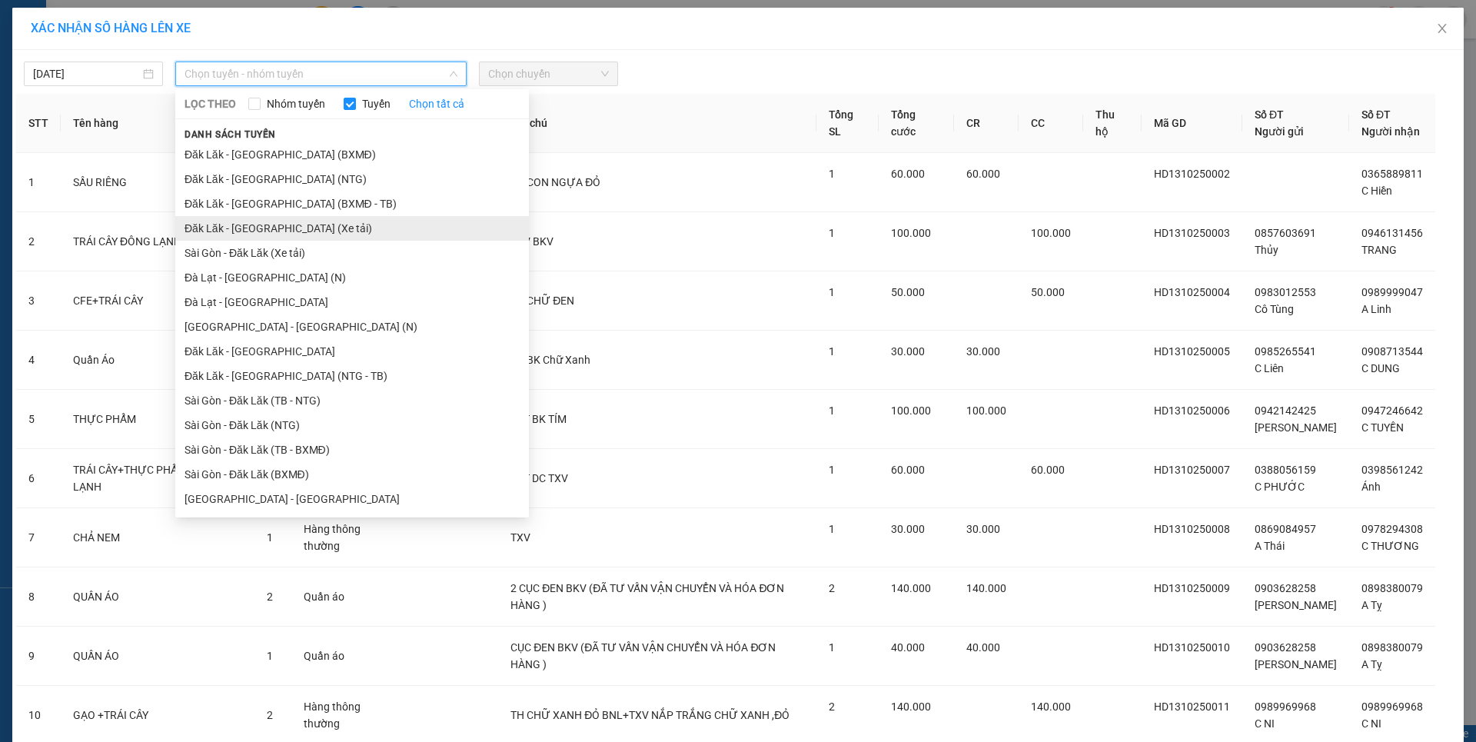
click at [282, 227] on li "Đăk Lăk - [GEOGRAPHIC_DATA] (Xe tải)" at bounding box center [352, 228] width 354 height 25
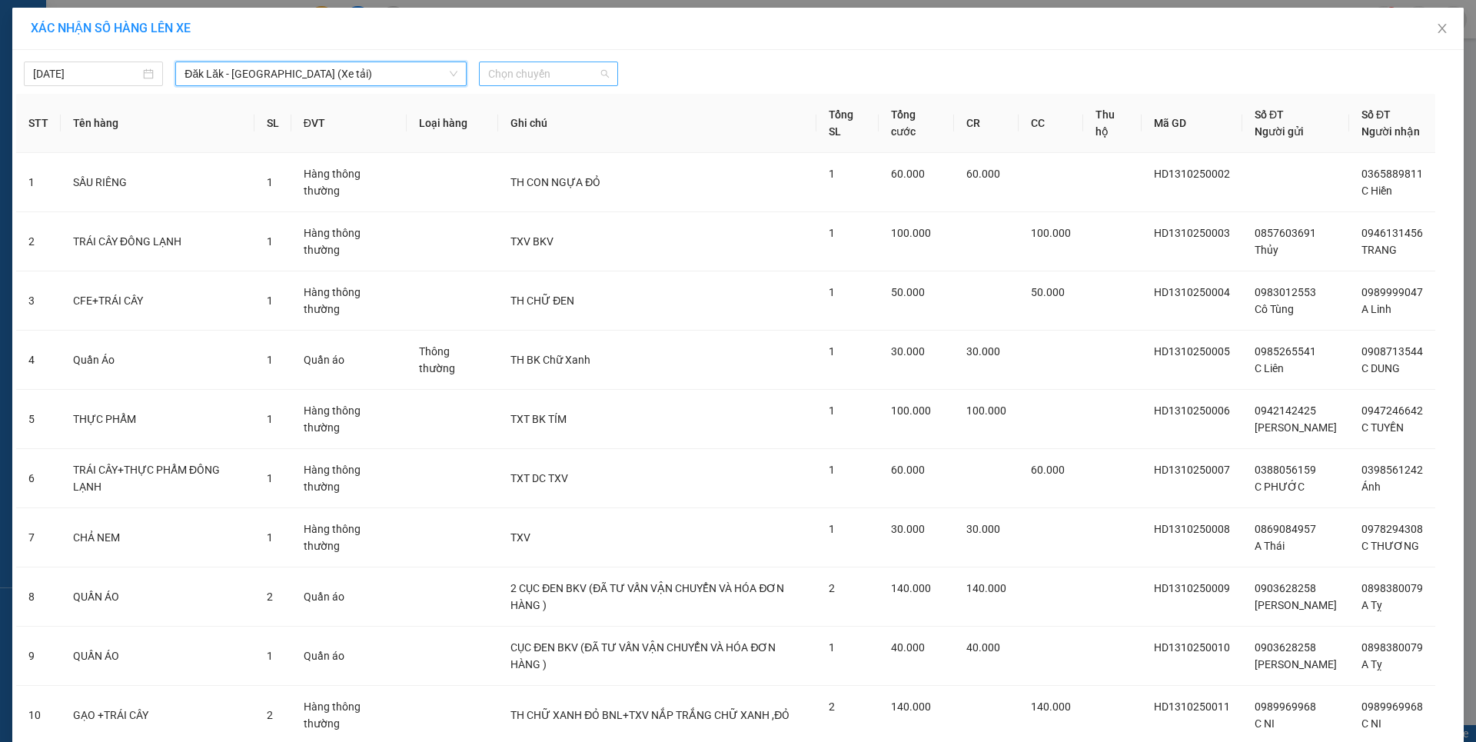
click at [527, 74] on span "Chọn chuyến" at bounding box center [548, 73] width 121 height 23
click at [493, 135] on div "21:00" at bounding box center [542, 129] width 120 height 17
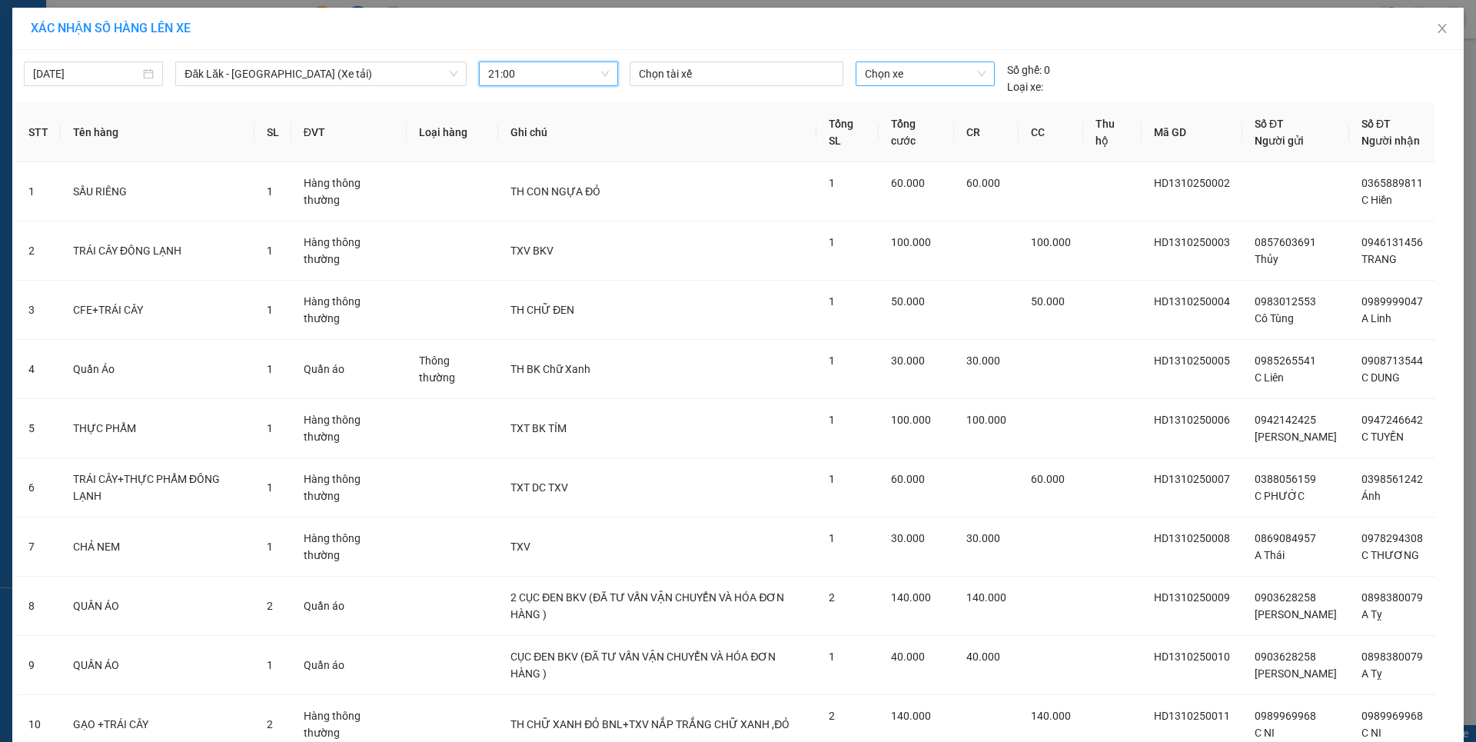
click at [894, 72] on span "Chọn xe" at bounding box center [925, 73] width 120 height 23
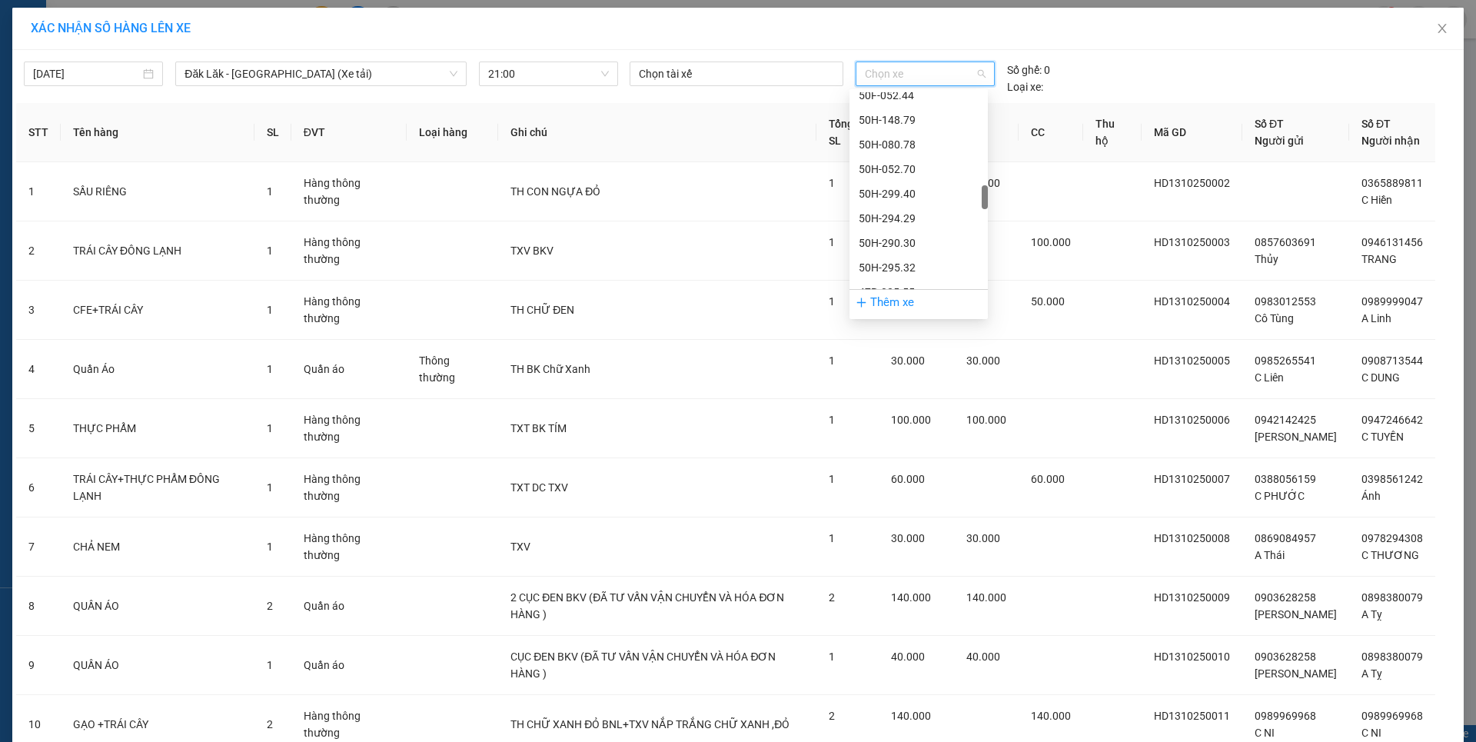
scroll to position [846, 0]
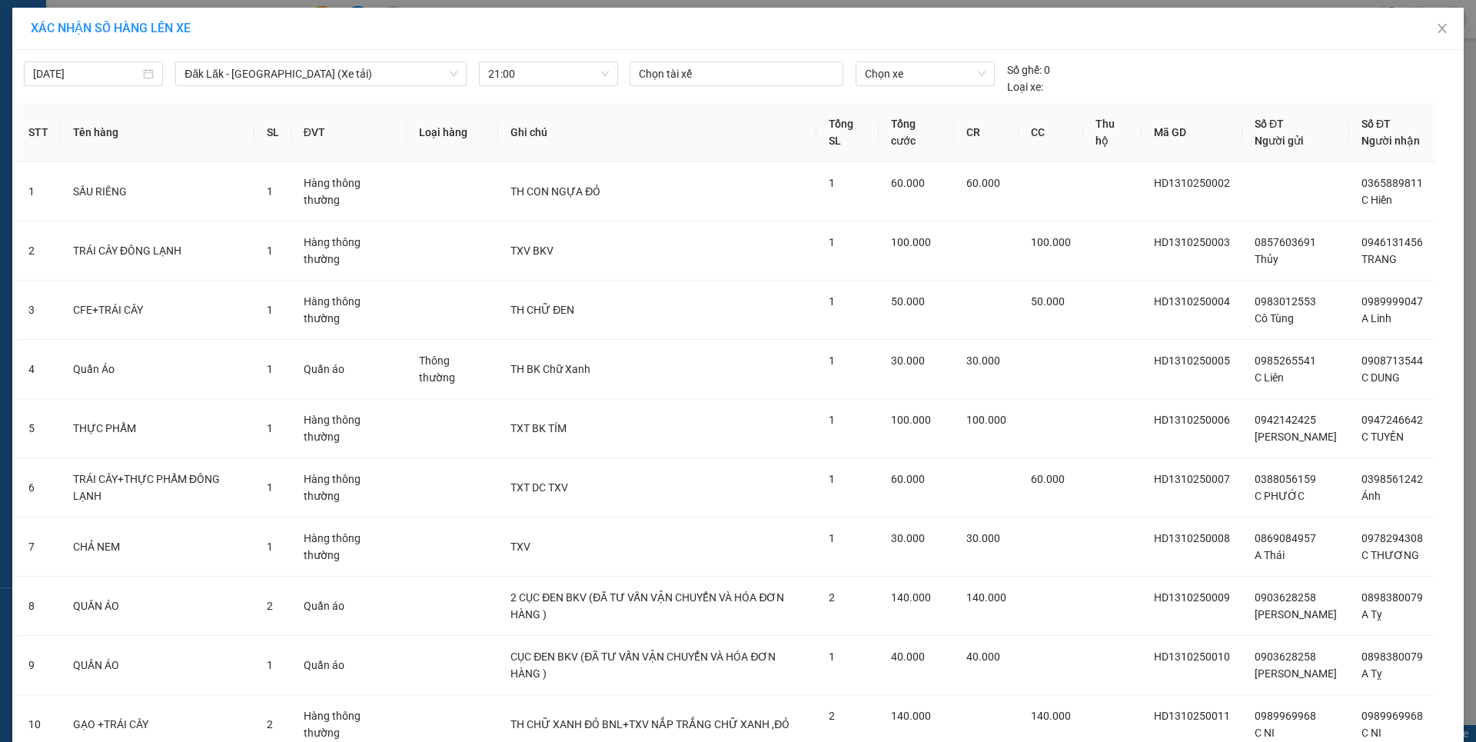
click at [1124, 83] on div "Chọn tài xế Chọn xe Số ghế: 0 Loại xe:" at bounding box center [924, 79] width 603 height 34
click at [547, 78] on span "21:00" at bounding box center [548, 73] width 121 height 23
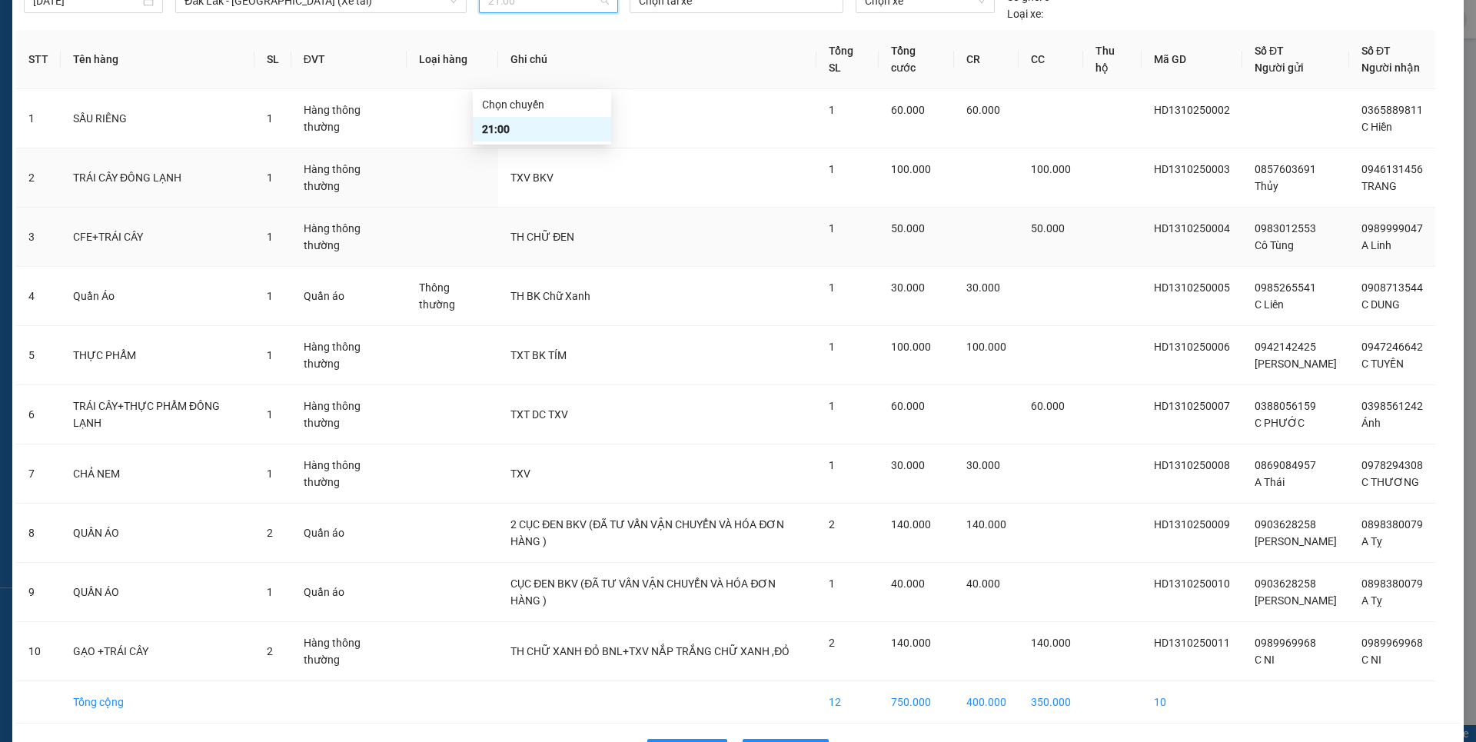
scroll to position [77, 0]
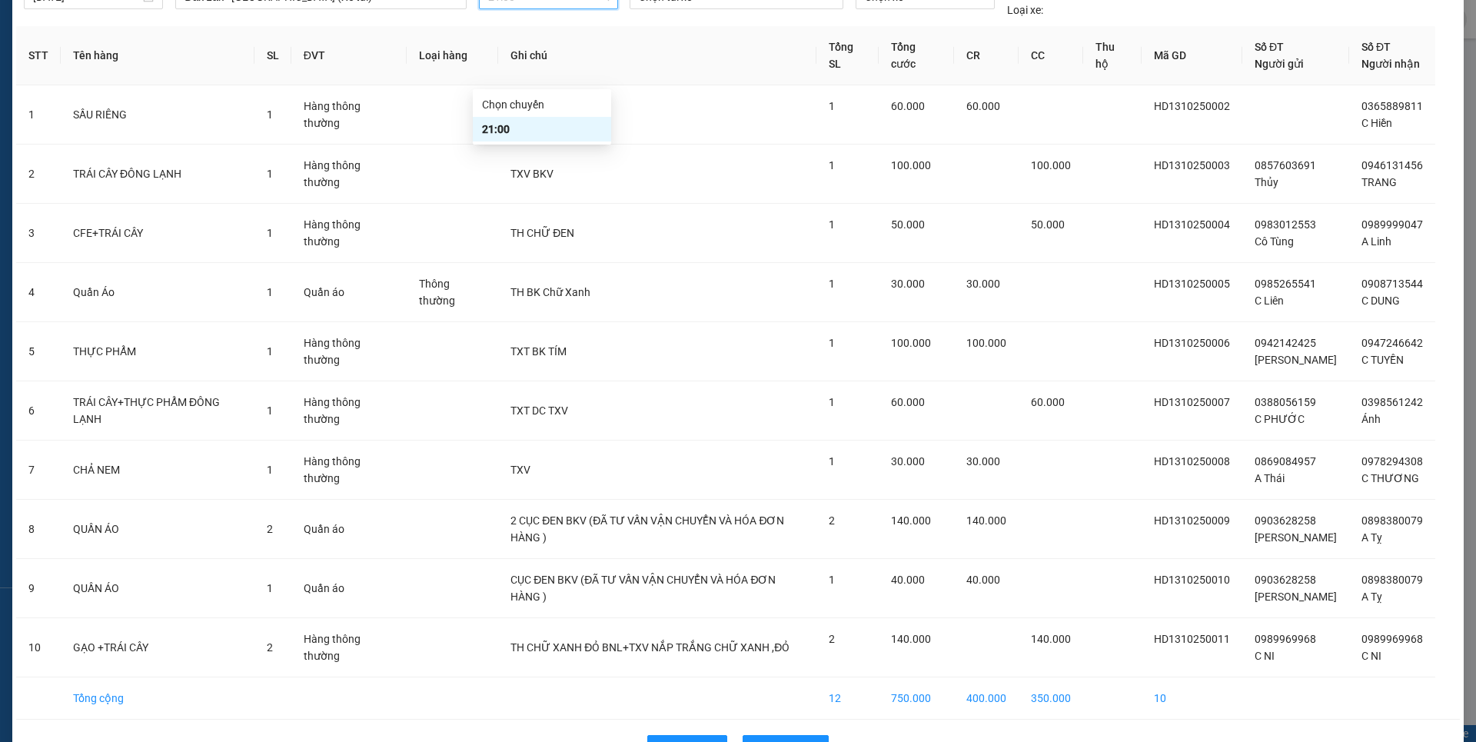
click at [496, 127] on div "21:00" at bounding box center [542, 129] width 120 height 17
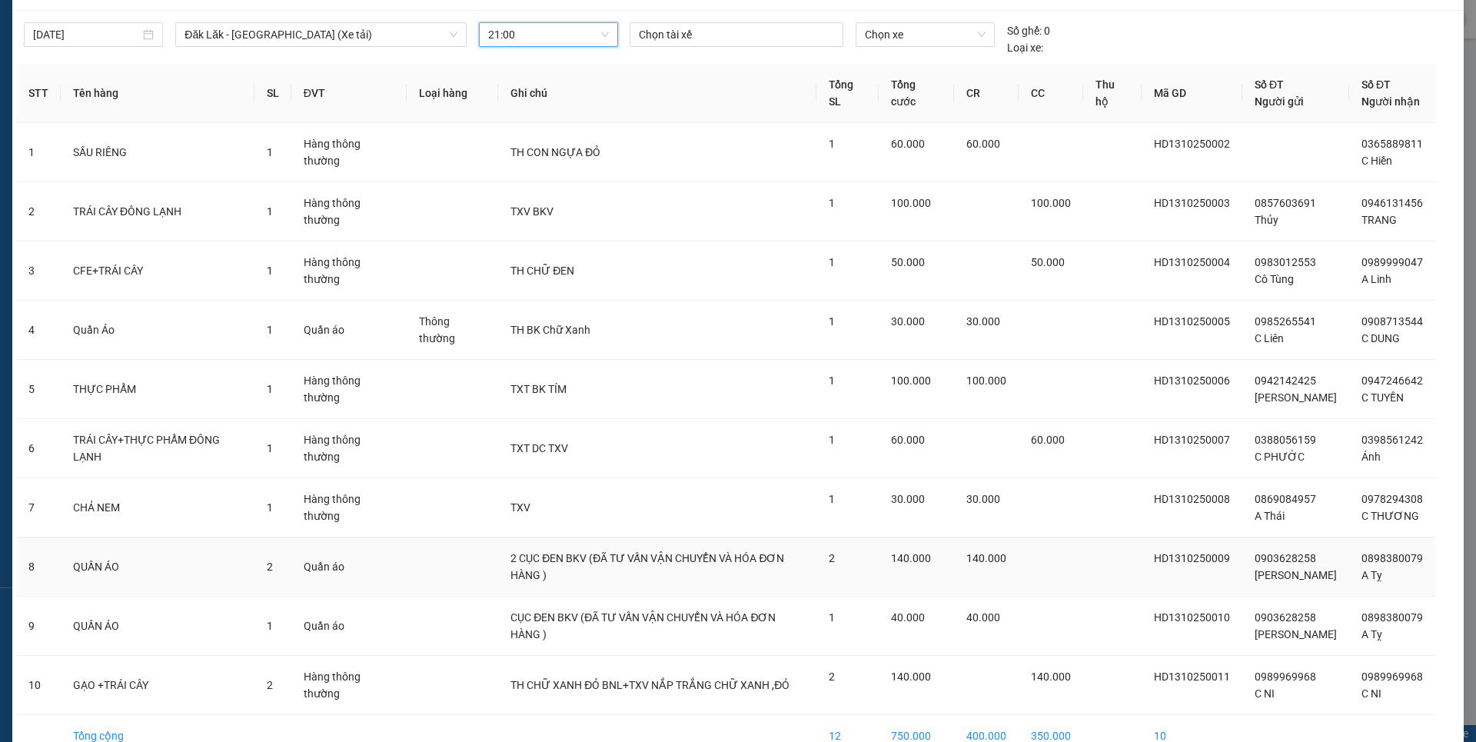
scroll to position [0, 0]
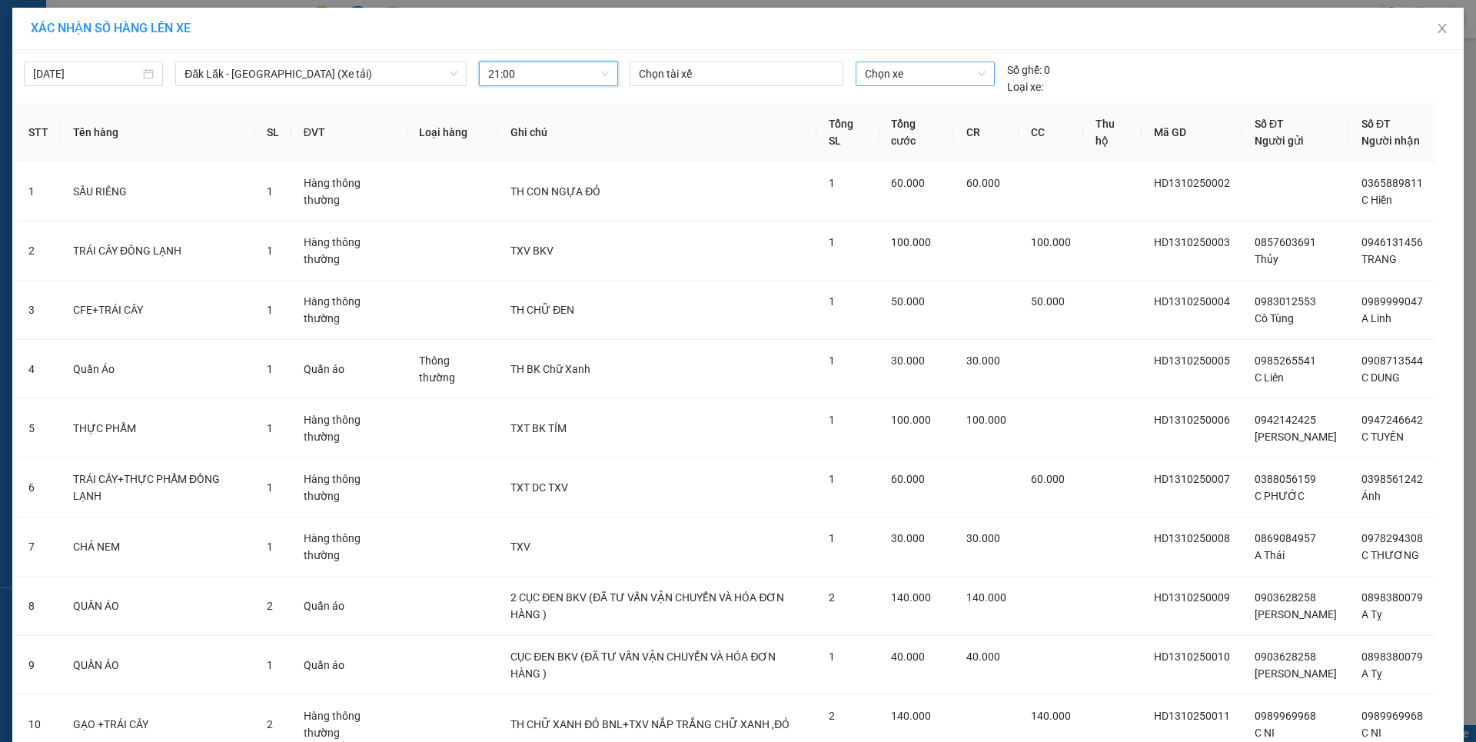
drag, startPoint x: 946, startPoint y: 81, endPoint x: 899, endPoint y: 68, distance: 48.7
click at [933, 78] on span "Chọn xe" at bounding box center [925, 73] width 120 height 23
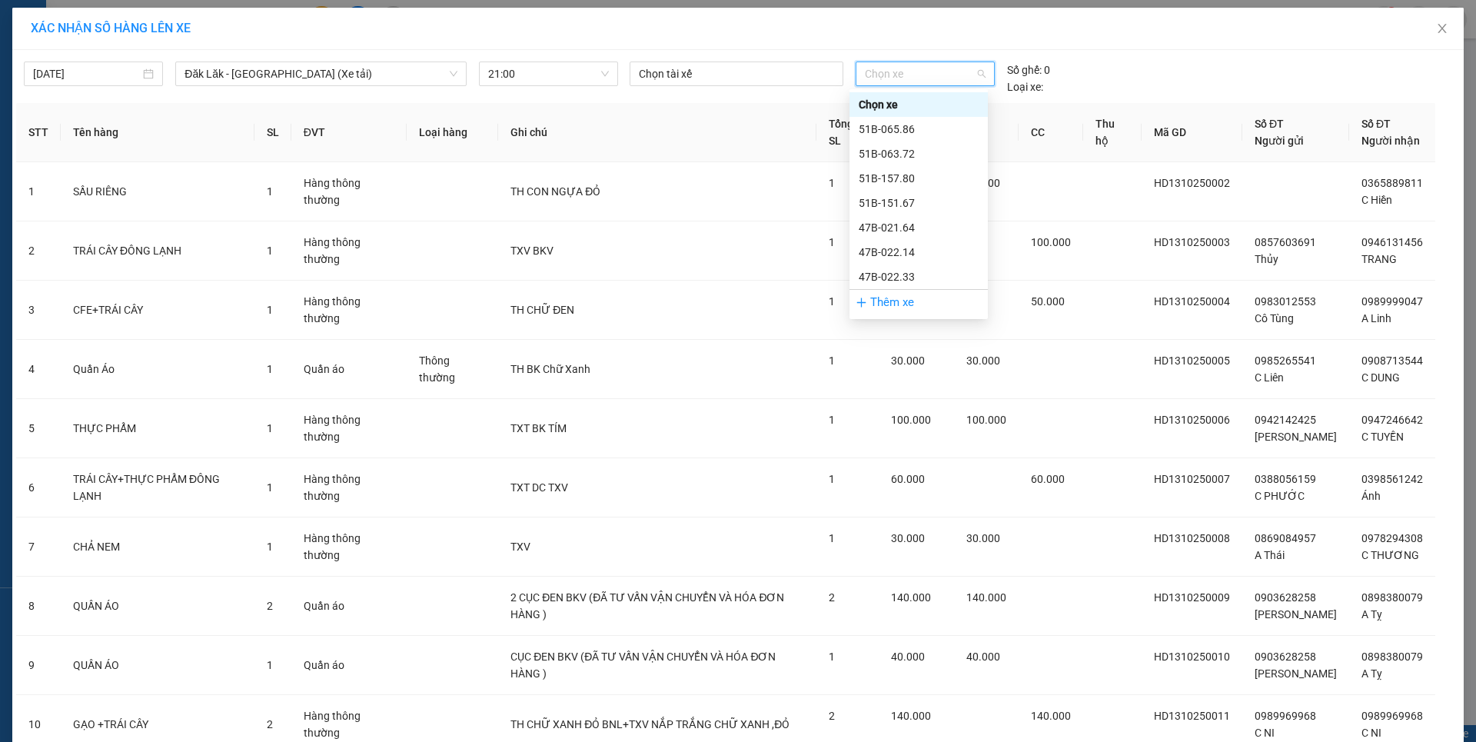
click at [1150, 65] on div "Chọn tài xế Chọn xe Số ghế: 0 Loại xe:" at bounding box center [924, 79] width 603 height 34
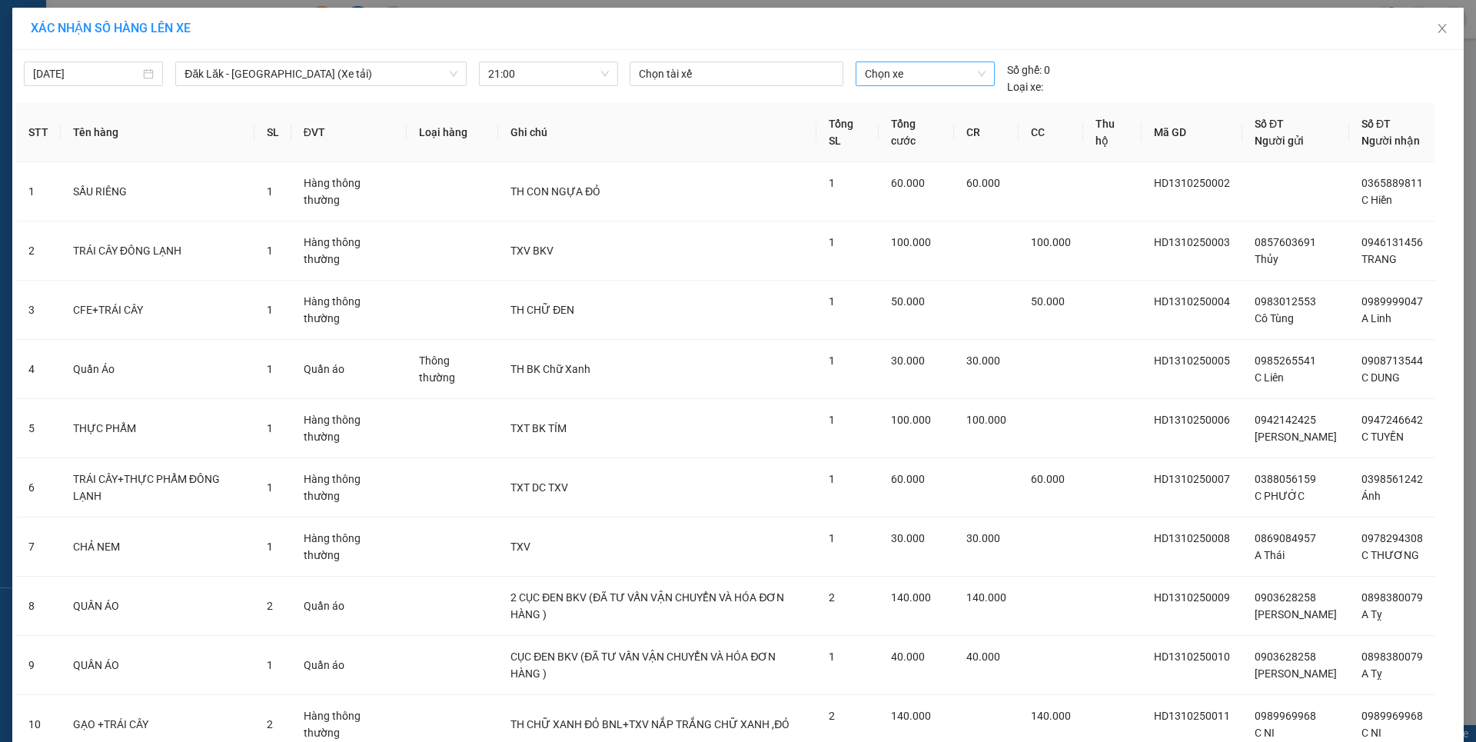
click at [887, 70] on span "Chọn xe" at bounding box center [925, 73] width 120 height 23
click at [530, 81] on span "21:00" at bounding box center [548, 73] width 121 height 23
click at [498, 133] on div "21:00" at bounding box center [542, 129] width 120 height 17
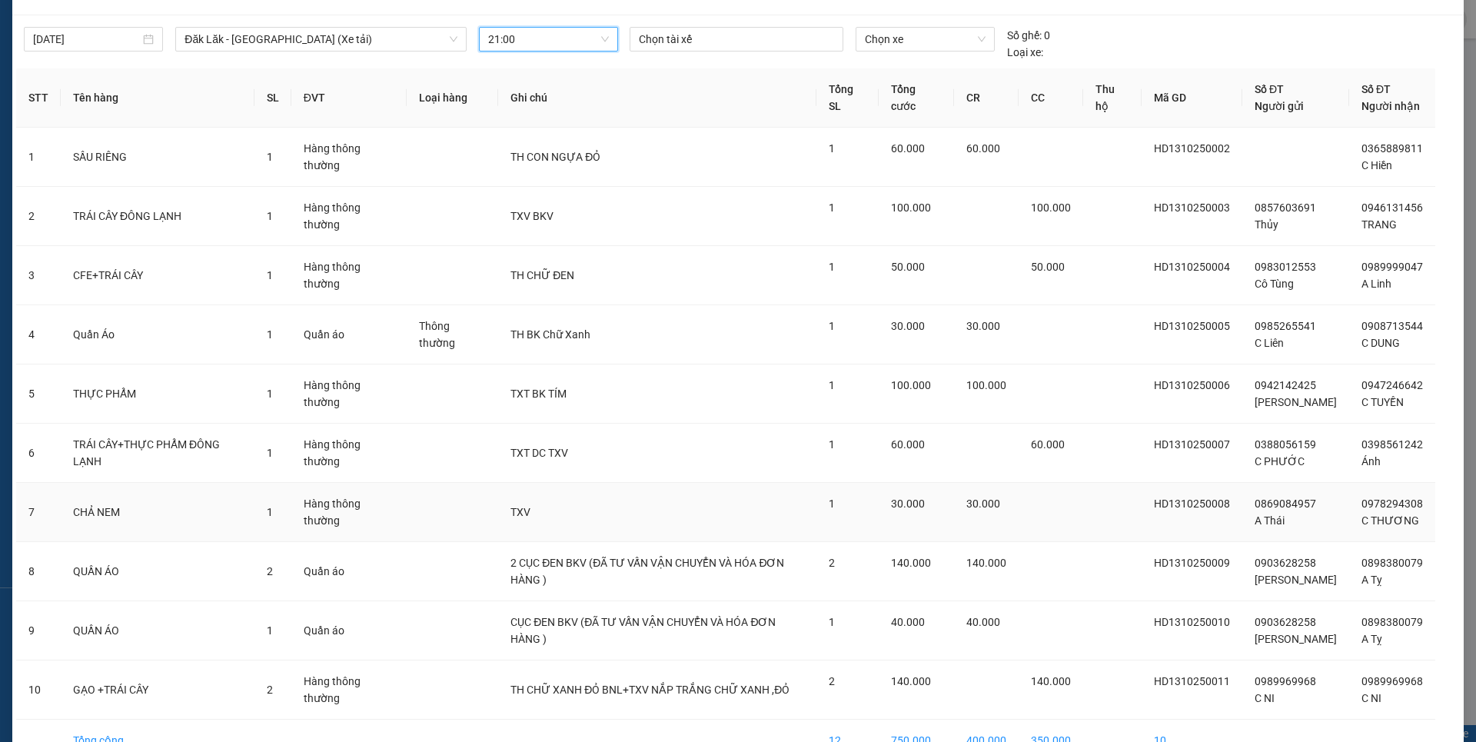
scroll to position [0, 0]
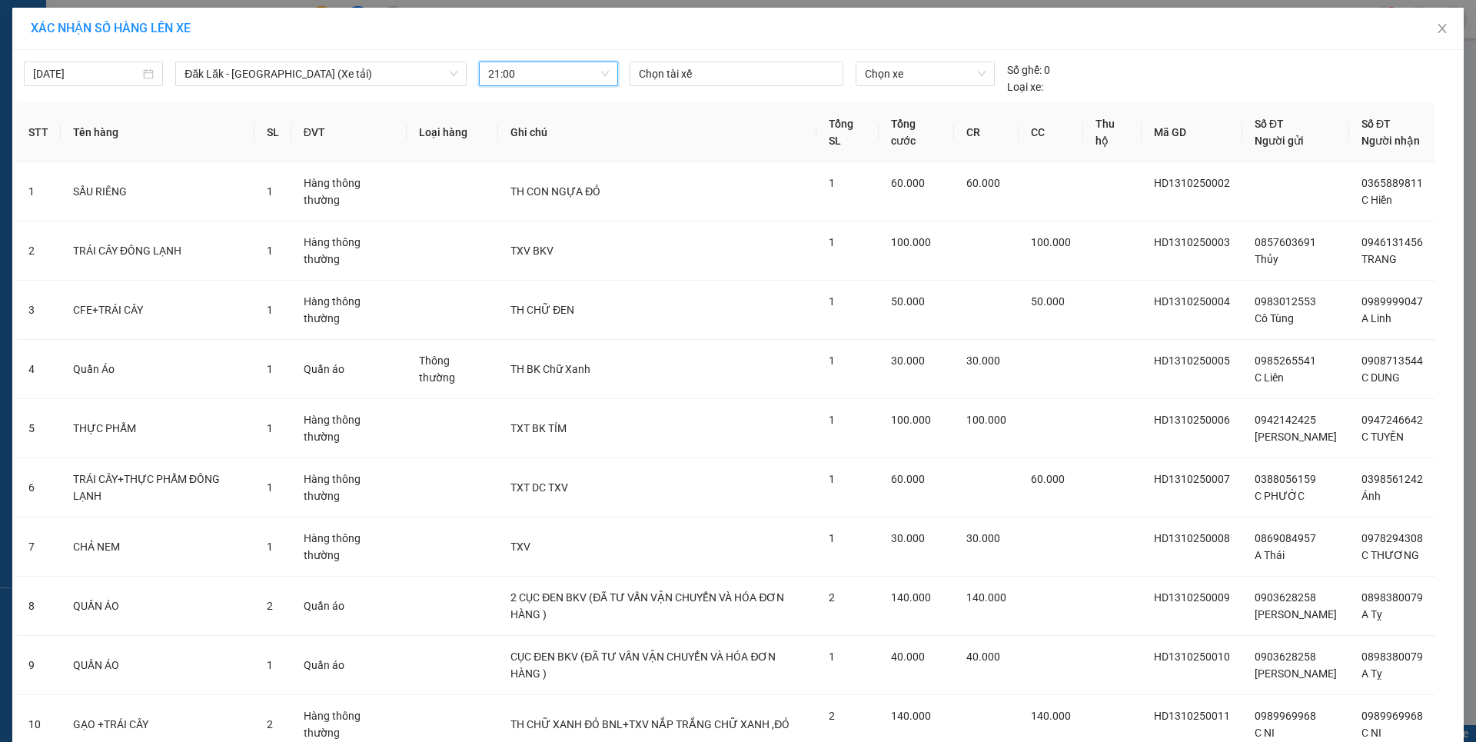
click at [551, 79] on span "21:00" at bounding box center [548, 73] width 121 height 23
click at [962, 73] on span "Chọn xe" at bounding box center [925, 73] width 120 height 23
click at [500, 78] on span "21:00" at bounding box center [548, 73] width 121 height 23
click at [544, 130] on div "21:00" at bounding box center [542, 129] width 120 height 17
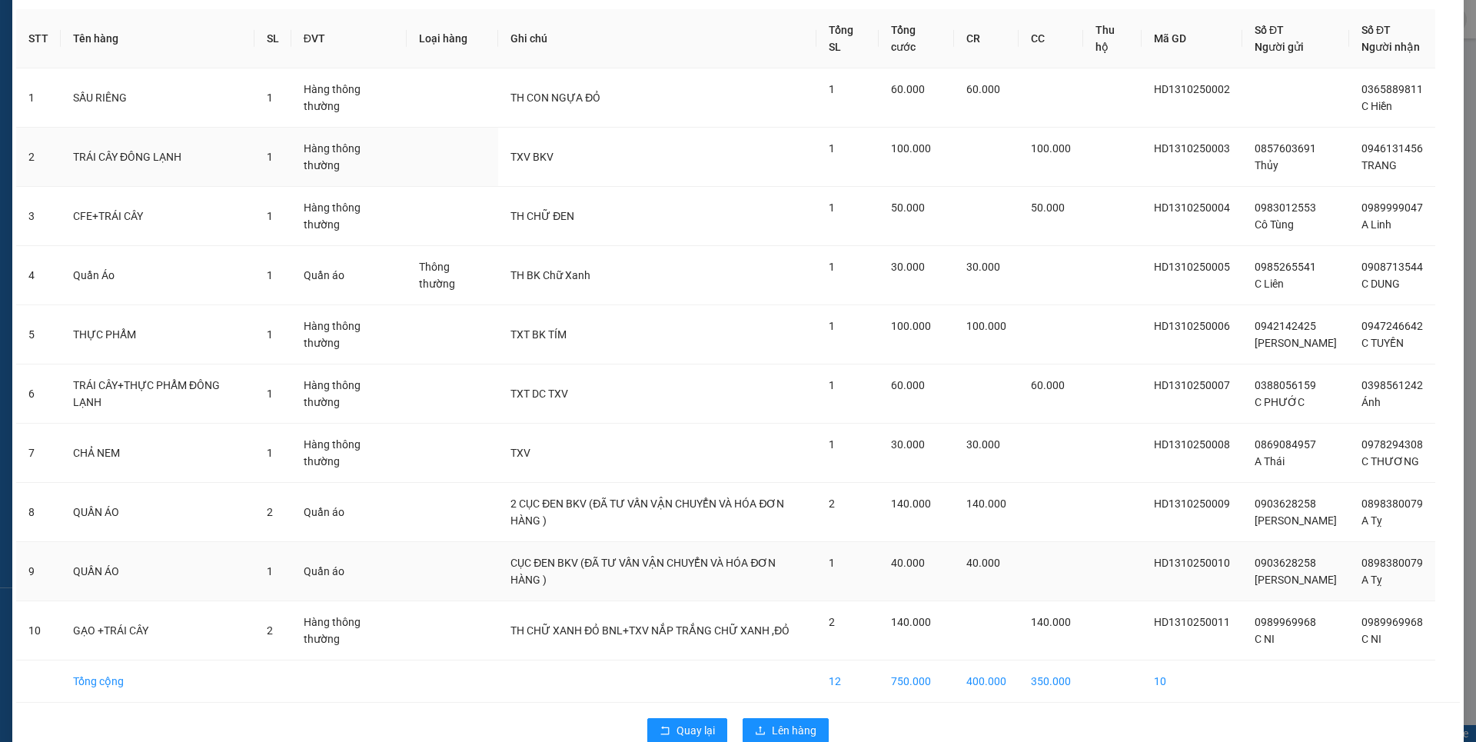
scroll to position [125, 0]
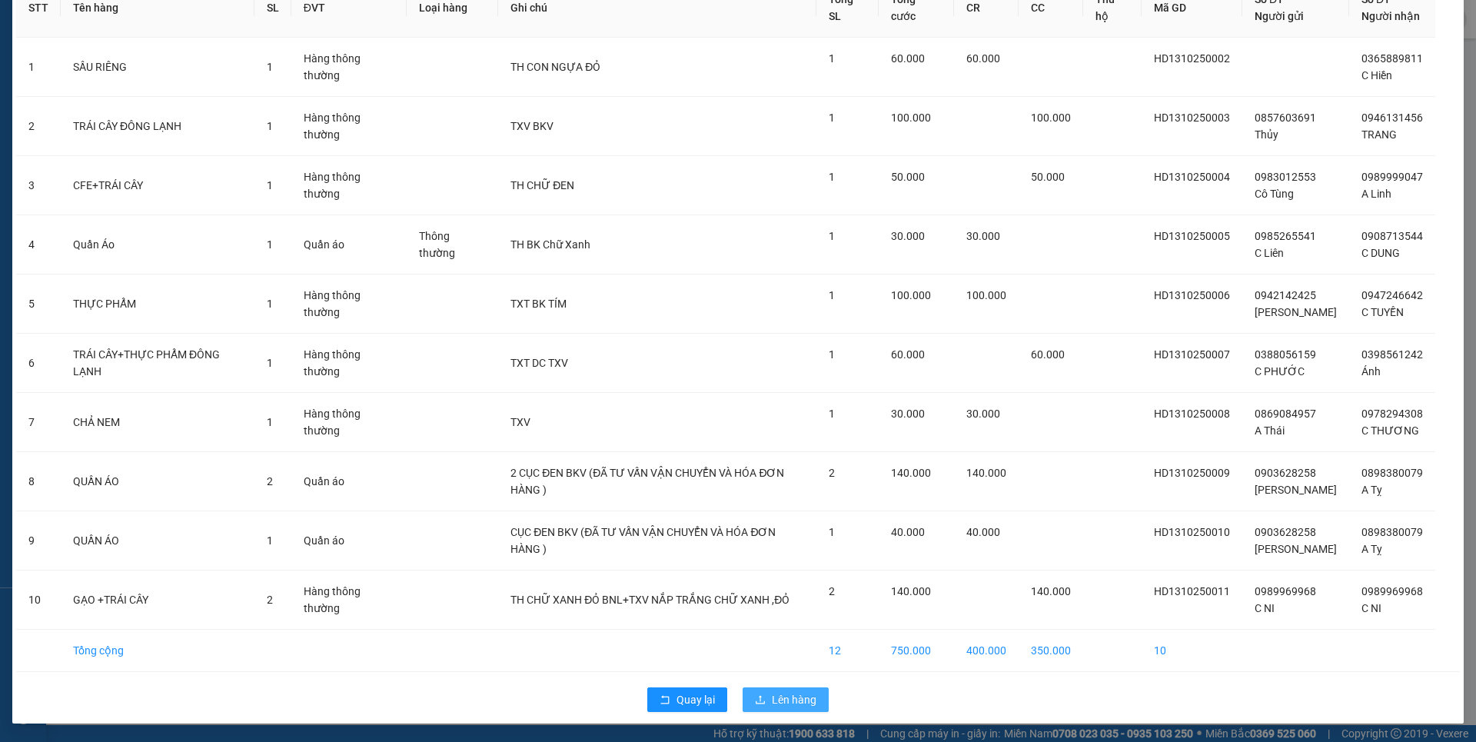
click at [780, 700] on span "Lên hàng" at bounding box center [794, 699] width 45 height 17
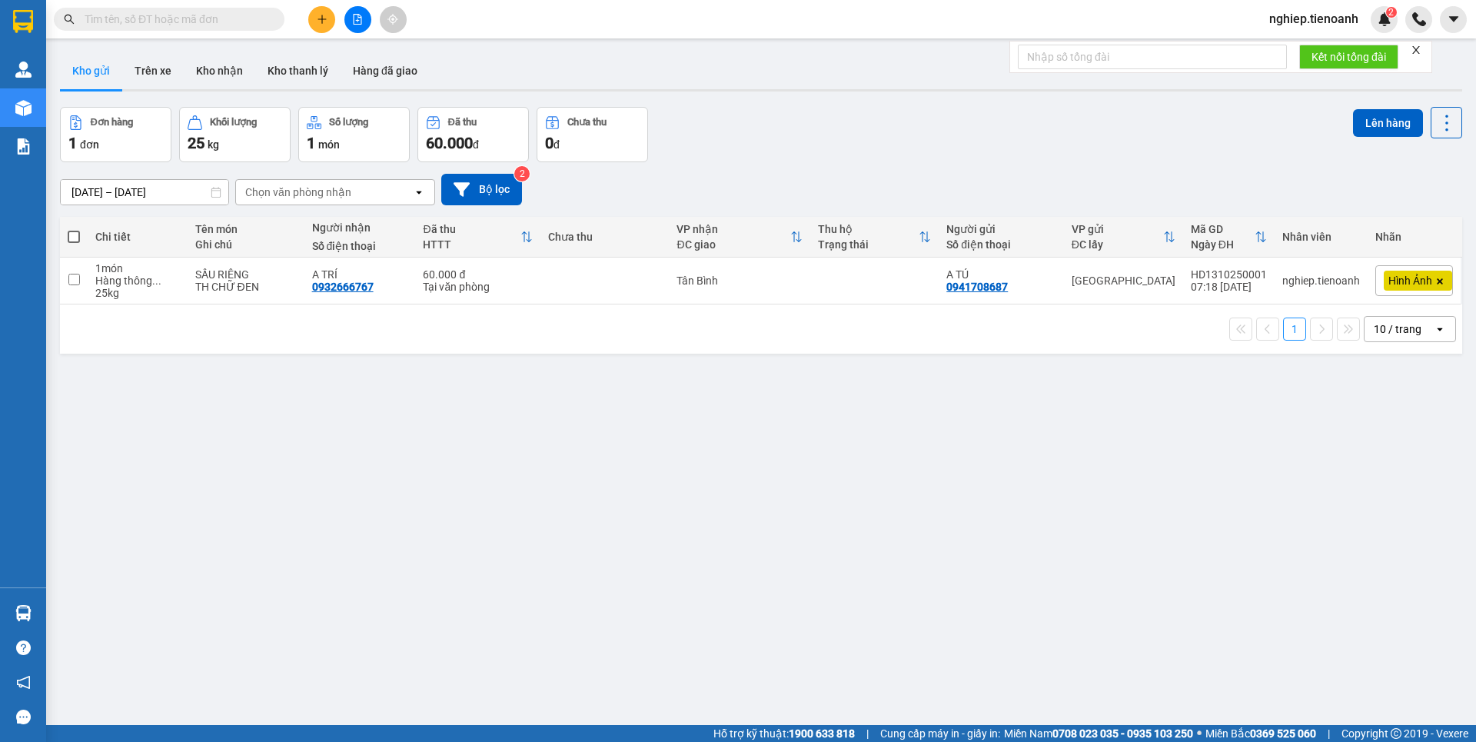
click at [71, 240] on span at bounding box center [74, 237] width 12 height 12
click at [74, 229] on input "checkbox" at bounding box center [74, 229] width 0 height 0
checkbox input "true"
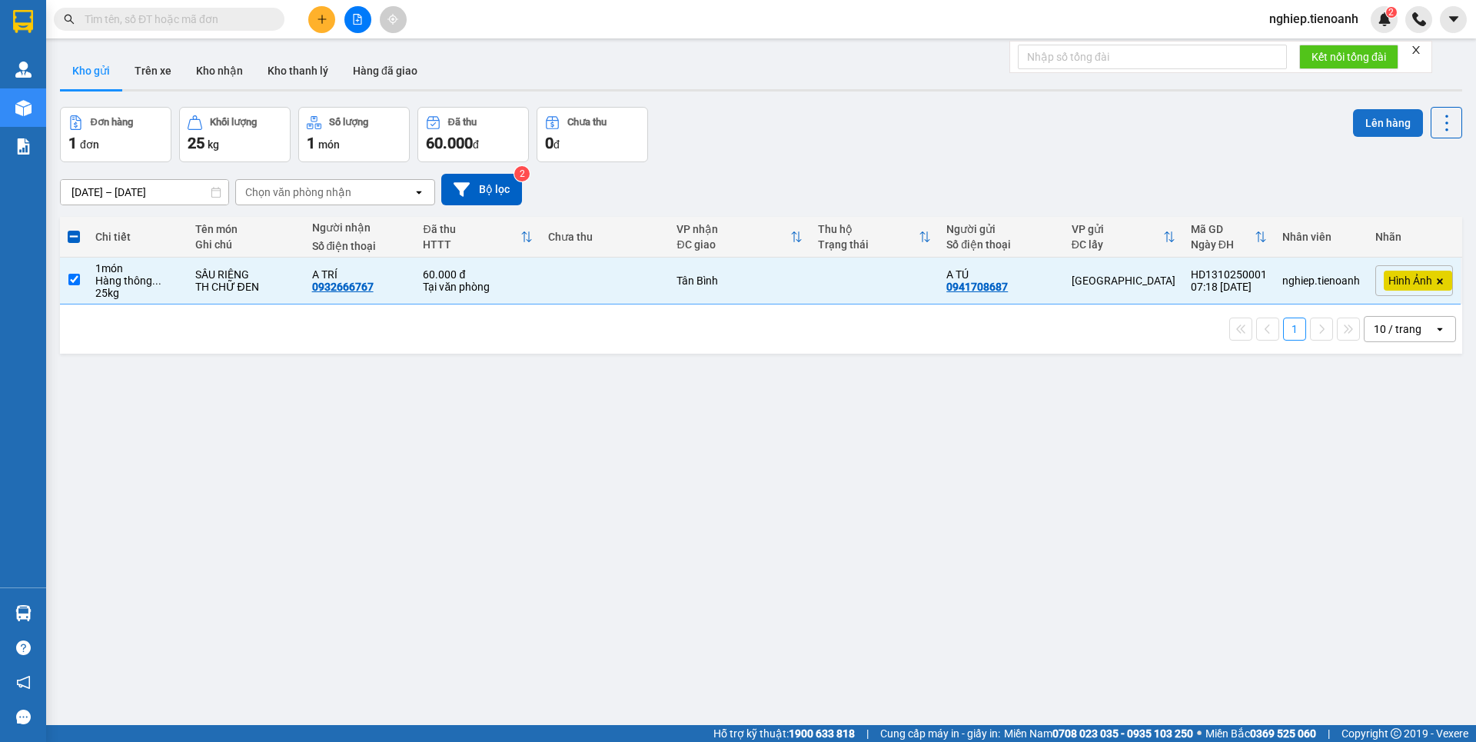
click at [1353, 122] on button "Lên hàng" at bounding box center [1388, 123] width 70 height 28
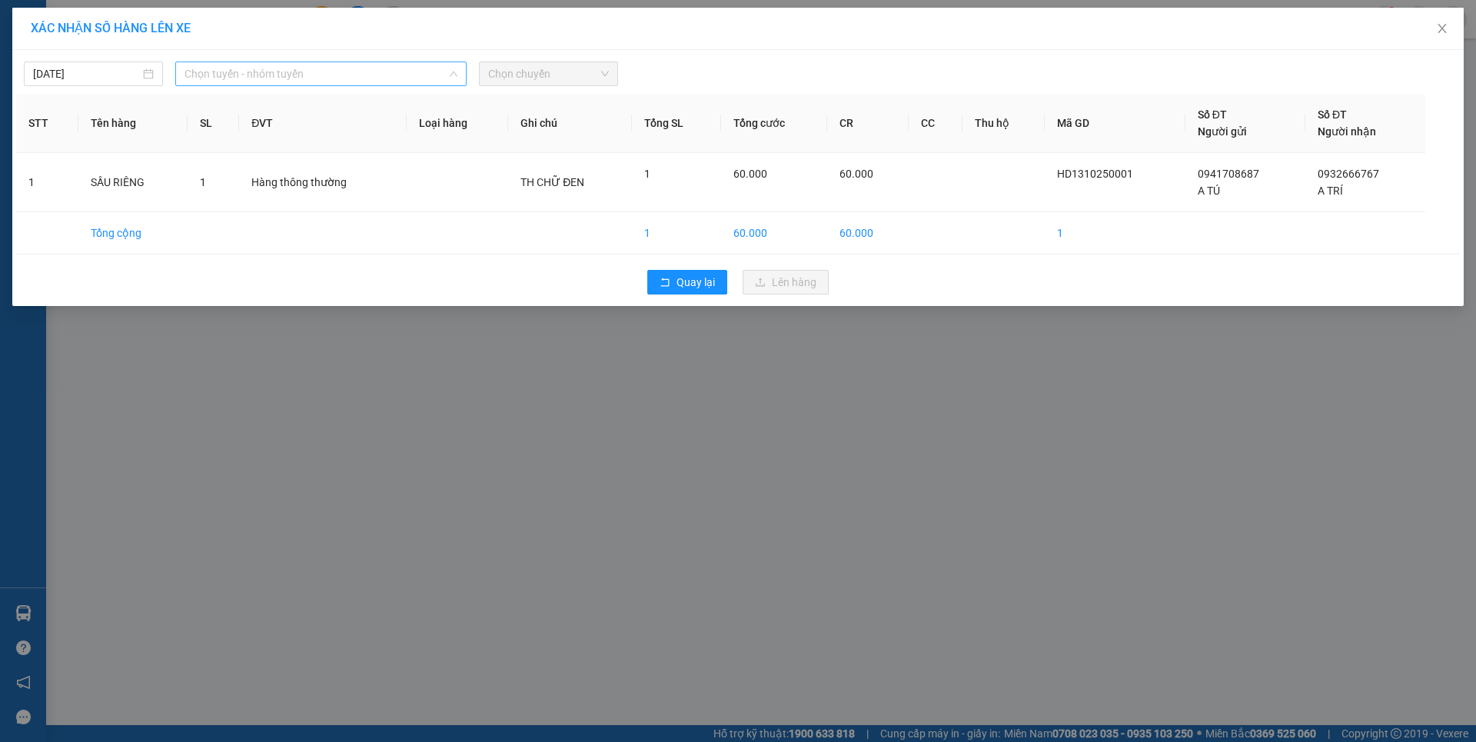
click at [311, 75] on span "Chọn tuyến - nhóm tuyến" at bounding box center [321, 73] width 273 height 23
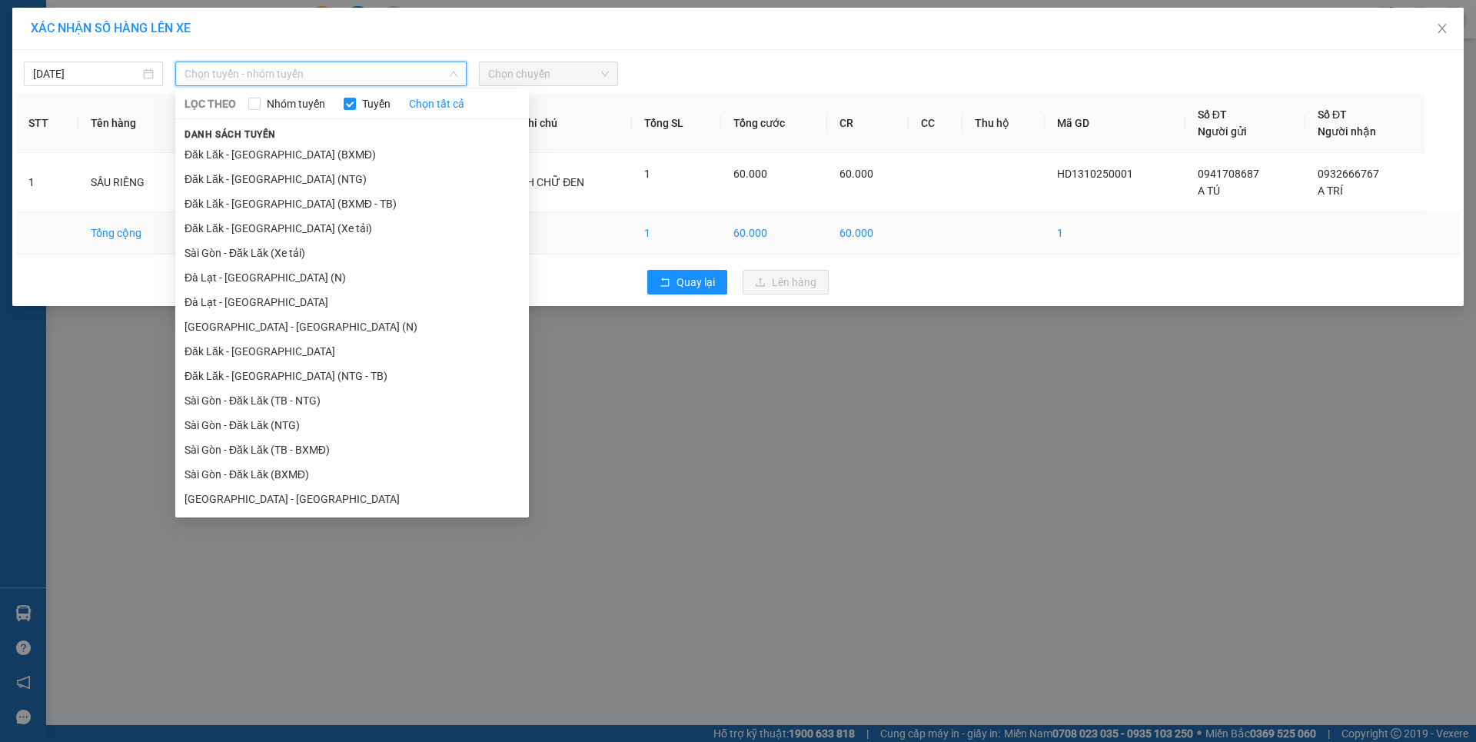
drag, startPoint x: 275, startPoint y: 233, endPoint x: 302, endPoint y: 218, distance: 31.0
click at [275, 231] on li "Đăk Lăk - [GEOGRAPHIC_DATA] (Xe tải)" at bounding box center [352, 228] width 354 height 25
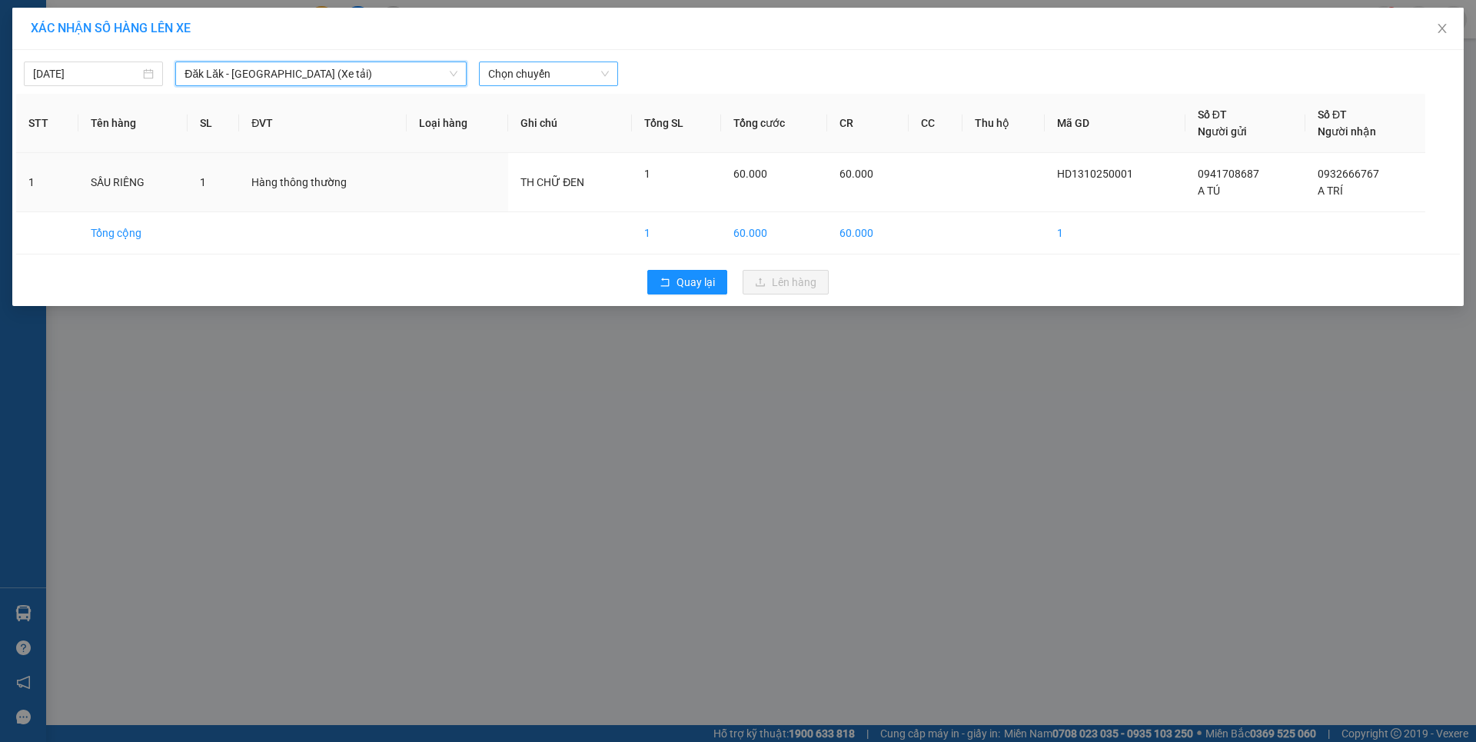
click at [558, 79] on span "Chọn chuyến" at bounding box center [548, 73] width 121 height 23
click at [527, 124] on div "21:00" at bounding box center [548, 129] width 120 height 17
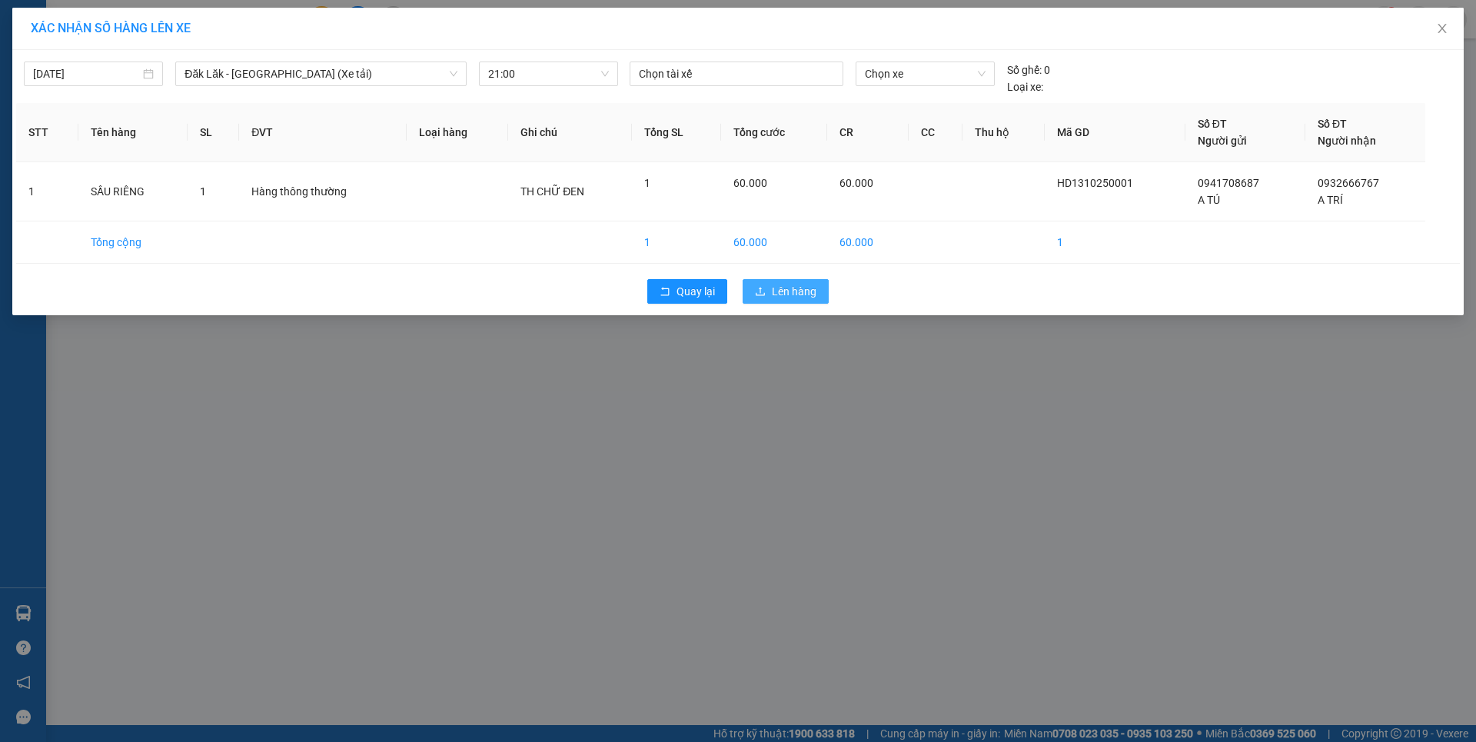
click at [786, 294] on span "Lên hàng" at bounding box center [794, 291] width 45 height 17
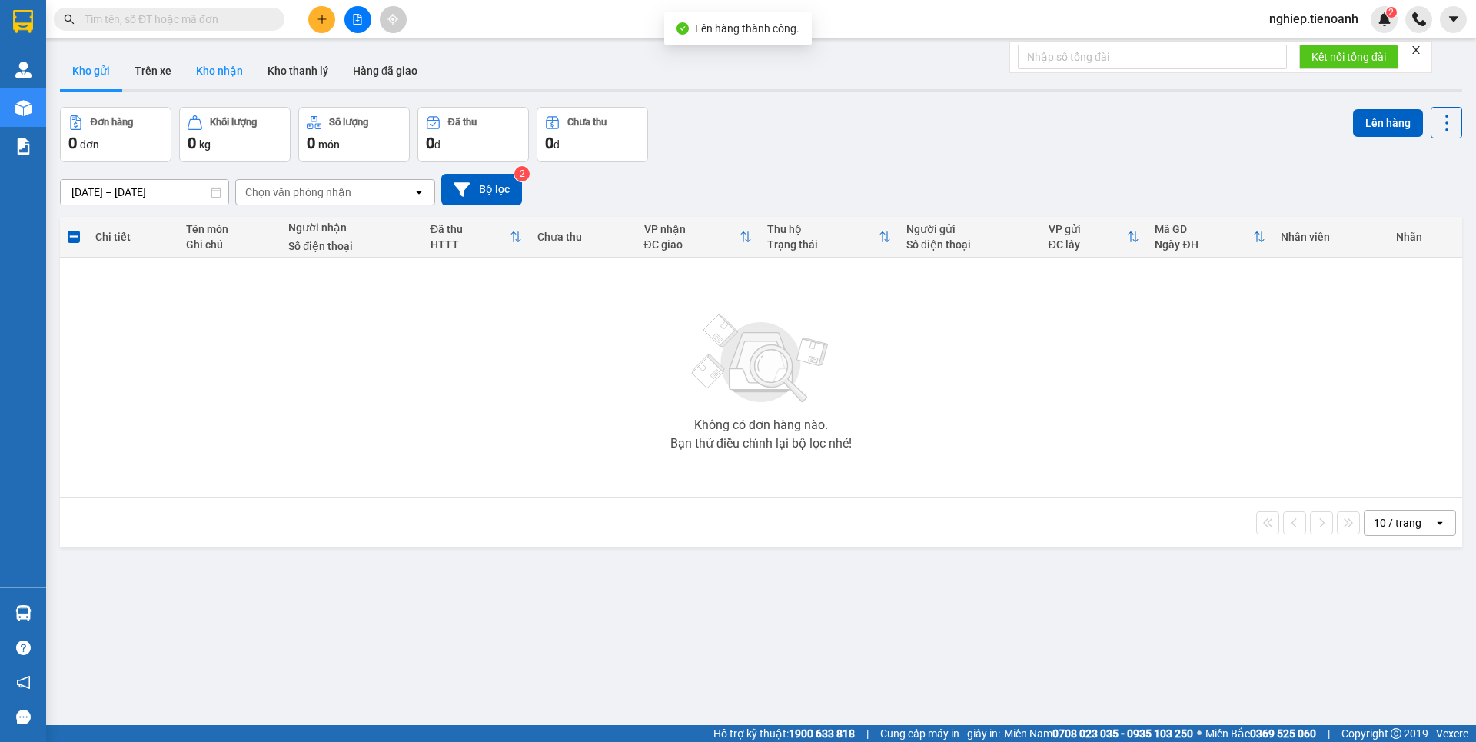
click at [226, 61] on button "Kho nhận" at bounding box center [219, 70] width 71 height 37
